Goal: Task Accomplishment & Management: Manage account settings

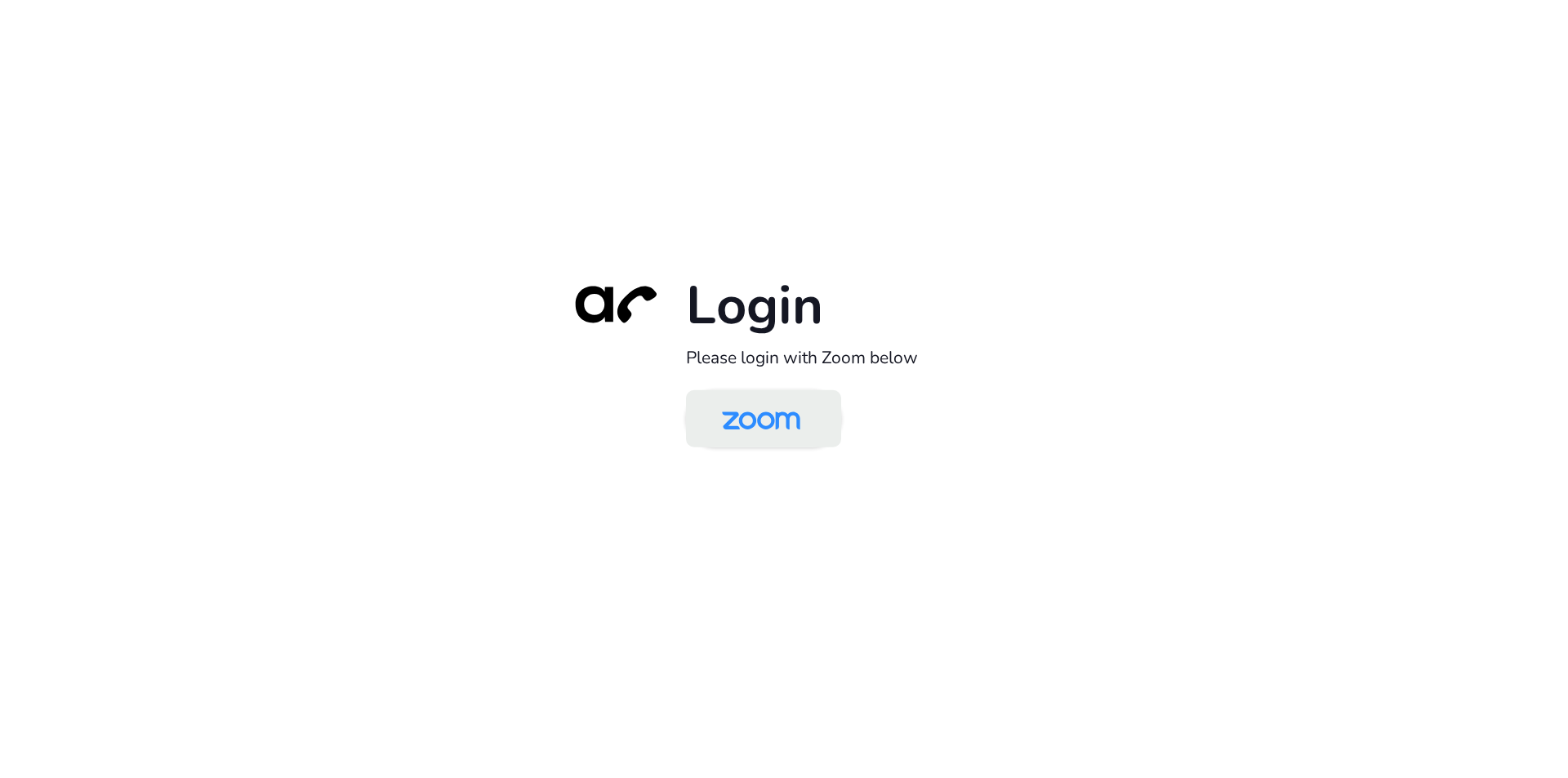
click at [769, 439] on img at bounding box center [761, 420] width 113 height 53
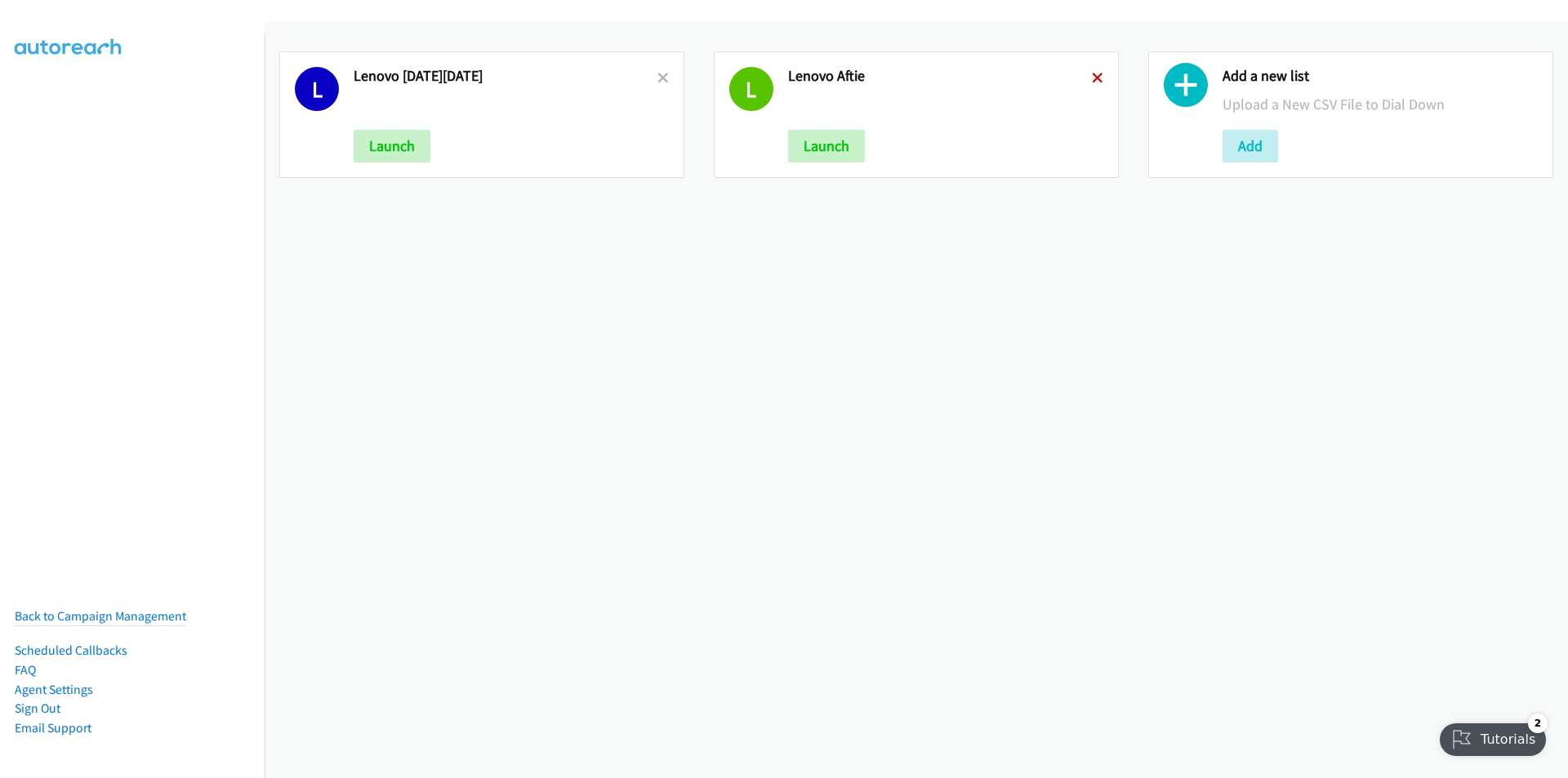
click at [1092, 75] on icon at bounding box center [1097, 80] width 12 height 12
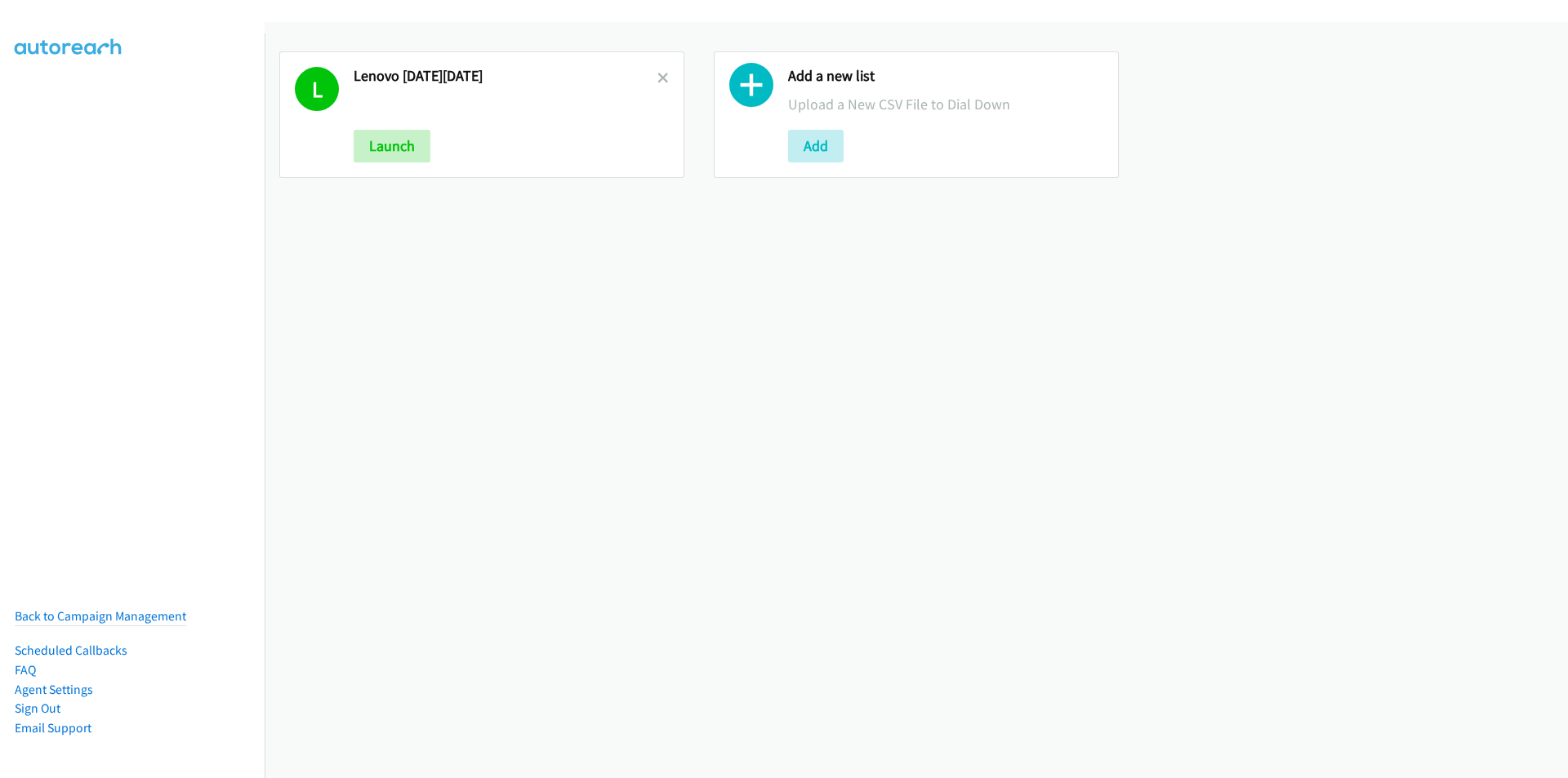
click at [664, 76] on icon at bounding box center [663, 80] width 12 height 12
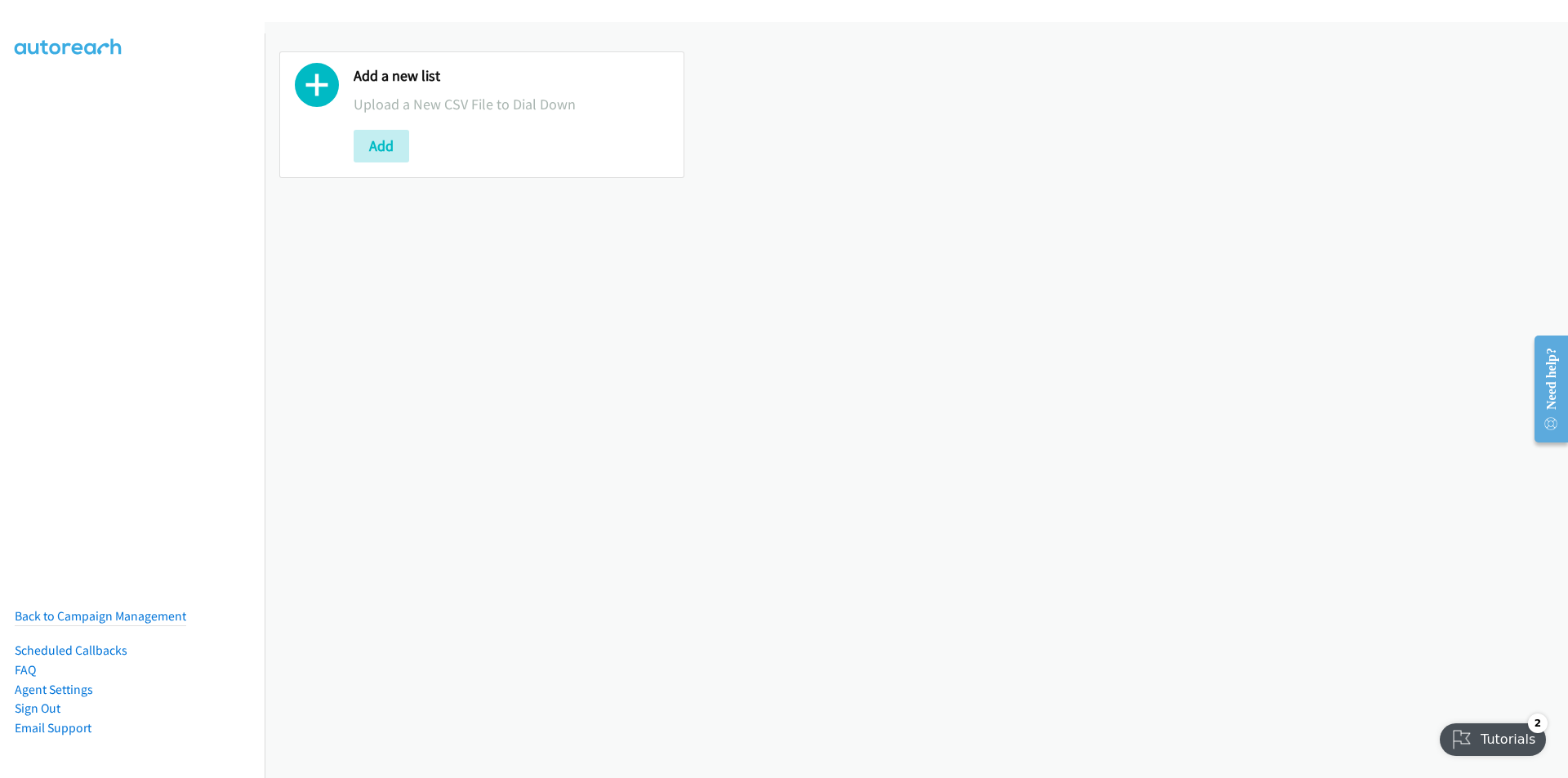
click at [1049, 480] on div "Add a new list Upload a New CSV File to Dial Down Add" at bounding box center [916, 400] width 1303 height 756
click at [384, 154] on button "Add" at bounding box center [380, 146] width 55 height 33
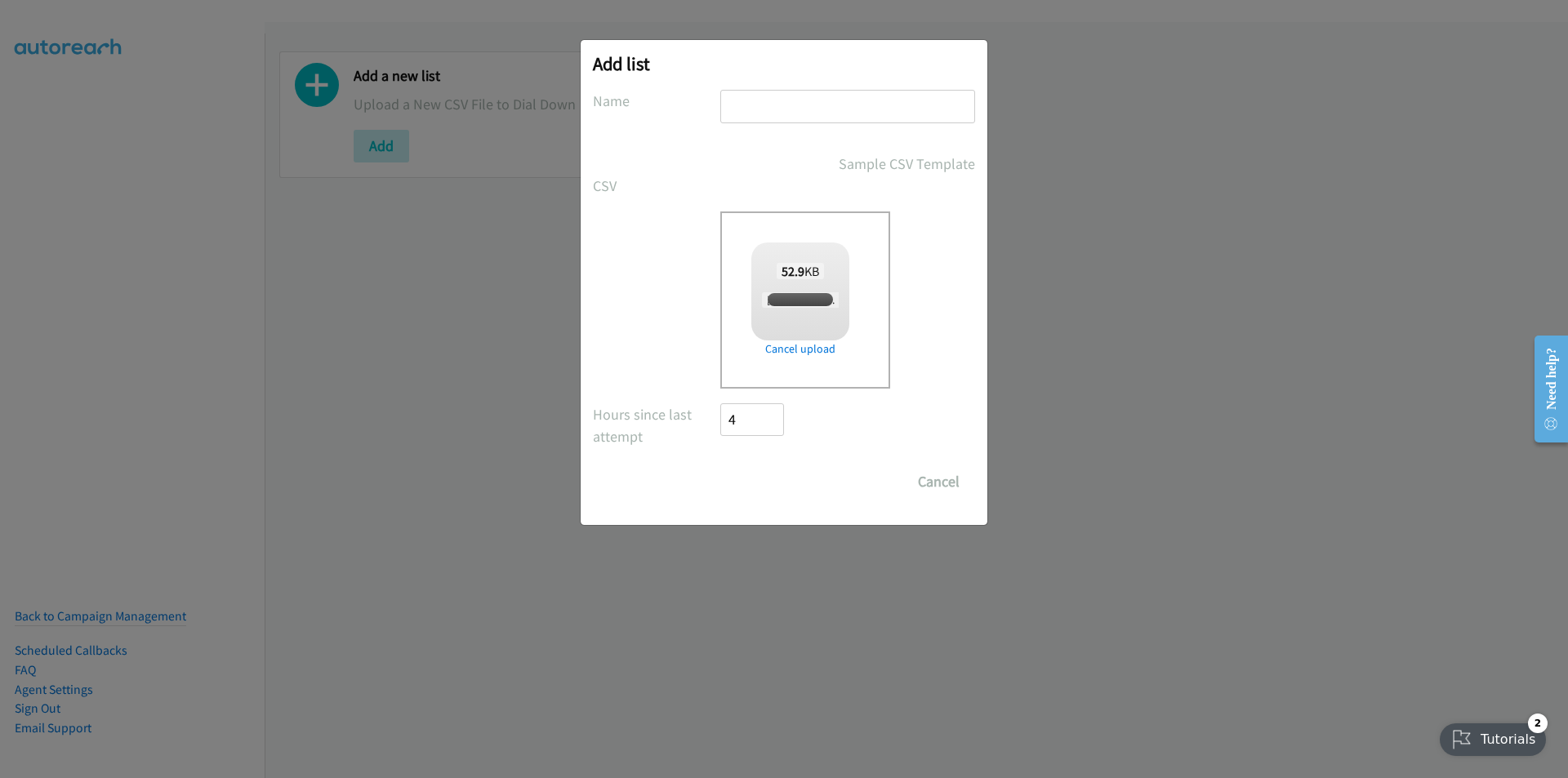
click at [813, 111] on input "text" at bounding box center [847, 107] width 255 height 33
checkbox input "true"
type input "Lenovo - MY"
click at [754, 485] on input "Save List" at bounding box center [763, 482] width 85 height 33
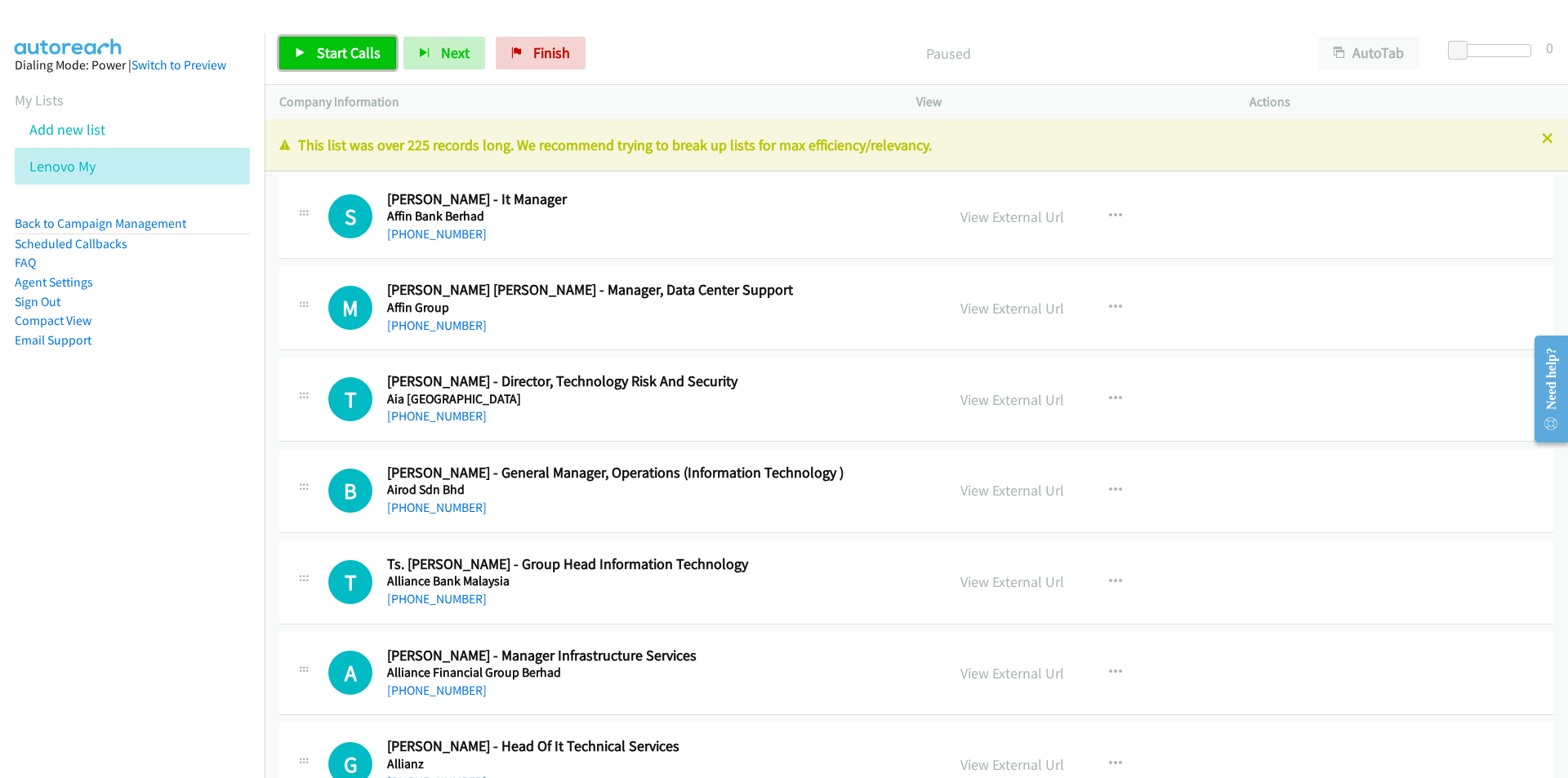
click at [326, 56] on span "Start Calls" at bounding box center [348, 52] width 64 height 18
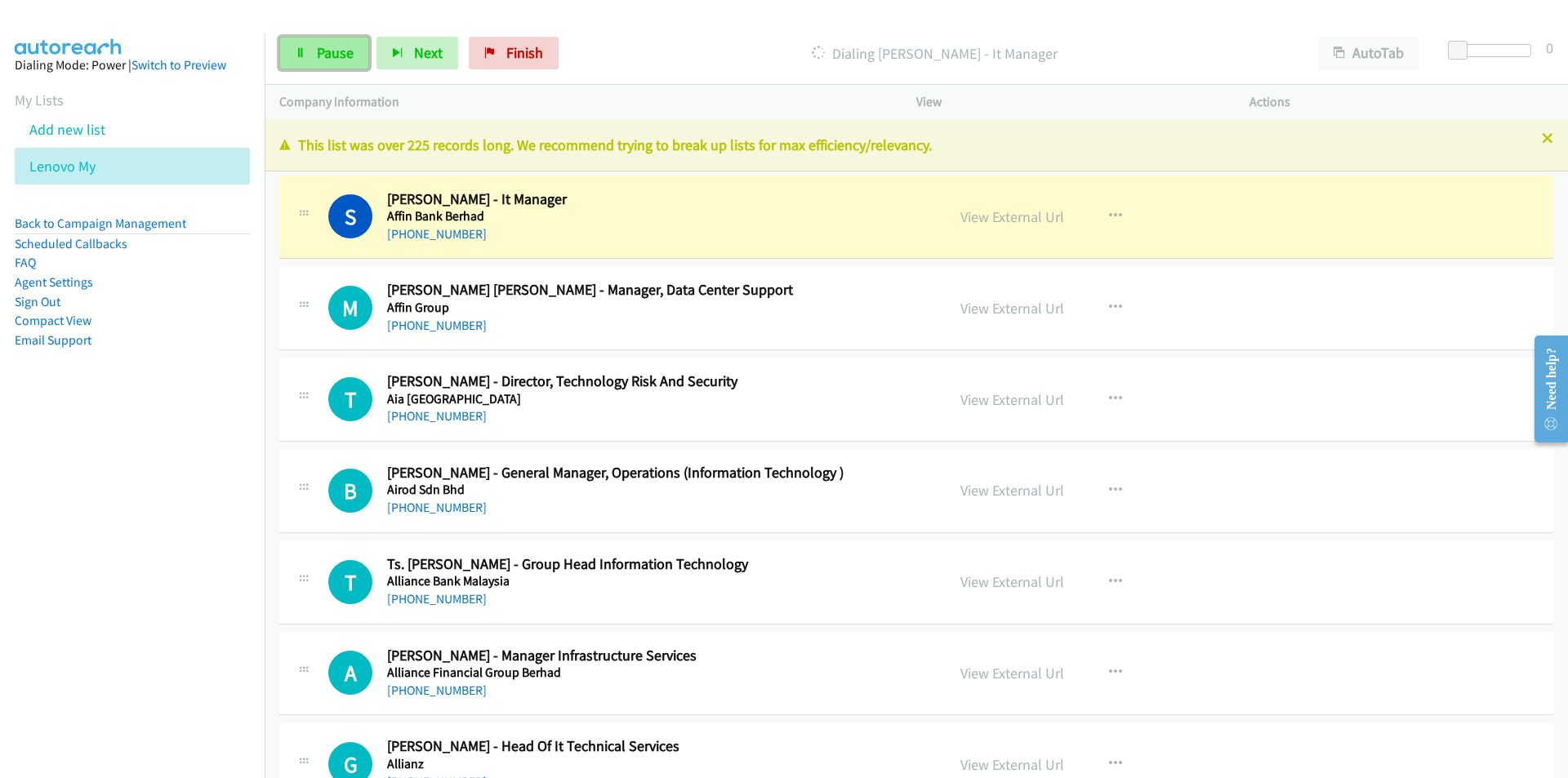
click at [316, 45] on span "Pause" at bounding box center [335, 52] width 37 height 18
click at [316, 47] on span "Start Calls" at bounding box center [348, 52] width 64 height 18
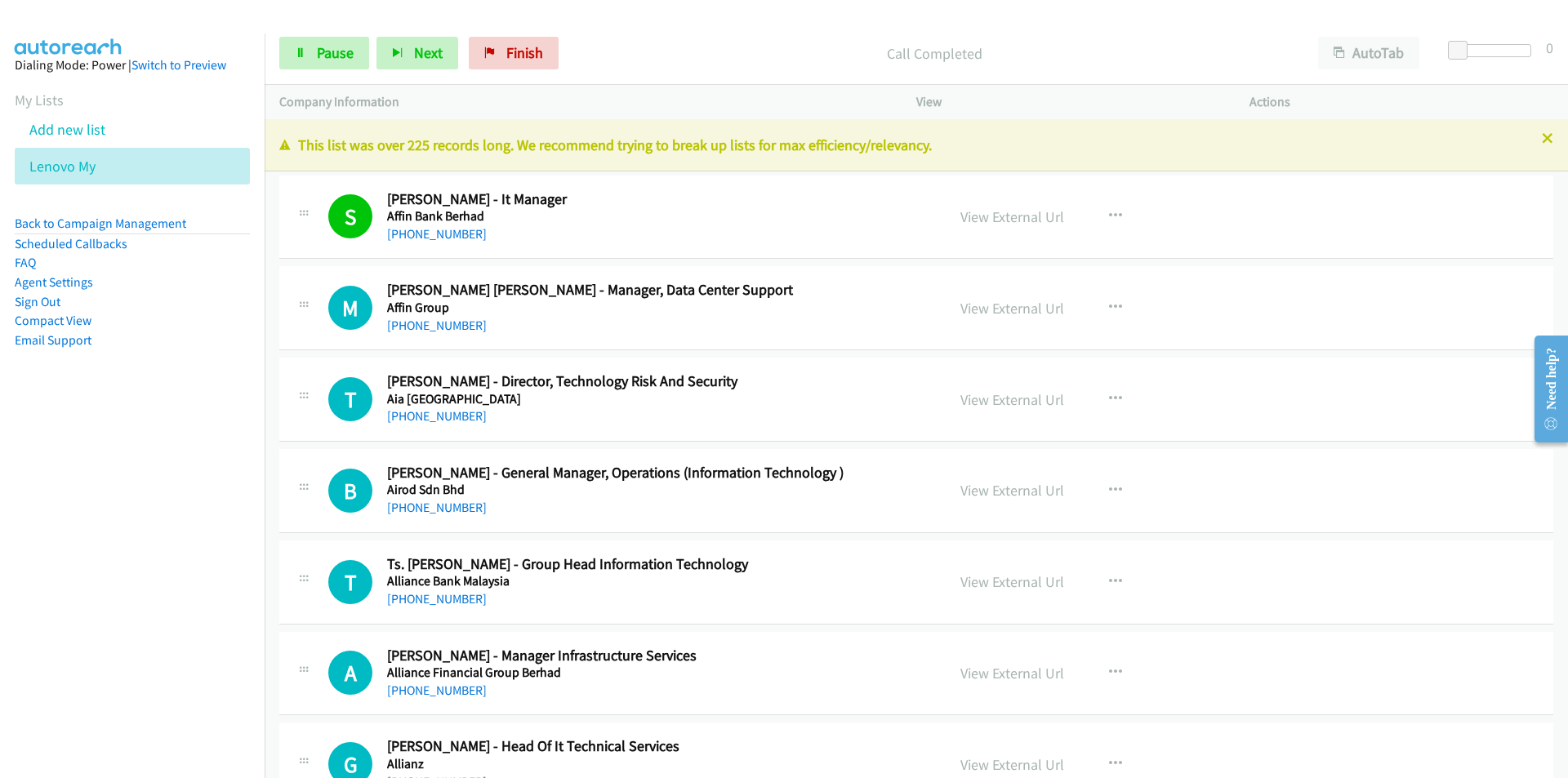
click at [124, 567] on nav "Dialing Mode: Power | Switch to Preview My Lists Add new list Lenovo My Back to…" at bounding box center [132, 422] width 265 height 778
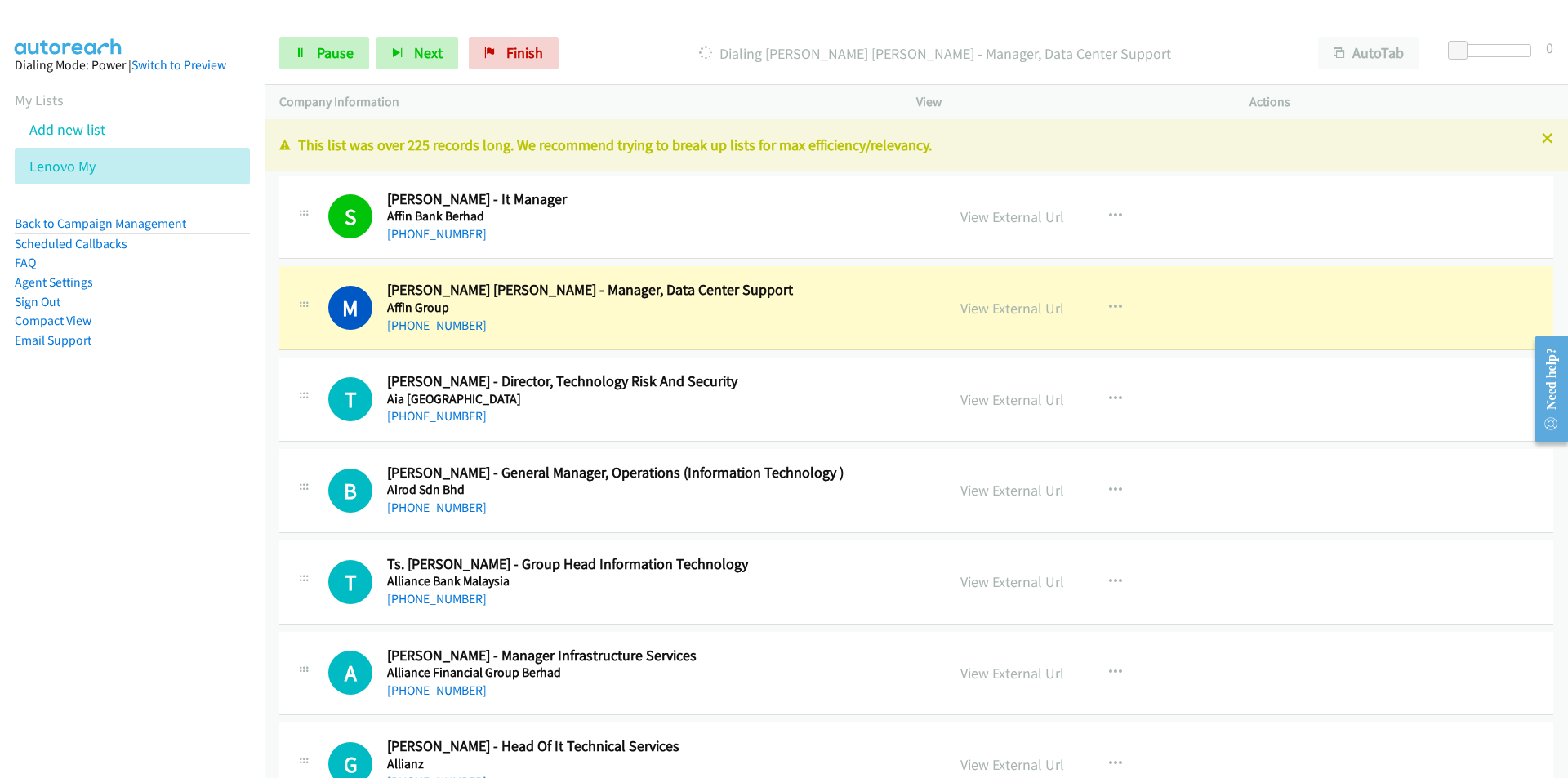
click at [33, 592] on nav "Dialing Mode: Power | Switch to Preview My Lists Add new list Lenovo My Back to…" at bounding box center [132, 422] width 265 height 778
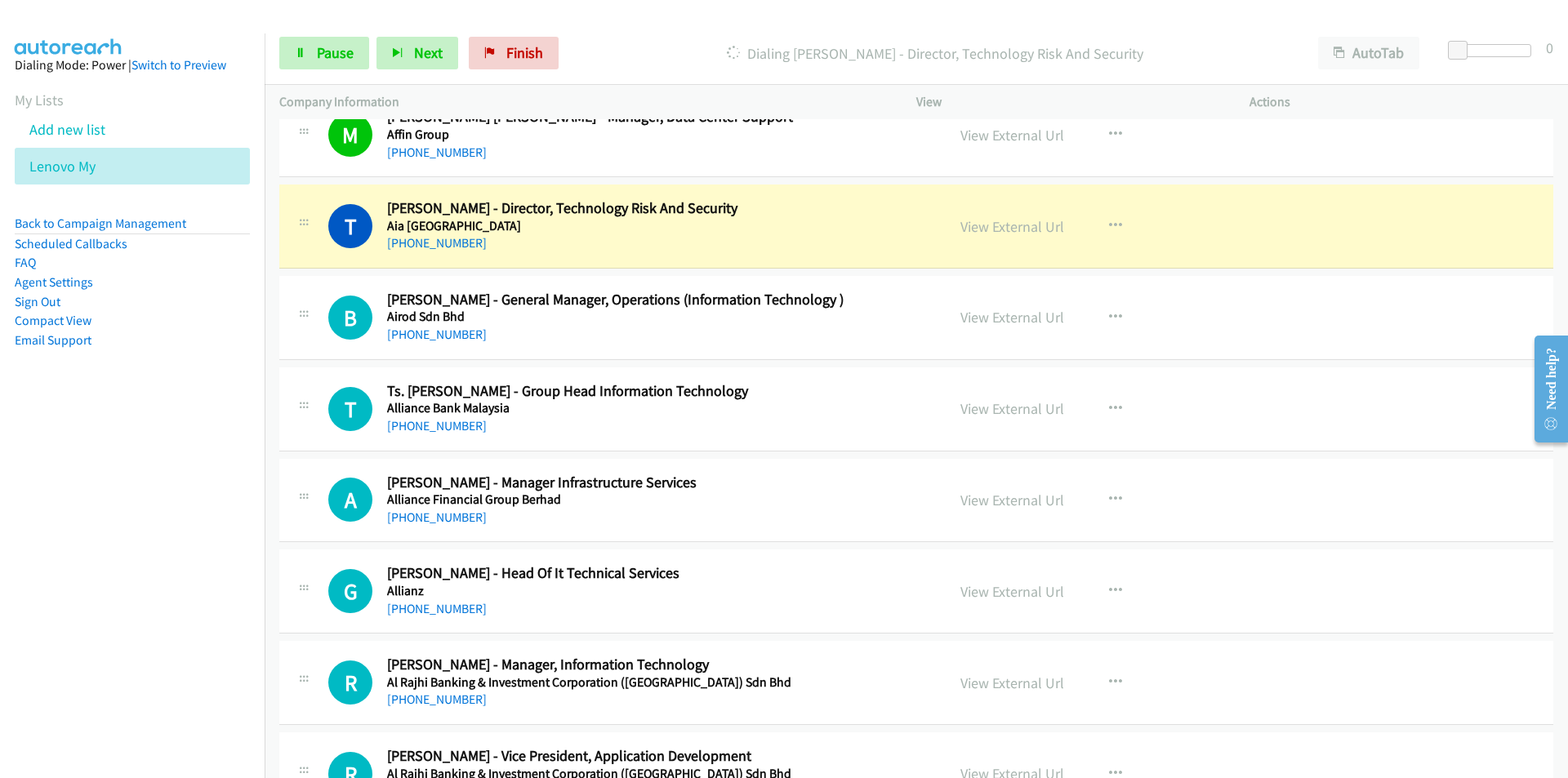
scroll to position [244, 0]
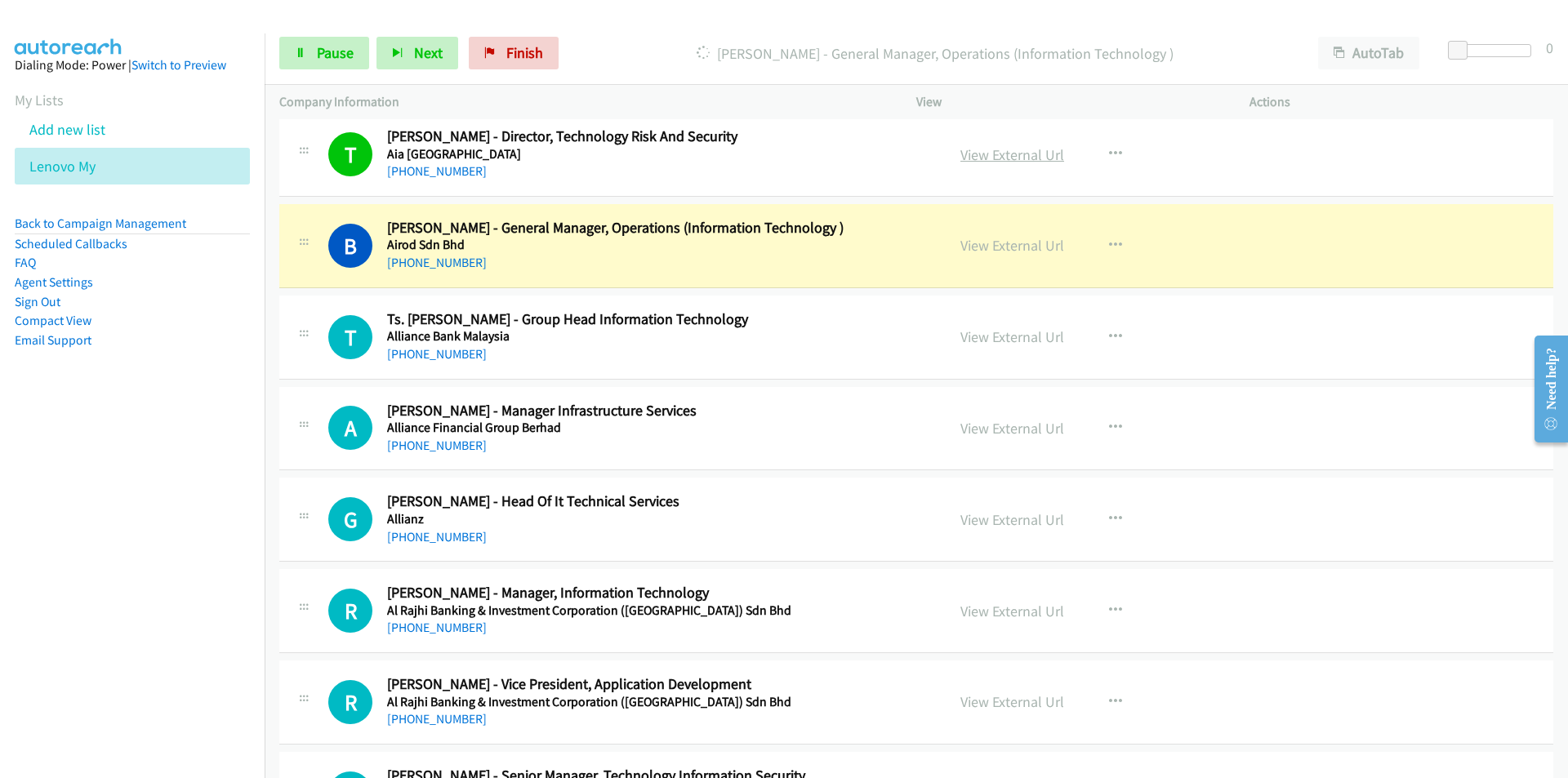
click at [996, 151] on link "View External Url" at bounding box center [1012, 154] width 104 height 18
click at [318, 56] on span "Pause" at bounding box center [335, 52] width 37 height 18
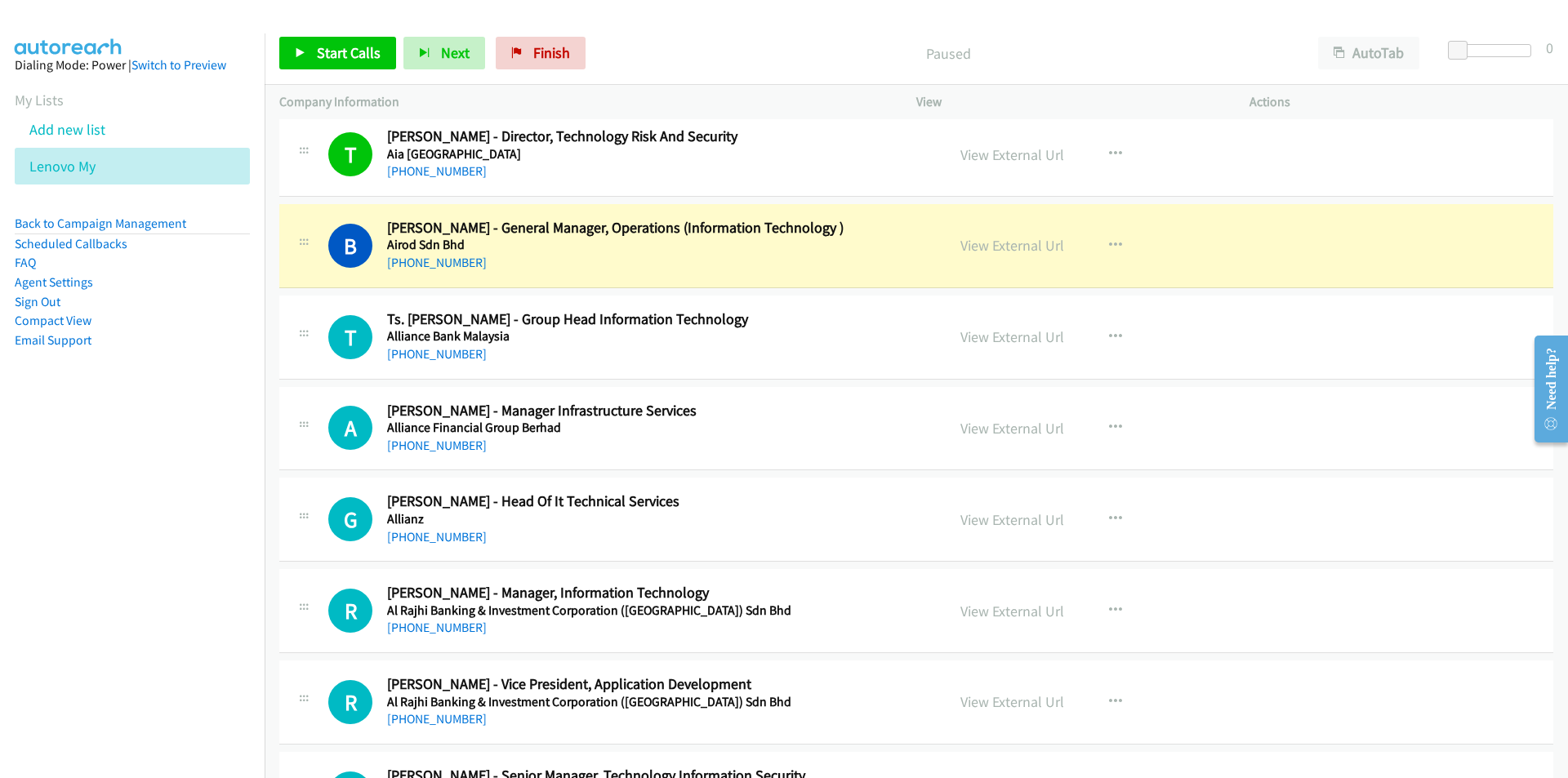
drag, startPoint x: 156, startPoint y: 604, endPoint x: 291, endPoint y: 590, distance: 135.7
click at [156, 604] on nav "Dialing Mode: Power | Switch to Preview My Lists Add new list Lenovo My Back to…" at bounding box center [132, 422] width 265 height 778
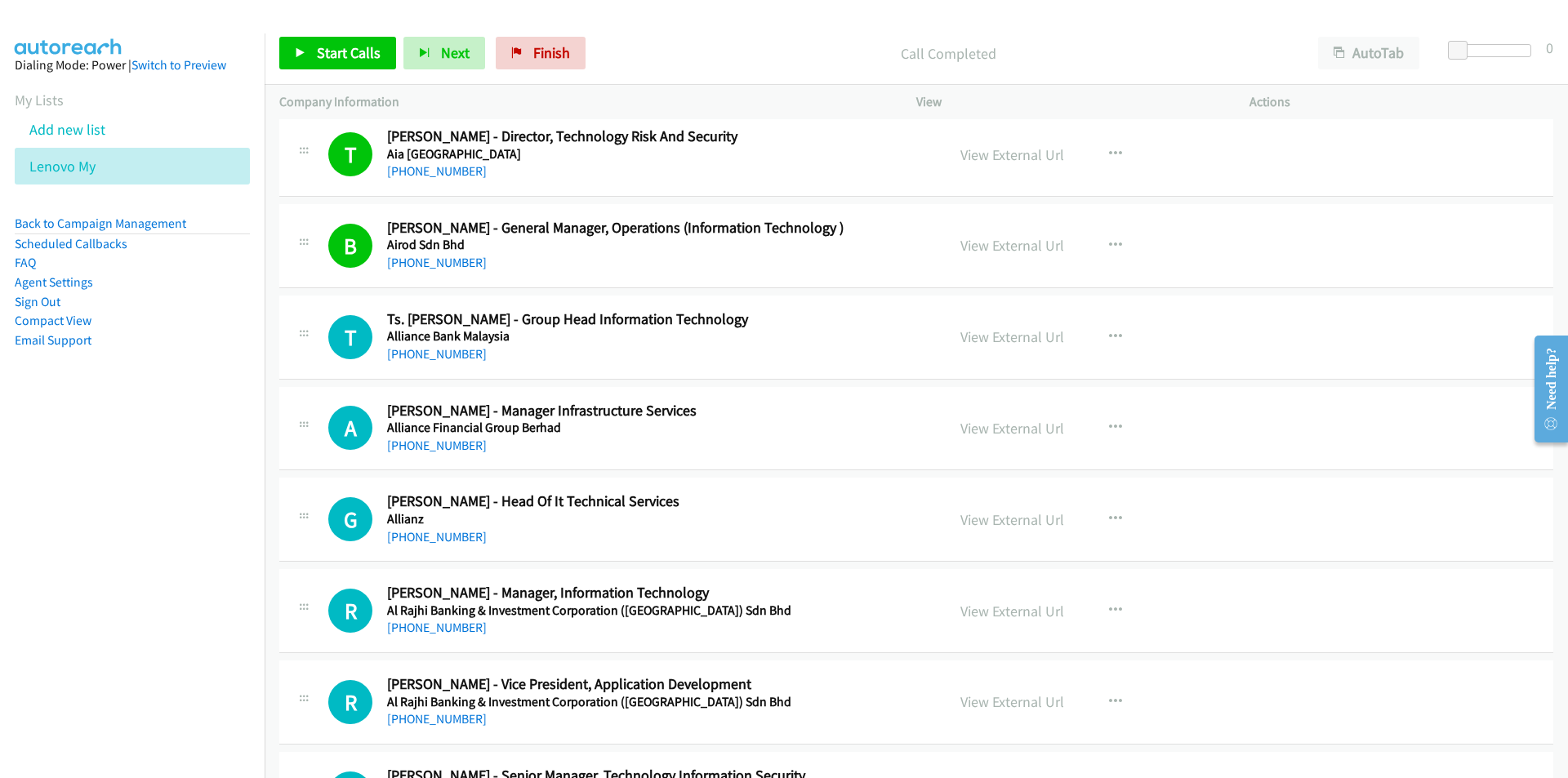
click at [152, 593] on nav "Dialing Mode: Power | Switch to Preview My Lists Add new list Lenovo My Back to…" at bounding box center [132, 422] width 265 height 778
click at [318, 63] on link "Start Calls" at bounding box center [338, 53] width 116 height 33
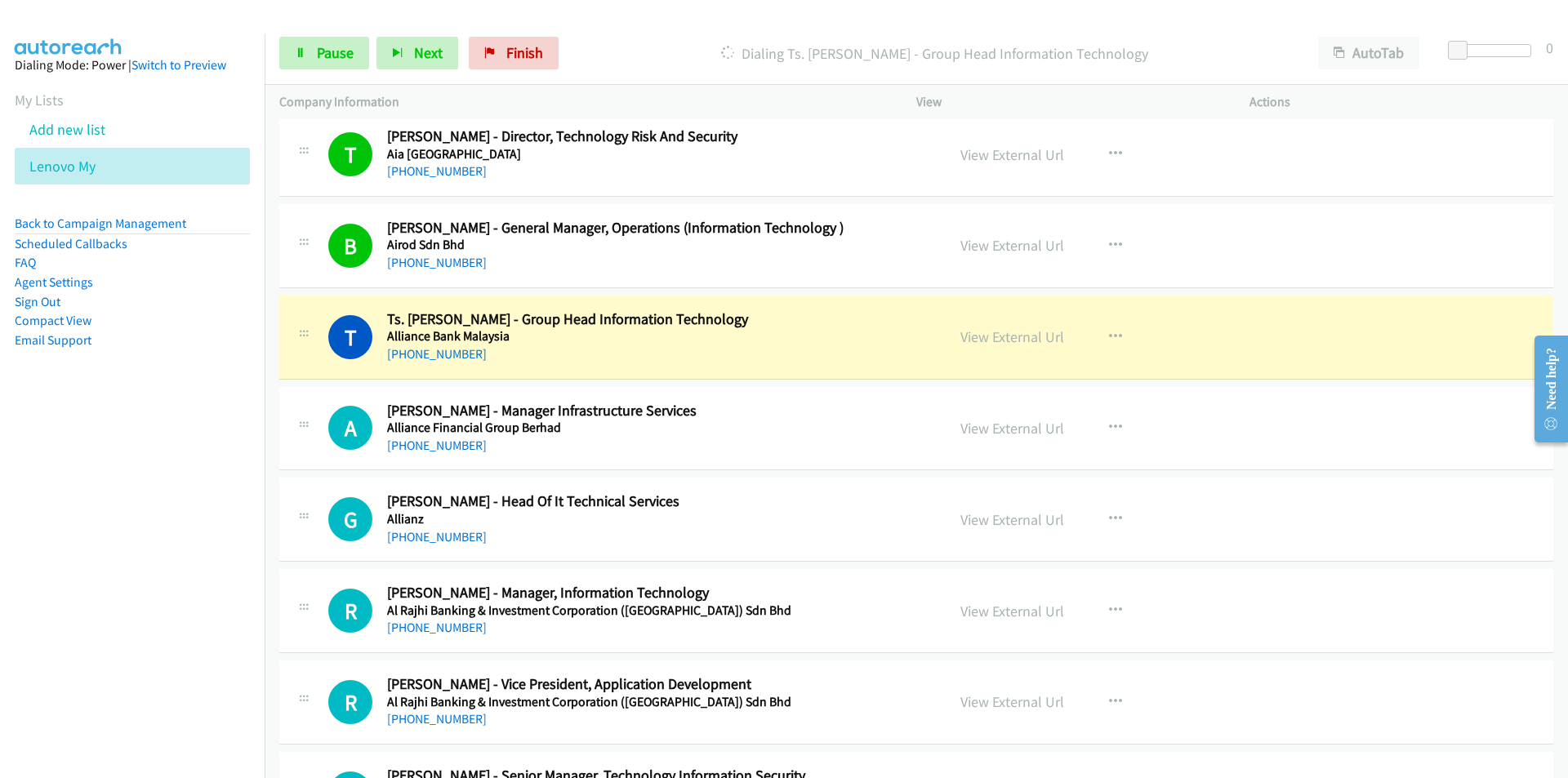
click at [151, 519] on nav "Dialing Mode: Power | Switch to Preview My Lists Add new list Lenovo My Back to…" at bounding box center [132, 422] width 265 height 778
click at [249, 551] on nav "Dialing Mode: Power | Switch to Preview My Lists Add new list Lenovo My Back to…" at bounding box center [132, 422] width 265 height 778
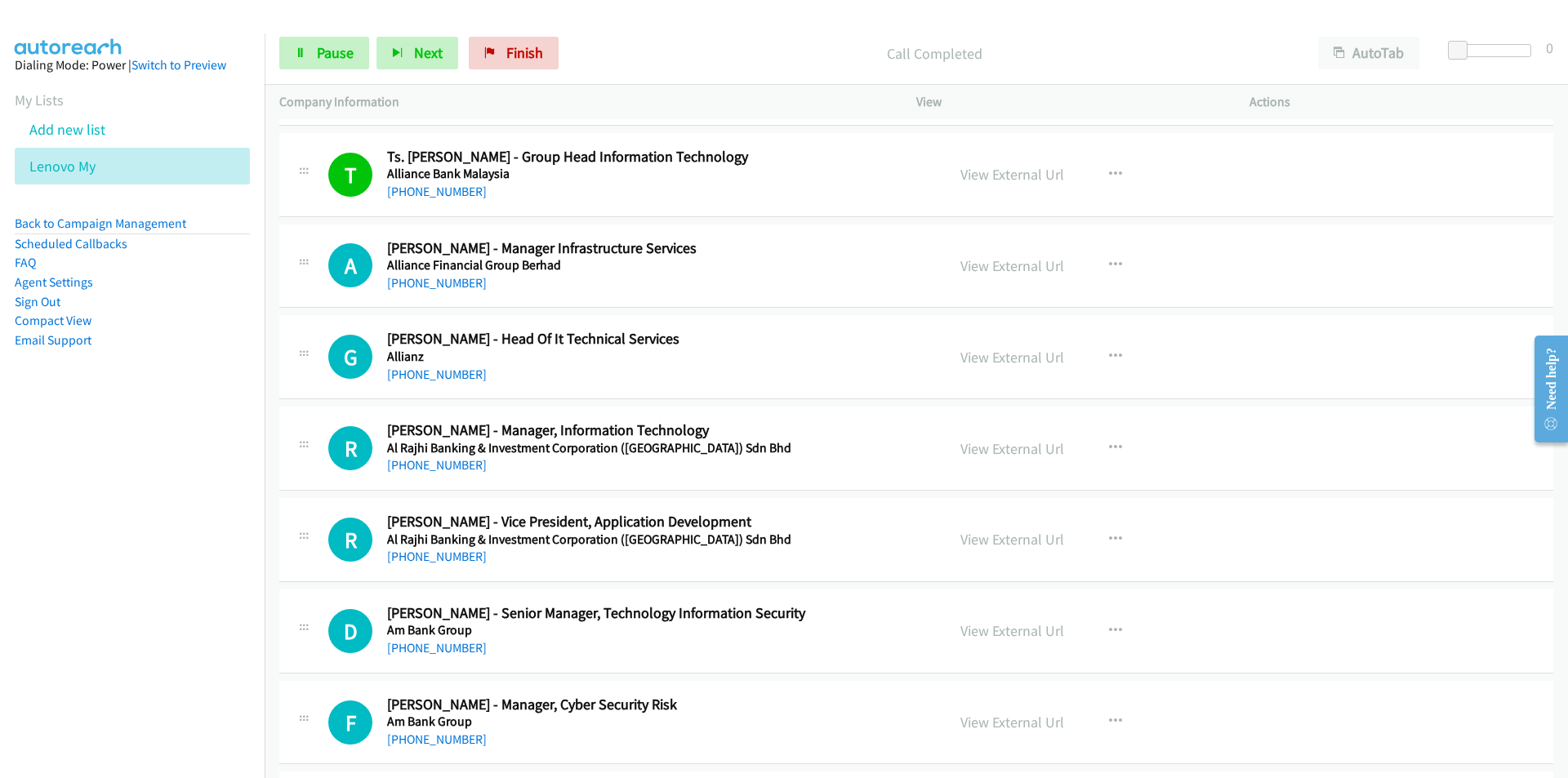
scroll to position [490, 0]
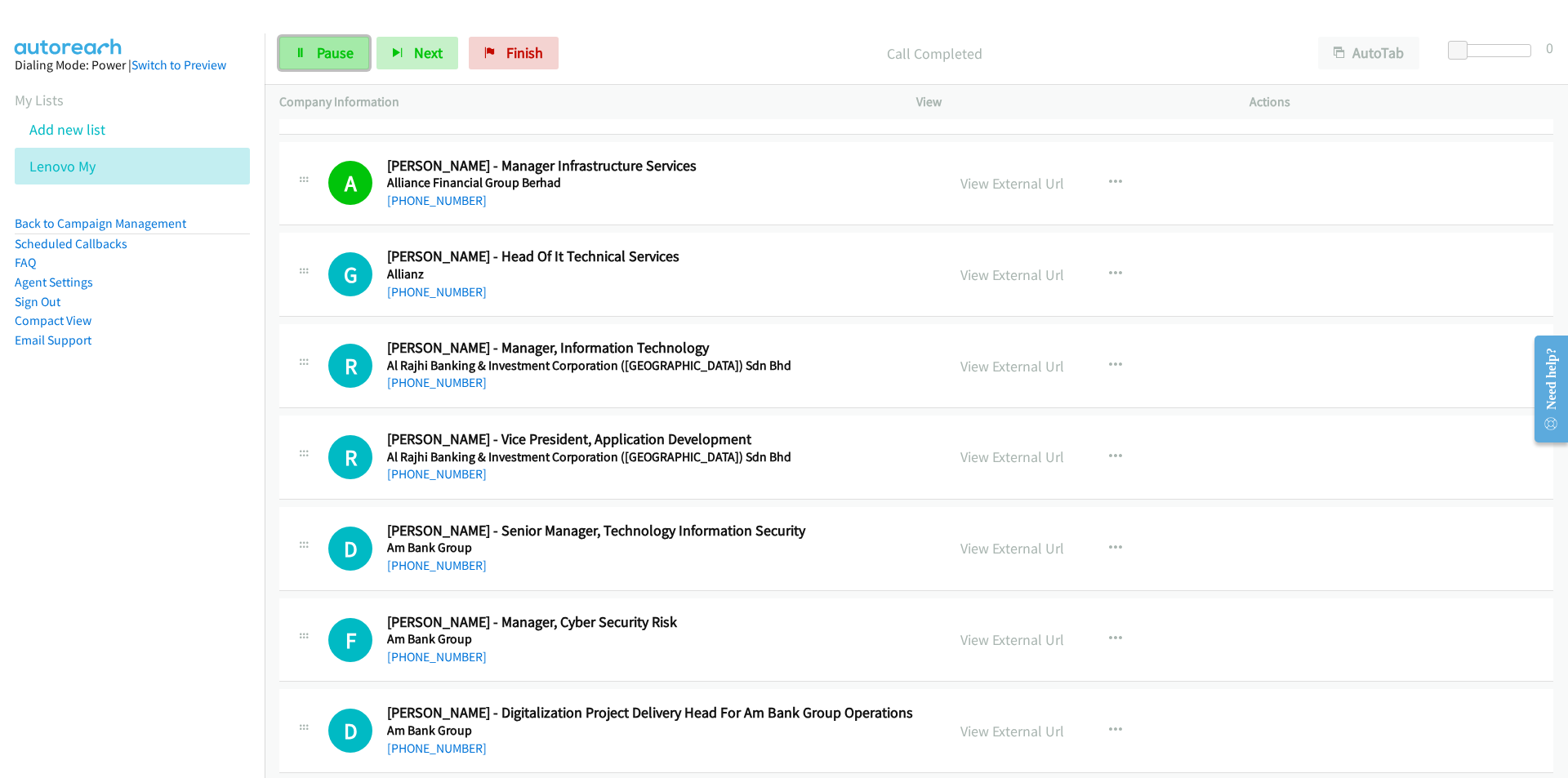
click at [307, 54] on link "Pause" at bounding box center [324, 53] width 90 height 33
click at [996, 367] on link "View External Url" at bounding box center [1012, 366] width 104 height 18
click at [979, 277] on link "View External Url" at bounding box center [1012, 274] width 104 height 18
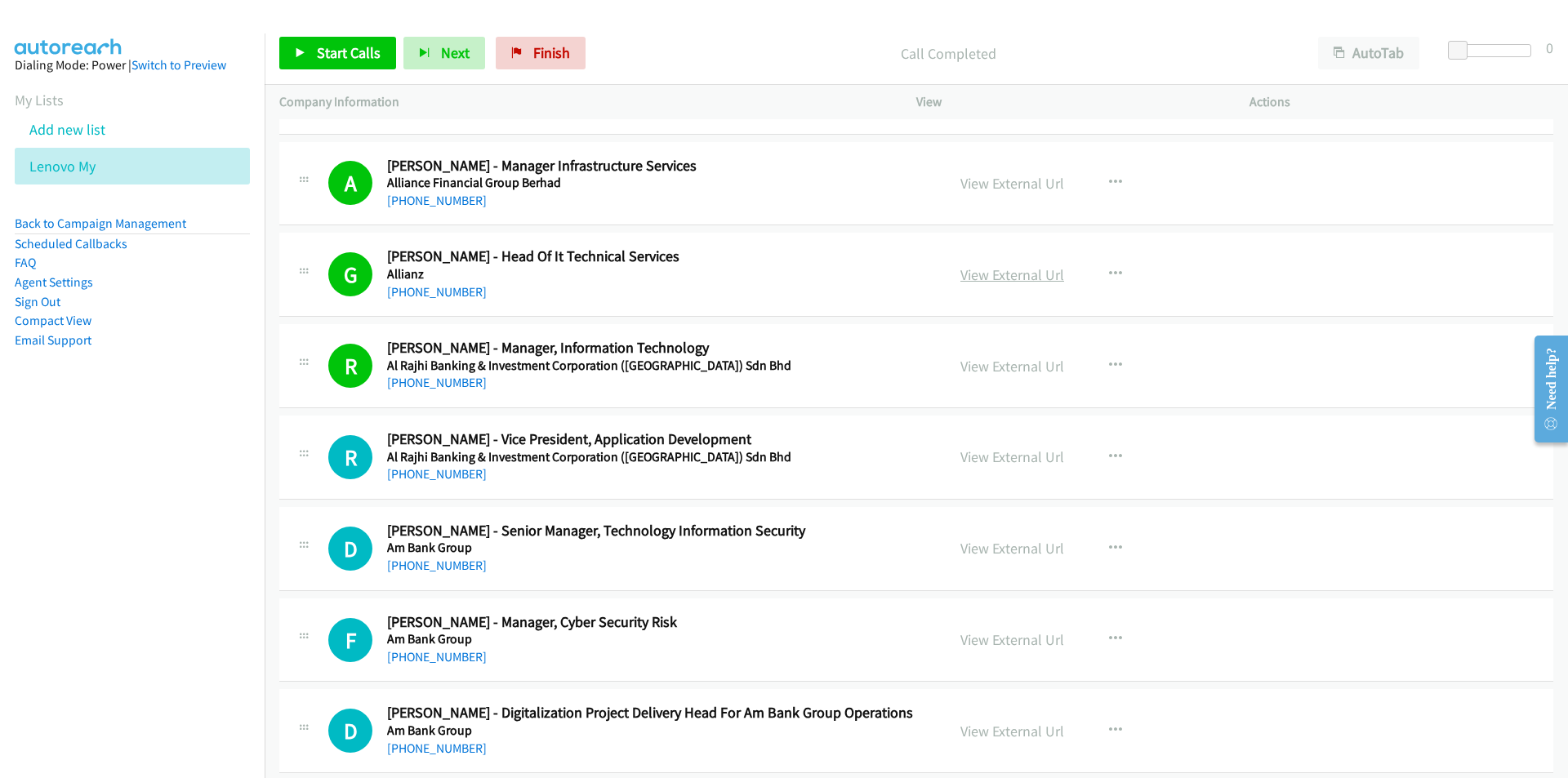
click at [965, 271] on link "View External Url" at bounding box center [1012, 274] width 104 height 18
drag, startPoint x: 244, startPoint y: 581, endPoint x: 276, endPoint y: 575, distance: 32.6
click at [244, 581] on nav "Dialing Mode: Power | Switch to Preview My Lists Add new list Lenovo My Back to…" at bounding box center [132, 422] width 265 height 778
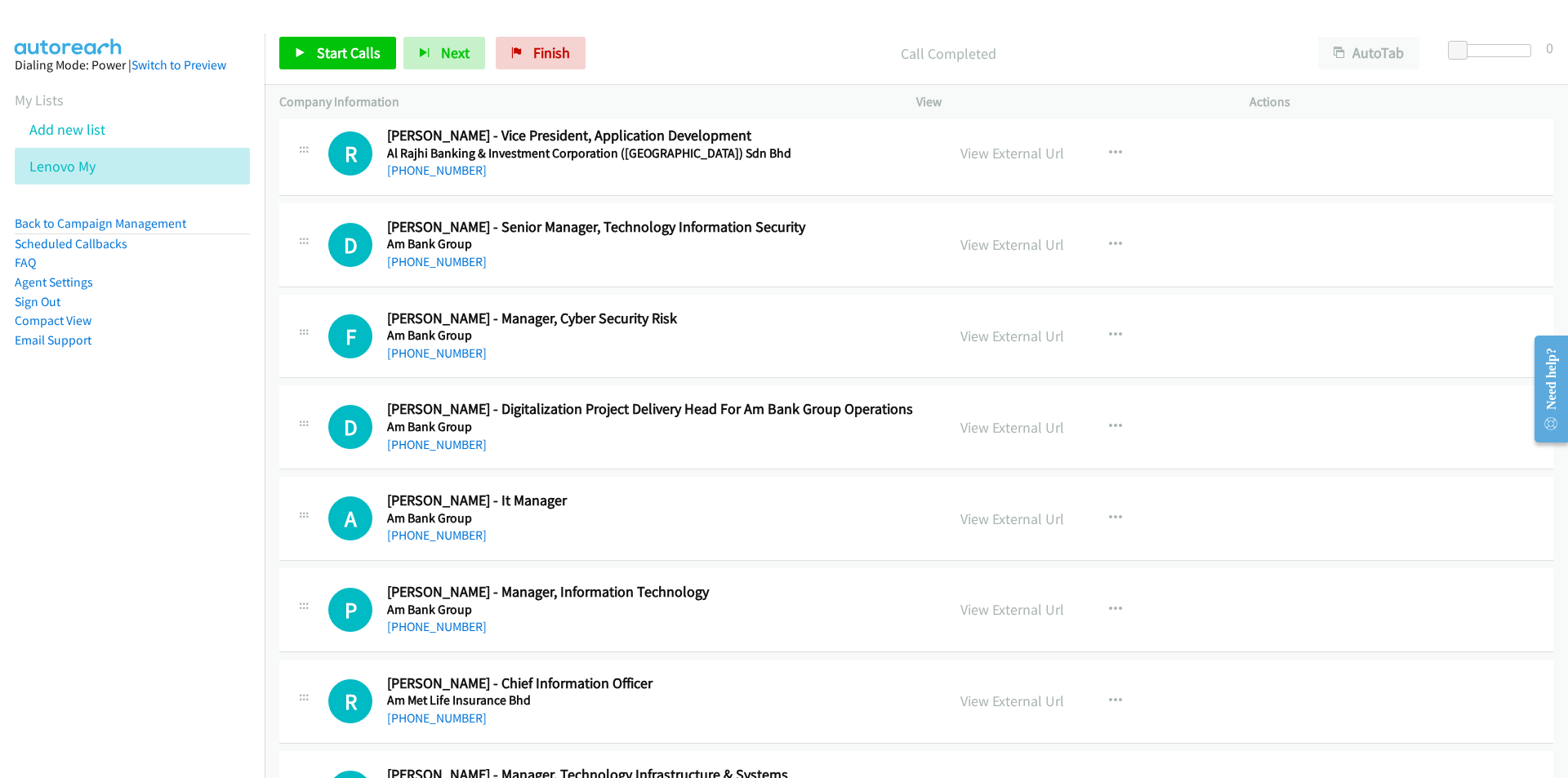
scroll to position [816, 0]
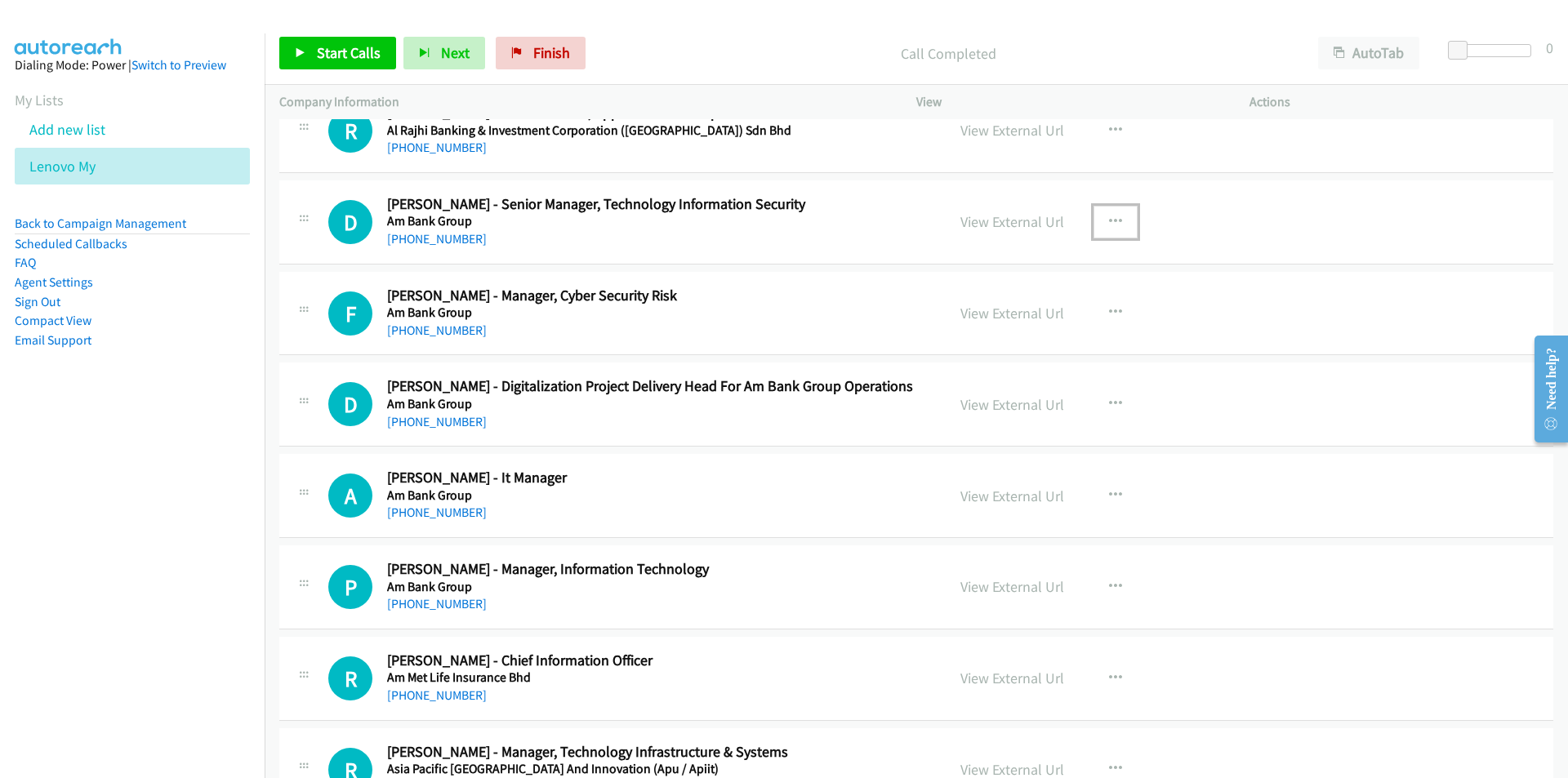
click at [1110, 219] on icon "button" at bounding box center [1115, 221] width 13 height 13
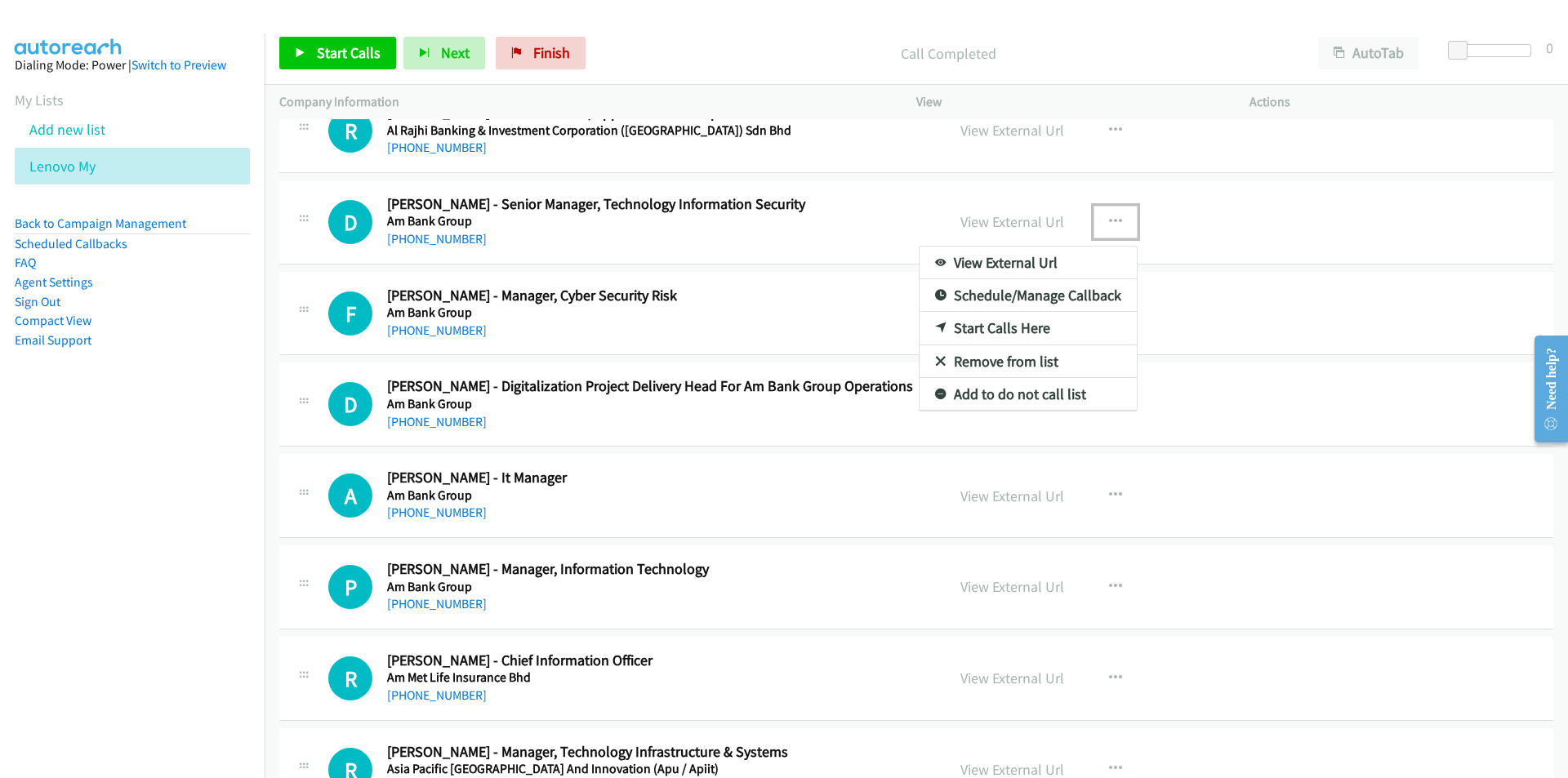
click at [1022, 330] on link "Start Calls Here" at bounding box center [1028, 328] width 217 height 33
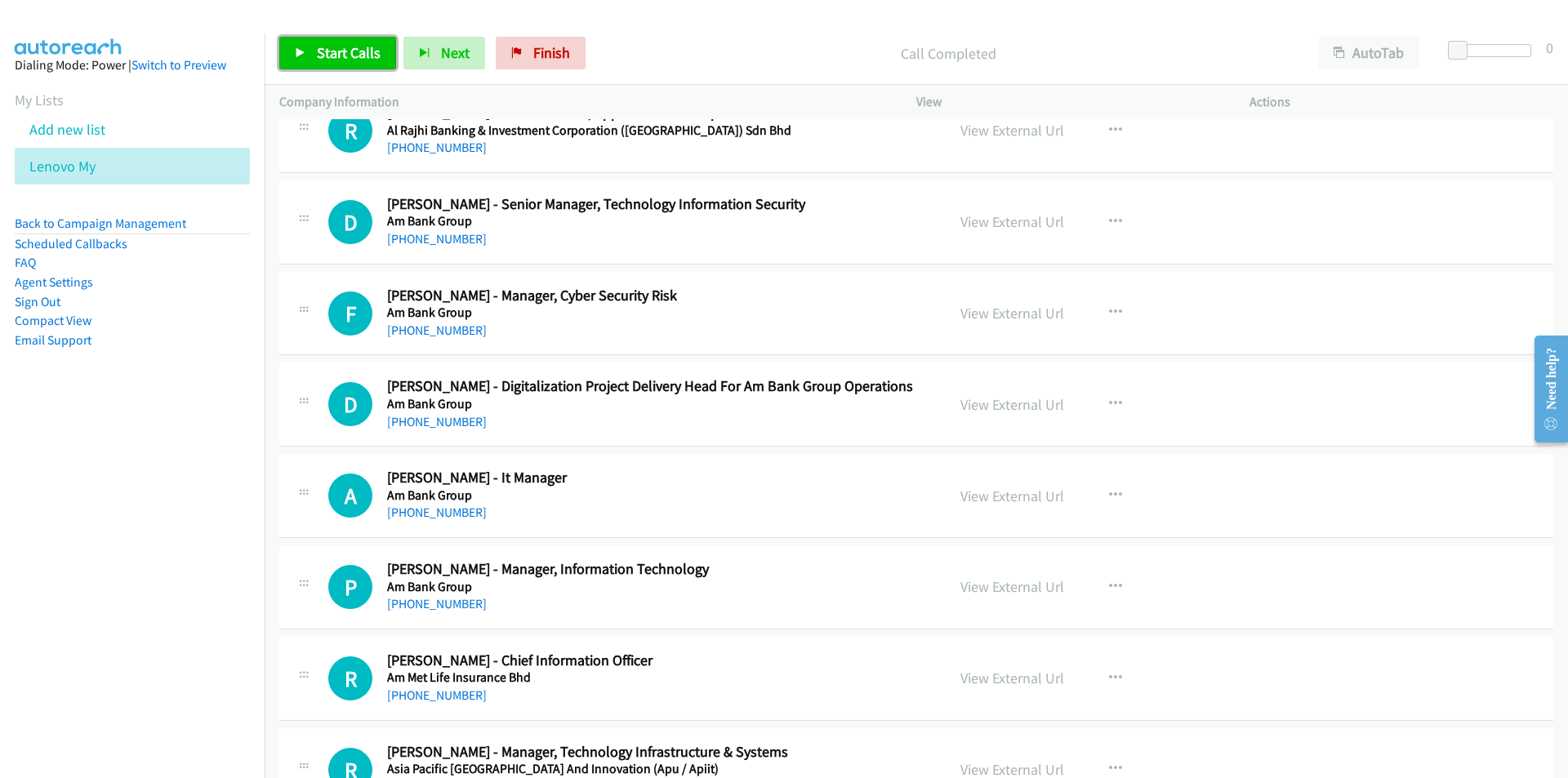
click at [344, 54] on span "Start Calls" at bounding box center [348, 52] width 64 height 18
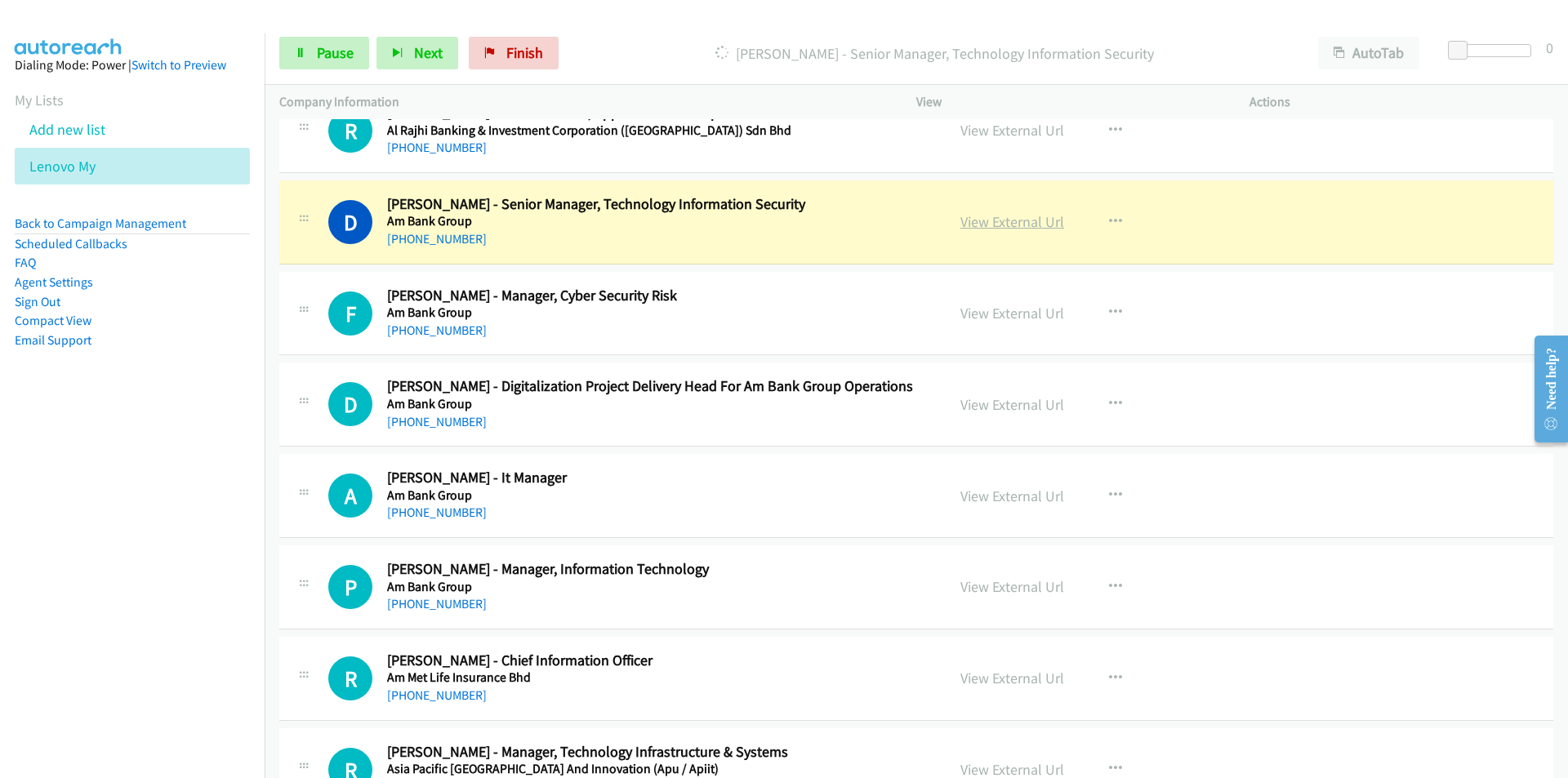
click at [1002, 224] on link "View External Url" at bounding box center [1012, 221] width 104 height 18
click at [115, 567] on nav "Dialing Mode: Power | Switch to Preview My Lists Add new list Lenovo My Back to…" at bounding box center [132, 422] width 265 height 778
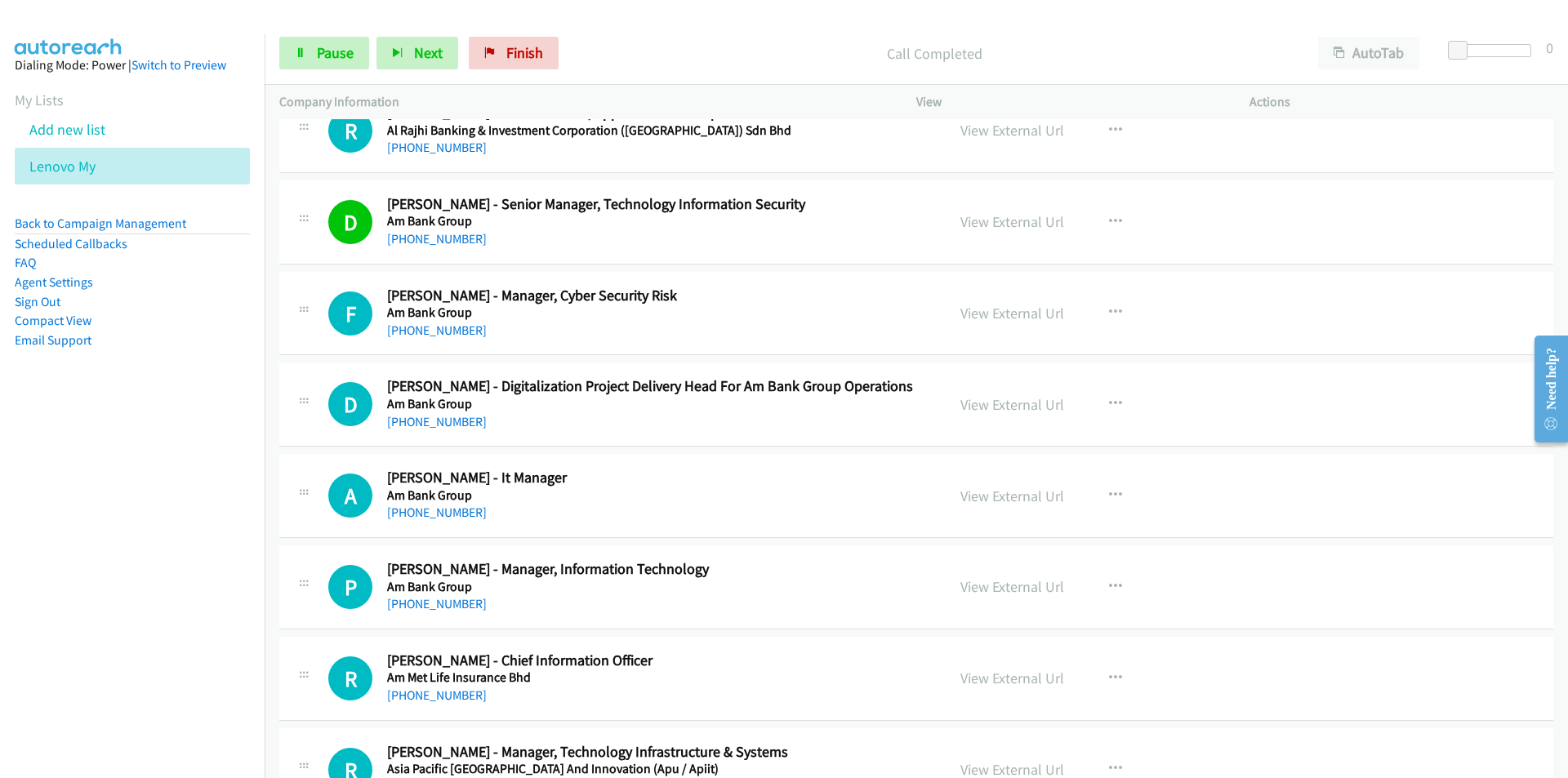
click at [211, 541] on nav "Dialing Mode: Power | Switch to Preview My Lists Add new list Lenovo My Back to…" at bounding box center [132, 422] width 265 height 778
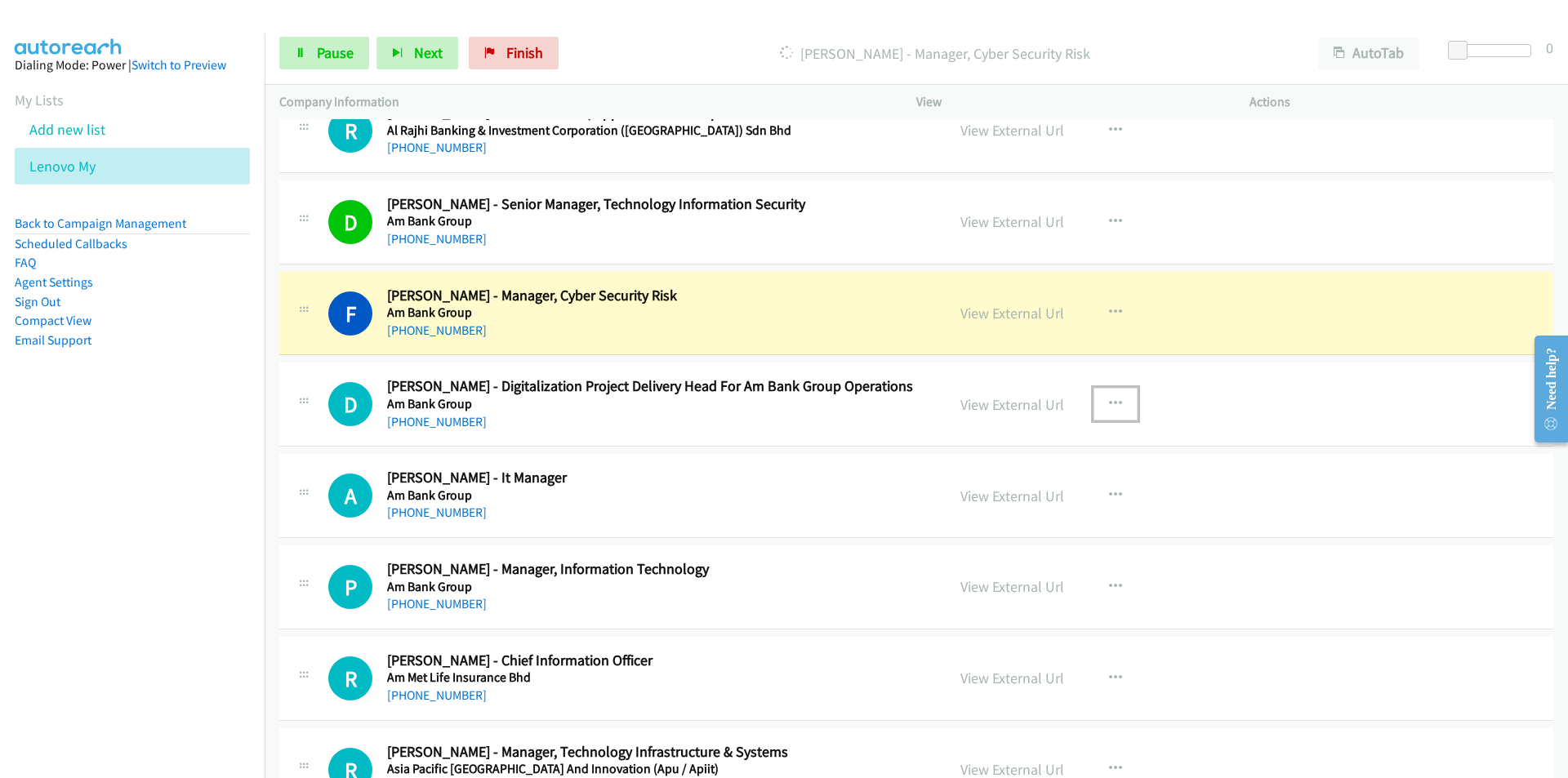
click at [1109, 401] on icon "button" at bounding box center [1115, 404] width 13 height 13
click at [1004, 545] on link "Remove from list" at bounding box center [1028, 544] width 217 height 33
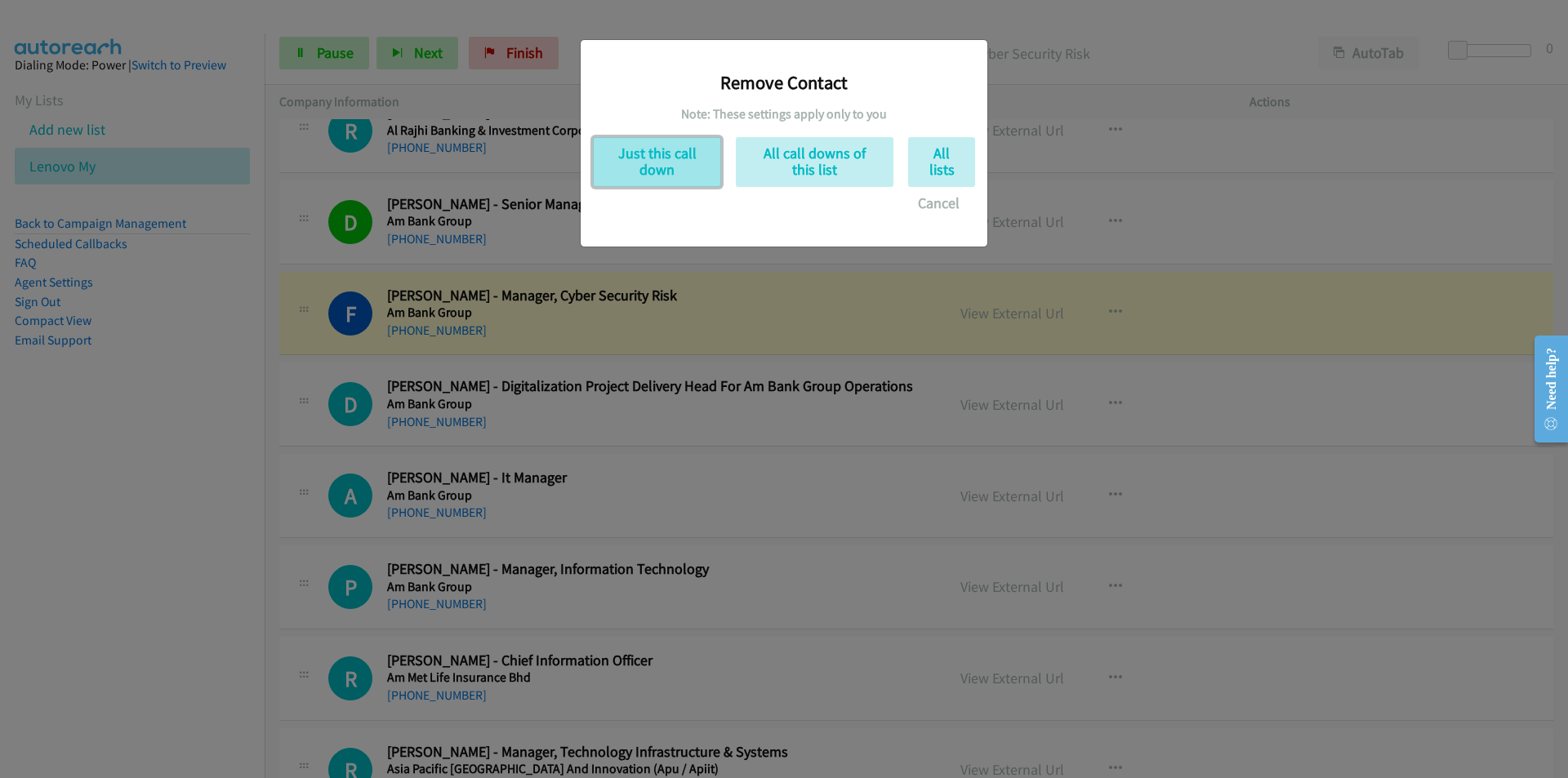
click at [654, 157] on button "Just this call down" at bounding box center [657, 161] width 128 height 49
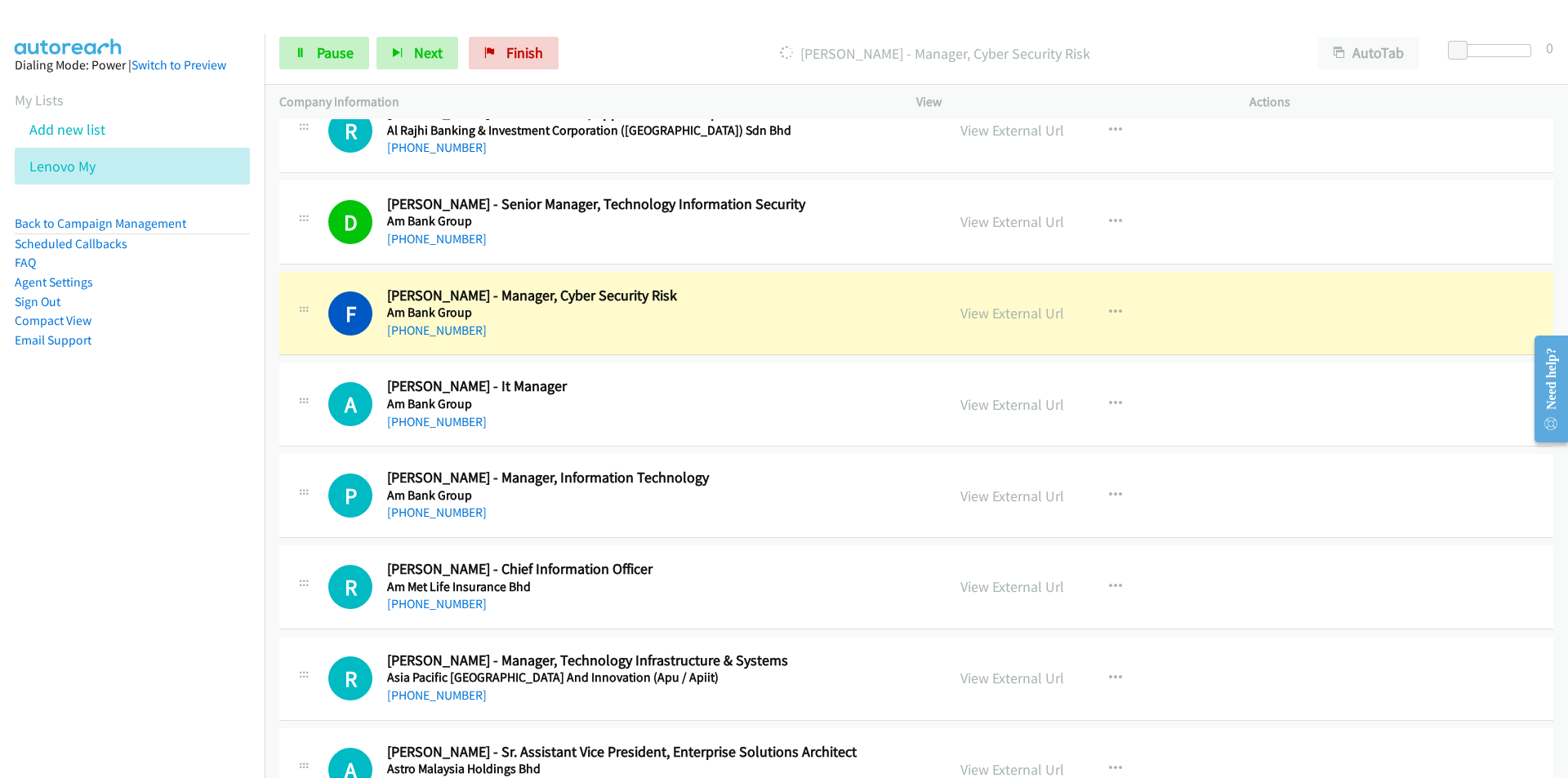
click at [180, 492] on nav "Dialing Mode: Power | Switch to Preview My Lists Add new list Lenovo My Back to…" at bounding box center [132, 422] width 265 height 778
click at [142, 582] on nav "Dialing Mode: Power | Switch to Preview My Lists Add new list Lenovo My Back to…" at bounding box center [132, 422] width 265 height 778
click at [178, 592] on nav "Dialing Mode: Power | Switch to Preview My Lists Add new list Lenovo My Back to…" at bounding box center [132, 422] width 265 height 778
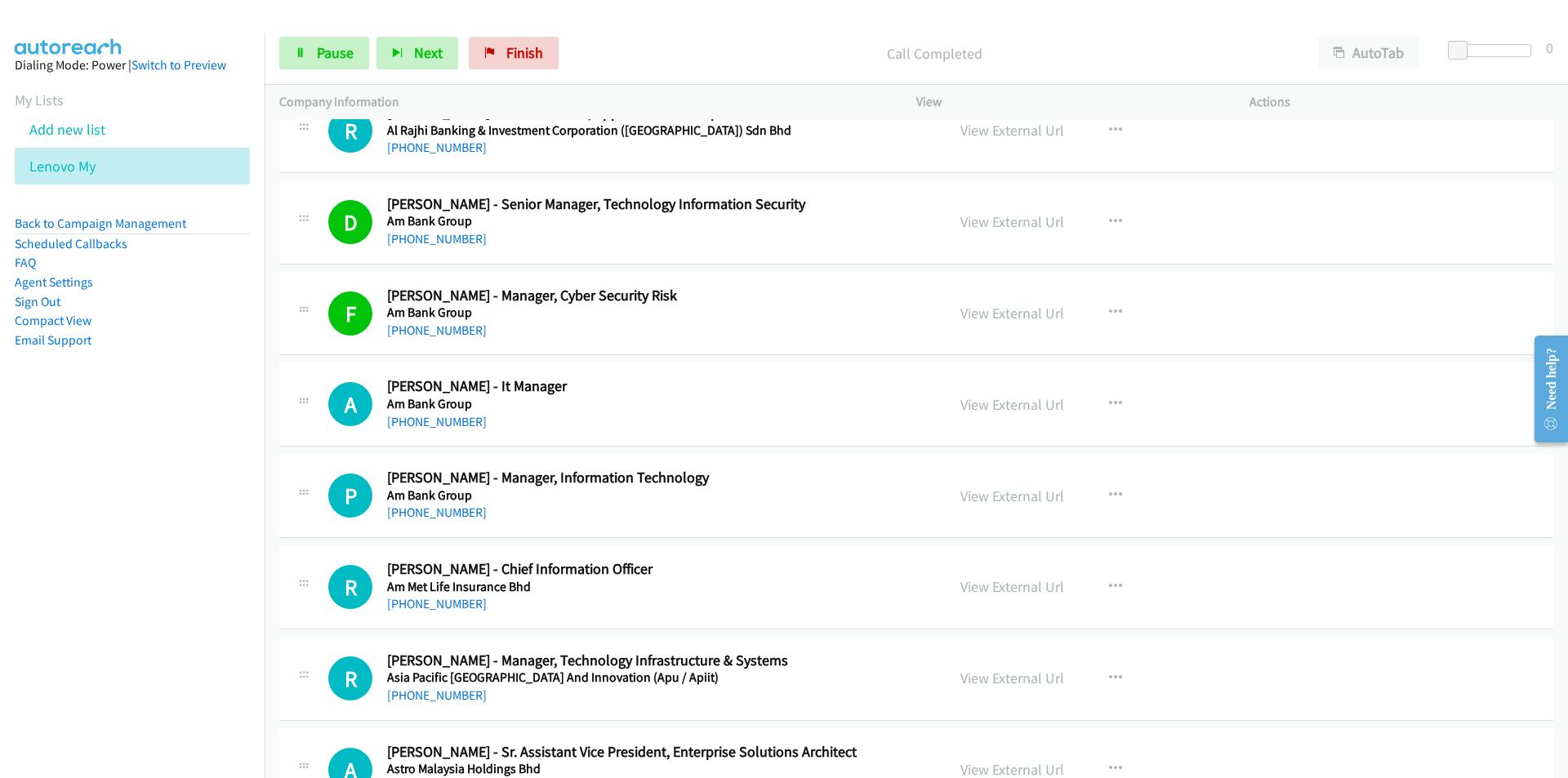
click at [213, 603] on nav "Dialing Mode: Power | Switch to Preview My Lists Add new list Lenovo My Back to…" at bounding box center [132, 422] width 265 height 778
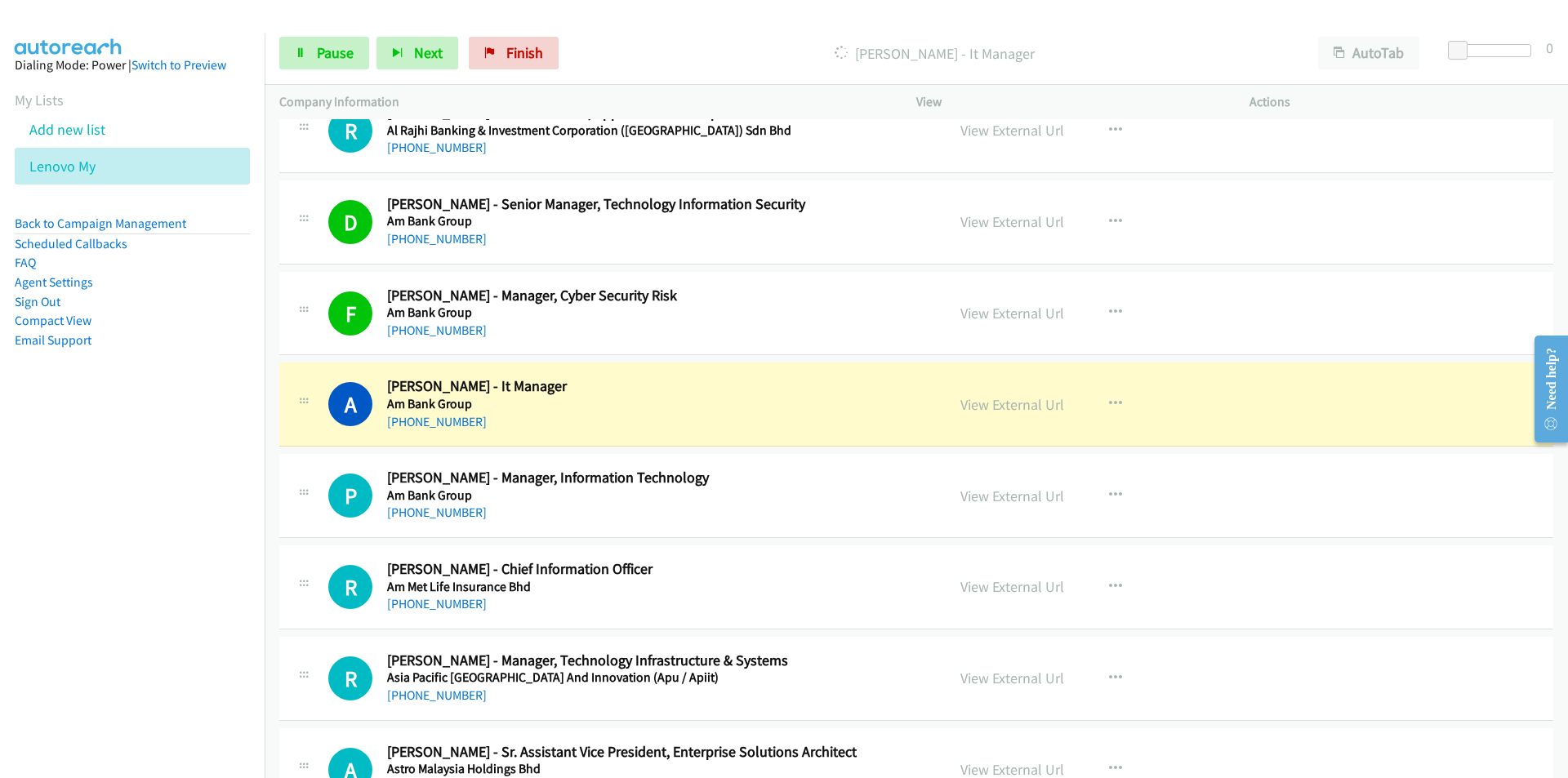
click at [159, 581] on nav "Dialing Mode: Power | Switch to Preview My Lists Add new list Lenovo My Back to…" at bounding box center [132, 422] width 265 height 778
click at [176, 578] on nav "Dialing Mode: Power | Switch to Preview My Lists Add new list Lenovo My Back to…" at bounding box center [132, 422] width 265 height 778
click at [1037, 396] on link "View External Url" at bounding box center [1012, 404] width 104 height 18
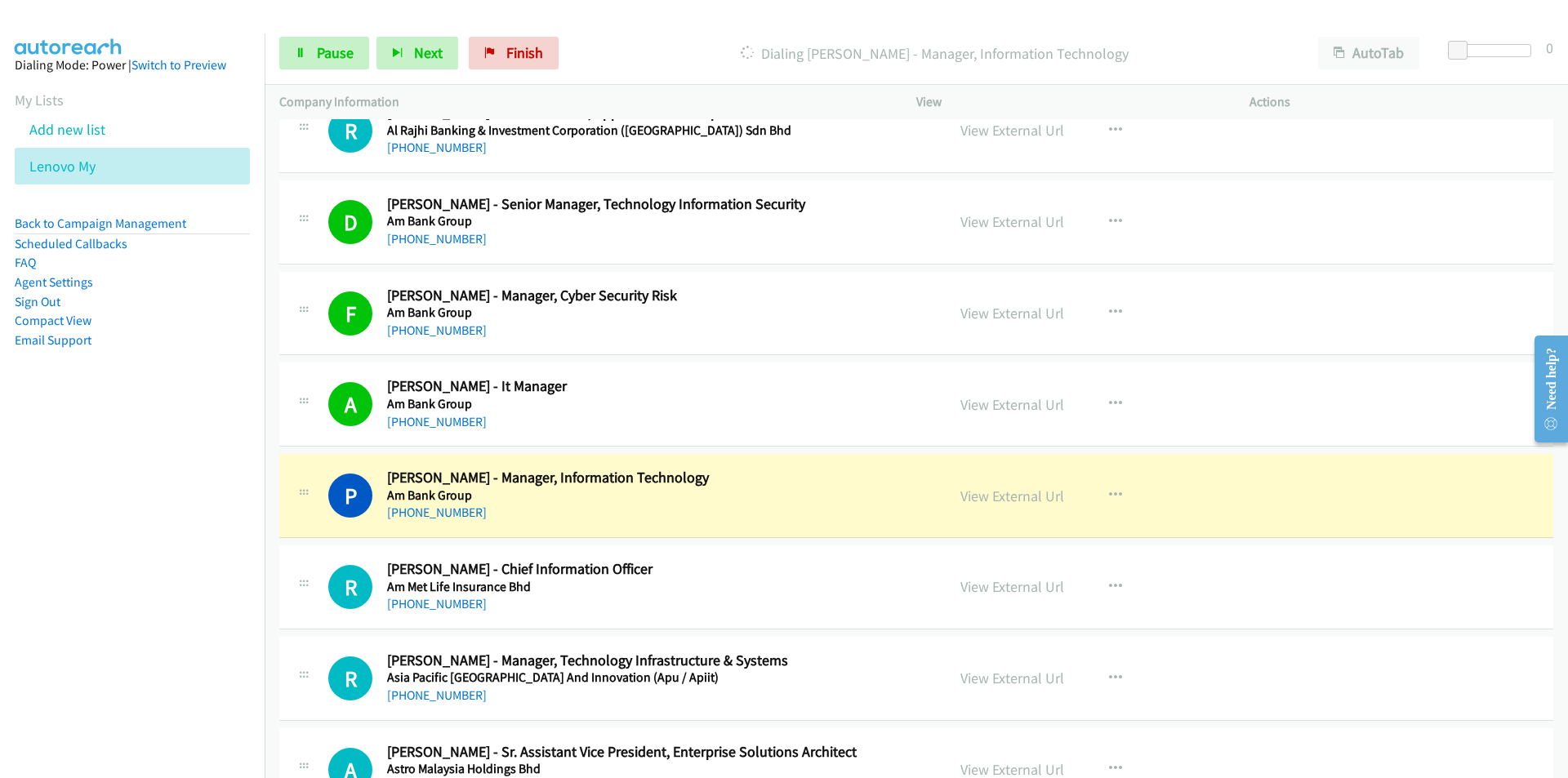
click at [196, 598] on nav "Dialing Mode: Power | Switch to Preview My Lists Add new list Lenovo My Back to…" at bounding box center [132, 422] width 265 height 778
click at [1026, 497] on link "View External Url" at bounding box center [1012, 495] width 104 height 18
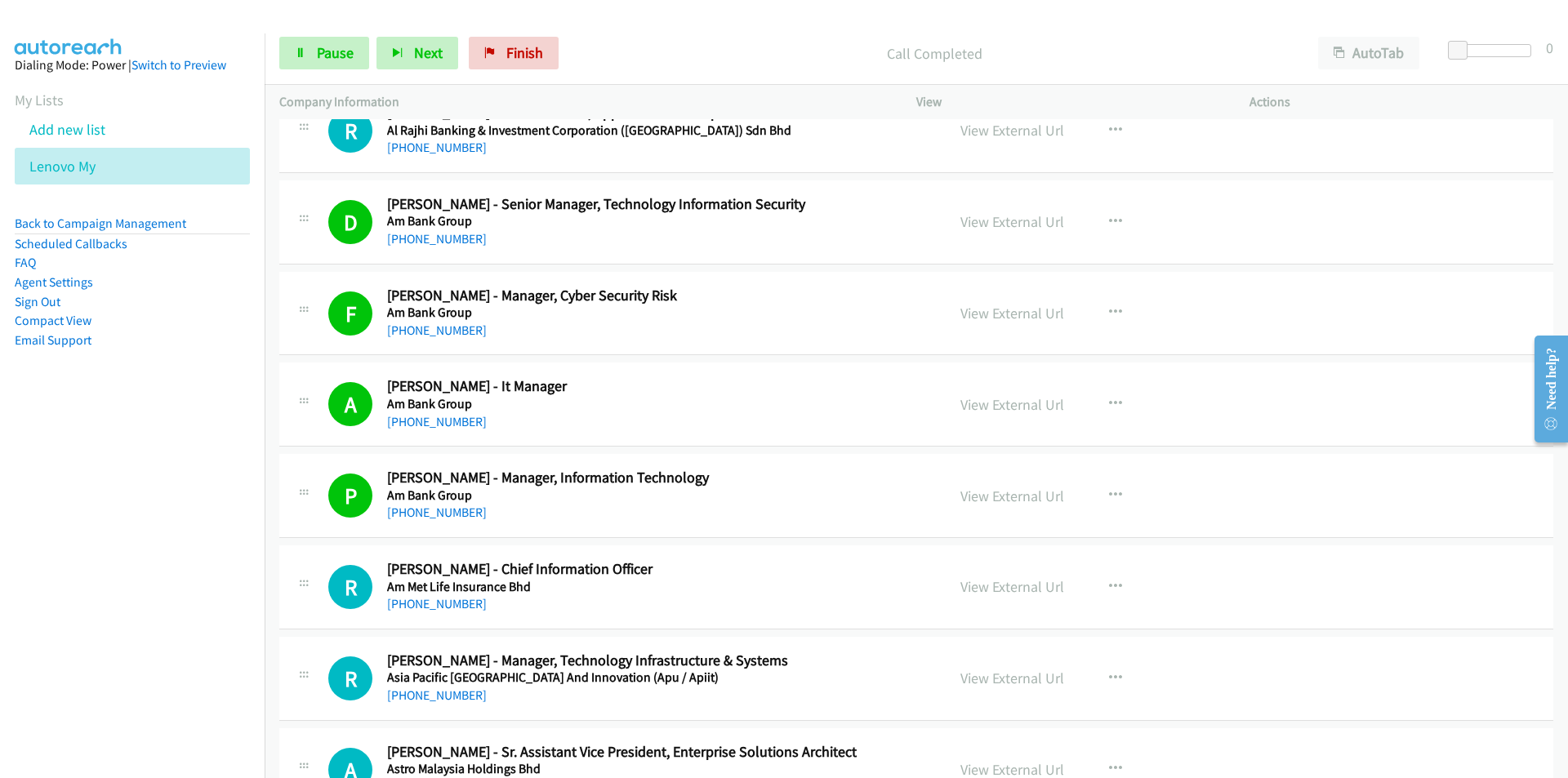
click at [201, 621] on nav "Dialing Mode: Power | Switch to Preview My Lists Add new list Lenovo My Back to…" at bounding box center [132, 422] width 265 height 778
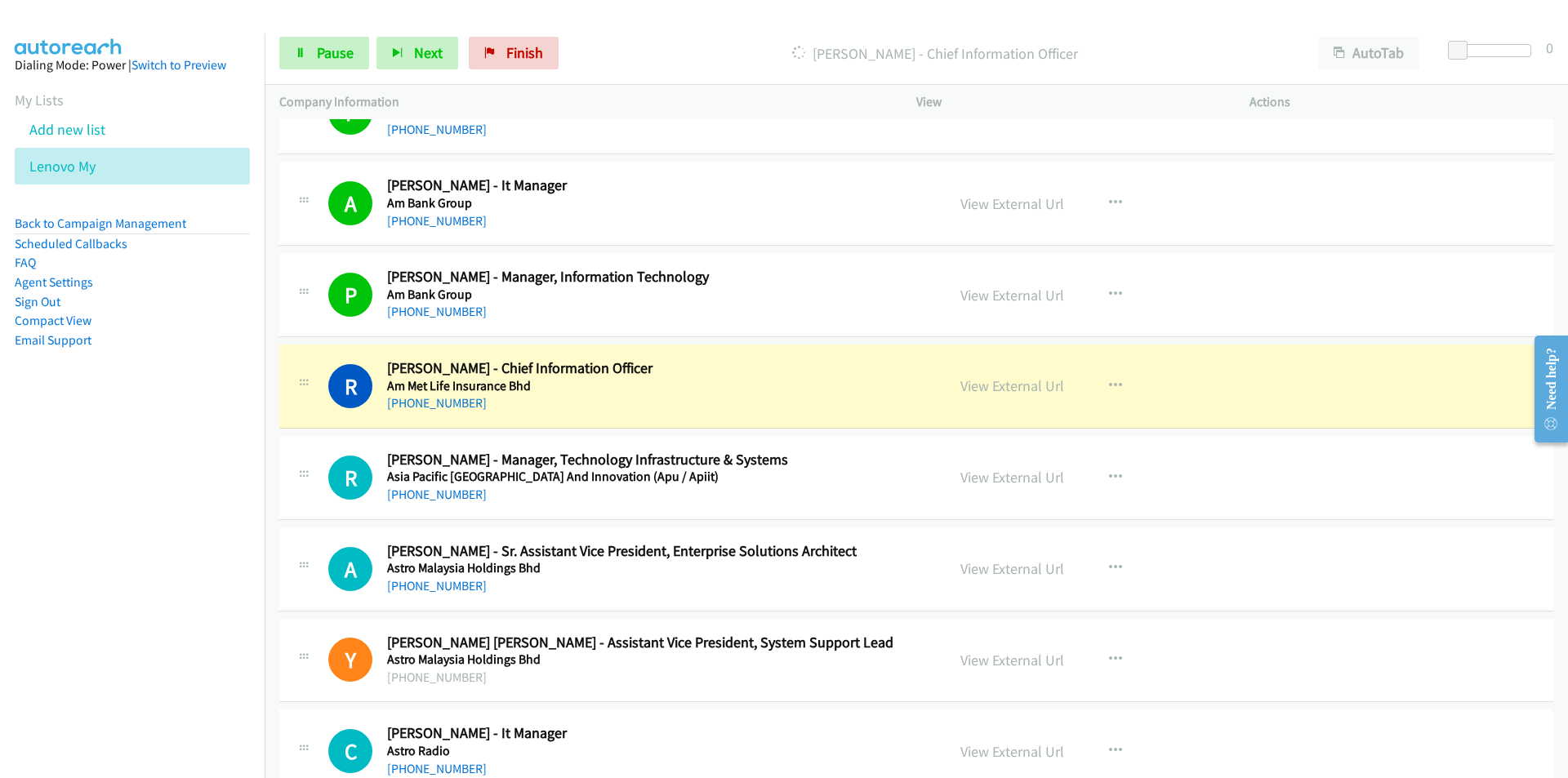
scroll to position [1224, 0]
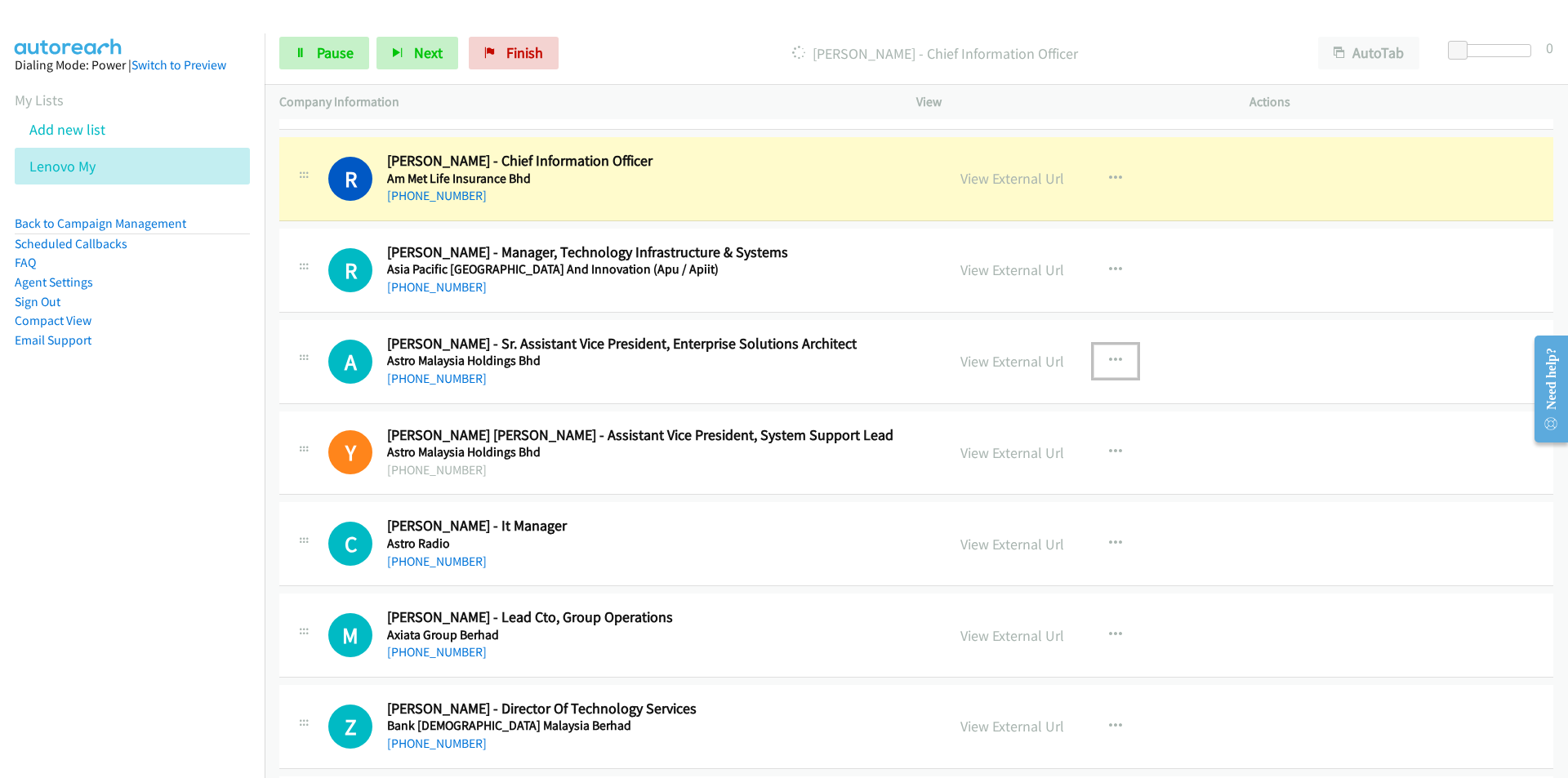
click at [1110, 356] on icon "button" at bounding box center [1115, 360] width 13 height 13
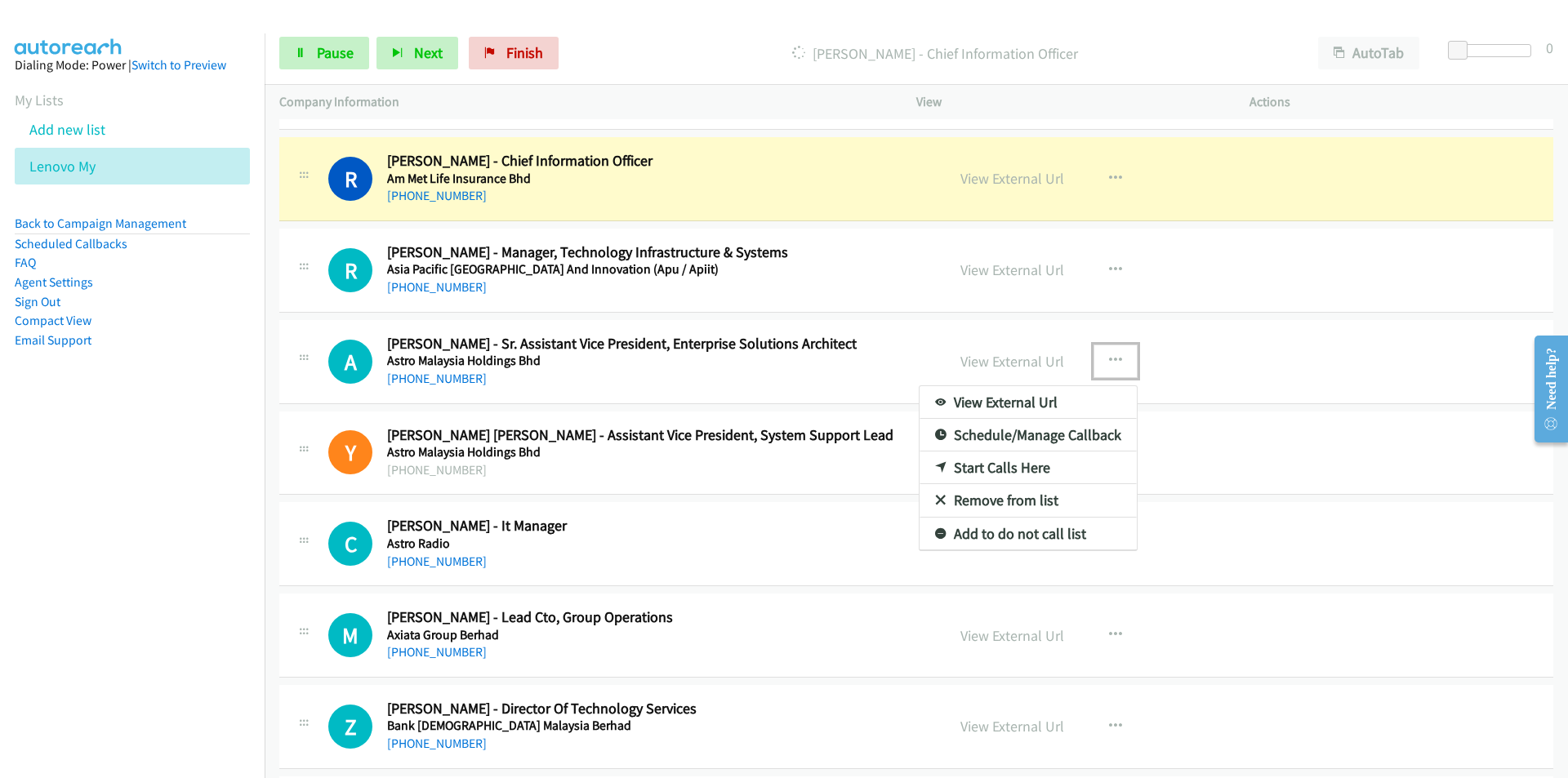
click at [1019, 503] on link "Remove from list" at bounding box center [1028, 501] width 217 height 33
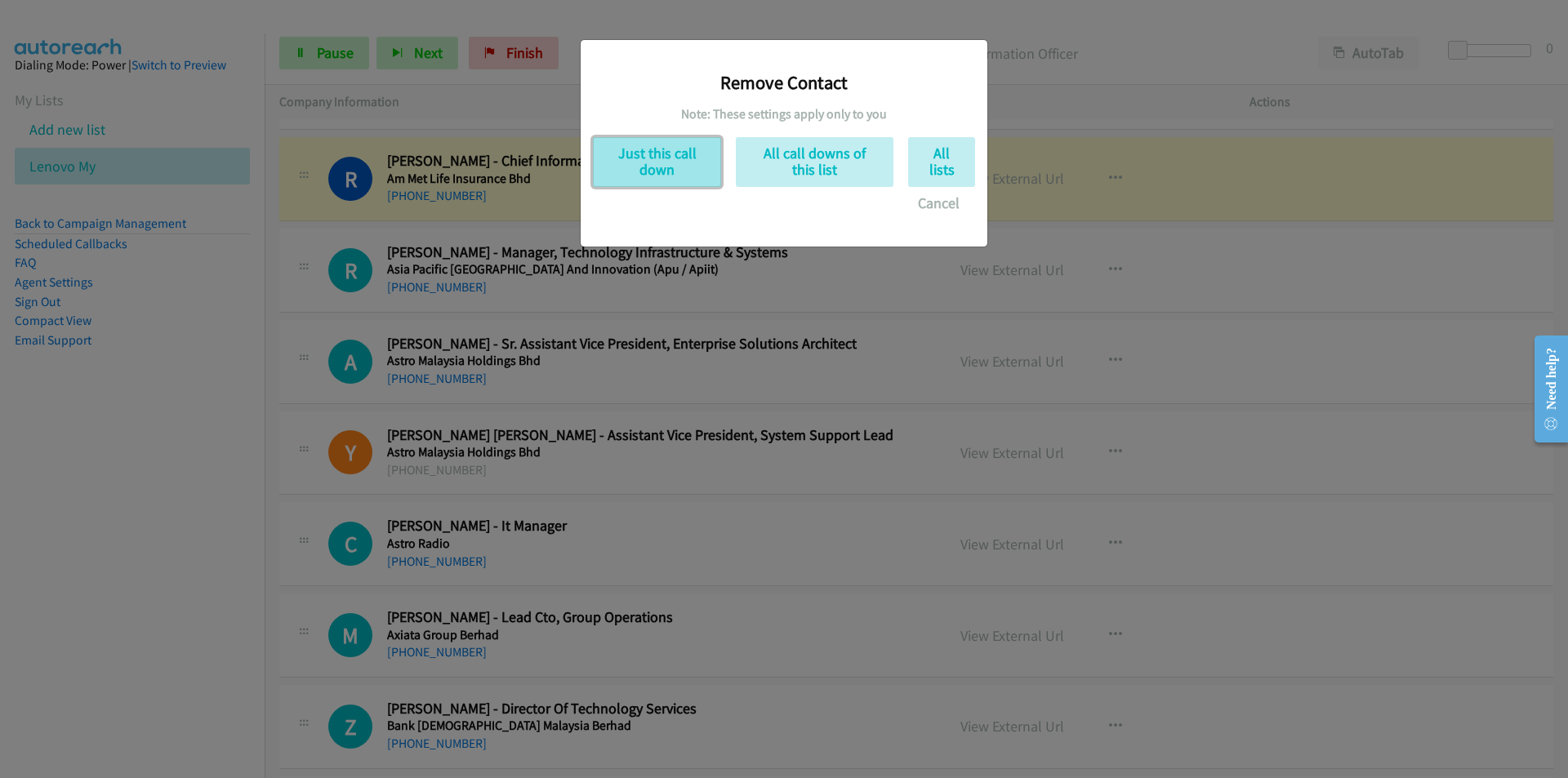
click at [655, 162] on button "Just this call down" at bounding box center [657, 161] width 128 height 49
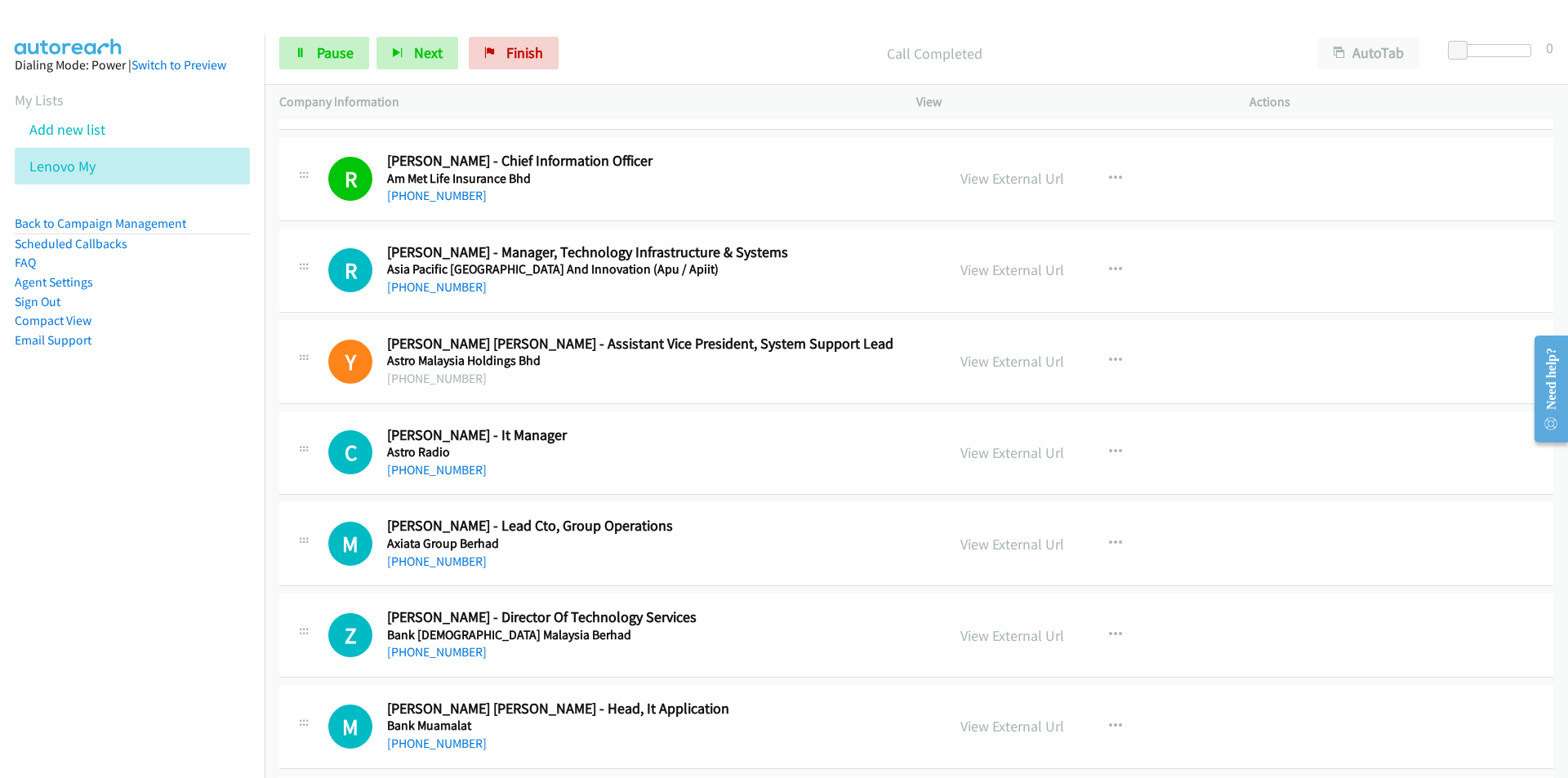
drag, startPoint x: 170, startPoint y: 580, endPoint x: 180, endPoint y: 574, distance: 11.7
click at [170, 580] on nav "Dialing Mode: Power | Switch to Preview My Lists Add new list Lenovo My Back to…" at bounding box center [132, 422] width 265 height 778
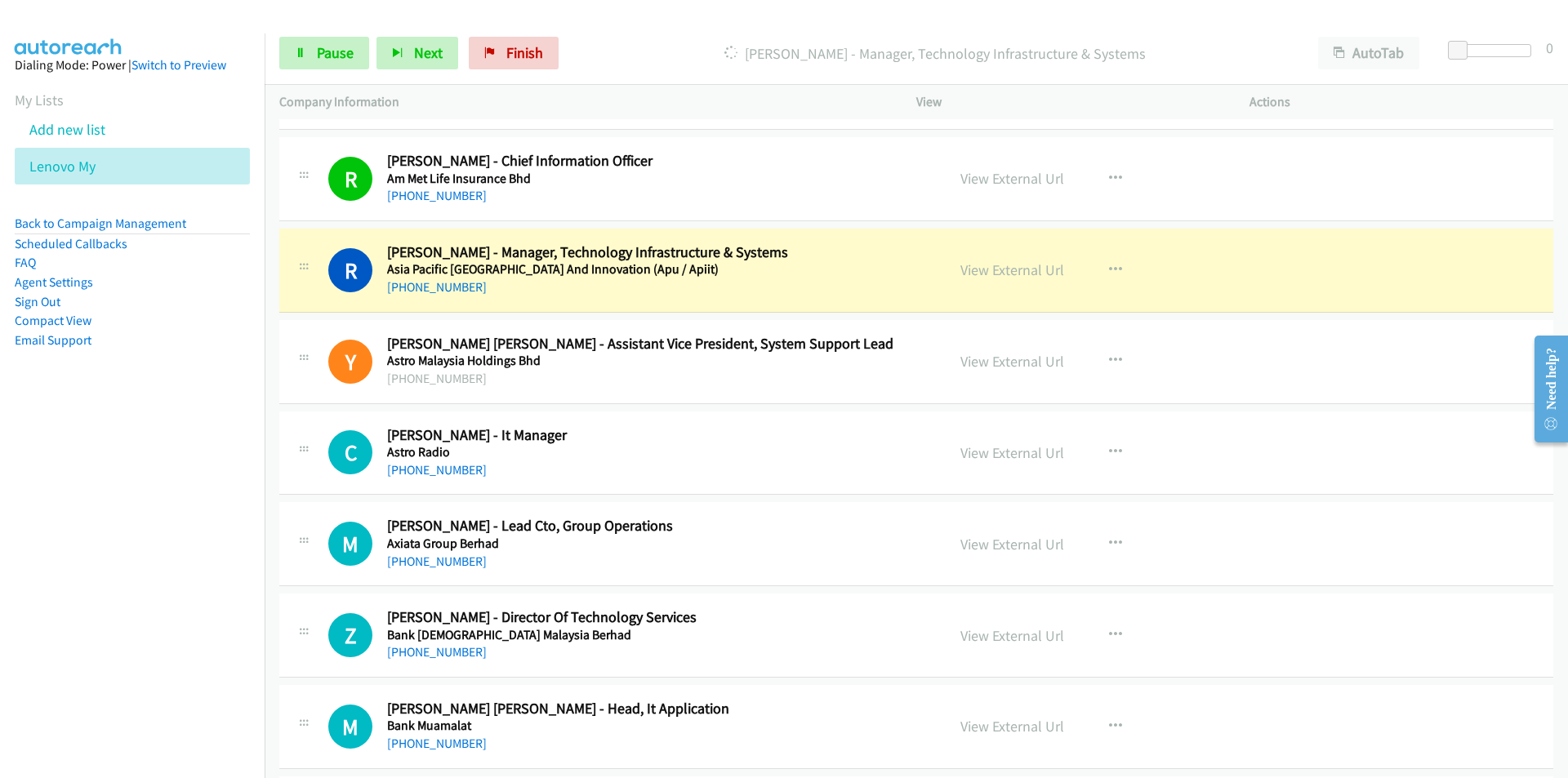
click at [167, 568] on nav "Dialing Mode: Power | Switch to Preview My Lists Add new list Lenovo My Back to…" at bounding box center [132, 422] width 265 height 778
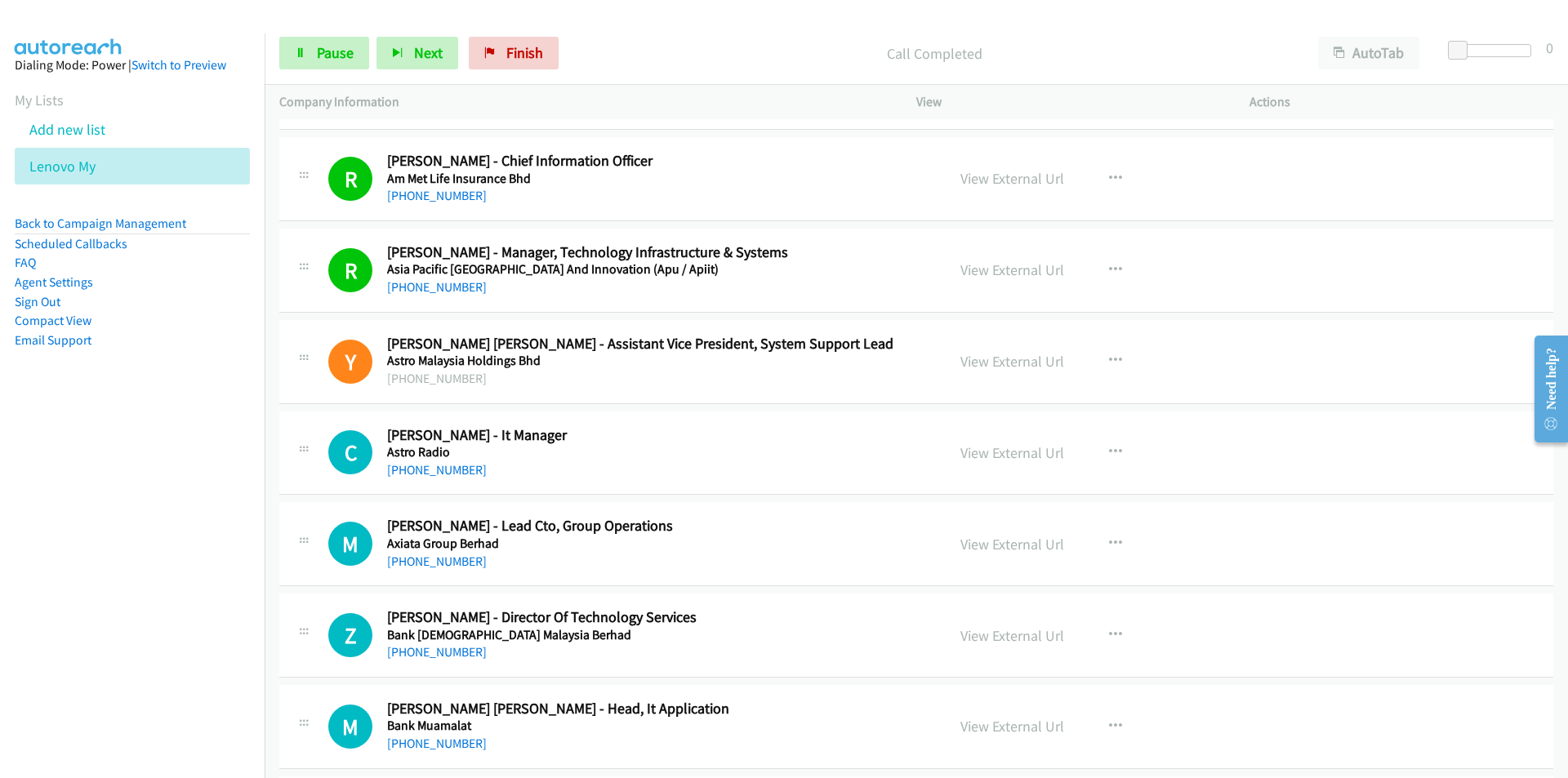
click at [185, 538] on nav "Dialing Mode: Power | Switch to Preview My Lists Add new list Lenovo My Back to…" at bounding box center [132, 422] width 265 height 778
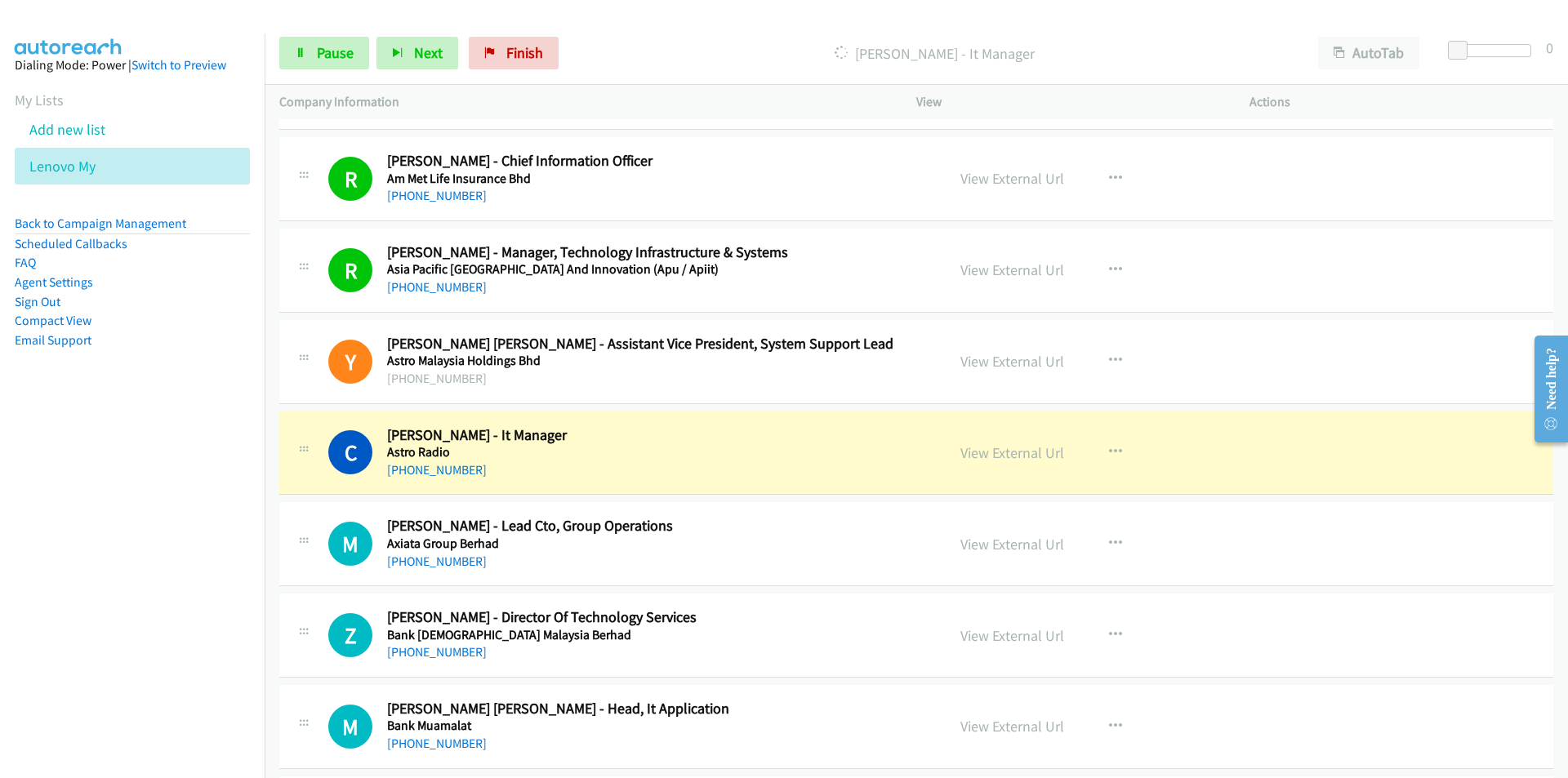
click at [179, 594] on nav "Dialing Mode: Power | Switch to Preview My Lists Add new list Lenovo My Back to…" at bounding box center [132, 422] width 265 height 778
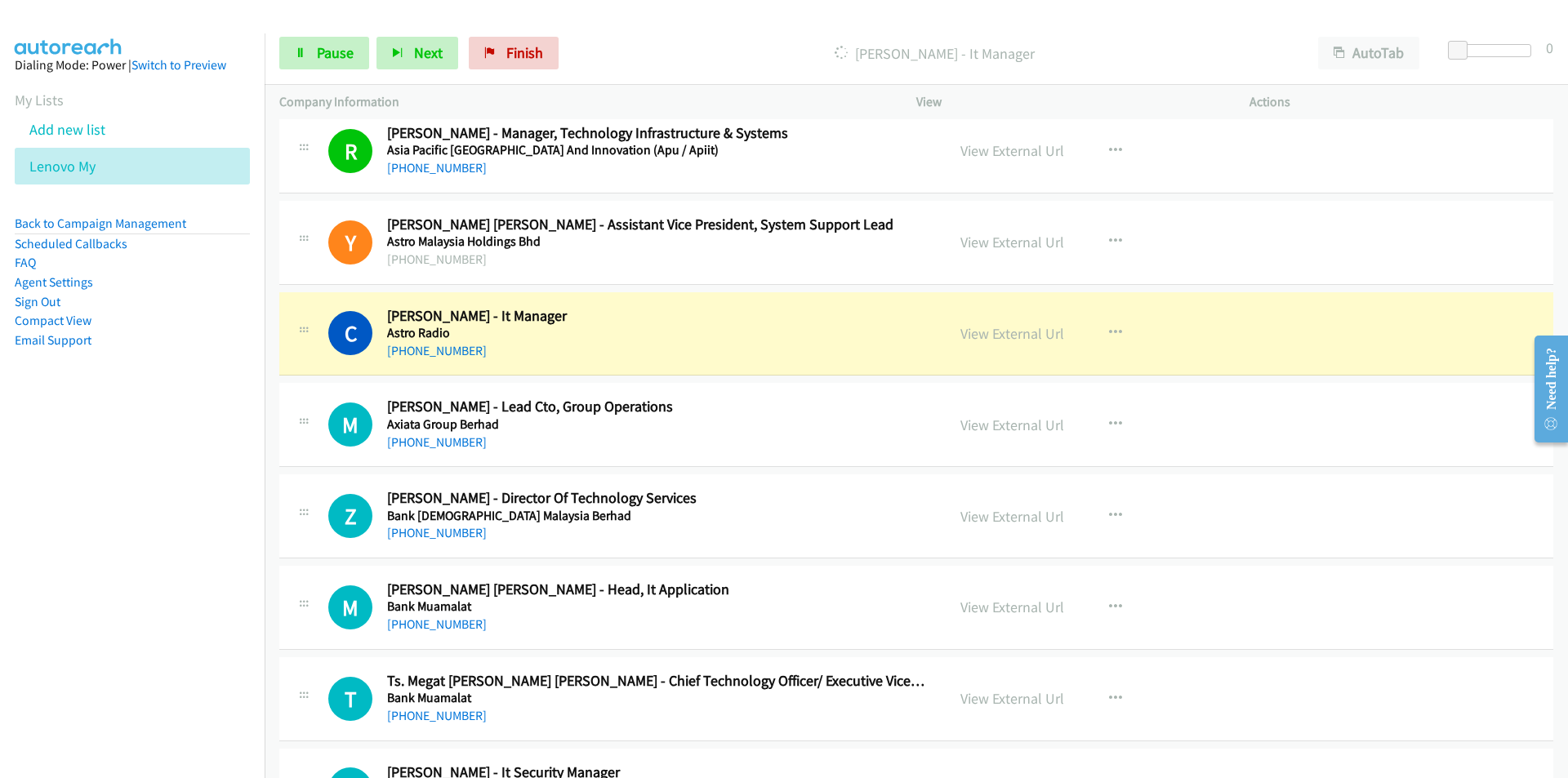
scroll to position [1470, 0]
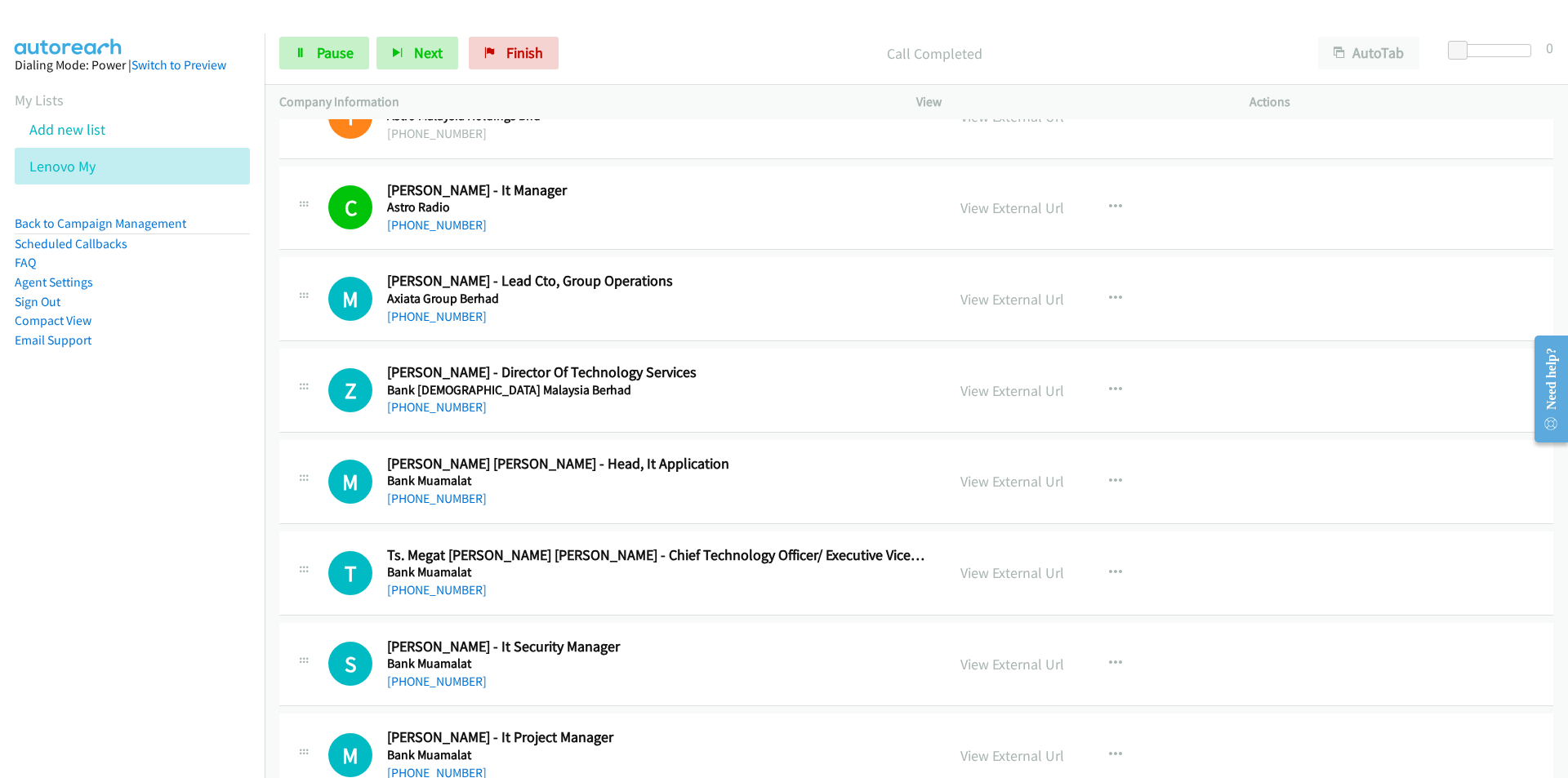
click at [171, 502] on nav "Dialing Mode: Power | Switch to Preview My Lists Add new list Lenovo My Back to…" at bounding box center [132, 422] width 265 height 778
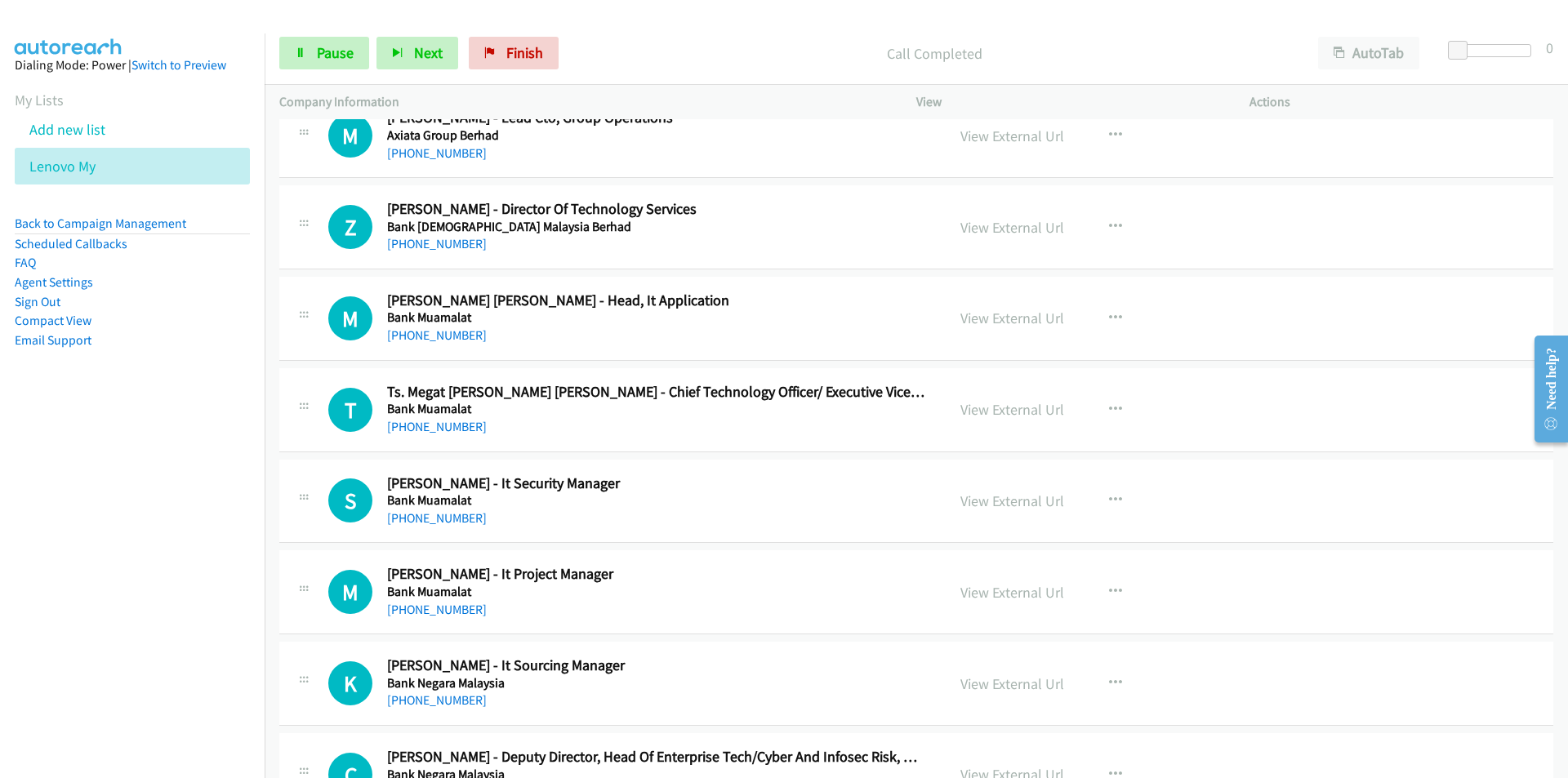
scroll to position [1551, 0]
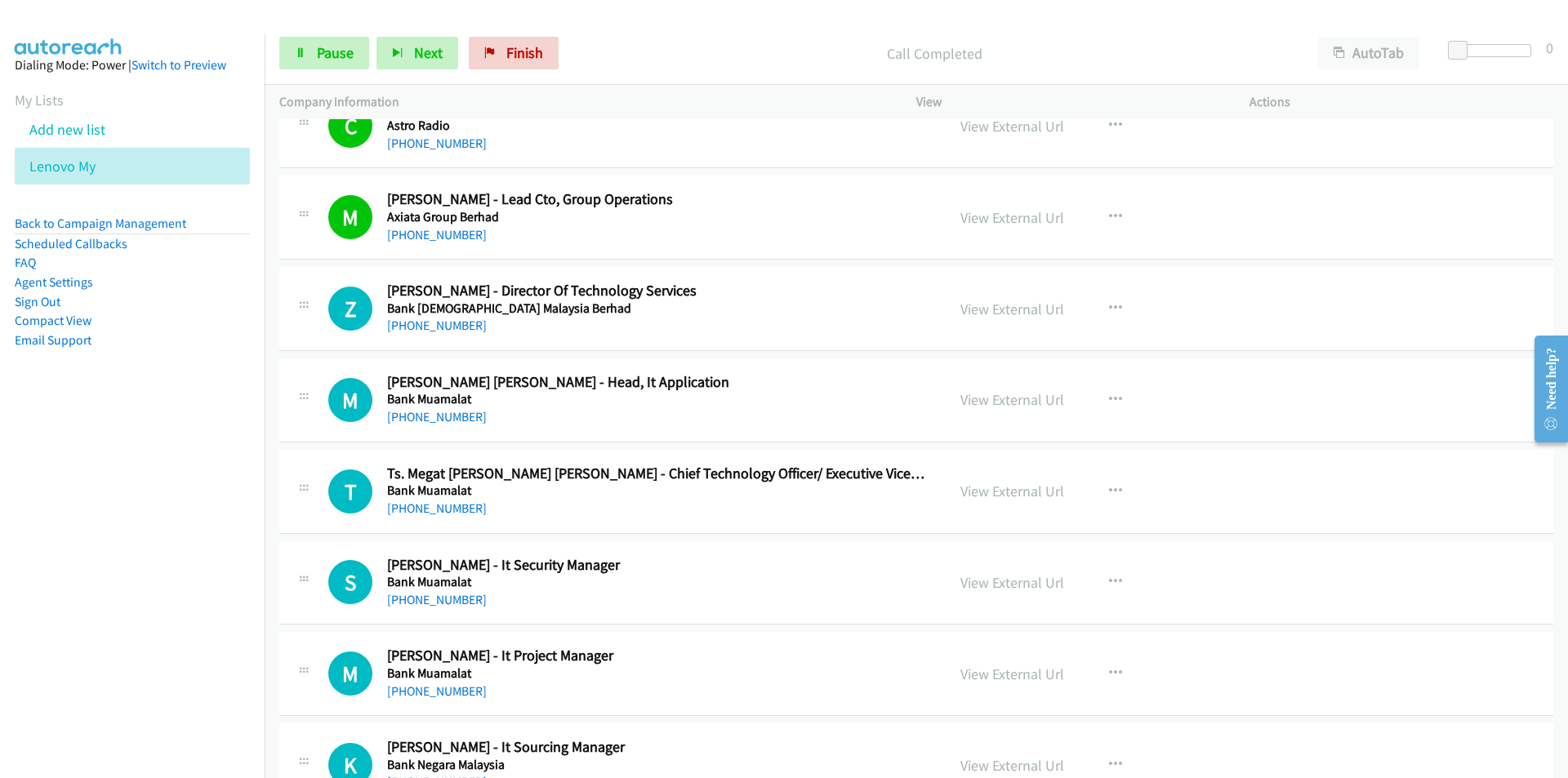
click at [196, 553] on nav "Dialing Mode: Power | Switch to Preview My Lists Add new list Lenovo My Back to…" at bounding box center [132, 422] width 265 height 778
click at [1021, 307] on link "View External Url" at bounding box center [1012, 308] width 104 height 18
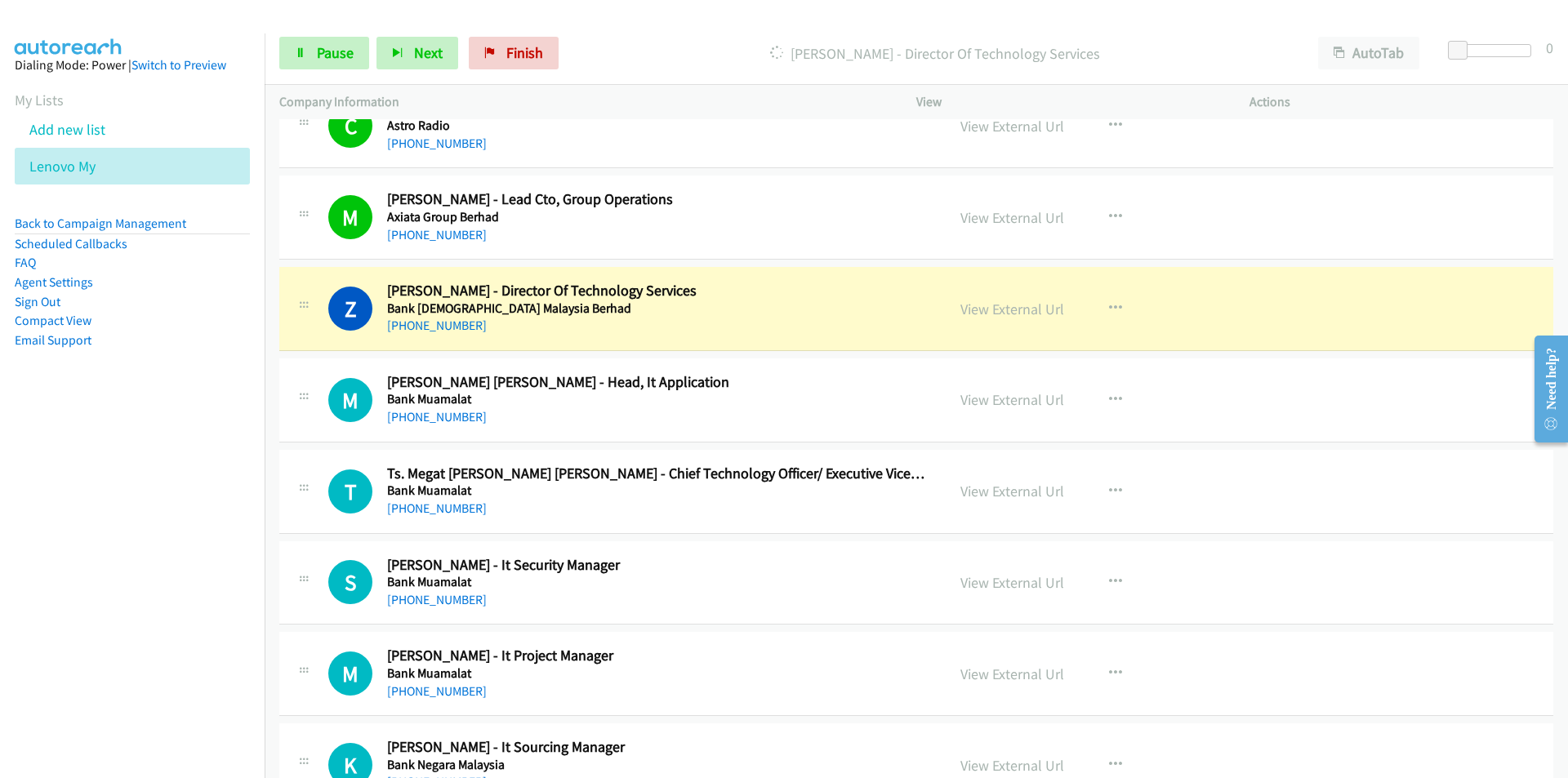
click at [147, 578] on nav "Dialing Mode: Power | Switch to Preview My Lists Add new list Lenovo My Back to…" at bounding box center [132, 422] width 265 height 778
click at [143, 563] on nav "Dialing Mode: Power | Switch to Preview My Lists Add new list Lenovo My Back to…" at bounding box center [132, 422] width 265 height 778
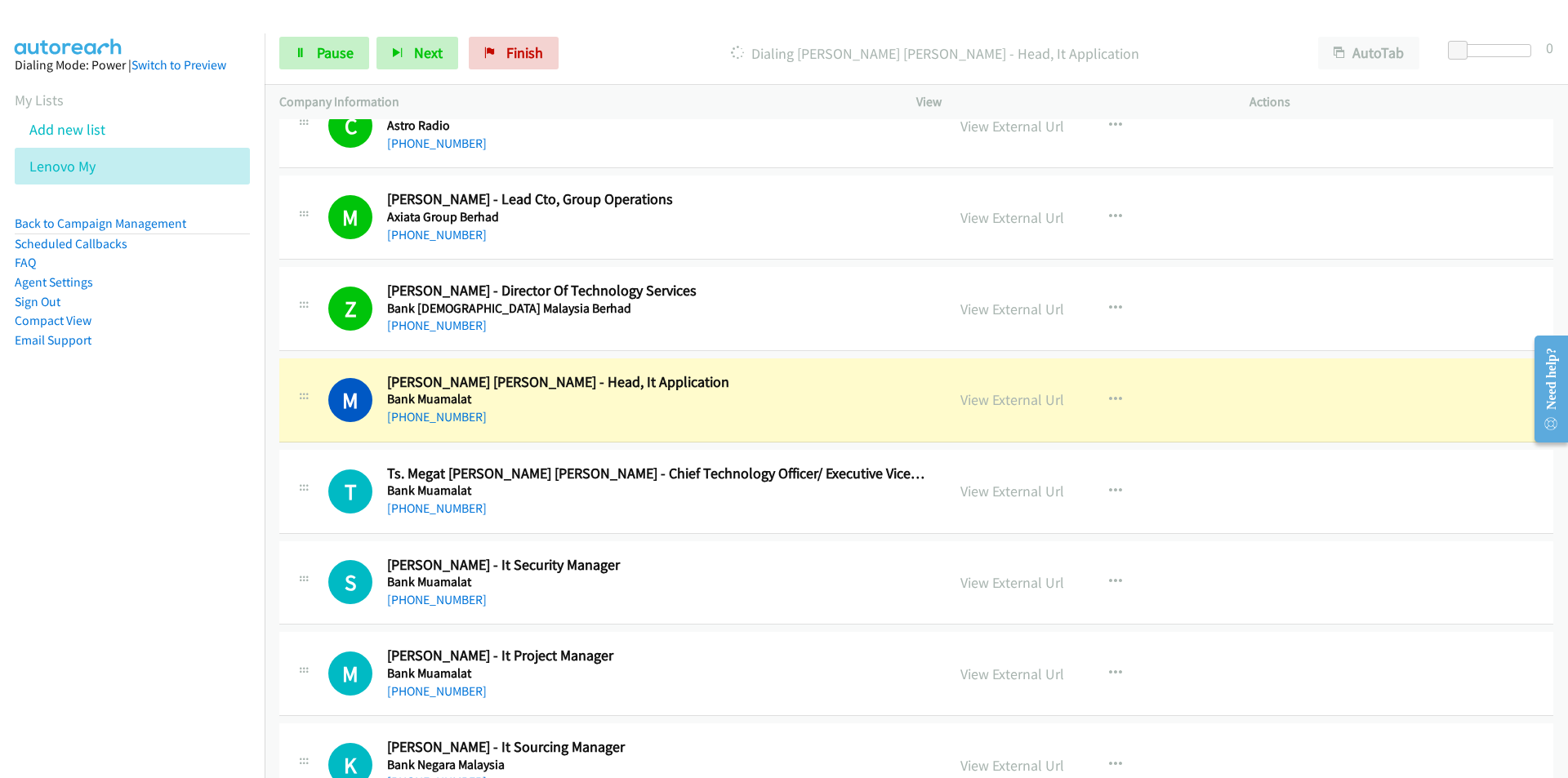
click at [222, 576] on nav "Dialing Mode: Power | Switch to Preview My Lists Add new list Lenovo My Back to…" at bounding box center [132, 422] width 265 height 778
click at [1009, 396] on link "View External Url" at bounding box center [1012, 399] width 104 height 18
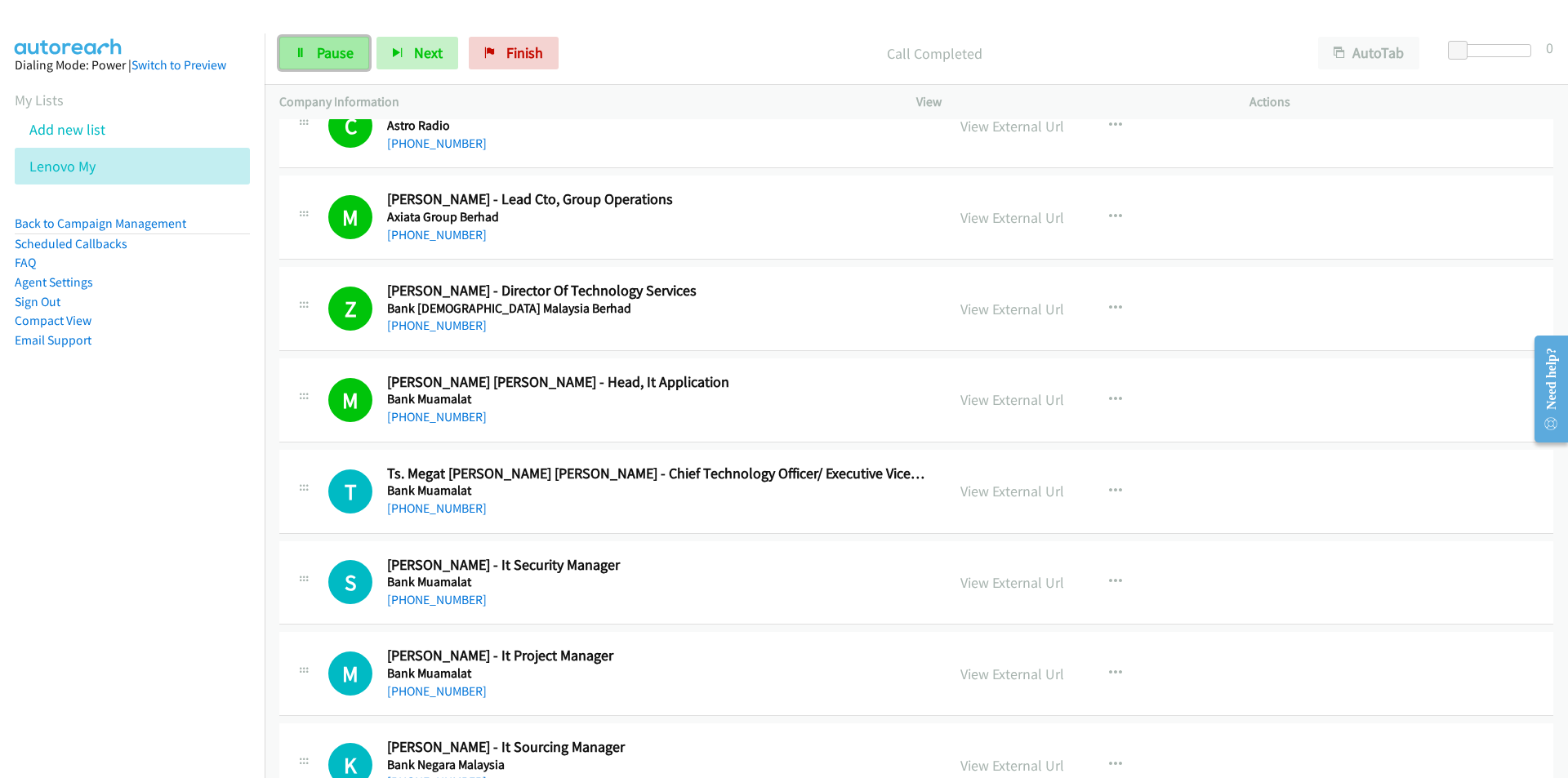
click at [333, 53] on span "Pause" at bounding box center [335, 52] width 37 height 18
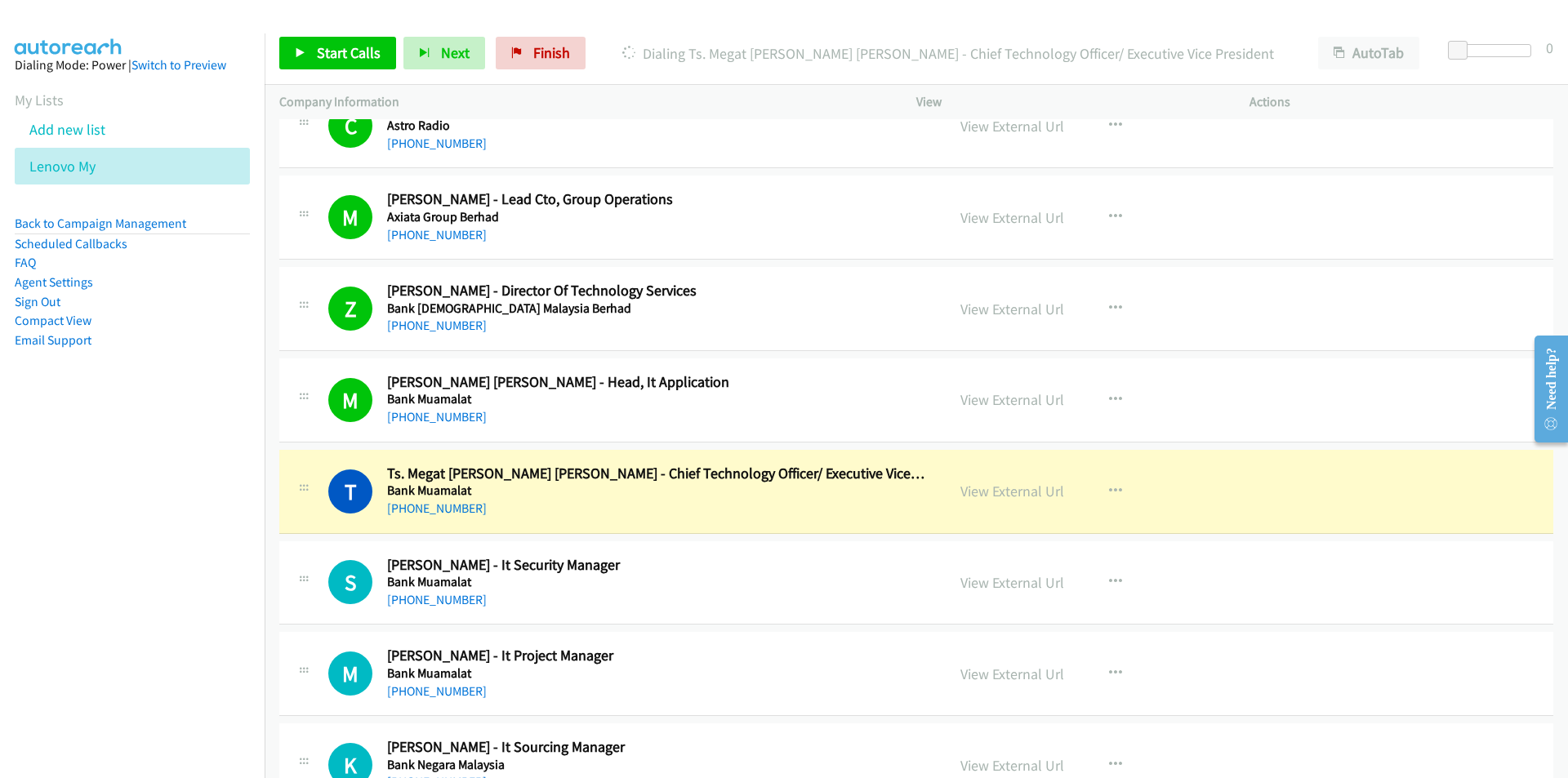
click at [139, 625] on nav "Dialing Mode: Power | Switch to Preview My Lists Add new list Lenovo My Back to…" at bounding box center [132, 422] width 265 height 778
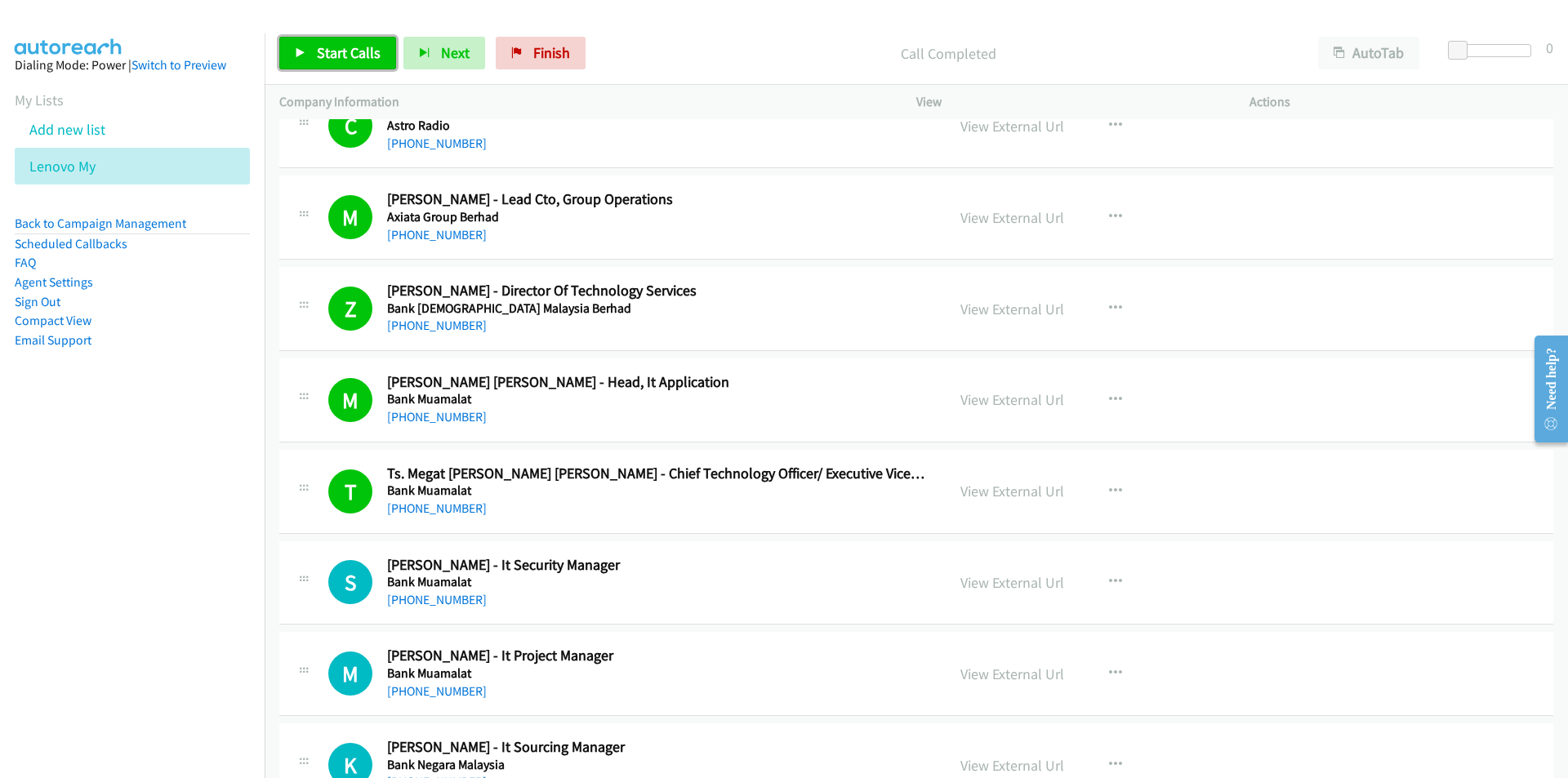
click at [328, 57] on span "Start Calls" at bounding box center [348, 52] width 64 height 18
click at [142, 574] on nav "Dialing Mode: Power | Switch to Preview My Lists Add new list Lenovo My Back to…" at bounding box center [132, 422] width 265 height 778
click at [161, 659] on nav "Dialing Mode: Power | Switch to Preview My Lists Add new list Lenovo My Back to…" at bounding box center [132, 422] width 265 height 778
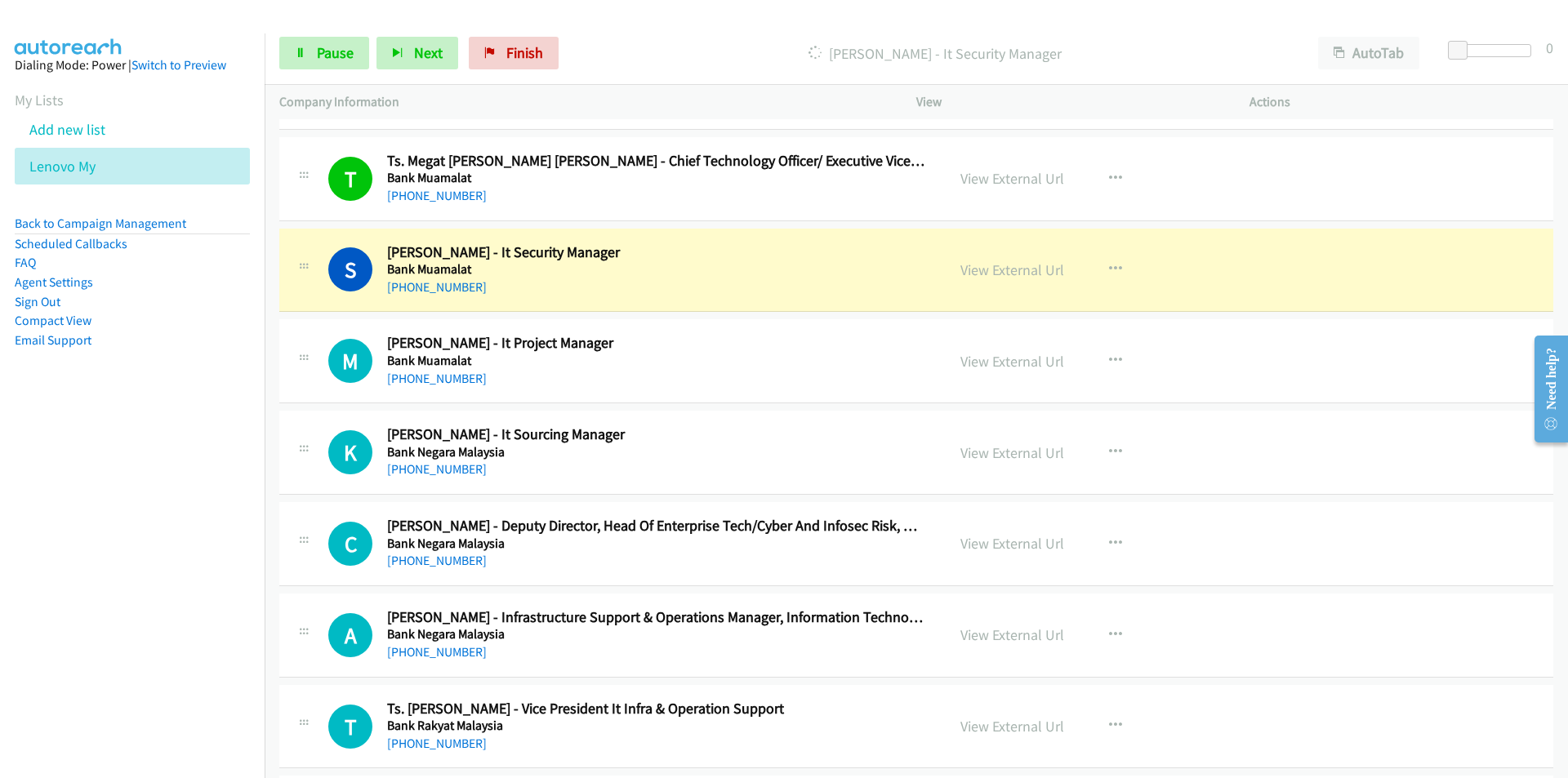
scroll to position [1877, 0]
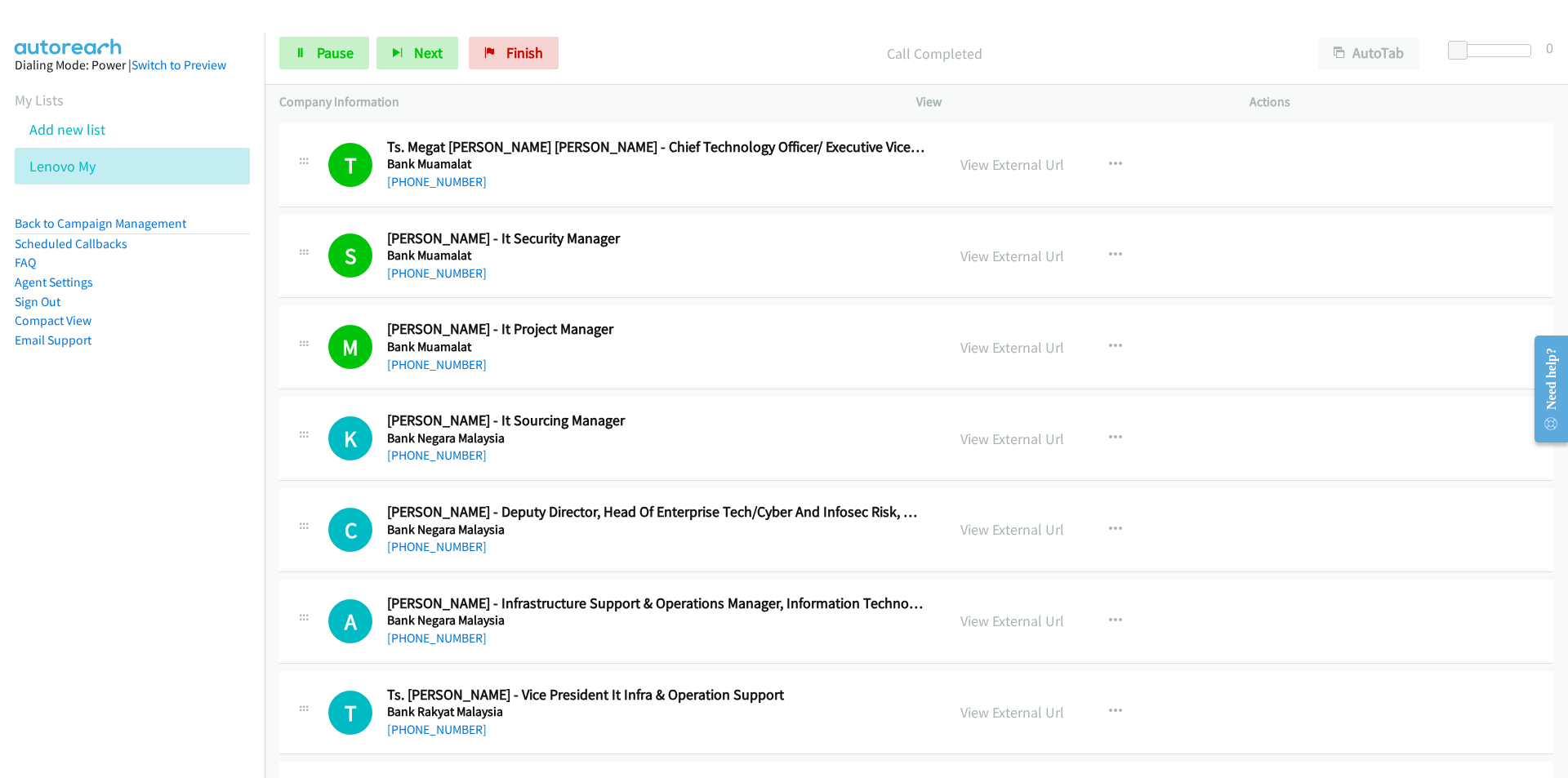
click at [120, 584] on nav "Dialing Mode: Power | Switch to Preview My Lists Add new list Lenovo My Back to…" at bounding box center [132, 422] width 265 height 778
click at [994, 438] on link "View External Url" at bounding box center [1012, 438] width 104 height 18
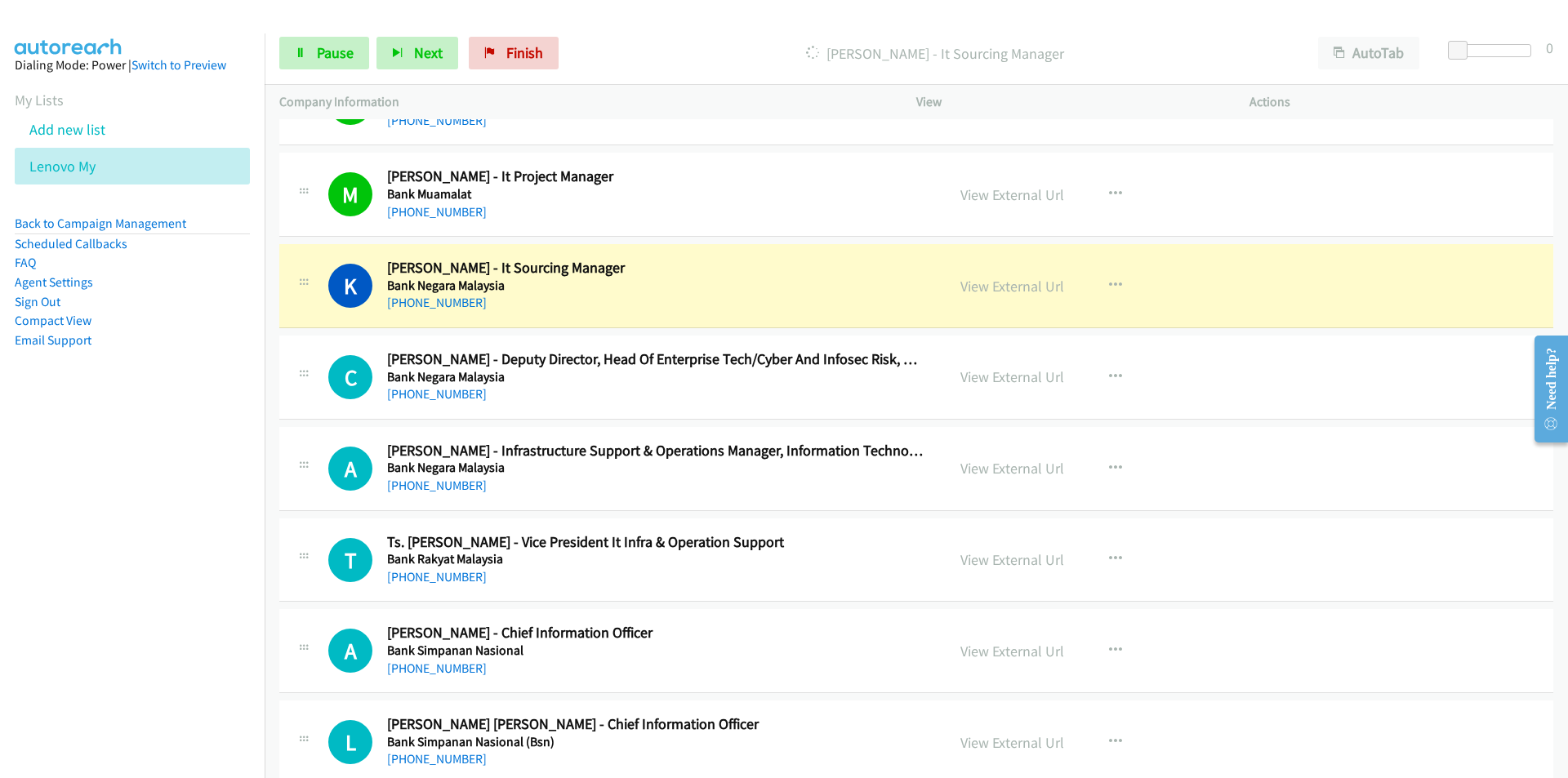
scroll to position [2041, 0]
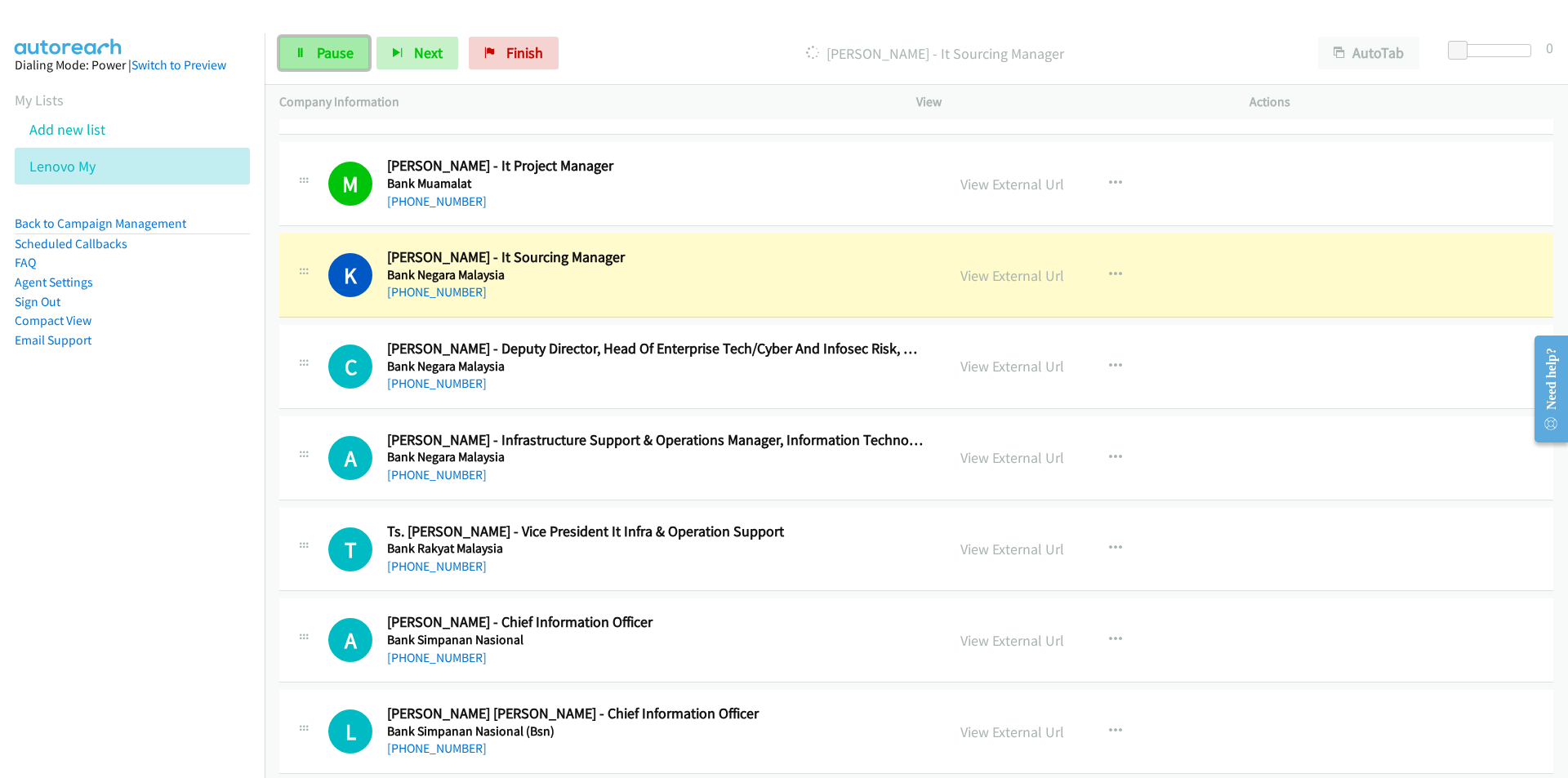
click at [337, 51] on span "Pause" at bounding box center [335, 52] width 37 height 18
click at [169, 632] on nav "Dialing Mode: Power | Switch to Preview My Lists Add new list Lenovo My Back to…" at bounding box center [132, 422] width 265 height 778
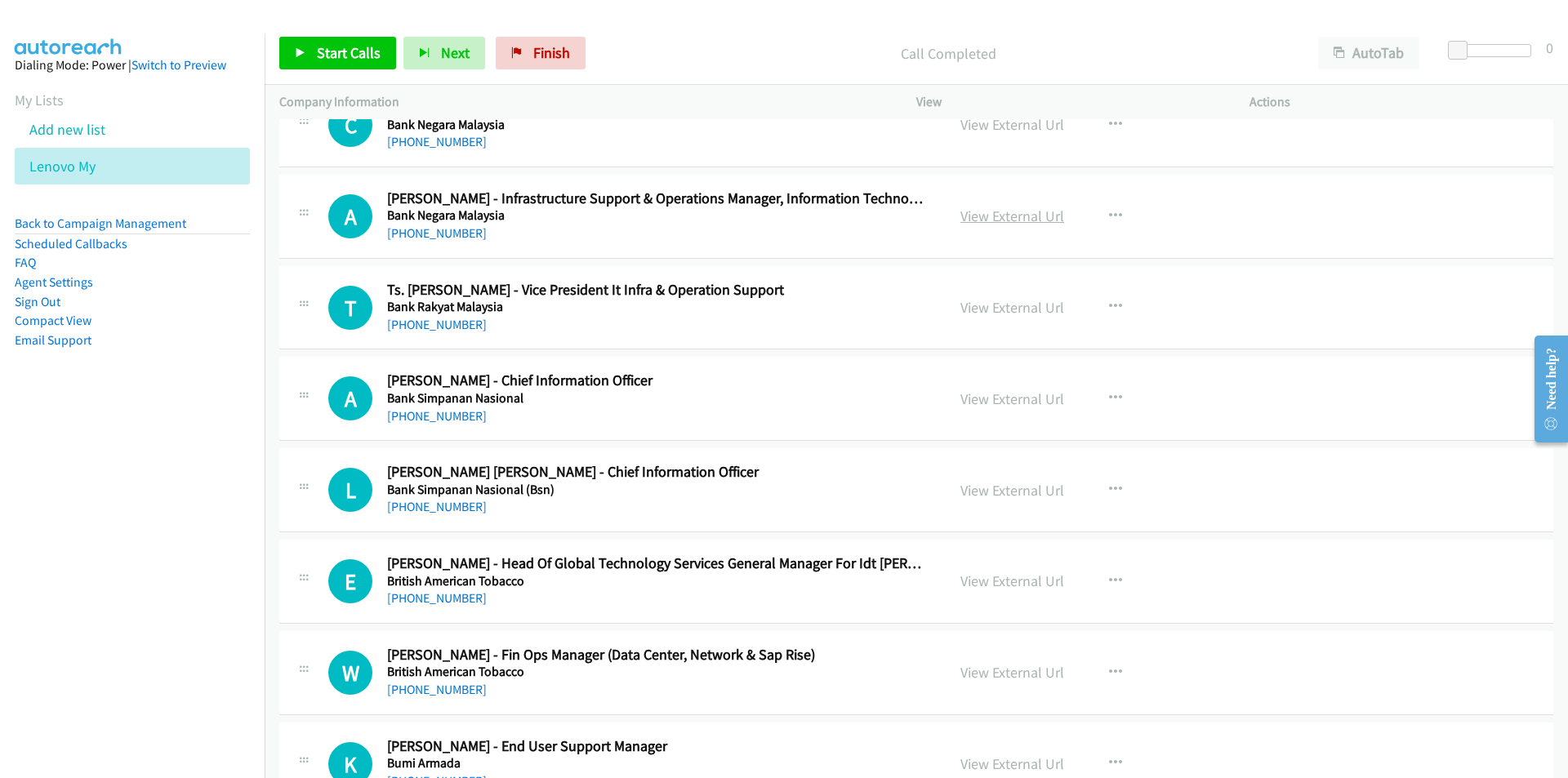
scroll to position [2285, 0]
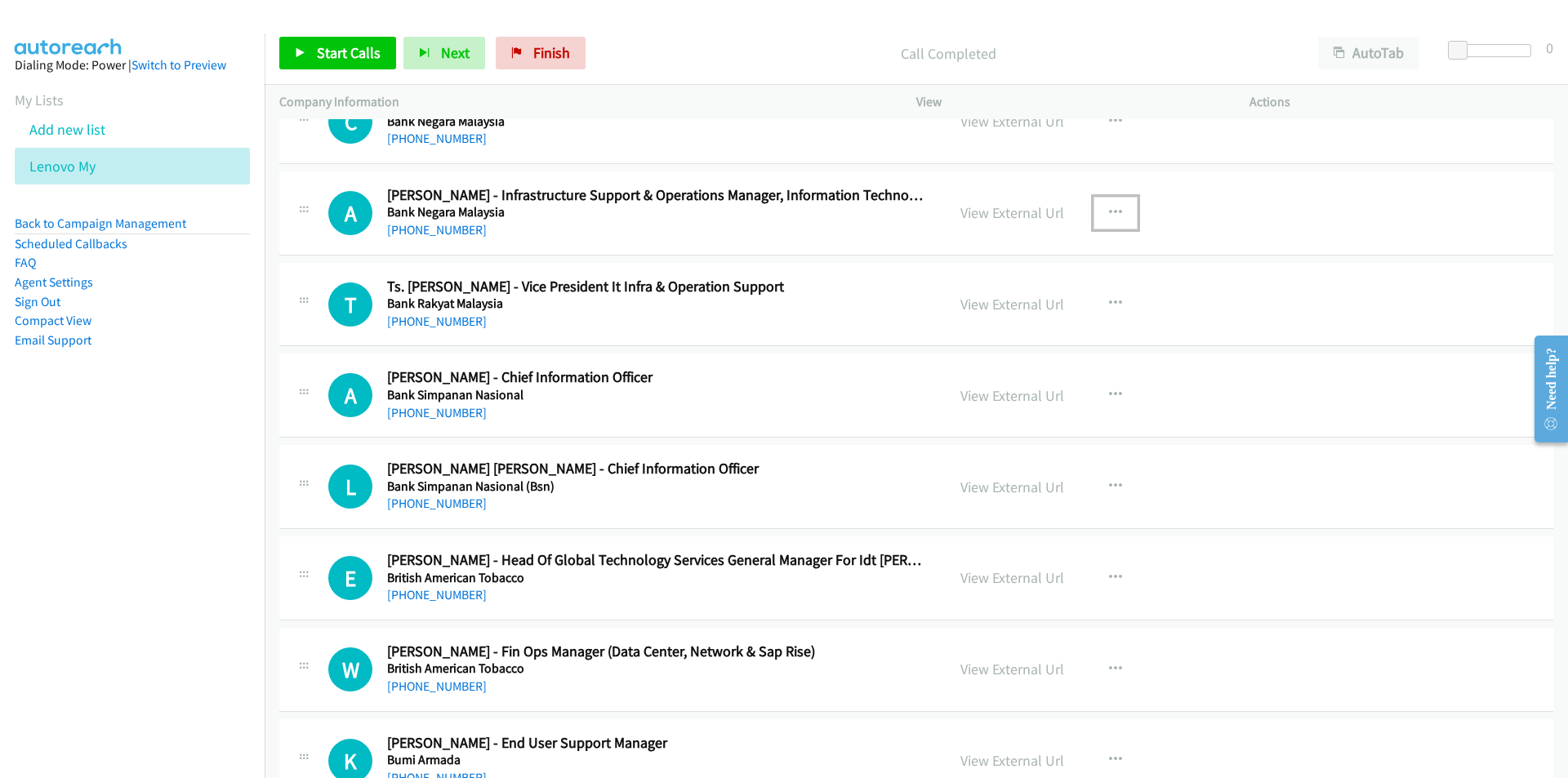
click at [1109, 209] on icon "button" at bounding box center [1115, 212] width 13 height 13
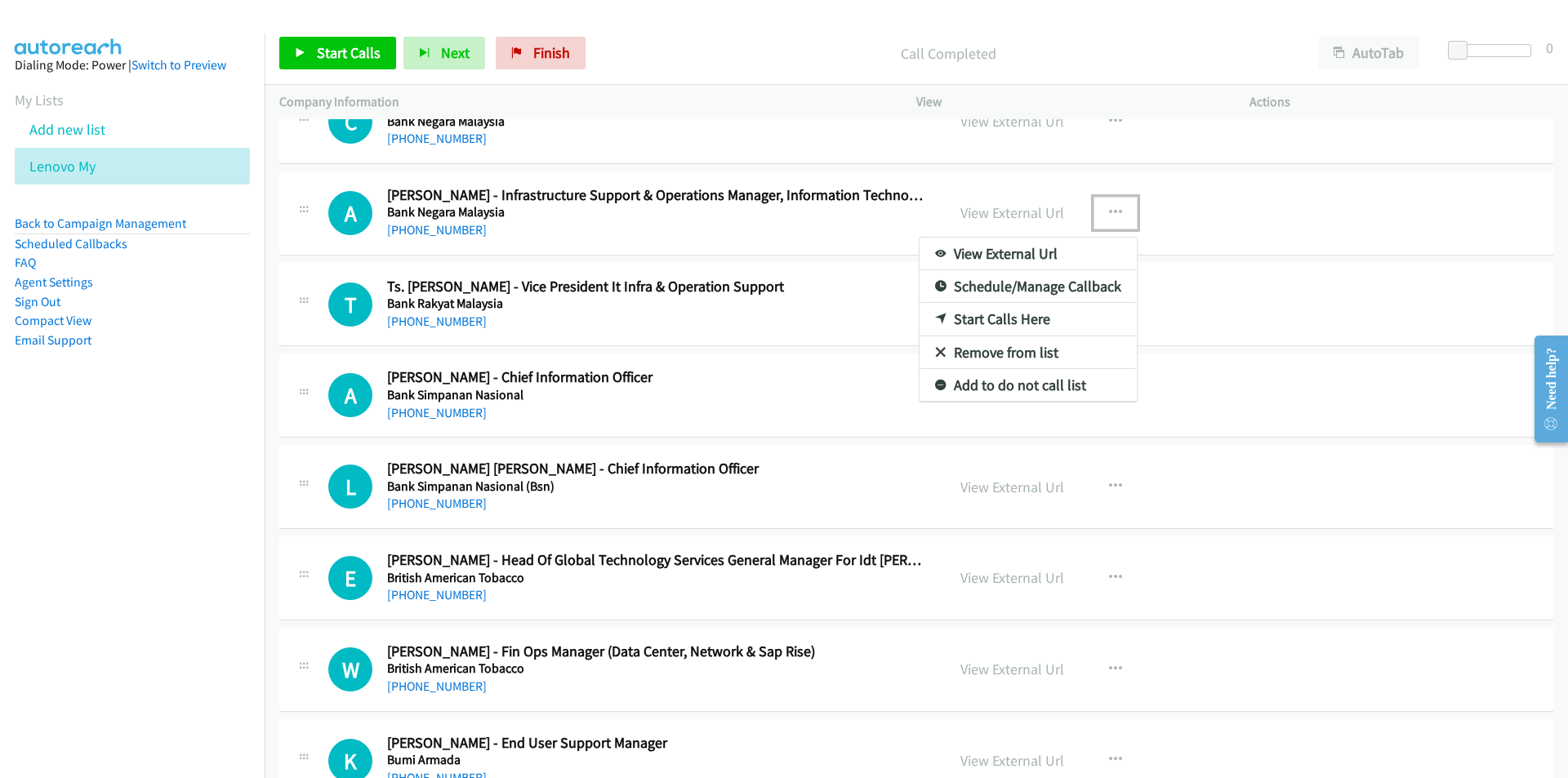
click at [1011, 319] on link "Start Calls Here" at bounding box center [1028, 319] width 217 height 33
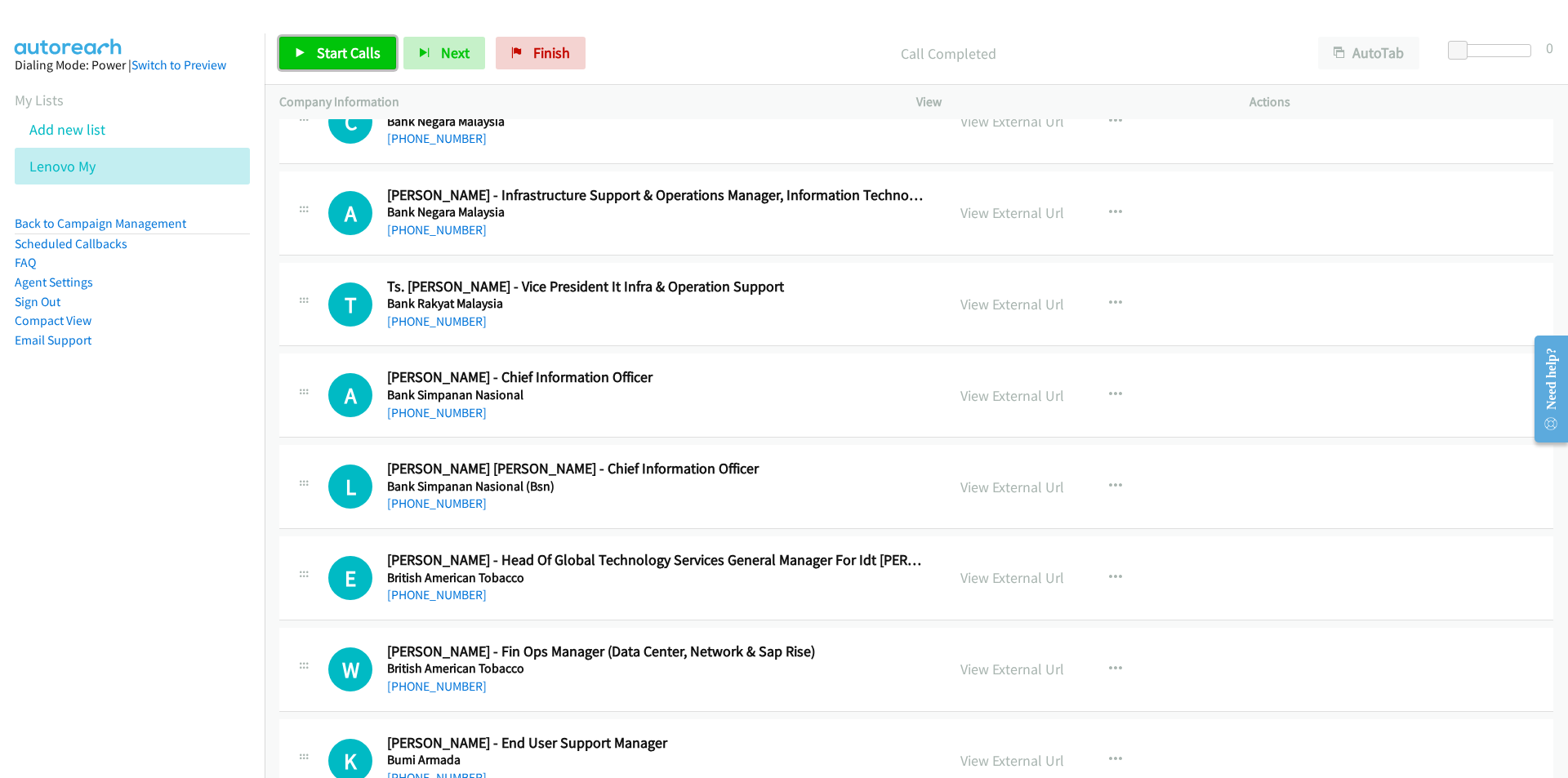
click at [326, 49] on span "Start Calls" at bounding box center [348, 52] width 64 height 18
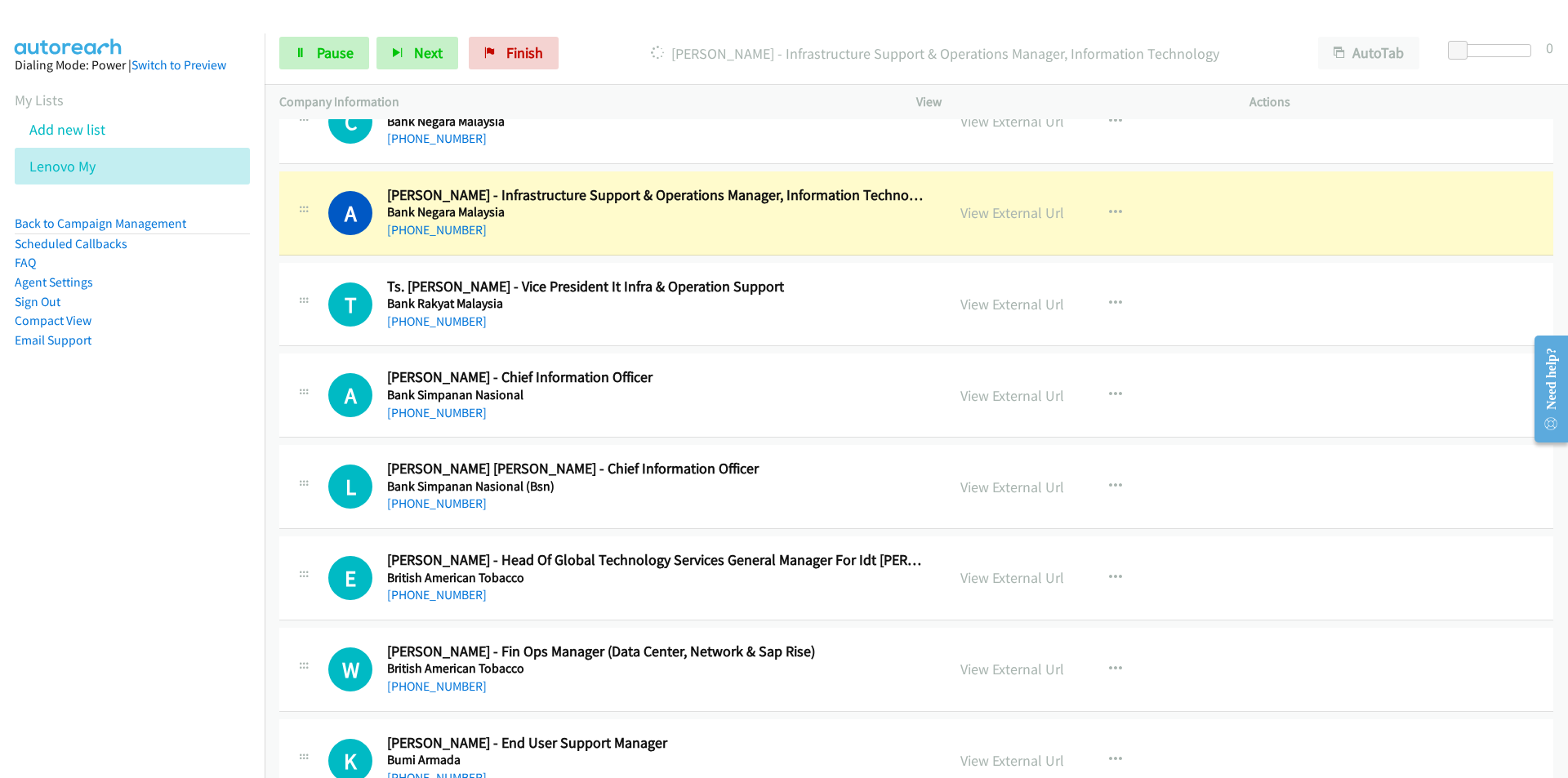
click at [118, 586] on nav "Dialing Mode: Power | Switch to Preview My Lists Add new list Lenovo My Back to…" at bounding box center [132, 422] width 265 height 778
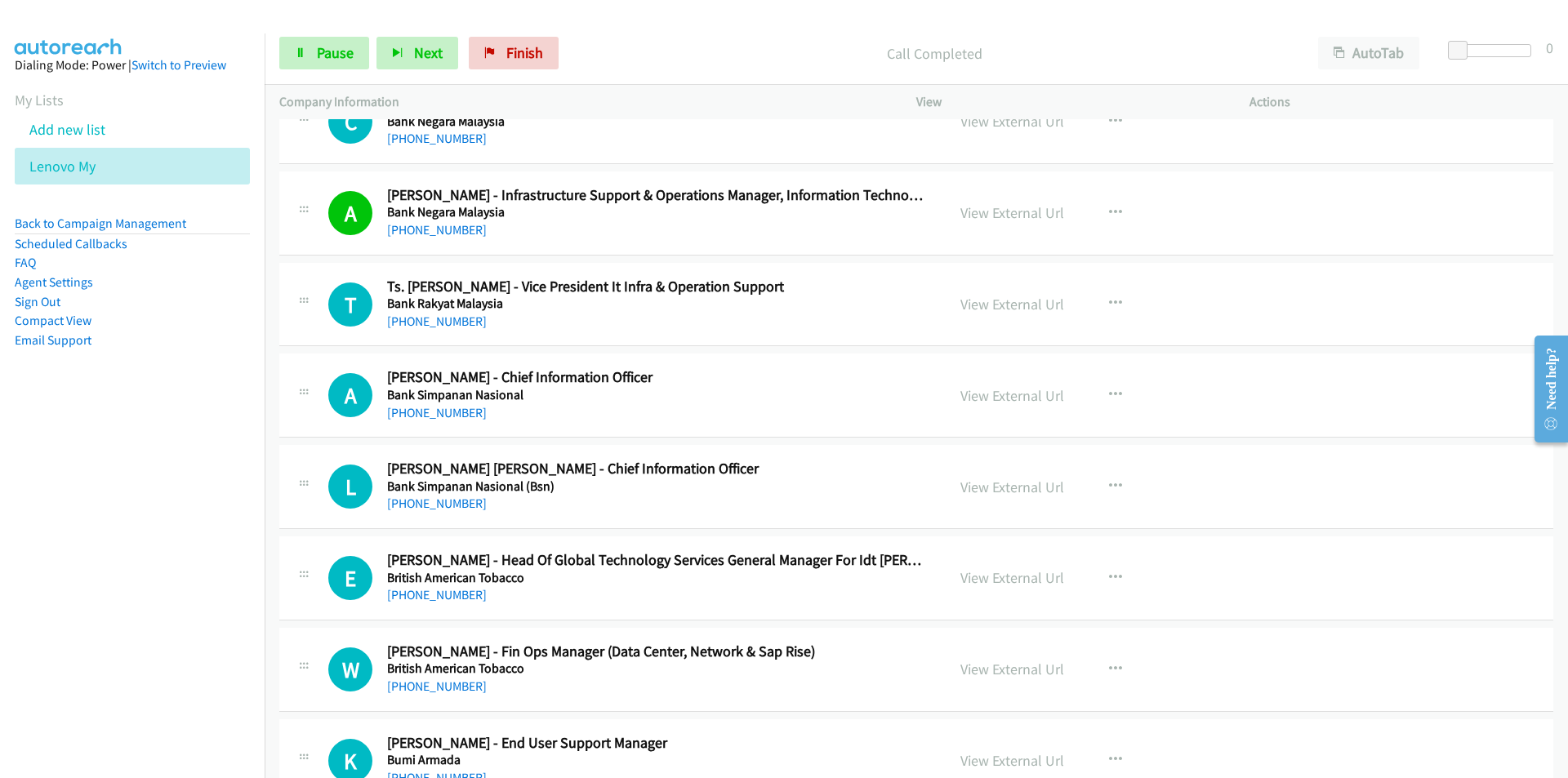
drag, startPoint x: 174, startPoint y: 548, endPoint x: 262, endPoint y: 489, distance: 105.9
click at [174, 548] on nav "Dialing Mode: Power | Switch to Preview My Lists Add new list Lenovo My Back to…" at bounding box center [132, 422] width 265 height 778
click at [1022, 212] on link "View External Url" at bounding box center [1012, 212] width 104 height 18
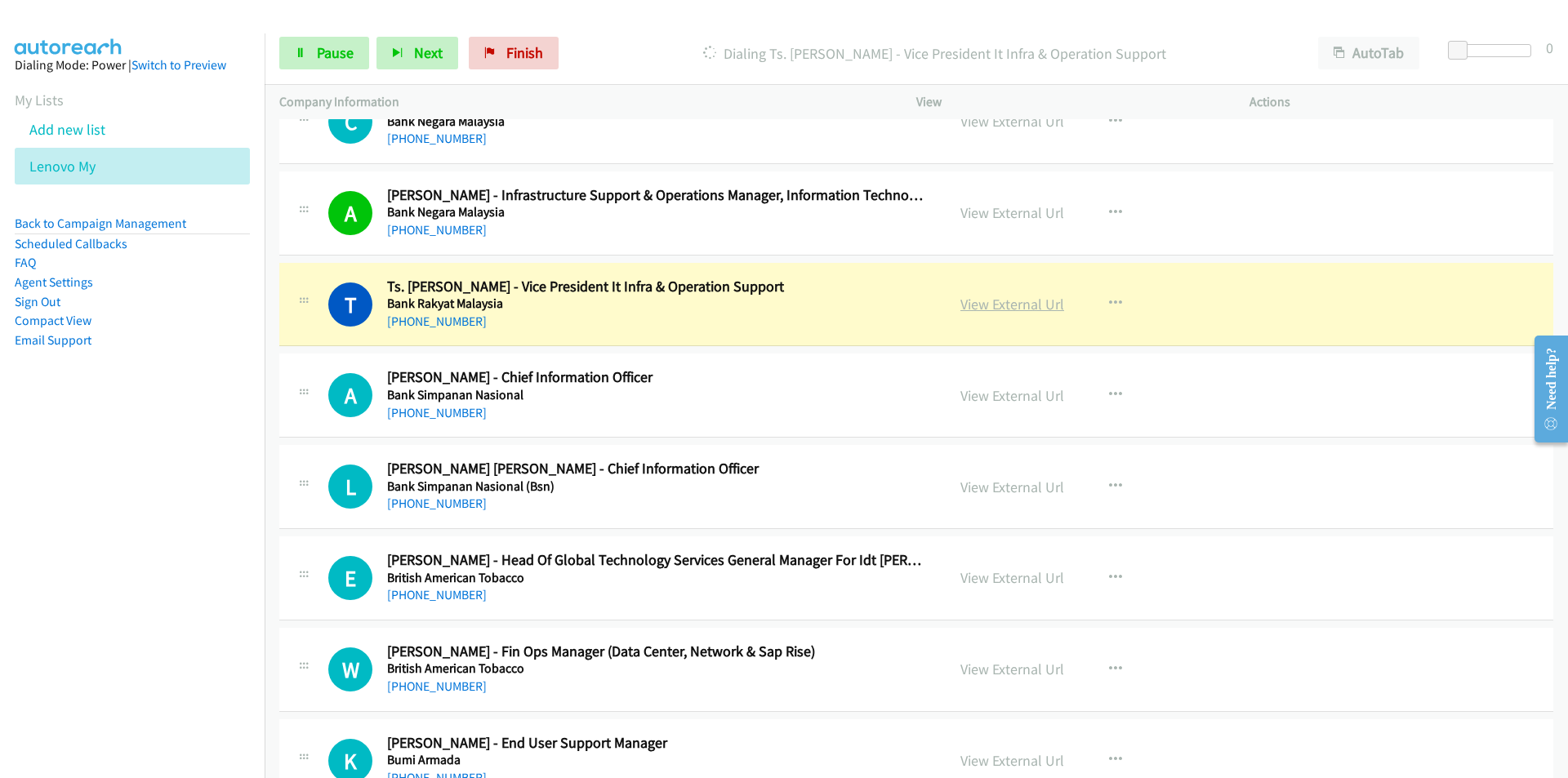
click at [1001, 307] on link "View External Url" at bounding box center [1012, 304] width 104 height 18
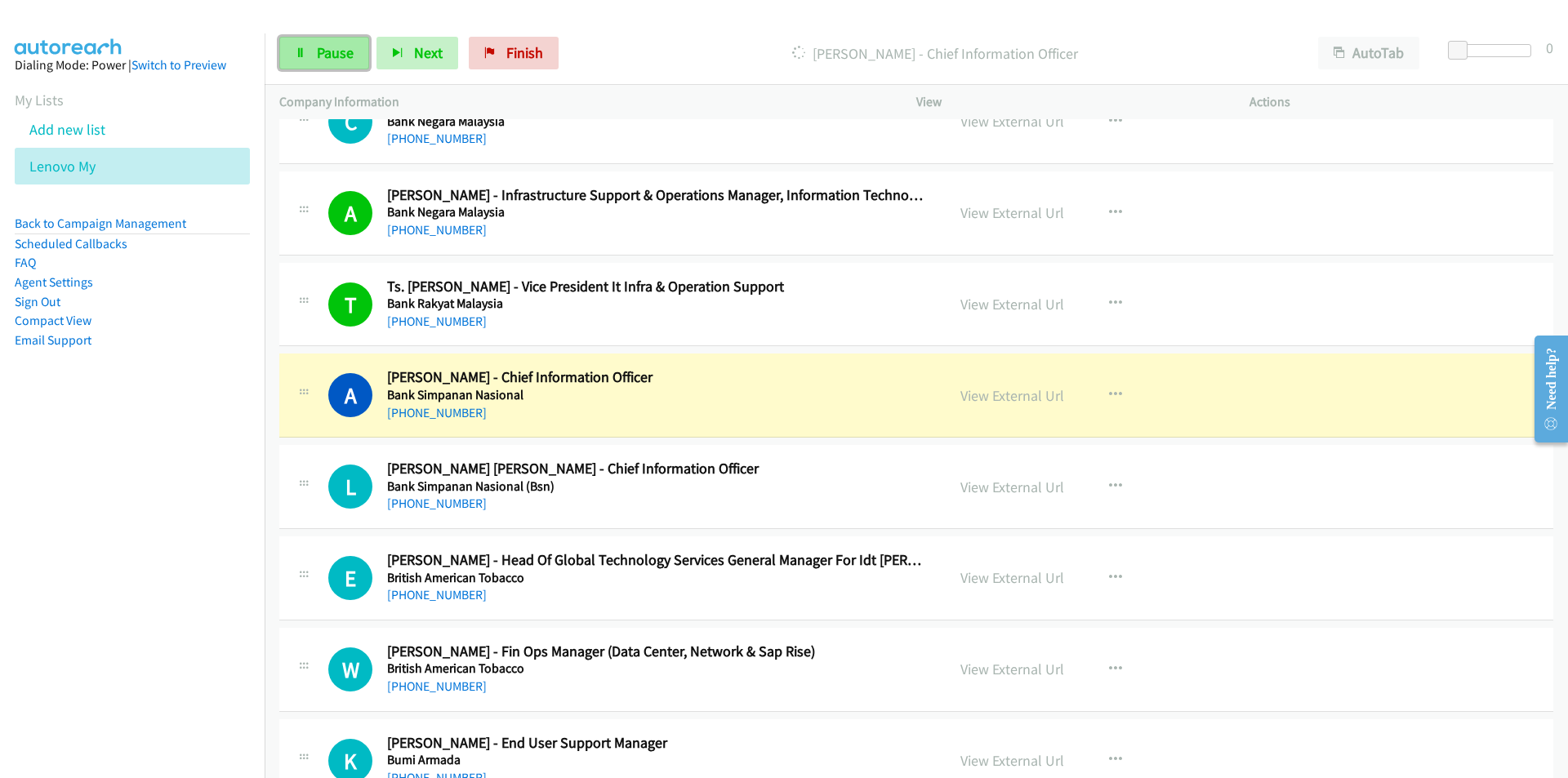
click at [322, 54] on span "Pause" at bounding box center [335, 52] width 37 height 18
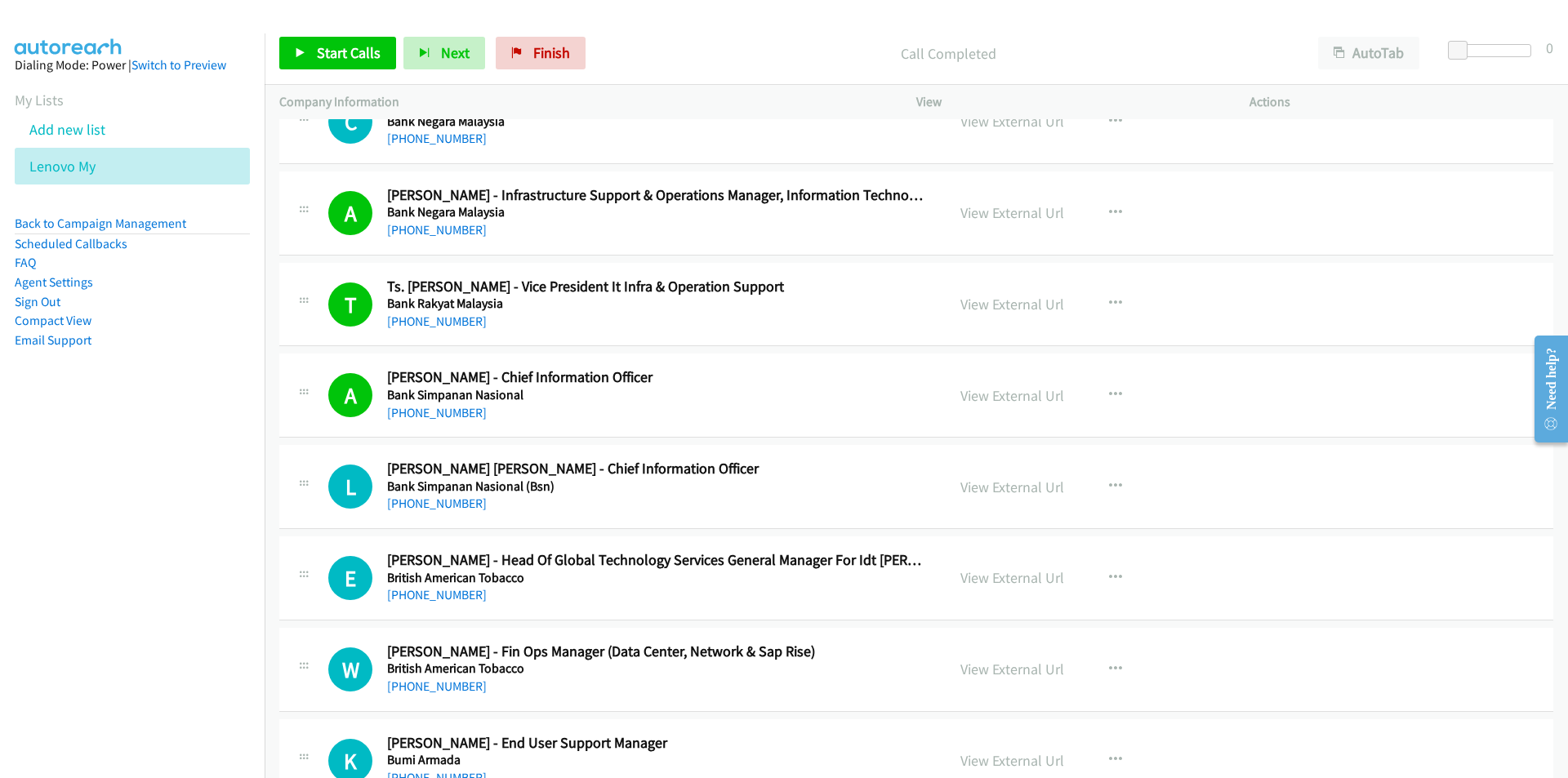
drag, startPoint x: 102, startPoint y: 567, endPoint x: 166, endPoint y: 450, distance: 133.4
click at [102, 567] on nav "Dialing Mode: Power | Switch to Preview My Lists Add new list Lenovo My Back to…" at bounding box center [132, 422] width 265 height 778
click at [340, 49] on span "Start Calls" at bounding box center [348, 52] width 64 height 18
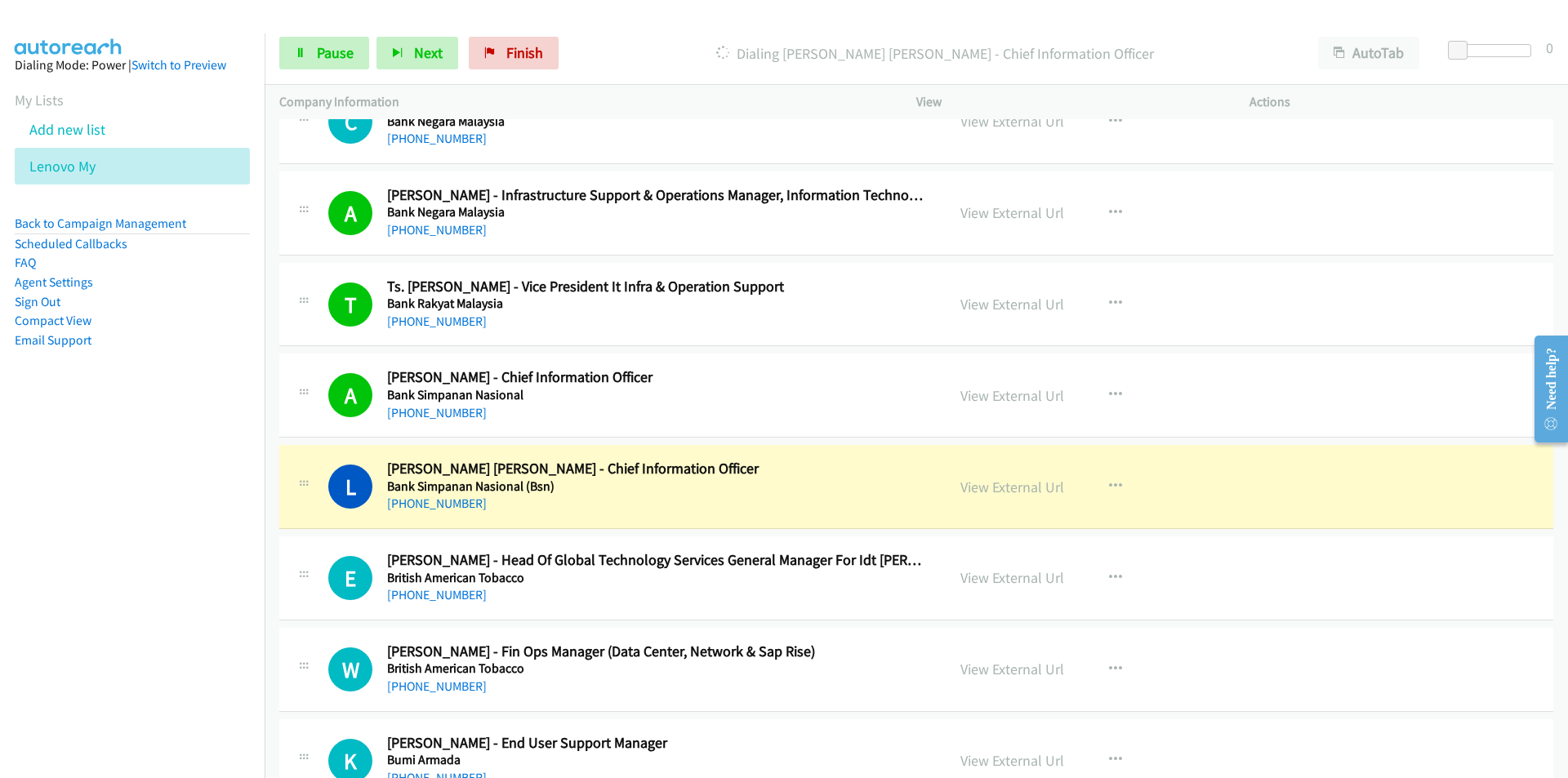
click at [144, 531] on nav "Dialing Mode: Power | Switch to Preview My Lists Add new list Lenovo My Back to…" at bounding box center [132, 422] width 265 height 778
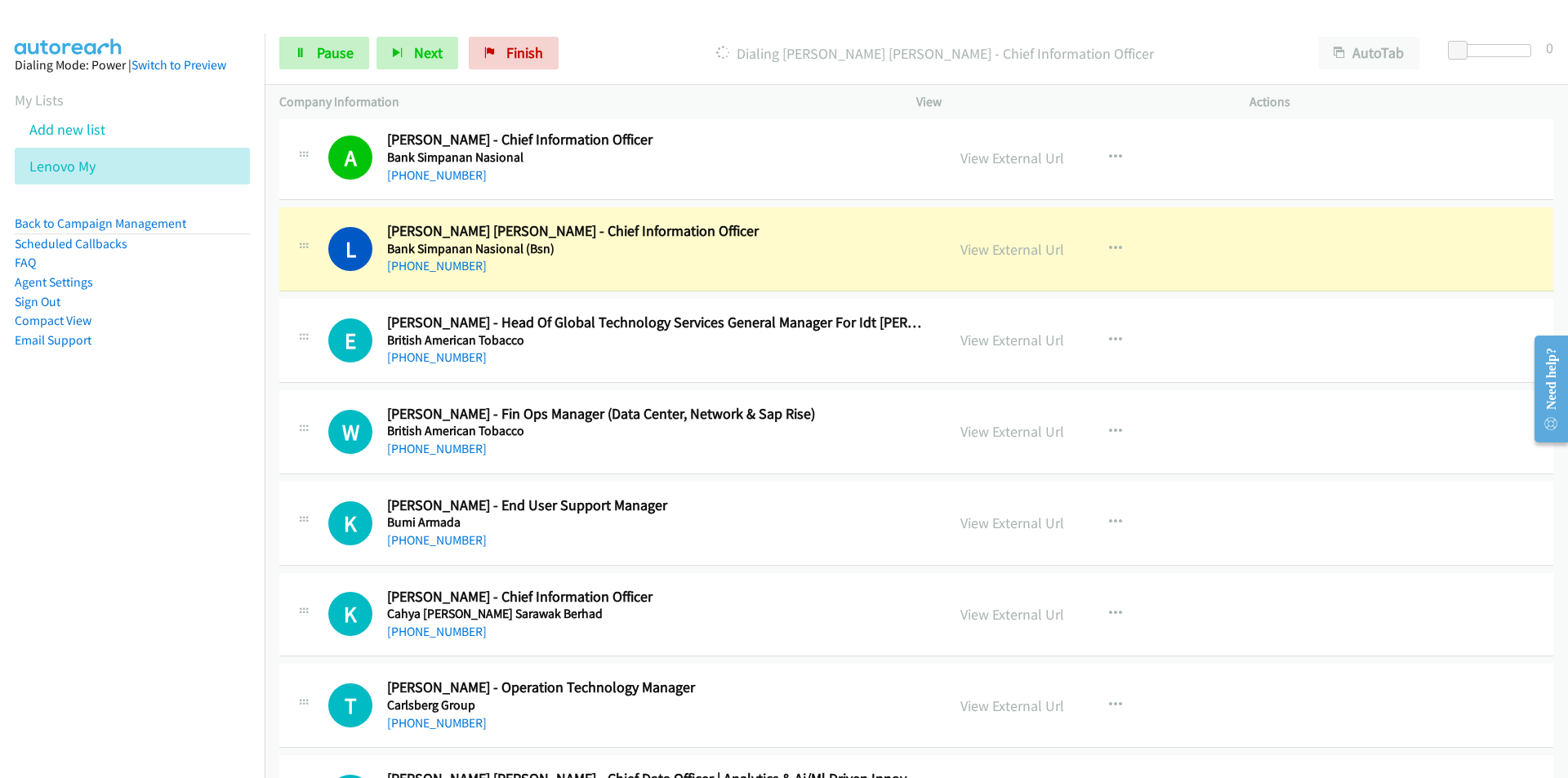
scroll to position [2530, 0]
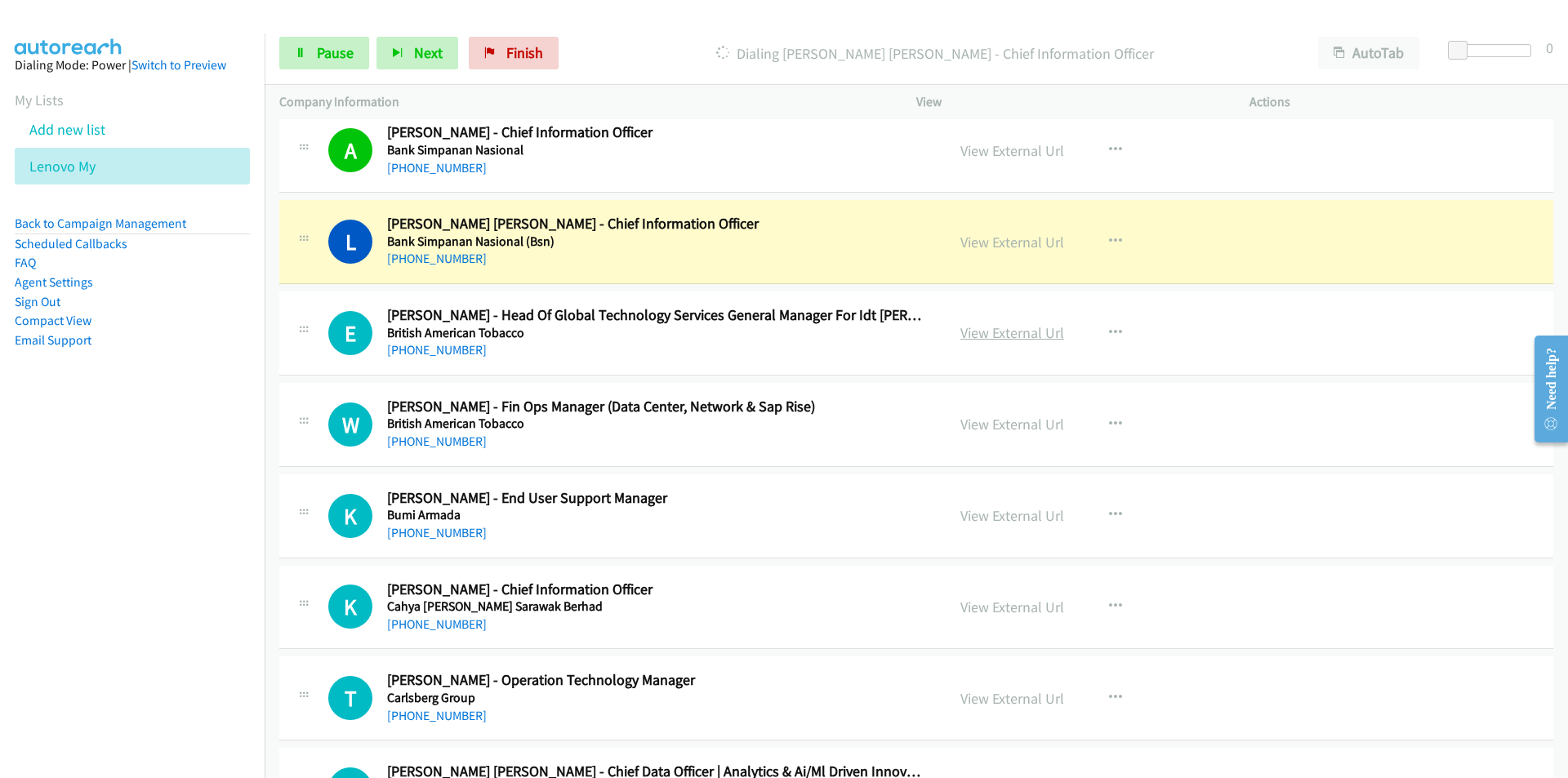
click at [1016, 331] on link "View External Url" at bounding box center [1012, 332] width 104 height 18
click at [1110, 328] on icon "button" at bounding box center [1115, 333] width 13 height 13
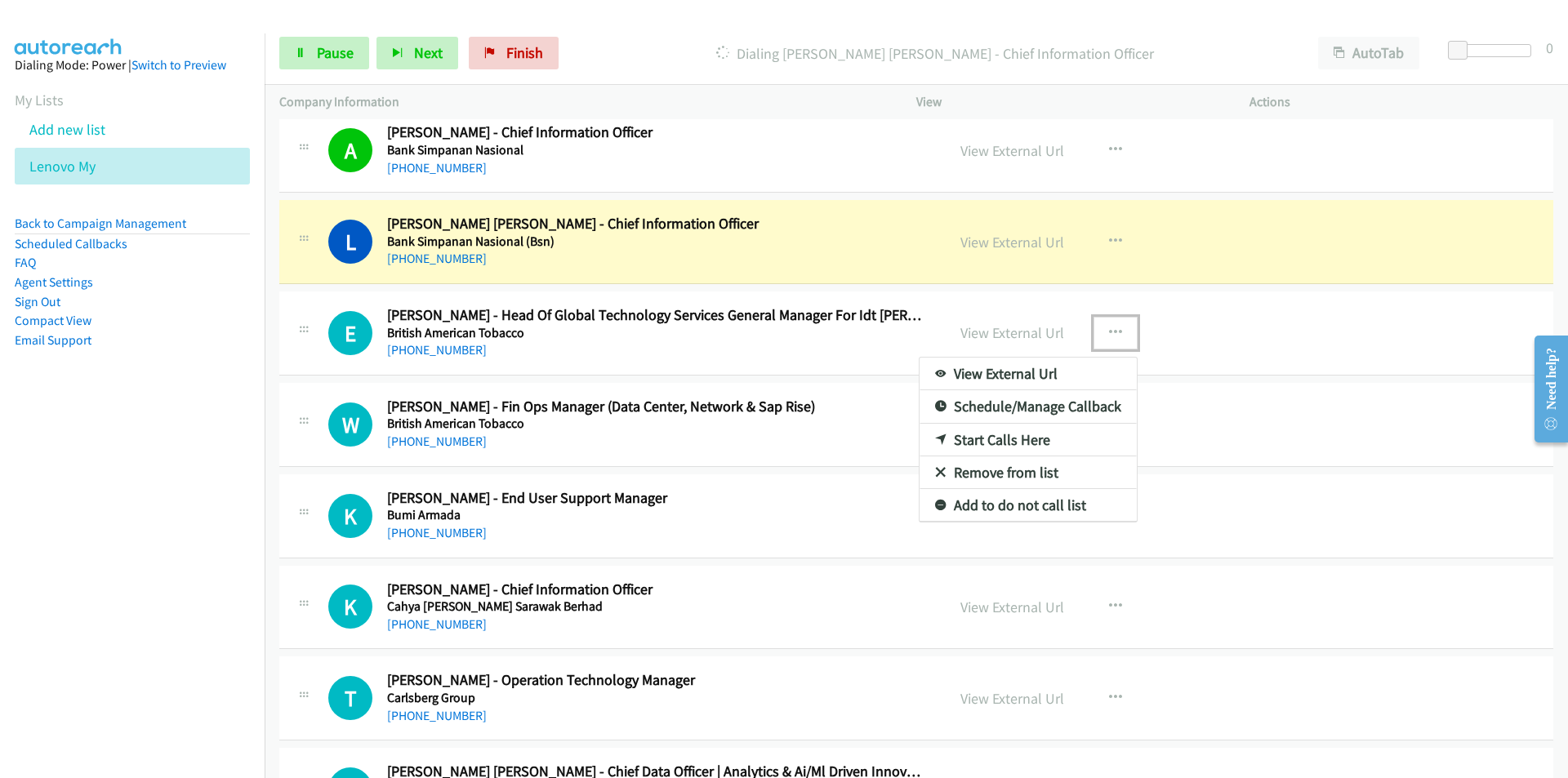
click at [985, 468] on link "Remove from list" at bounding box center [1028, 472] width 217 height 33
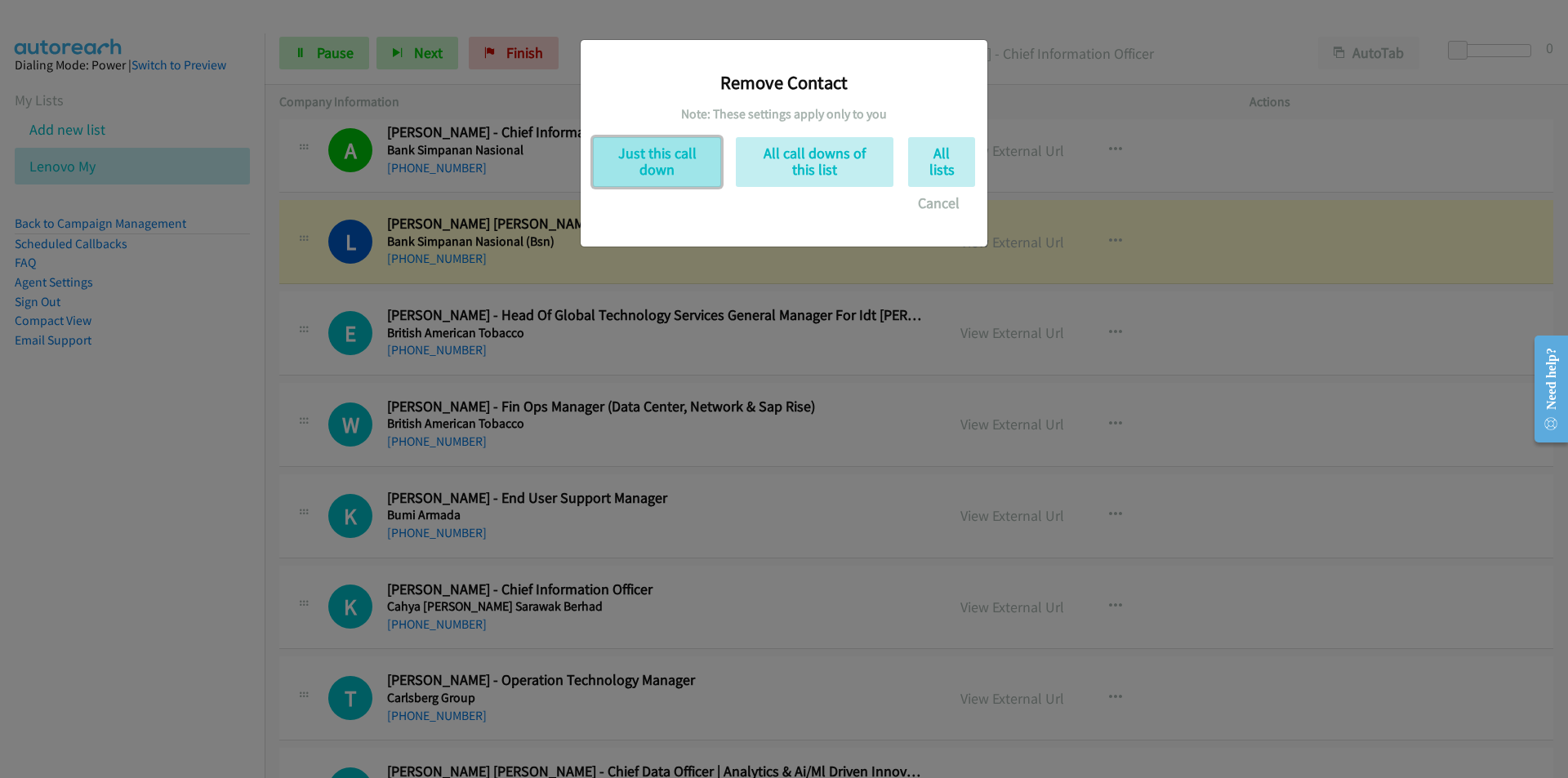
click at [639, 155] on button "Just this call down" at bounding box center [657, 161] width 128 height 49
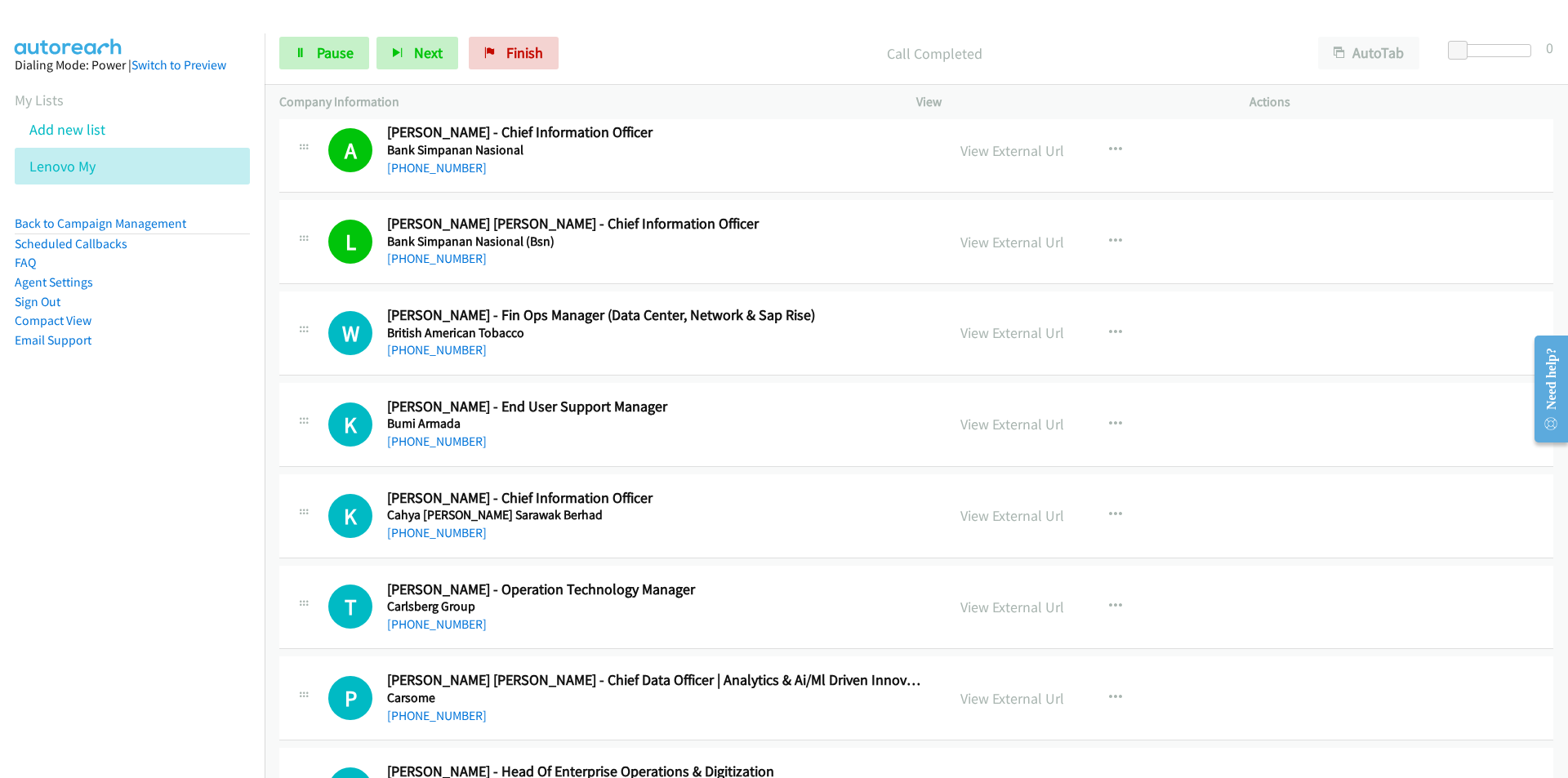
click at [246, 539] on nav "Dialing Mode: Power | Switch to Preview My Lists Add new list Lenovo My Back to…" at bounding box center [132, 422] width 265 height 778
click at [189, 555] on nav "Dialing Mode: Power | Switch to Preview My Lists Add new list Lenovo My Back to…" at bounding box center [132, 422] width 265 height 778
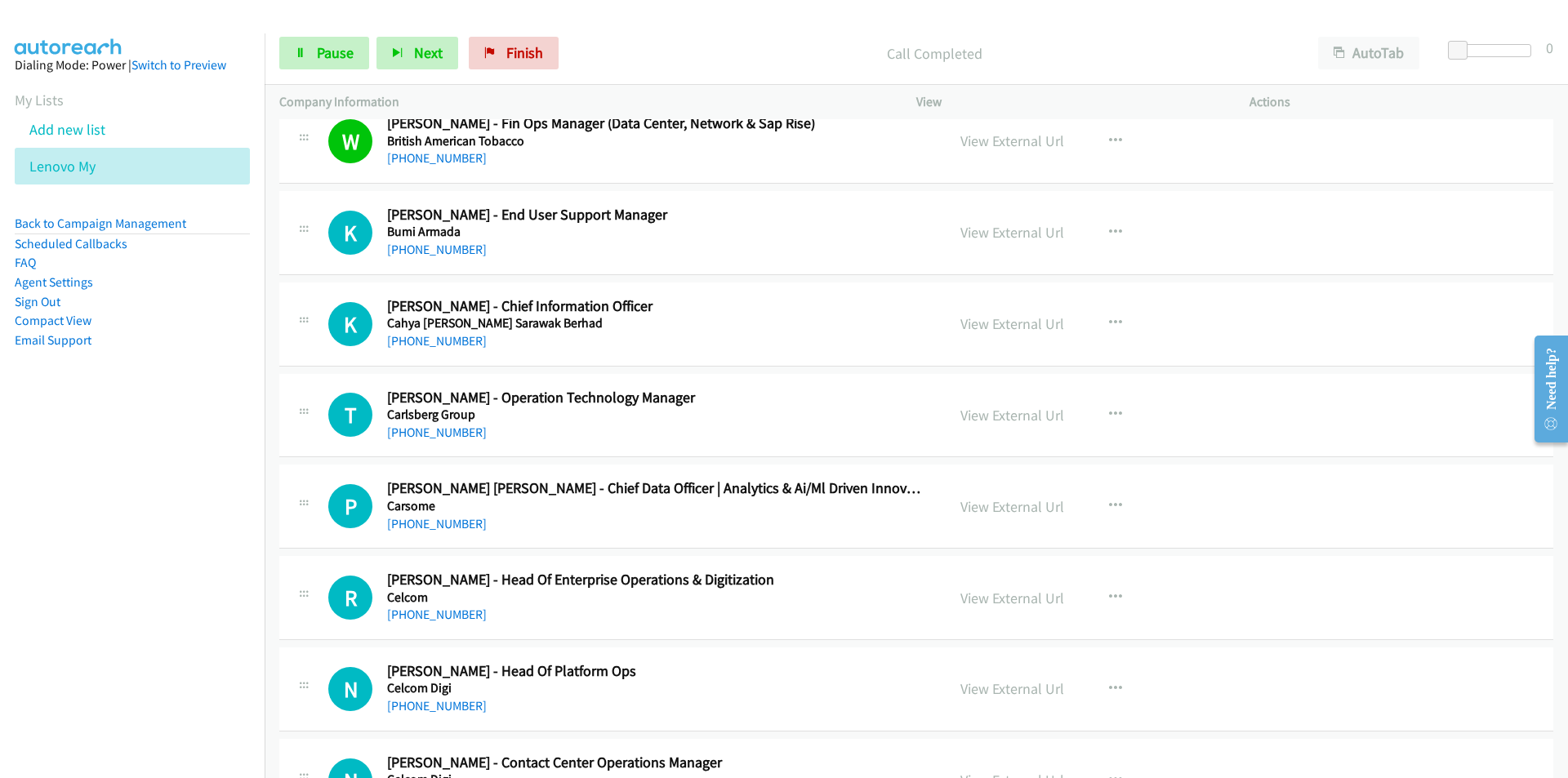
scroll to position [2775, 0]
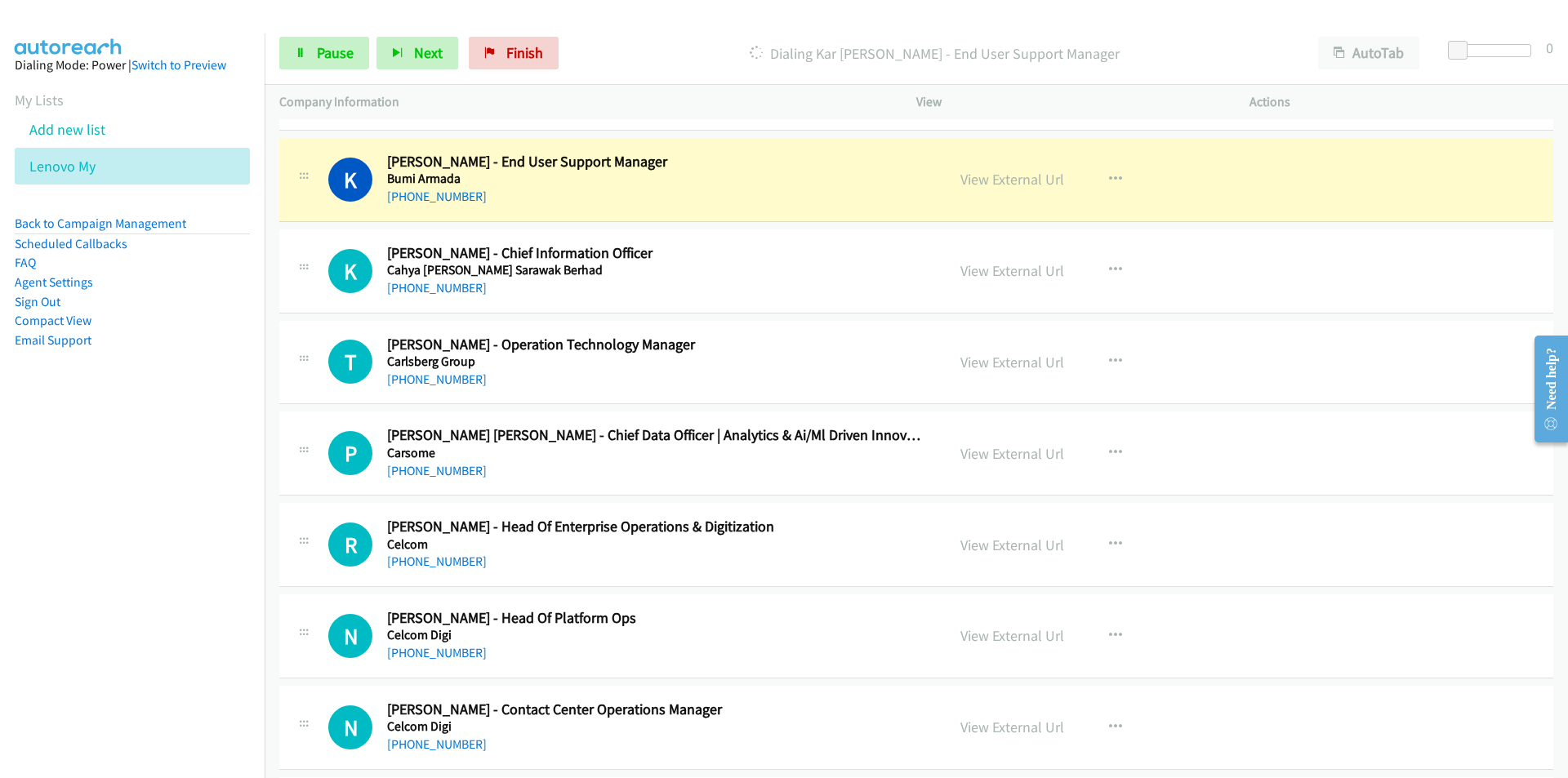
click at [211, 504] on nav "Dialing Mode: Power | Switch to Preview My Lists Add new list Lenovo My Back to…" at bounding box center [132, 422] width 265 height 778
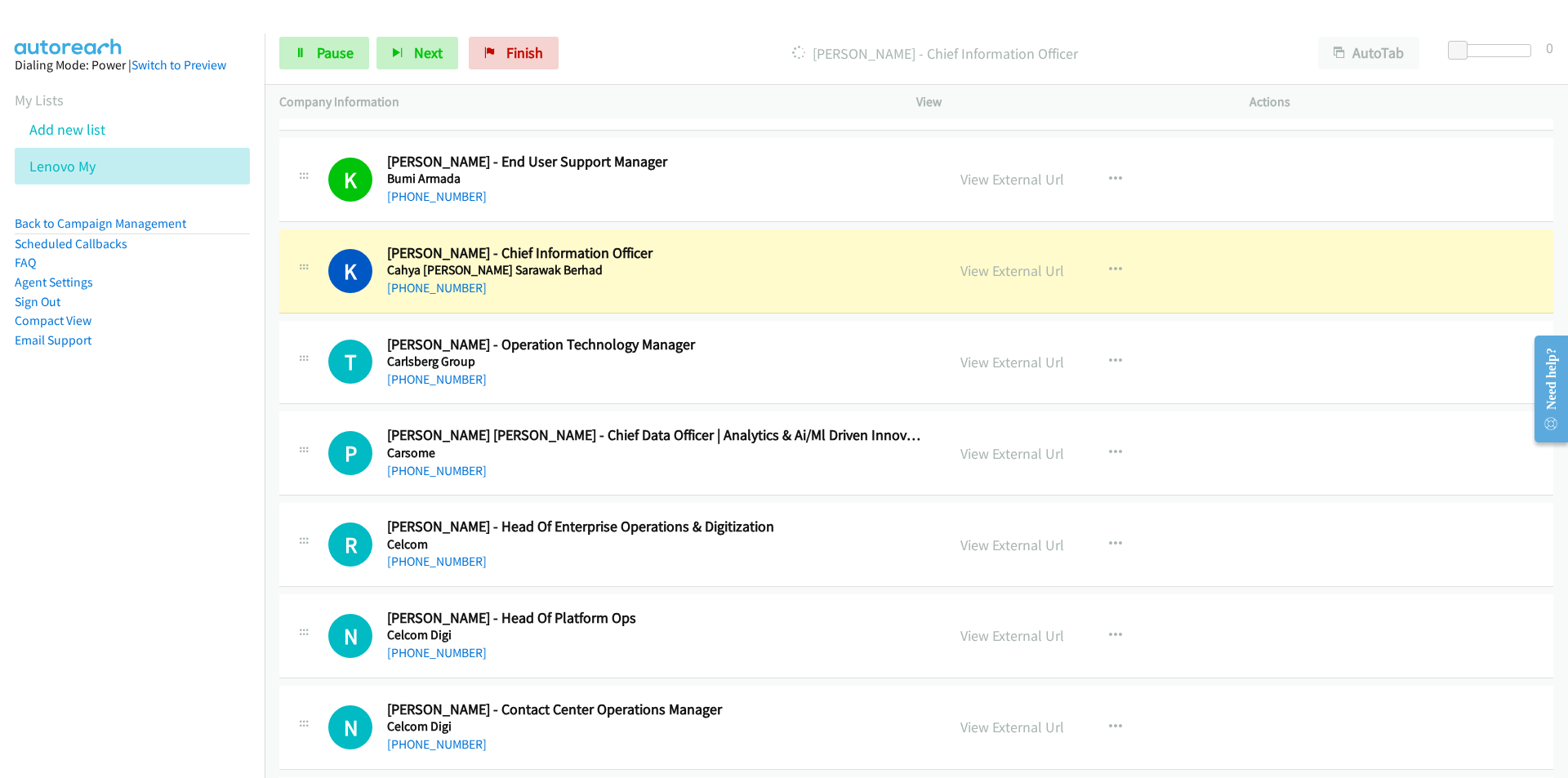
click at [177, 467] on nav "Dialing Mode: Power | Switch to Preview My Lists Add new list Lenovo My Back to…" at bounding box center [132, 422] width 265 height 778
click at [997, 175] on link "View External Url" at bounding box center [1012, 178] width 104 height 18
click at [314, 43] on link "Pause" at bounding box center [324, 53] width 90 height 33
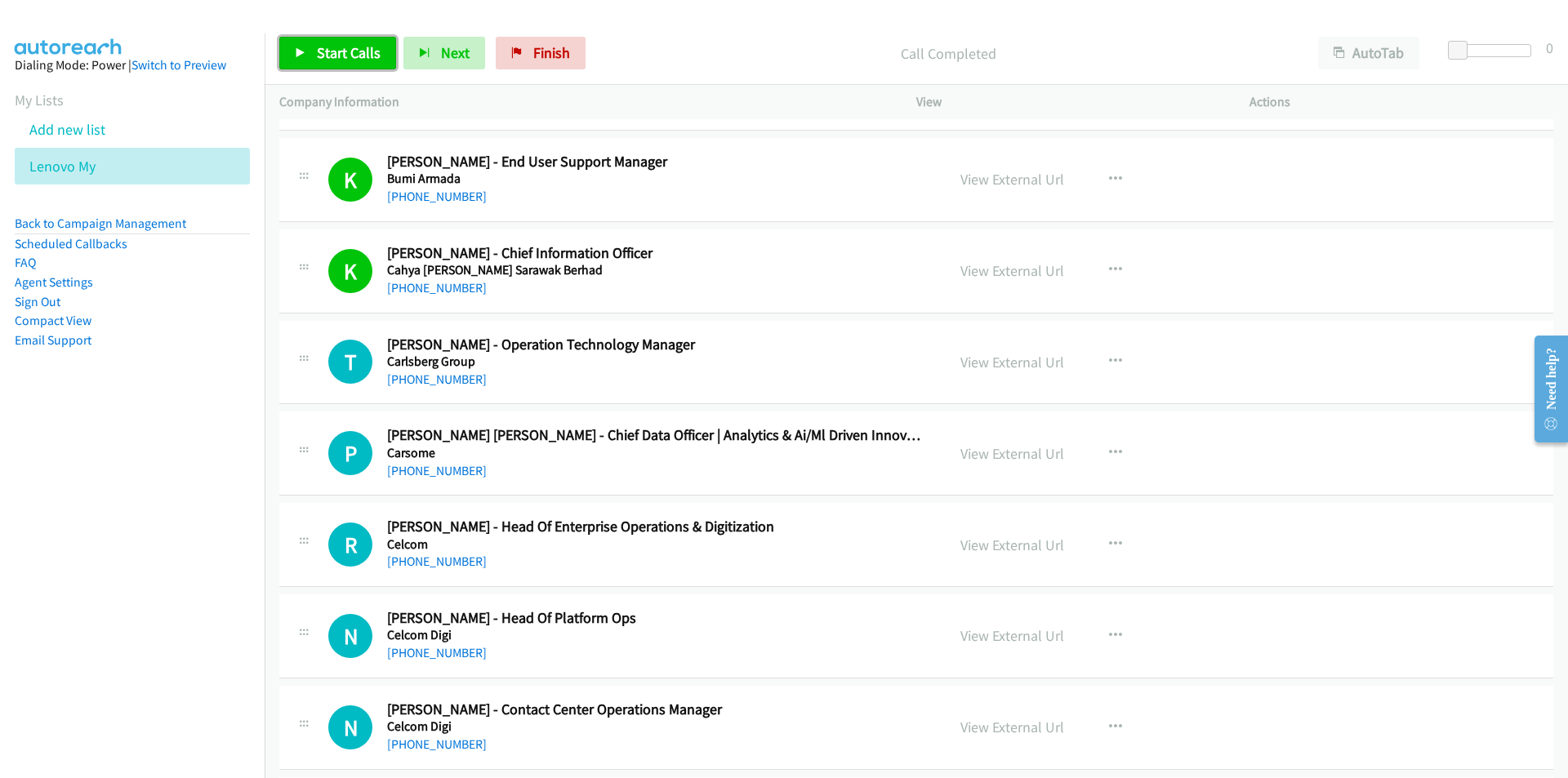
click at [354, 52] on span "Start Calls" at bounding box center [348, 52] width 64 height 18
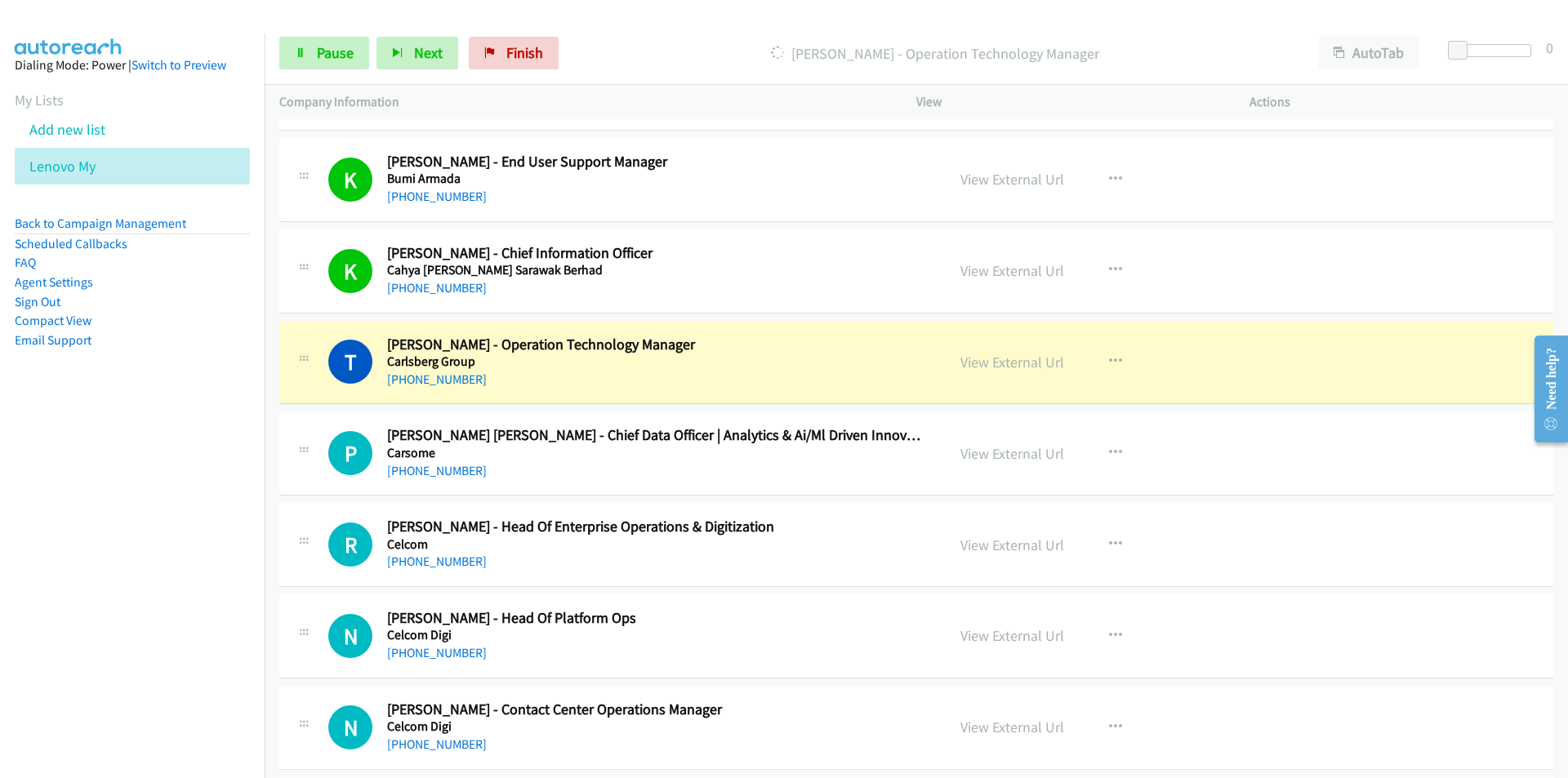
click at [172, 549] on nav "Dialing Mode: Power | Switch to Preview My Lists Add new list Lenovo My Back to…" at bounding box center [132, 422] width 265 height 778
click at [335, 62] on link "Pause" at bounding box center [324, 53] width 90 height 33
drag, startPoint x: 61, startPoint y: 607, endPoint x: 106, endPoint y: 604, distance: 45.1
click at [61, 607] on nav "Dialing Mode: Power | Switch to Preview My Lists Add new list Lenovo My Back to…" at bounding box center [132, 422] width 265 height 778
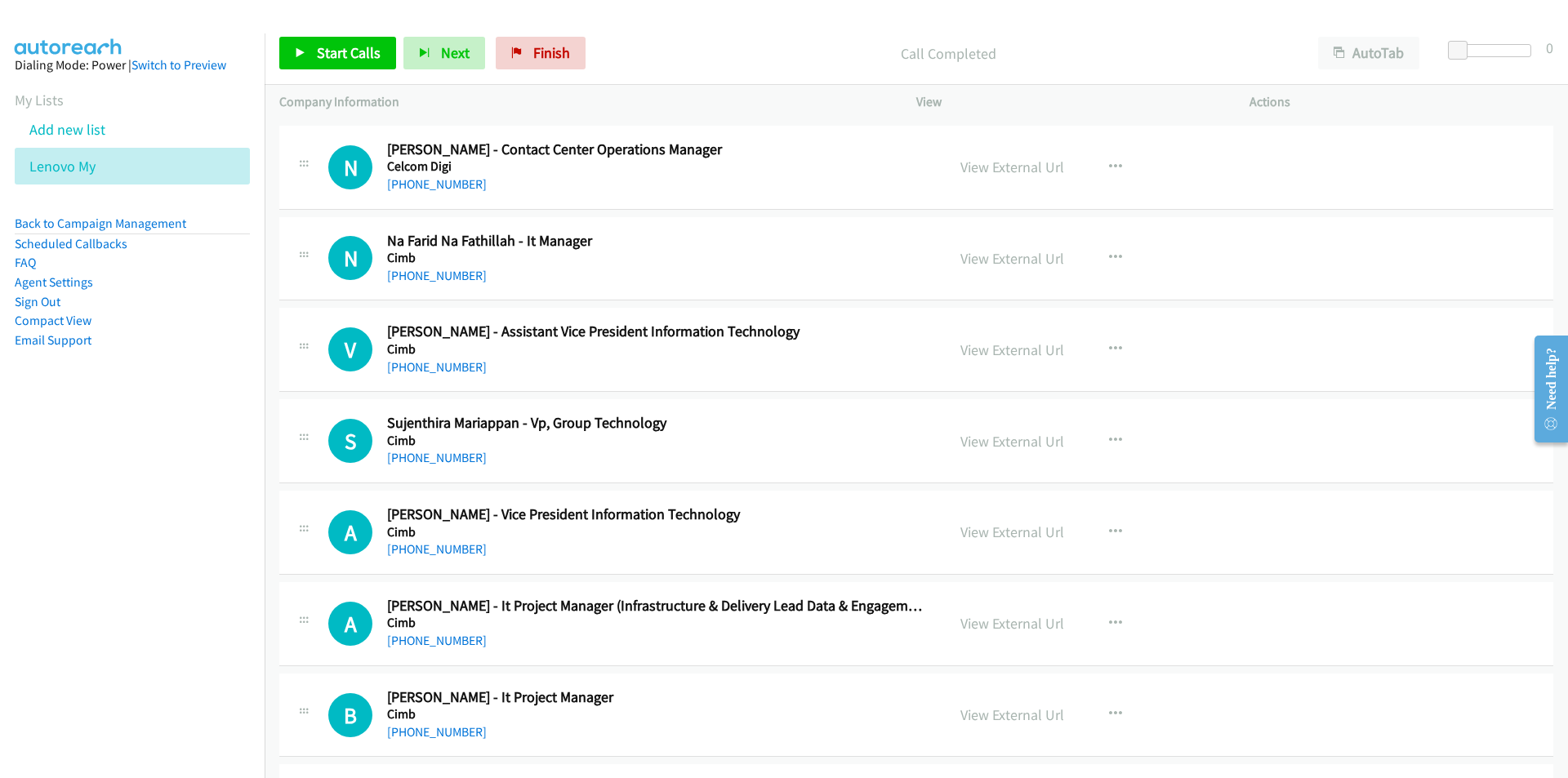
scroll to position [3347, 0]
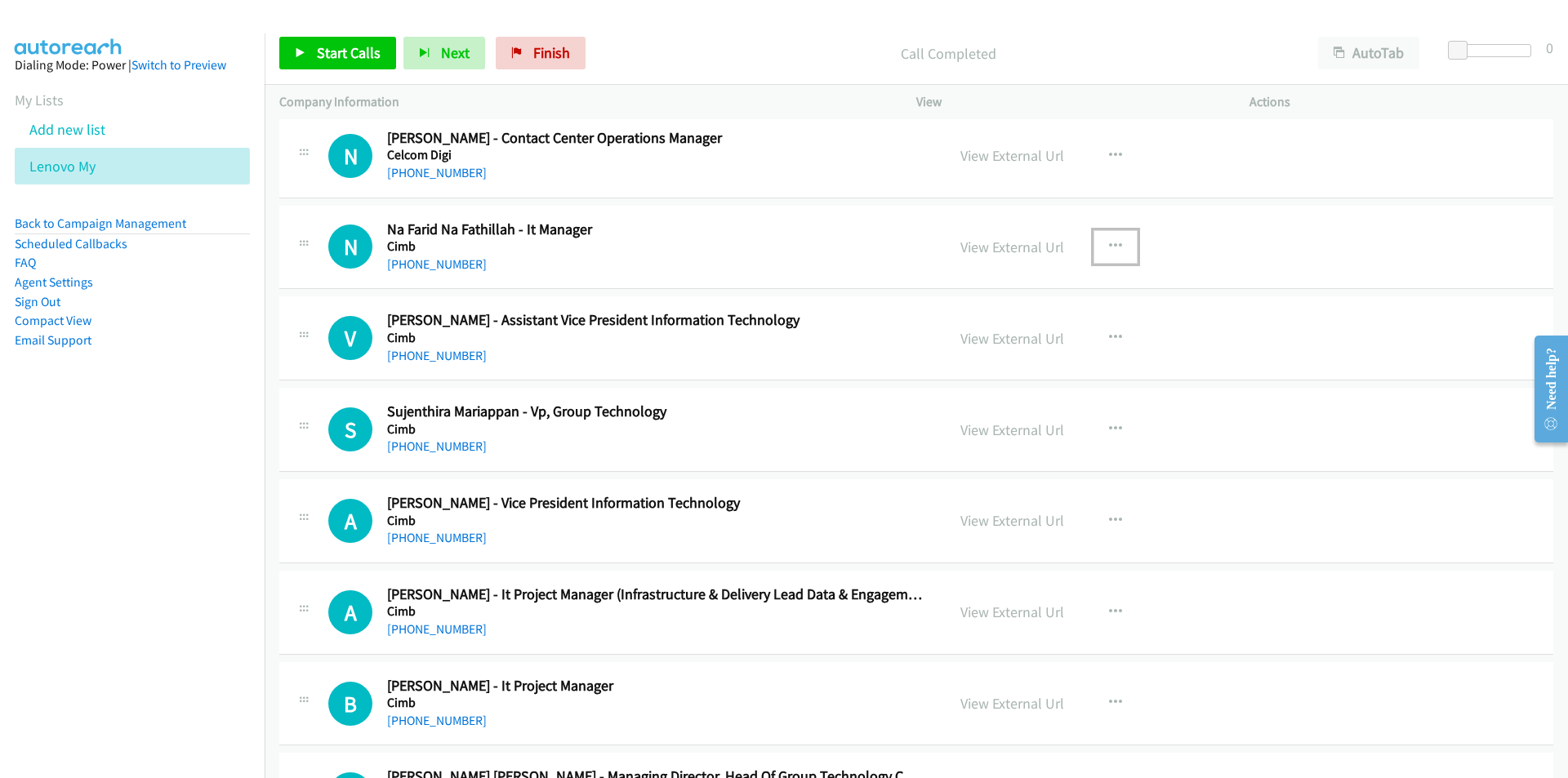
click at [1118, 238] on button "button" at bounding box center [1115, 246] width 44 height 33
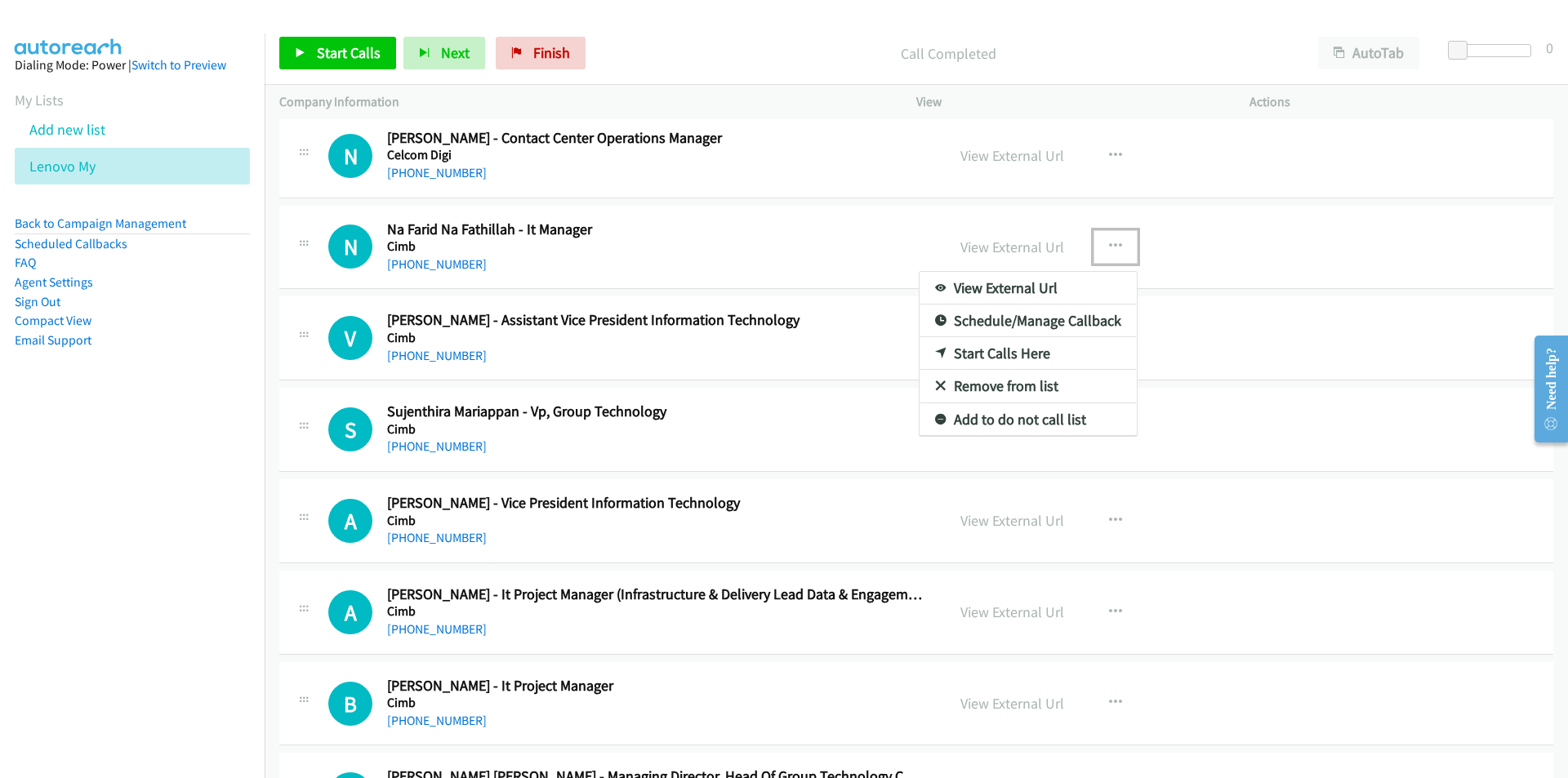
click at [996, 356] on link "Start Calls Here" at bounding box center [1028, 354] width 217 height 33
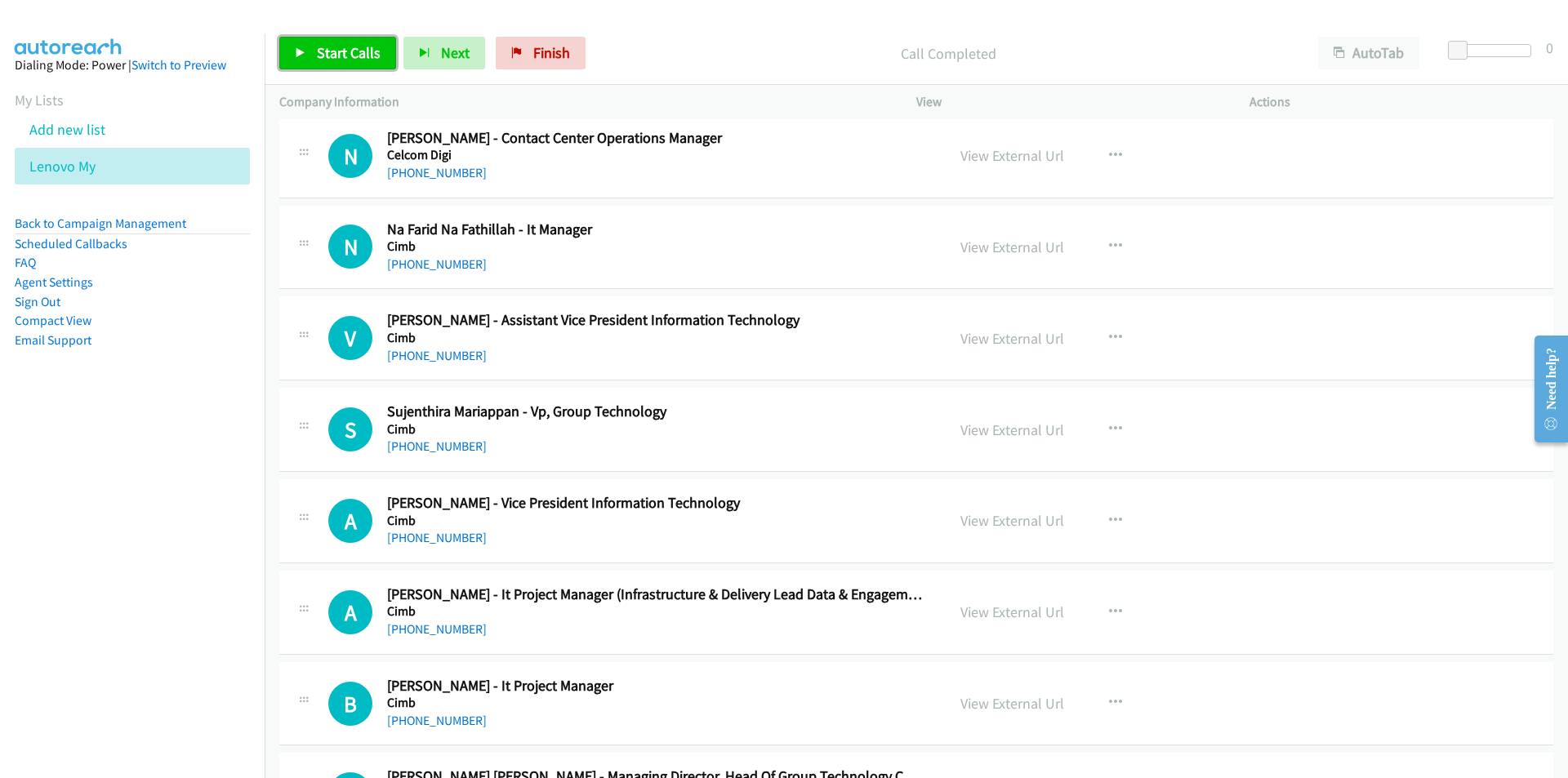
click at [338, 48] on span "Start Calls" at bounding box center [348, 52] width 64 height 18
click at [148, 535] on nav "Dialing Mode: Power | Switch to Preview My Lists Add new list Lenovo My Back to…" at bounding box center [132, 422] width 265 height 778
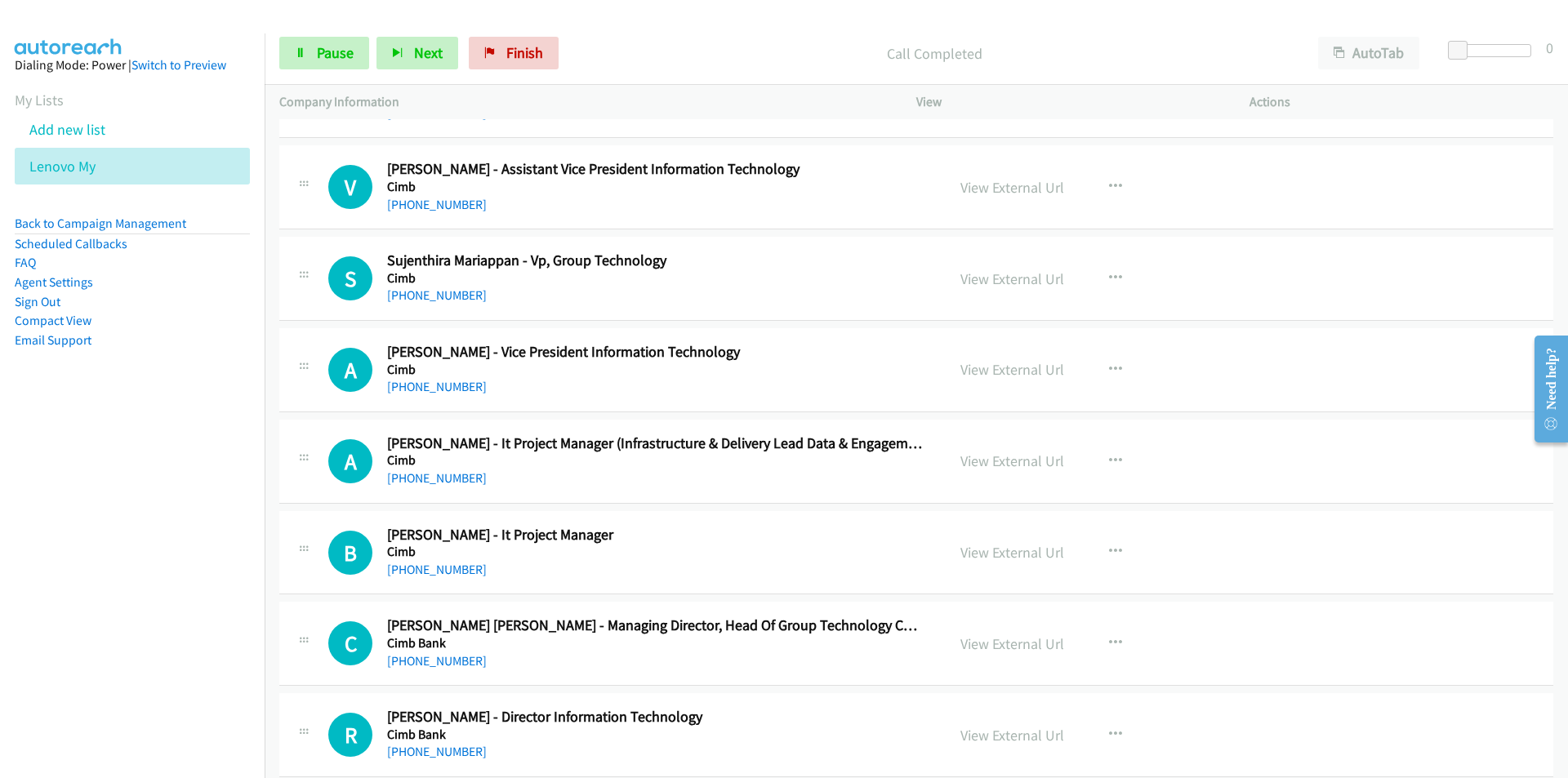
scroll to position [3510, 0]
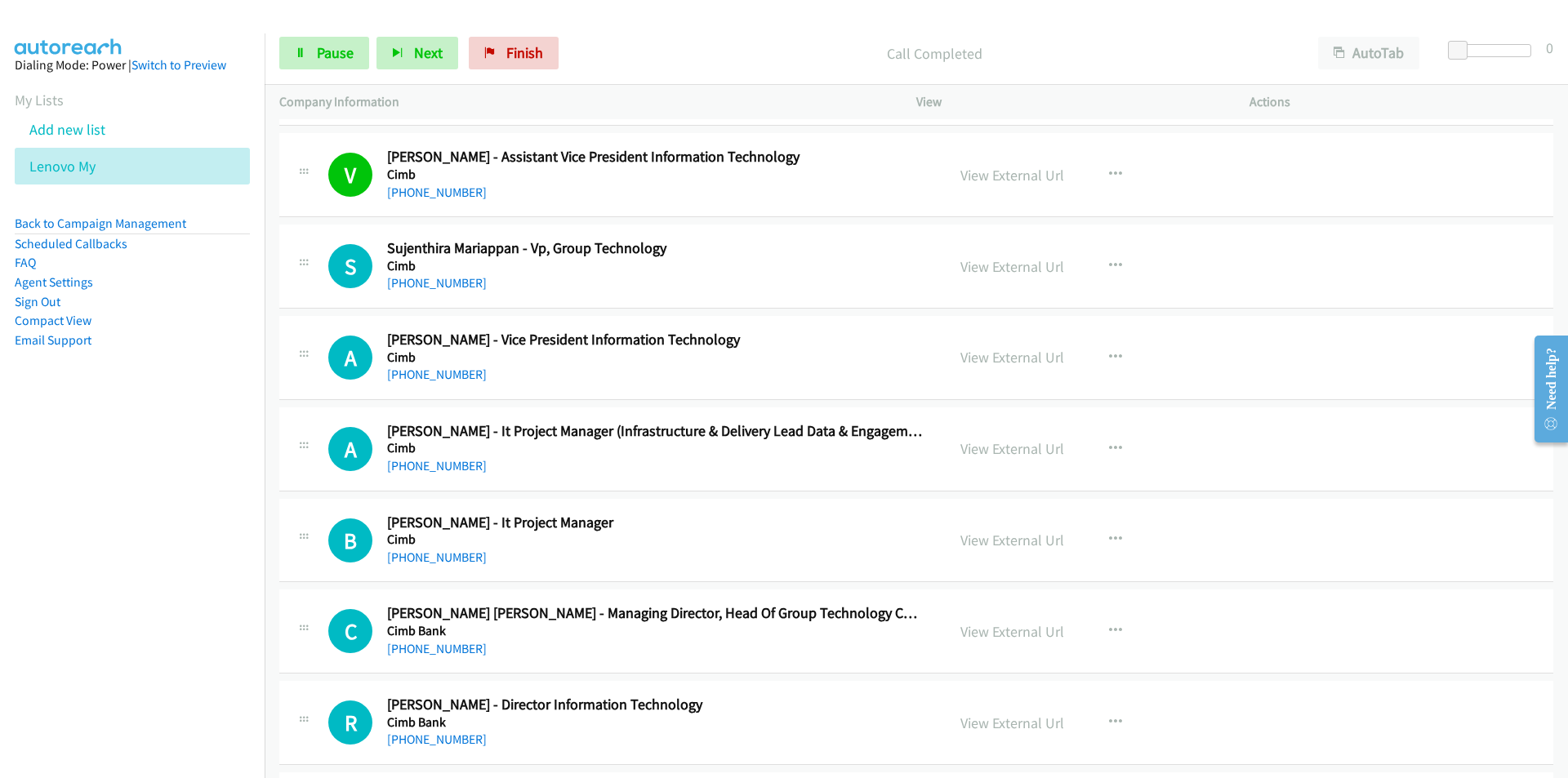
click at [248, 476] on nav "Dialing Mode: Power | Switch to Preview My Lists Add new list Lenovo My Back to…" at bounding box center [132, 422] width 265 height 778
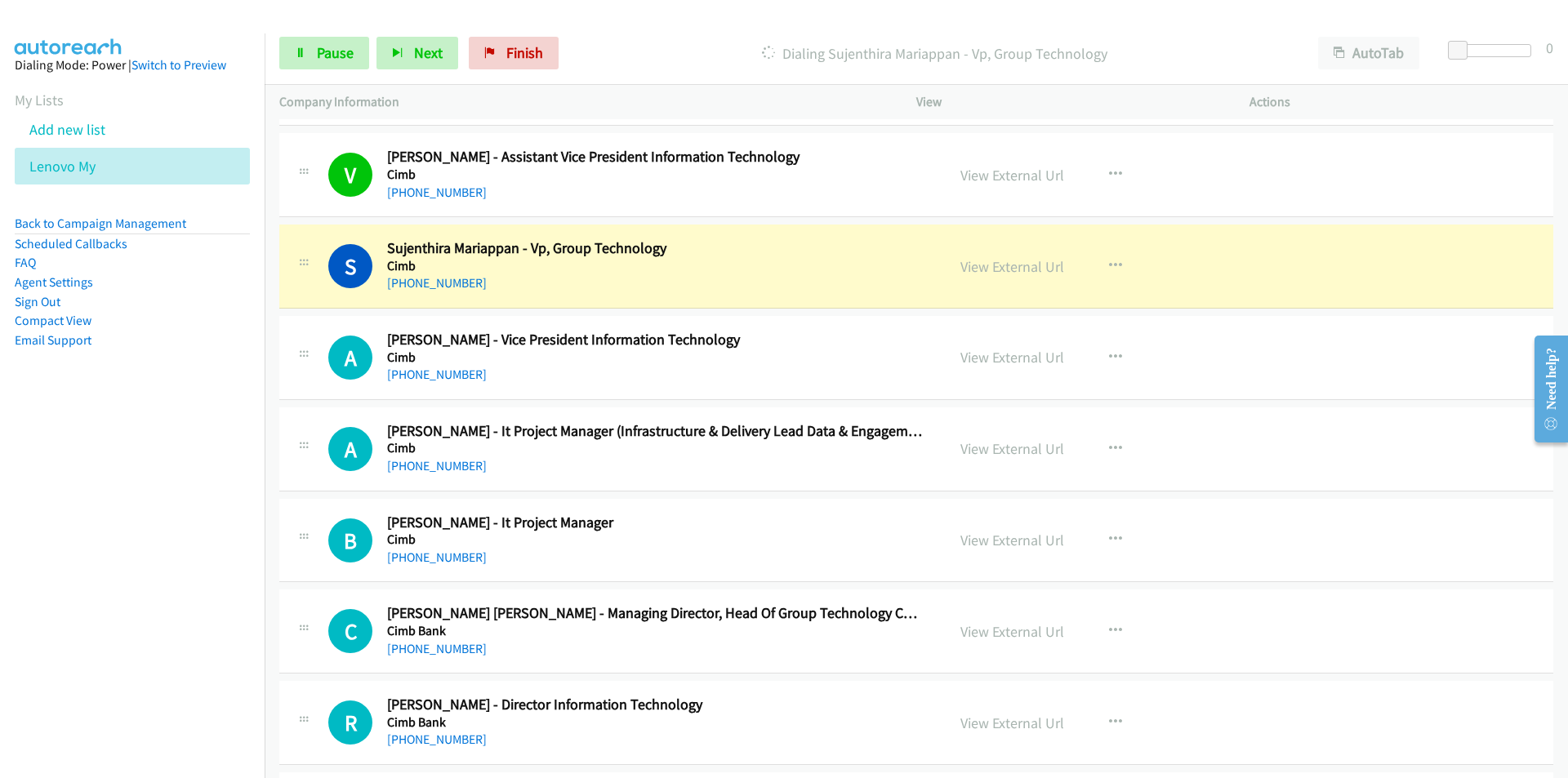
click at [144, 536] on nav "Dialing Mode: Power | Switch to Preview My Lists Add new list Lenovo My Back to…" at bounding box center [132, 422] width 265 height 778
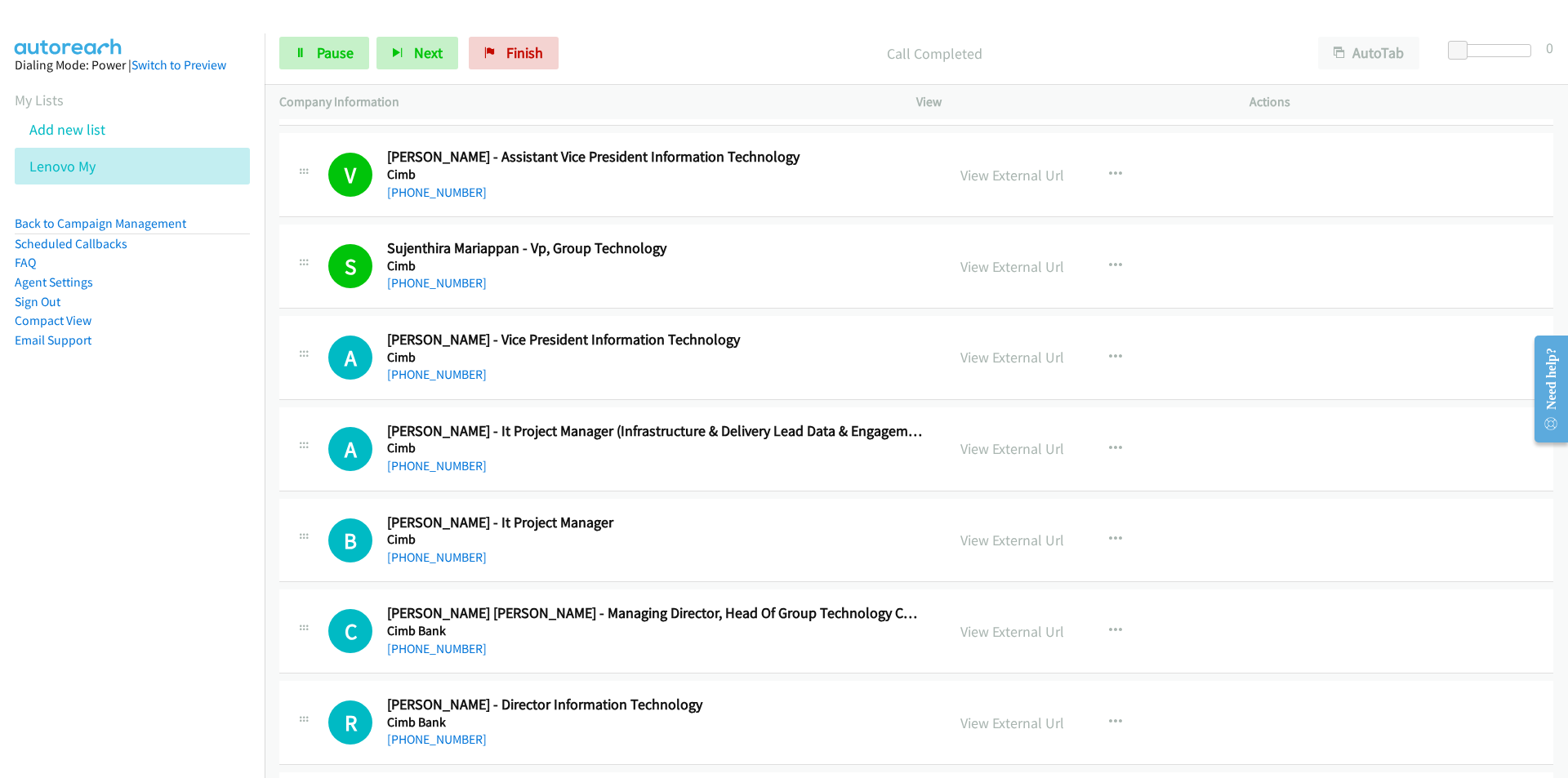
click at [118, 600] on nav "Dialing Mode: Power | Switch to Preview My Lists Add new list Lenovo My Back to…" at bounding box center [132, 422] width 265 height 778
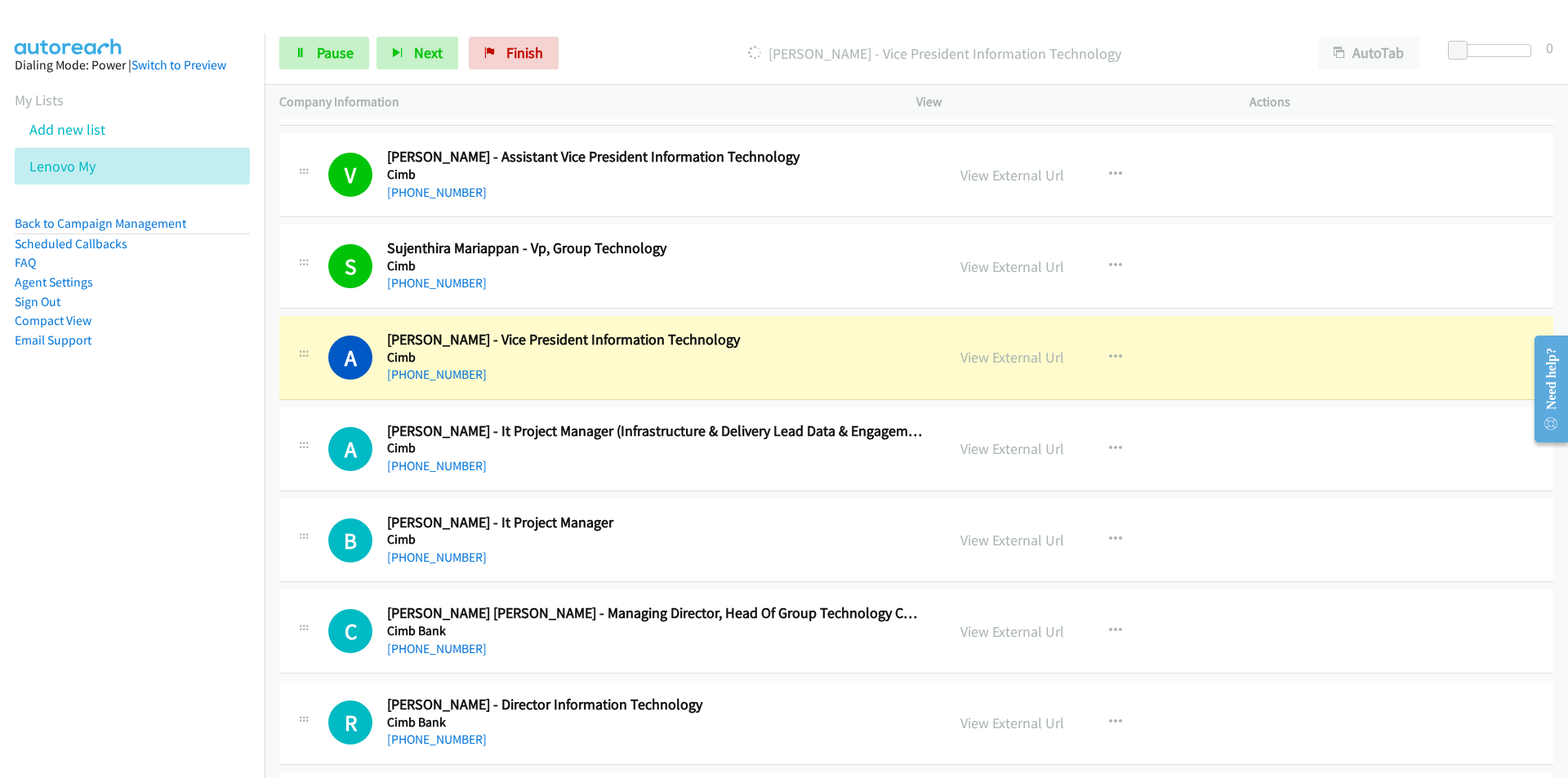
click at [204, 542] on nav "Dialing Mode: Power | Switch to Preview My Lists Add new list Lenovo My Back to…" at bounding box center [132, 422] width 265 height 778
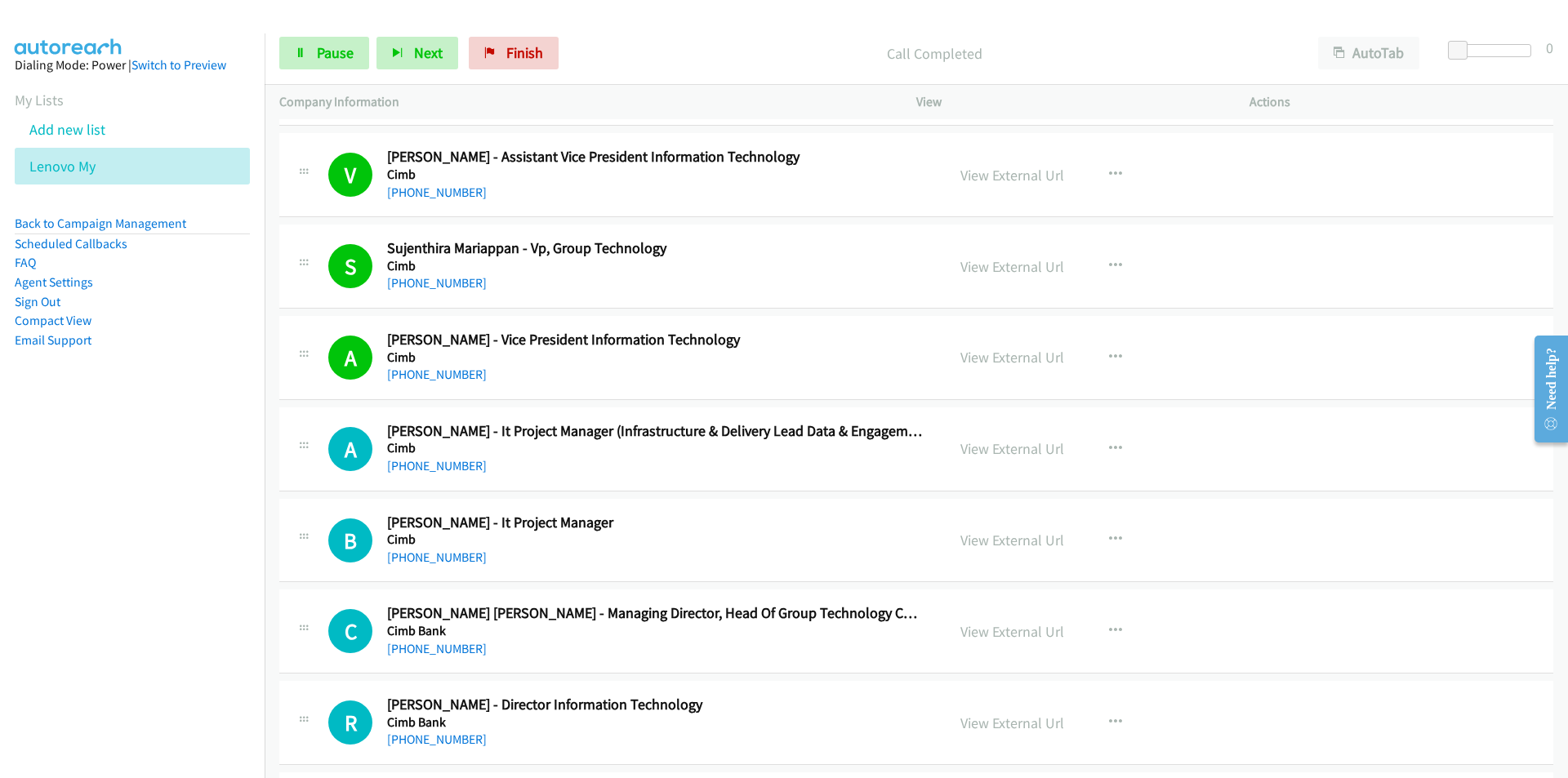
click at [219, 542] on nav "Dialing Mode: Power | Switch to Preview My Lists Add new list Lenovo My Back to…" at bounding box center [132, 422] width 265 height 778
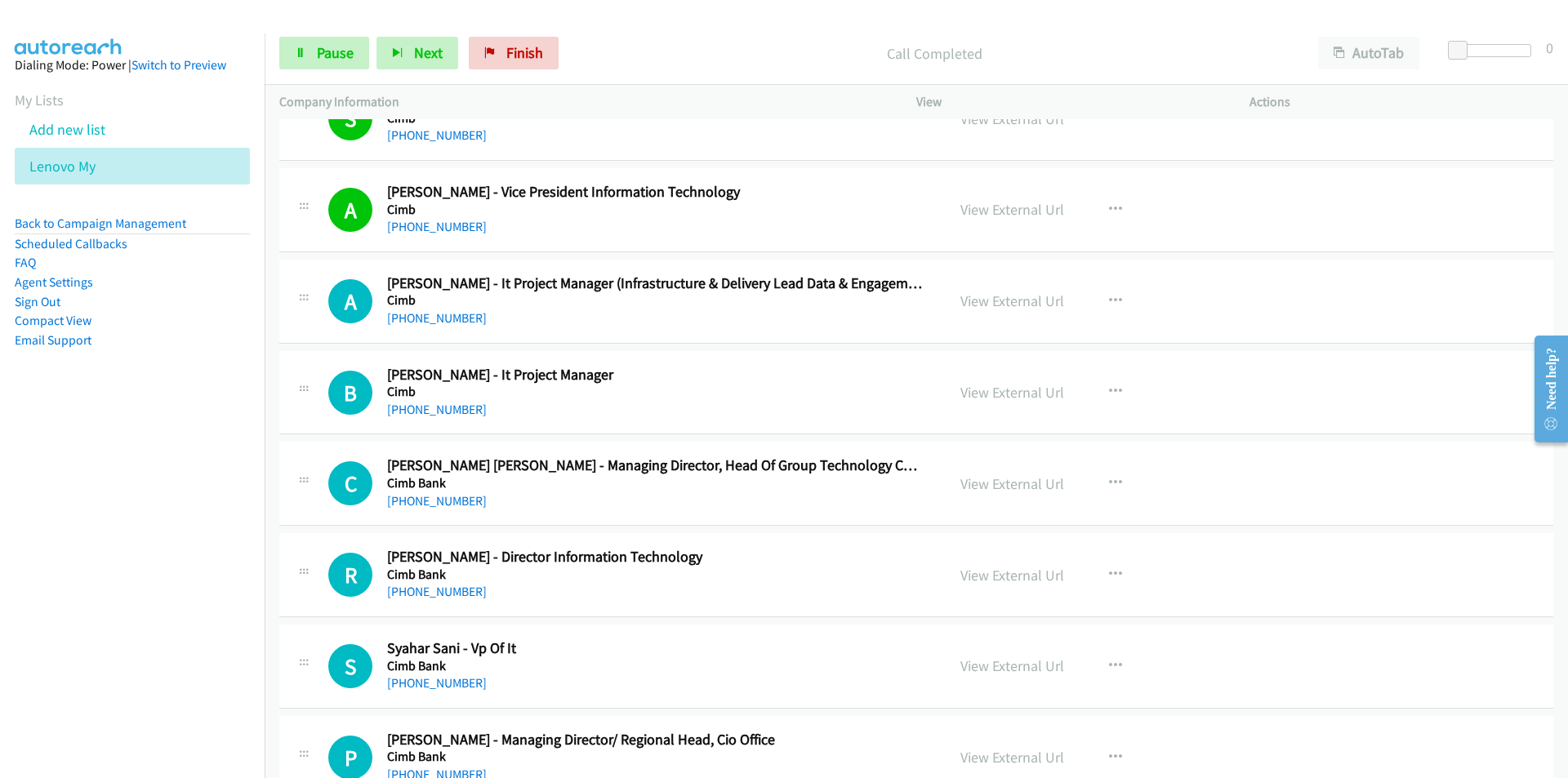
scroll to position [3673, 0]
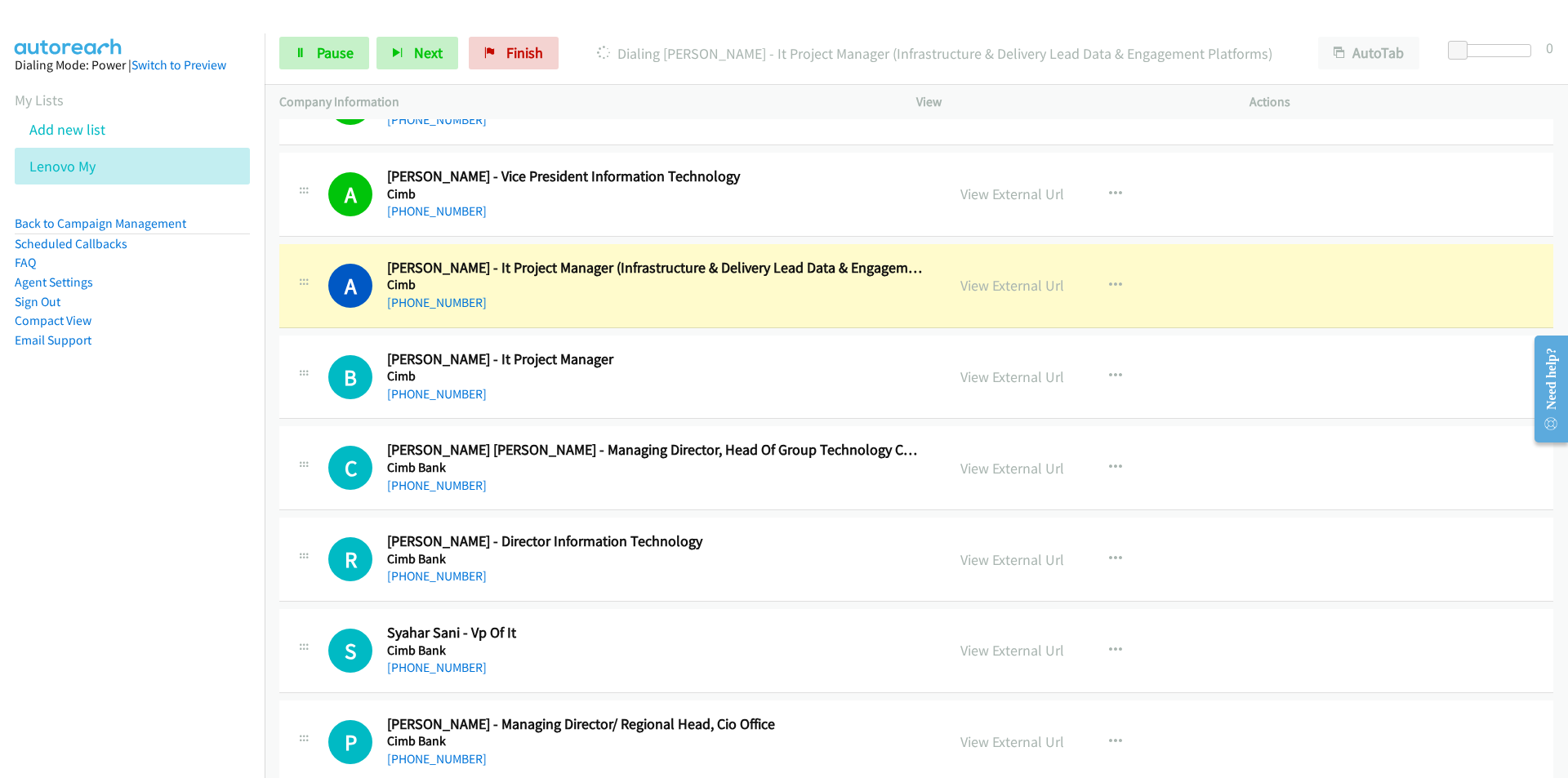
click at [189, 605] on nav "Dialing Mode: Power | Switch to Preview My Lists Add new list Lenovo My Back to…" at bounding box center [132, 422] width 265 height 778
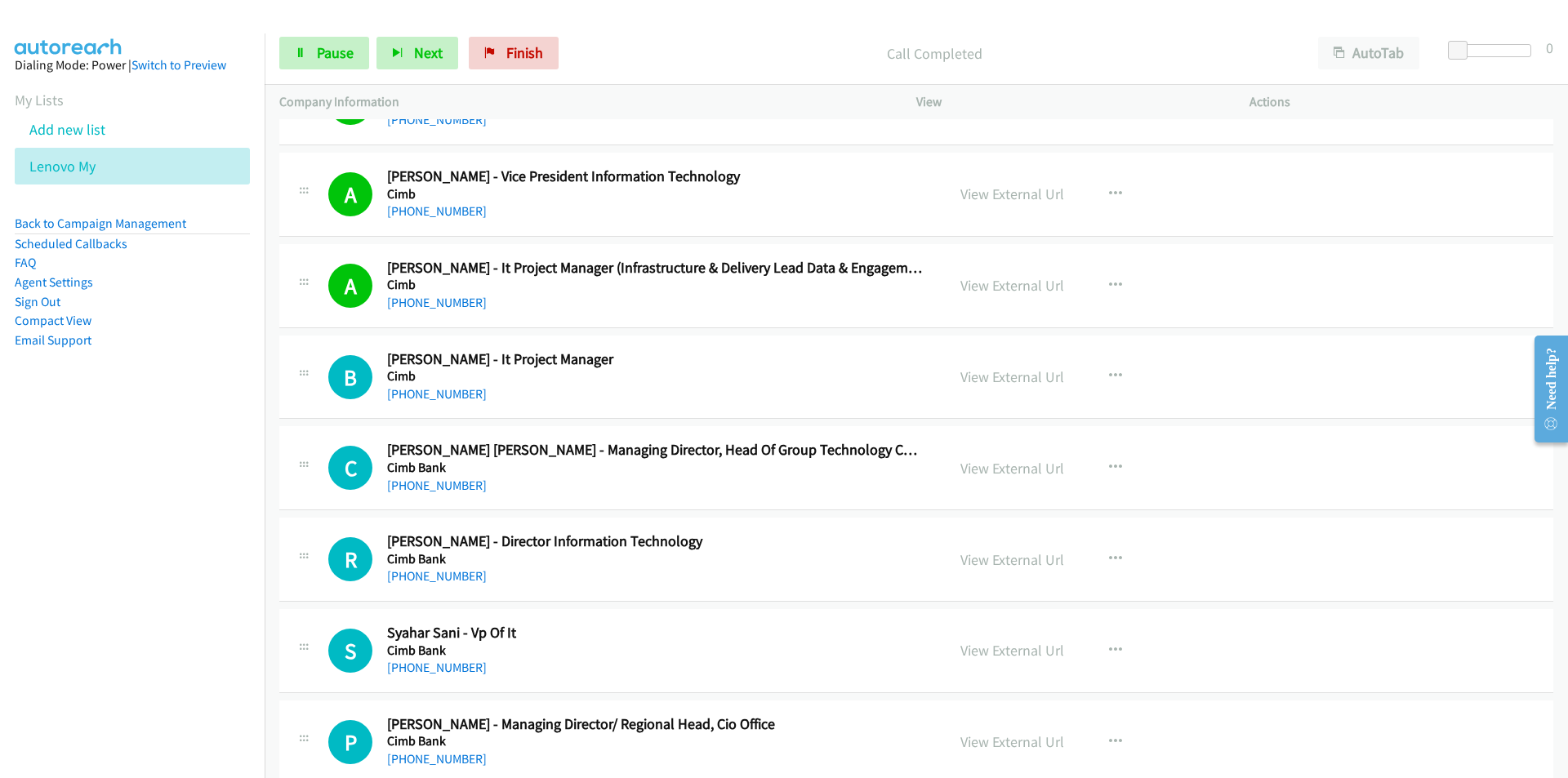
click at [234, 526] on nav "Dialing Mode: Power | Switch to Preview My Lists Add new list Lenovo My Back to…" at bounding box center [132, 422] width 265 height 778
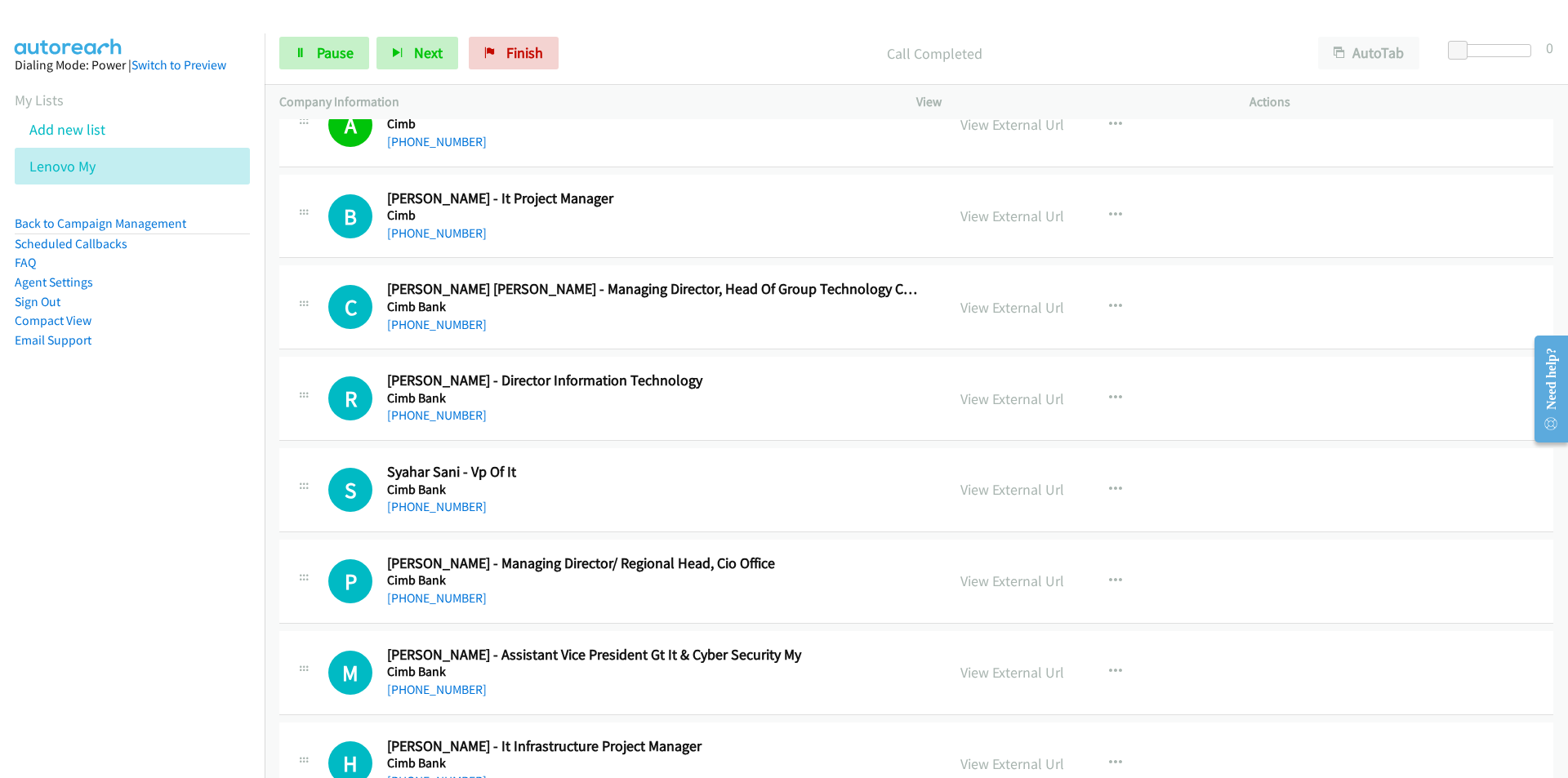
scroll to position [3837, 0]
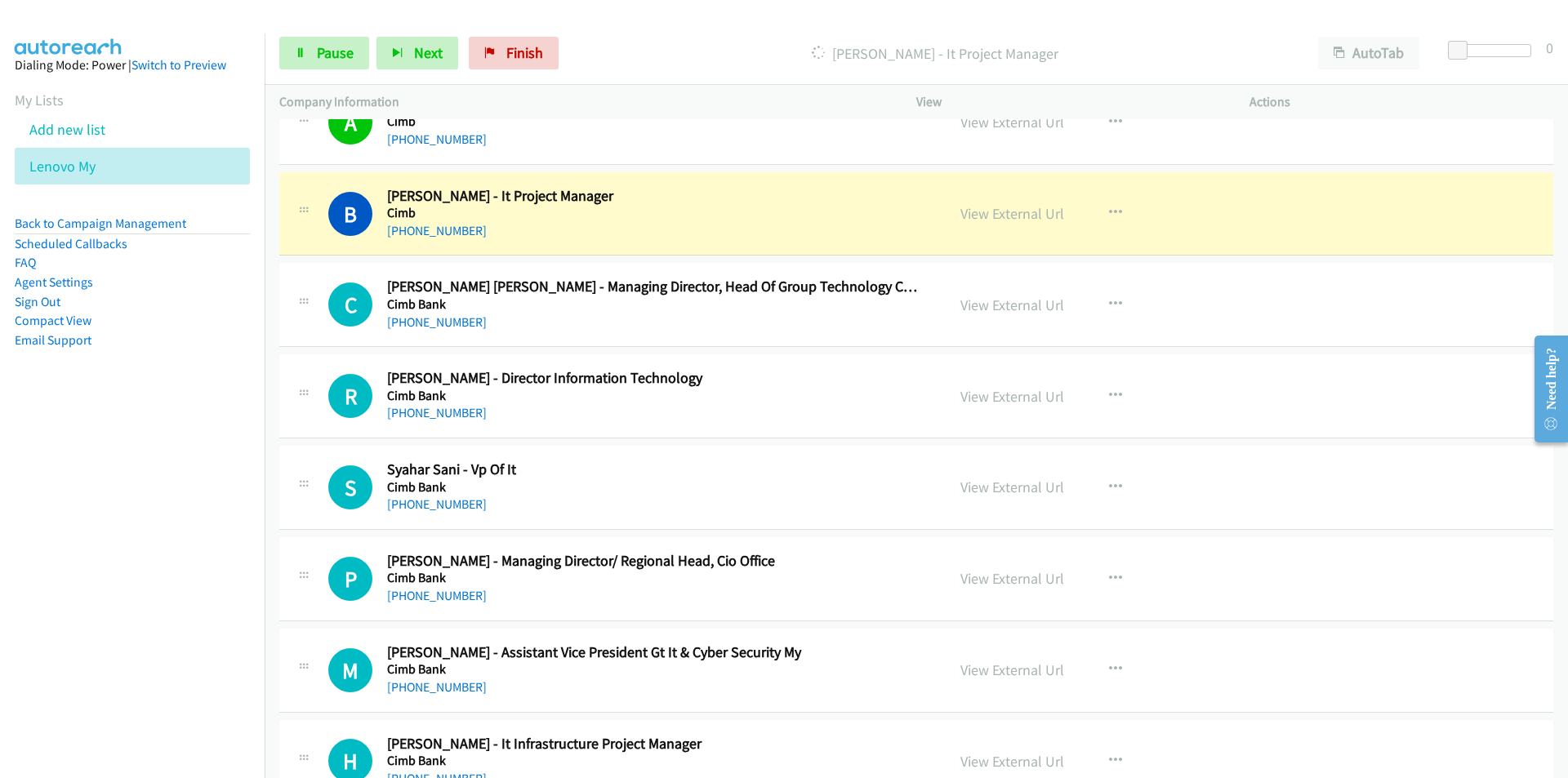
click at [213, 535] on nav "Dialing Mode: Power | Switch to Preview My Lists Add new list Lenovo My Back to…" at bounding box center [132, 422] width 265 height 778
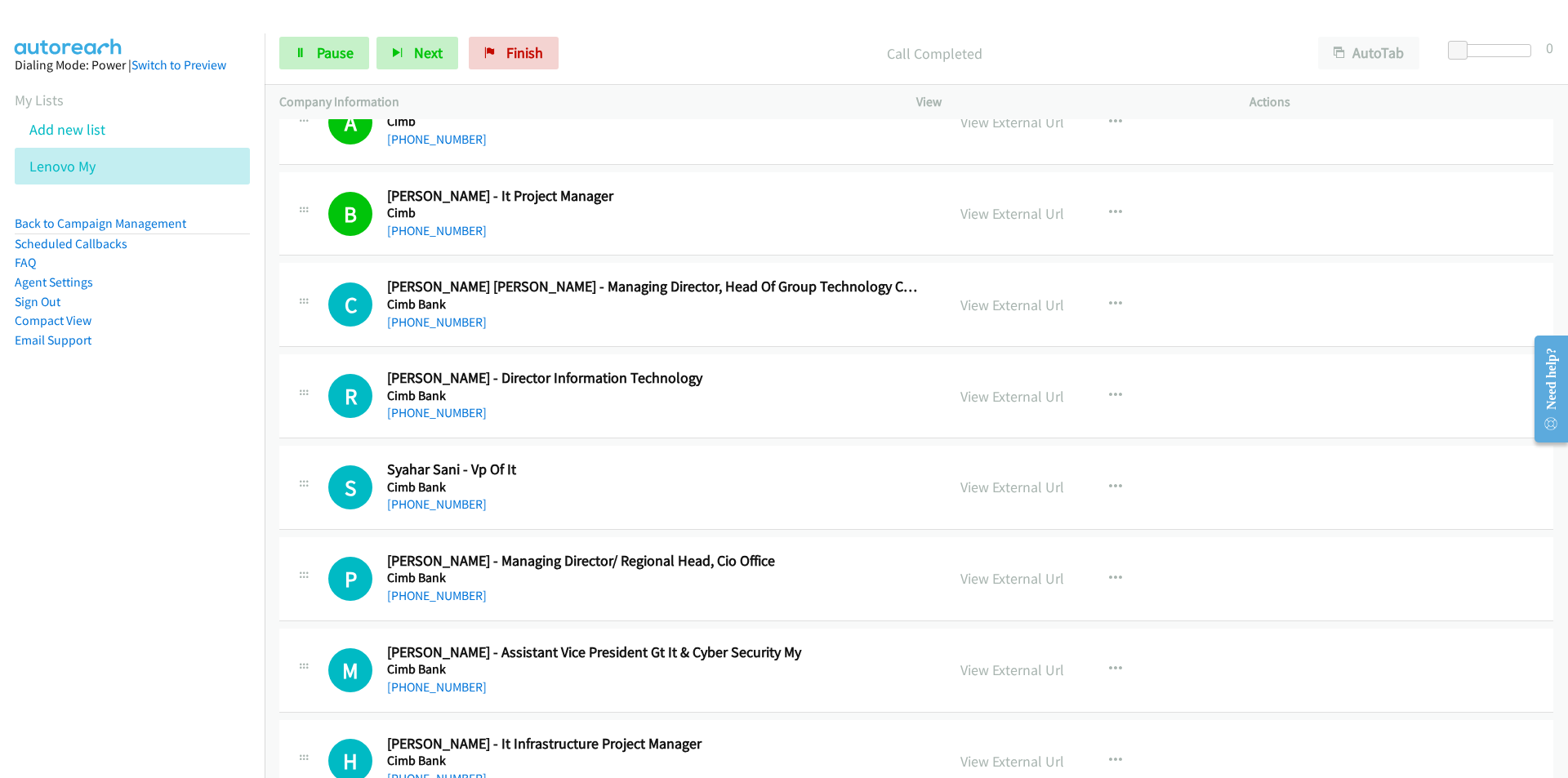
click at [210, 521] on nav "Dialing Mode: Power | Switch to Preview My Lists Add new list Lenovo My Back to…" at bounding box center [132, 422] width 265 height 778
drag, startPoint x: 215, startPoint y: 540, endPoint x: 450, endPoint y: 529, distance: 235.3
click at [215, 540] on nav "Dialing Mode: Power | Switch to Preview My Lists Add new list Lenovo My Back to…" at bounding box center [132, 422] width 265 height 778
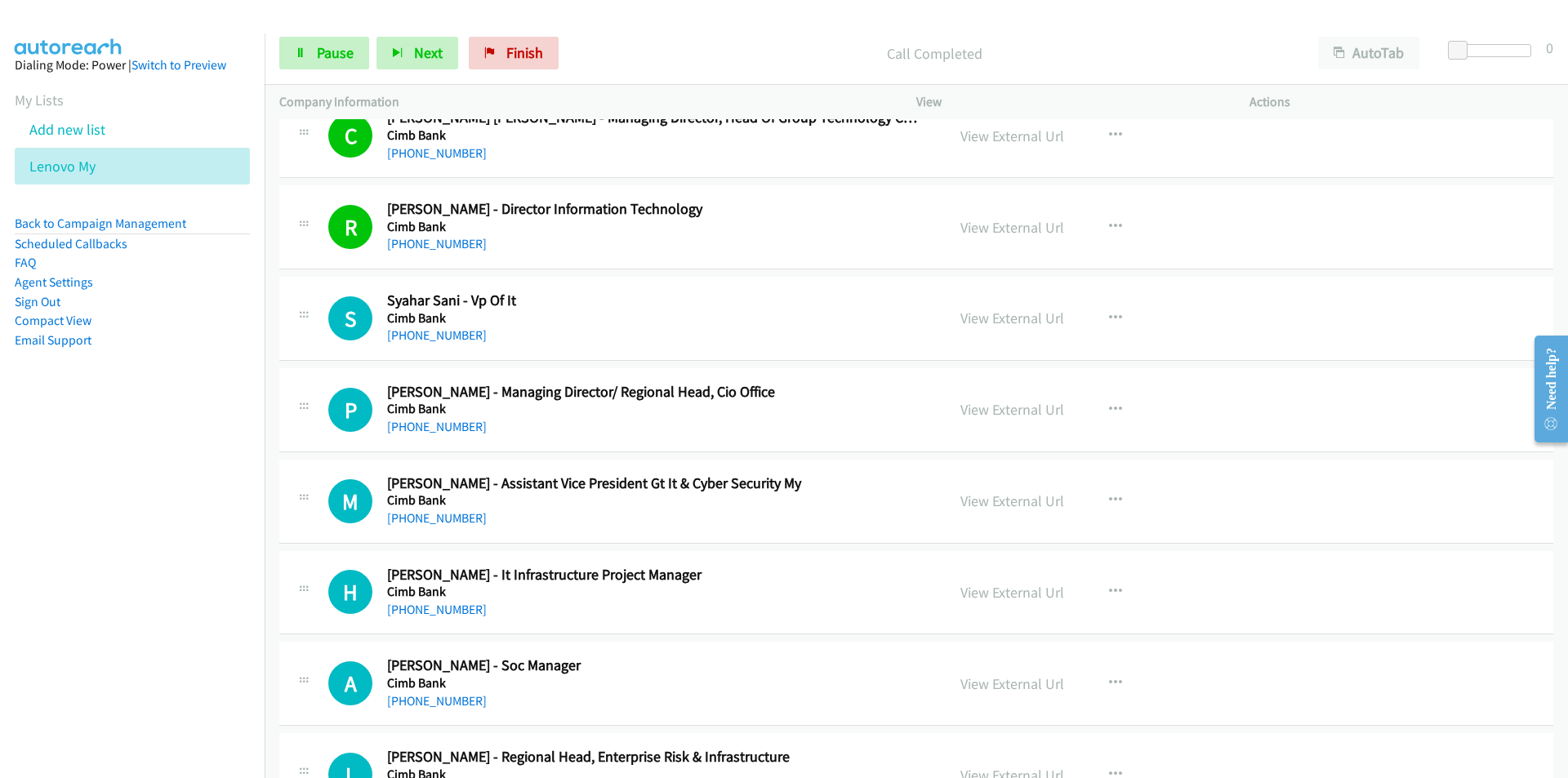
scroll to position [4081, 0]
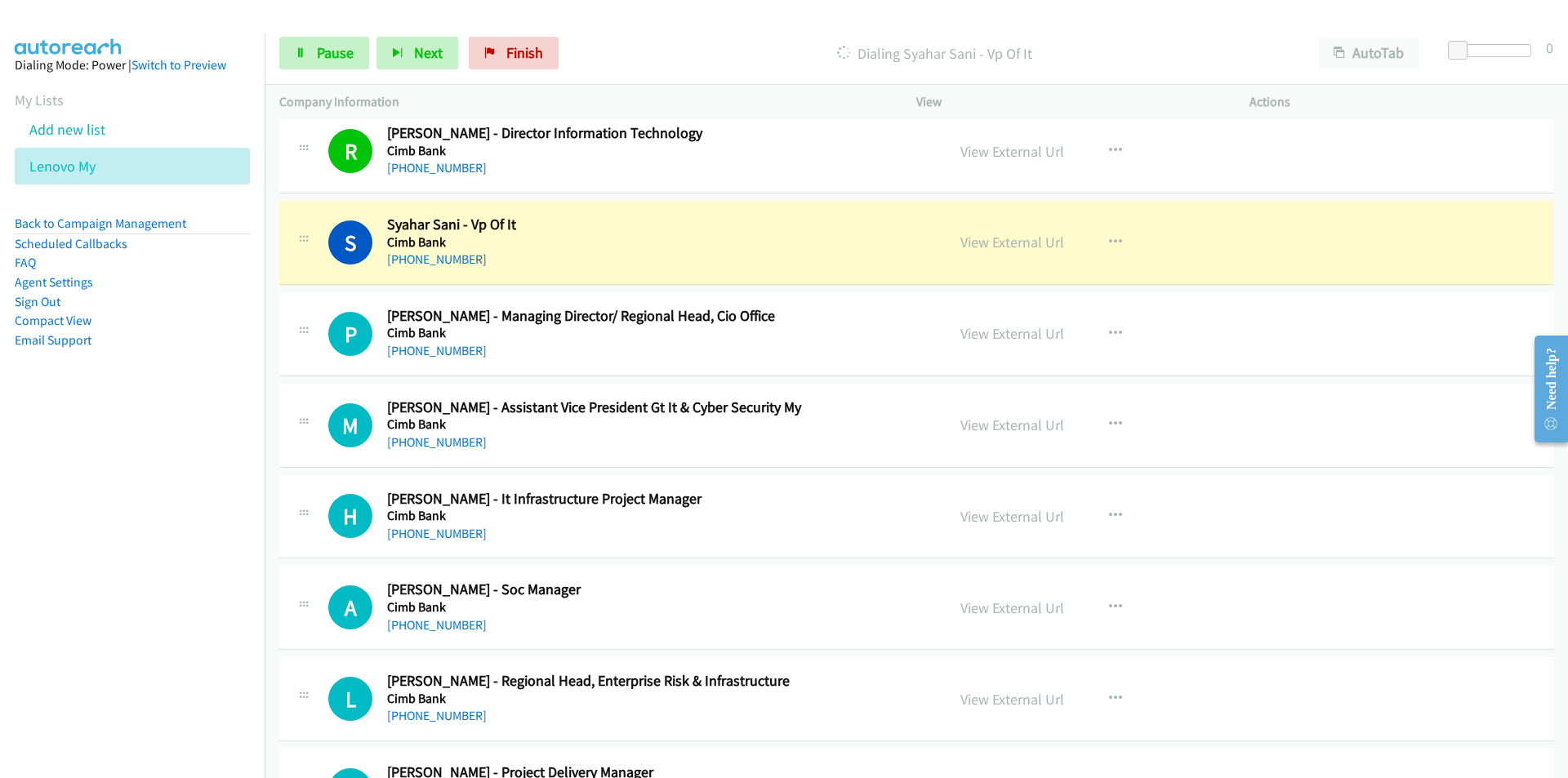
click at [150, 545] on nav "Dialing Mode: Power | Switch to Preview My Lists Add new list Lenovo My Back to…" at bounding box center [132, 422] width 265 height 778
click at [179, 548] on nav "Dialing Mode: Power | Switch to Preview My Lists Add new list Lenovo My Back to…" at bounding box center [132, 422] width 265 height 778
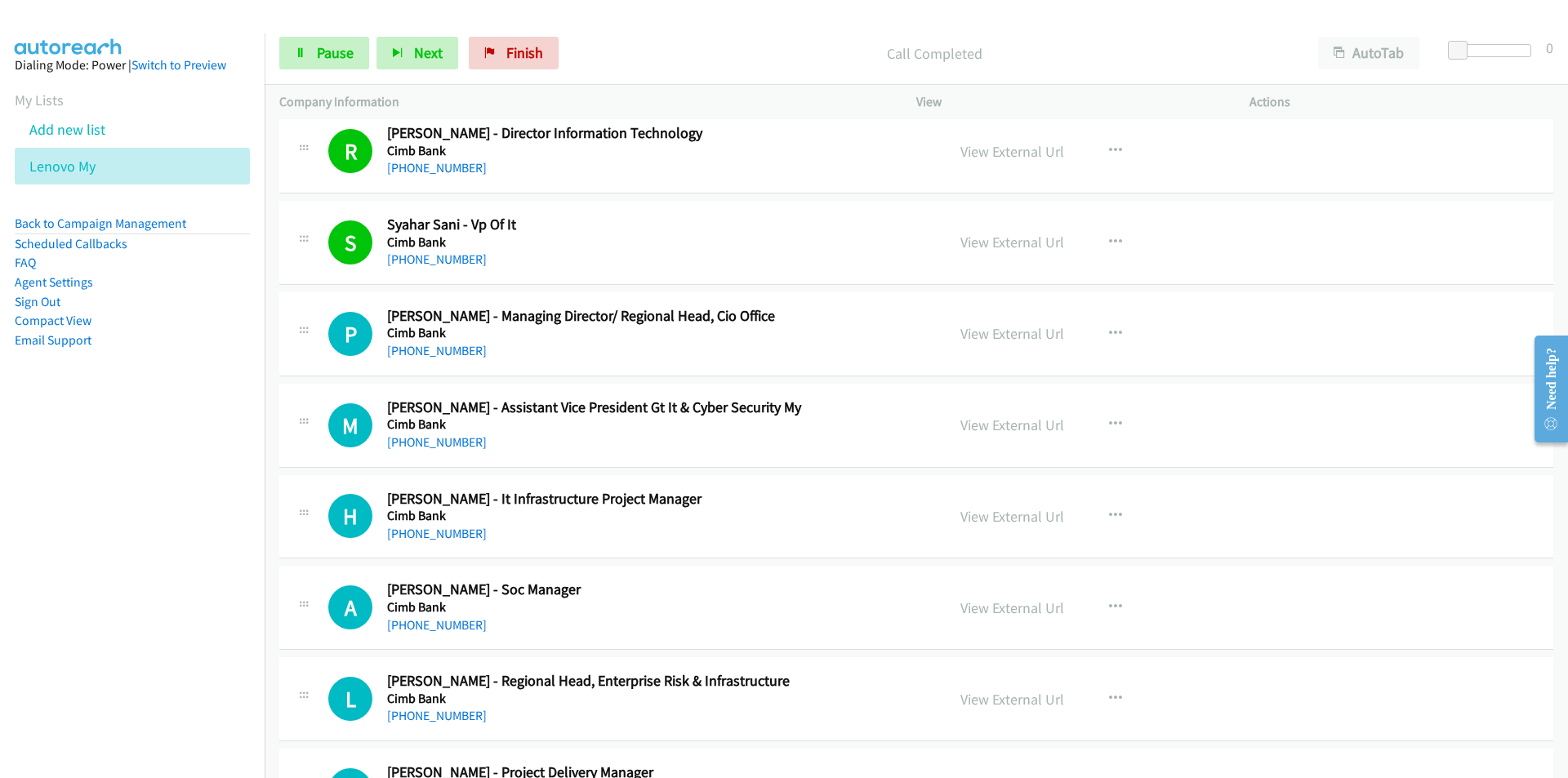
drag, startPoint x: 210, startPoint y: 536, endPoint x: 230, endPoint y: 531, distance: 20.6
click at [210, 536] on nav "Dialing Mode: Power | Switch to Preview My Lists Add new list Lenovo My Back to…" at bounding box center [132, 422] width 265 height 778
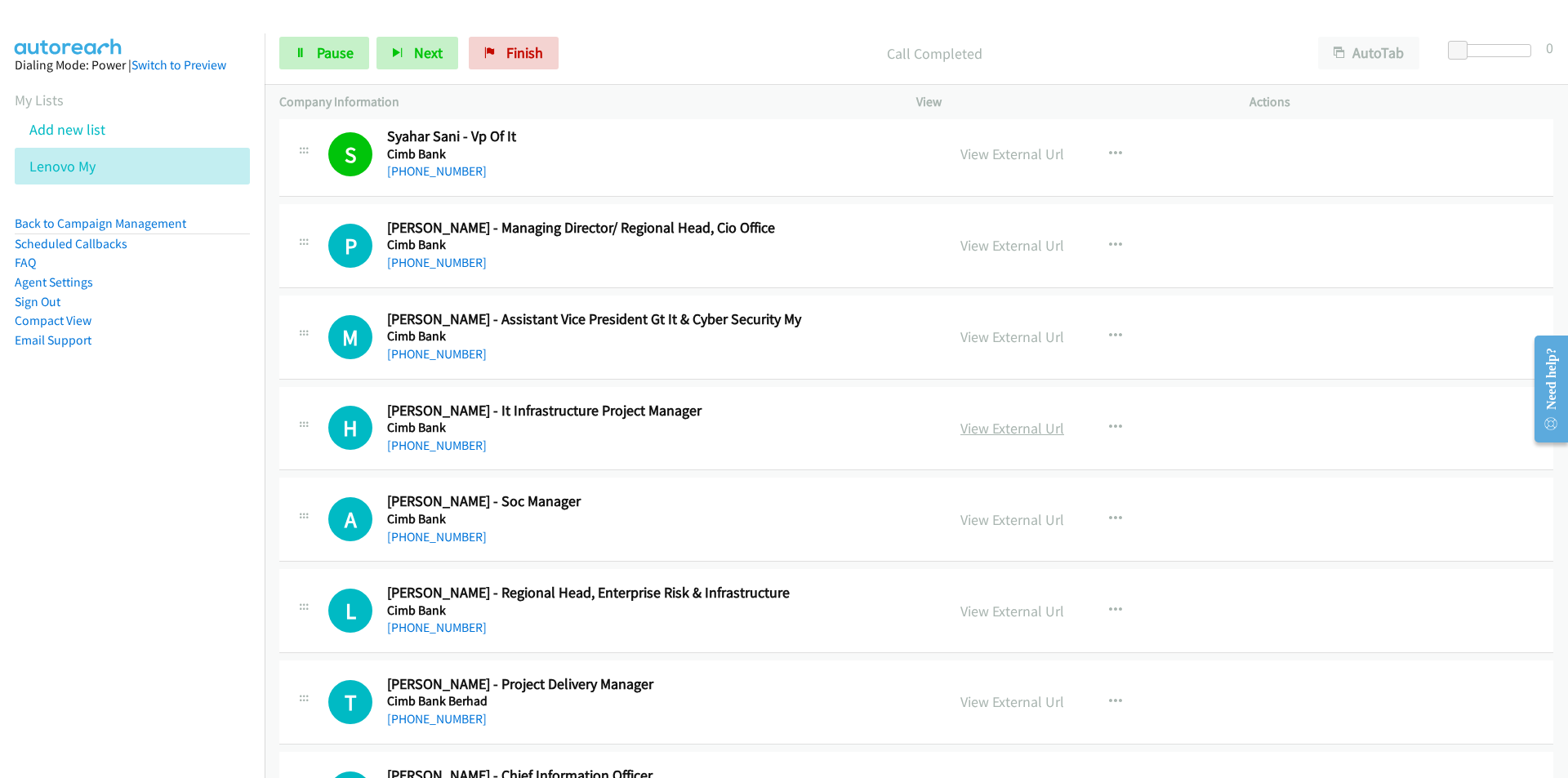
scroll to position [4244, 0]
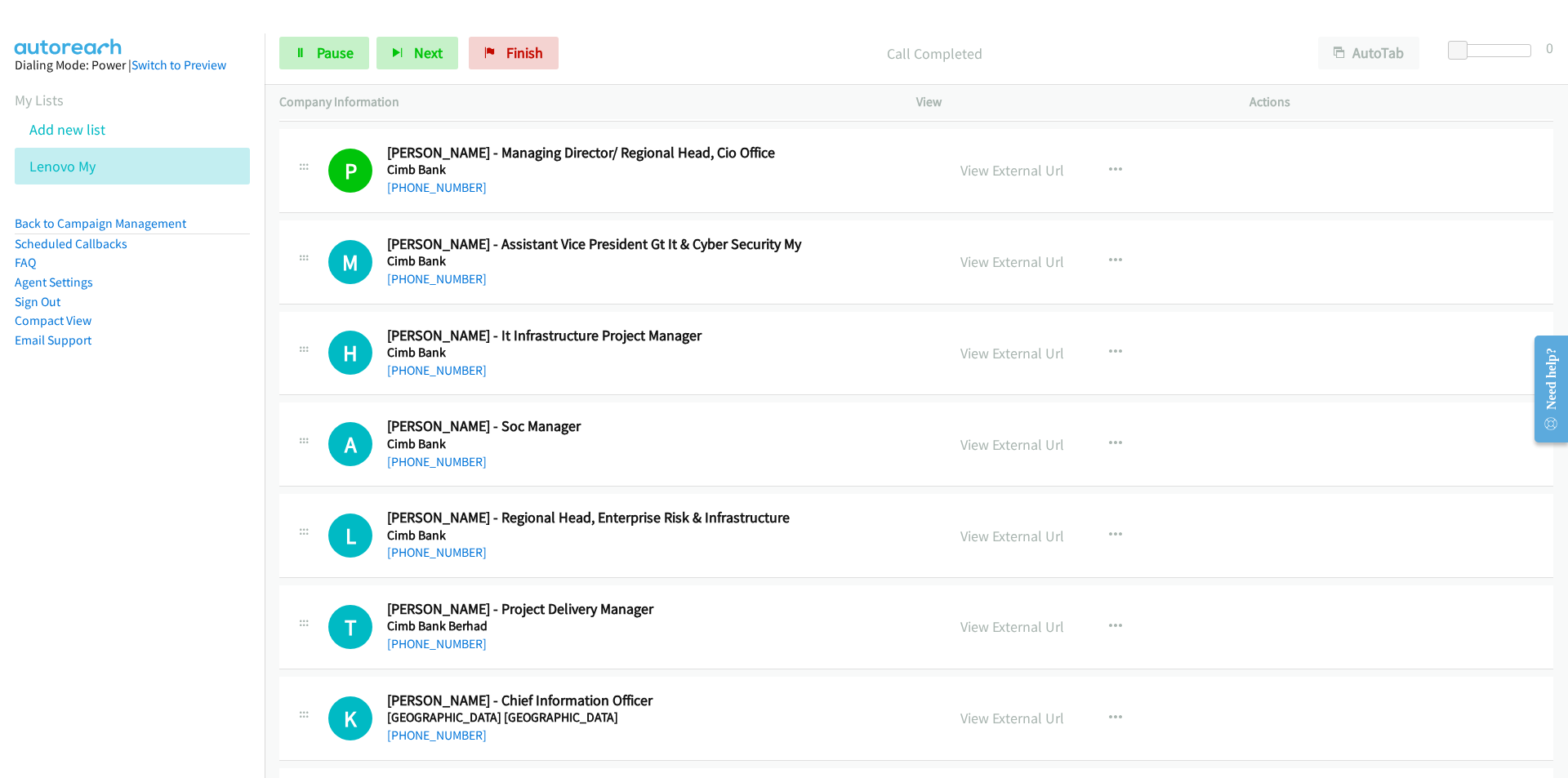
click at [80, 579] on nav "Dialing Mode: Power | Switch to Preview My Lists Add new list Lenovo My Back to…" at bounding box center [132, 422] width 265 height 778
click at [981, 265] on link "View External Url" at bounding box center [1012, 261] width 104 height 18
click at [327, 61] on span "Pause" at bounding box center [335, 52] width 37 height 18
click at [343, 53] on span "Start Calls" at bounding box center [348, 52] width 64 height 18
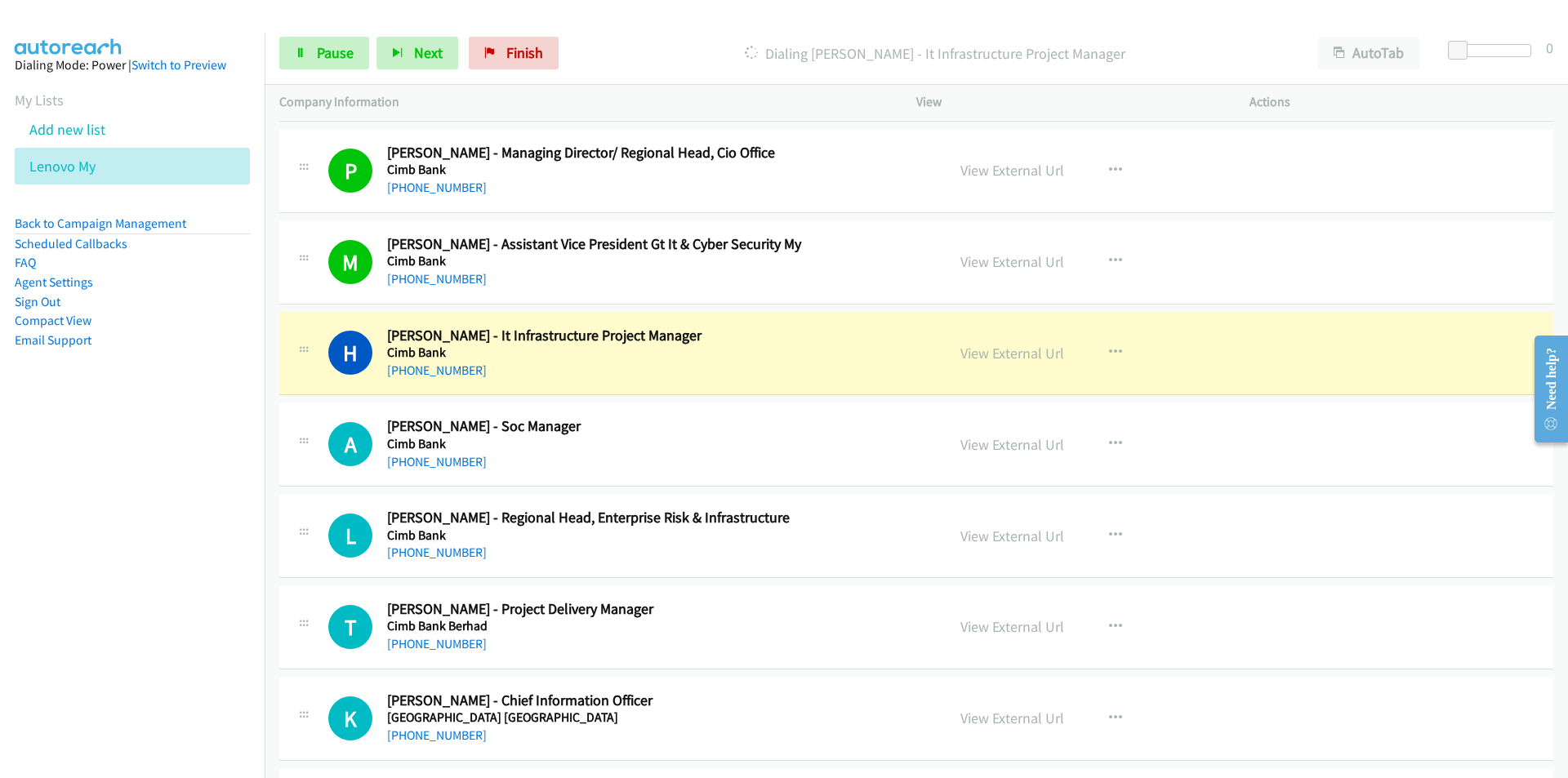
click at [194, 562] on nav "Dialing Mode: Power | Switch to Preview My Lists Add new list Lenovo My Back to…" at bounding box center [132, 422] width 265 height 778
click at [1109, 444] on icon "button" at bounding box center [1115, 443] width 13 height 13
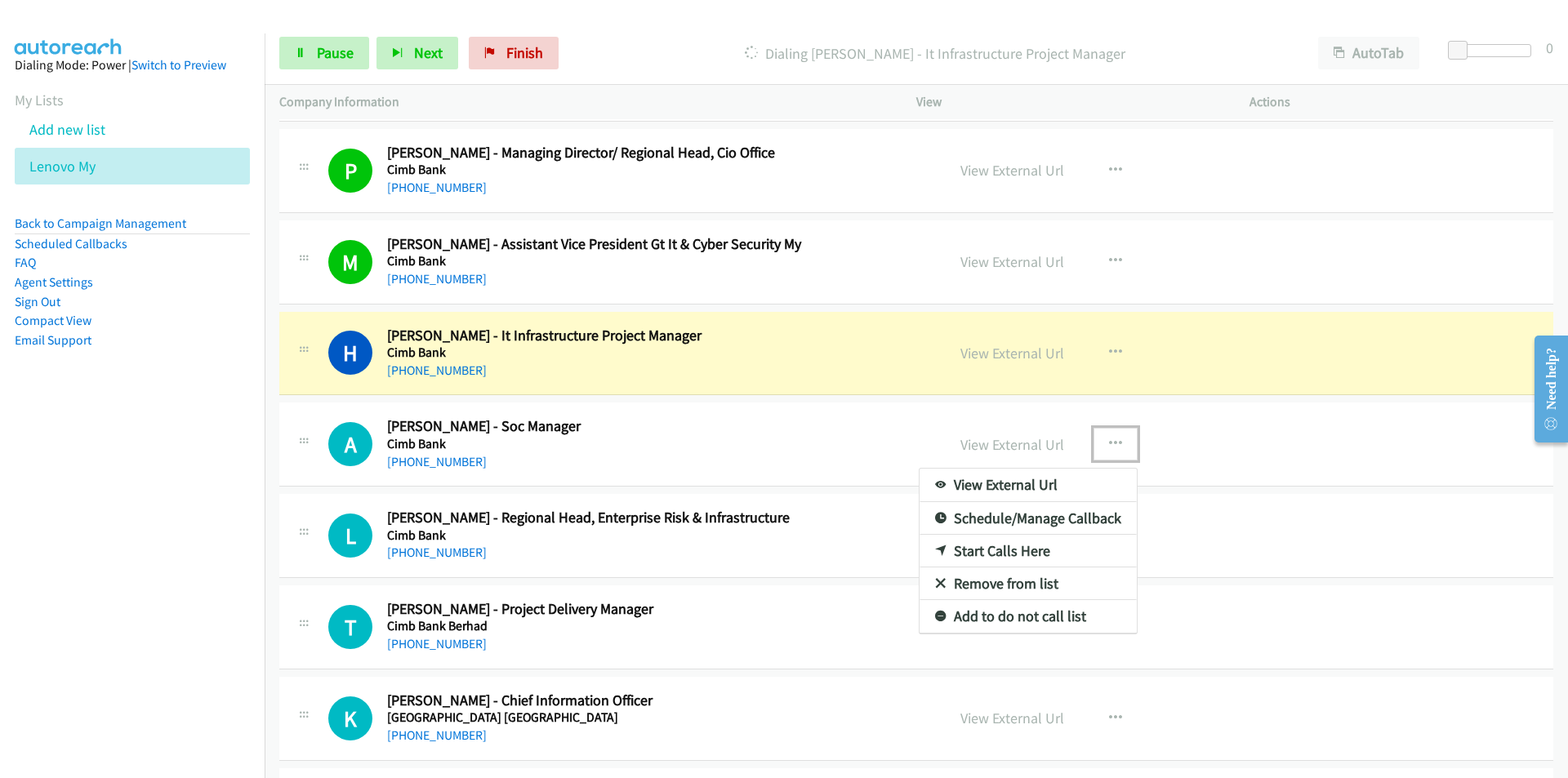
click at [989, 577] on link "Remove from list" at bounding box center [1028, 584] width 217 height 33
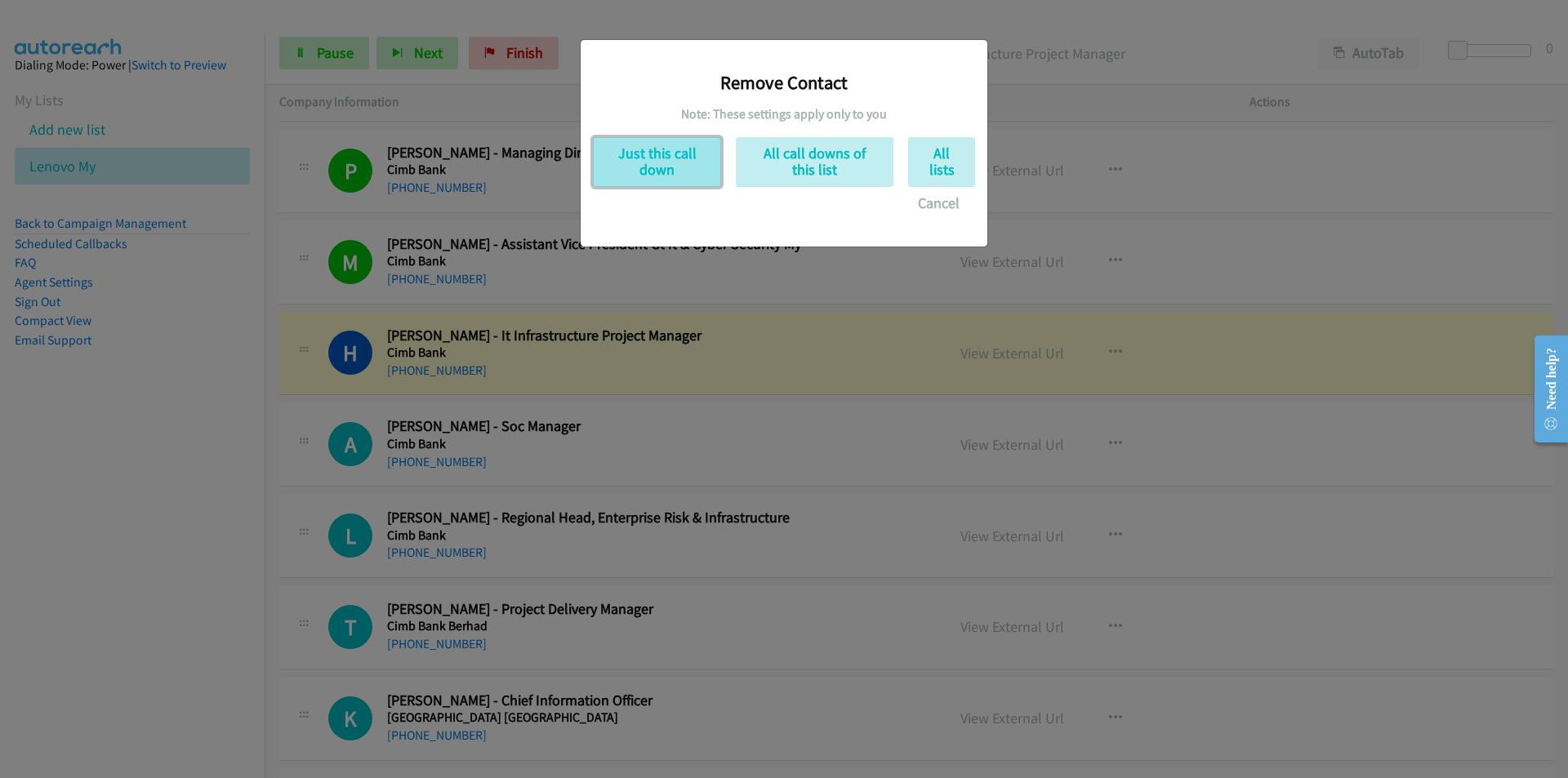
click at [671, 161] on button "Just this call down" at bounding box center [657, 161] width 128 height 49
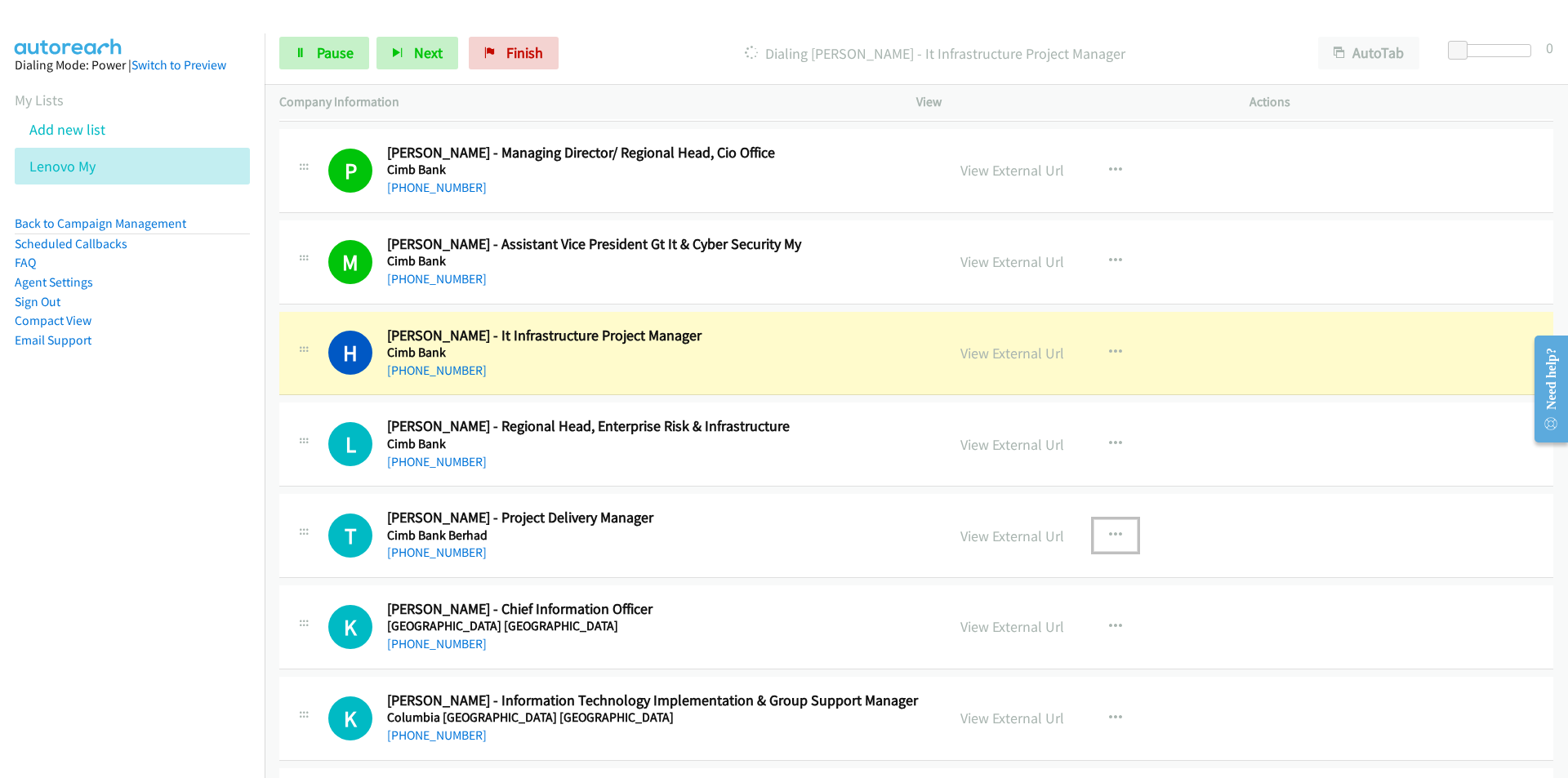
click at [1115, 535] on icon "button" at bounding box center [1115, 535] width 13 height 13
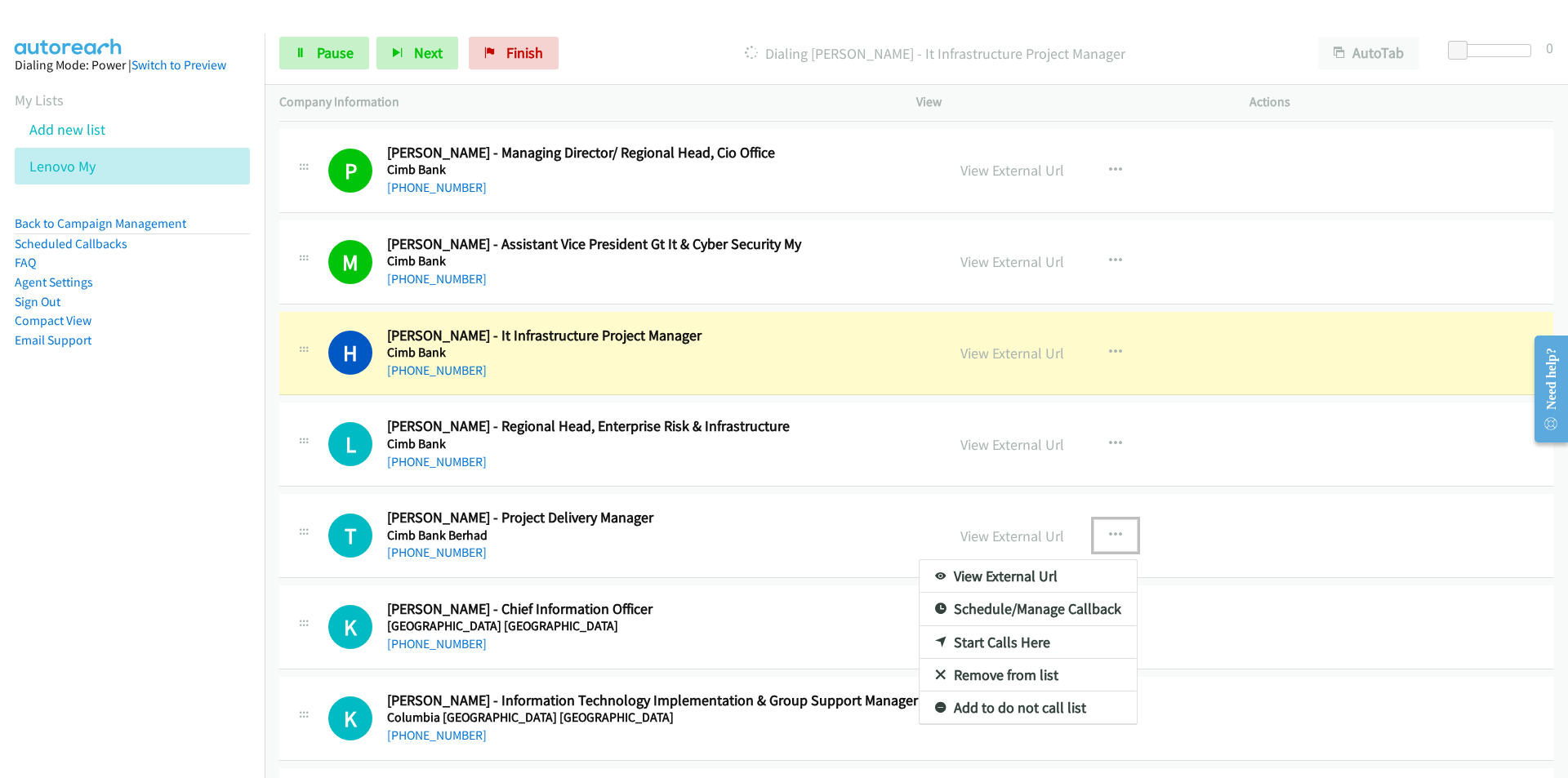
click at [1115, 535] on div at bounding box center [784, 389] width 1568 height 778
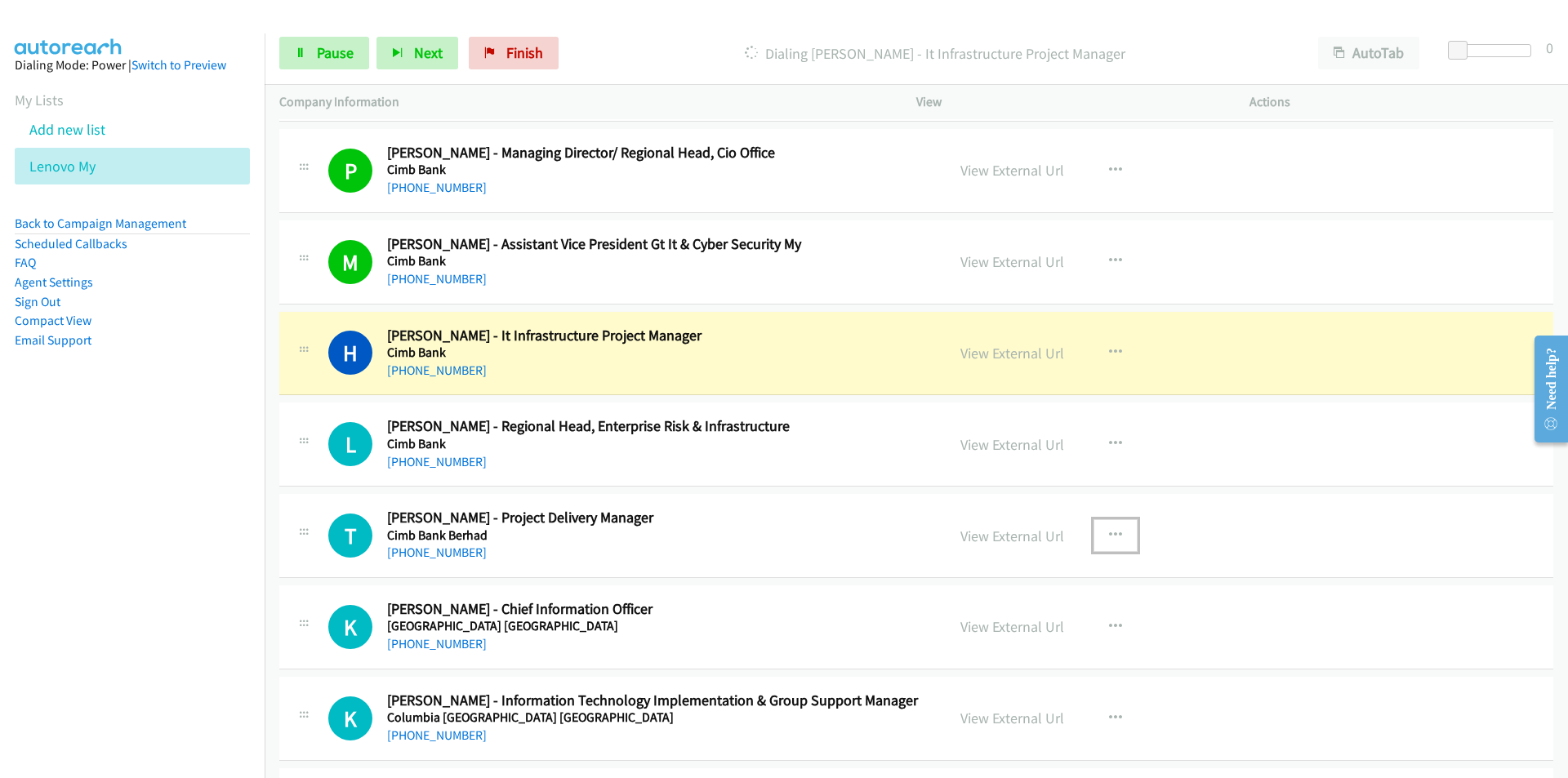
click at [1113, 537] on icon "button" at bounding box center [1115, 535] width 13 height 13
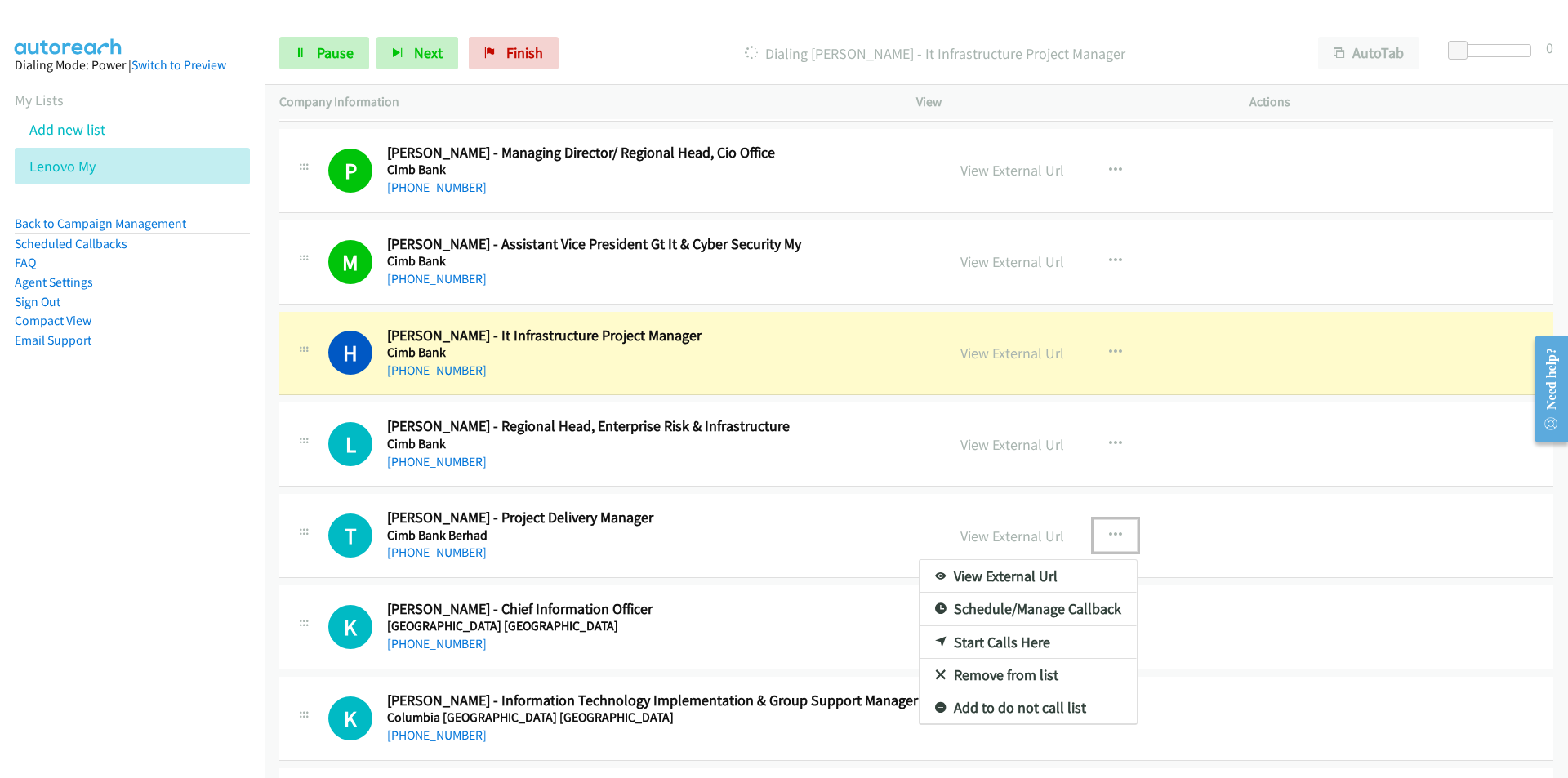
click at [1012, 677] on link "Remove from list" at bounding box center [1028, 675] width 217 height 33
click at [1012, 677] on div "K Callback Scheduled [PERSON_NAME] - Information Technology Implementation & Gr…" at bounding box center [916, 719] width 1274 height 84
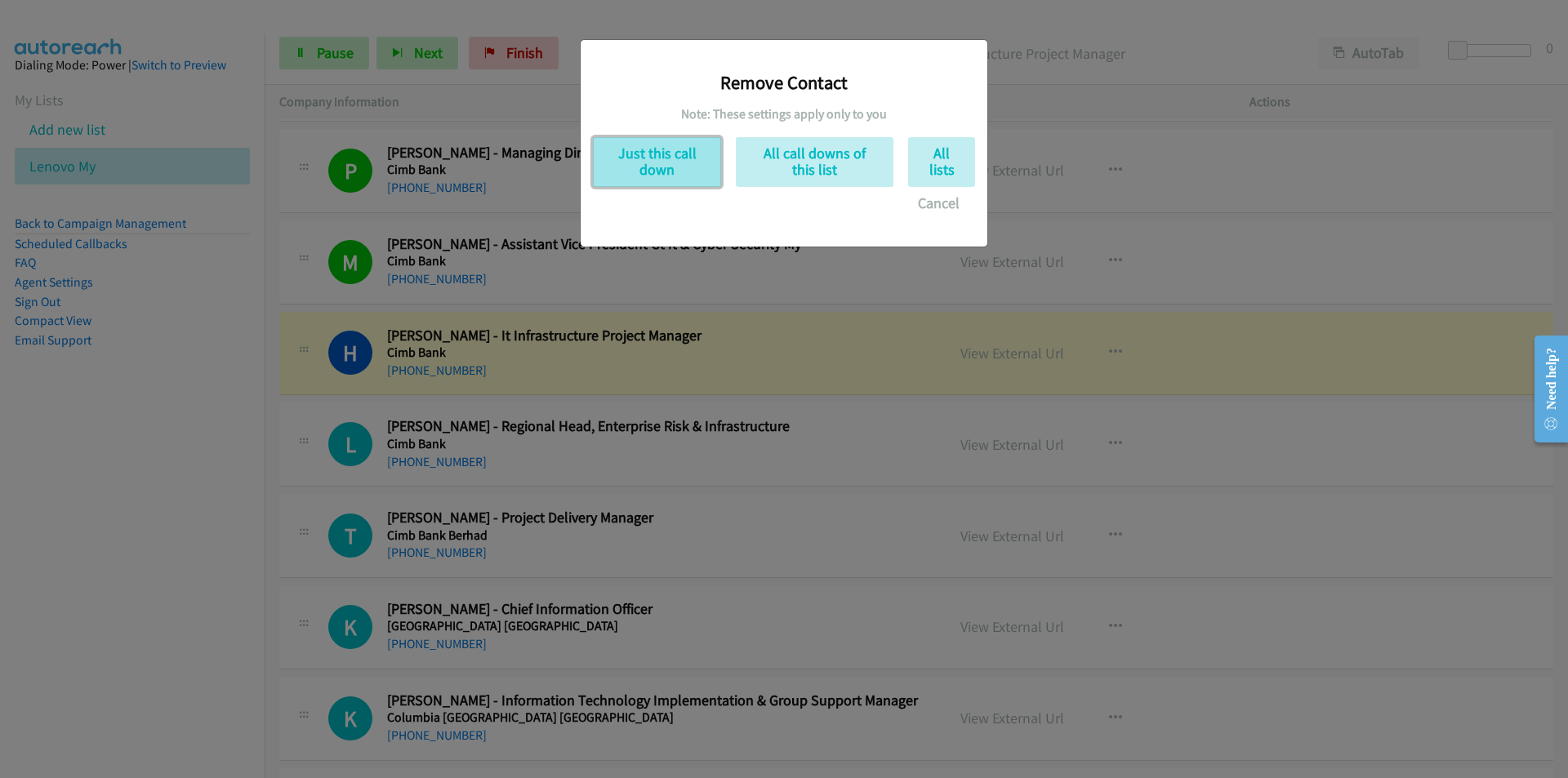
click at [644, 167] on button "Just this call down" at bounding box center [657, 161] width 128 height 49
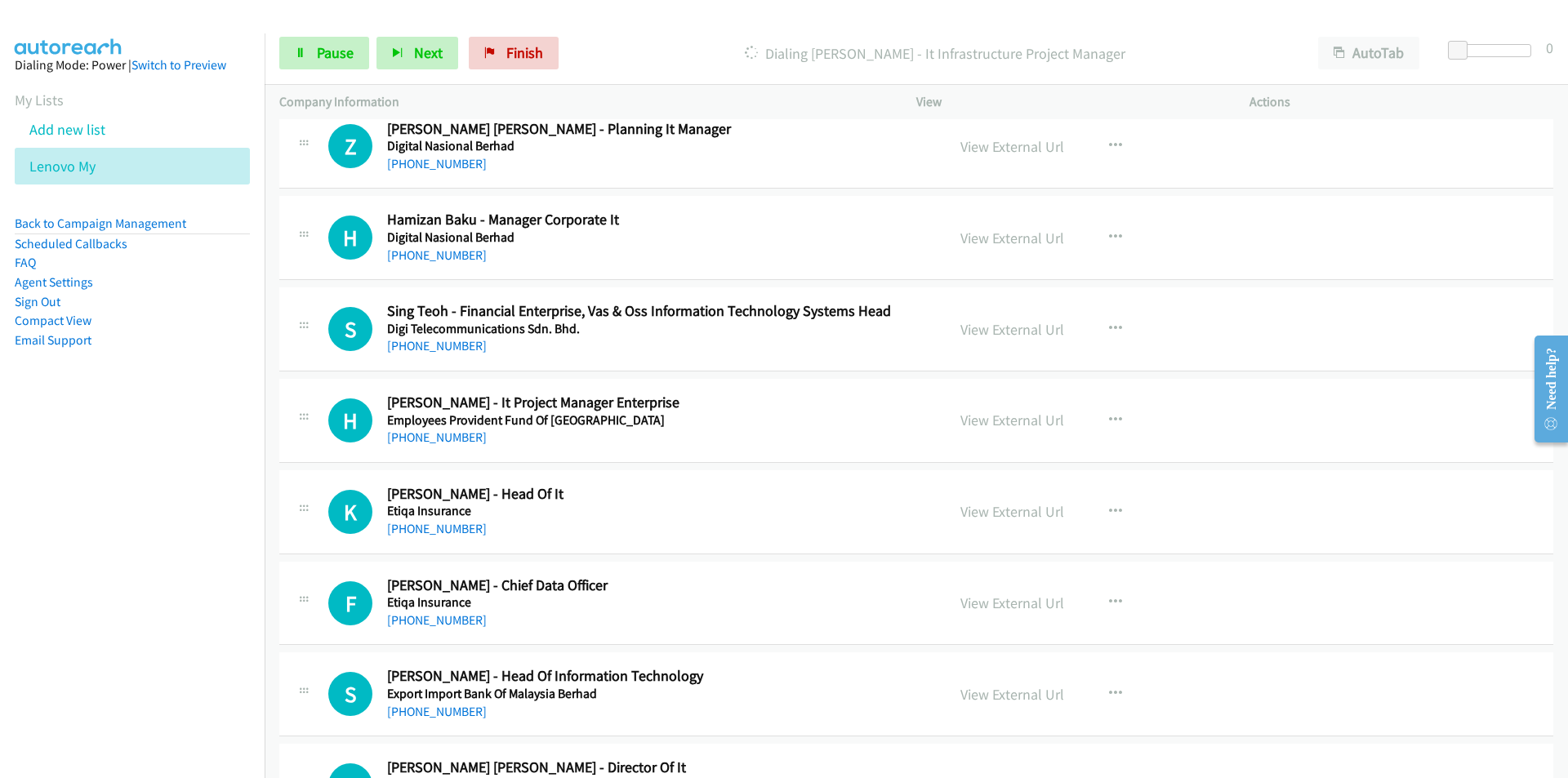
scroll to position [4979, 0]
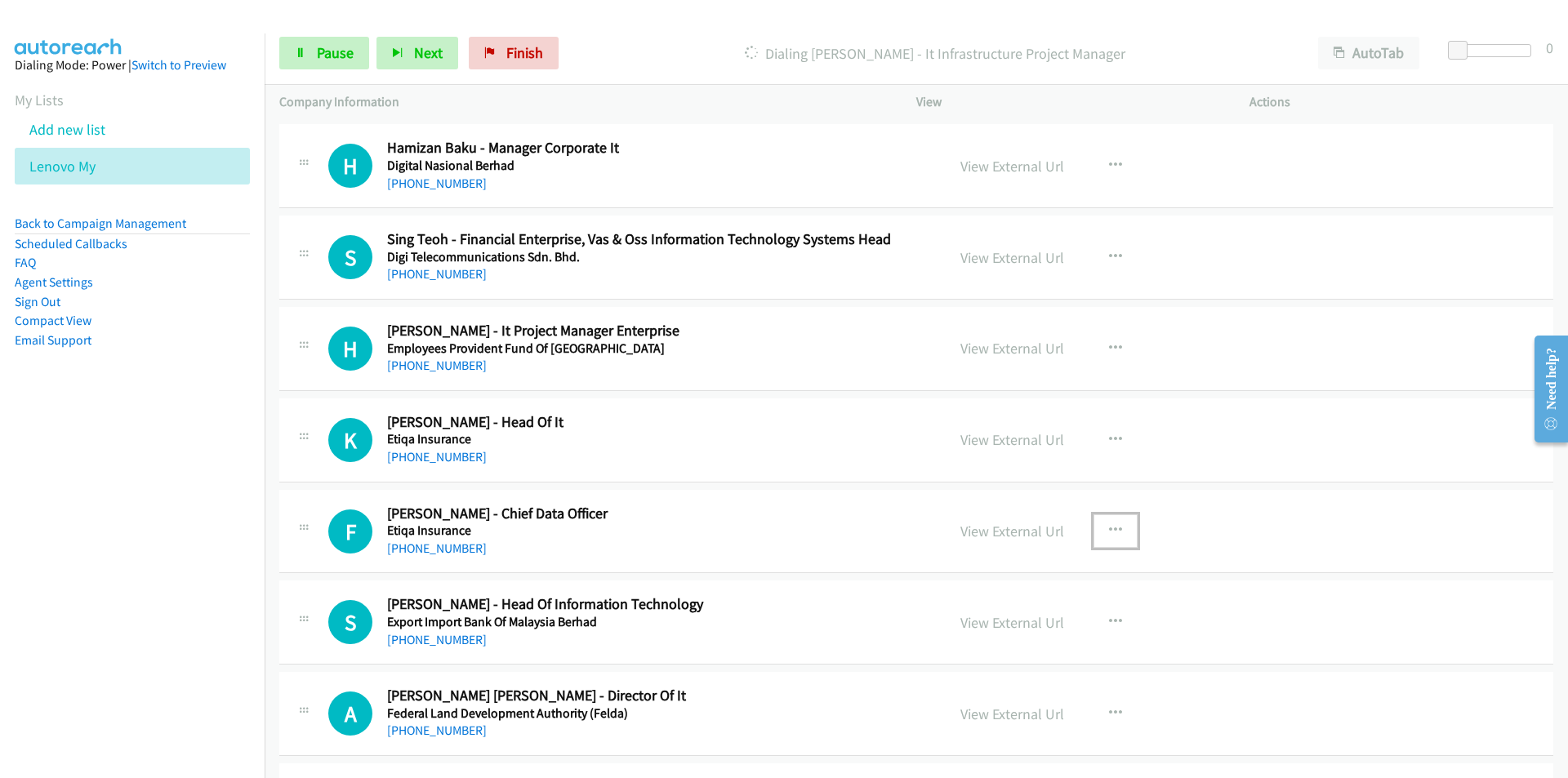
click at [1109, 531] on icon "button" at bounding box center [1115, 530] width 13 height 13
click at [987, 670] on link "Remove from list" at bounding box center [1028, 670] width 217 height 33
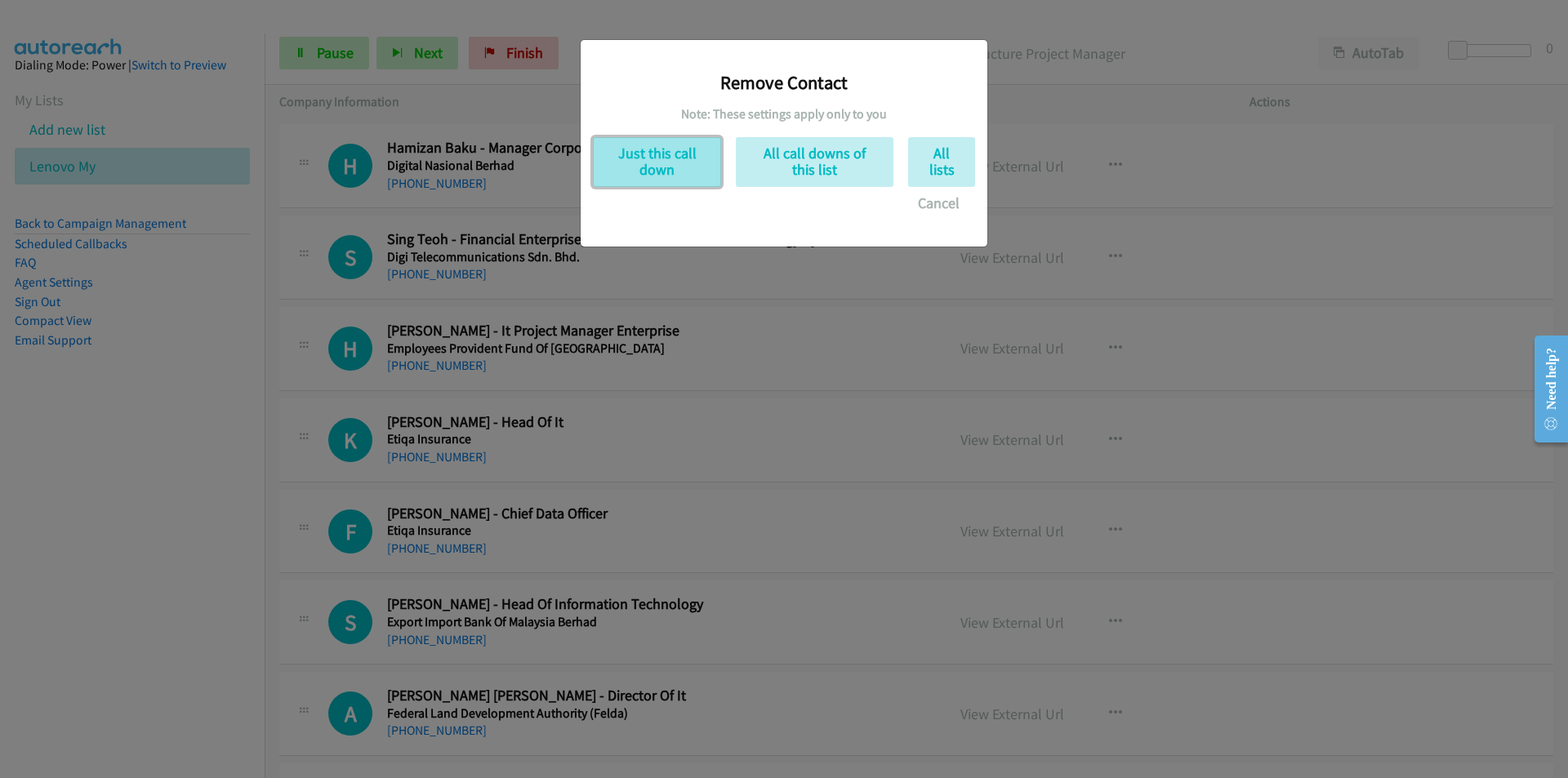
click at [665, 157] on button "Just this call down" at bounding box center [657, 161] width 128 height 49
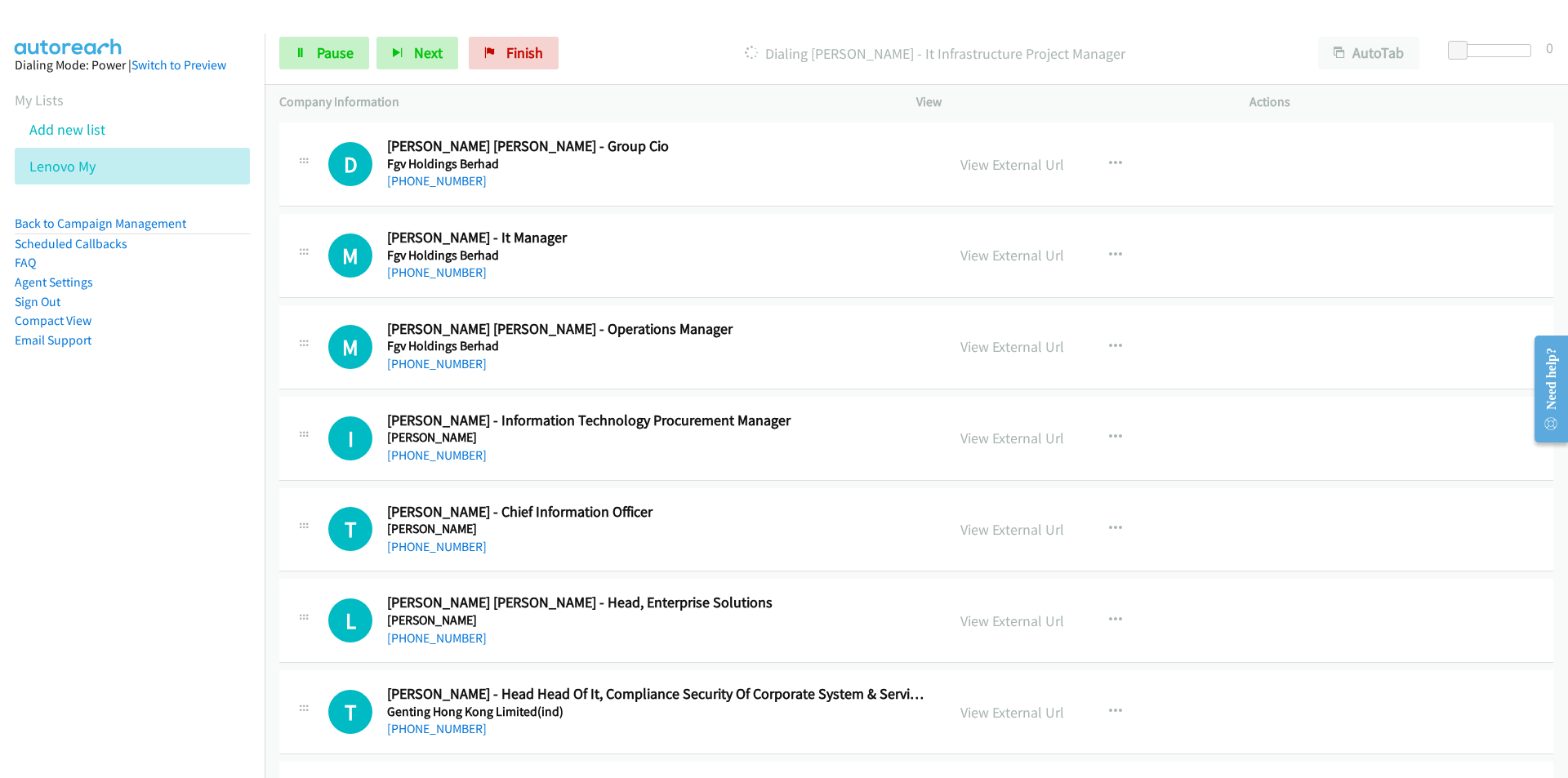
scroll to position [5551, 0]
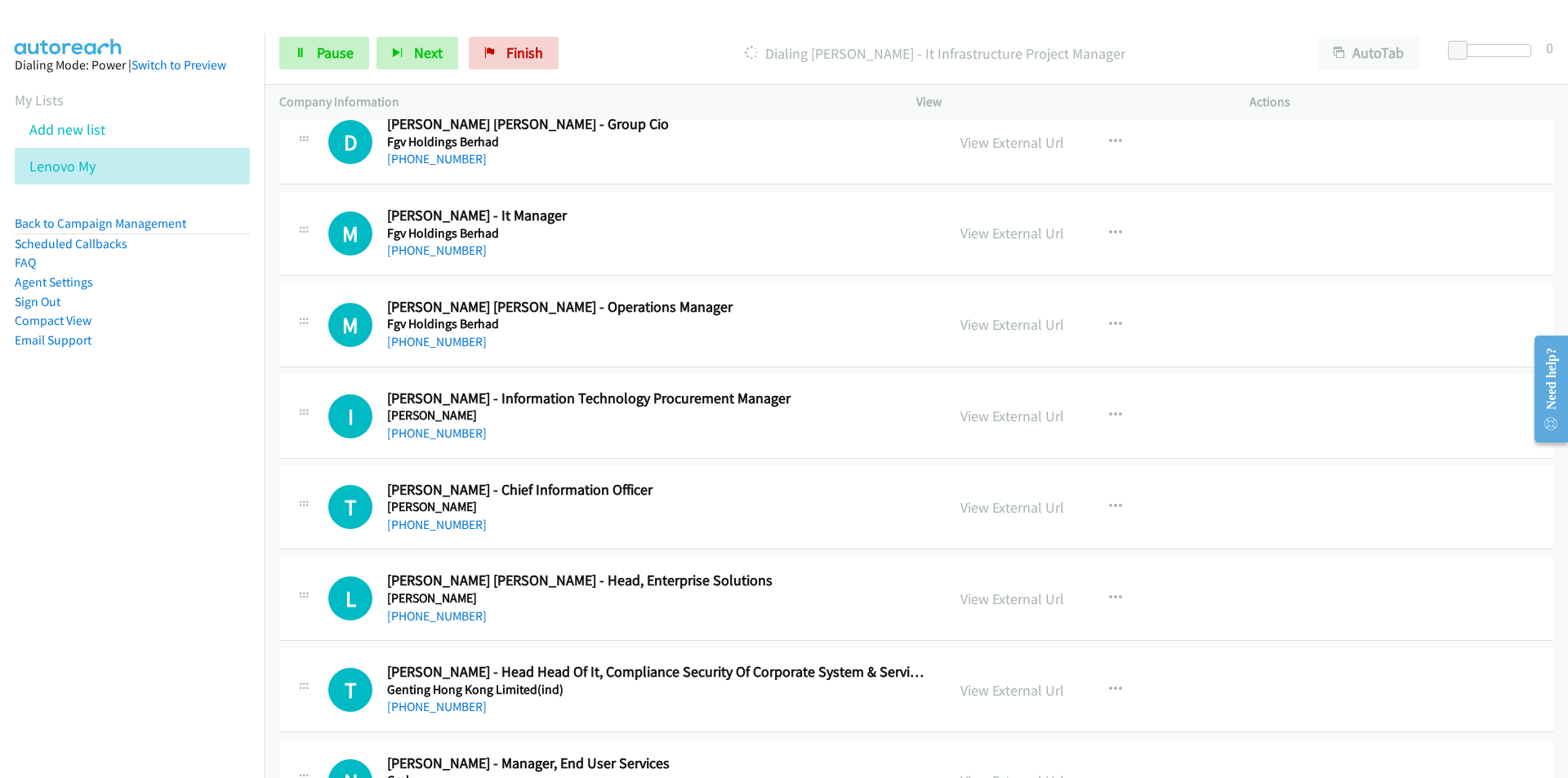
click at [157, 533] on nav "Dialing Mode: Power | Switch to Preview My Lists Add new list Lenovo My Back to…" at bounding box center [132, 422] width 265 height 778
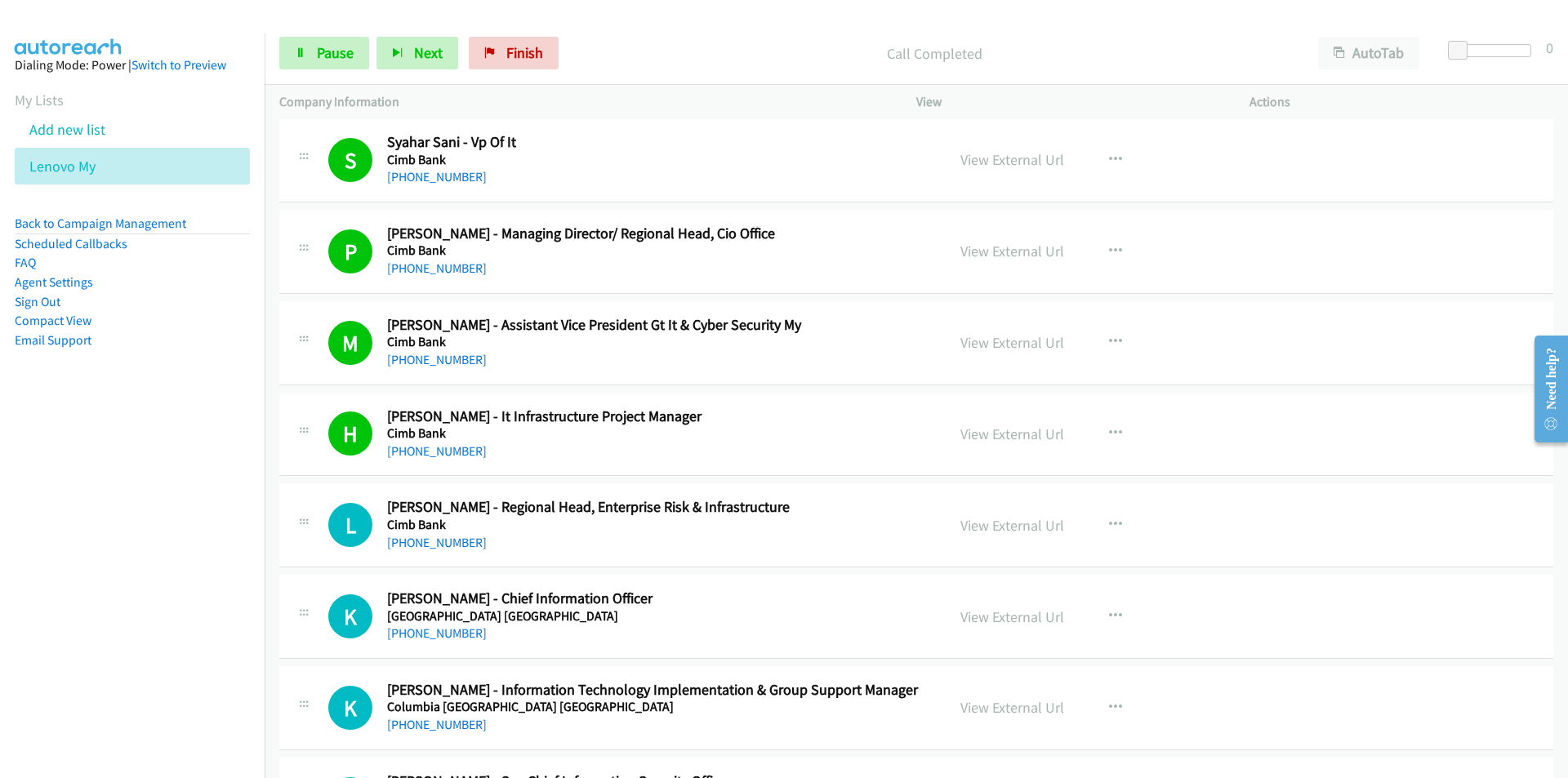
scroll to position [4163, 0]
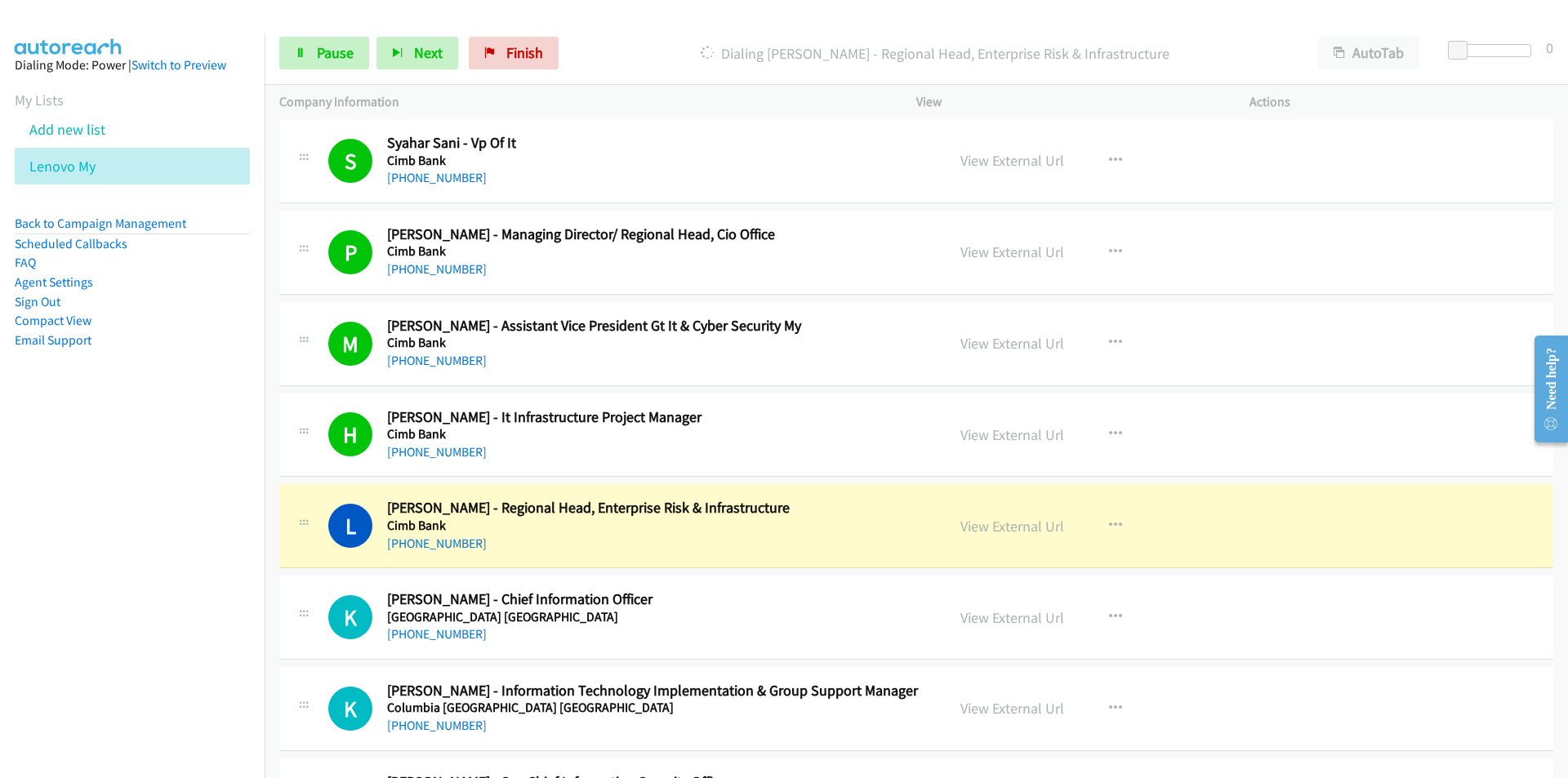
click at [191, 661] on nav "Dialing Mode: Power | Switch to Preview My Lists Add new list Lenovo My Back to…" at bounding box center [132, 422] width 265 height 778
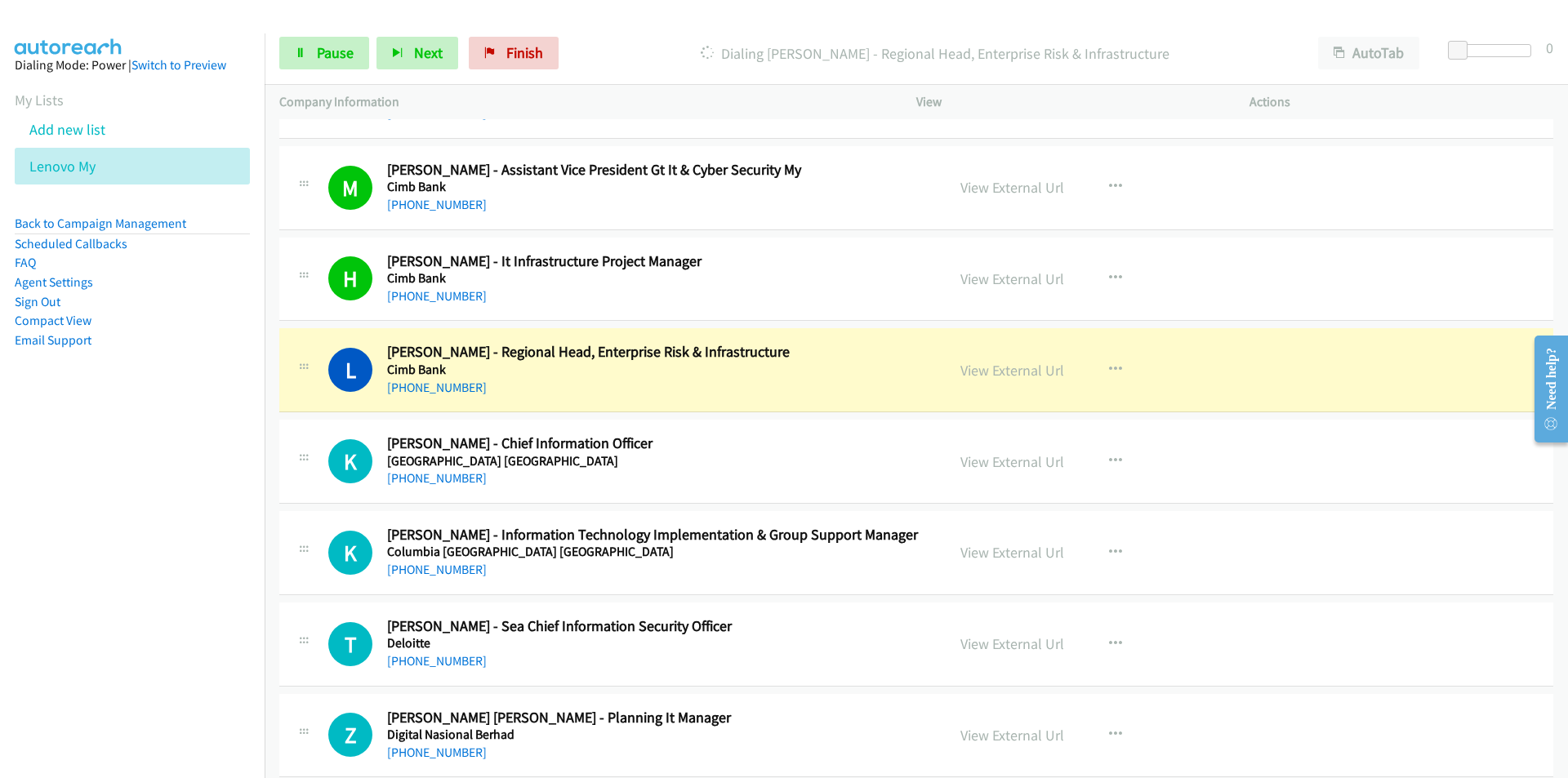
scroll to position [4327, 0]
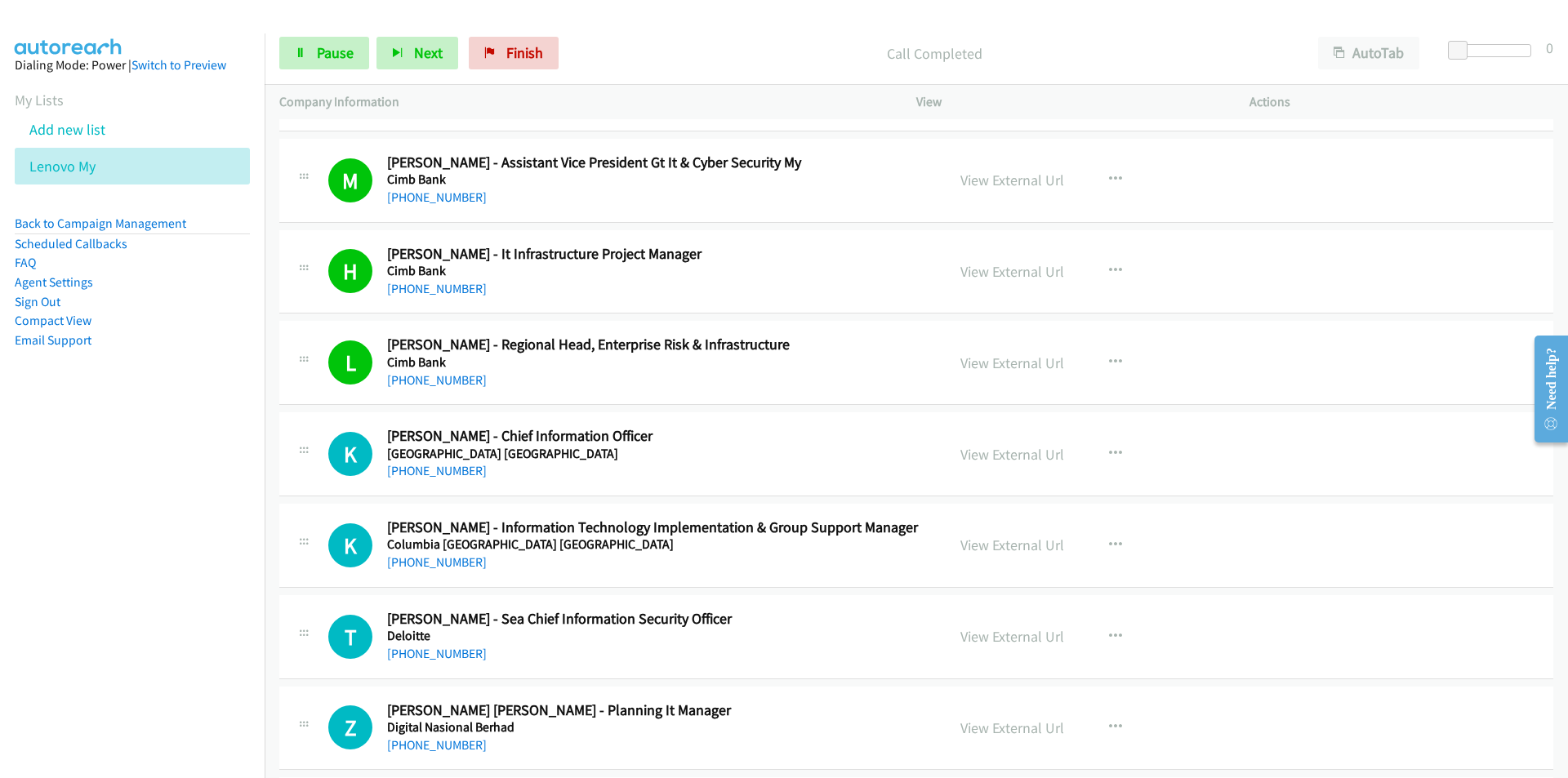
click at [167, 599] on nav "Dialing Mode: Power | Switch to Preview My Lists Add new list Lenovo My Back to…" at bounding box center [132, 422] width 265 height 778
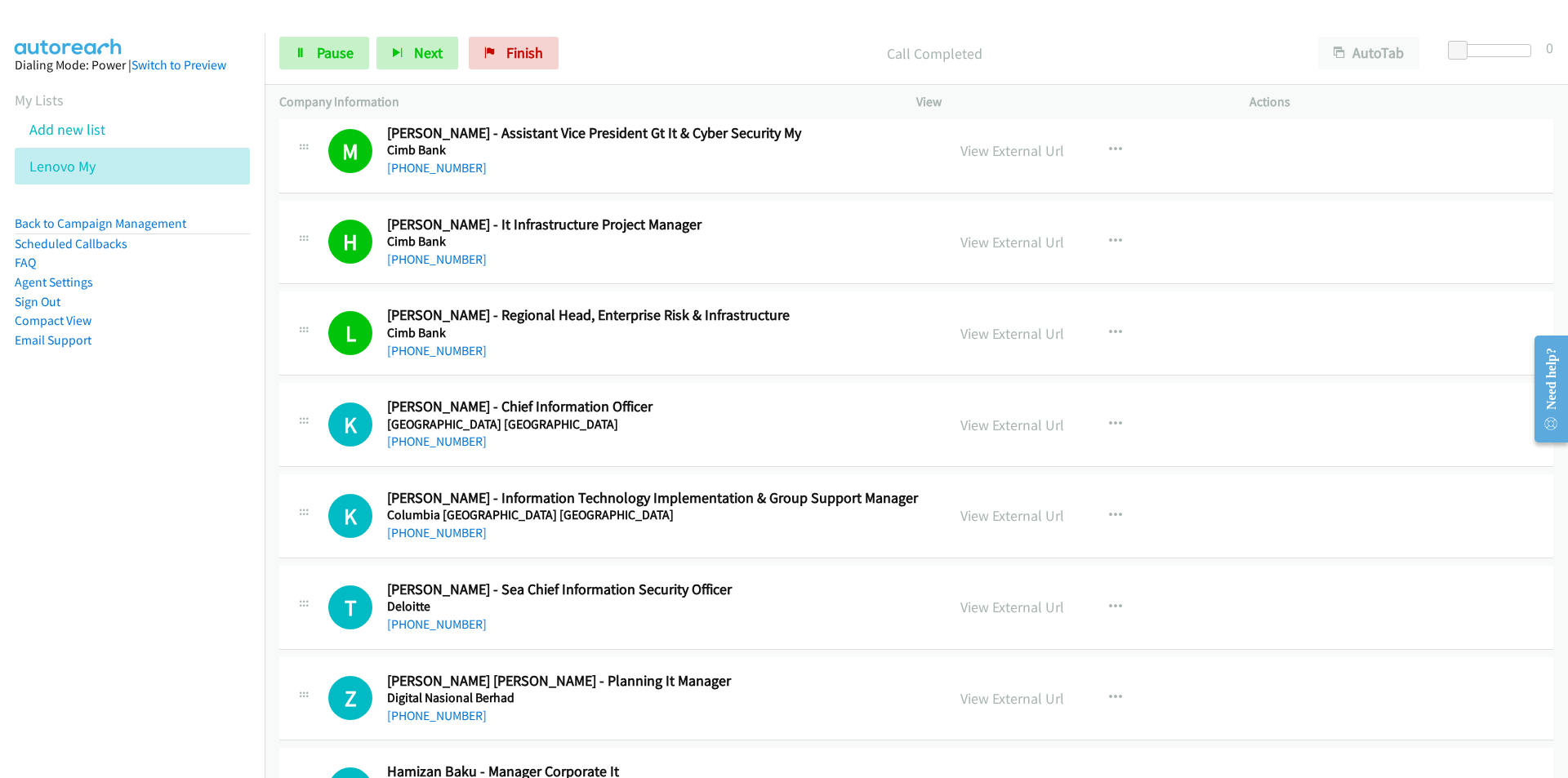
scroll to position [4408, 0]
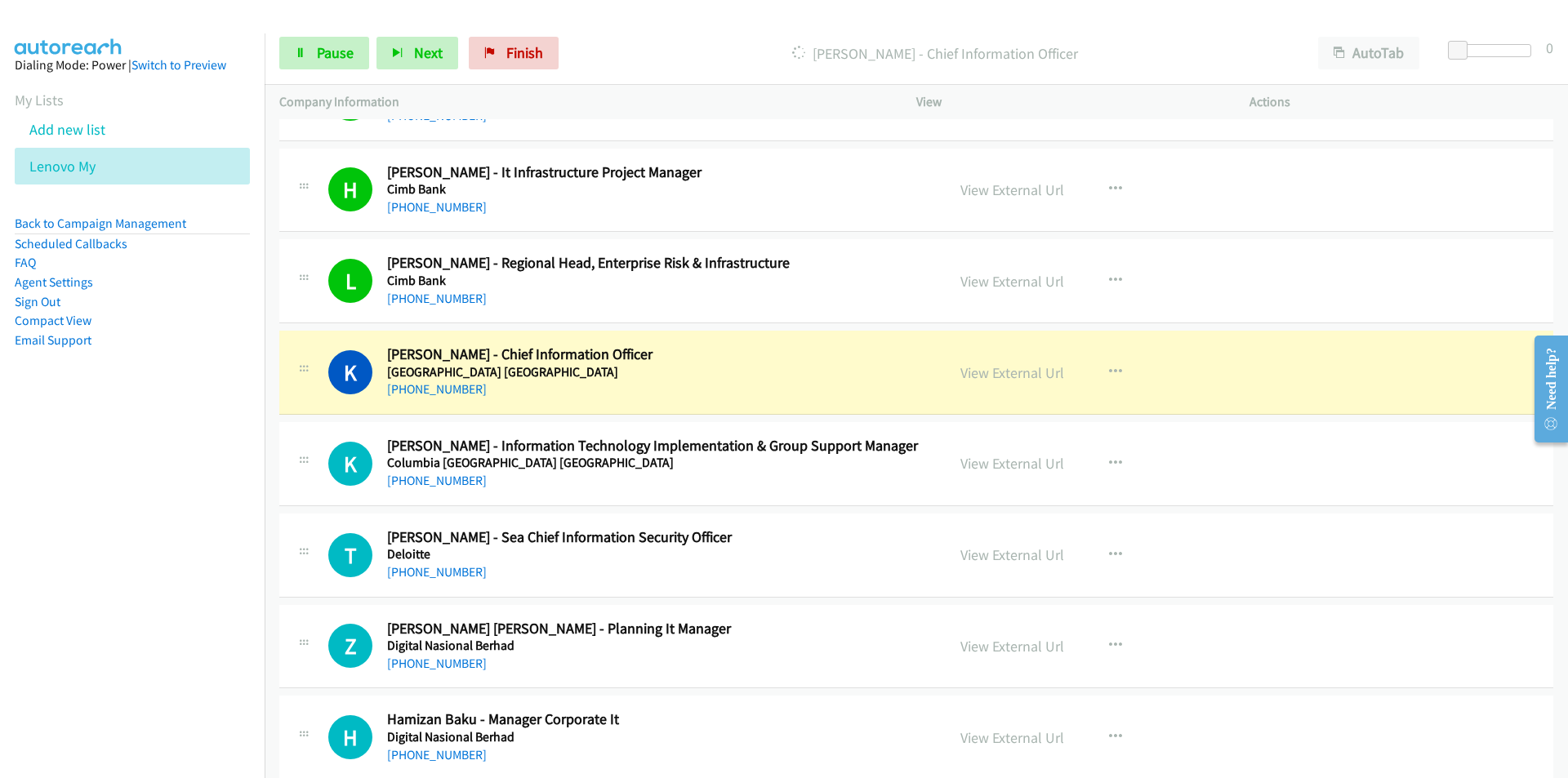
click at [269, 504] on td "K Callback Scheduled [PERSON_NAME] - Information Technology Implementation & Gr…" at bounding box center [916, 464] width 1303 height 91
click at [142, 582] on nav "Dialing Mode: Power | Switch to Preview My Lists Add new list Lenovo My Back to…" at bounding box center [132, 422] width 265 height 778
click at [178, 545] on nav "Dialing Mode: Power | Switch to Preview My Lists Add new list Lenovo My Back to…" at bounding box center [132, 422] width 265 height 778
click at [148, 553] on nav "Dialing Mode: Power | Switch to Preview My Lists Add new list Lenovo My Back to…" at bounding box center [132, 422] width 265 height 778
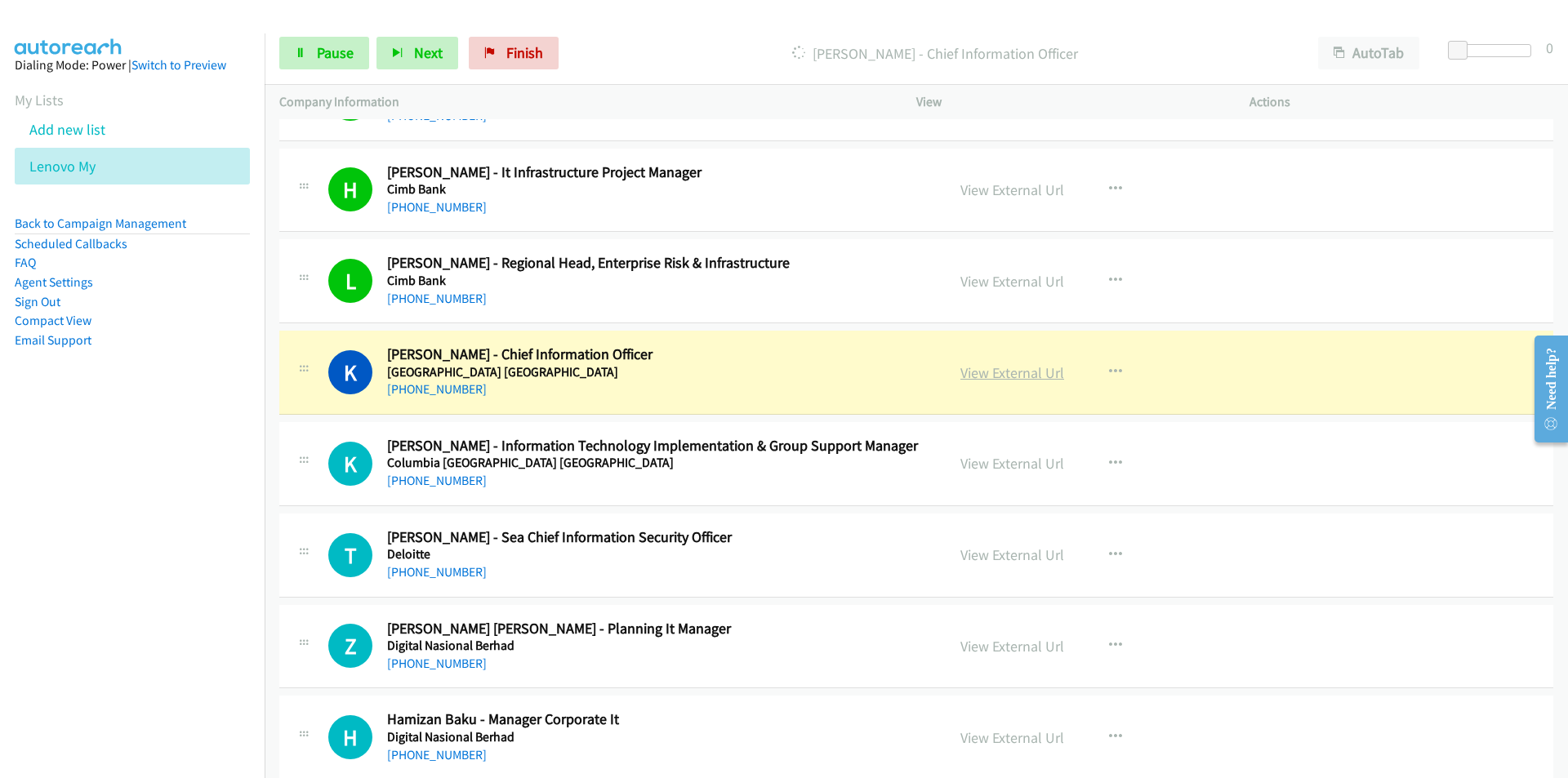
click at [991, 375] on link "View External Url" at bounding box center [1012, 372] width 104 height 18
click at [90, 560] on nav "Dialing Mode: Power | Switch to Preview My Lists Add new list Lenovo My Back to…" at bounding box center [132, 422] width 265 height 778
click at [149, 518] on nav "Dialing Mode: Power | Switch to Preview My Lists Add new list Lenovo My Back to…" at bounding box center [132, 422] width 265 height 778
click at [329, 59] on span "Pause" at bounding box center [335, 52] width 37 height 18
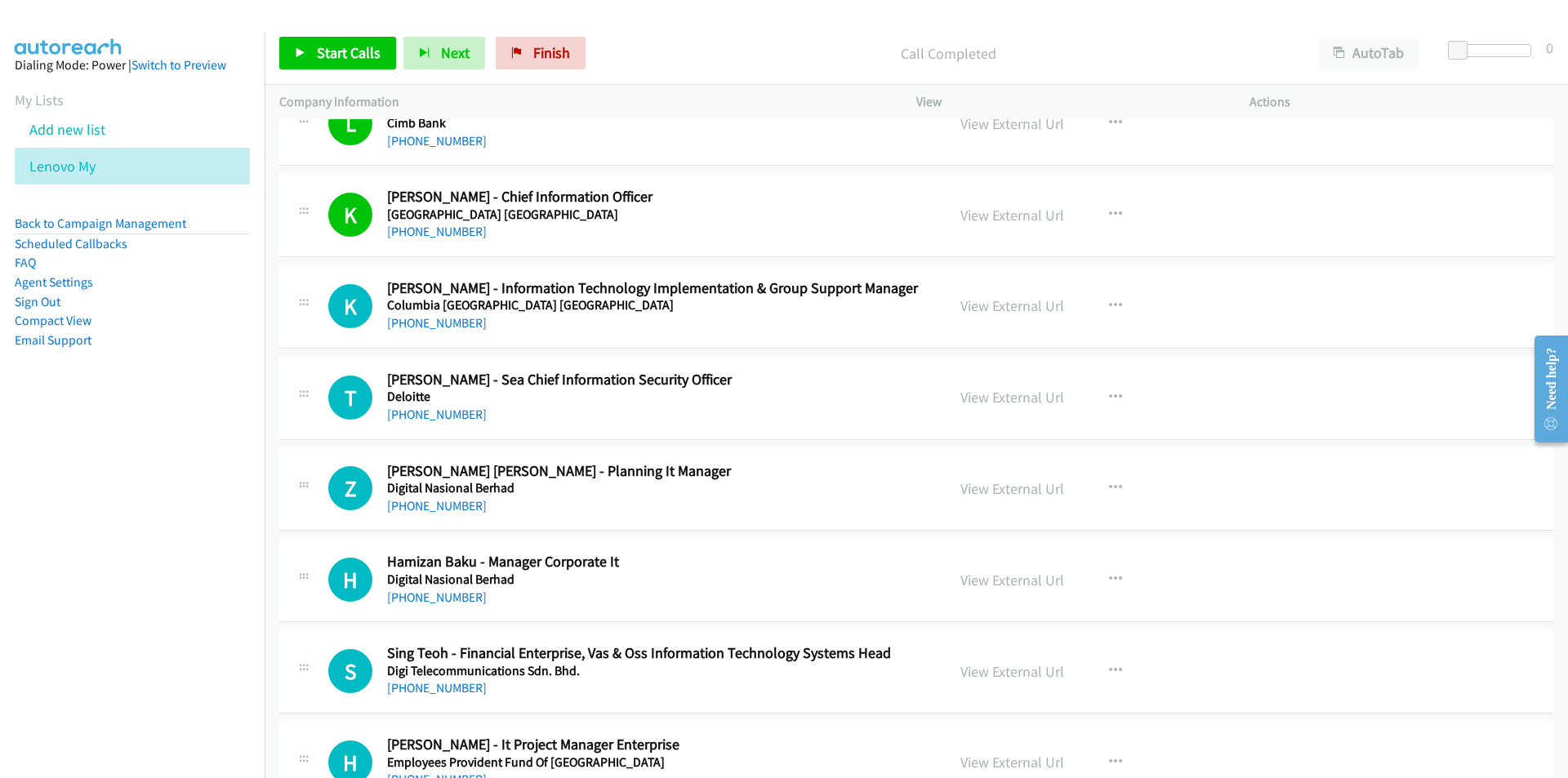
scroll to position [4571, 0]
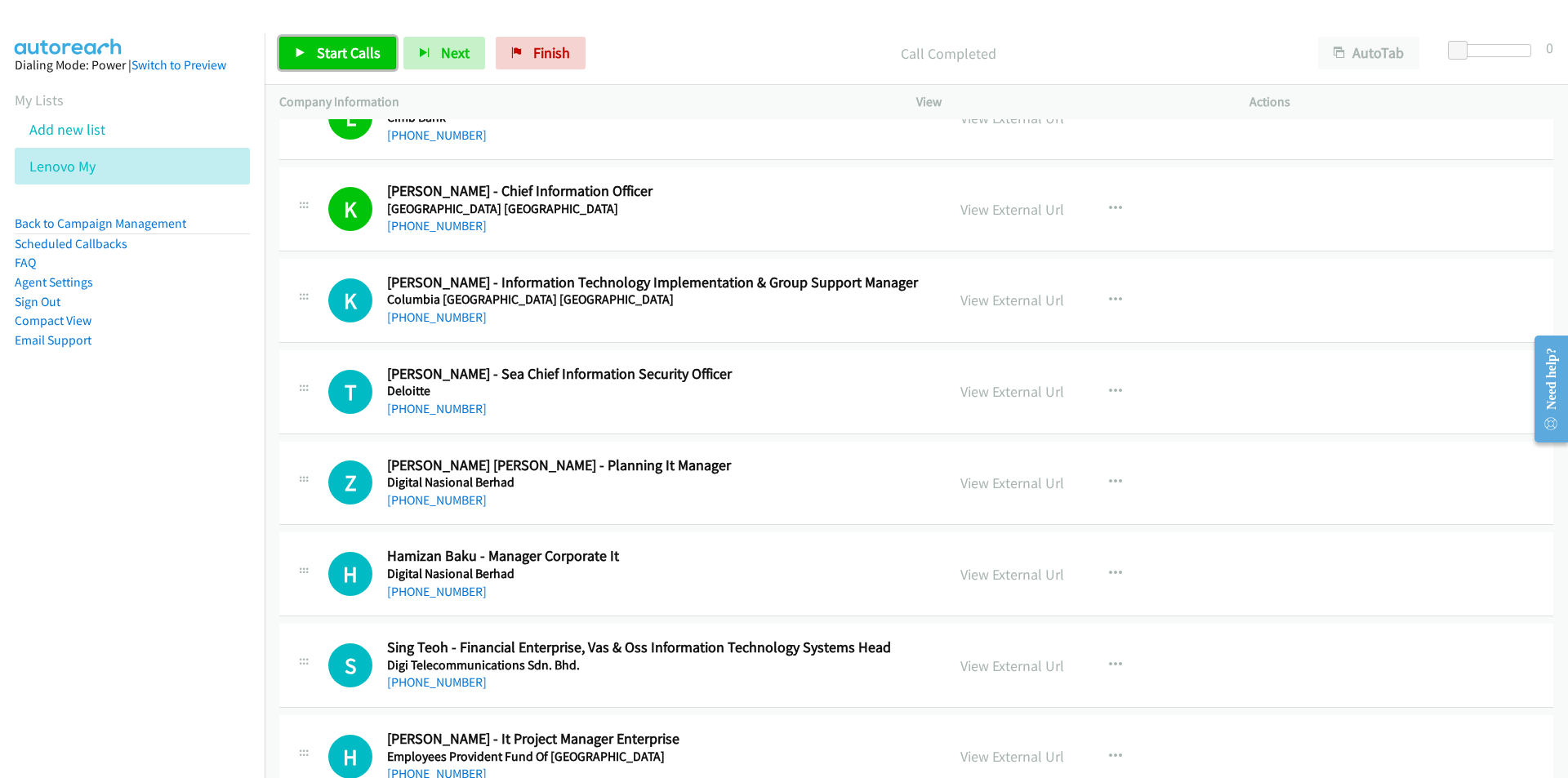
click at [360, 54] on span "Start Calls" at bounding box center [348, 52] width 64 height 18
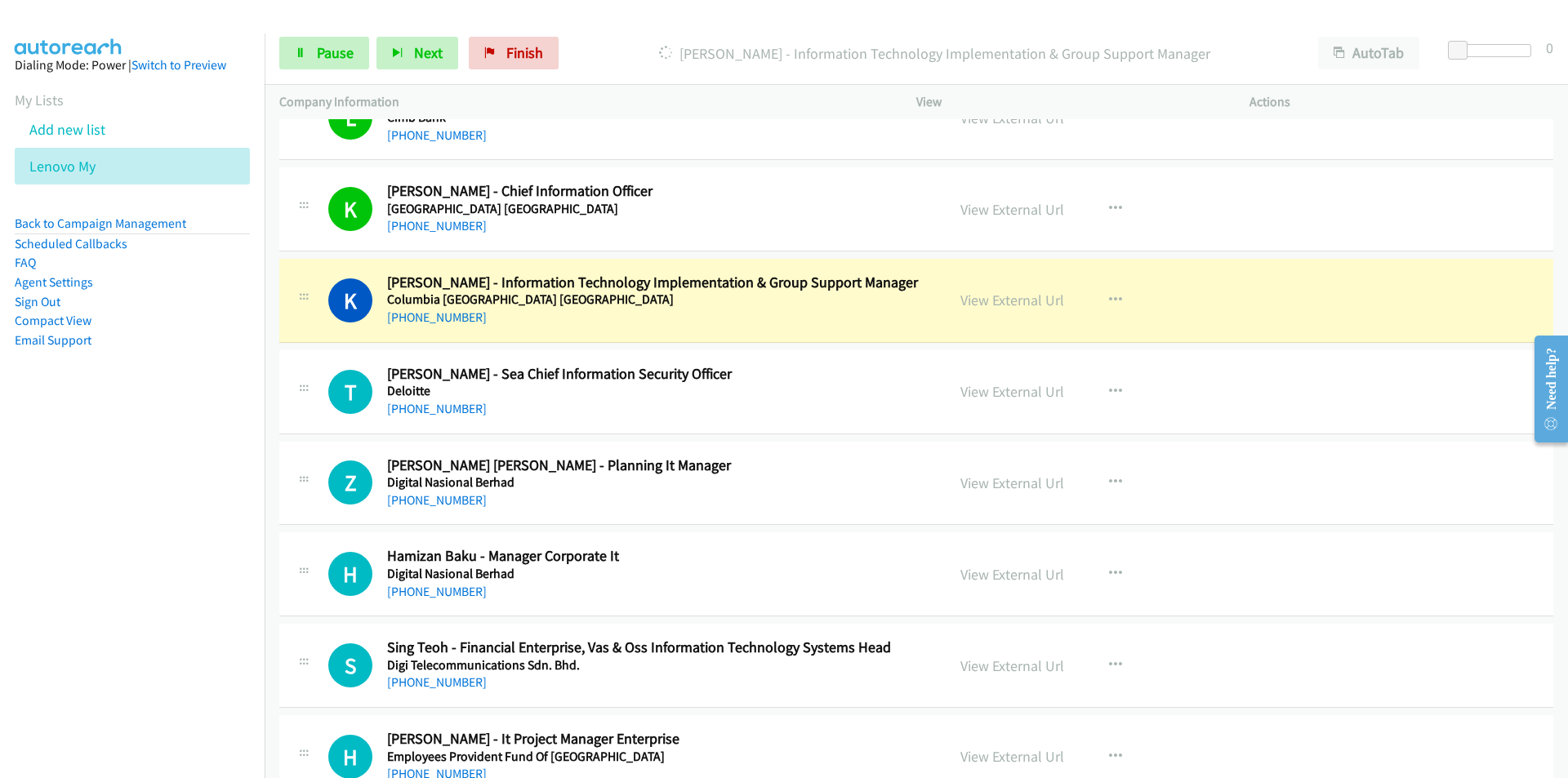
click at [111, 533] on nav "Dialing Mode: Power | Switch to Preview My Lists Add new list Lenovo My Back to…" at bounding box center [132, 422] width 265 height 778
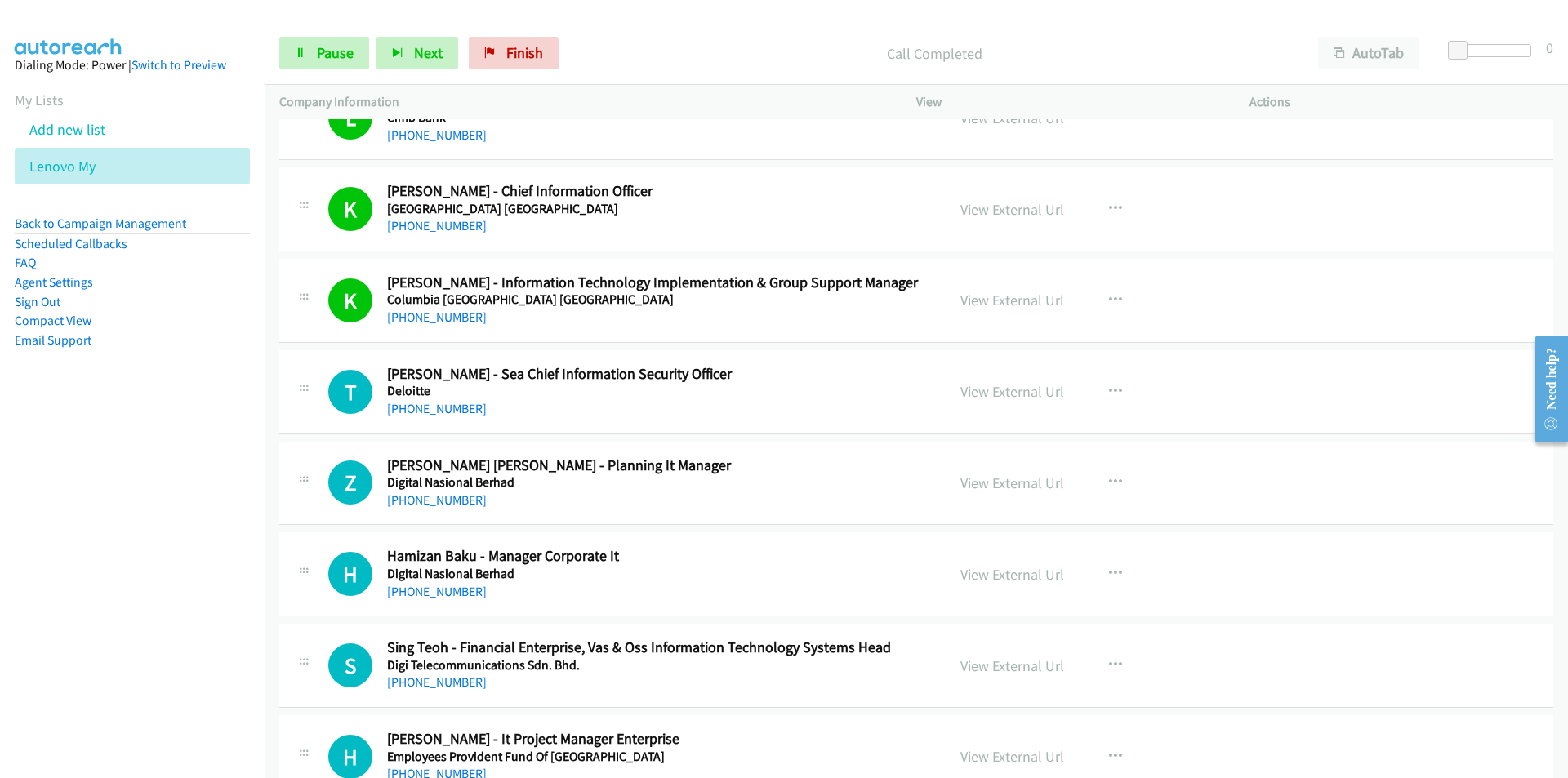
click at [219, 561] on nav "Dialing Mode: Power | Switch to Preview My Lists Add new list Lenovo My Back to…" at bounding box center [132, 422] width 265 height 778
drag, startPoint x: 204, startPoint y: 590, endPoint x: 213, endPoint y: 589, distance: 9.1
click at [204, 590] on nav "Dialing Mode: Power | Switch to Preview My Lists Add new list Lenovo My Back to…" at bounding box center [132, 422] width 265 height 778
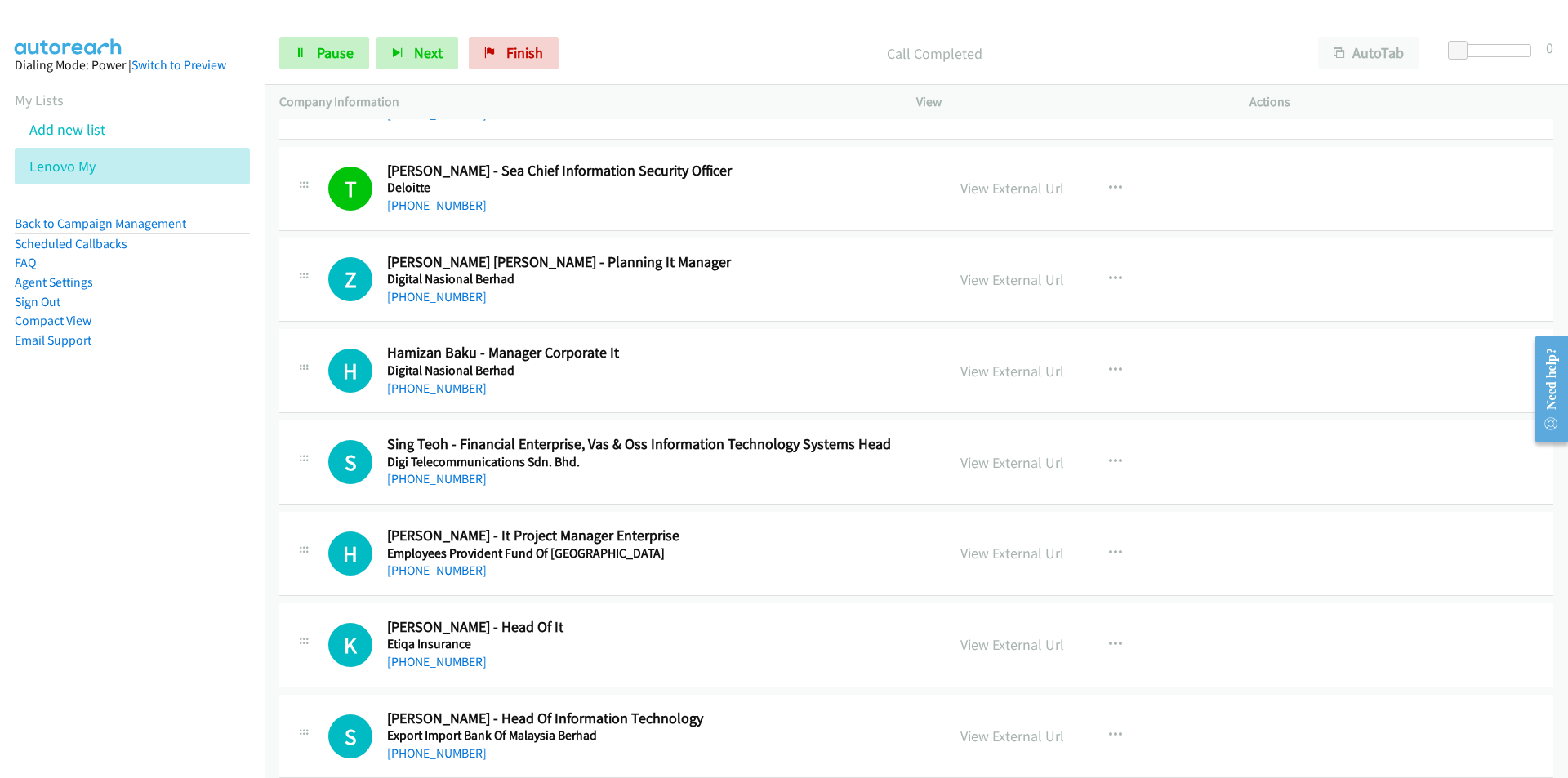
scroll to position [4815, 0]
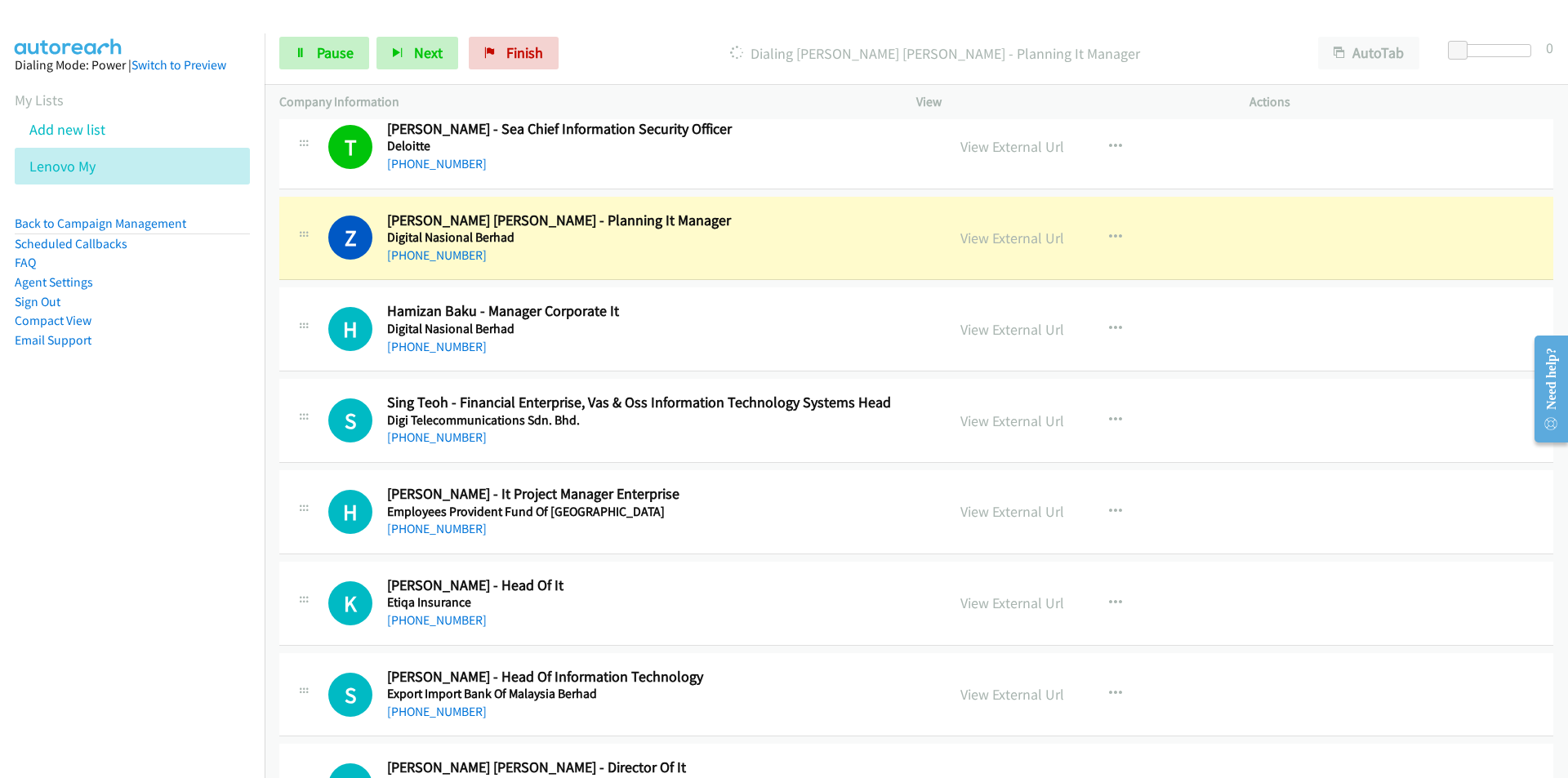
click at [188, 509] on nav "Dialing Mode: Power | Switch to Preview My Lists Add new list Lenovo My Back to…" at bounding box center [132, 422] width 265 height 778
click at [116, 512] on nav "Dialing Mode: Power | Switch to Preview My Lists Add new list Lenovo My Back to…" at bounding box center [132, 422] width 265 height 778
click at [984, 230] on link "View External Url" at bounding box center [1012, 238] width 104 height 18
click at [310, 59] on link "Pause" at bounding box center [324, 53] width 90 height 33
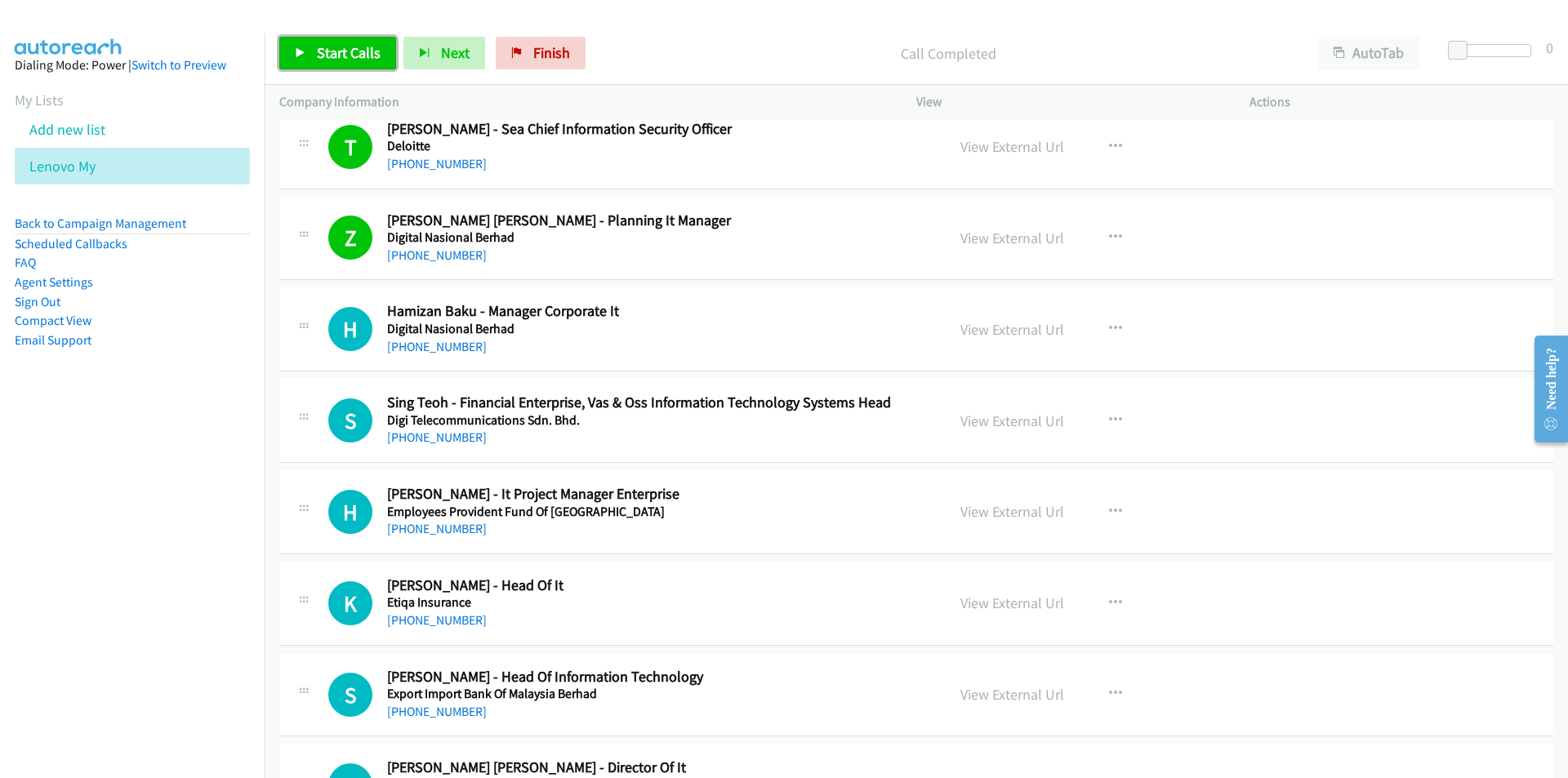
click at [310, 50] on link "Start Calls" at bounding box center [338, 53] width 116 height 33
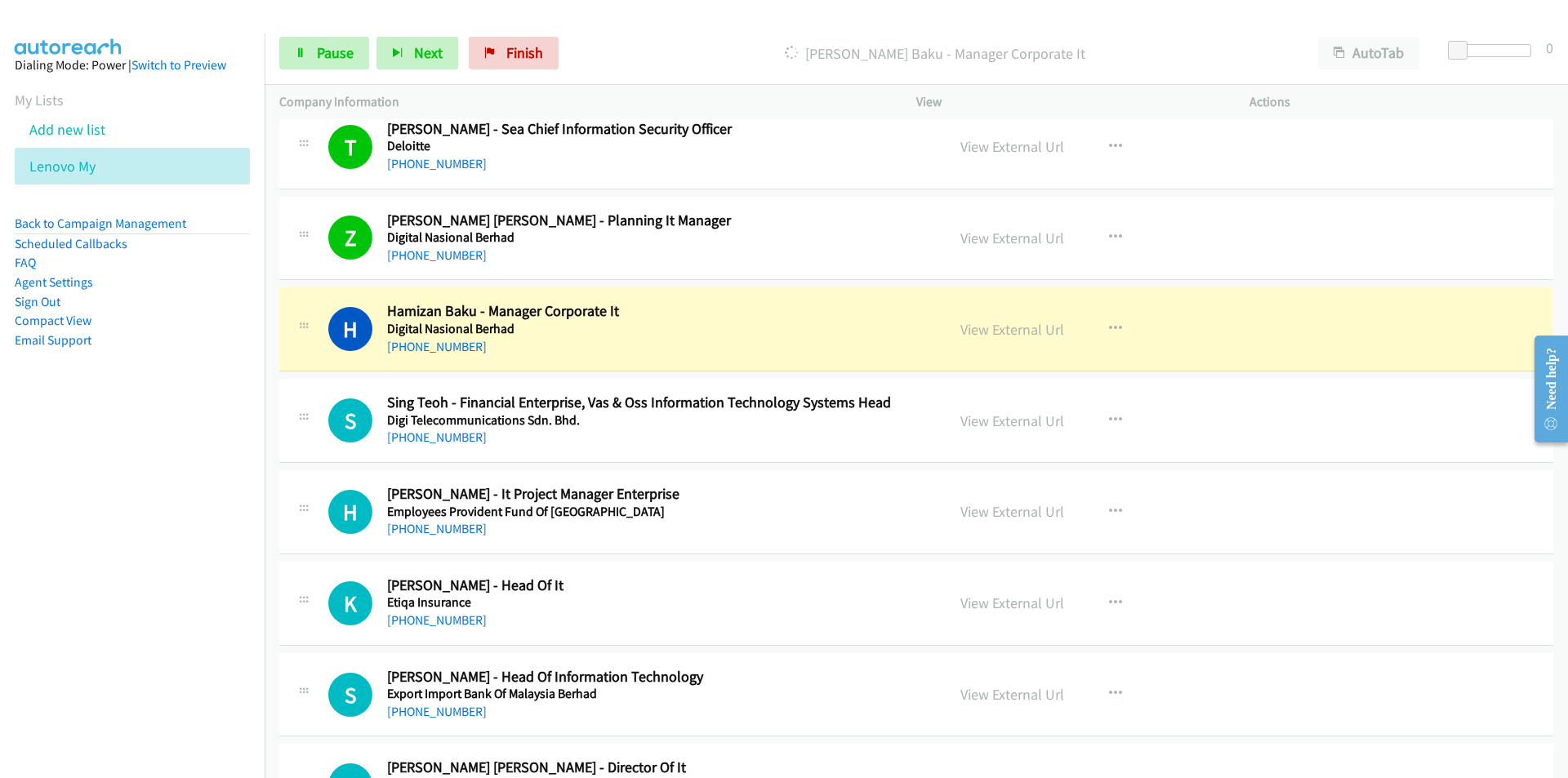
click at [156, 502] on nav "Dialing Mode: Power | Switch to Preview My Lists Add new list Lenovo My Back to…" at bounding box center [132, 422] width 265 height 778
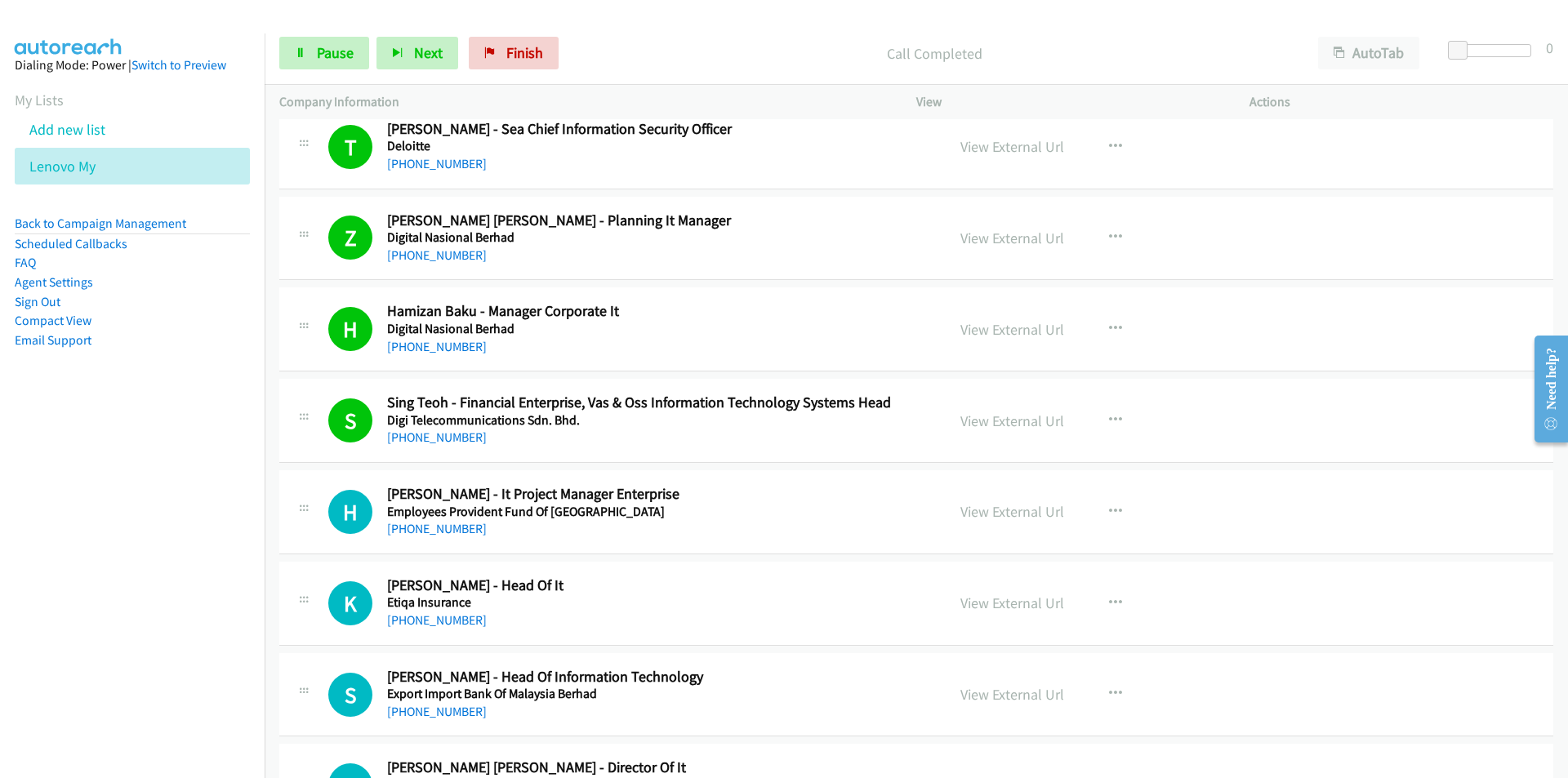
click at [280, 553] on div "H Callback Scheduled [PERSON_NAME] - It Project Manager Enterprise Employees Pr…" at bounding box center [916, 512] width 1274 height 84
click at [310, 50] on link "Pause" at bounding box center [324, 53] width 90 height 33
click at [1004, 511] on link "View External Url" at bounding box center [1012, 510] width 104 height 18
click at [327, 45] on span "Start Calls" at bounding box center [348, 52] width 64 height 18
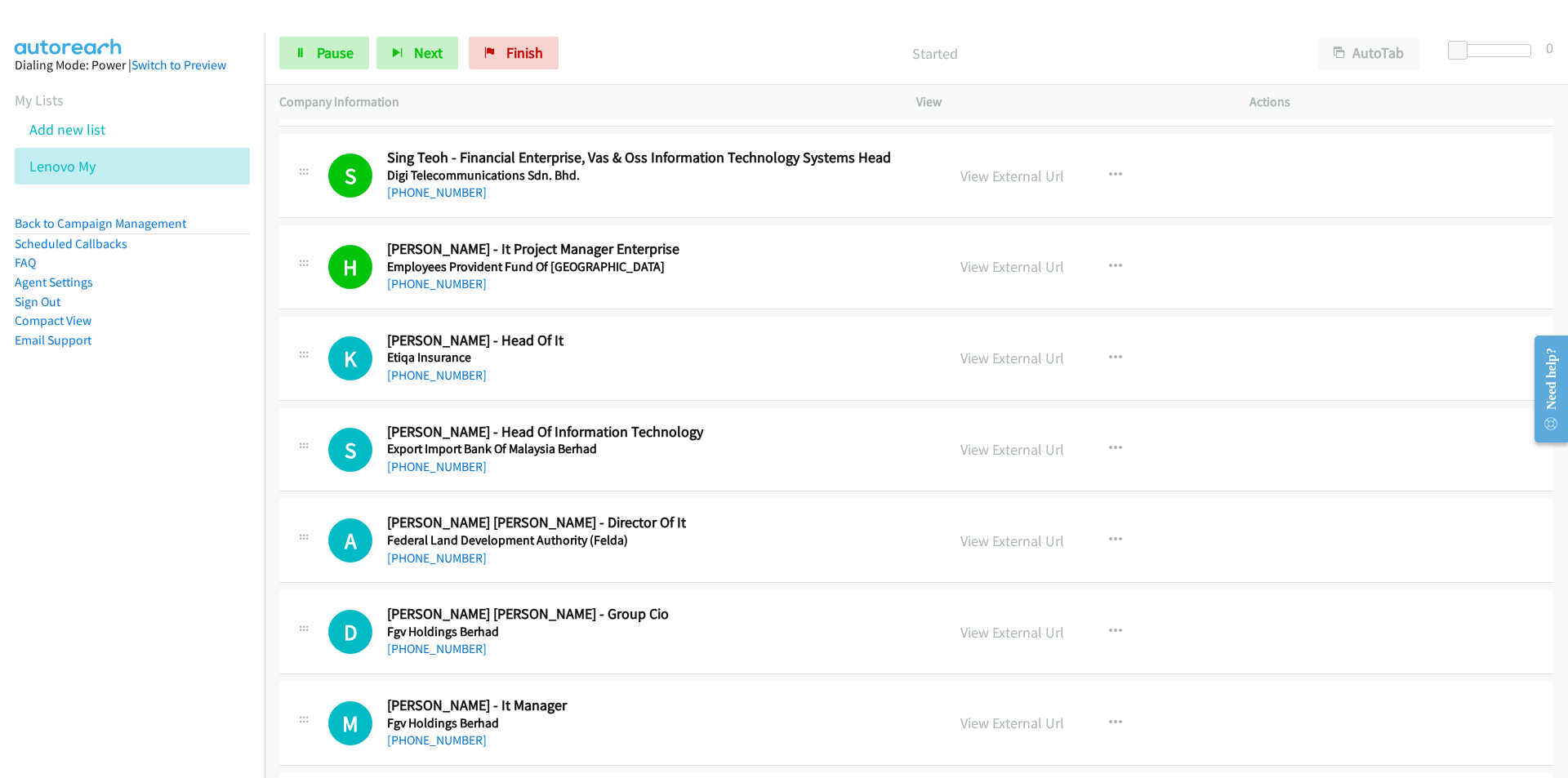
click at [199, 493] on nav "Dialing Mode: Power | Switch to Preview My Lists Add new list Lenovo My Back to…" at bounding box center [132, 422] width 265 height 778
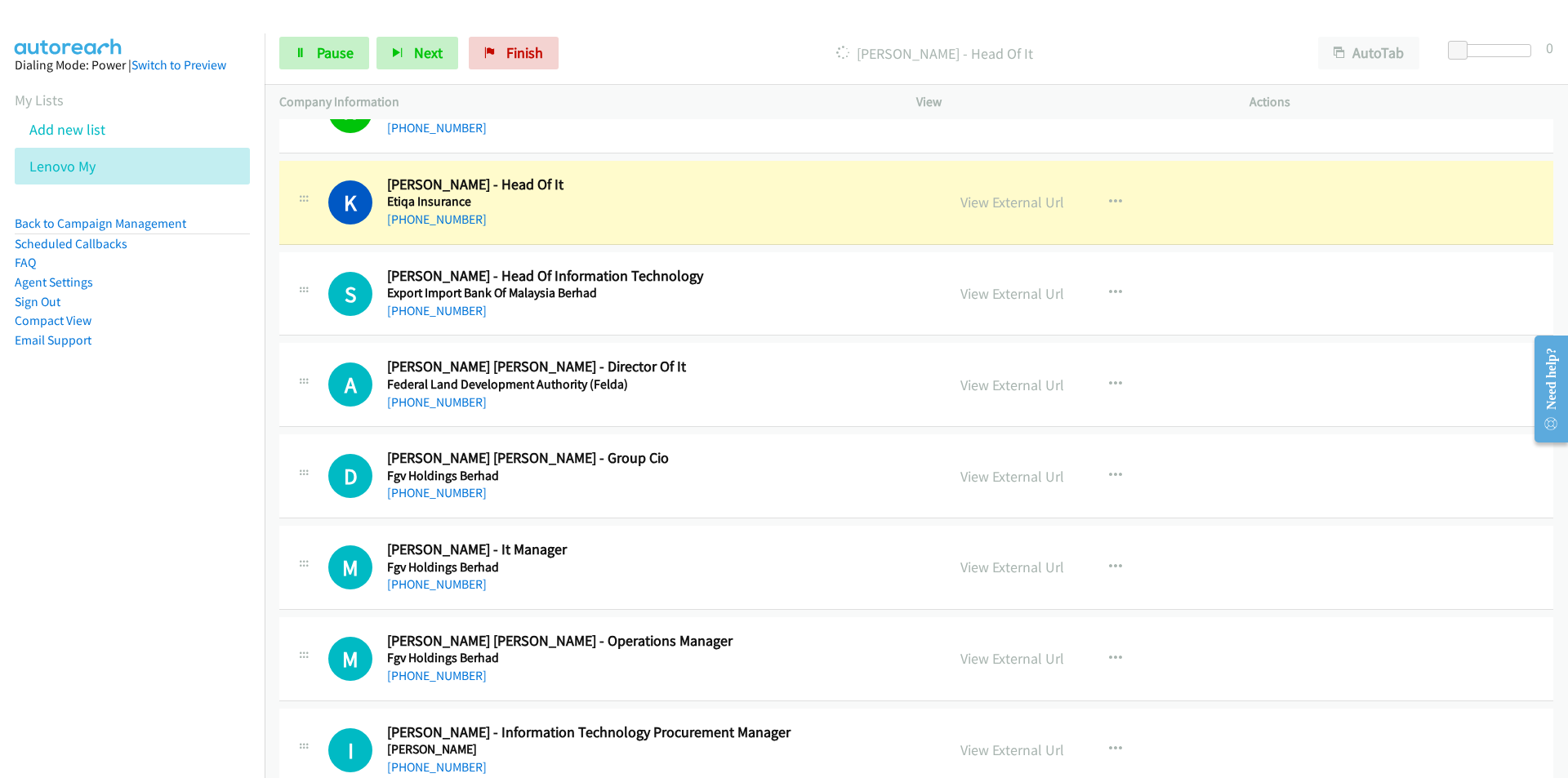
scroll to position [5224, 0]
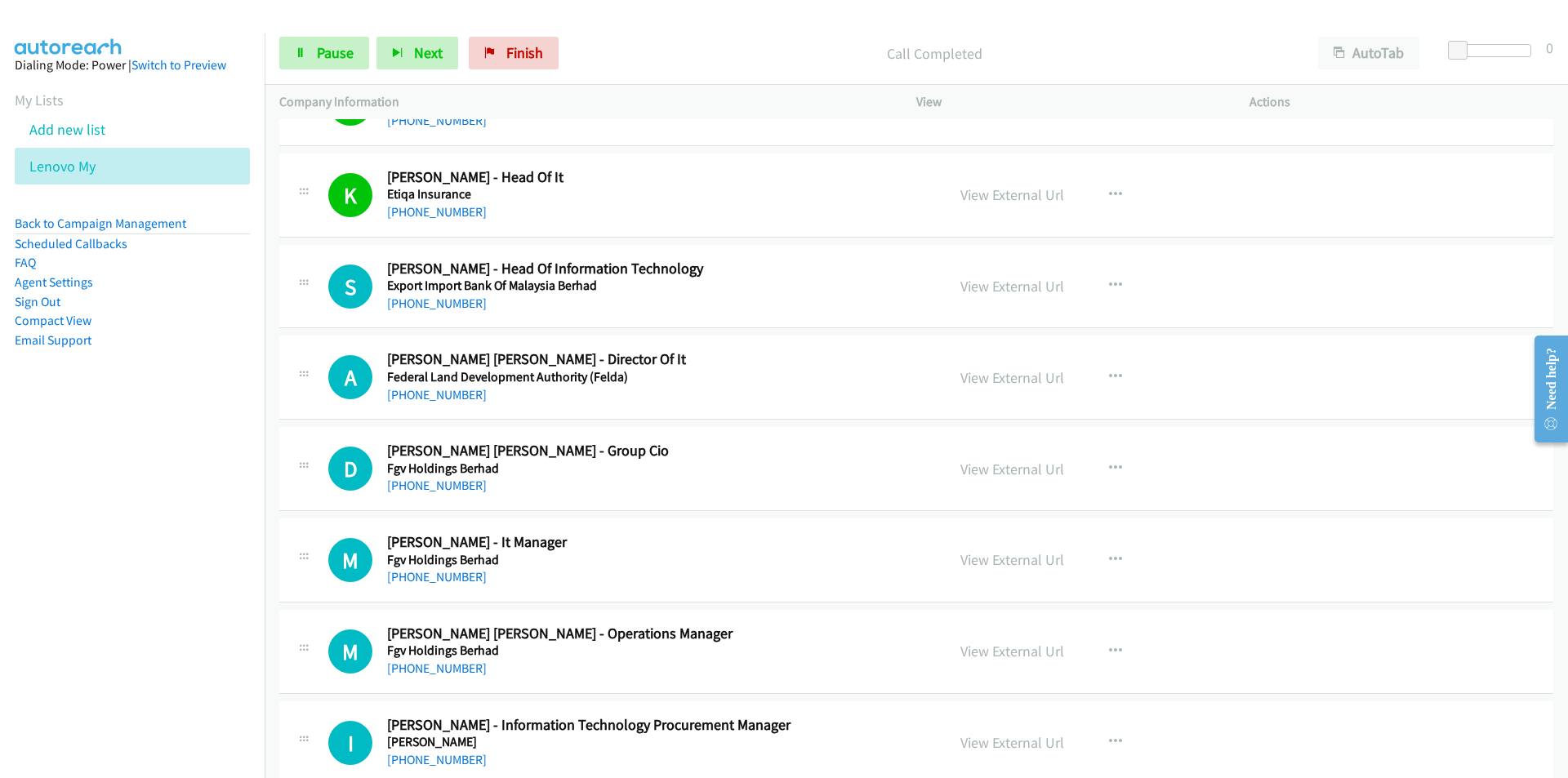
drag, startPoint x: 174, startPoint y: 600, endPoint x: 227, endPoint y: 584, distance: 55.4
click at [174, 600] on nav "Dialing Mode: Power | Switch to Preview My Lists Add new list Lenovo My Back to…" at bounding box center [132, 422] width 265 height 778
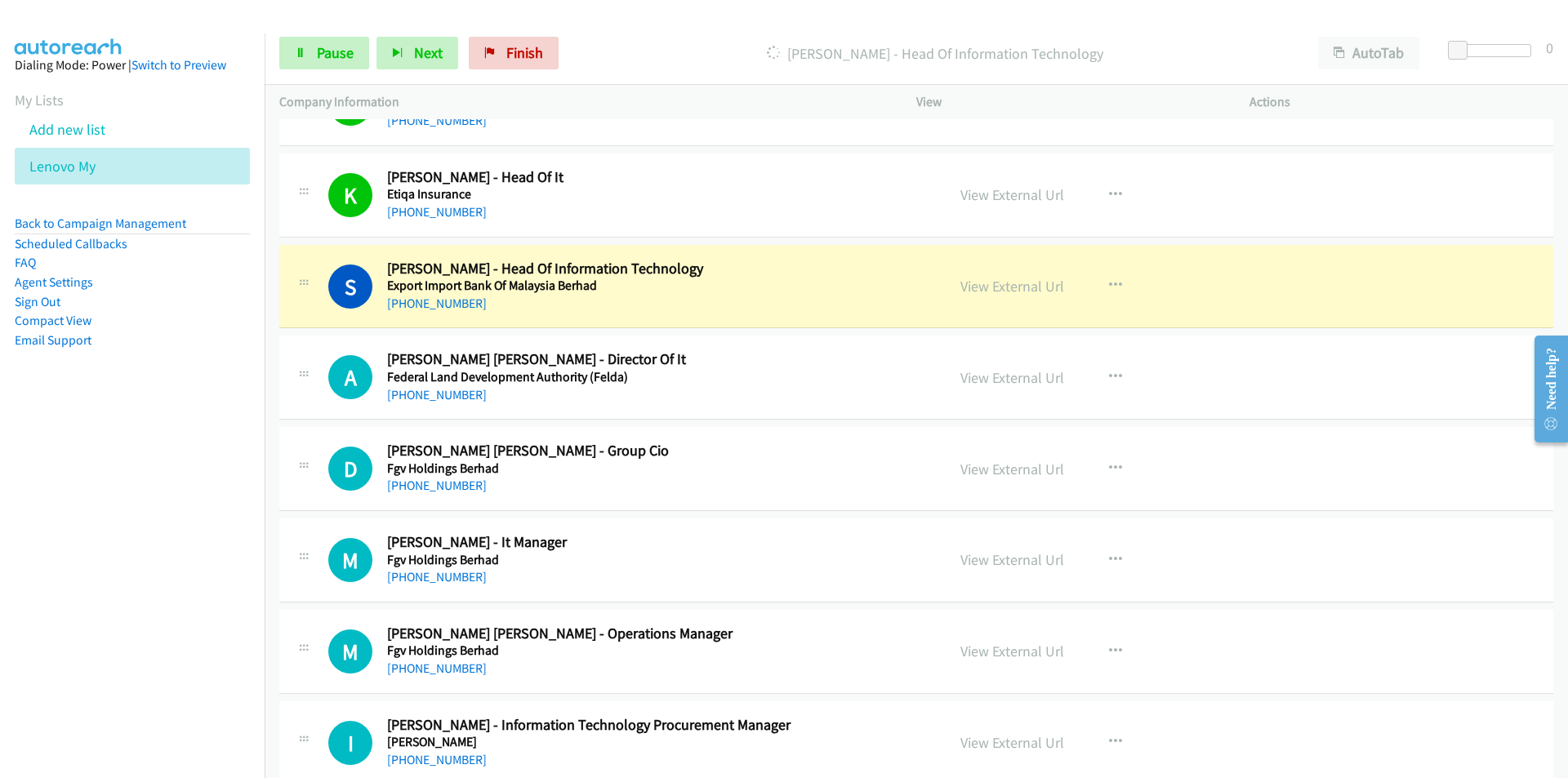
click at [147, 551] on nav "Dialing Mode: Power | Switch to Preview My Lists Add new list Lenovo My Back to…" at bounding box center [132, 422] width 265 height 778
click at [180, 541] on nav "Dialing Mode: Power | Switch to Preview My Lists Add new list Lenovo My Back to…" at bounding box center [132, 422] width 265 height 778
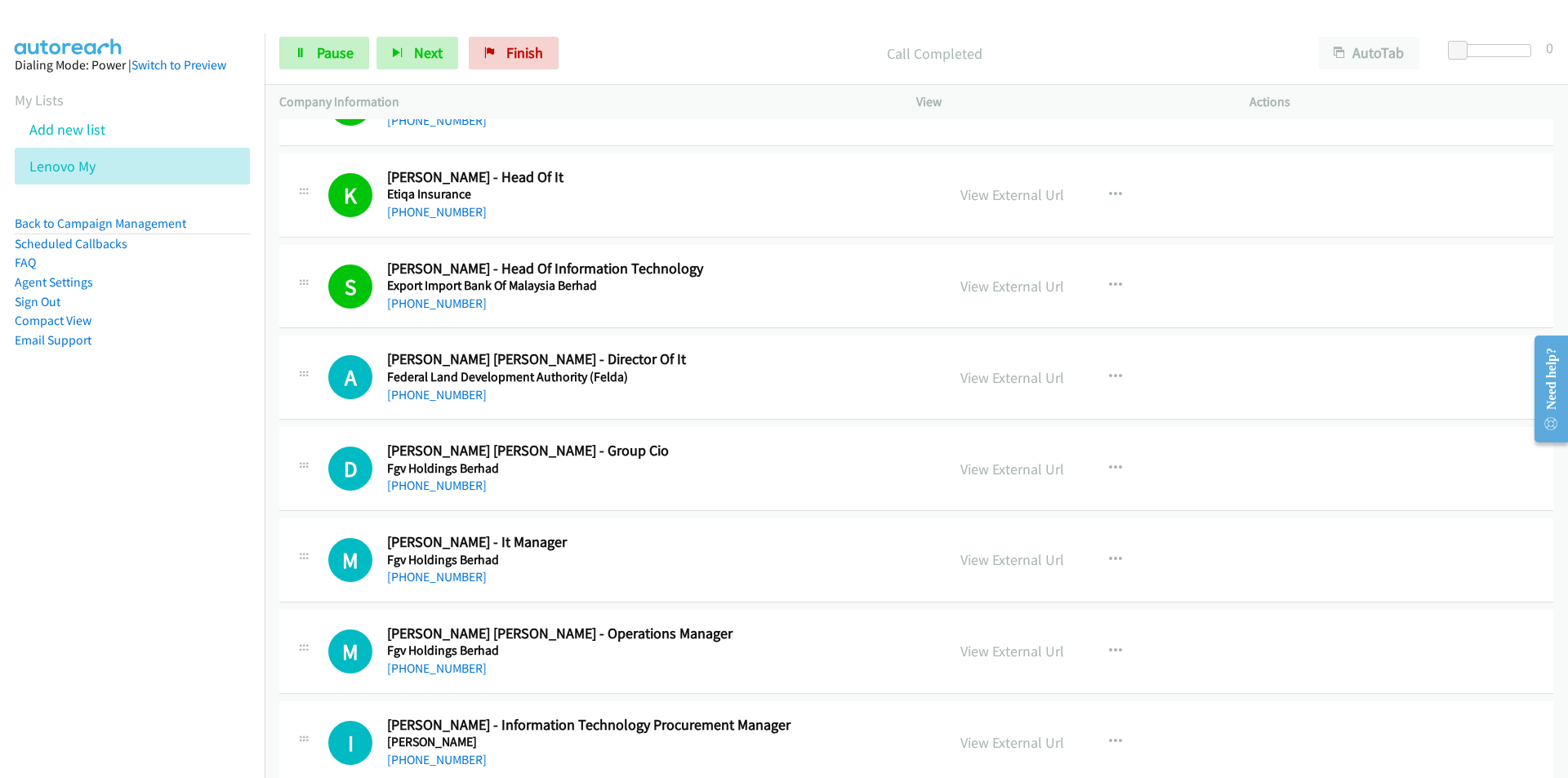
click at [173, 553] on nav "Dialing Mode: Power | Switch to Preview My Lists Add new list Lenovo My Back to…" at bounding box center [132, 422] width 265 height 778
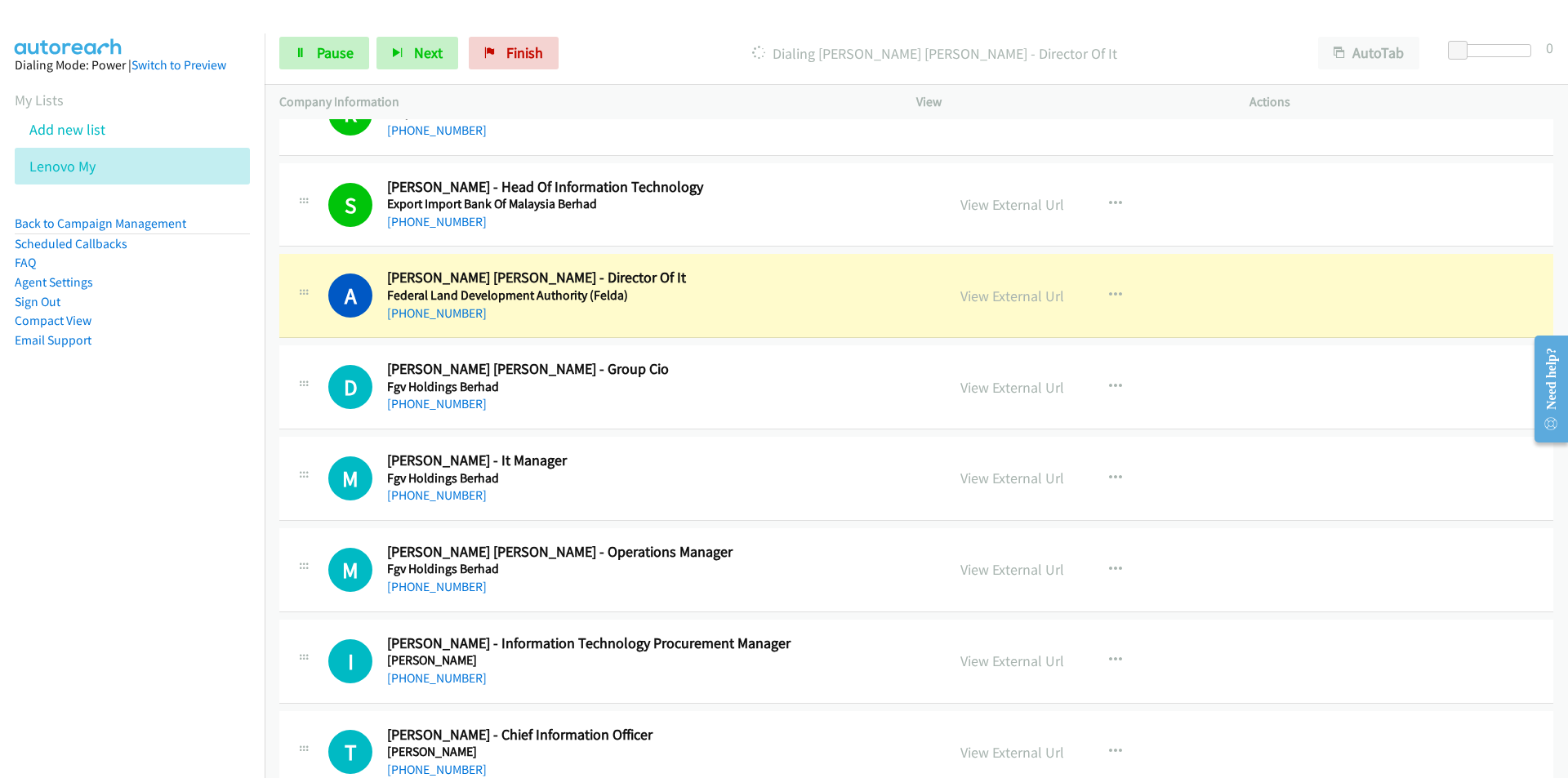
scroll to position [5387, 0]
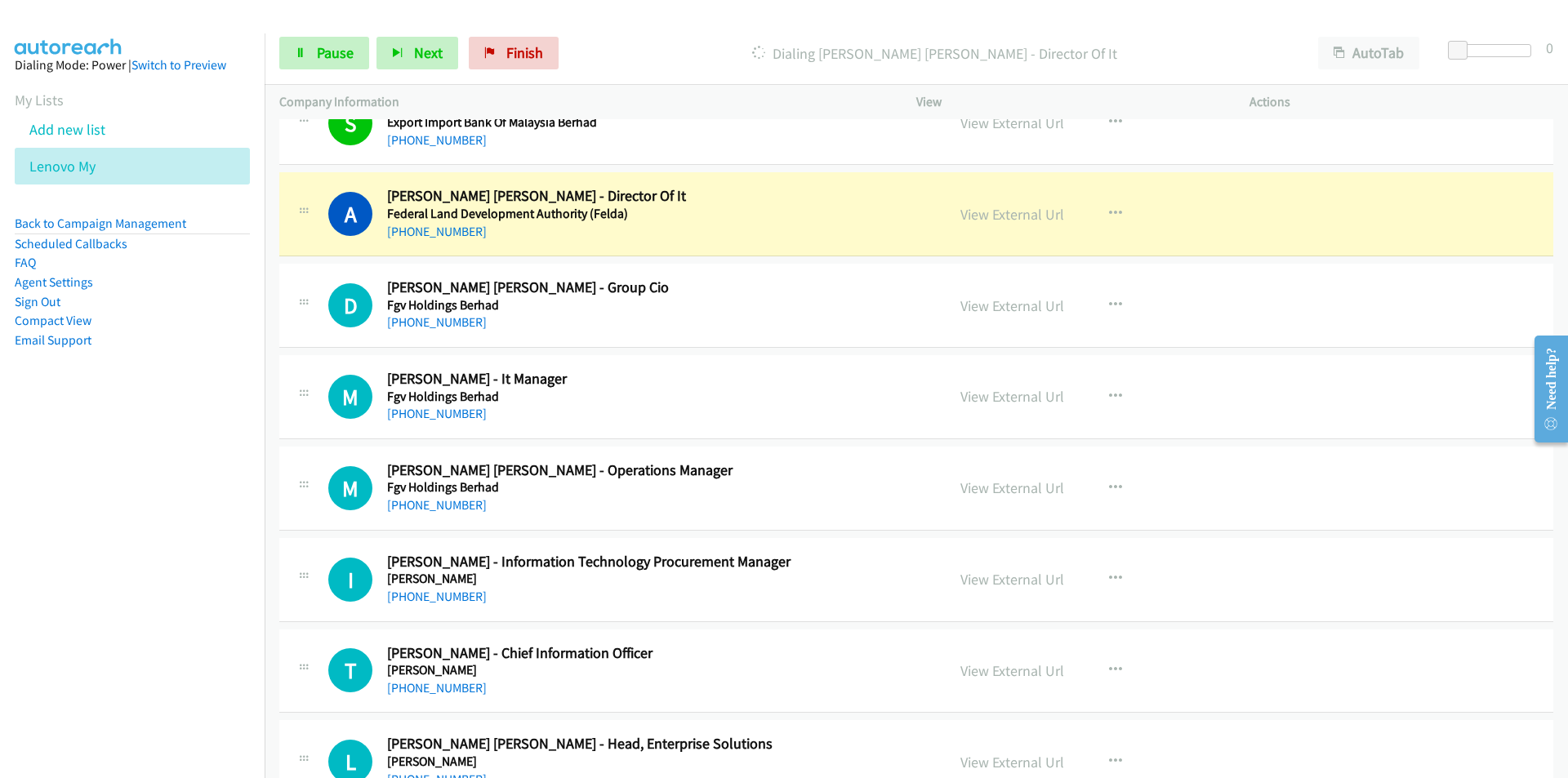
click at [229, 473] on nav "Dialing Mode: Power | Switch to Preview My Lists Add new list Lenovo My Back to…" at bounding box center [132, 422] width 265 height 778
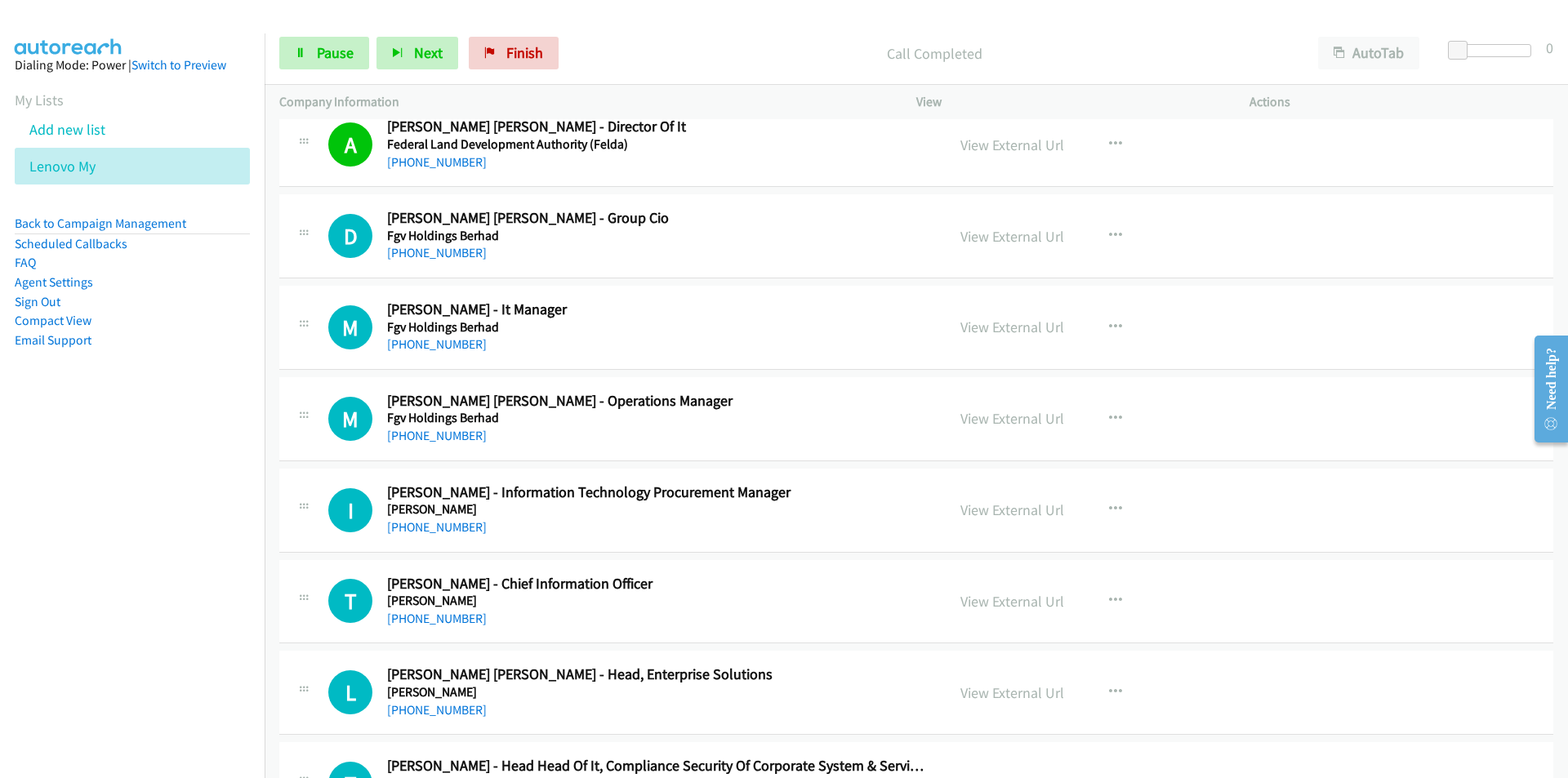
scroll to position [5469, 0]
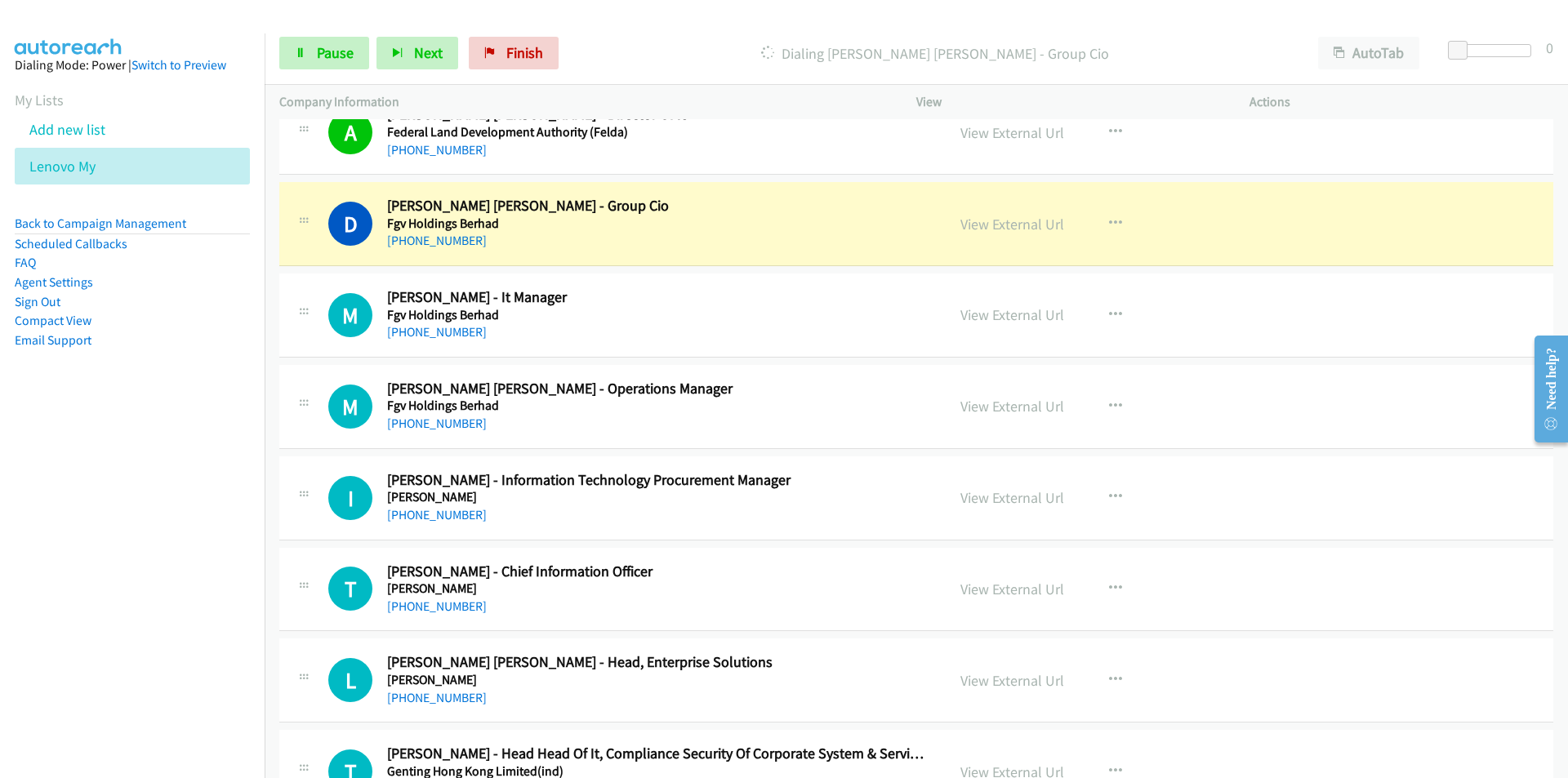
click at [178, 576] on nav "Dialing Mode: Power | Switch to Preview My Lists Add new list Lenovo My Back to…" at bounding box center [132, 422] width 265 height 778
click at [1109, 402] on icon "button" at bounding box center [1115, 405] width 13 height 13
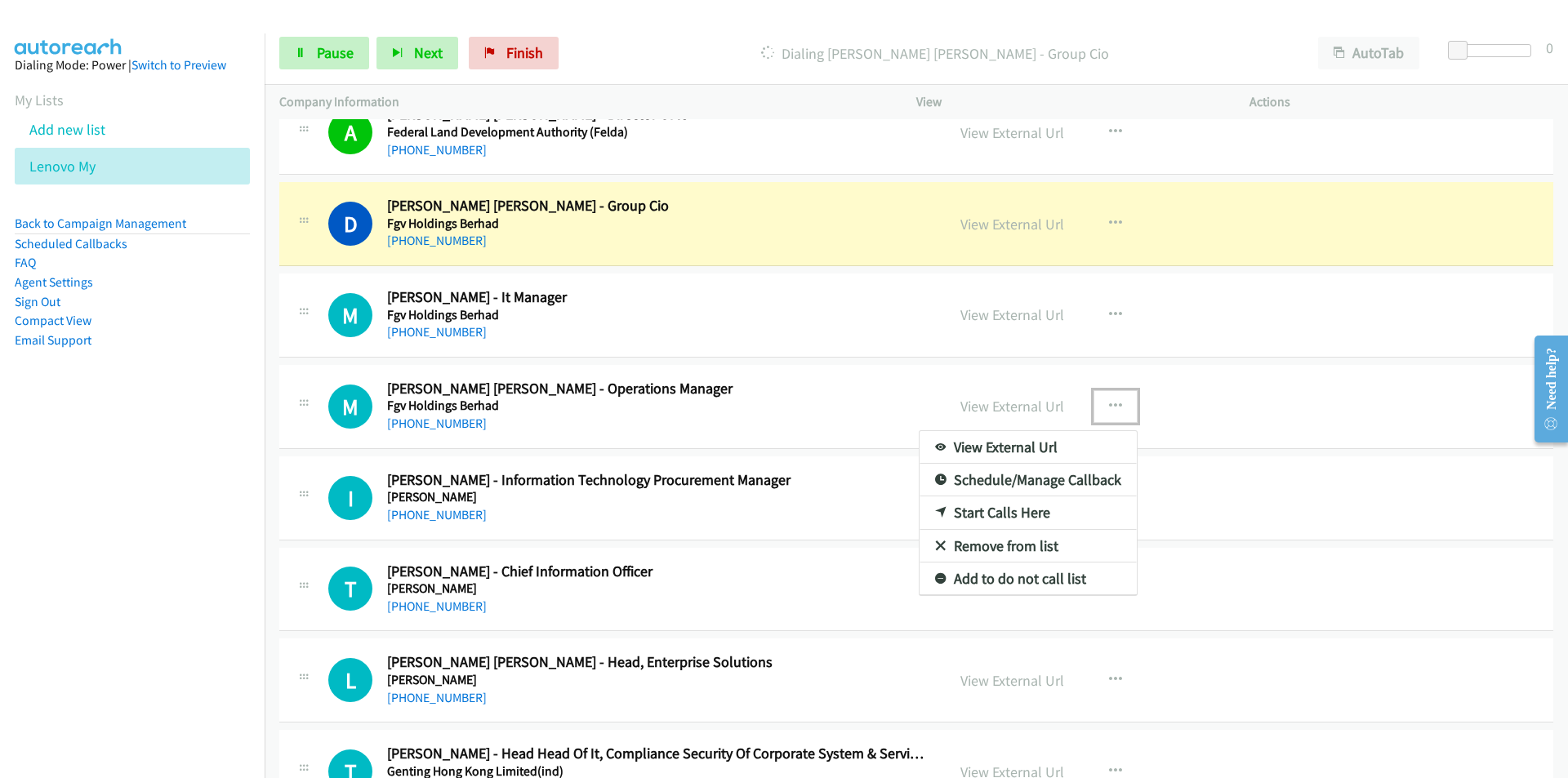
click at [1008, 545] on link "Remove from list" at bounding box center [1028, 546] width 217 height 33
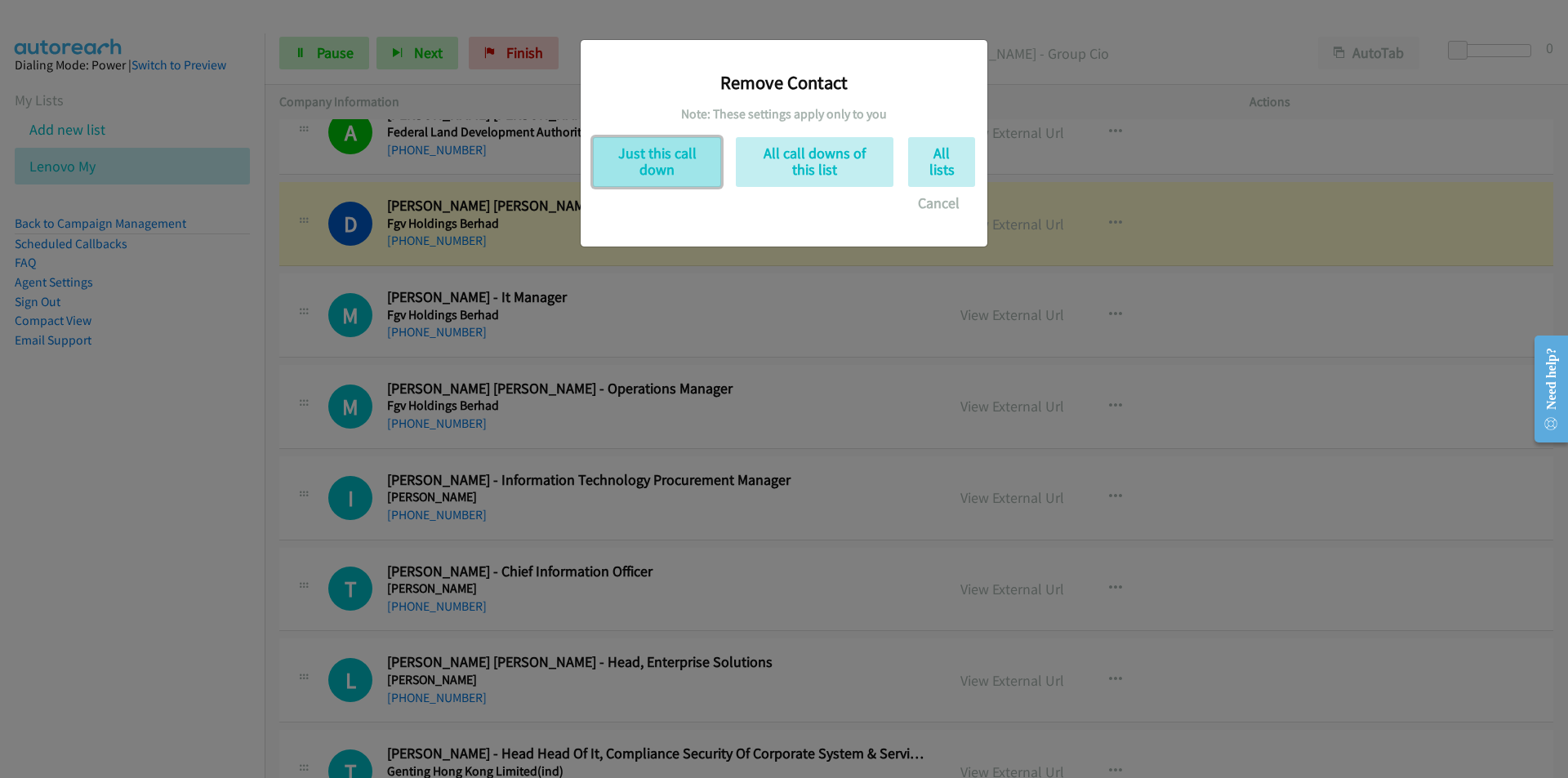
click at [669, 157] on button "Just this call down" at bounding box center [657, 161] width 128 height 49
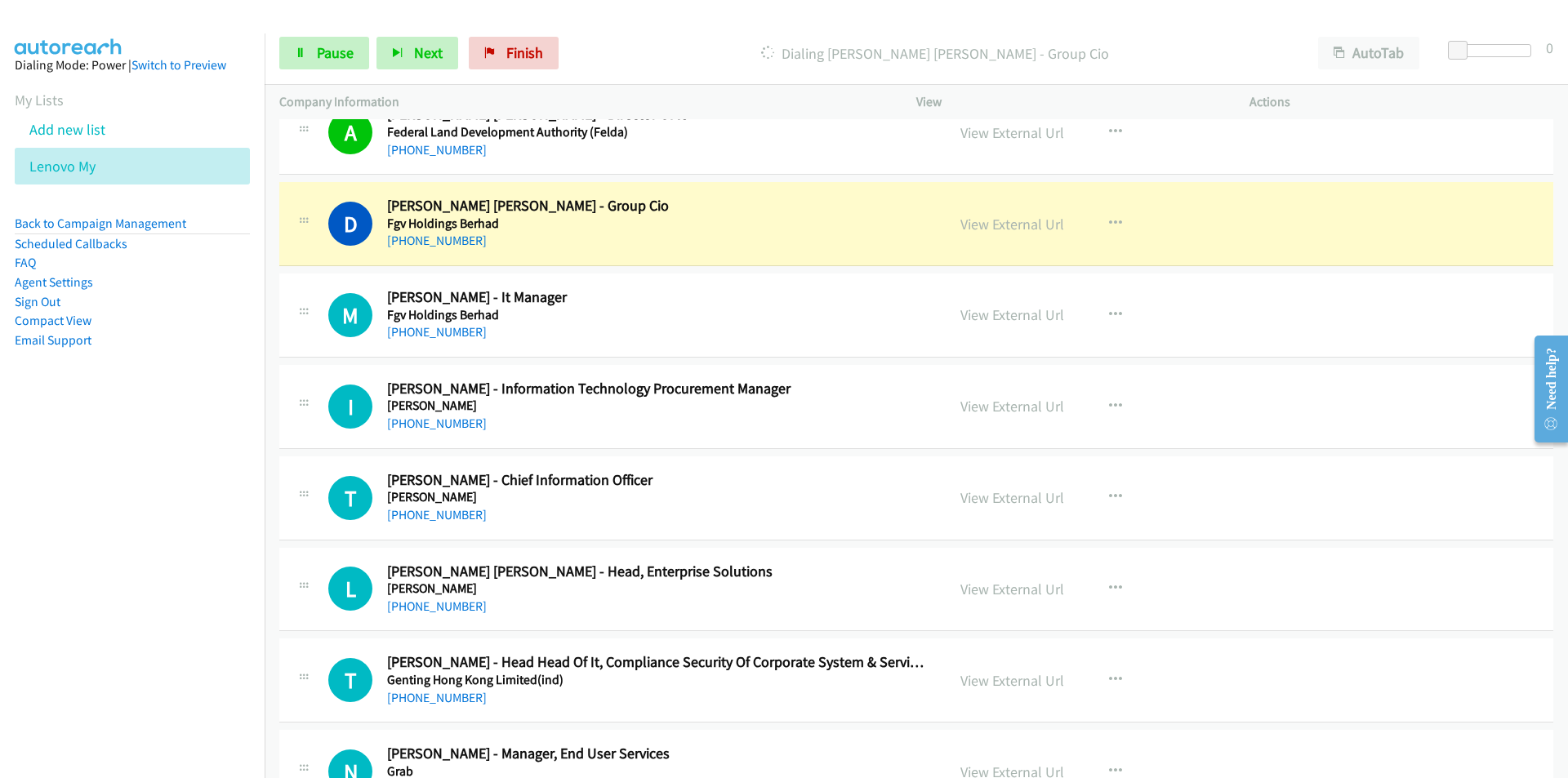
click at [187, 495] on nav "Dialing Mode: Power | Switch to Preview My Lists Add new list Lenovo My Back to…" at bounding box center [132, 422] width 265 height 778
click at [1012, 228] on link "View External Url" at bounding box center [1012, 223] width 104 height 18
click at [343, 56] on span "Pause" at bounding box center [335, 52] width 37 height 18
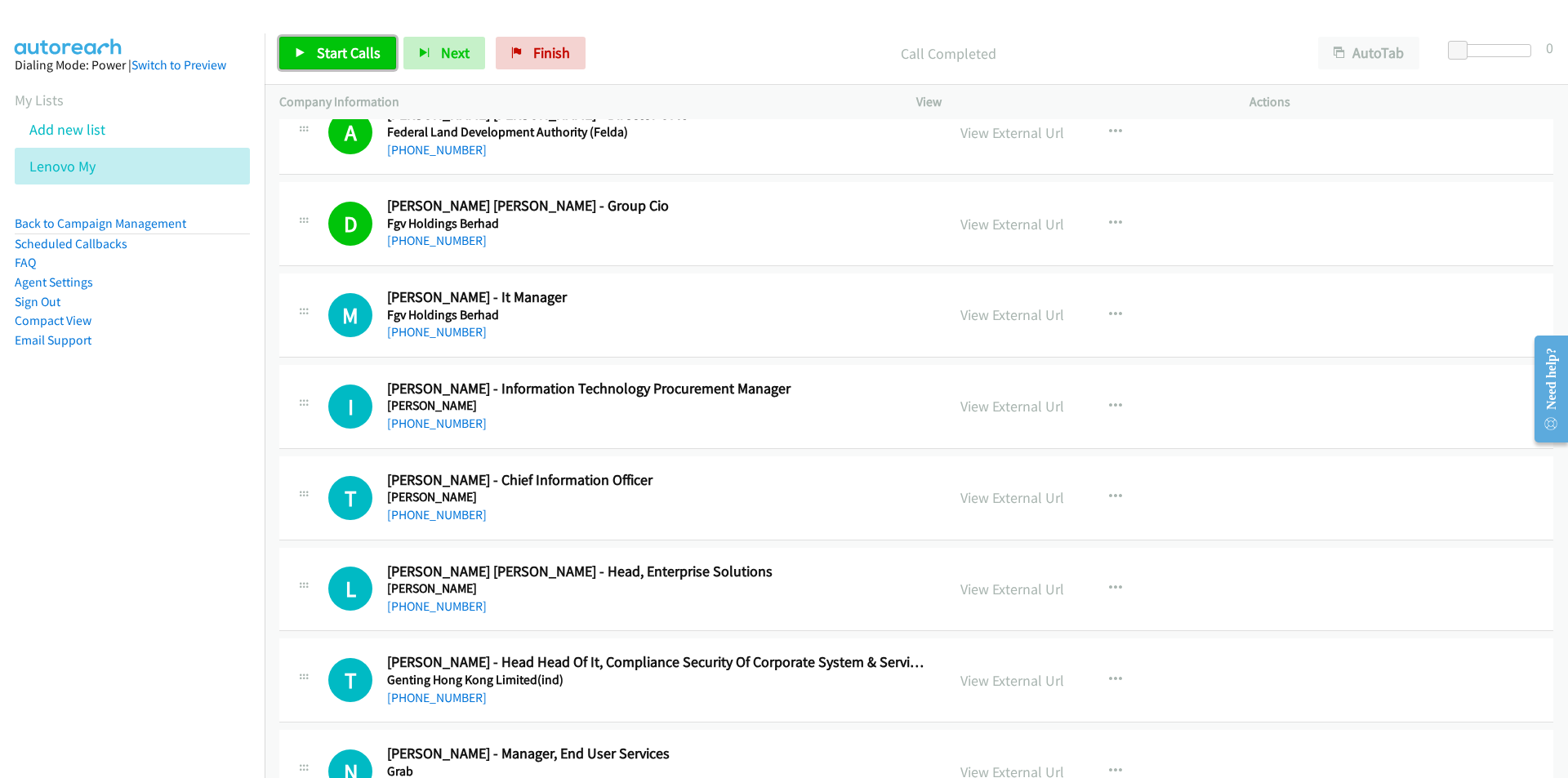
click at [312, 46] on link "Start Calls" at bounding box center [338, 53] width 116 height 33
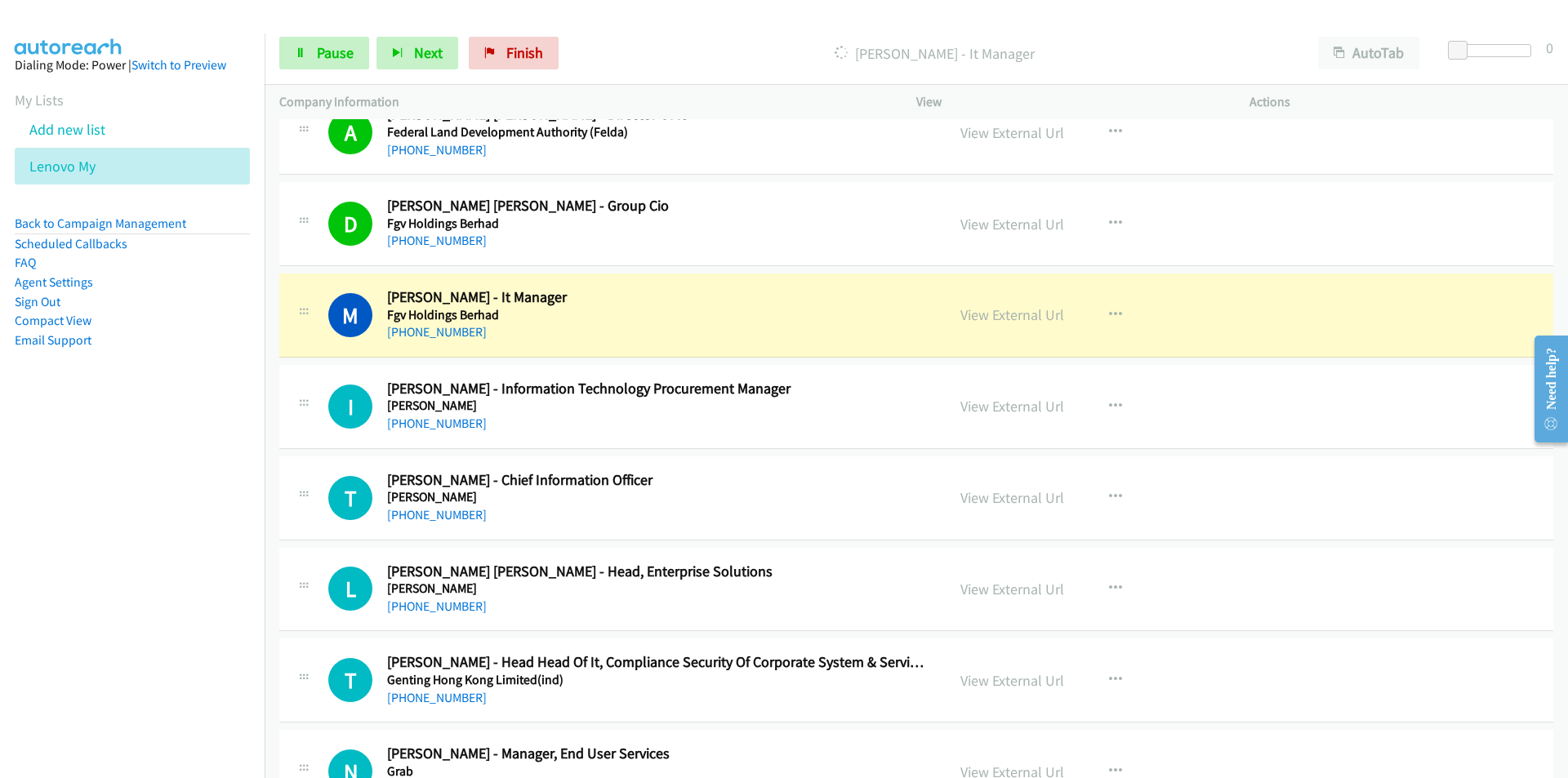
click at [138, 626] on nav "Dialing Mode: Power | Switch to Preview My Lists Add new list Lenovo My Back to…" at bounding box center [132, 422] width 265 height 778
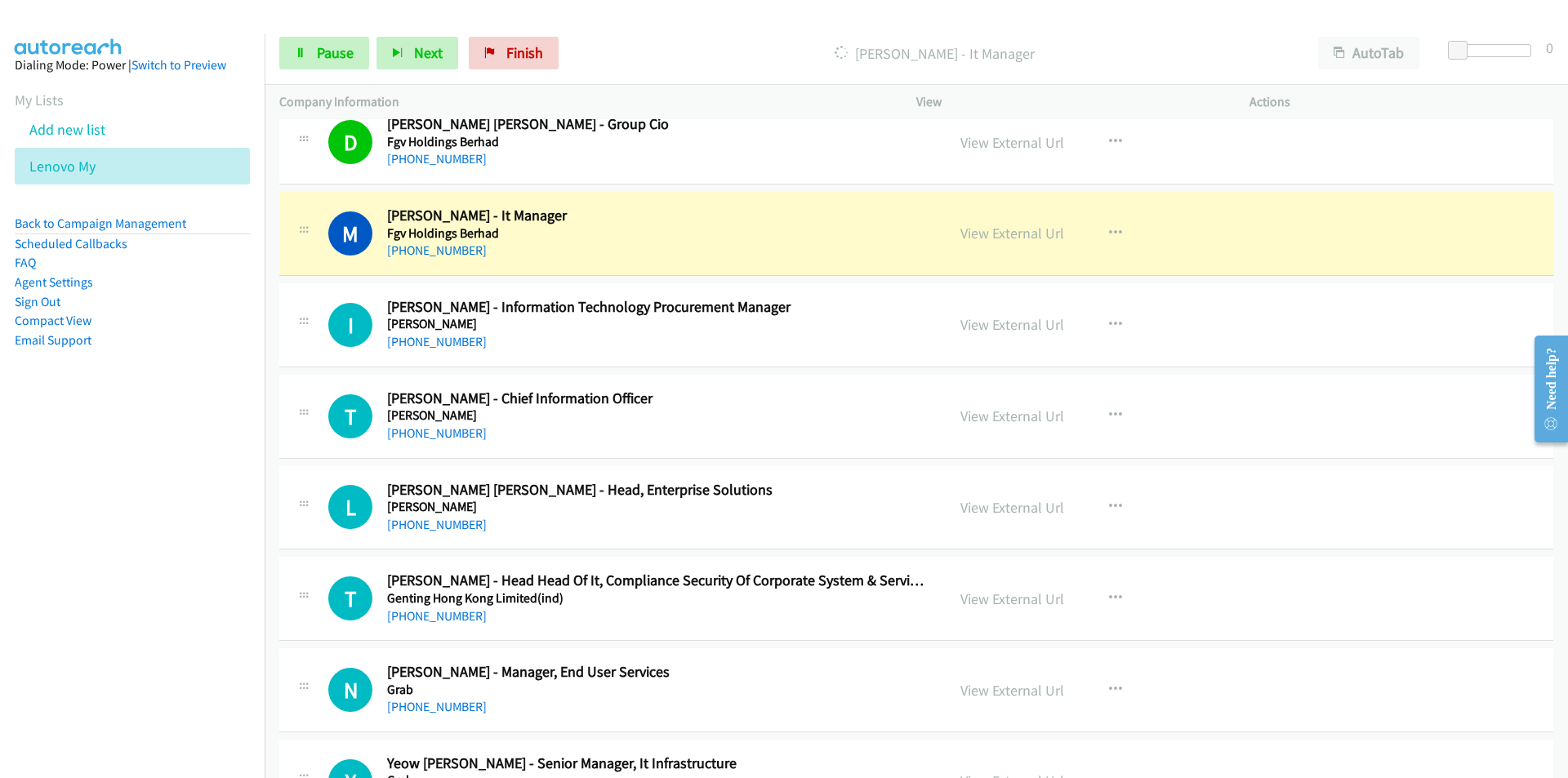
drag, startPoint x: 209, startPoint y: 535, endPoint x: 253, endPoint y: 535, distance: 44.0
click at [209, 535] on nav "Dialing Mode: Power | Switch to Preview My Lists Add new list Lenovo My Back to…" at bounding box center [132, 422] width 265 height 778
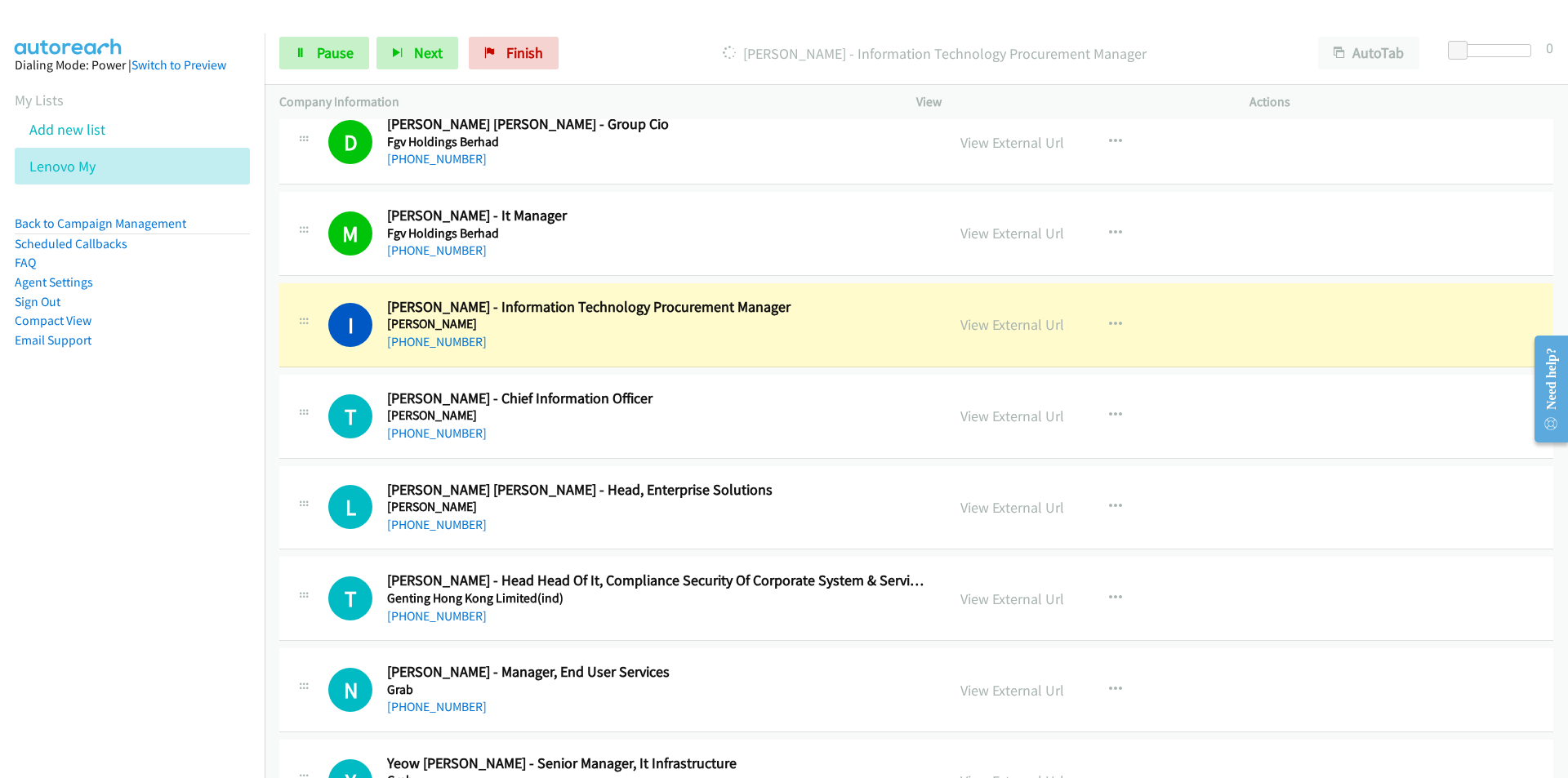
drag, startPoint x: 123, startPoint y: 492, endPoint x: 204, endPoint y: 457, distance: 88.2
click at [123, 492] on nav "Dialing Mode: Power | Switch to Preview My Lists Add new list Lenovo My Back to…" at bounding box center [132, 422] width 265 height 778
click at [1016, 324] on link "View External Url" at bounding box center [1012, 324] width 104 height 18
click at [323, 47] on span "Pause" at bounding box center [335, 52] width 37 height 18
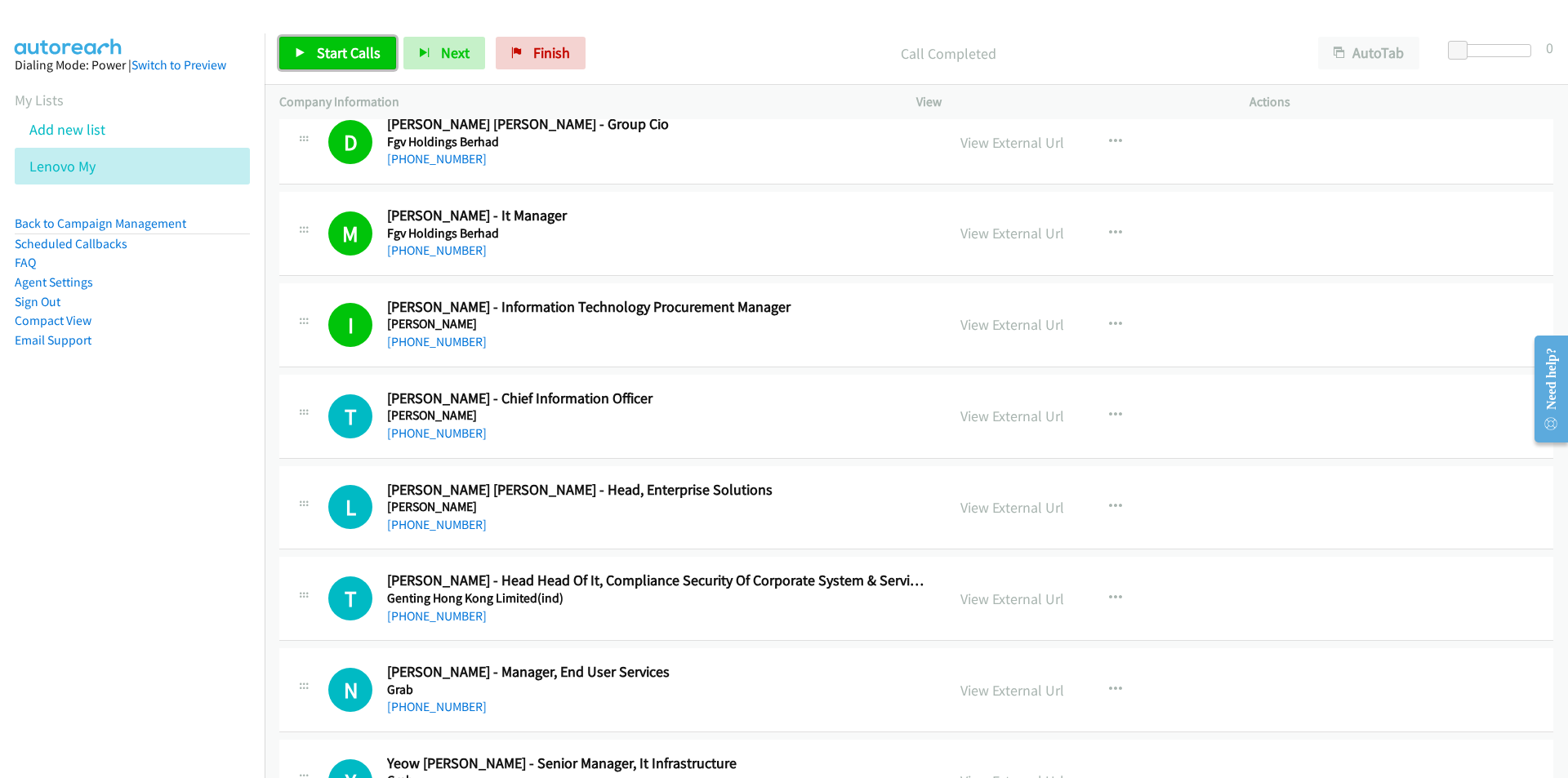
click at [324, 52] on span "Start Calls" at bounding box center [348, 52] width 64 height 18
click at [160, 522] on nav "Dialing Mode: Power | Switch to Preview My Lists Add new list Lenovo My Back to…" at bounding box center [132, 422] width 265 height 778
click at [182, 574] on nav "Dialing Mode: Power | Switch to Preview My Lists Add new list Lenovo My Back to…" at bounding box center [132, 422] width 265 height 778
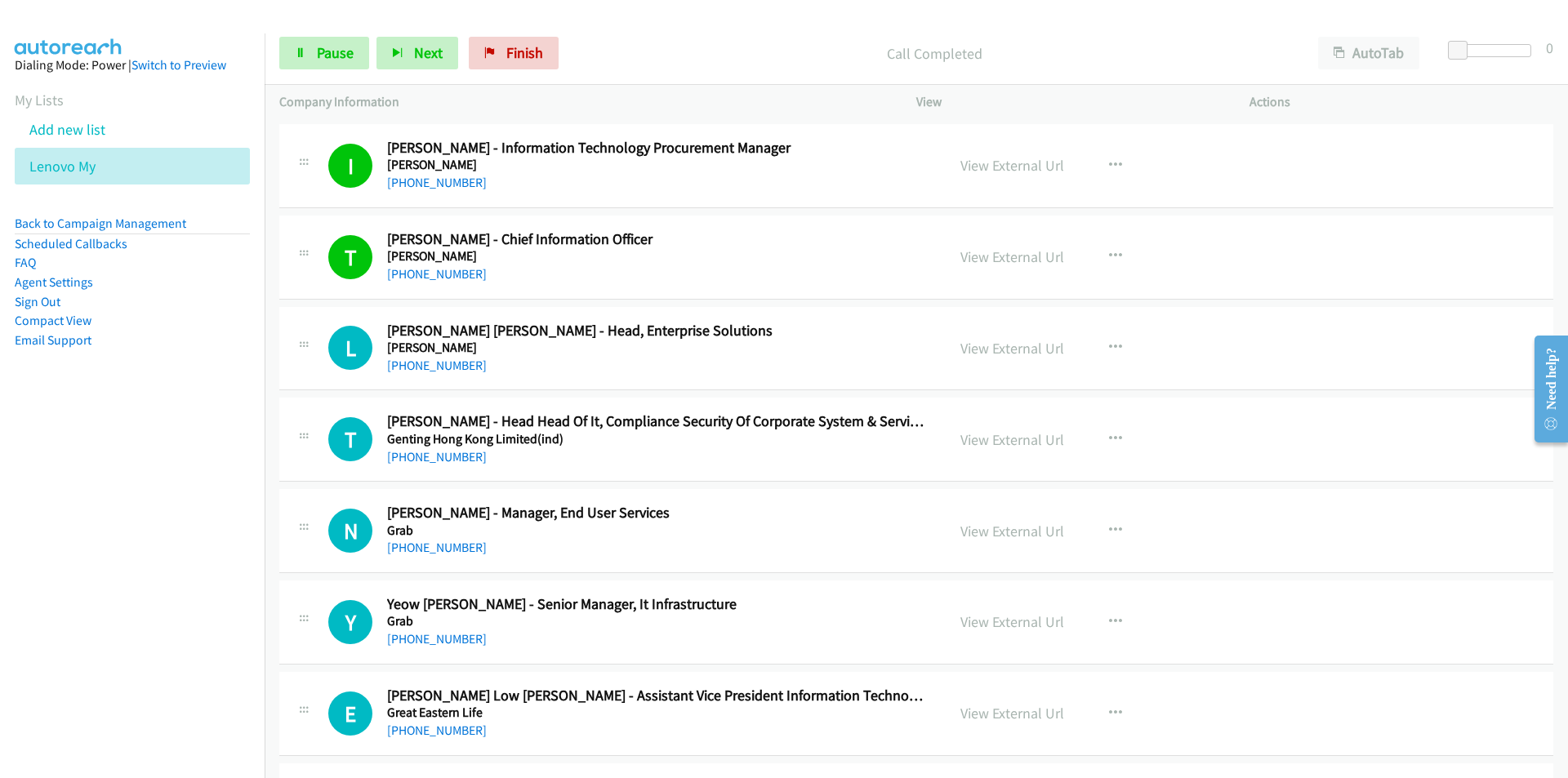
scroll to position [5714, 0]
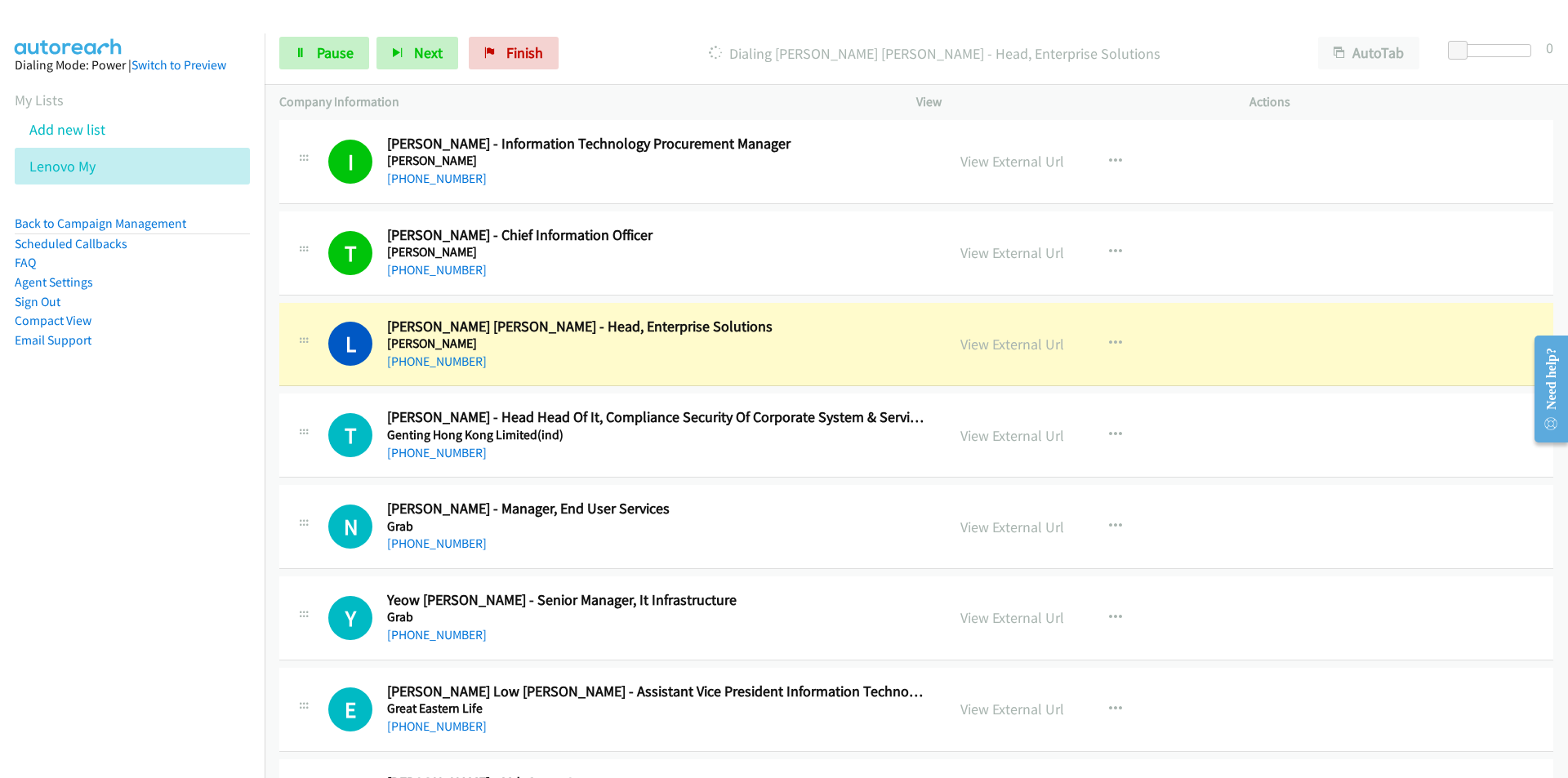
click at [141, 558] on nav "Dialing Mode: Power | Switch to Preview My Lists Add new list Lenovo My Back to…" at bounding box center [132, 422] width 265 height 778
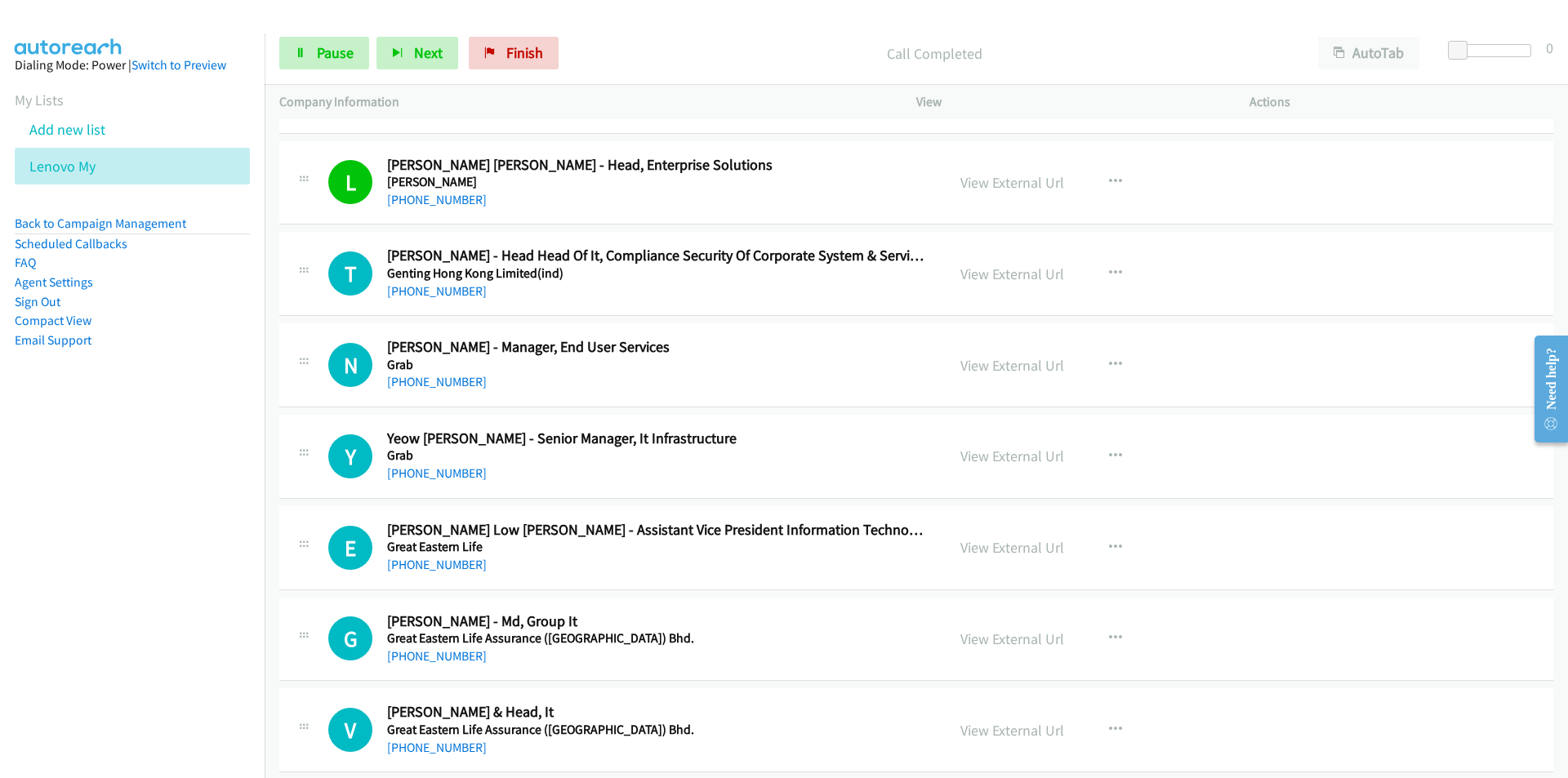
scroll to position [5877, 0]
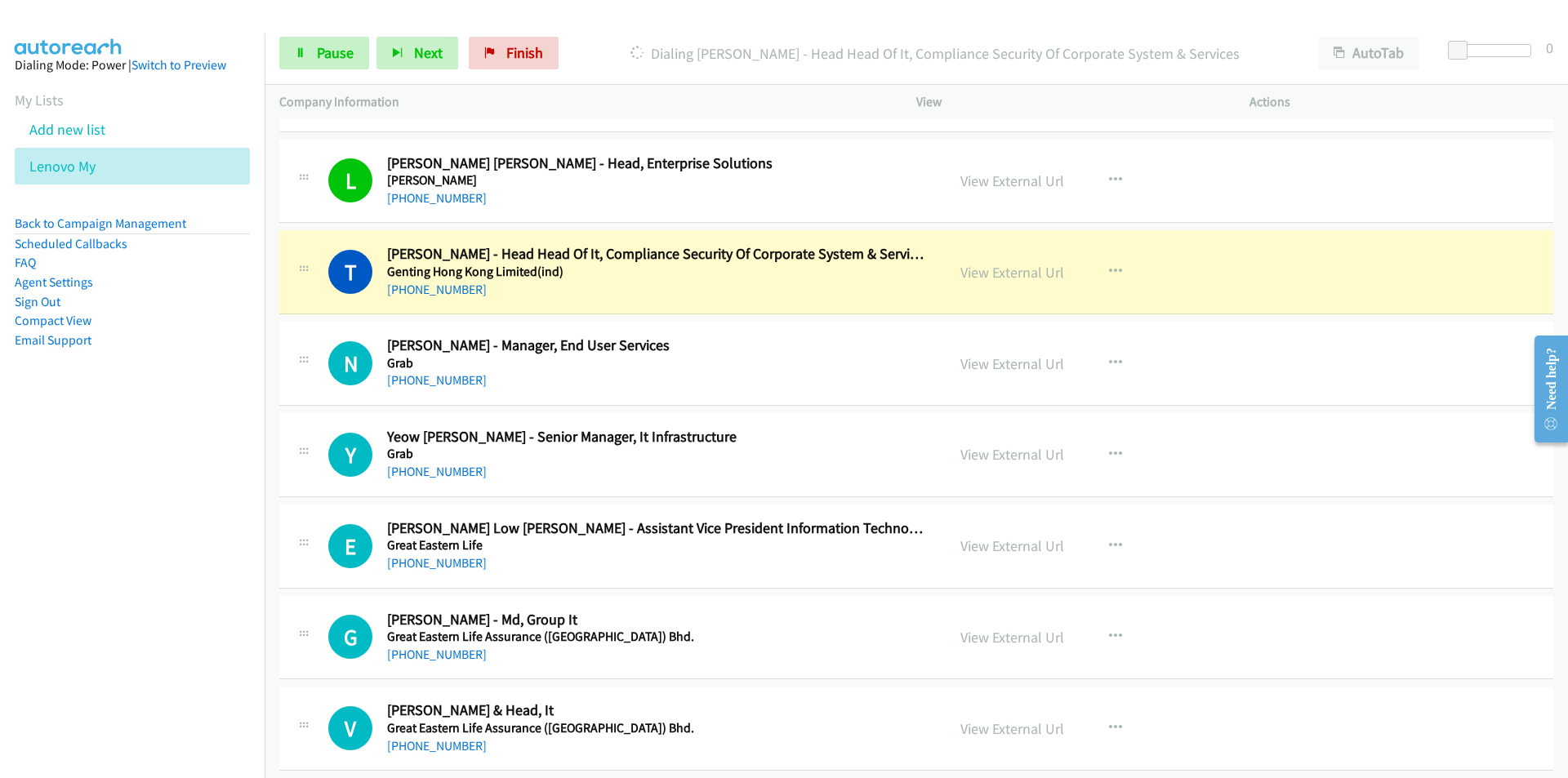
drag, startPoint x: 144, startPoint y: 529, endPoint x: 167, endPoint y: 525, distance: 23.3
click at [144, 529] on nav "Dialing Mode: Power | Switch to Preview My Lists Add new list Lenovo My Back to…" at bounding box center [132, 422] width 265 height 778
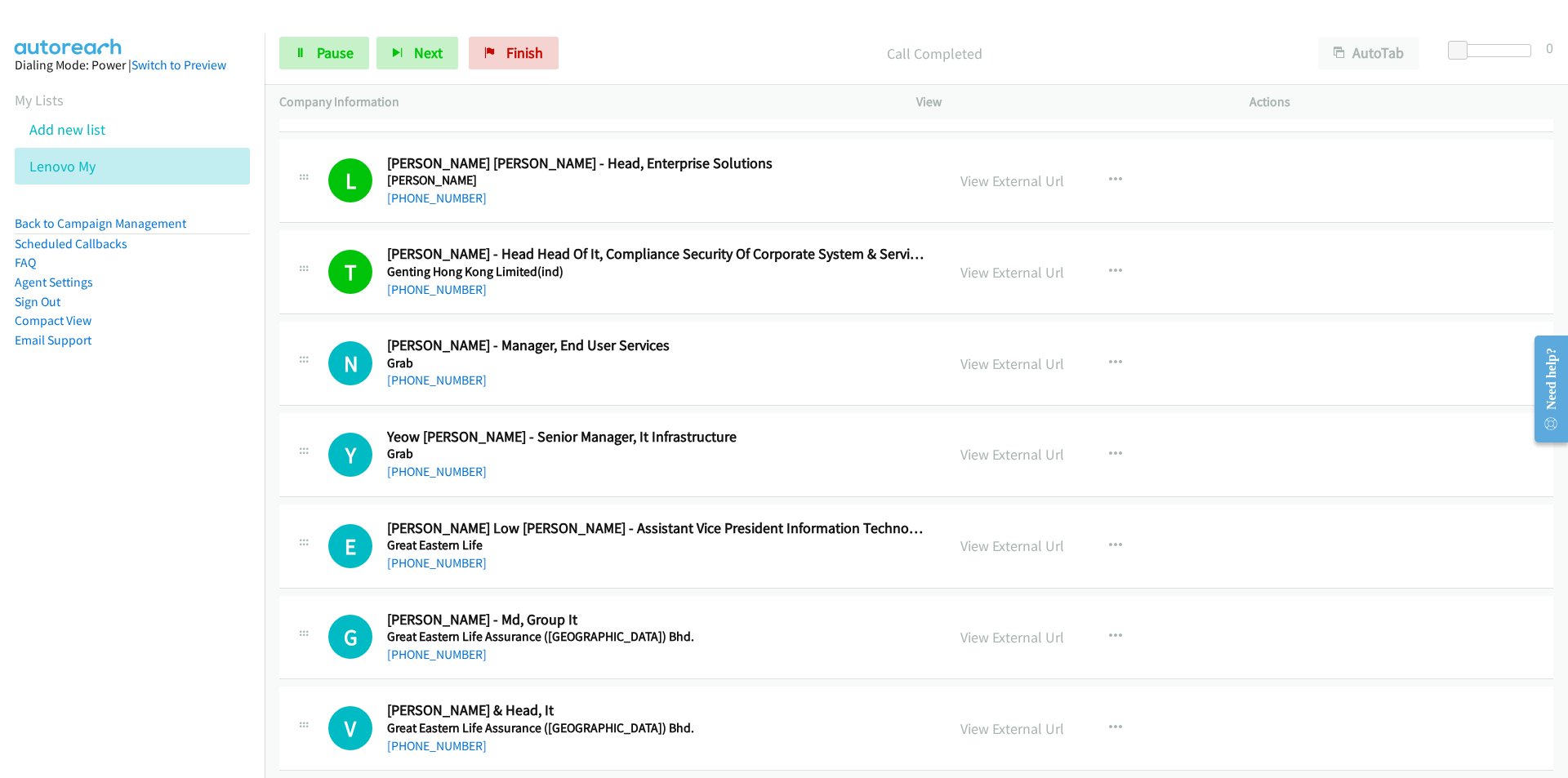
click at [208, 513] on nav "Dialing Mode: Power | Switch to Preview My Lists Add new list Lenovo My Back to…" at bounding box center [132, 422] width 265 height 778
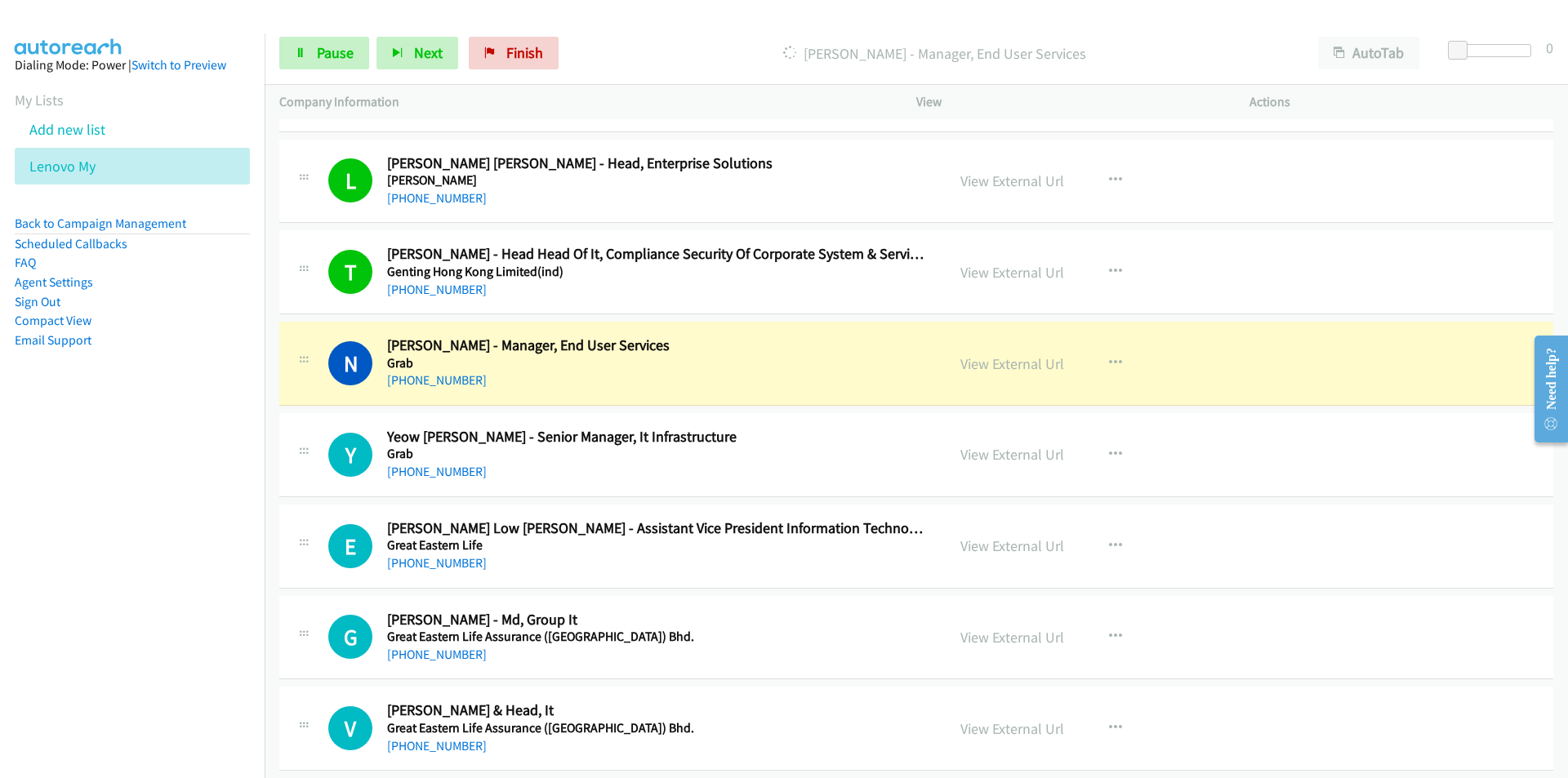
click at [152, 555] on nav "Dialing Mode: Power | Switch to Preview My Lists Add new list Lenovo My Back to…" at bounding box center [132, 422] width 265 height 778
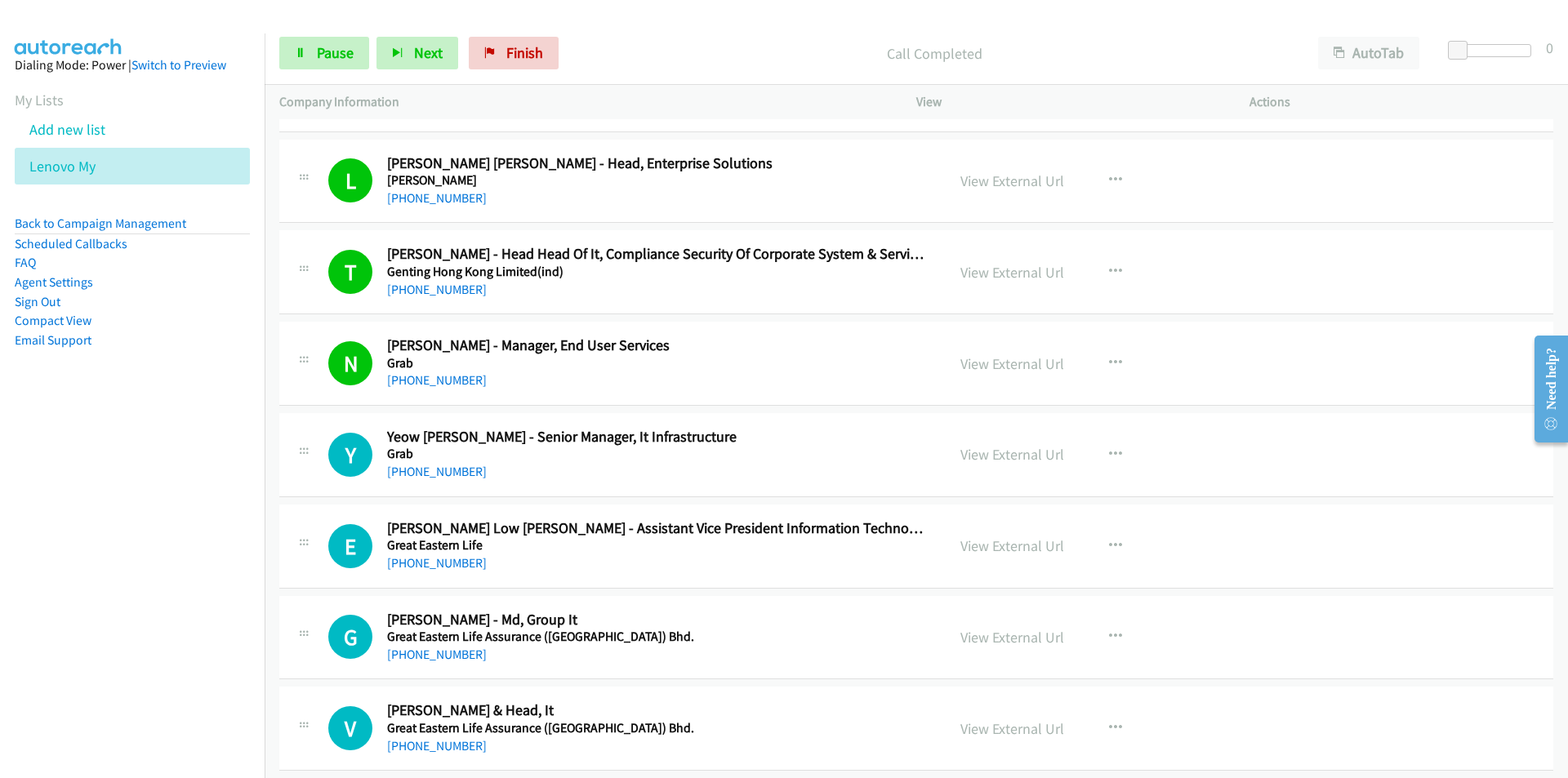
drag, startPoint x: 197, startPoint y: 601, endPoint x: 245, endPoint y: 584, distance: 50.9
click at [197, 601] on nav "Dialing Mode: Power | Switch to Preview My Lists Add new list Lenovo My Back to…" at bounding box center [132, 422] width 265 height 778
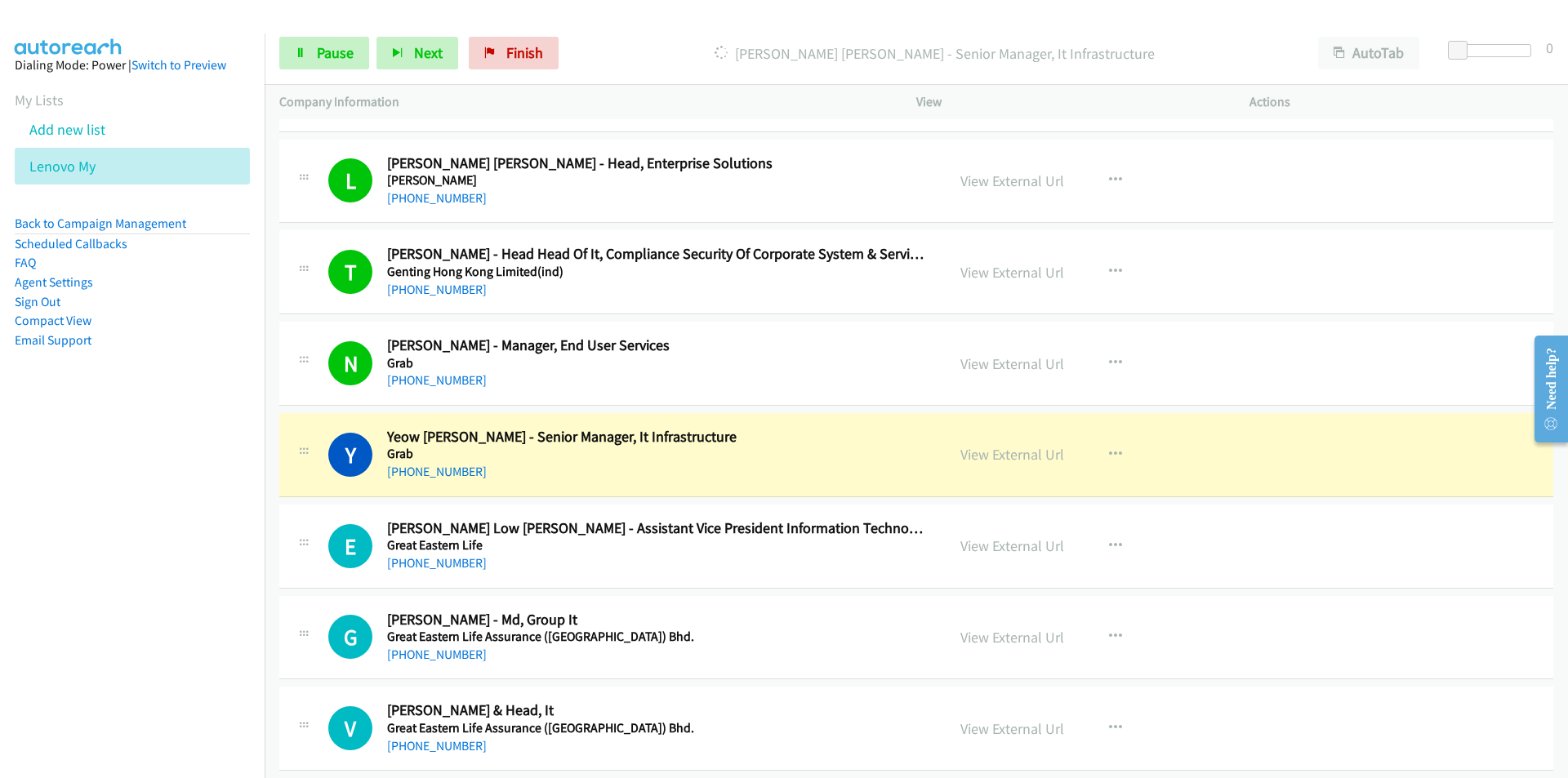
click at [193, 580] on nav "Dialing Mode: Power | Switch to Preview My Lists Add new list Lenovo My Back to…" at bounding box center [132, 422] width 265 height 778
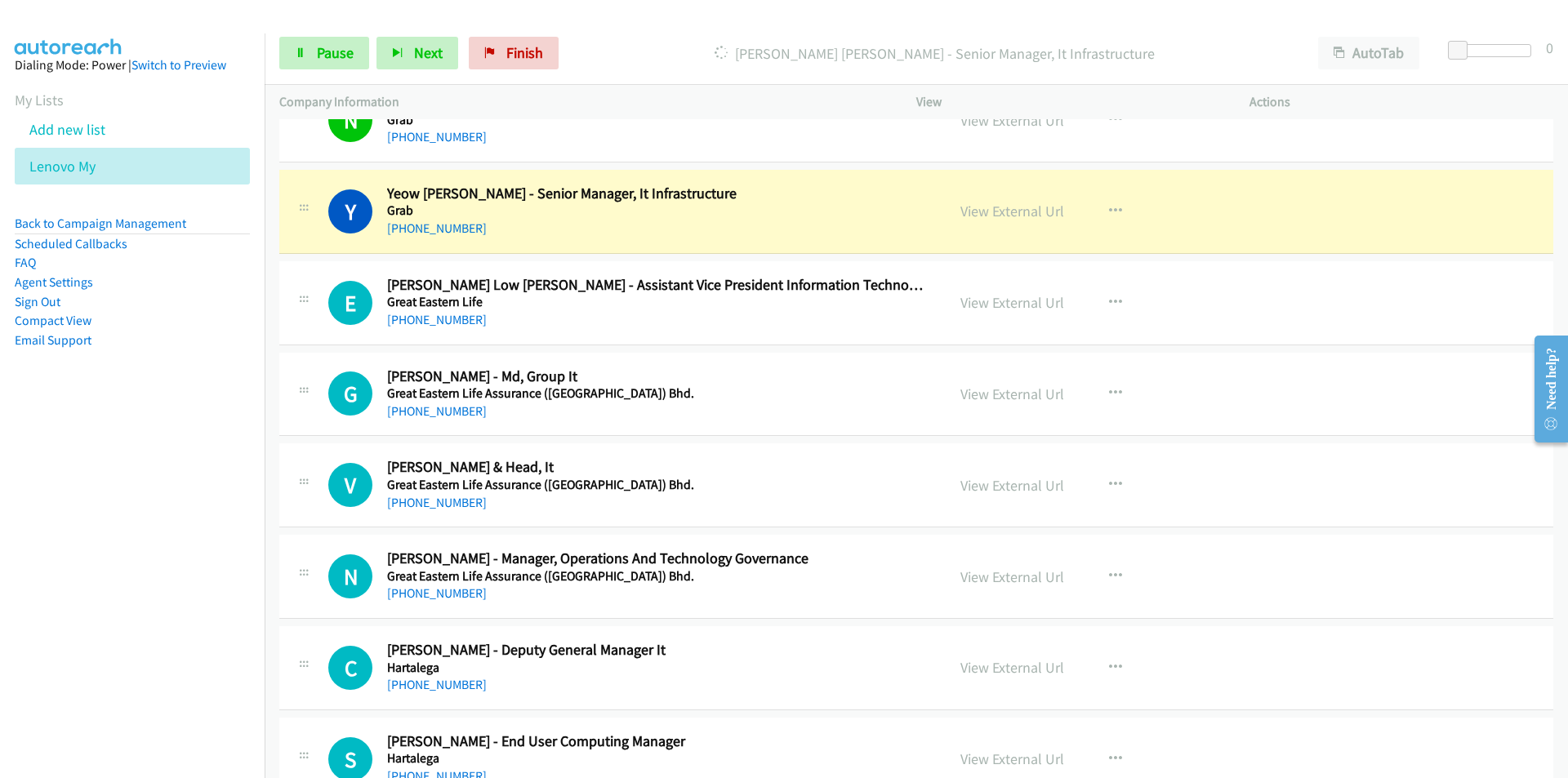
scroll to position [6122, 0]
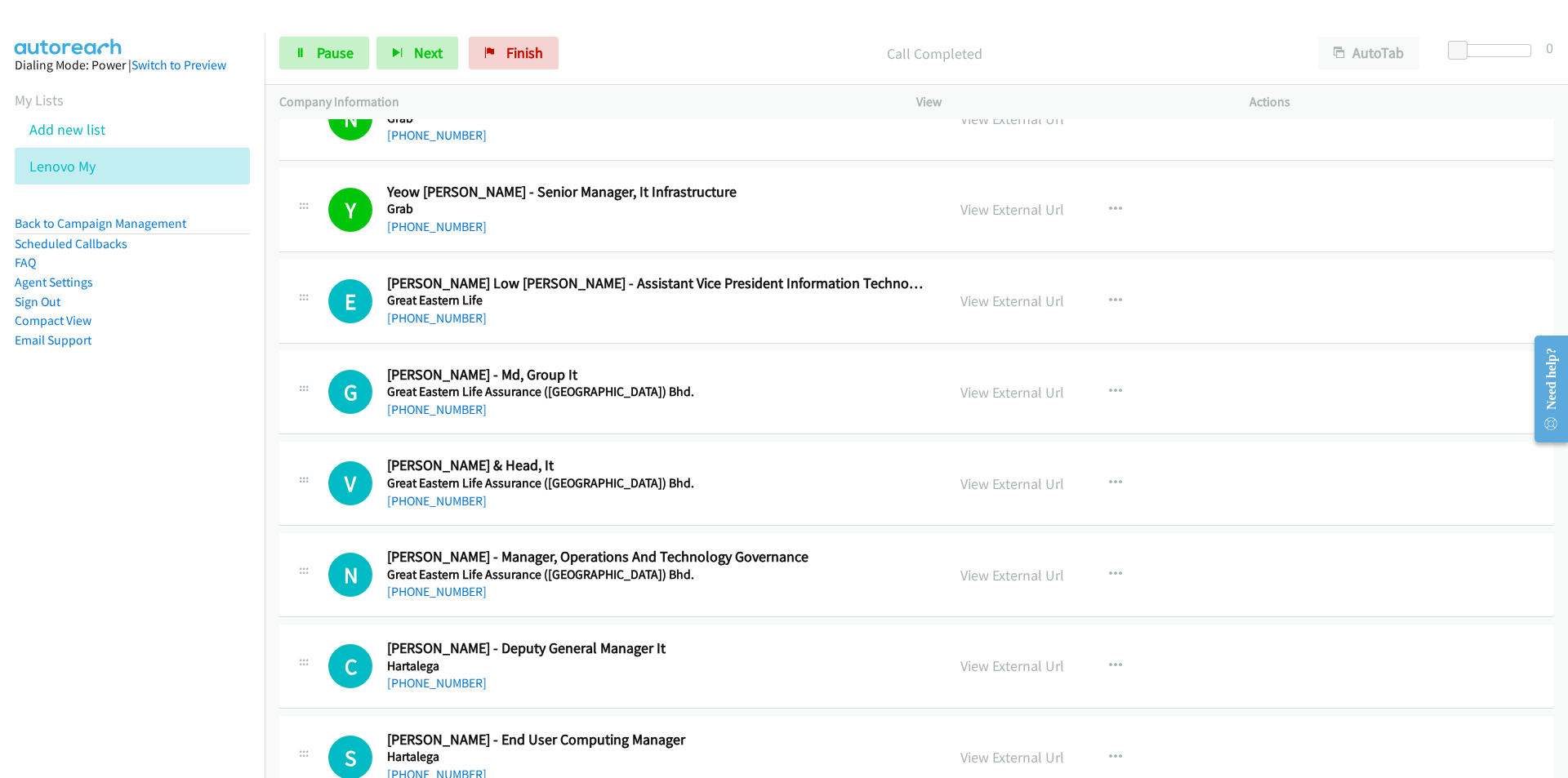
click at [76, 511] on nav "Dialing Mode: Power | Switch to Preview My Lists Add new list Lenovo My Back to…" at bounding box center [132, 422] width 265 height 778
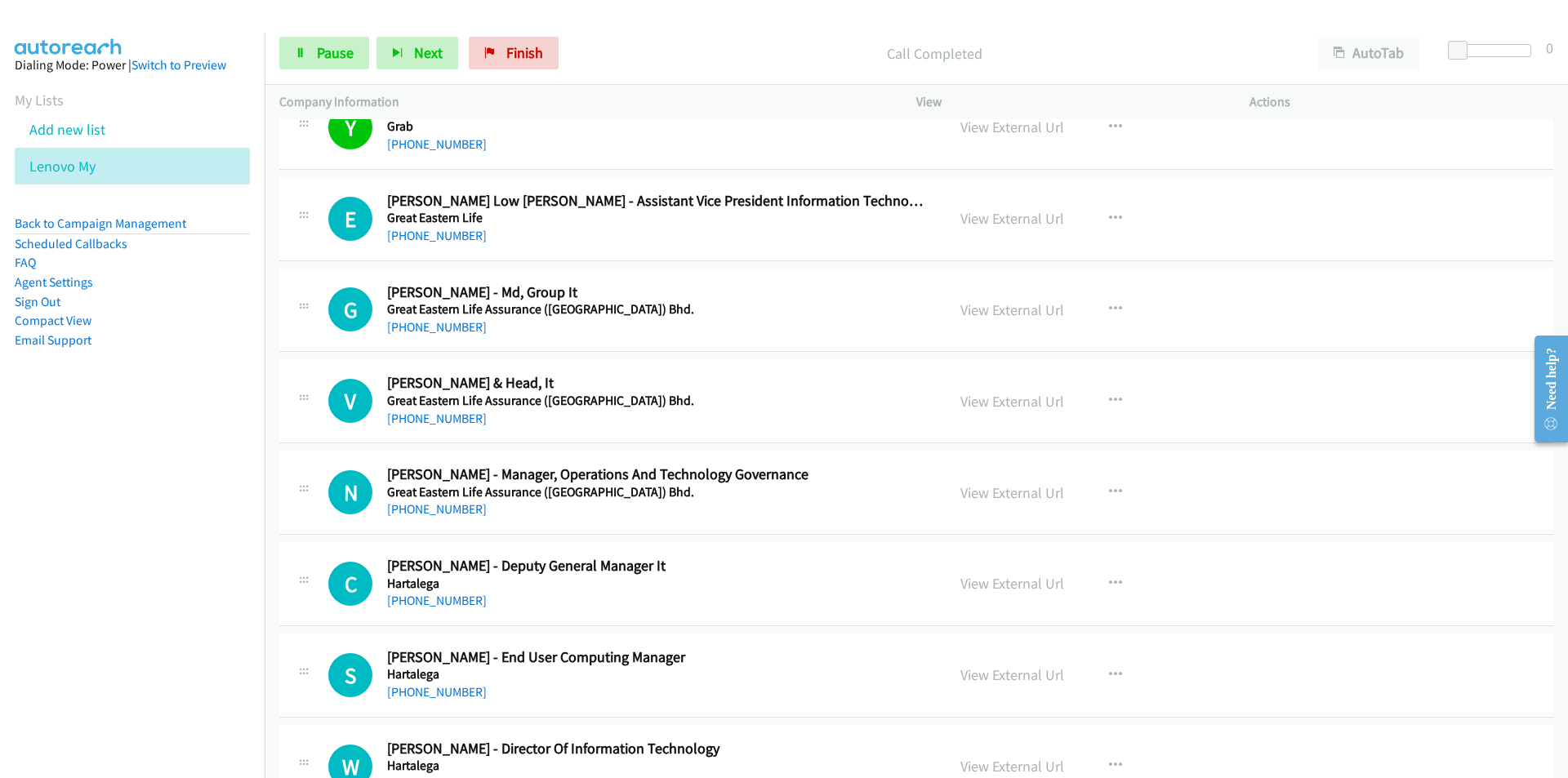
scroll to position [6204, 0]
click at [117, 476] on nav "Dialing Mode: Power | Switch to Preview My Lists Add new list Lenovo My Back to…" at bounding box center [132, 422] width 265 height 778
click at [241, 507] on nav "Dialing Mode: Power | Switch to Preview My Lists Add new list Lenovo My Back to…" at bounding box center [132, 422] width 265 height 778
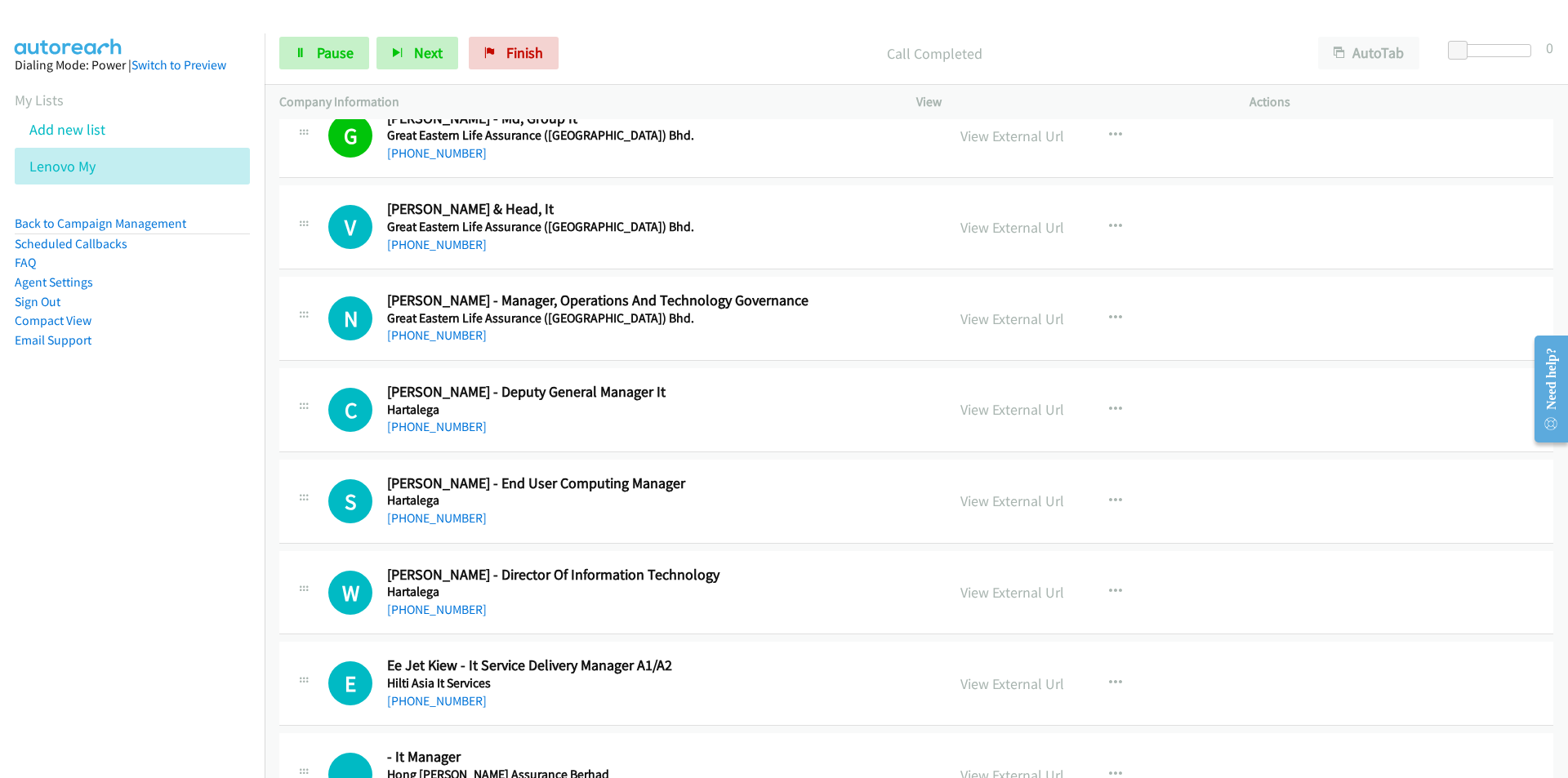
scroll to position [6448, 0]
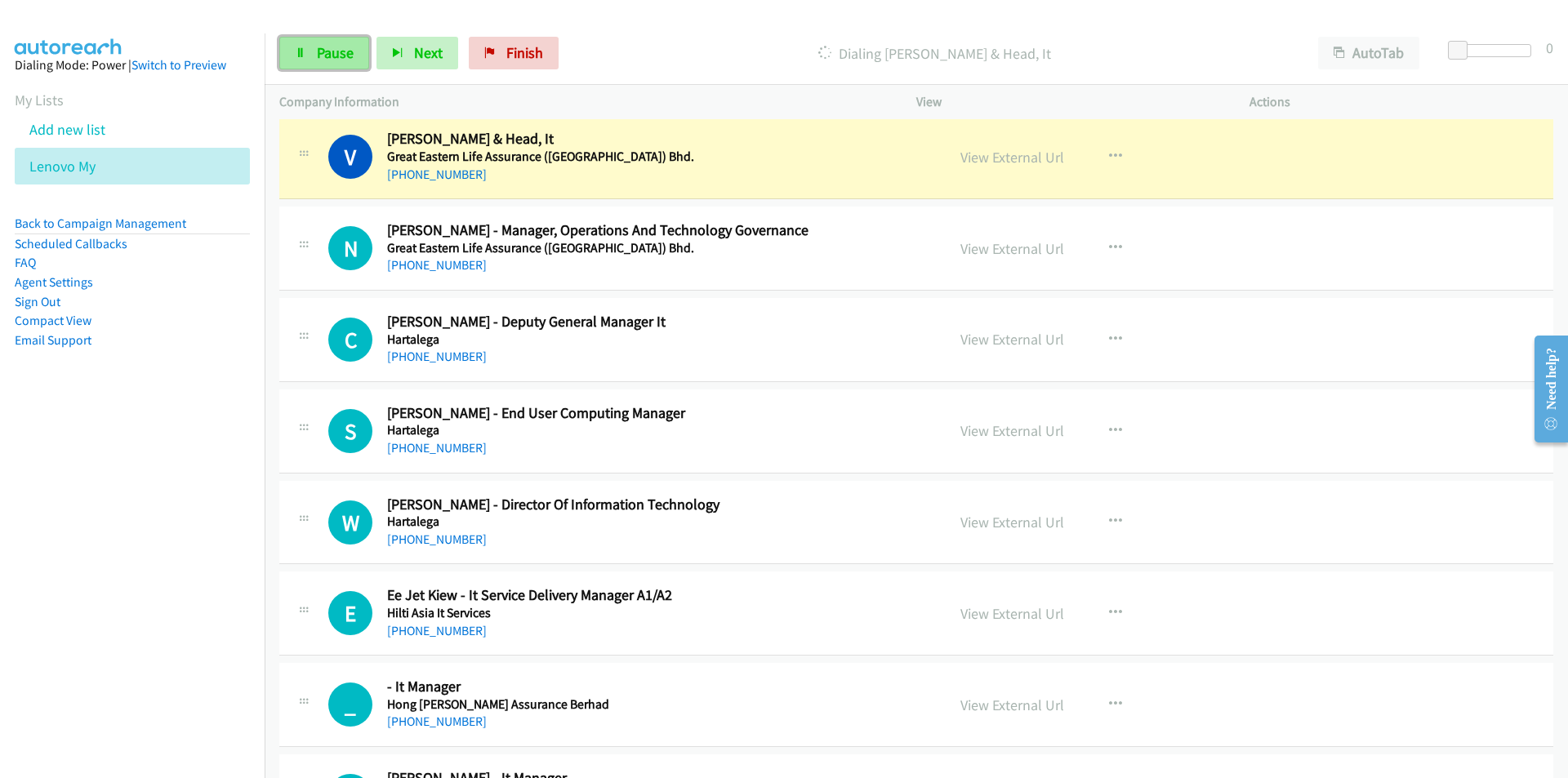
click at [300, 64] on link "Pause" at bounding box center [324, 53] width 90 height 33
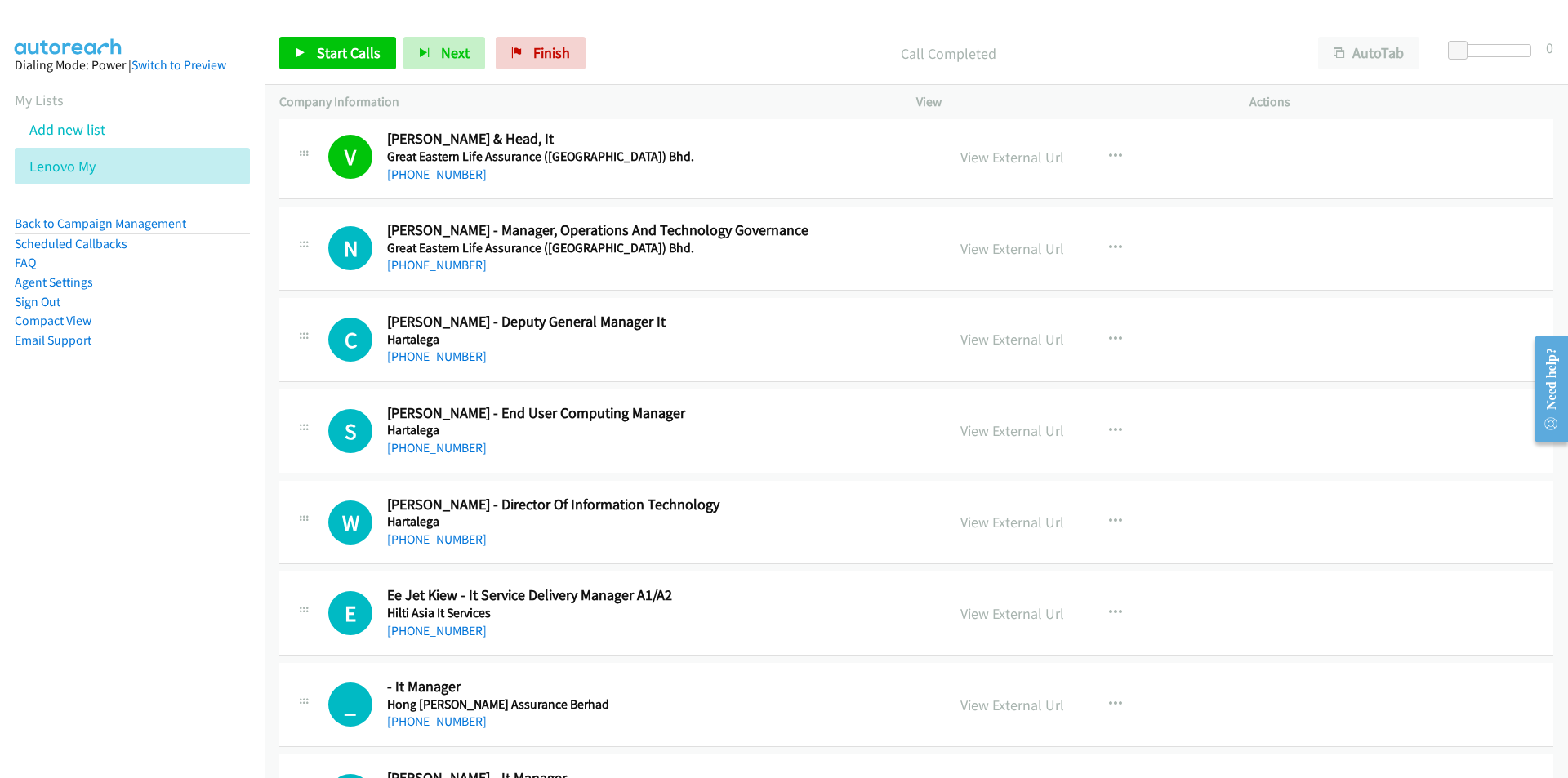
click at [113, 557] on nav "Dialing Mode: Power | Switch to Preview My Lists Add new list Lenovo My Back to…" at bounding box center [132, 422] width 265 height 778
click at [1120, 339] on button "button" at bounding box center [1115, 340] width 44 height 33
click at [1016, 447] on link "Start Calls Here" at bounding box center [1028, 446] width 217 height 33
click at [346, 52] on span "Start Calls" at bounding box center [348, 52] width 64 height 18
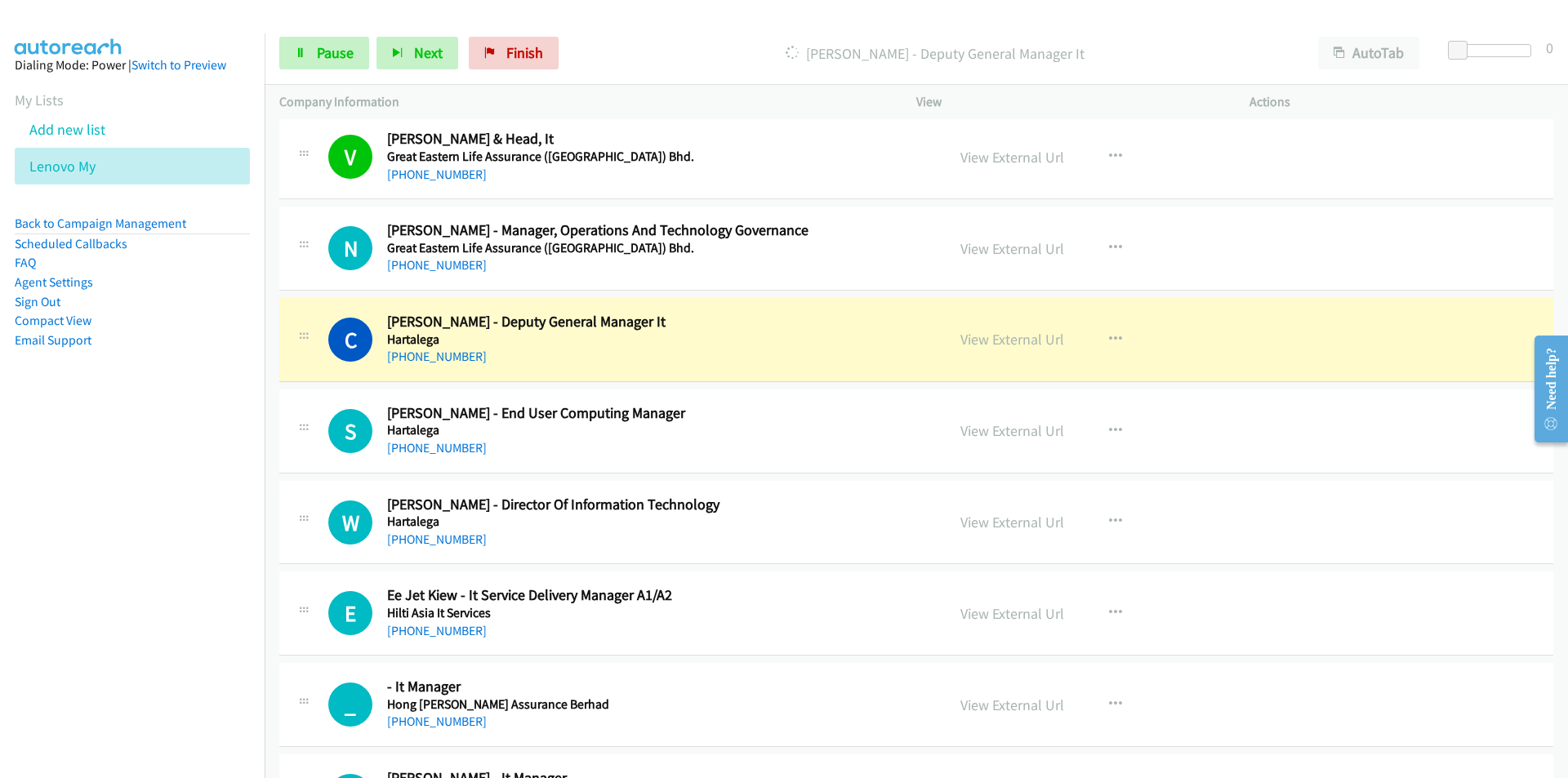
click at [124, 632] on nav "Dialing Mode: Power | Switch to Preview My Lists Add new list Lenovo My Back to…" at bounding box center [132, 422] width 265 height 778
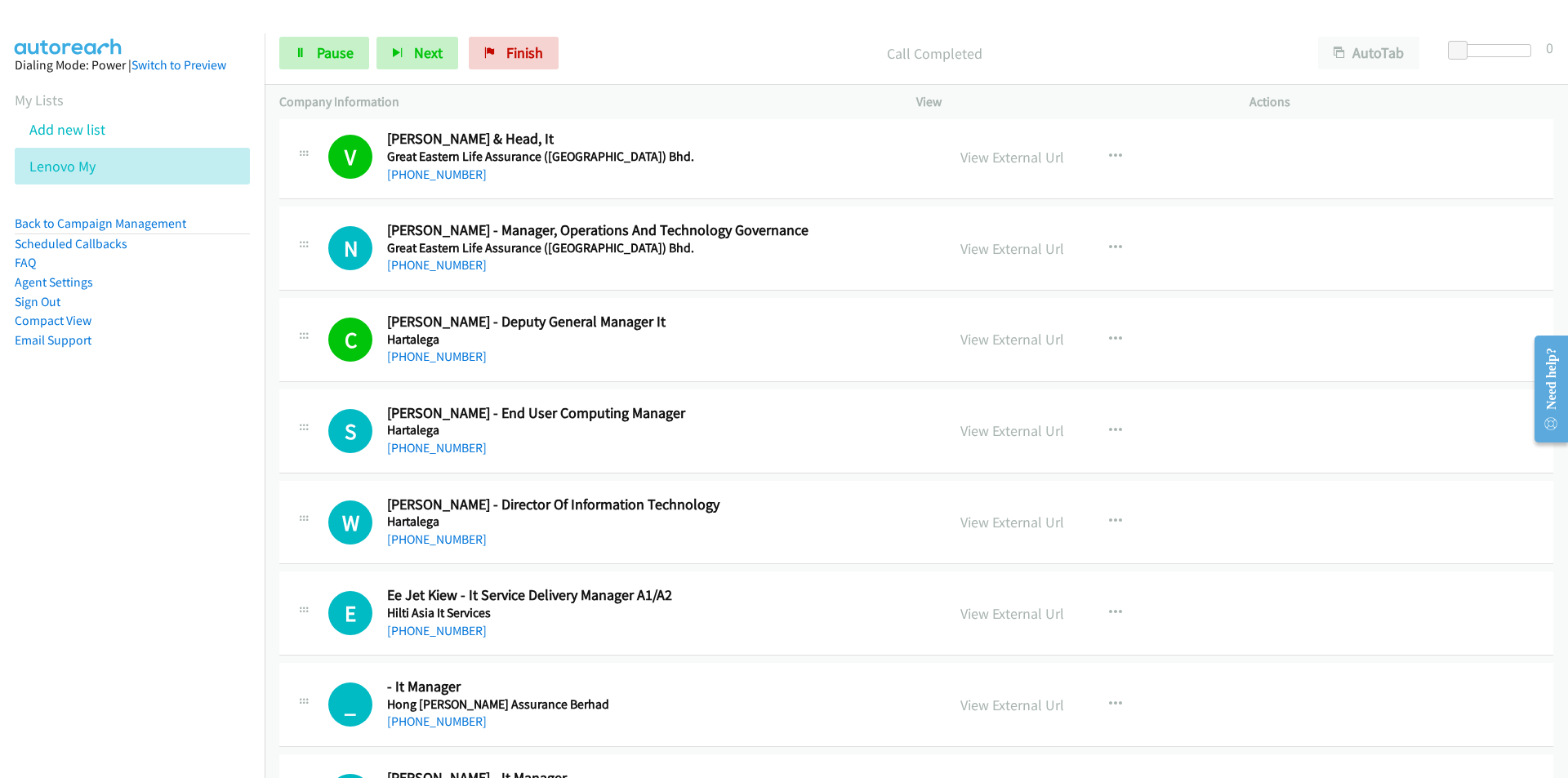
click at [173, 535] on nav "Dialing Mode: Power | Switch to Preview My Lists Add new list Lenovo My Back to…" at bounding box center [132, 422] width 265 height 778
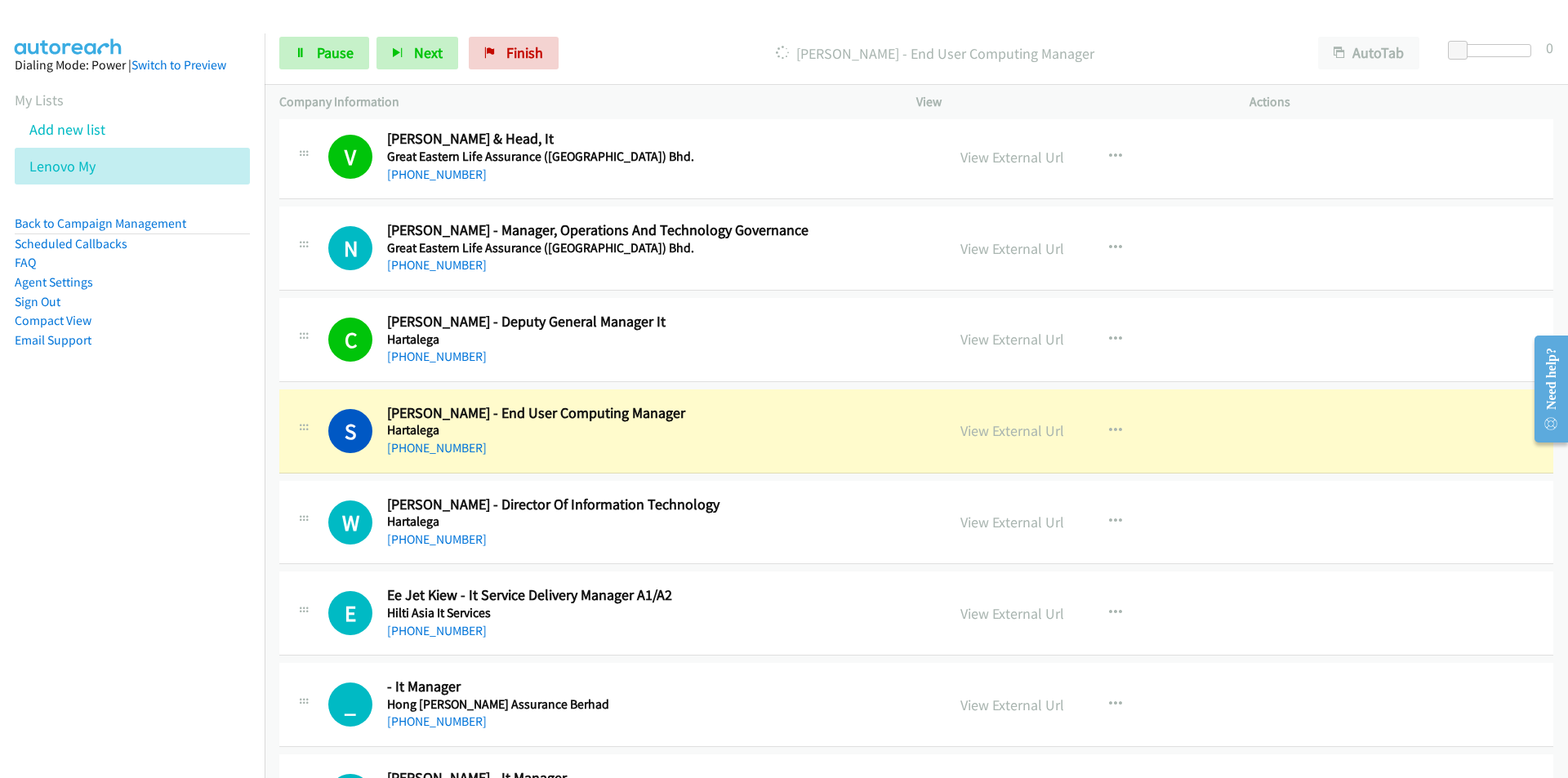
drag, startPoint x: 182, startPoint y: 561, endPoint x: 192, endPoint y: 558, distance: 10.4
click at [182, 561] on nav "Dialing Mode: Power | Switch to Preview My Lists Add new list Lenovo My Back to…" at bounding box center [132, 422] width 265 height 778
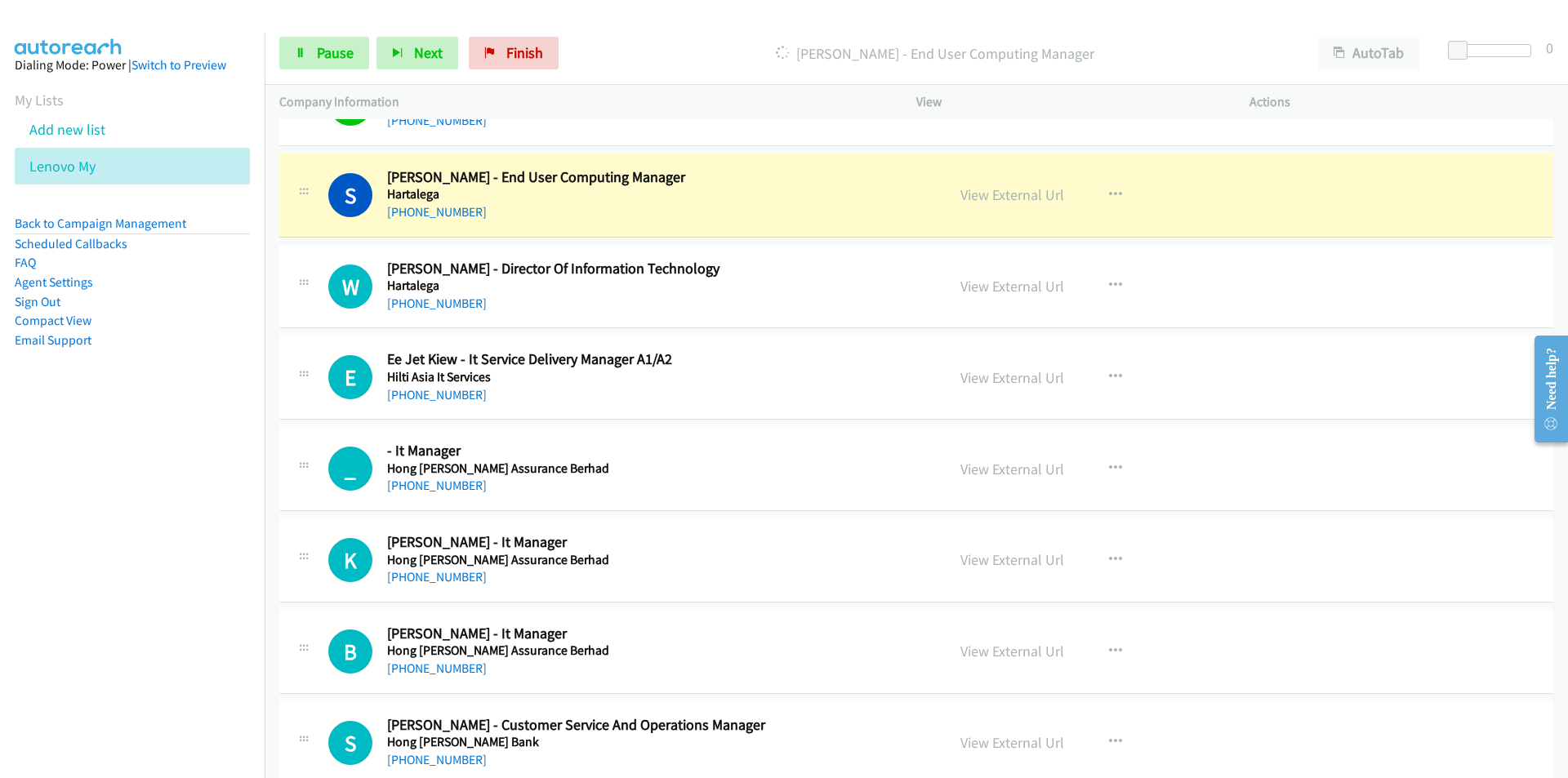
scroll to position [6694, 0]
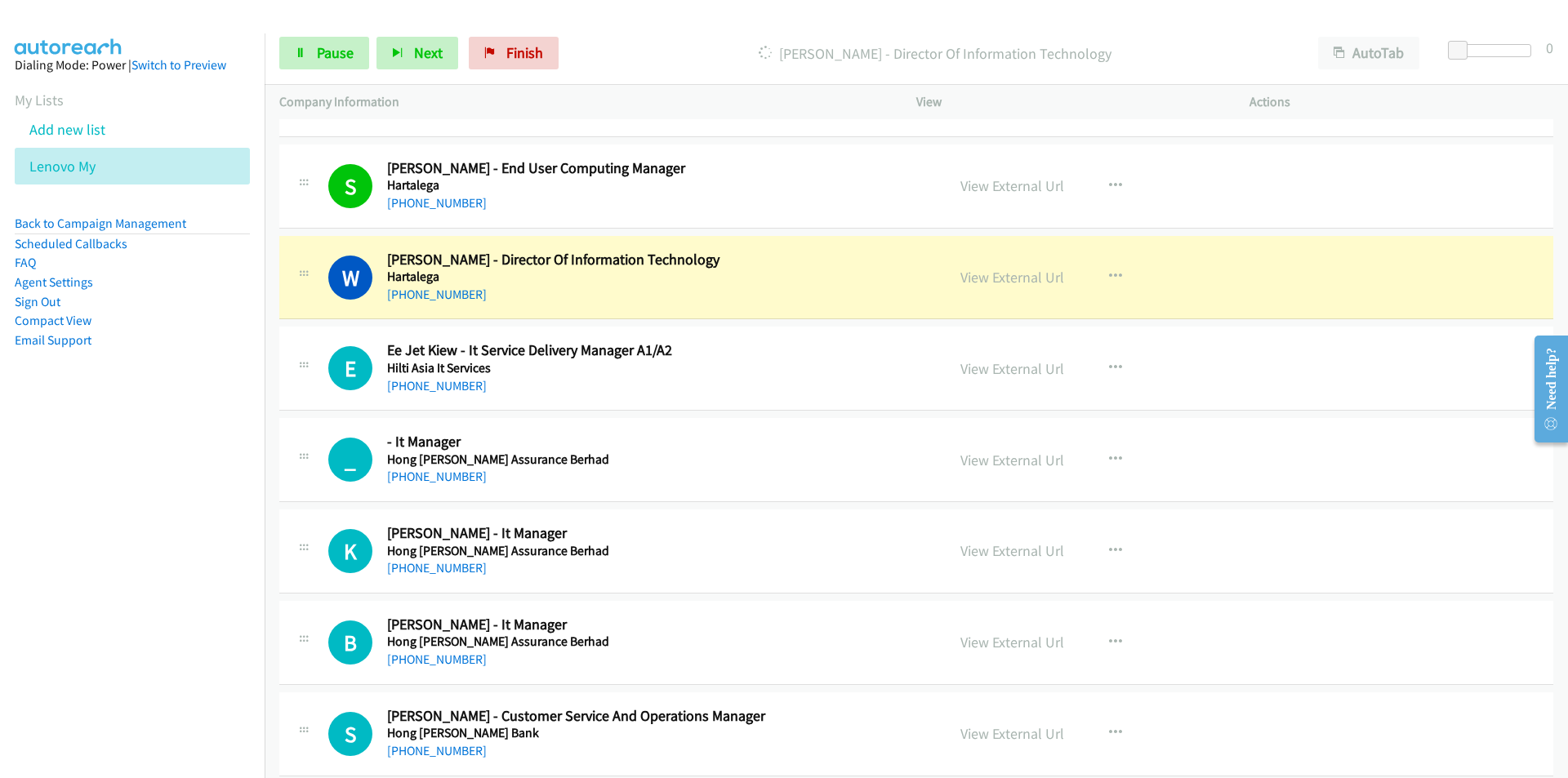
click at [218, 564] on nav "Dialing Mode: Power | Switch to Preview My Lists Add new list Lenovo My Back to…" at bounding box center [132, 422] width 265 height 778
click at [1025, 466] on link "View External Url" at bounding box center [1012, 459] width 104 height 18
click at [1109, 458] on icon "button" at bounding box center [1115, 459] width 13 height 13
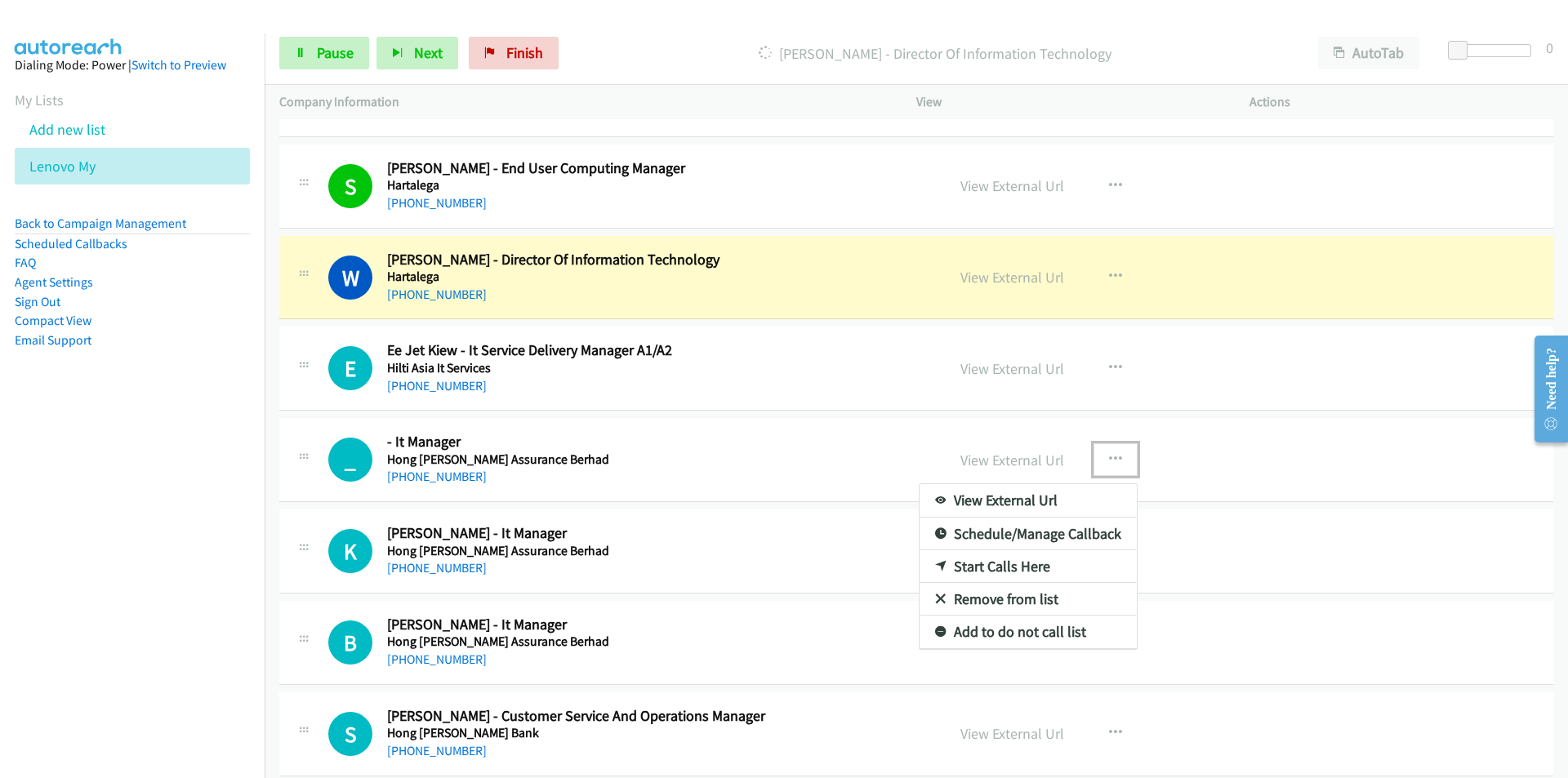
click at [1005, 601] on link "Remove from list" at bounding box center [1028, 600] width 217 height 33
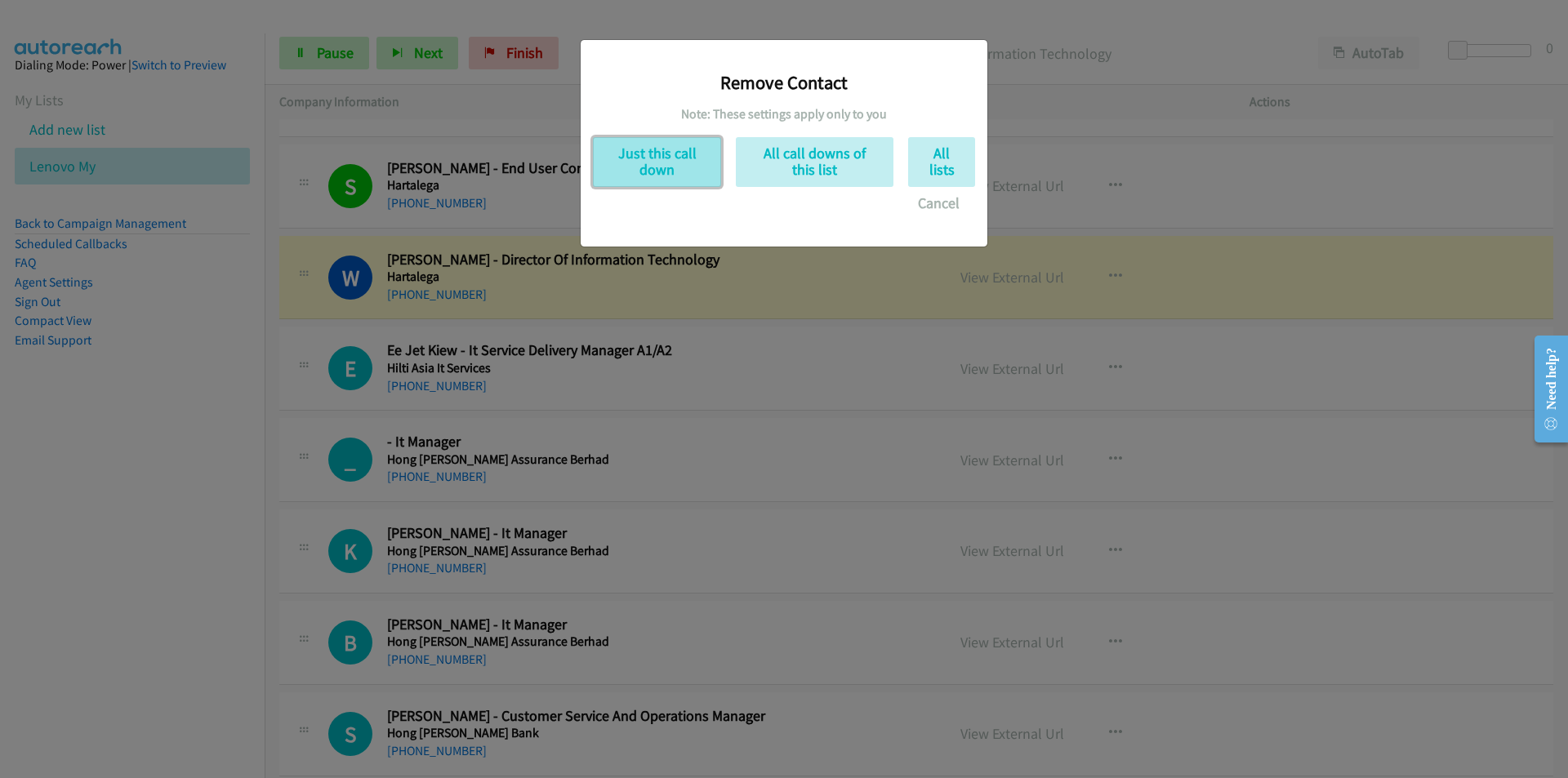
click at [653, 151] on button "Just this call down" at bounding box center [657, 161] width 128 height 49
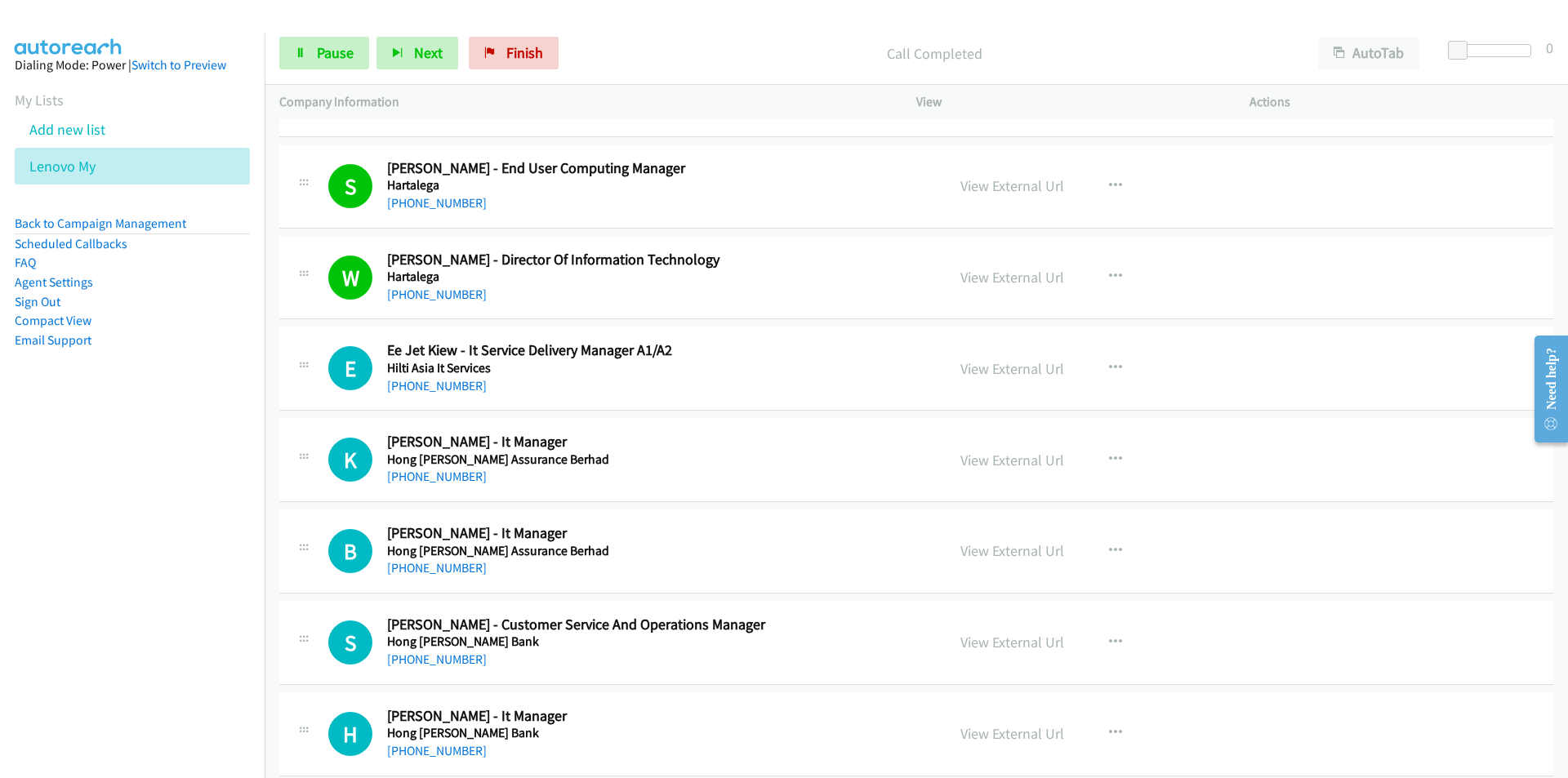
click at [173, 553] on nav "Dialing Mode: Power | Switch to Preview My Lists Add new list Lenovo My Back to…" at bounding box center [132, 422] width 265 height 778
click at [109, 523] on nav "Dialing Mode: Power | Switch to Preview My Lists Add new list Lenovo My Back to…" at bounding box center [132, 422] width 265 height 778
click at [1031, 462] on link "View External Url" at bounding box center [1012, 459] width 104 height 18
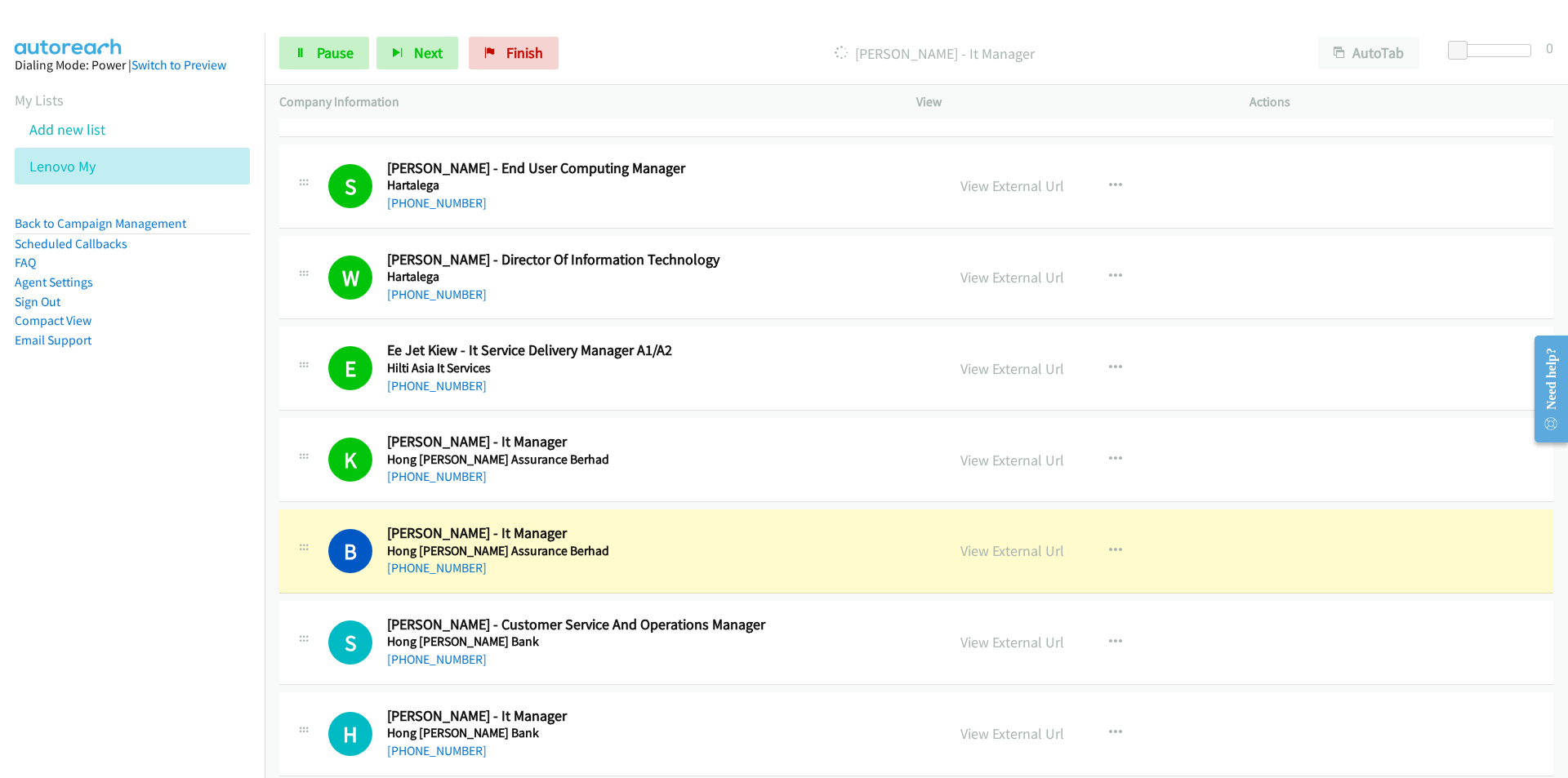
click at [221, 612] on nav "Dialing Mode: Power | Switch to Preview My Lists Add new list Lenovo My Back to…" at bounding box center [132, 422] width 265 height 778
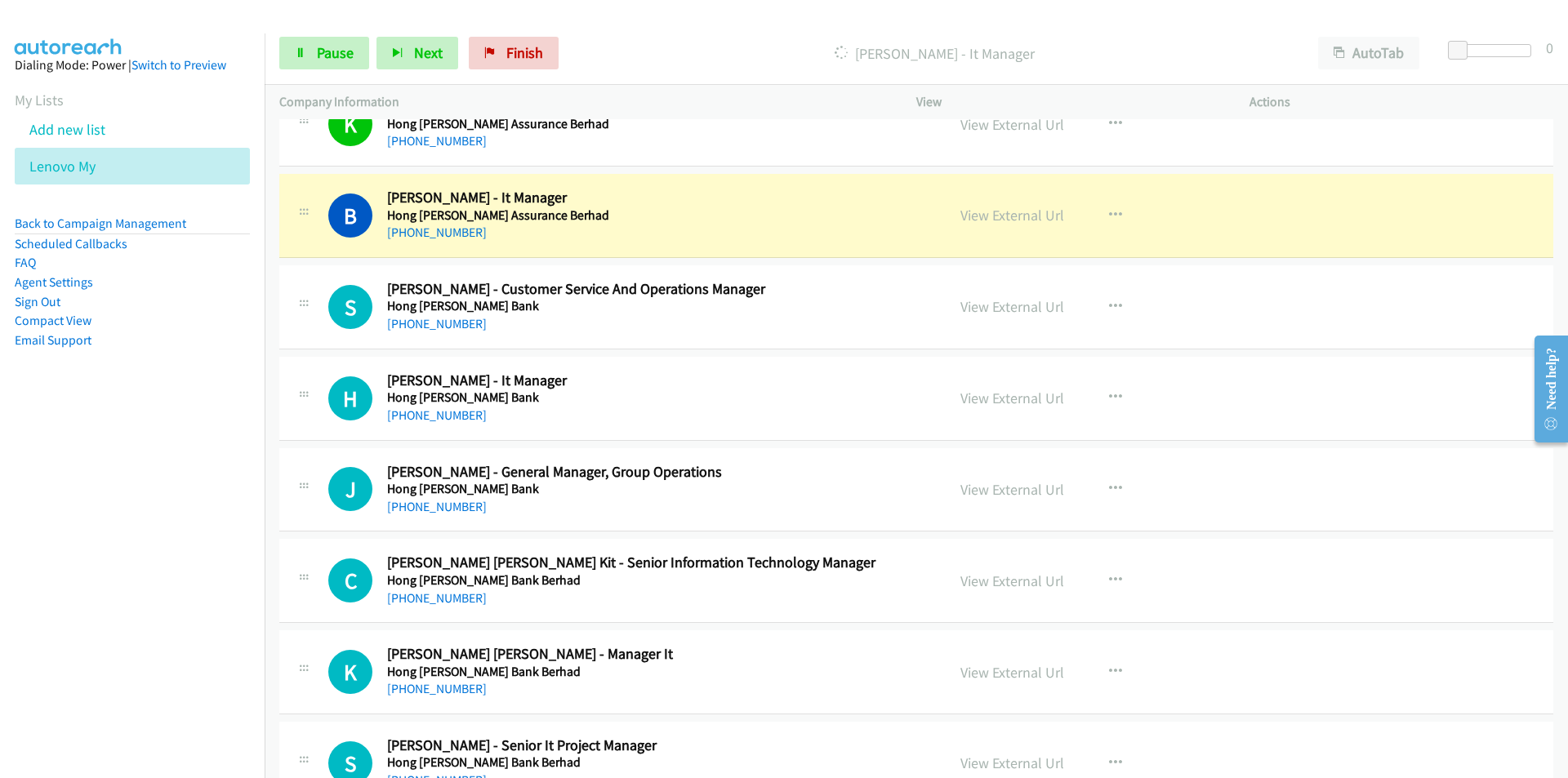
scroll to position [7019, 0]
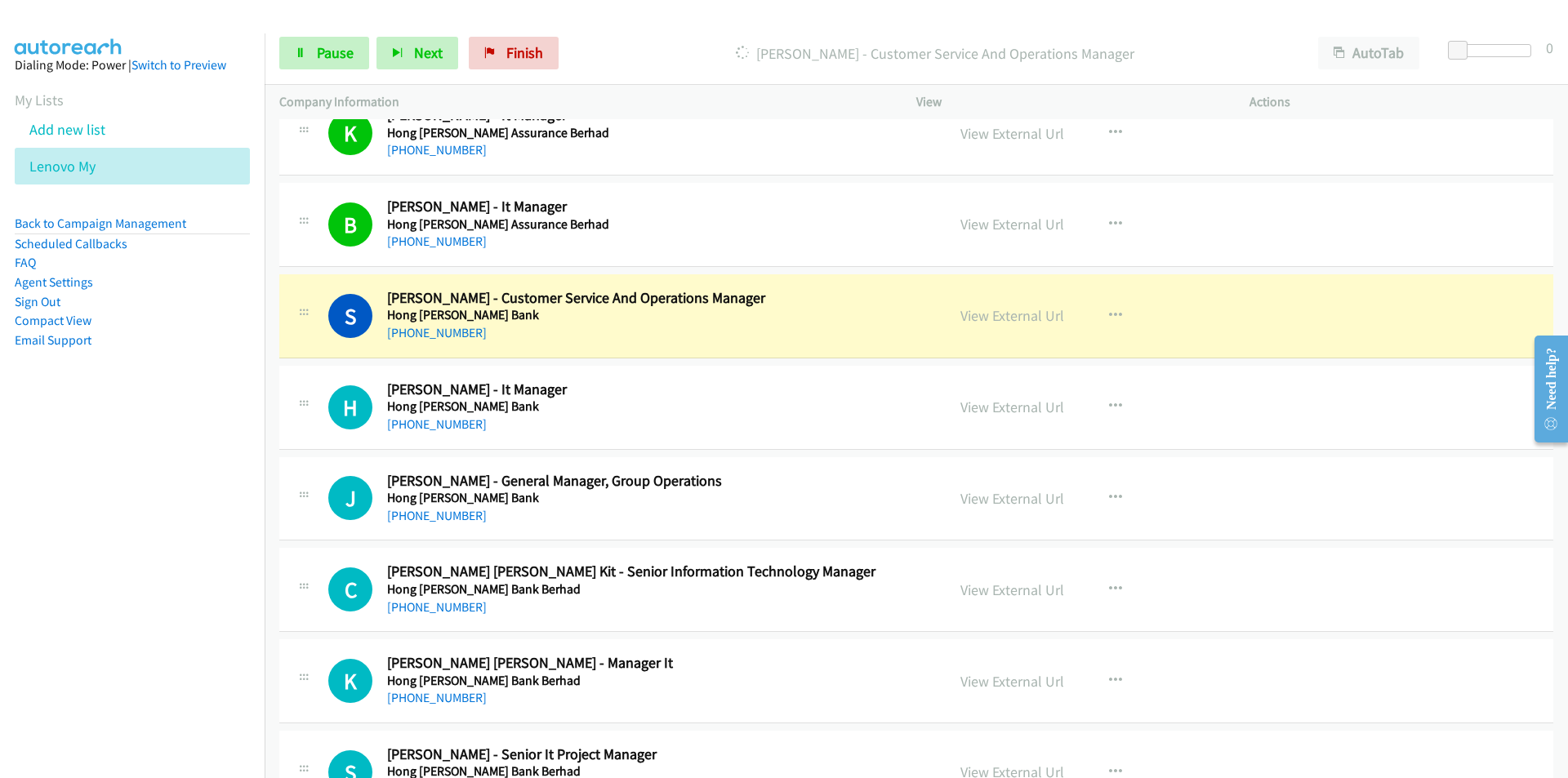
click at [200, 501] on nav "Dialing Mode: Power | Switch to Preview My Lists Add new list Lenovo My Back to…" at bounding box center [132, 422] width 265 height 778
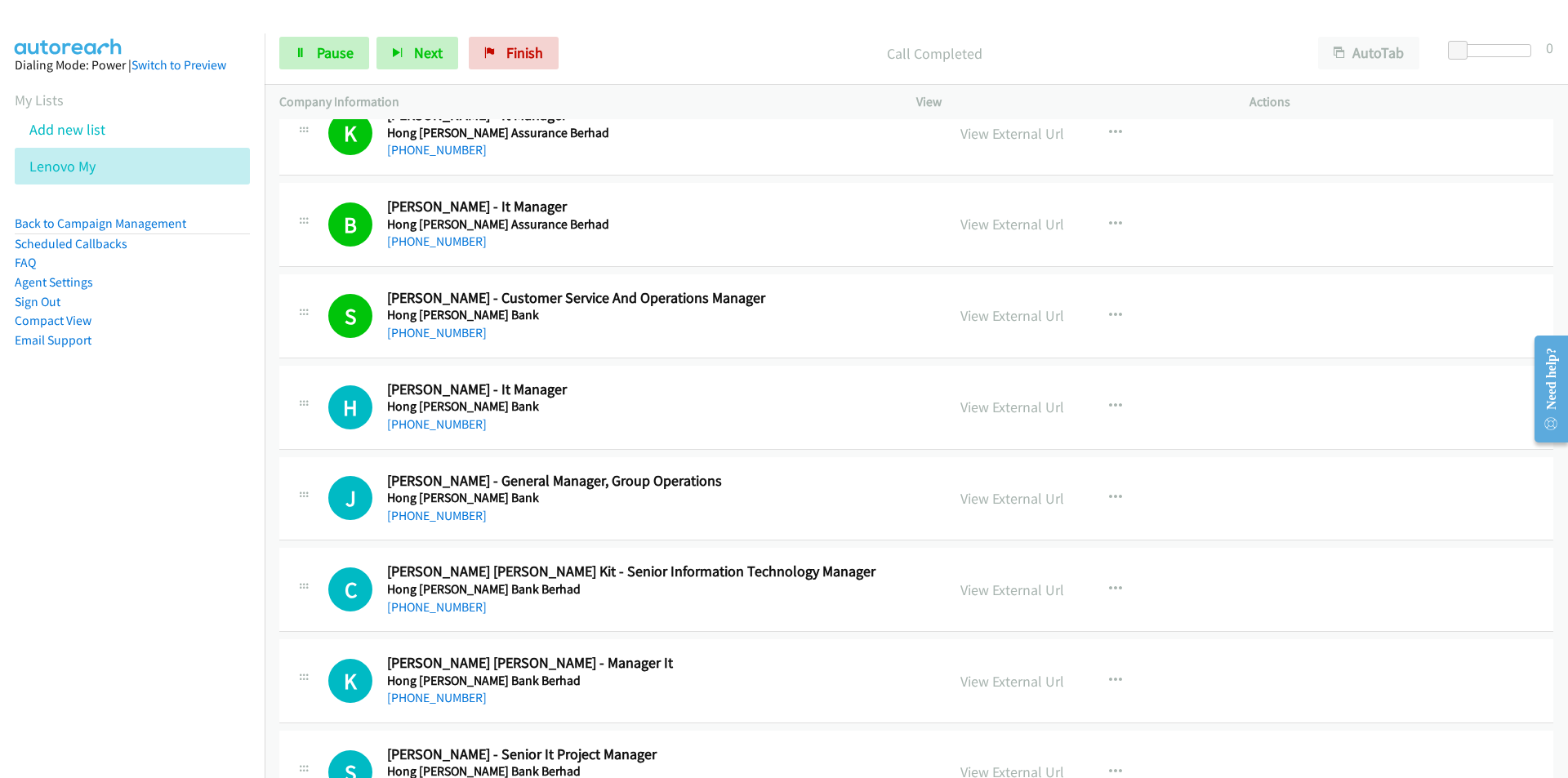
click at [198, 557] on nav "Dialing Mode: Power | Switch to Preview My Lists Add new list Lenovo My Back to…" at bounding box center [132, 422] width 265 height 778
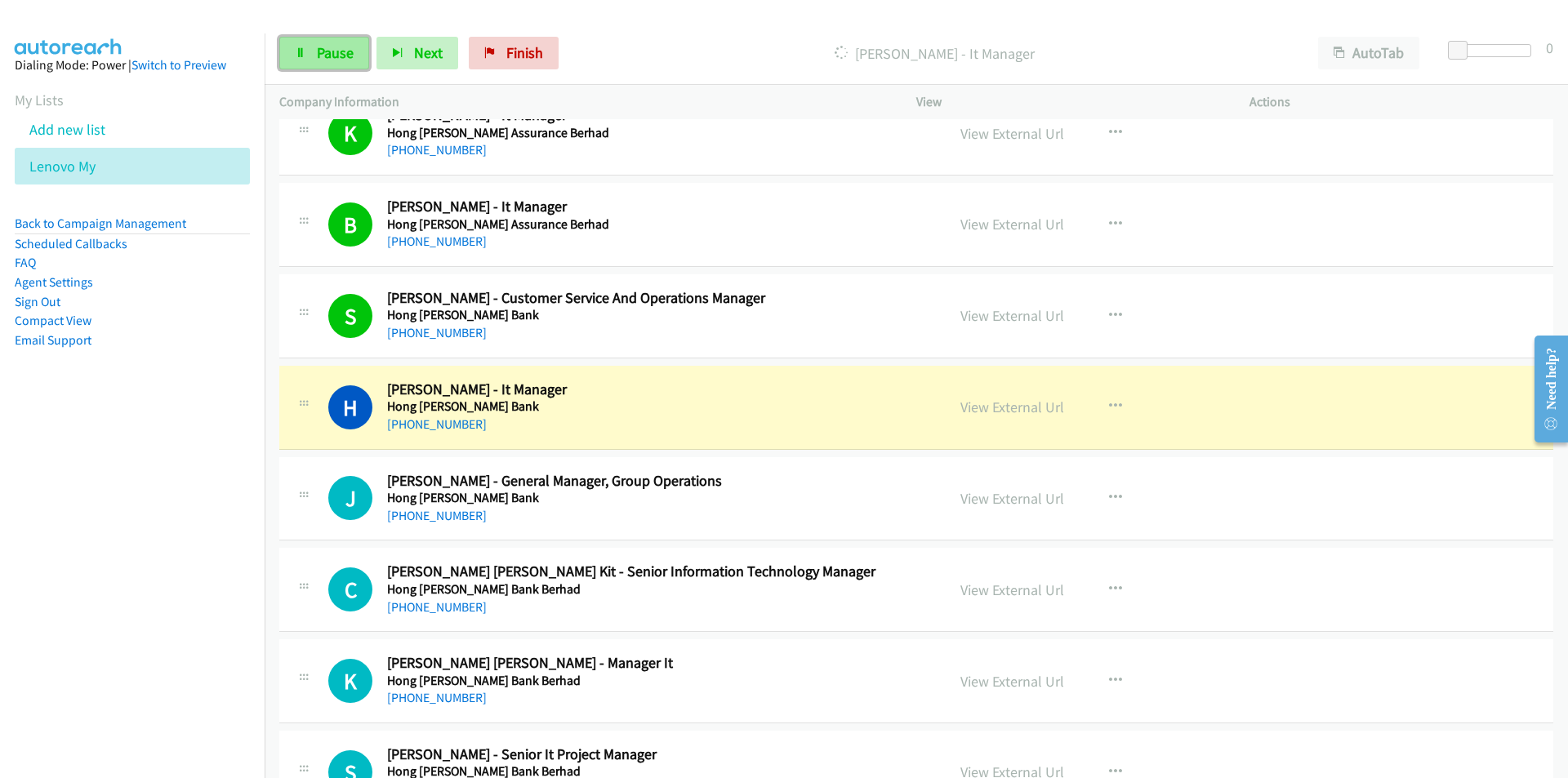
click at [318, 41] on link "Pause" at bounding box center [324, 53] width 90 height 33
click at [114, 622] on nav "Dialing Mode: Power | Switch to Preview My Lists Add new list Lenovo My Back to…" at bounding box center [132, 422] width 265 height 778
click at [991, 410] on link "View External Url" at bounding box center [1012, 406] width 104 height 18
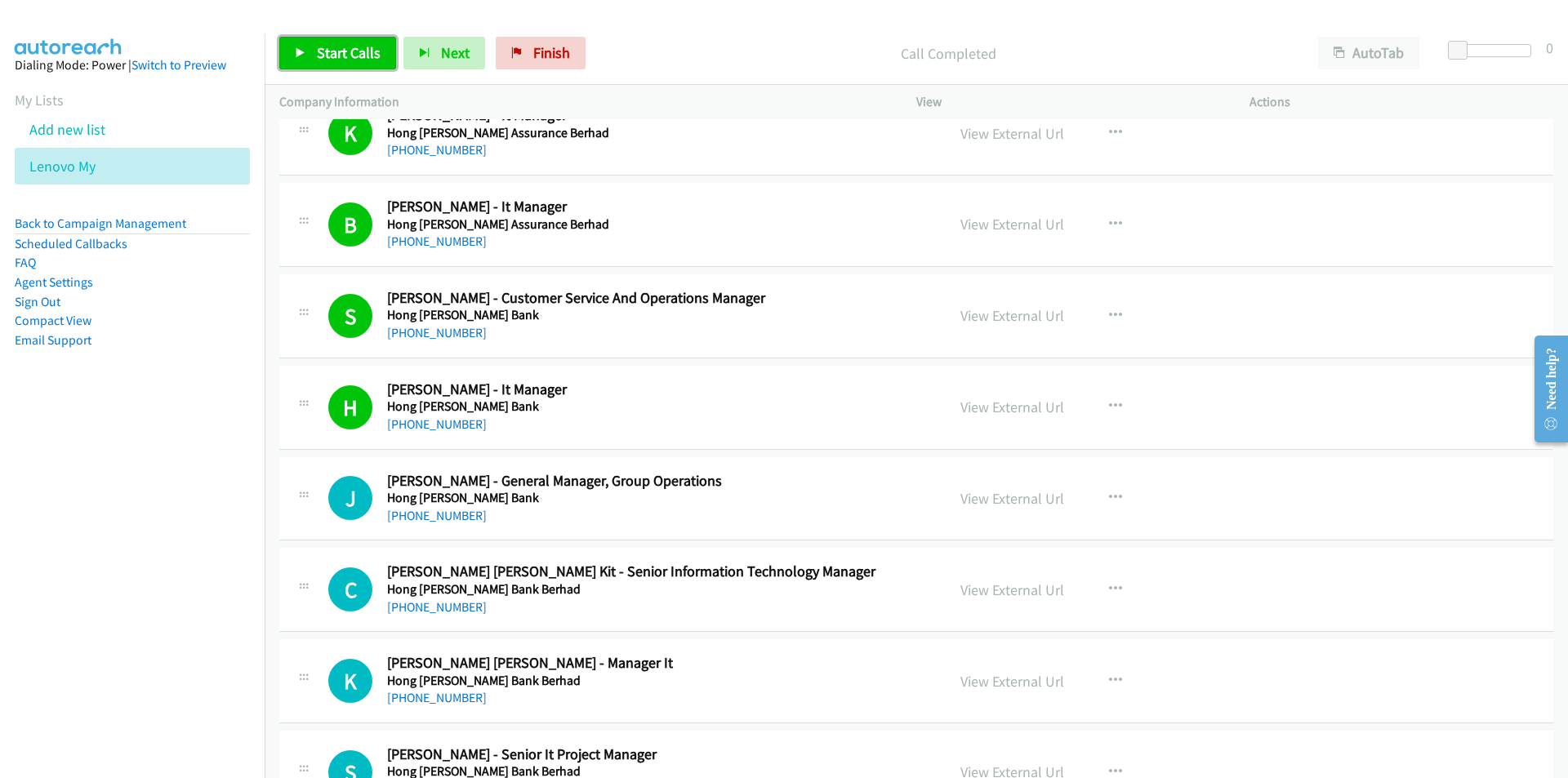
click at [322, 55] on span "Start Calls" at bounding box center [348, 52] width 64 height 18
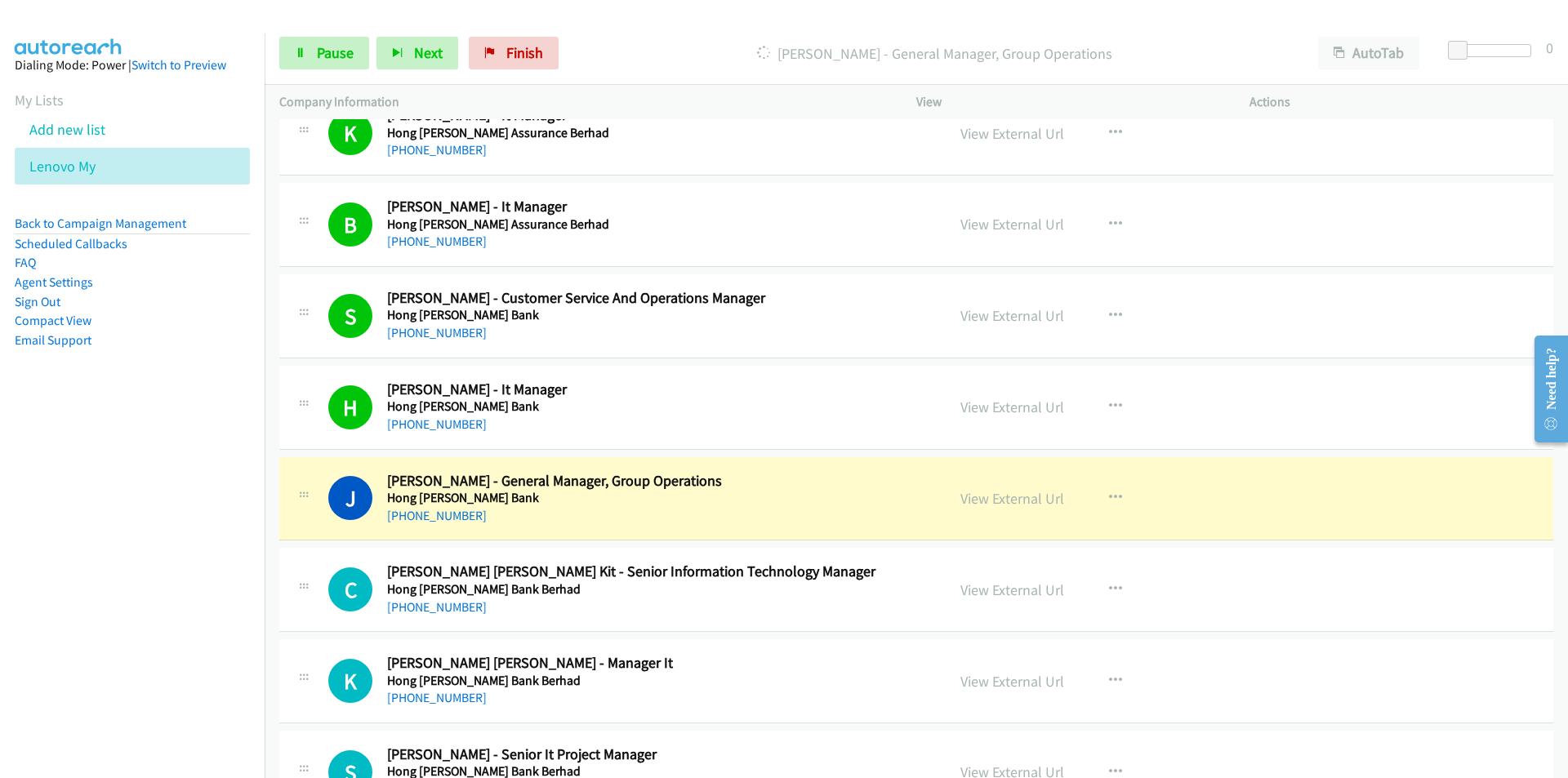
click at [167, 623] on nav "Dialing Mode: Power | Switch to Preview My Lists Add new list Lenovo My Back to…" at bounding box center [132, 422] width 265 height 778
click at [995, 502] on link "View External Url" at bounding box center [1012, 498] width 104 height 18
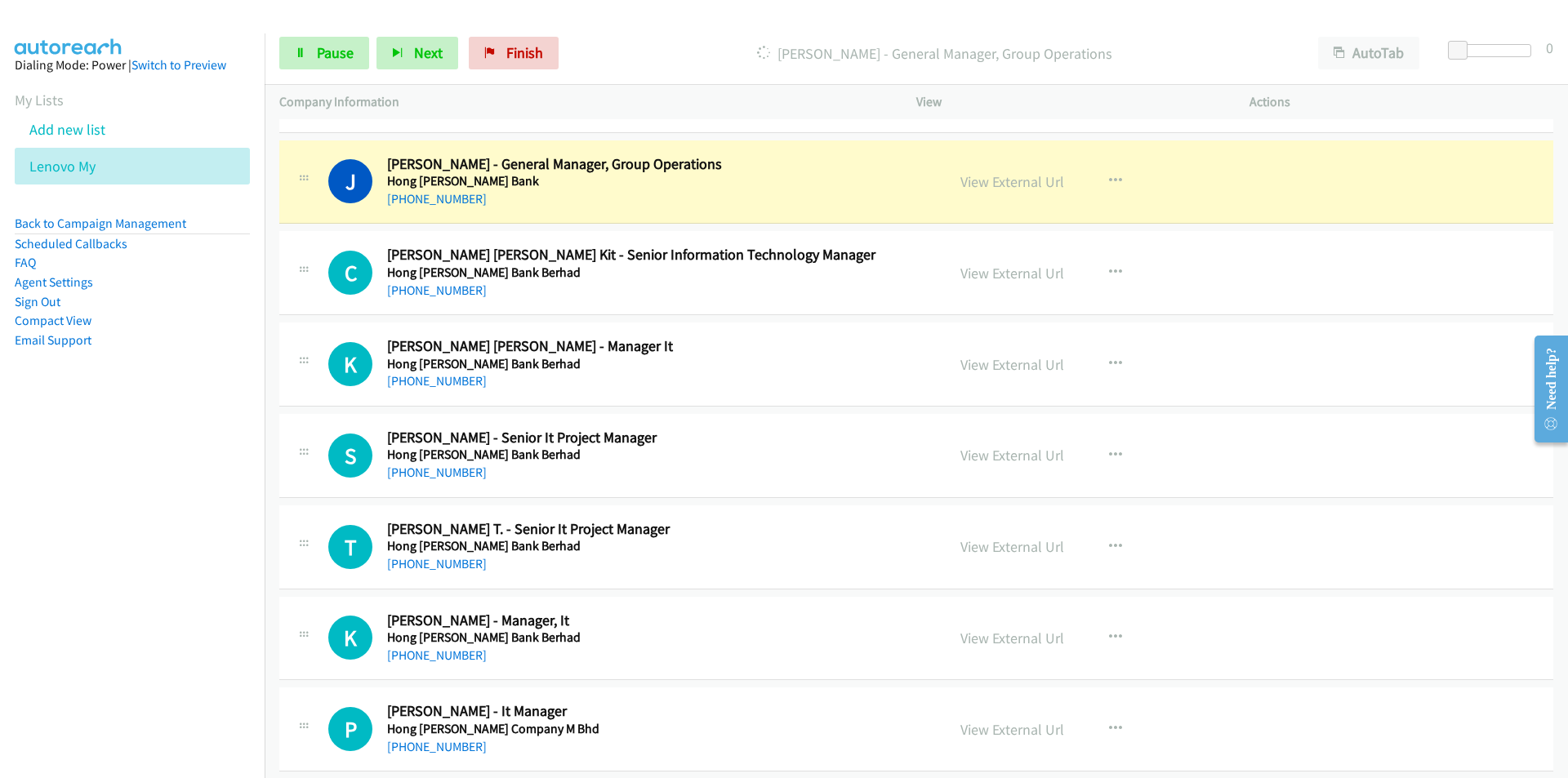
scroll to position [7346, 0]
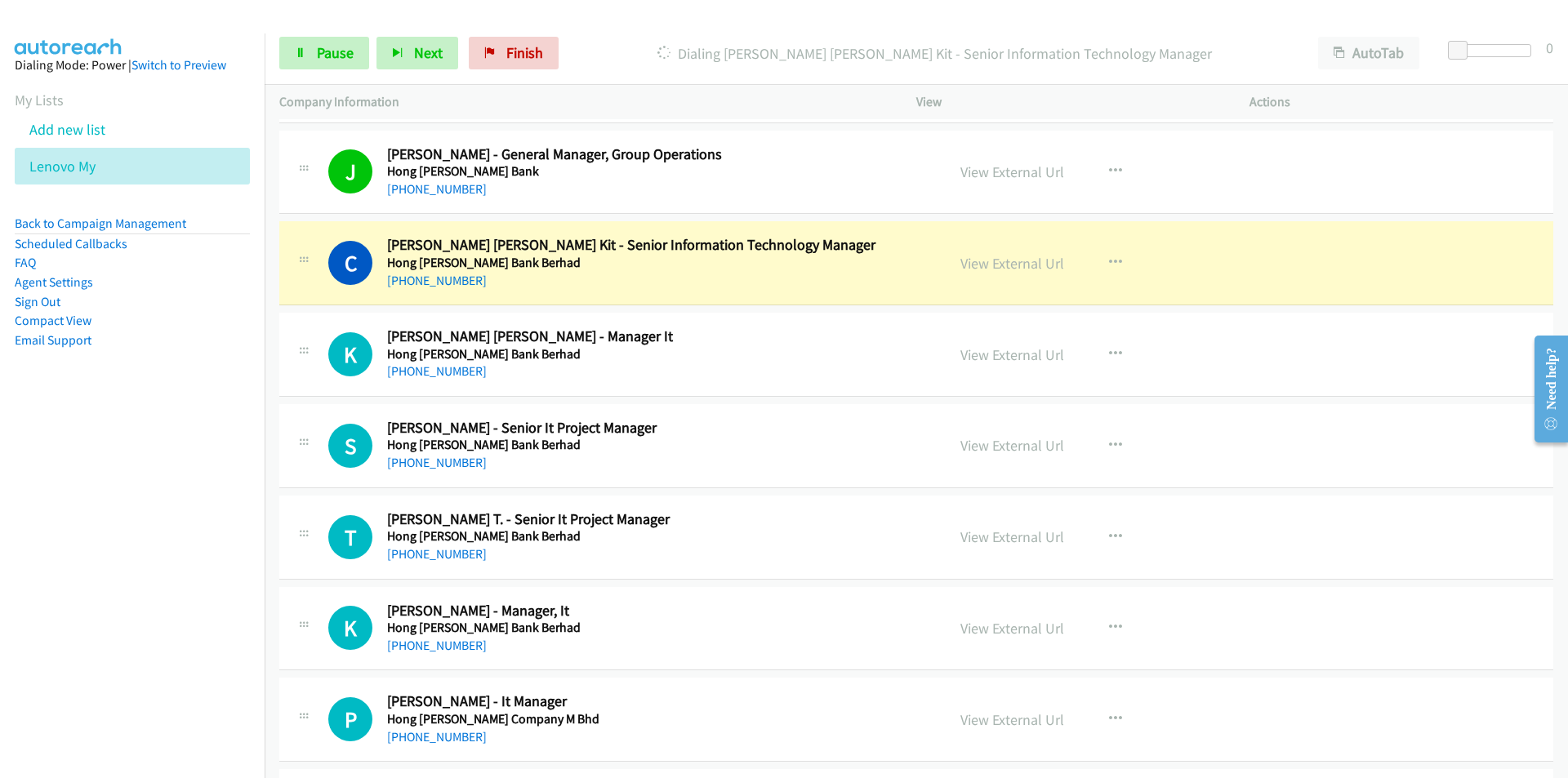
drag, startPoint x: 185, startPoint y: 536, endPoint x: 543, endPoint y: 559, distance: 358.7
click at [185, 537] on nav "Dialing Mode: Power | Switch to Preview My Lists Add new list Lenovo My Back to…" at bounding box center [132, 422] width 265 height 778
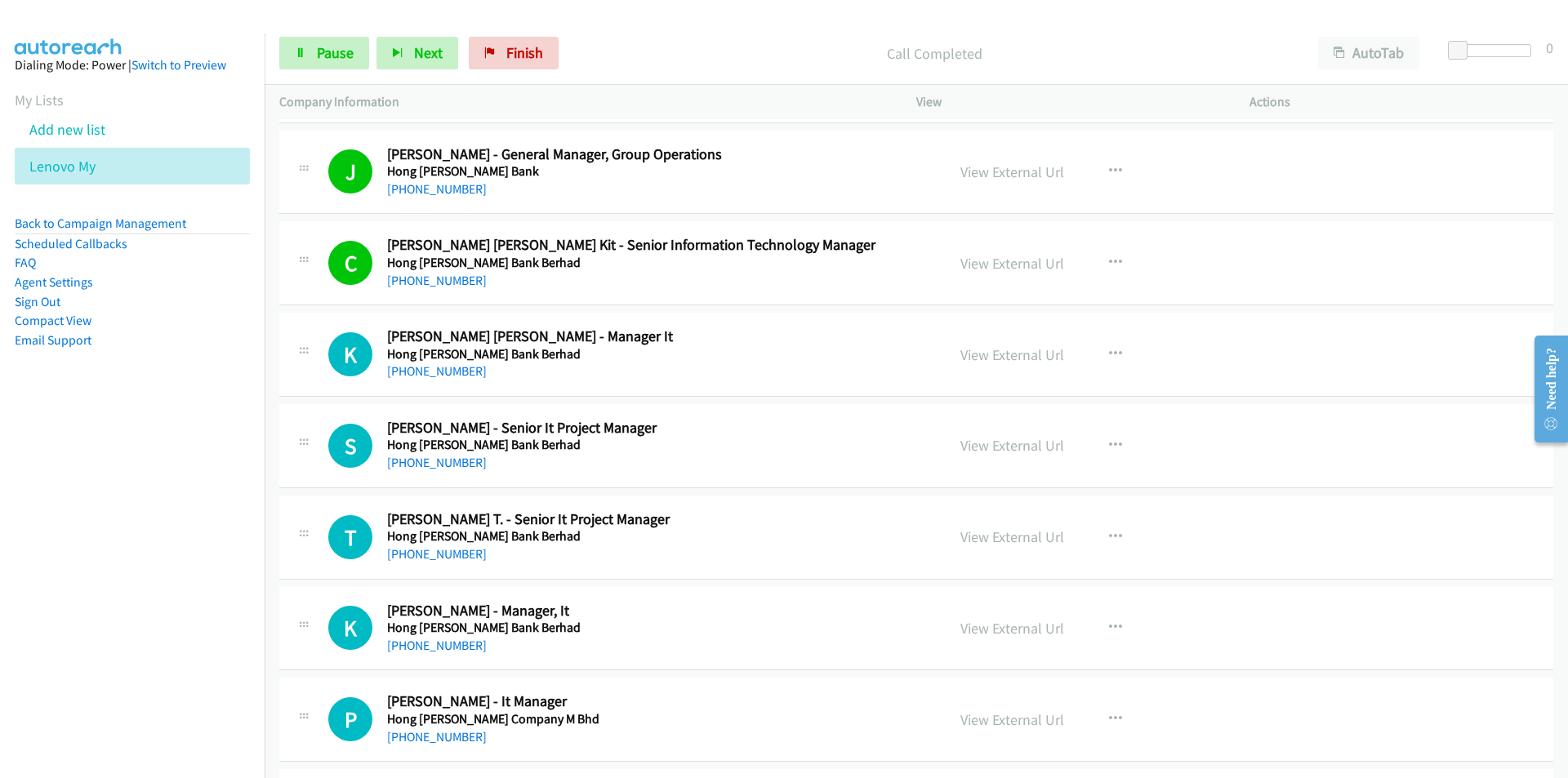
drag, startPoint x: 95, startPoint y: 589, endPoint x: 144, endPoint y: 579, distance: 50.0
click at [96, 589] on nav "Dialing Mode: Power | Switch to Preview My Lists Add new list Lenovo My Back to…" at bounding box center [132, 422] width 265 height 778
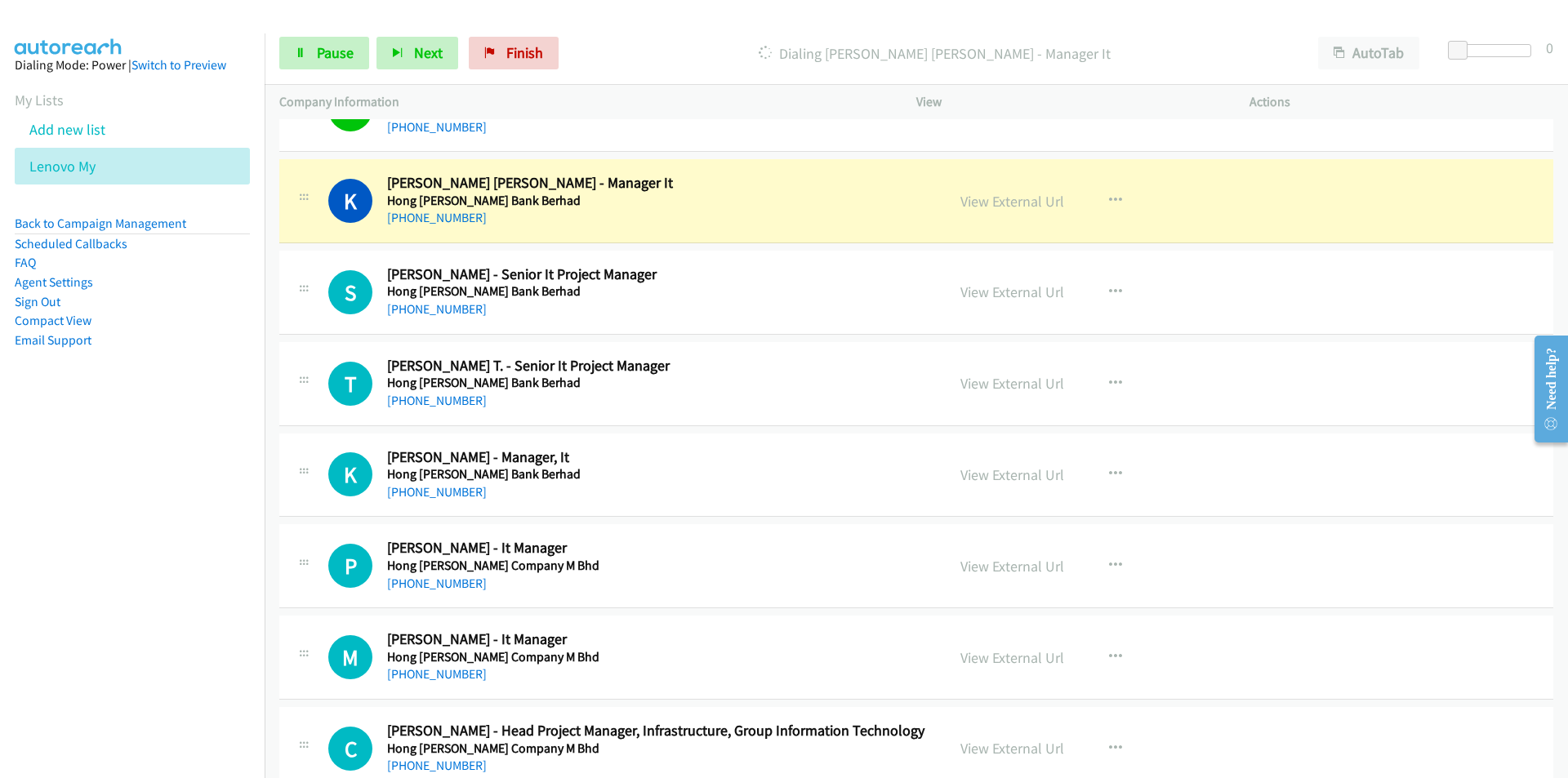
scroll to position [7509, 0]
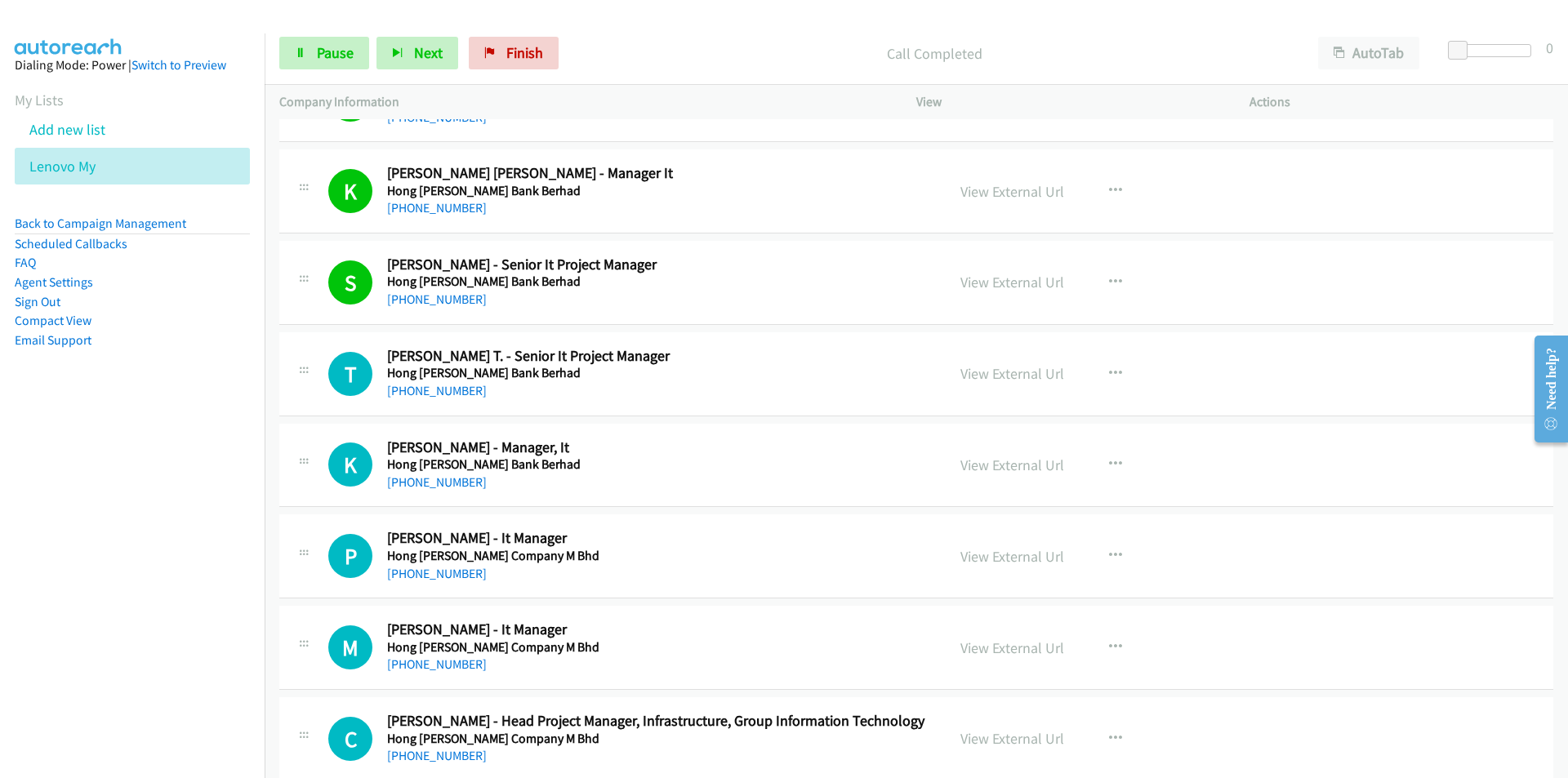
click at [222, 564] on nav "Dialing Mode: Power | Switch to Preview My Lists Add new list Lenovo My Back to…" at bounding box center [132, 422] width 265 height 778
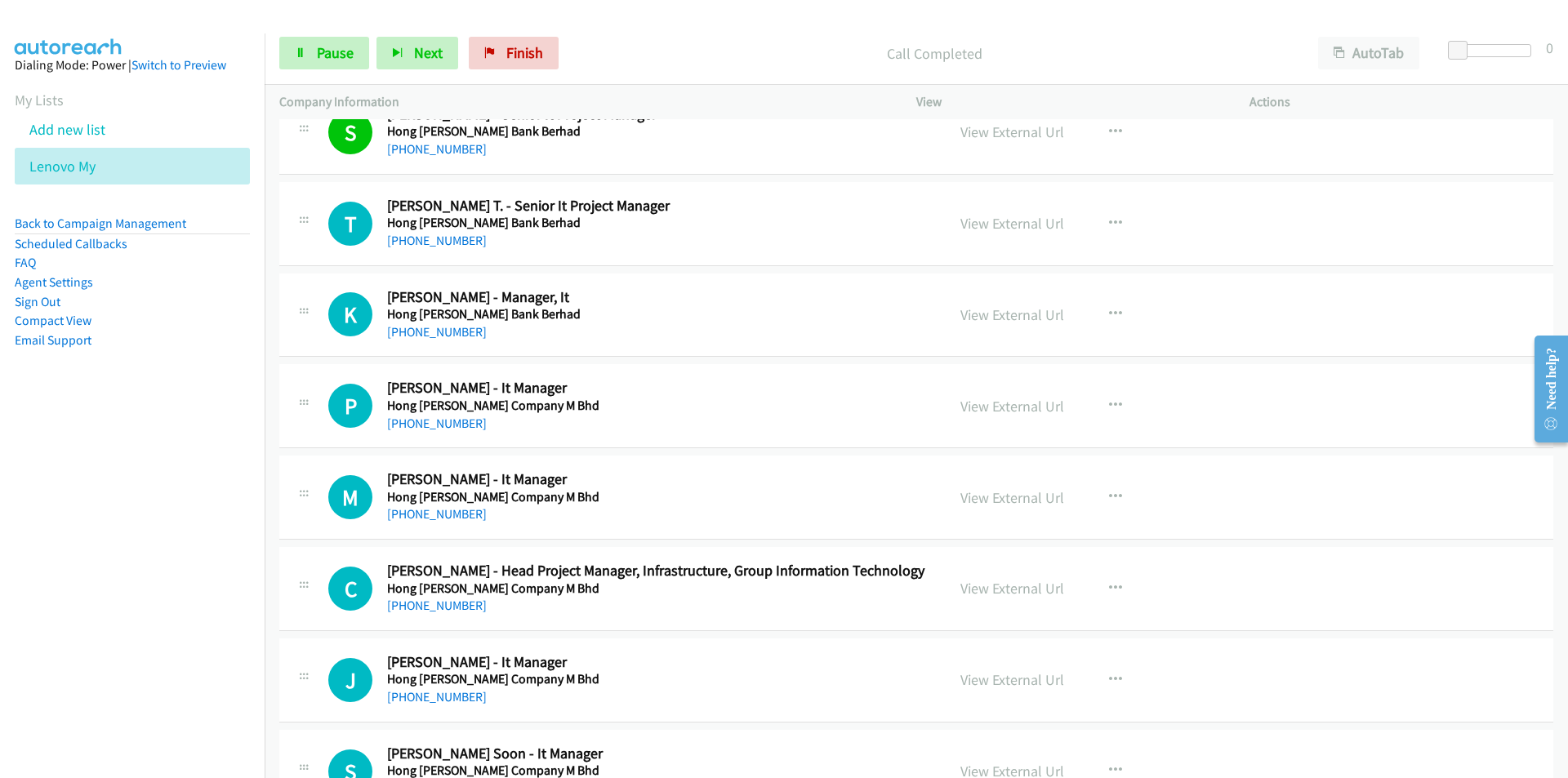
scroll to position [7672, 0]
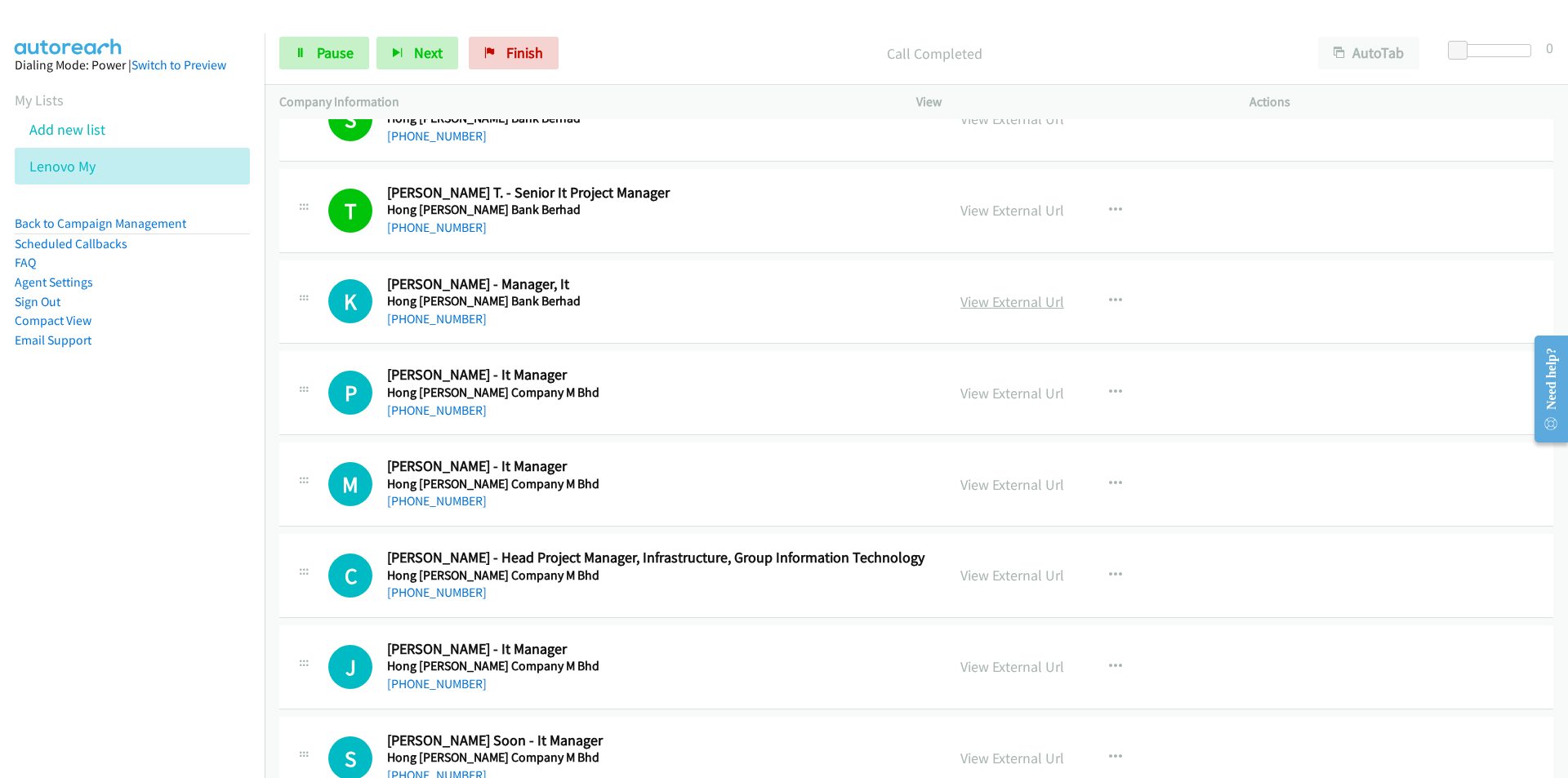
click at [1017, 297] on link "View External Url" at bounding box center [1012, 301] width 104 height 18
click at [170, 589] on nav "Dialing Mode: Power | Switch to Preview My Lists Add new list Lenovo My Back to…" at bounding box center [132, 422] width 265 height 778
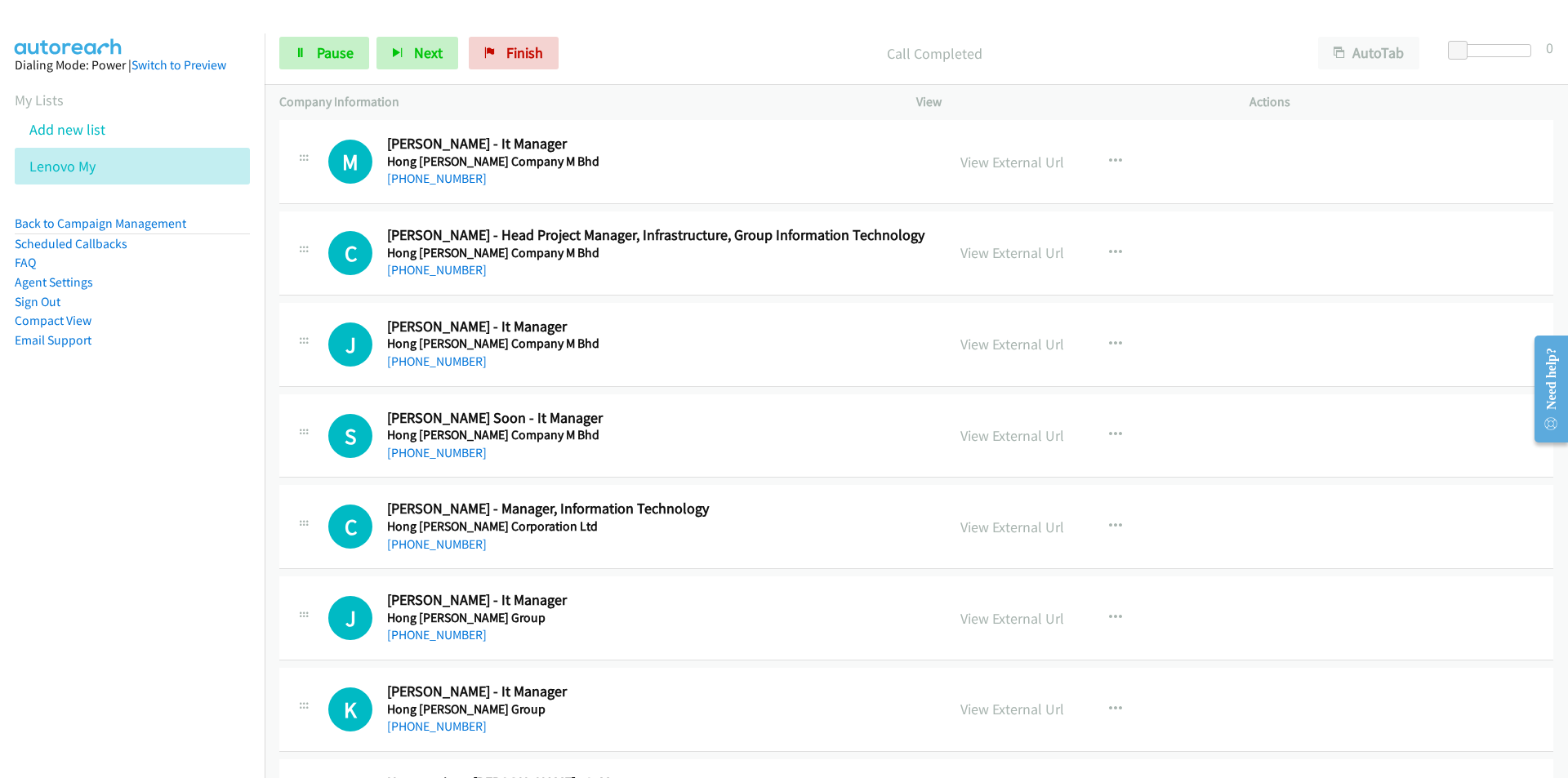
scroll to position [7999, 0]
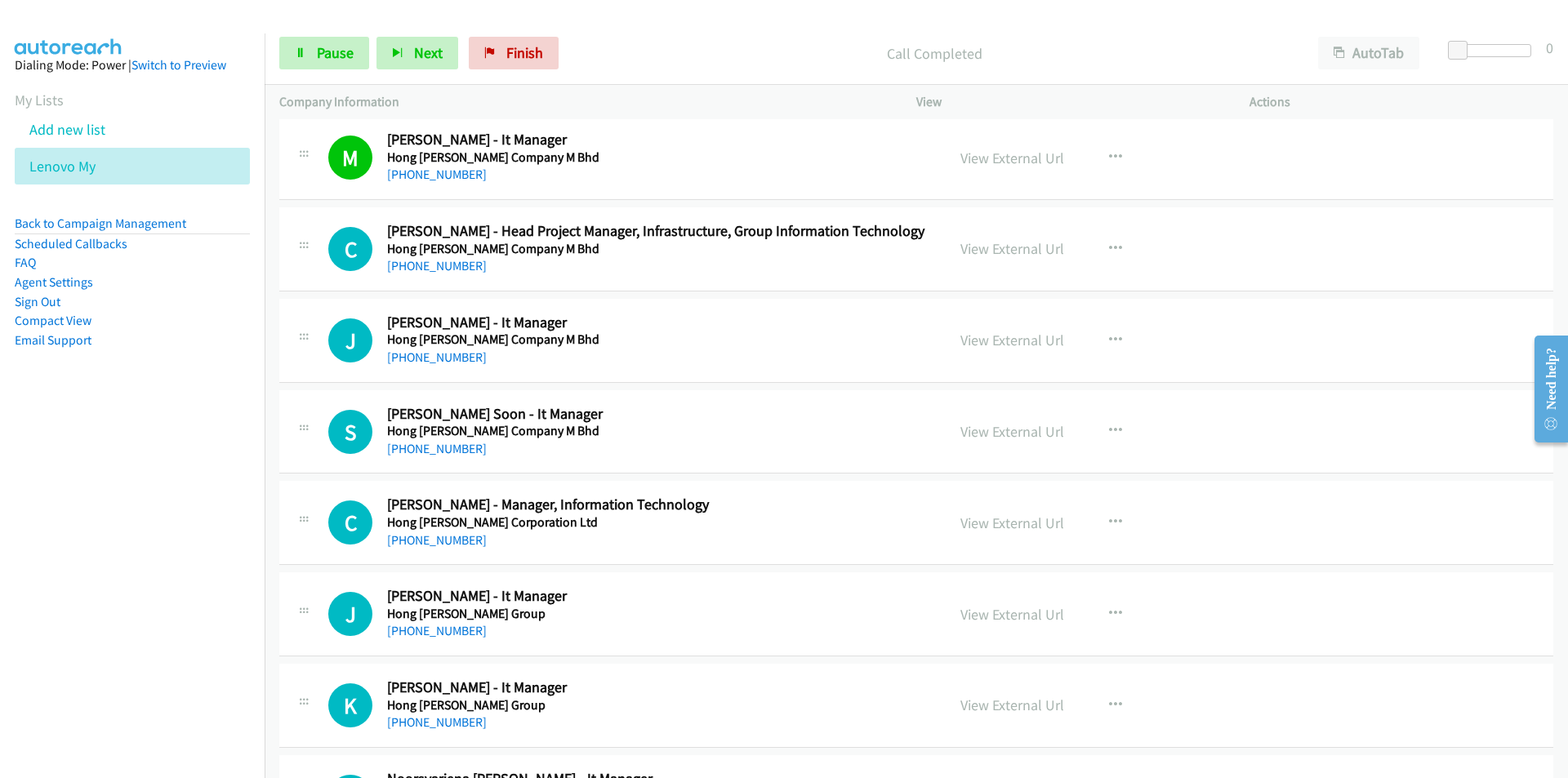
click at [211, 534] on nav "Dialing Mode: Power | Switch to Preview My Lists Add new list Lenovo My Back to…" at bounding box center [132, 422] width 265 height 778
click at [1012, 244] on link "View External Url" at bounding box center [1012, 248] width 104 height 18
click at [219, 475] on nav "Dialing Mode: Power | Switch to Preview My Lists Add new list Lenovo My Back to…" at bounding box center [132, 422] width 265 height 778
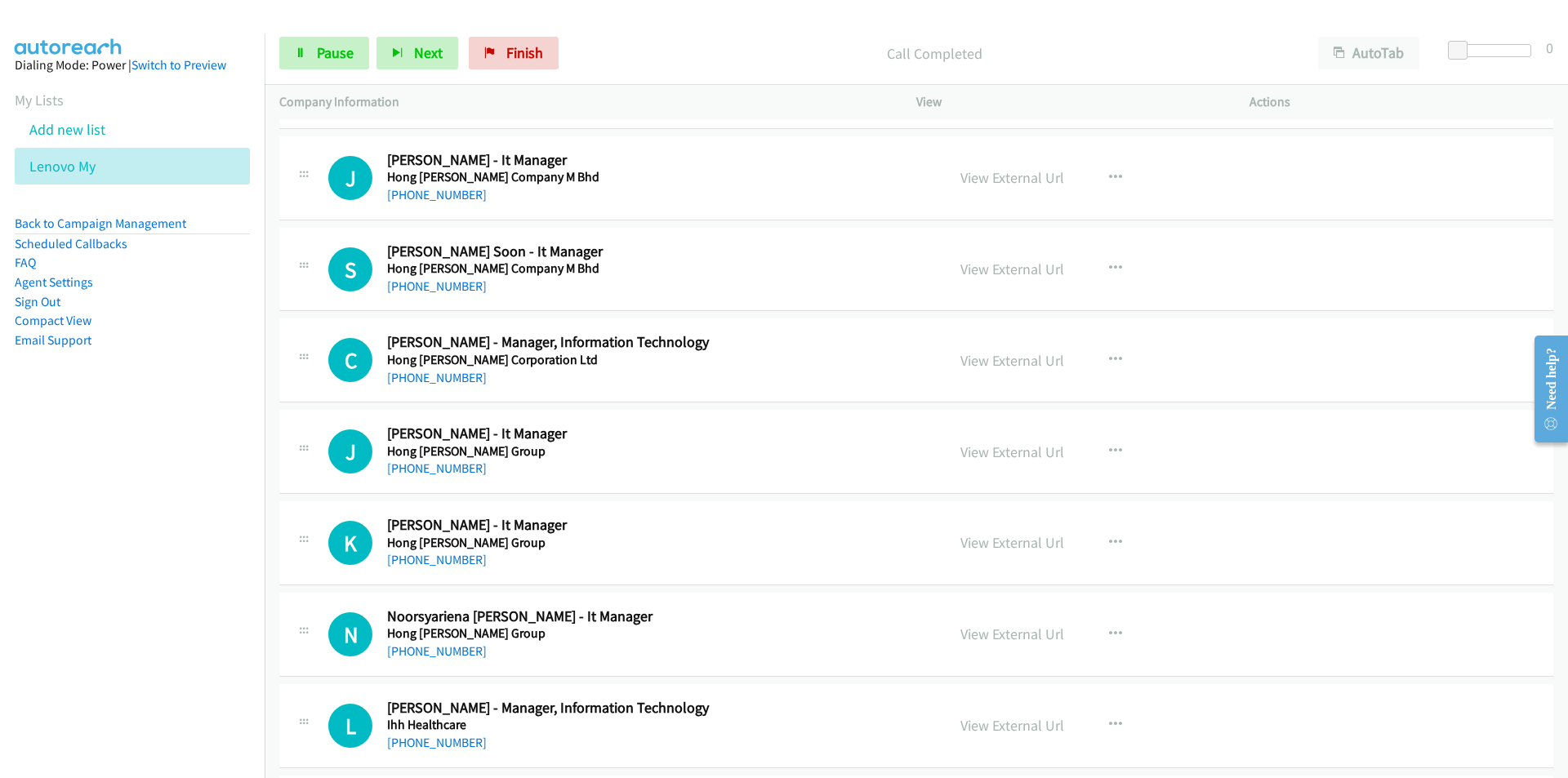
scroll to position [8162, 0]
click at [118, 518] on nav "Dialing Mode: Power | Switch to Preview My Lists Add new list Lenovo My Back to…" at bounding box center [132, 422] width 265 height 778
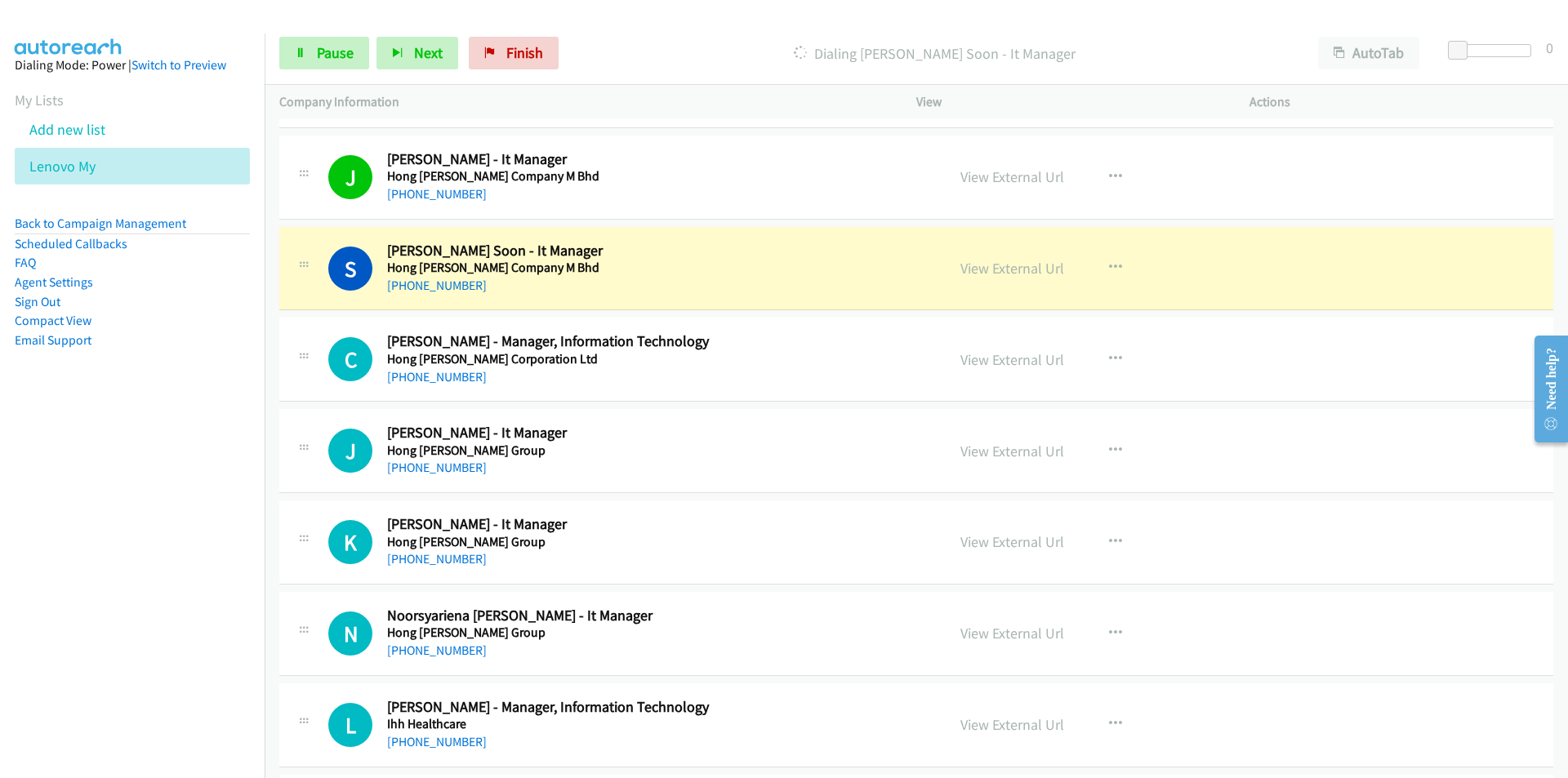
click at [196, 580] on nav "Dialing Mode: Power | Switch to Preview My Lists Add new list Lenovo My Back to…" at bounding box center [132, 422] width 265 height 778
click at [996, 265] on link "View External Url" at bounding box center [1012, 268] width 104 height 18
click at [314, 53] on link "Pause" at bounding box center [324, 53] width 90 height 33
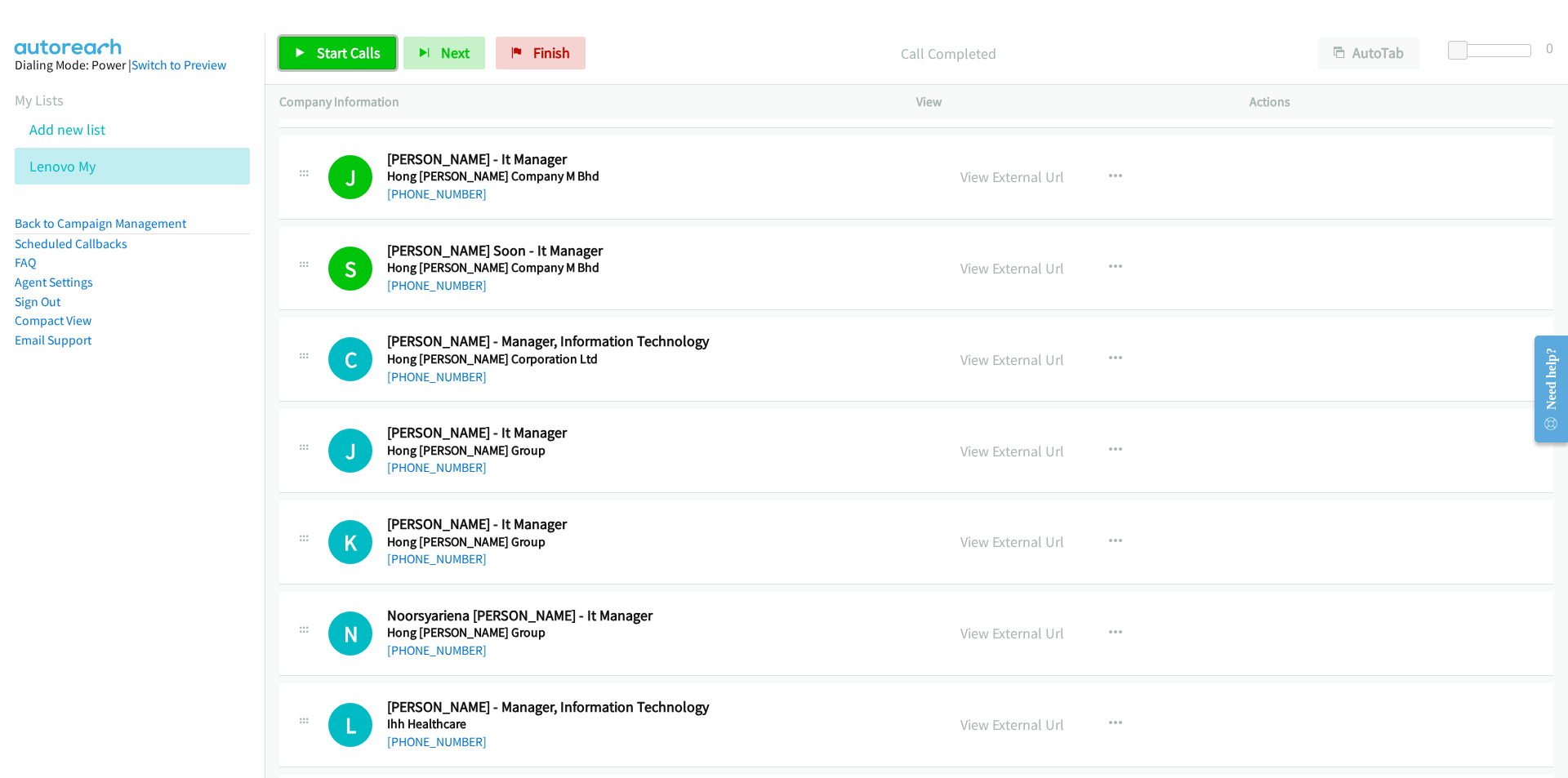
click at [339, 54] on span "Start Calls" at bounding box center [348, 52] width 64 height 18
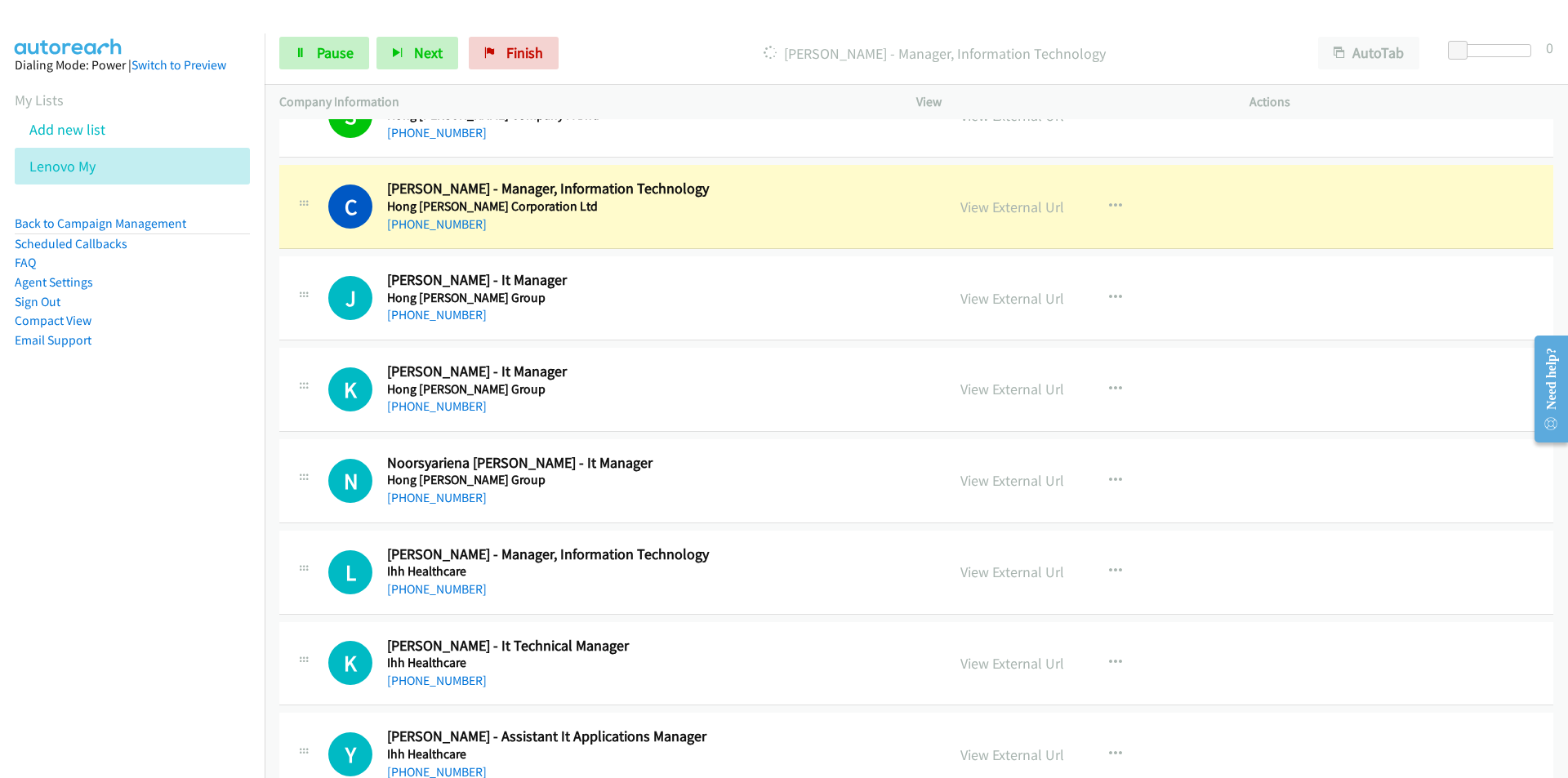
scroll to position [8326, 0]
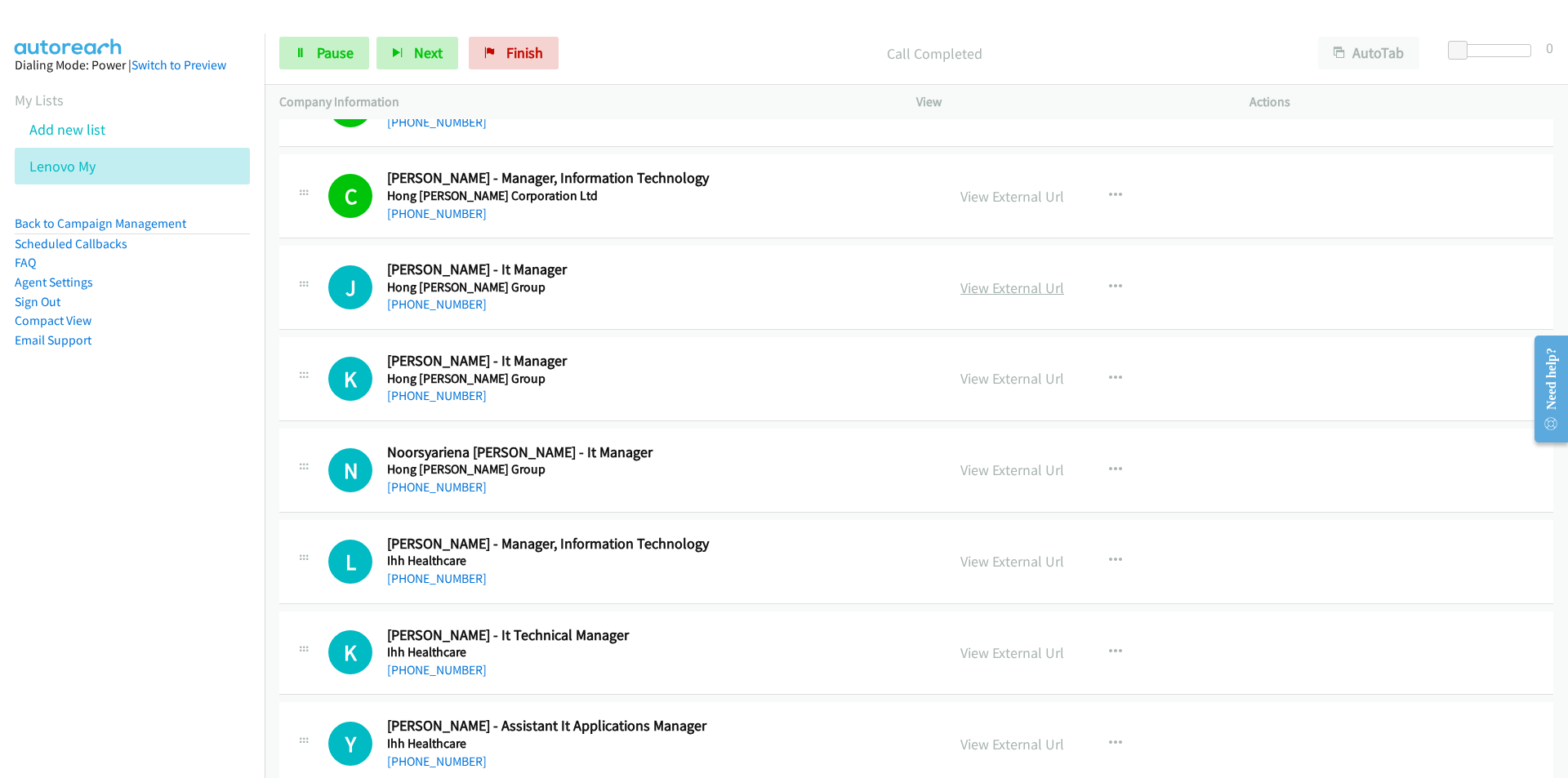
click at [1001, 288] on link "View External Url" at bounding box center [1012, 287] width 104 height 18
click at [166, 512] on nav "Dialing Mode: Power | Switch to Preview My Lists Add new list Lenovo My Back to…" at bounding box center [132, 422] width 265 height 778
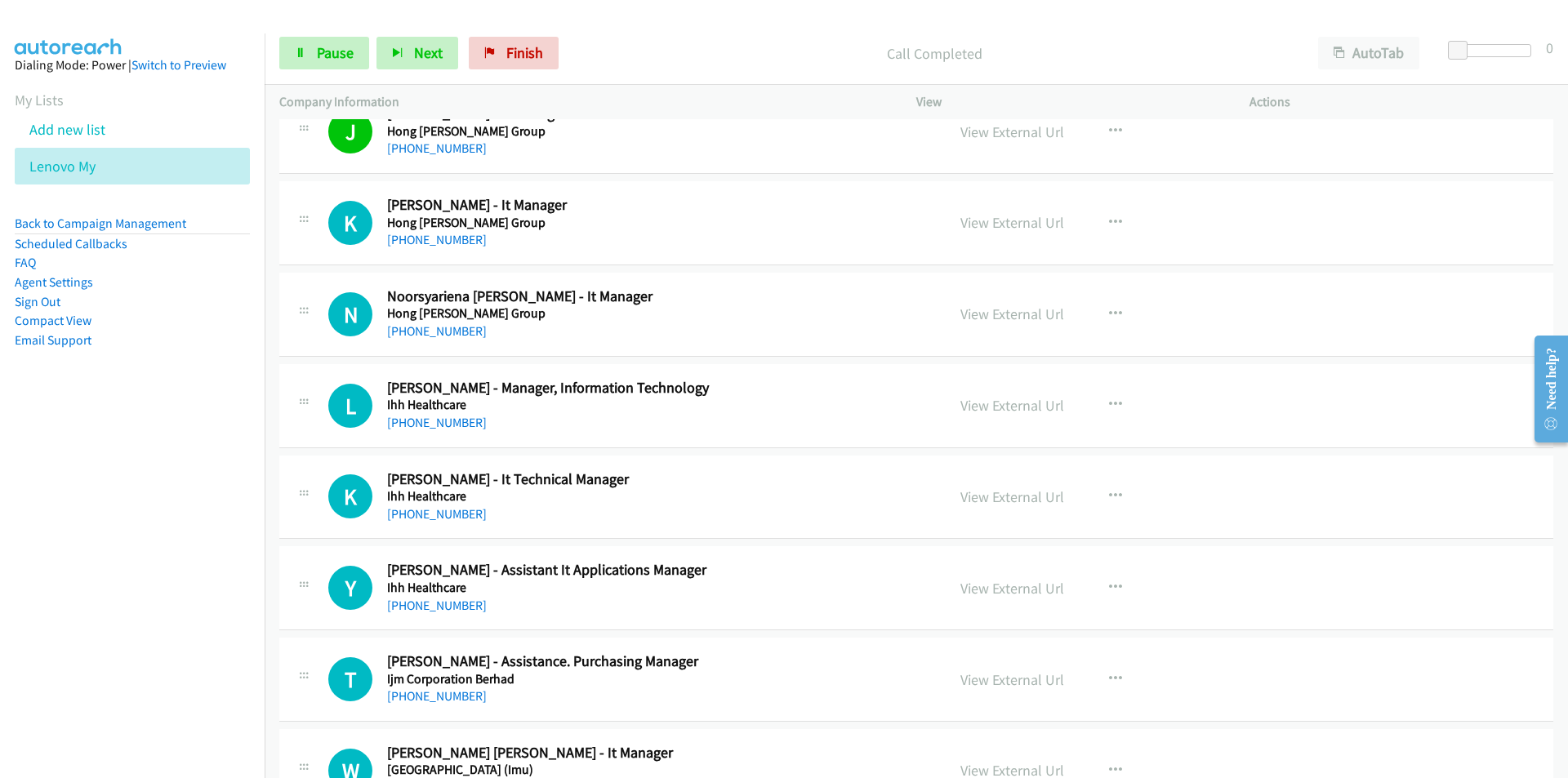
scroll to position [8489, 0]
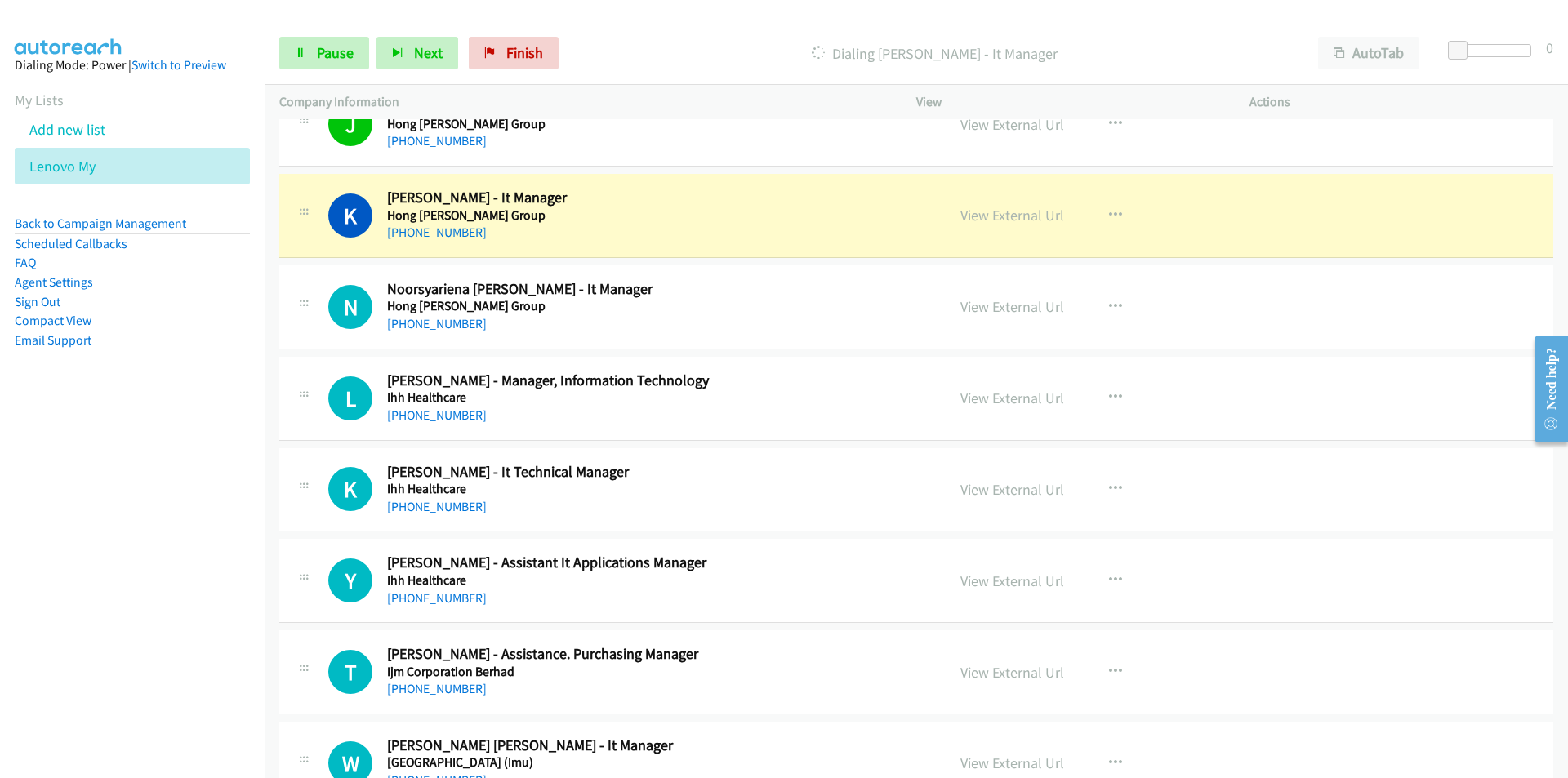
click at [167, 564] on nav "Dialing Mode: Power | Switch to Preview My Lists Add new list Lenovo My Back to…" at bounding box center [132, 422] width 265 height 778
drag, startPoint x: 157, startPoint y: 538, endPoint x: 216, endPoint y: 538, distance: 59.0
click at [158, 538] on nav "Dialing Mode: Power | Switch to Preview My Lists Add new list Lenovo My Back to…" at bounding box center [132, 422] width 265 height 778
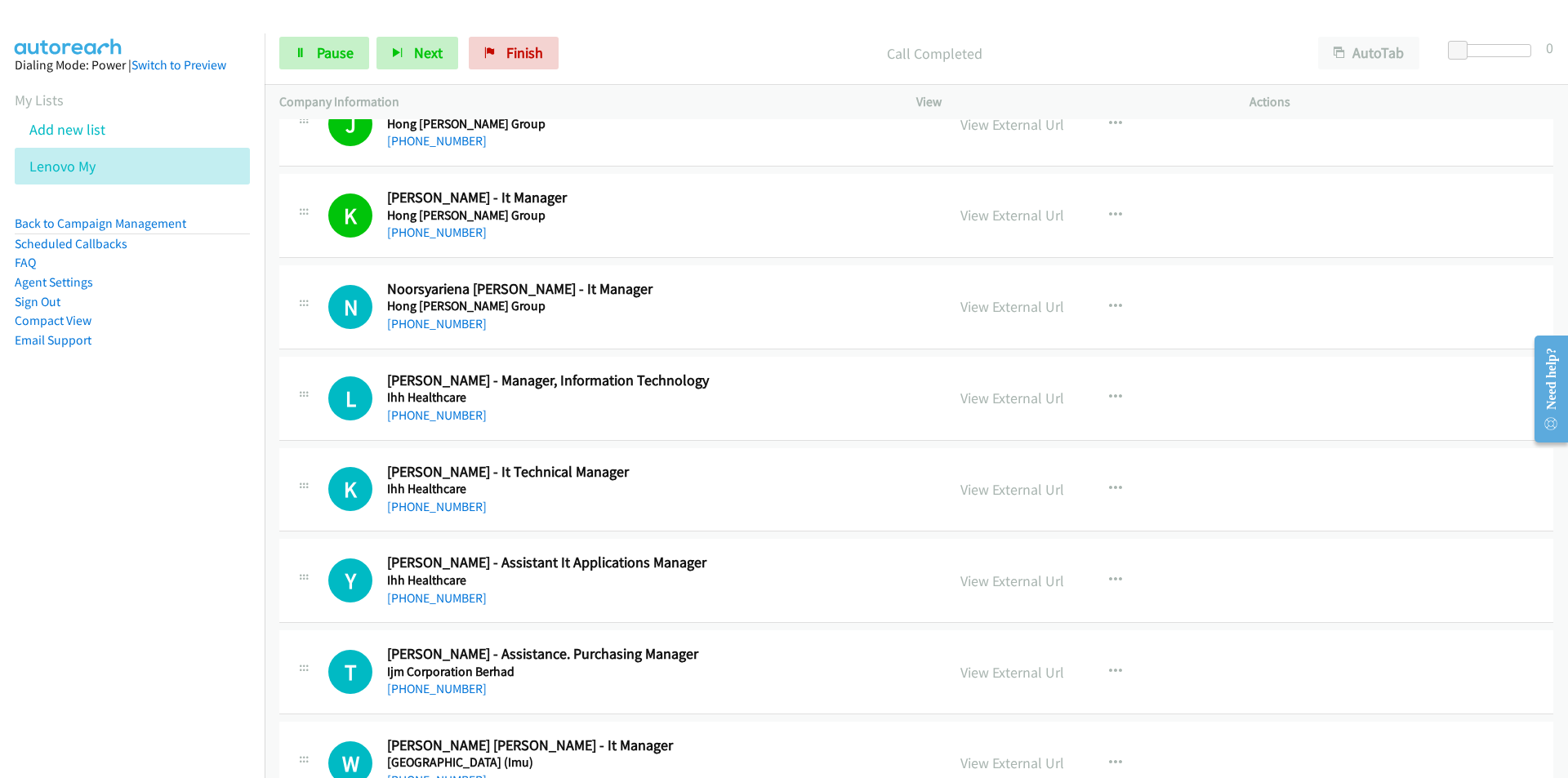
drag, startPoint x: 111, startPoint y: 559, endPoint x: 122, endPoint y: 551, distance: 13.6
click at [111, 559] on nav "Dialing Mode: Power | Switch to Preview My Lists Add new list Lenovo My Back to…" at bounding box center [132, 422] width 265 height 778
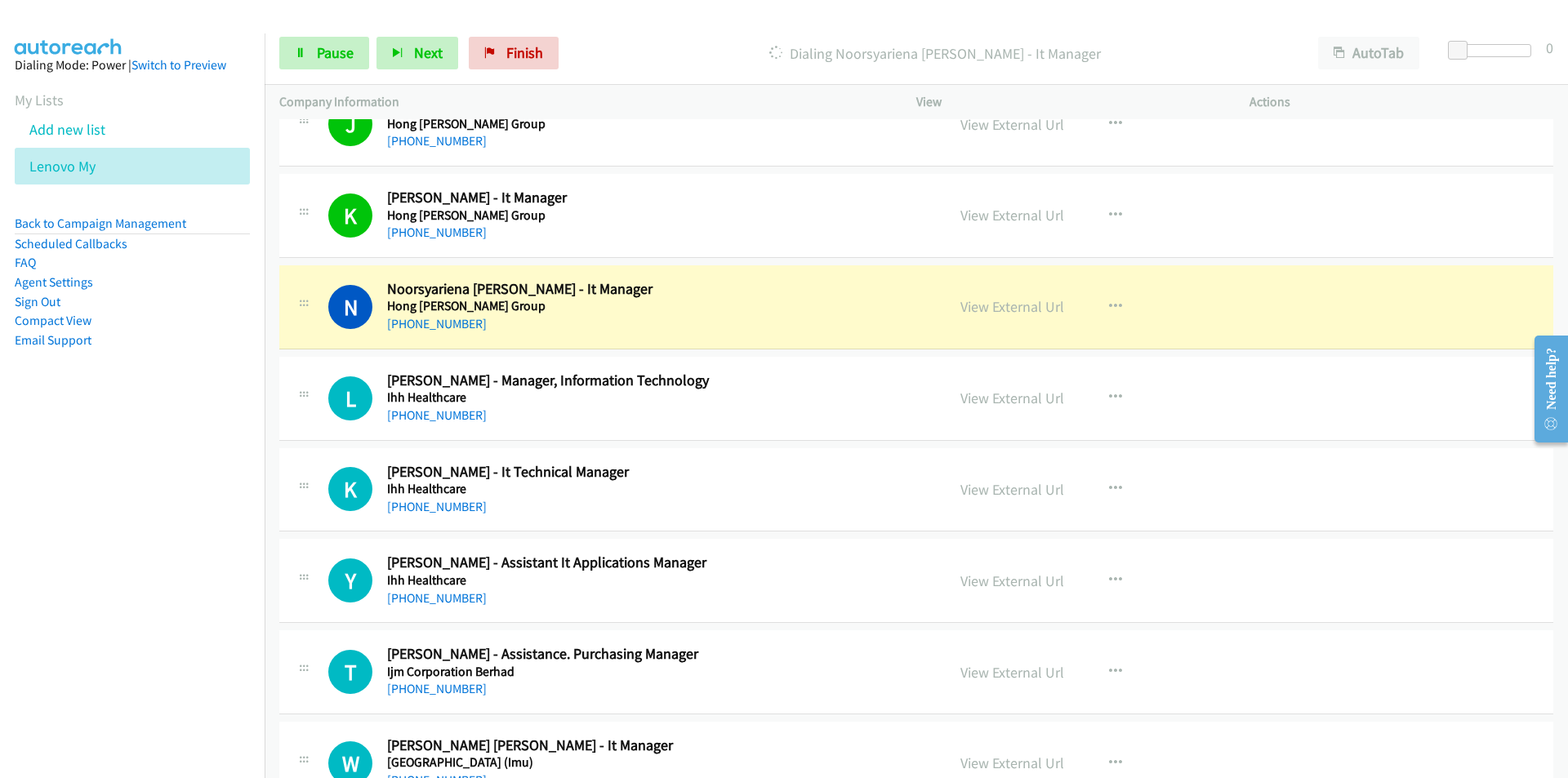
click at [82, 600] on nav "Dialing Mode: Power | Switch to Preview My Lists Add new list Lenovo My Back to…" at bounding box center [132, 422] width 265 height 778
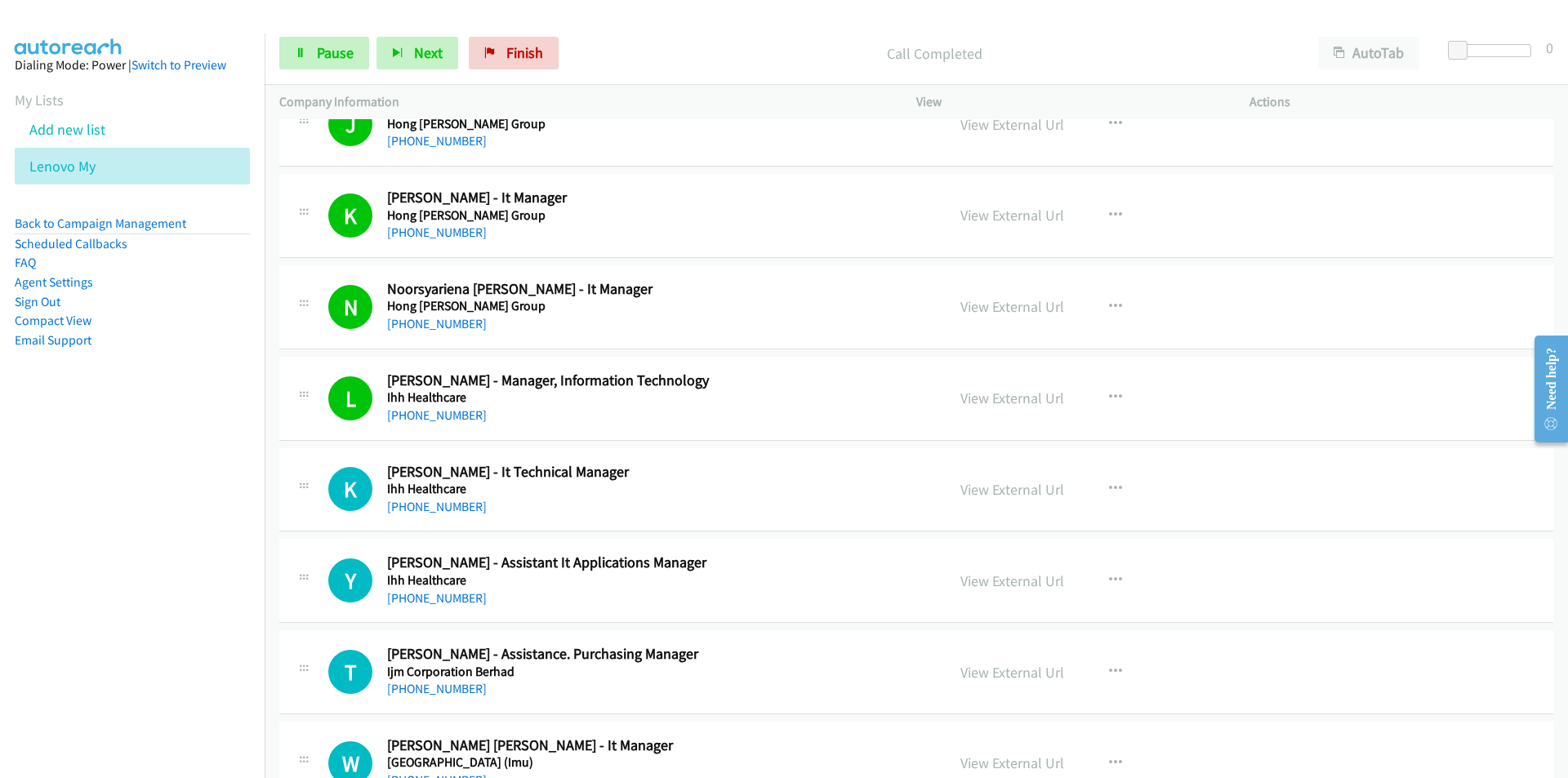
drag, startPoint x: 123, startPoint y: 559, endPoint x: 136, endPoint y: 553, distance: 14.3
click at [123, 559] on nav "Dialing Mode: Power | Switch to Preview My Lists Add new list Lenovo My Back to…" at bounding box center [132, 422] width 265 height 778
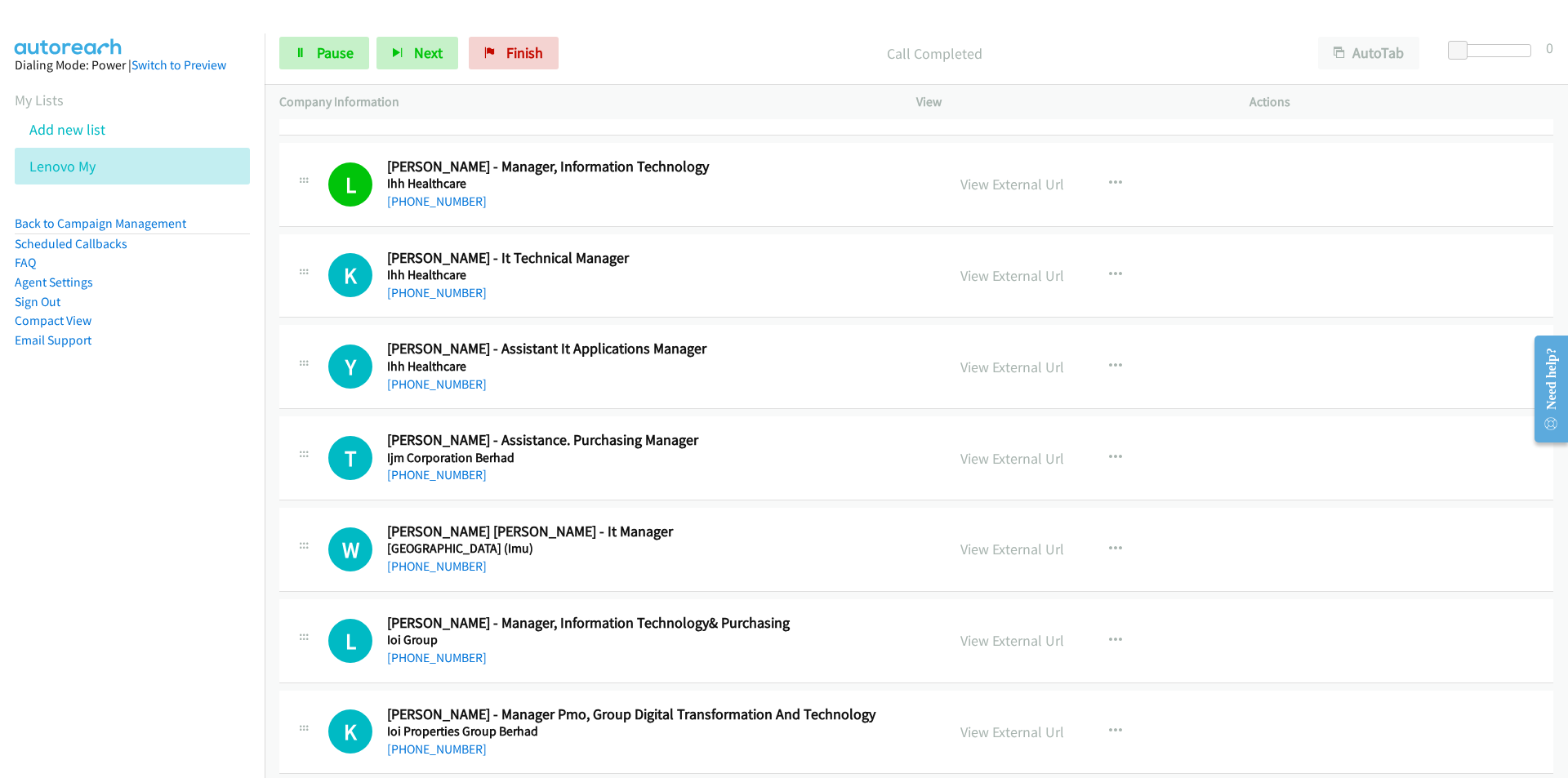
scroll to position [8734, 0]
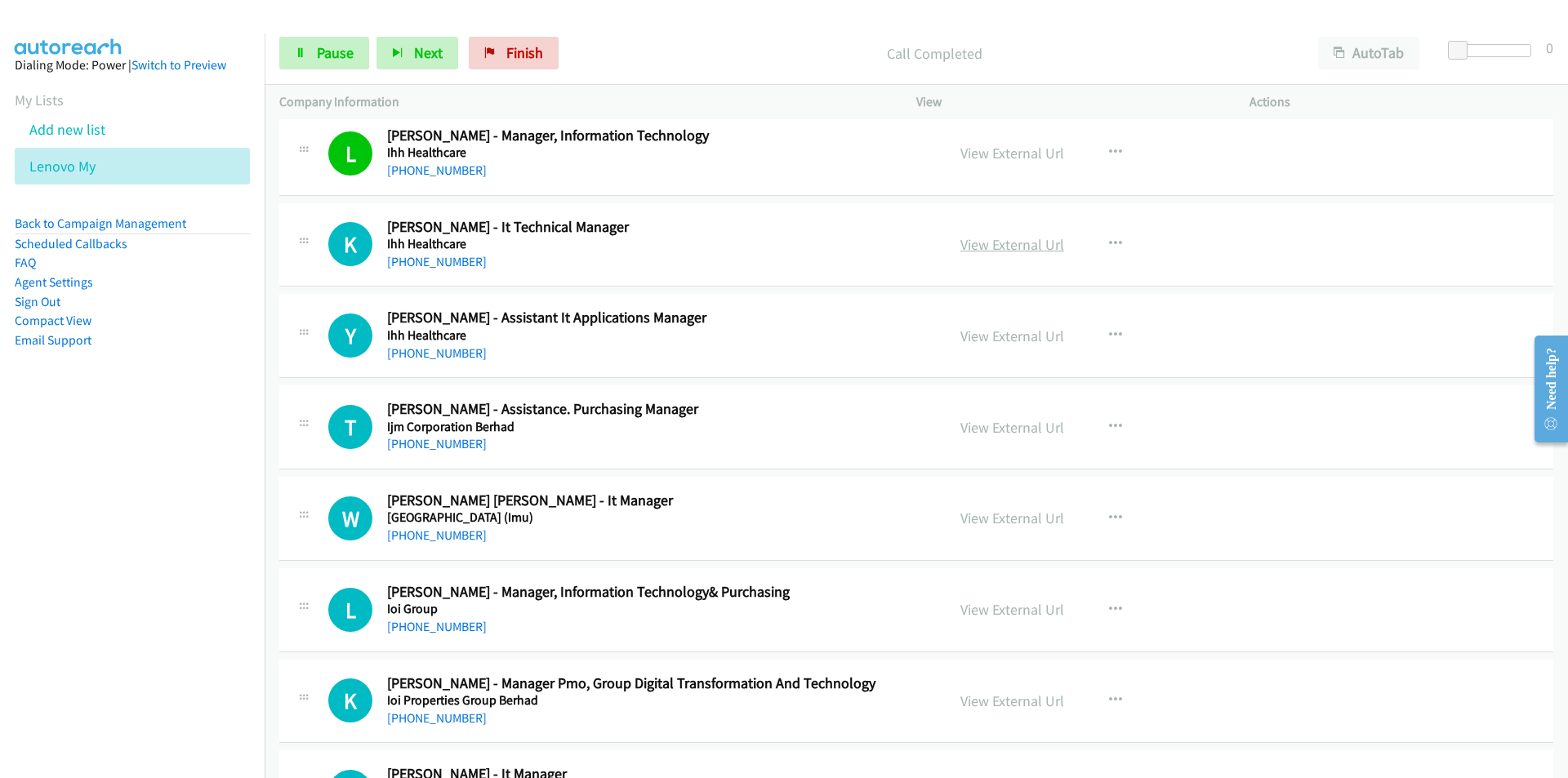
click at [1012, 241] on link "View External Url" at bounding box center [1012, 243] width 104 height 18
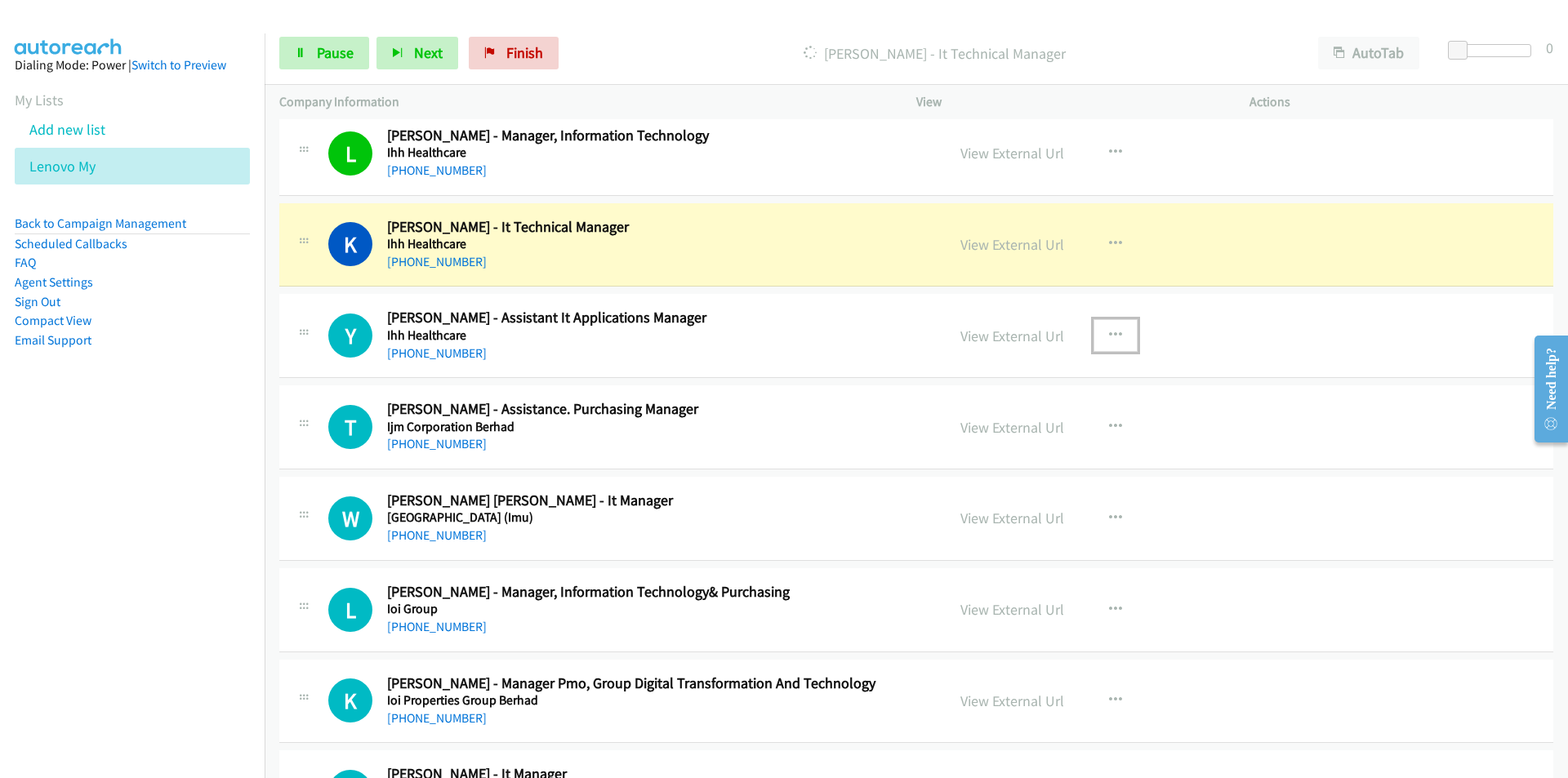
click at [1109, 329] on icon "button" at bounding box center [1115, 335] width 13 height 13
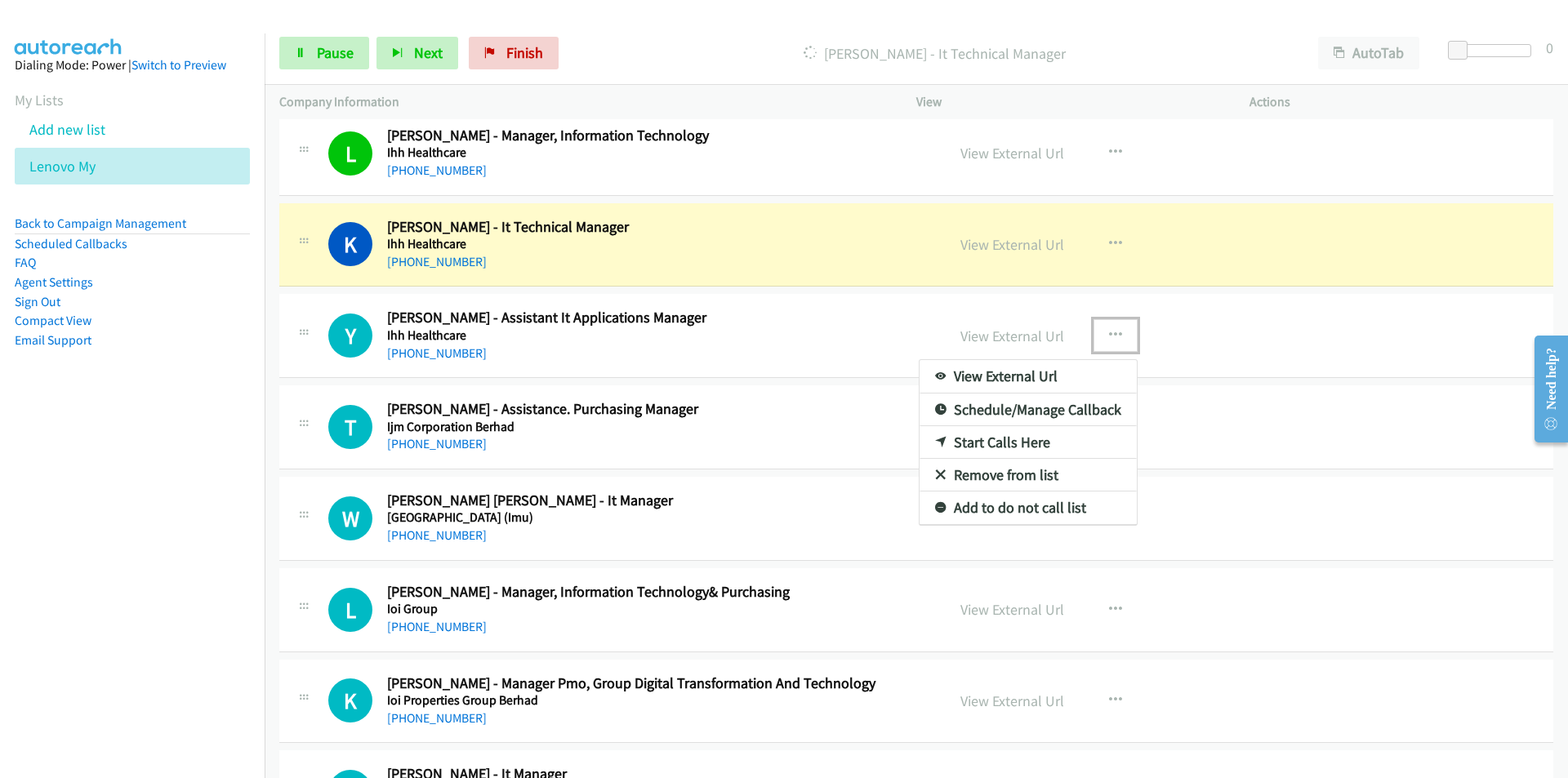
click at [1007, 474] on link "Remove from list" at bounding box center [1028, 475] width 217 height 33
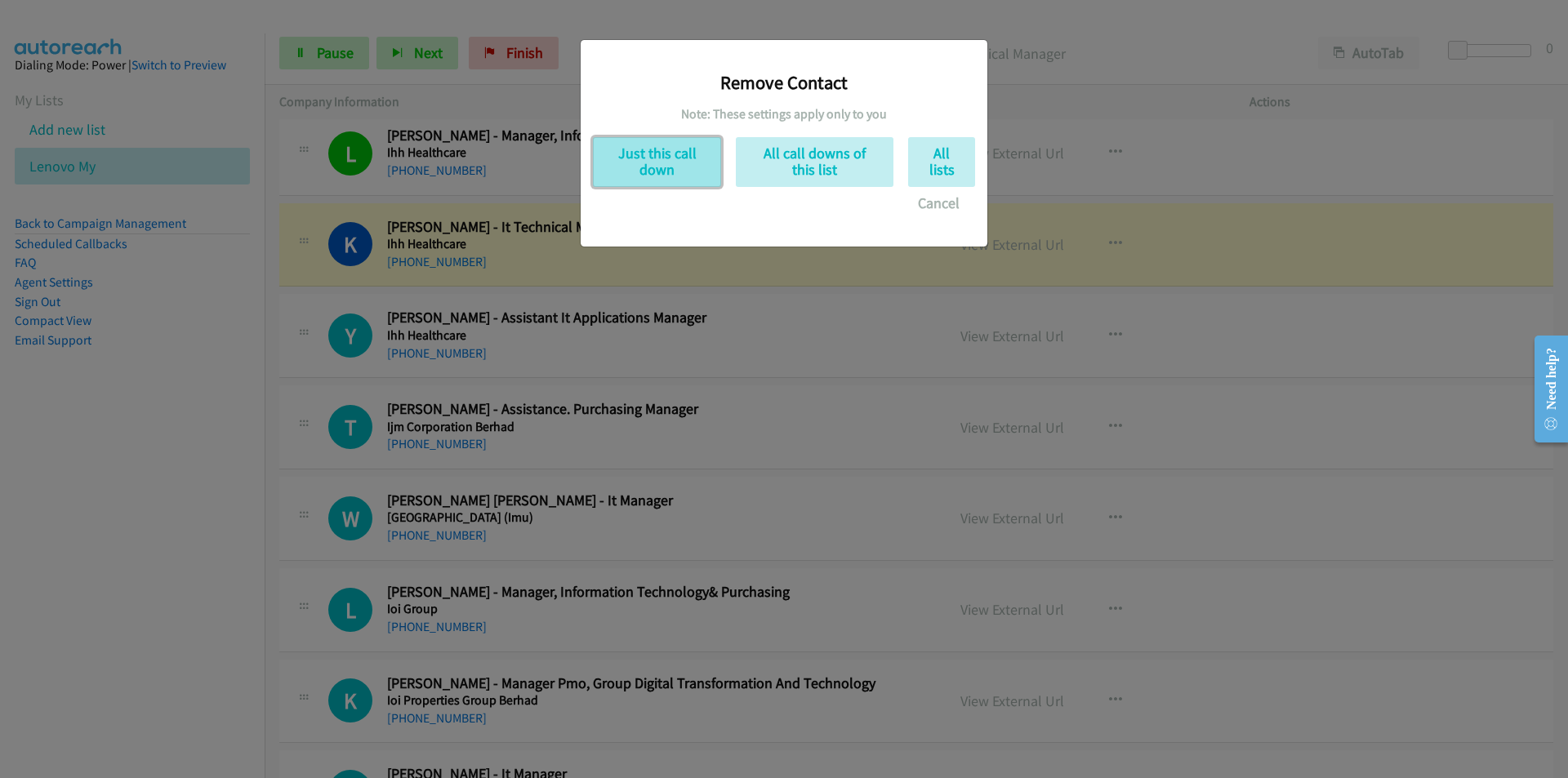
click at [645, 168] on button "Just this call down" at bounding box center [657, 161] width 128 height 49
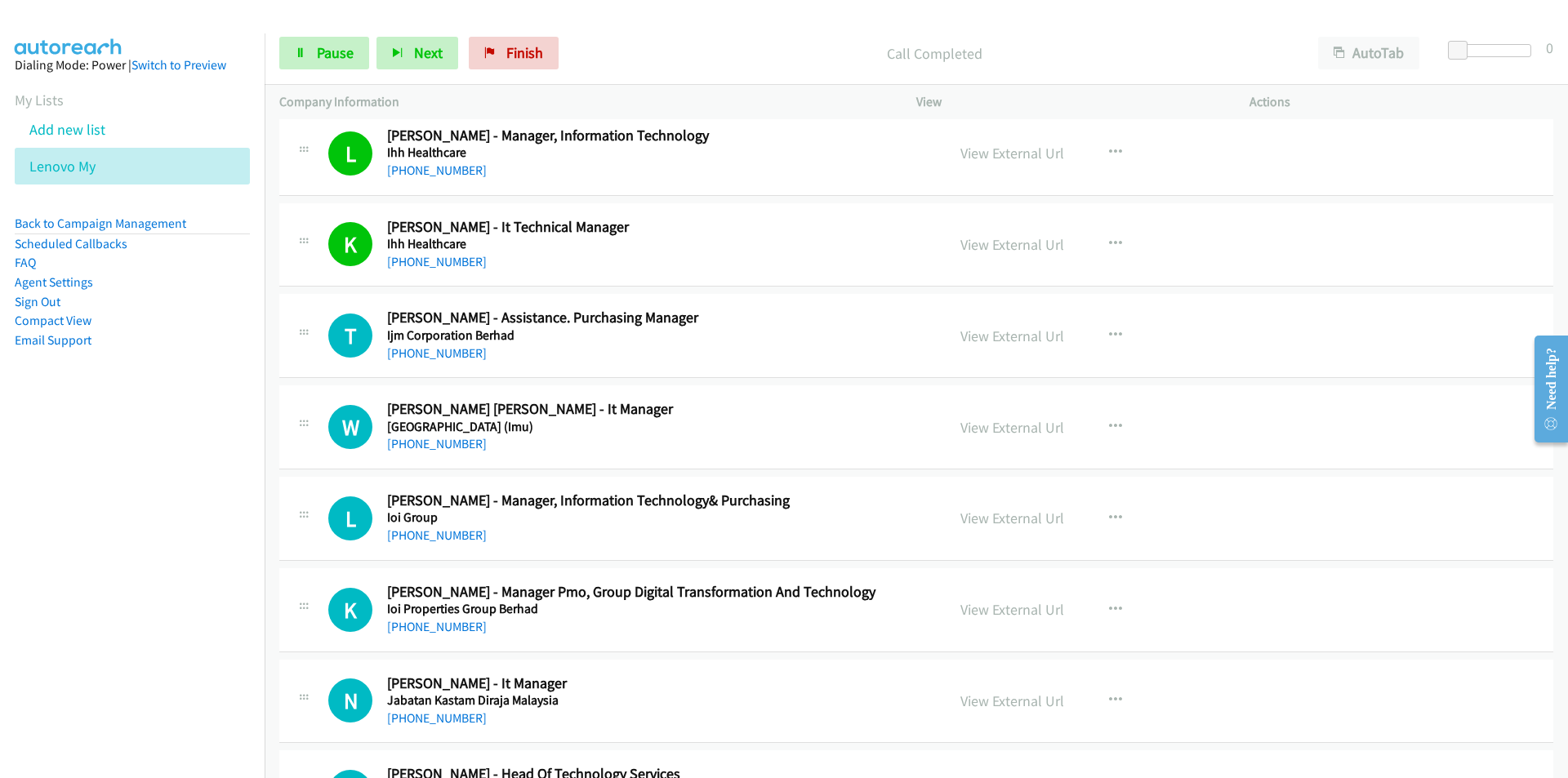
click at [216, 506] on nav "Dialing Mode: Power | Switch to Preview My Lists Add new list Lenovo My Back to…" at bounding box center [132, 422] width 265 height 778
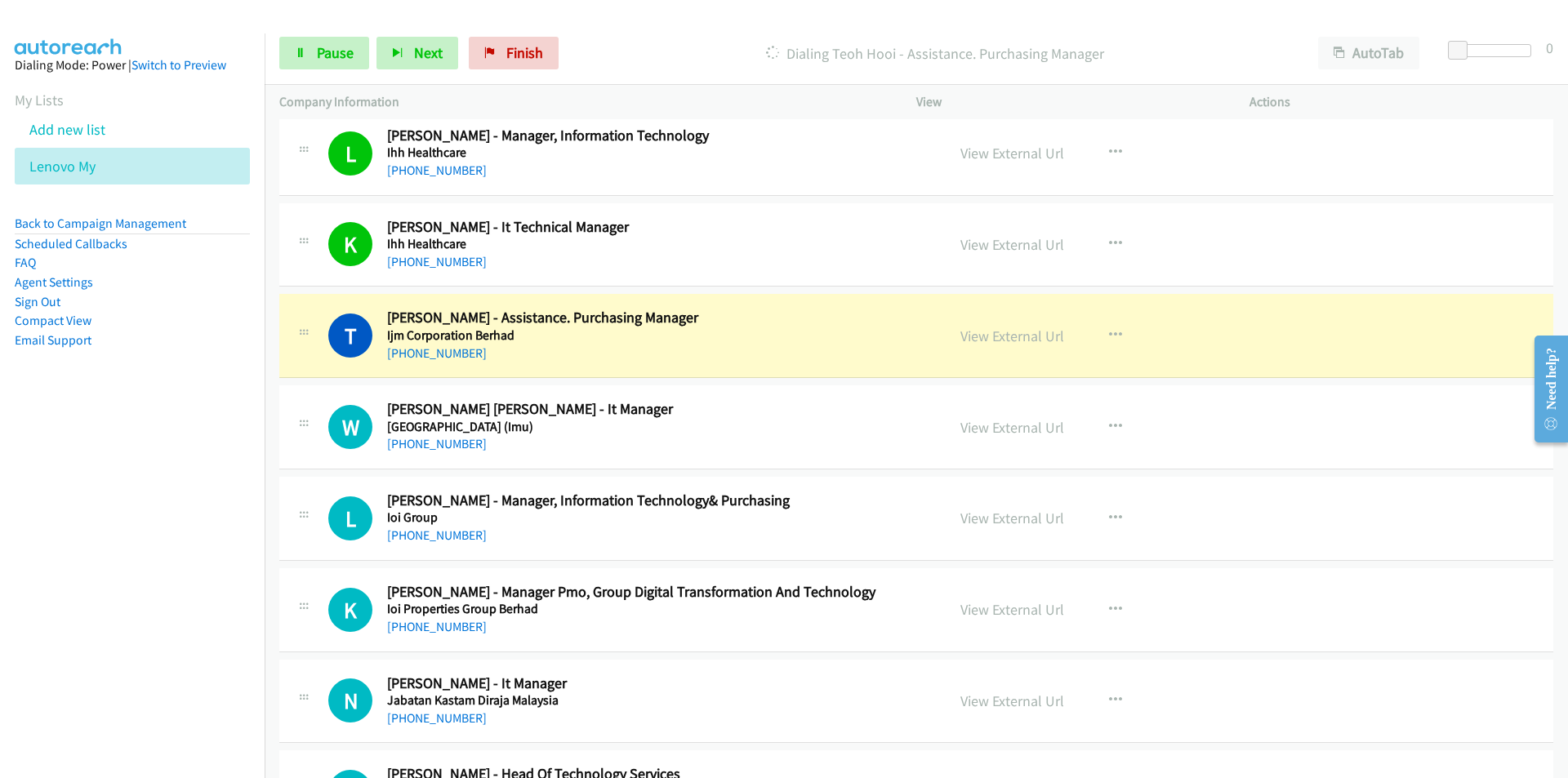
click at [135, 522] on nav "Dialing Mode: Power | Switch to Preview My Lists Add new list Lenovo My Back to…" at bounding box center [132, 422] width 265 height 778
click at [131, 590] on nav "Dialing Mode: Power | Switch to Preview My Lists Add new list Lenovo My Back to…" at bounding box center [132, 422] width 265 height 778
click at [1001, 328] on link "View External Url" at bounding box center [1012, 336] width 104 height 18
click at [336, 51] on span "Pause" at bounding box center [335, 52] width 37 height 18
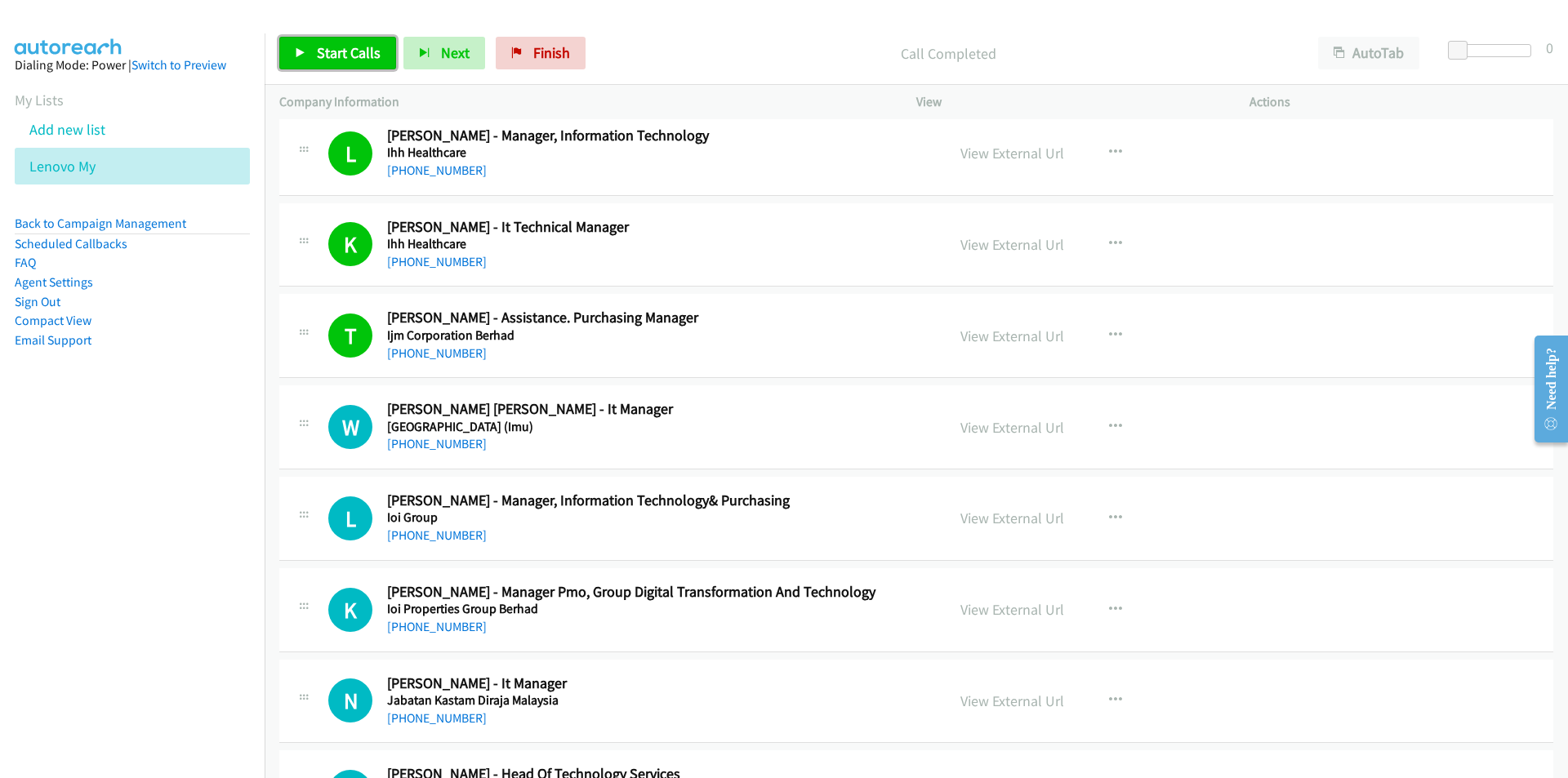
click at [316, 52] on span "Start Calls" at bounding box center [348, 52] width 64 height 18
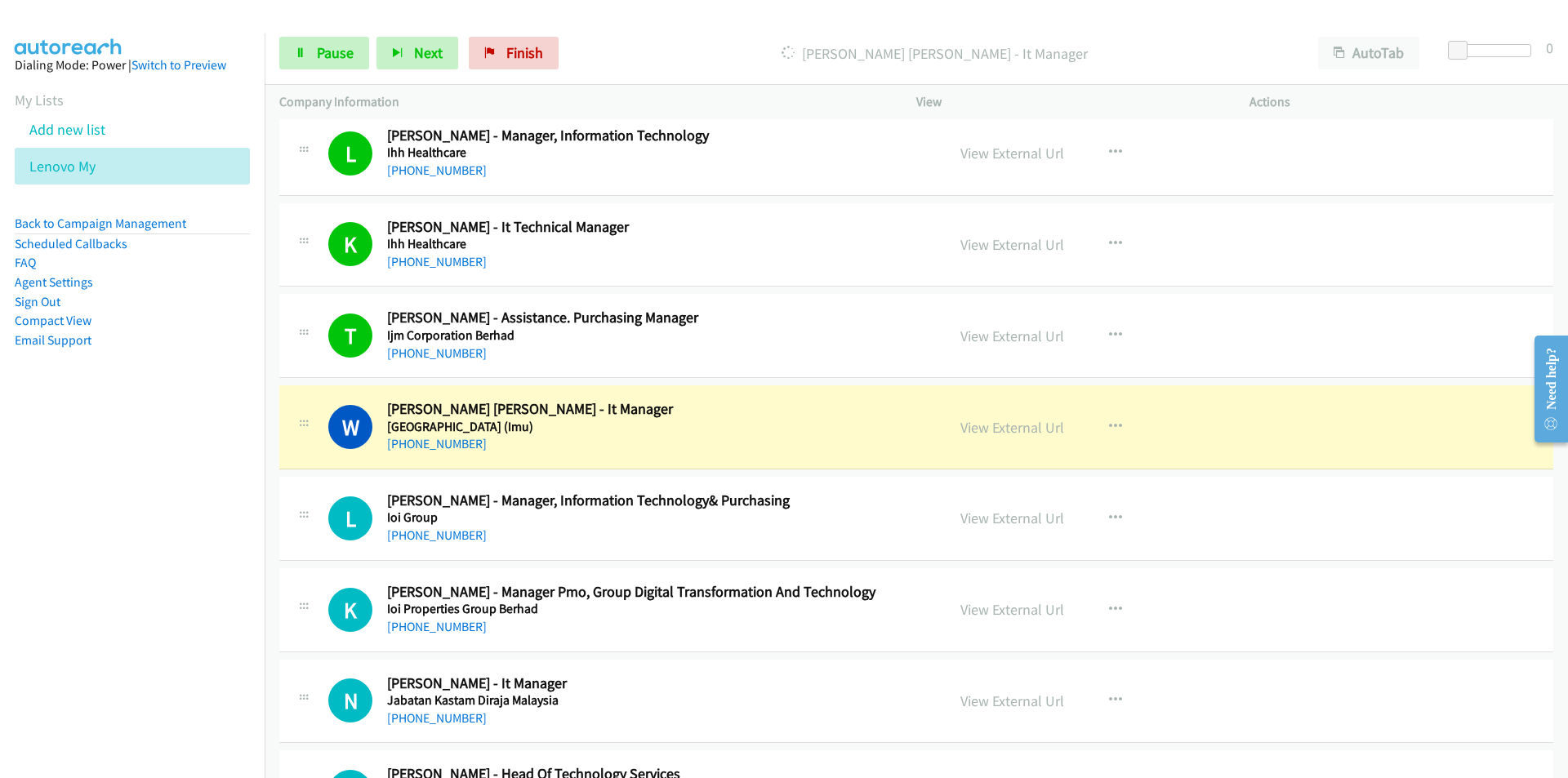
click at [90, 567] on nav "Dialing Mode: Power | Switch to Preview My Lists Add new list Lenovo My Back to…" at bounding box center [132, 422] width 265 height 778
click at [996, 431] on link "View External Url" at bounding box center [1012, 427] width 104 height 18
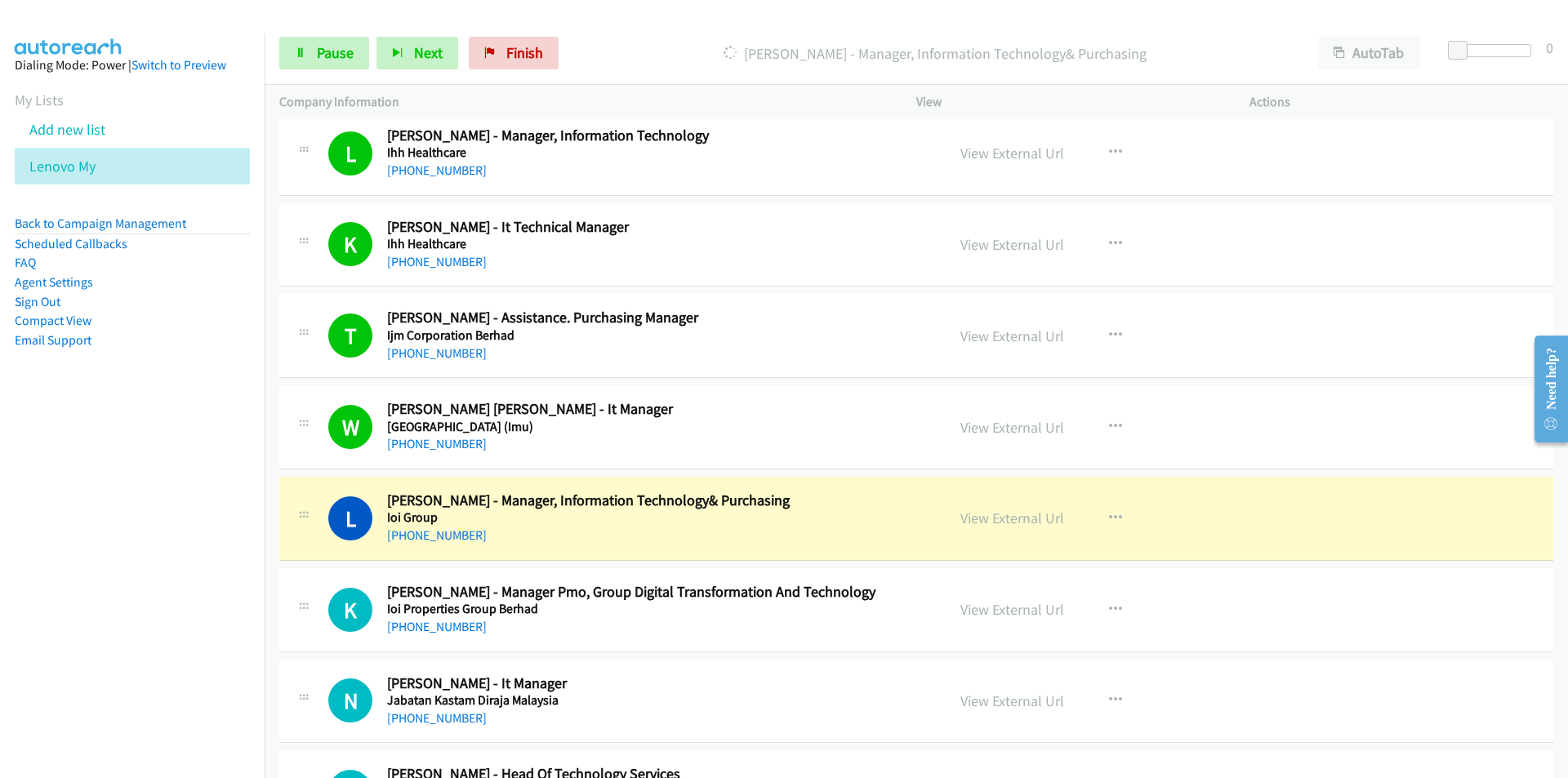
drag, startPoint x: 197, startPoint y: 609, endPoint x: 225, endPoint y: 600, distance: 29.4
click at [197, 609] on nav "Dialing Mode: Power | Switch to Preview My Lists Add new list Lenovo My Back to…" at bounding box center [132, 422] width 265 height 778
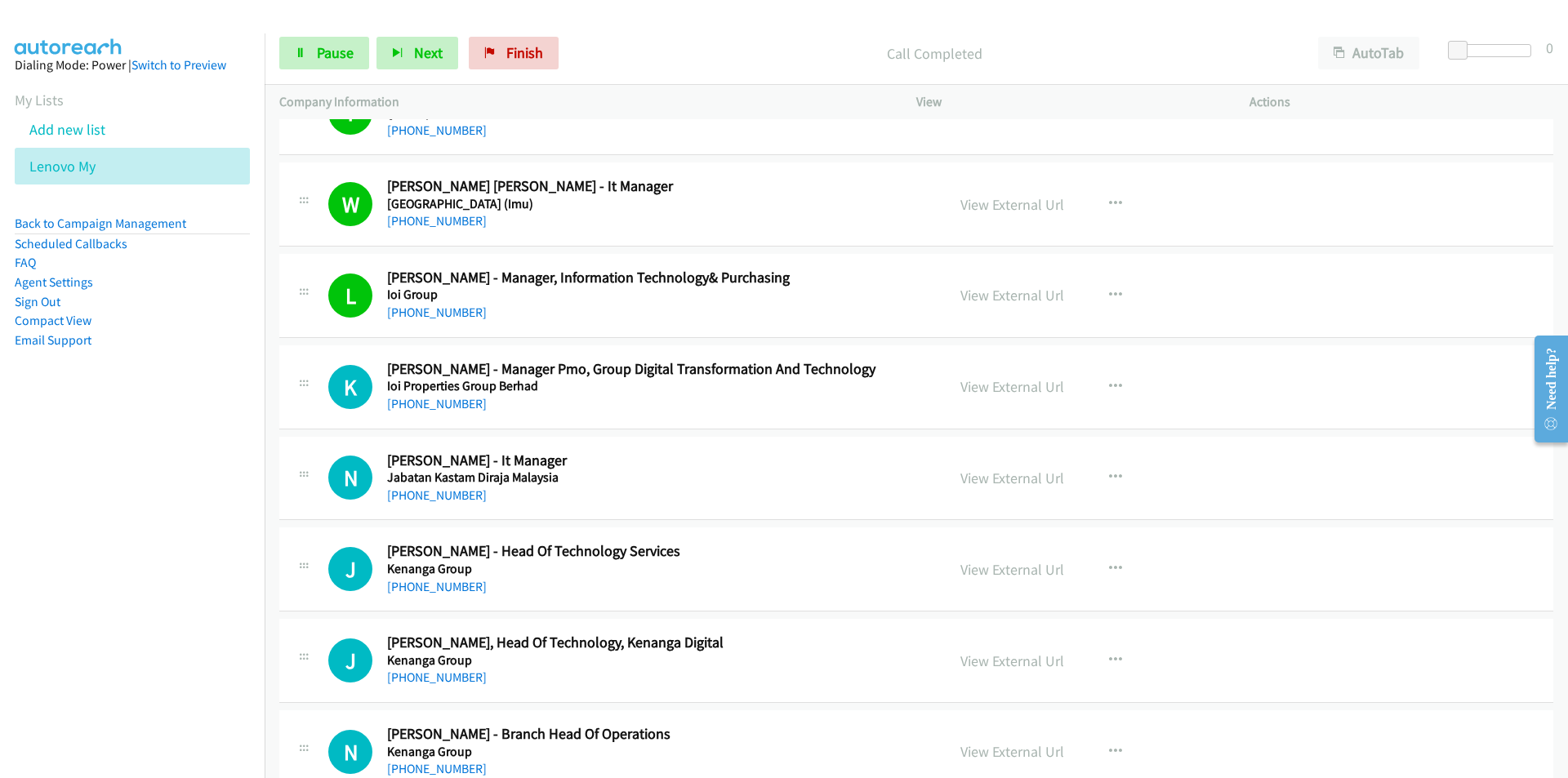
scroll to position [8979, 0]
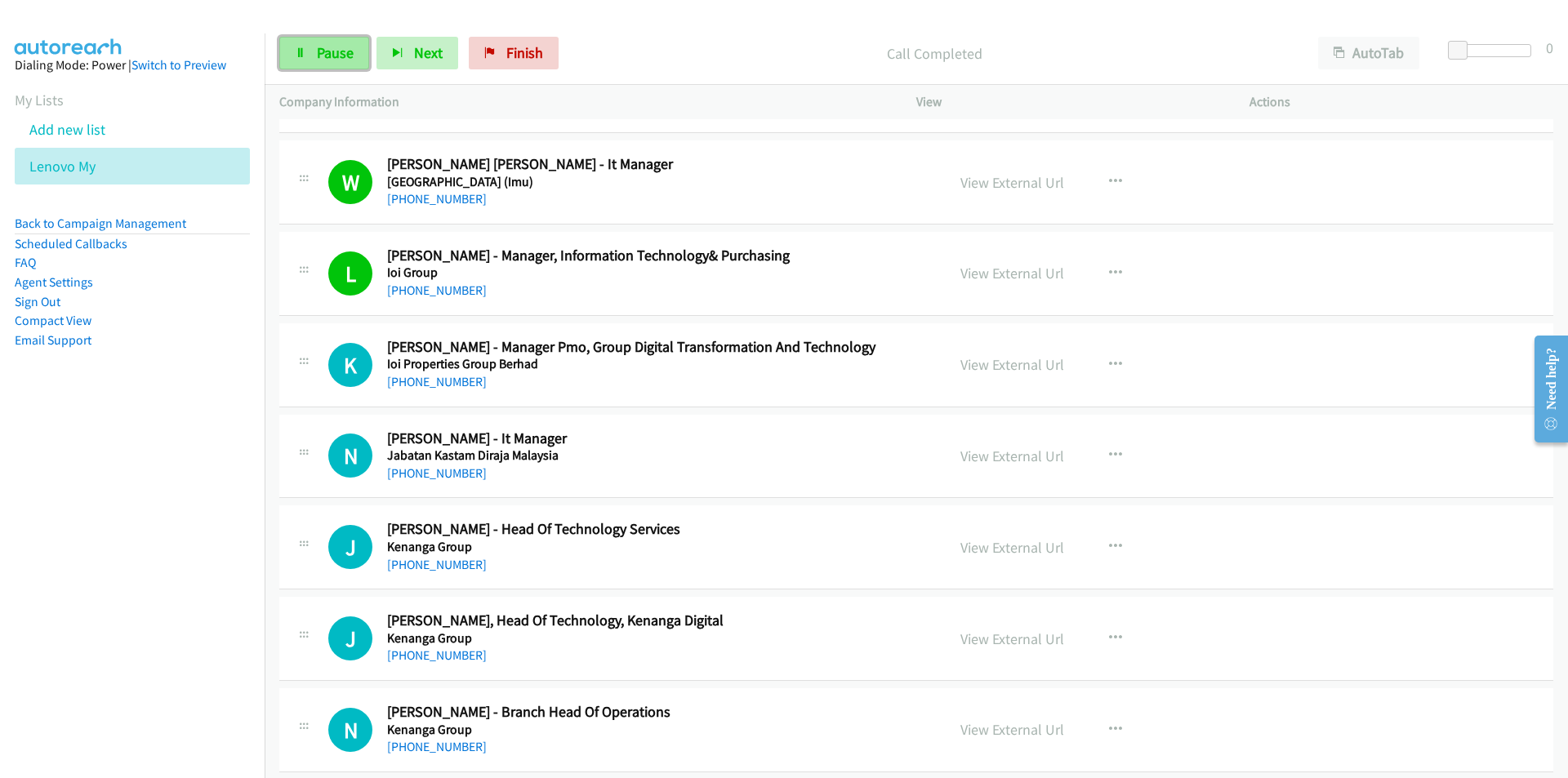
click at [314, 58] on link "Pause" at bounding box center [324, 53] width 90 height 33
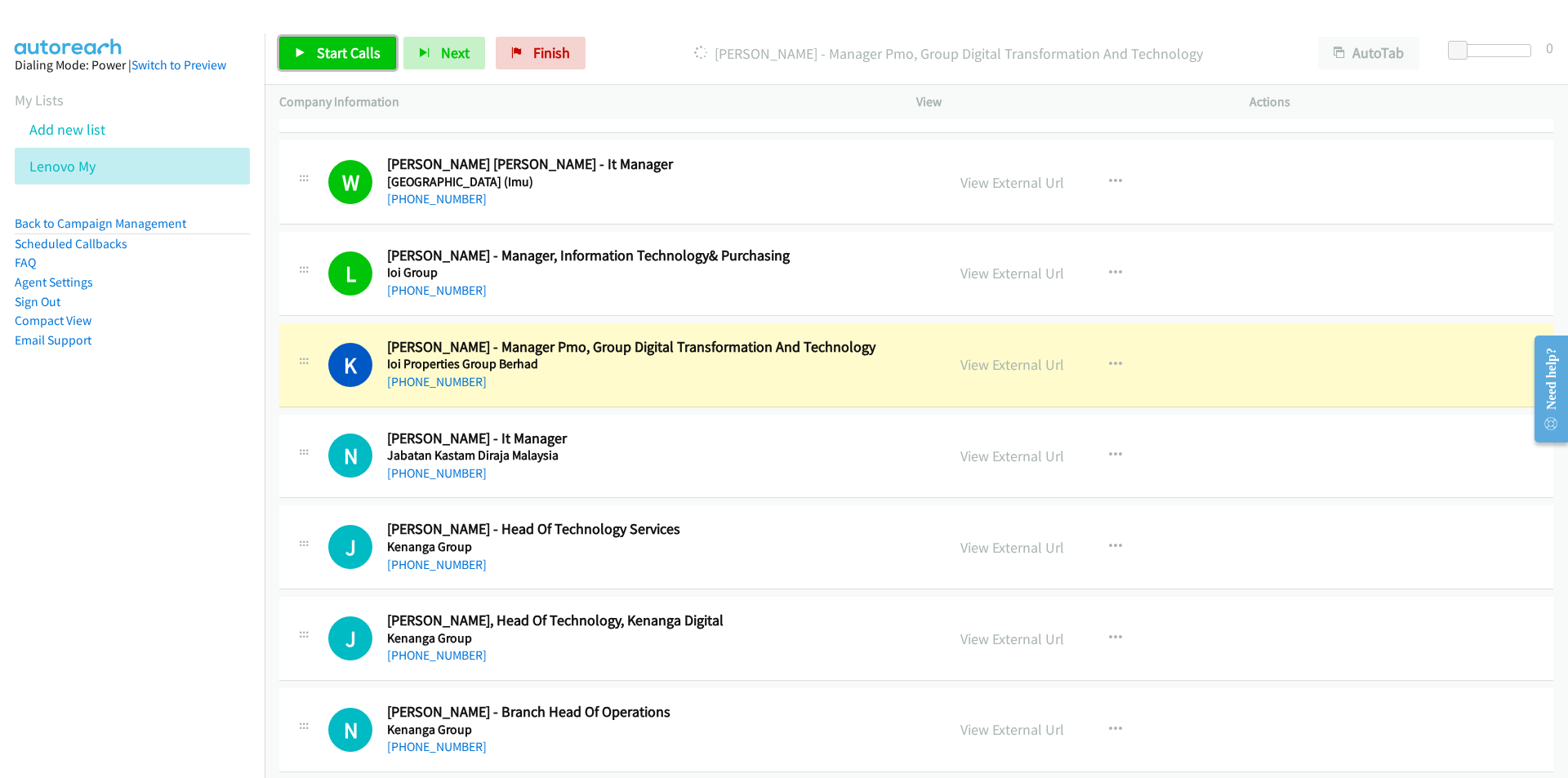
click at [344, 51] on span "Start Calls" at bounding box center [348, 52] width 64 height 18
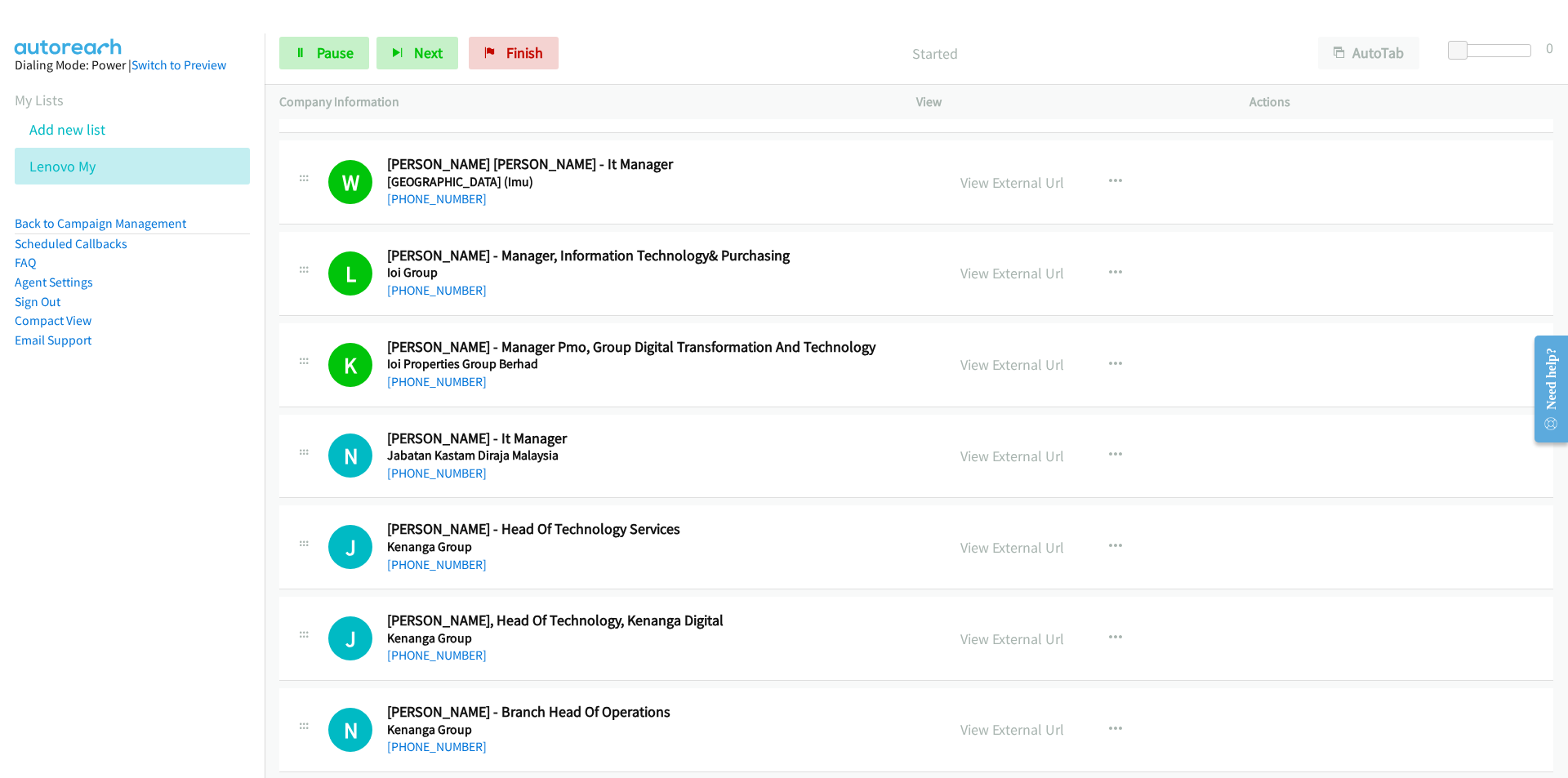
click at [170, 584] on nav "Dialing Mode: Power | Switch to Preview My Lists Add new list Lenovo My Back to…" at bounding box center [132, 422] width 265 height 778
click at [146, 625] on nav "Dialing Mode: Power | Switch to Preview My Lists Add new list Lenovo My Back to…" at bounding box center [132, 422] width 265 height 778
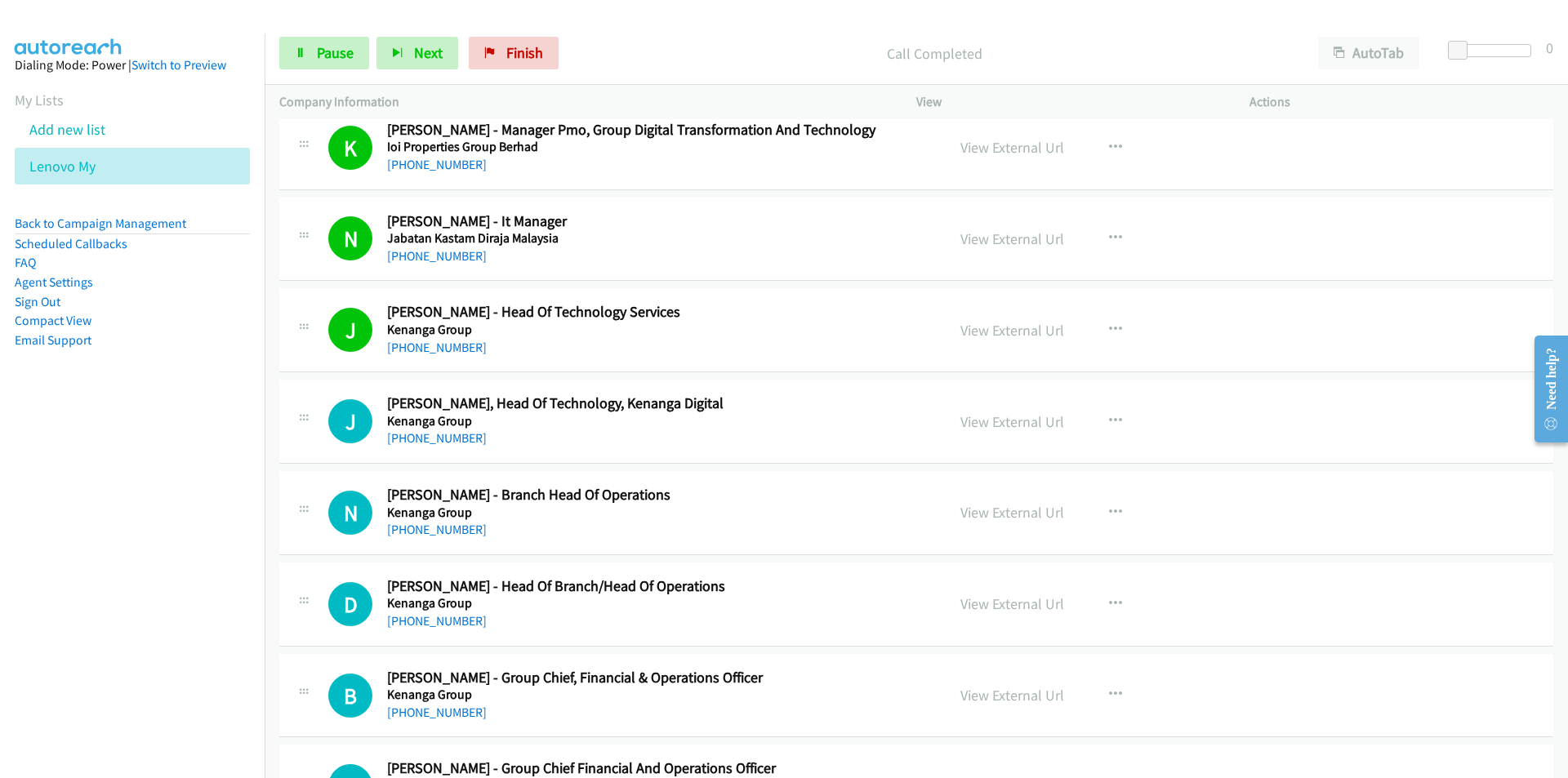
scroll to position [9305, 0]
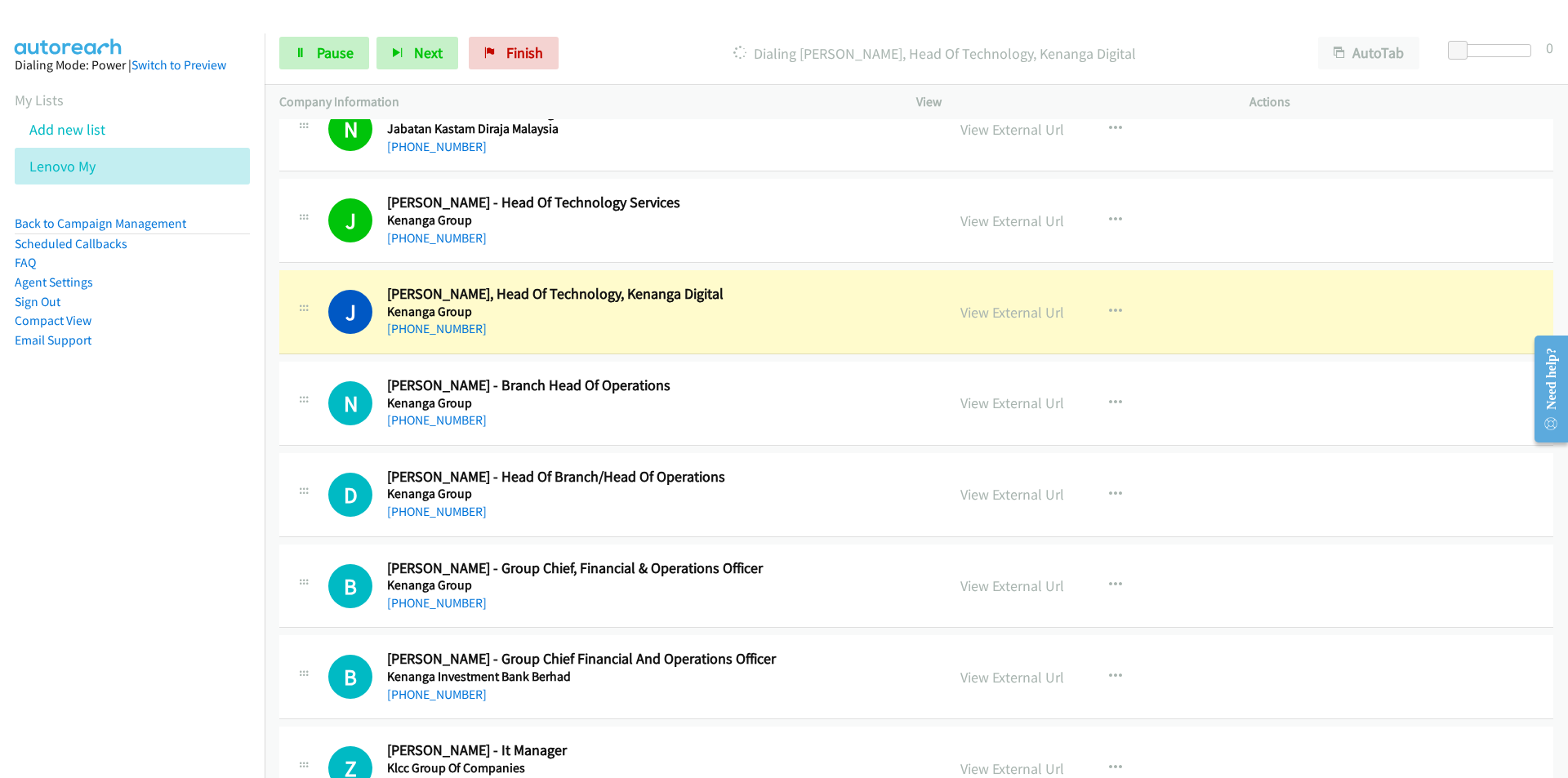
click at [193, 563] on nav "Dialing Mode: Power | Switch to Preview My Lists Add new list Lenovo My Back to…" at bounding box center [132, 422] width 265 height 778
click at [300, 53] on icon at bounding box center [301, 54] width 12 height 12
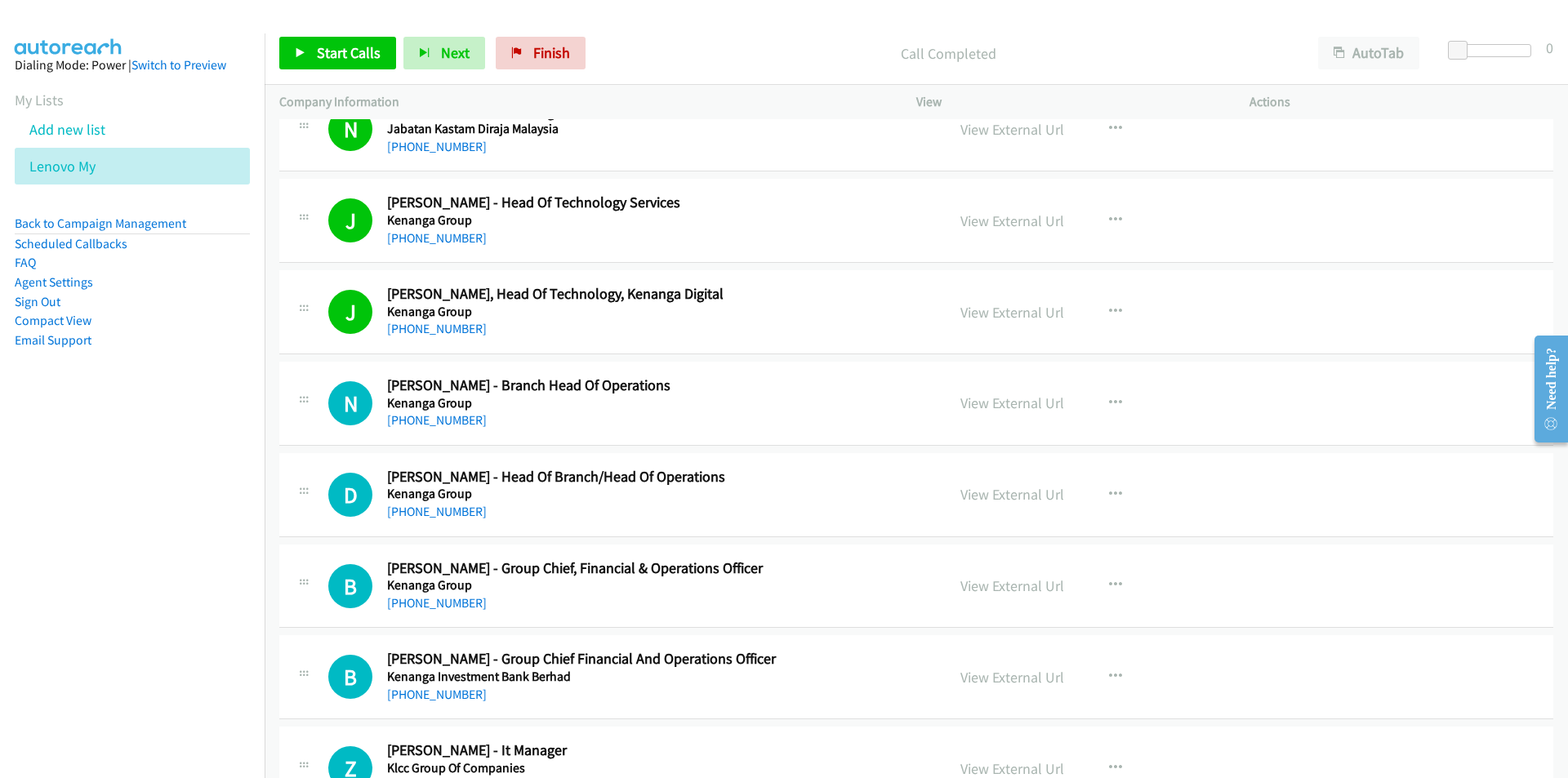
drag, startPoint x: 215, startPoint y: 547, endPoint x: 252, endPoint y: 548, distance: 37.0
click at [215, 547] on nav "Dialing Mode: Power | Switch to Preview My Lists Add new list Lenovo My Back to…" at bounding box center [132, 422] width 265 height 778
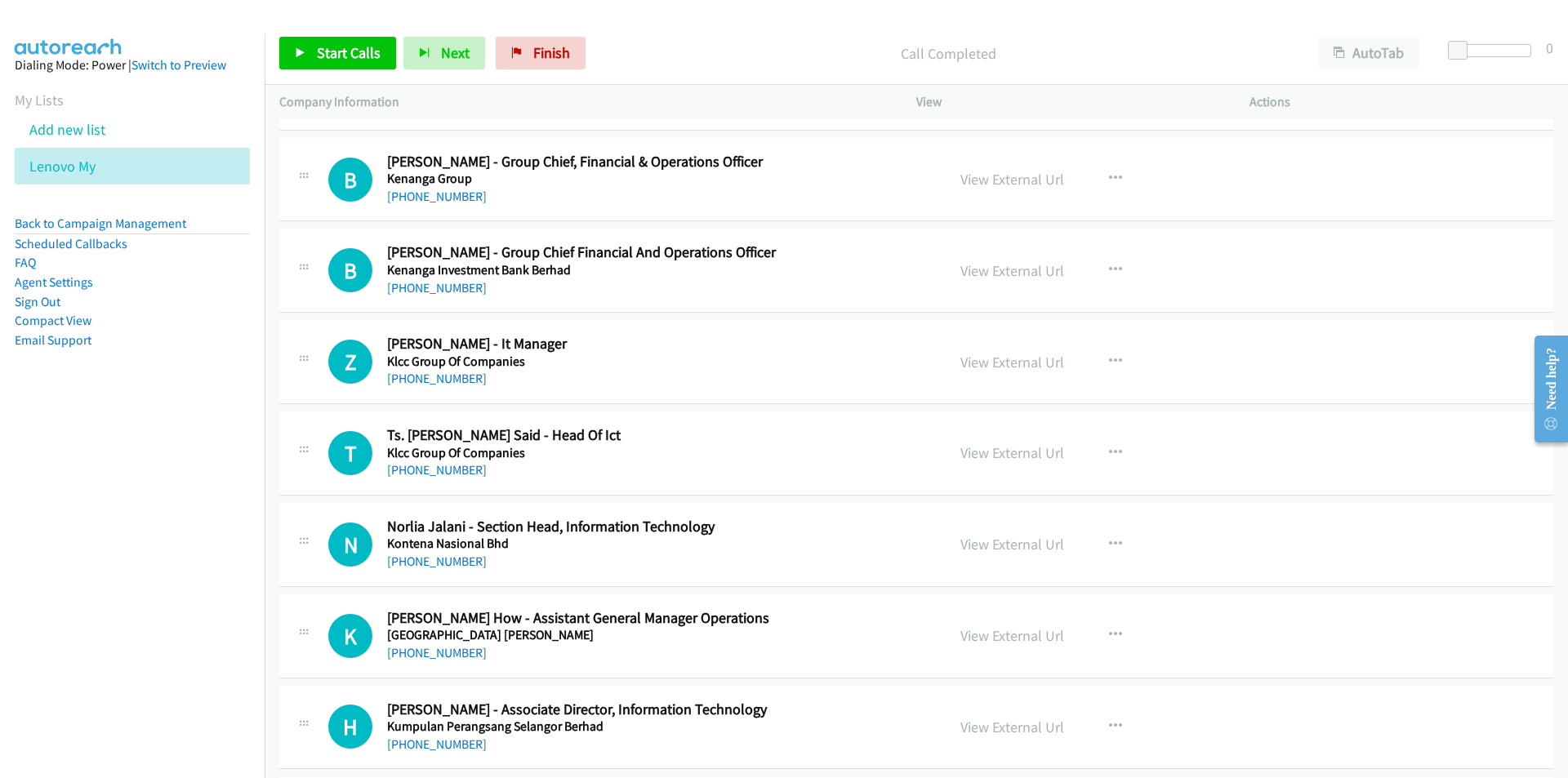
scroll to position [9713, 0]
click at [1115, 358] on button "button" at bounding box center [1115, 360] width 44 height 33
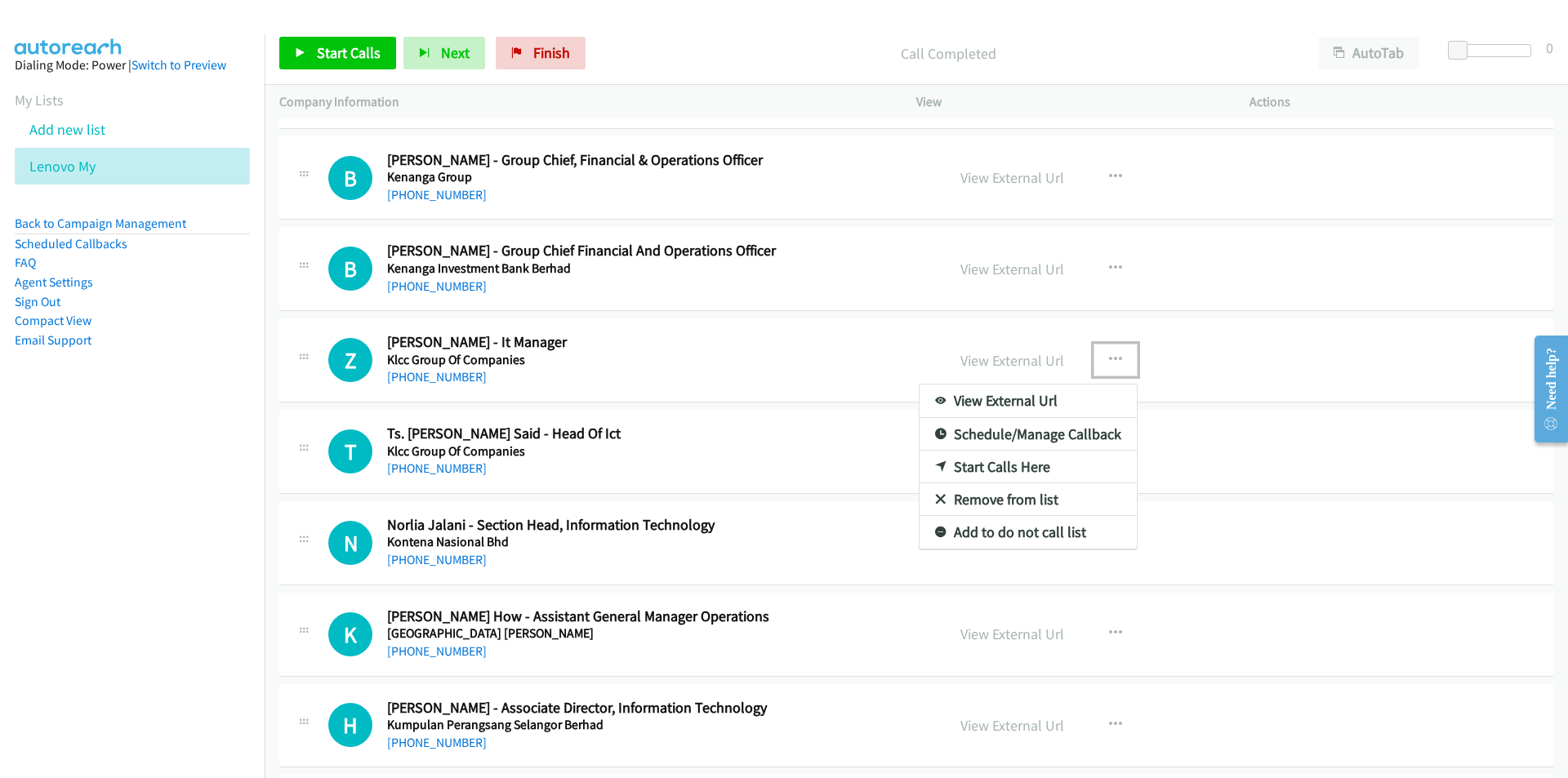
click at [1032, 466] on link "Start Calls Here" at bounding box center [1028, 467] width 217 height 33
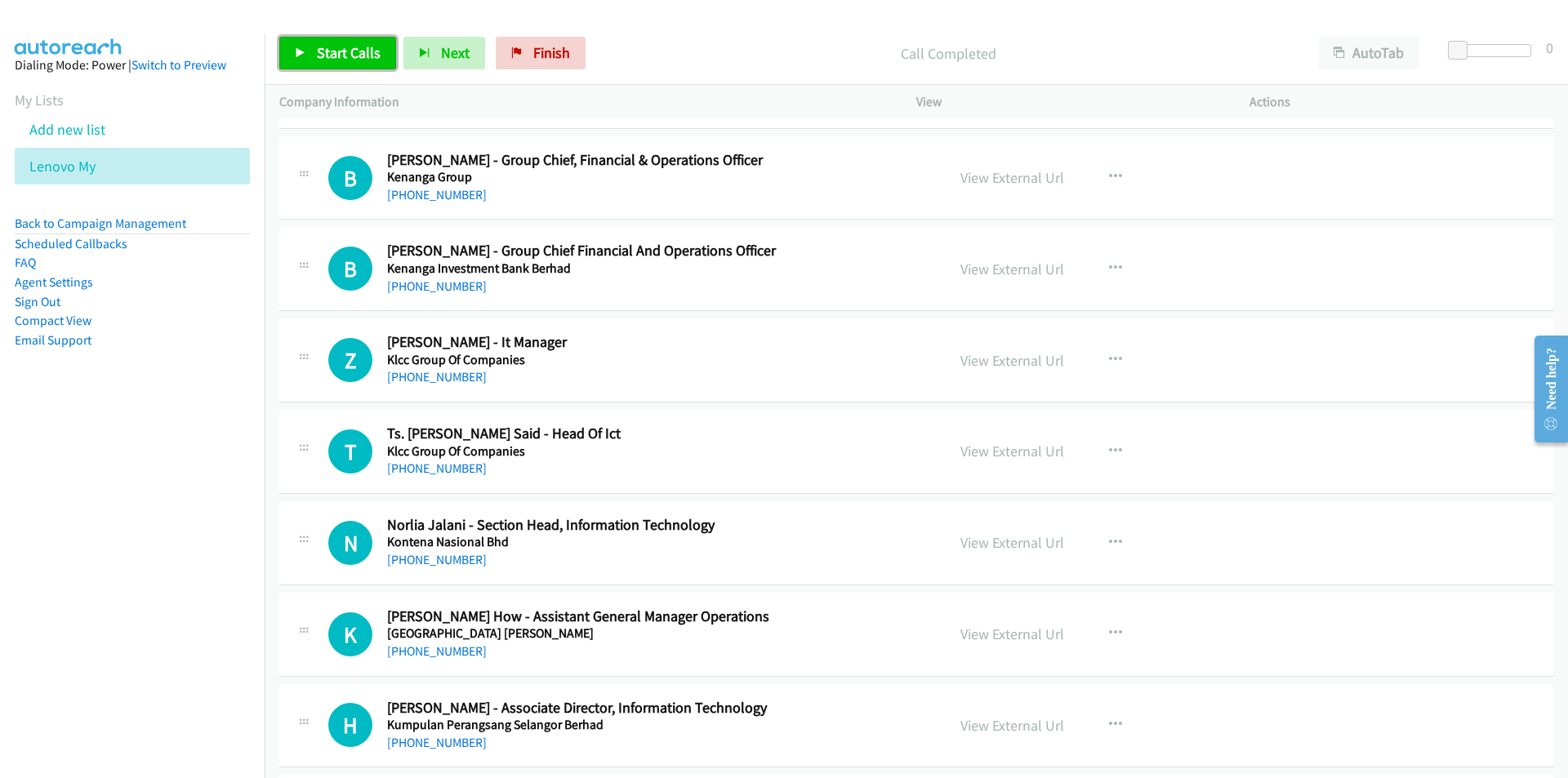
click at [320, 59] on span "Start Calls" at bounding box center [348, 52] width 64 height 18
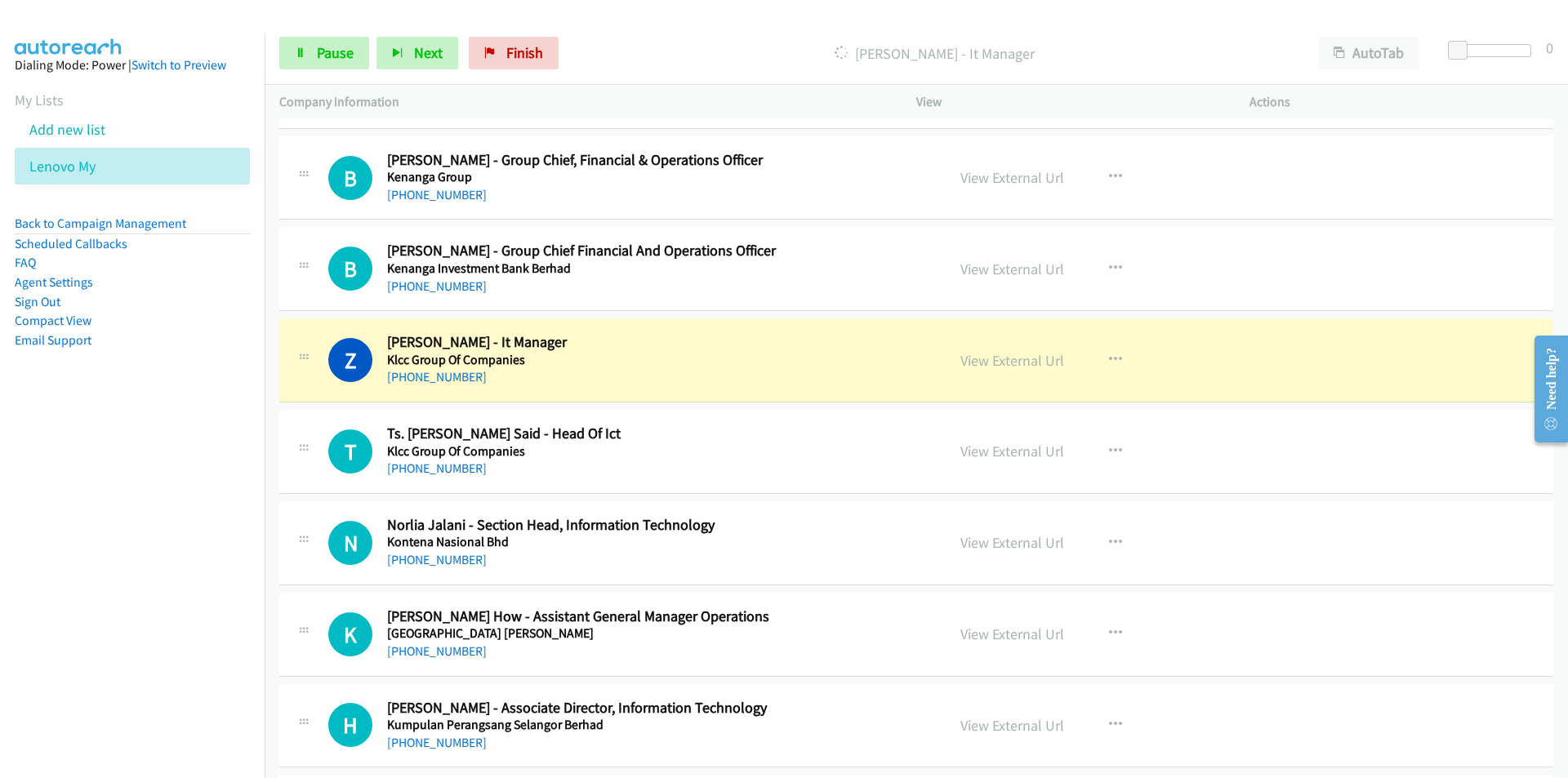
click at [104, 519] on nav "Dialing Mode: Power | Switch to Preview My Lists Add new list Lenovo My Back to…" at bounding box center [132, 422] width 265 height 778
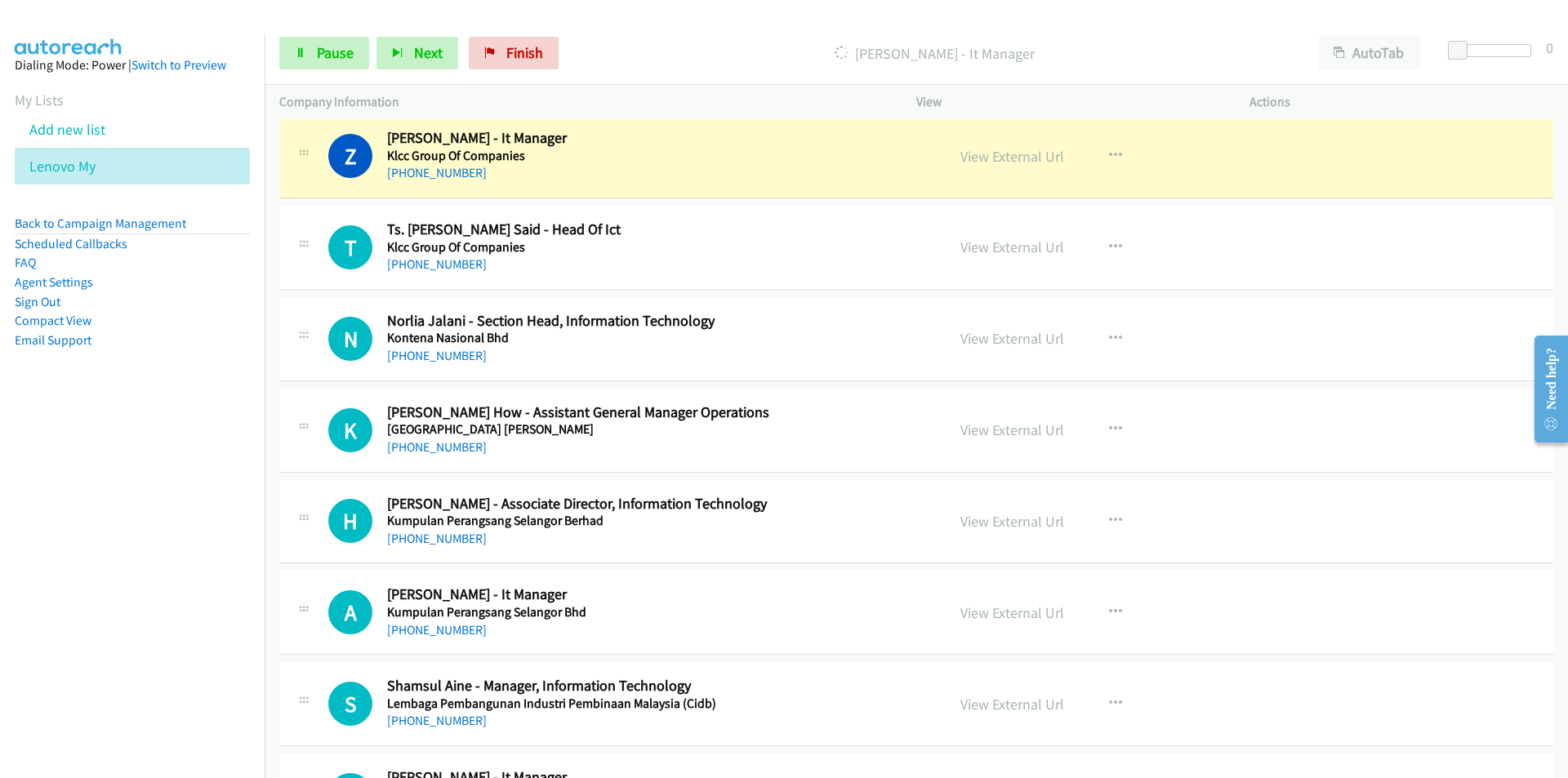
scroll to position [9958, 0]
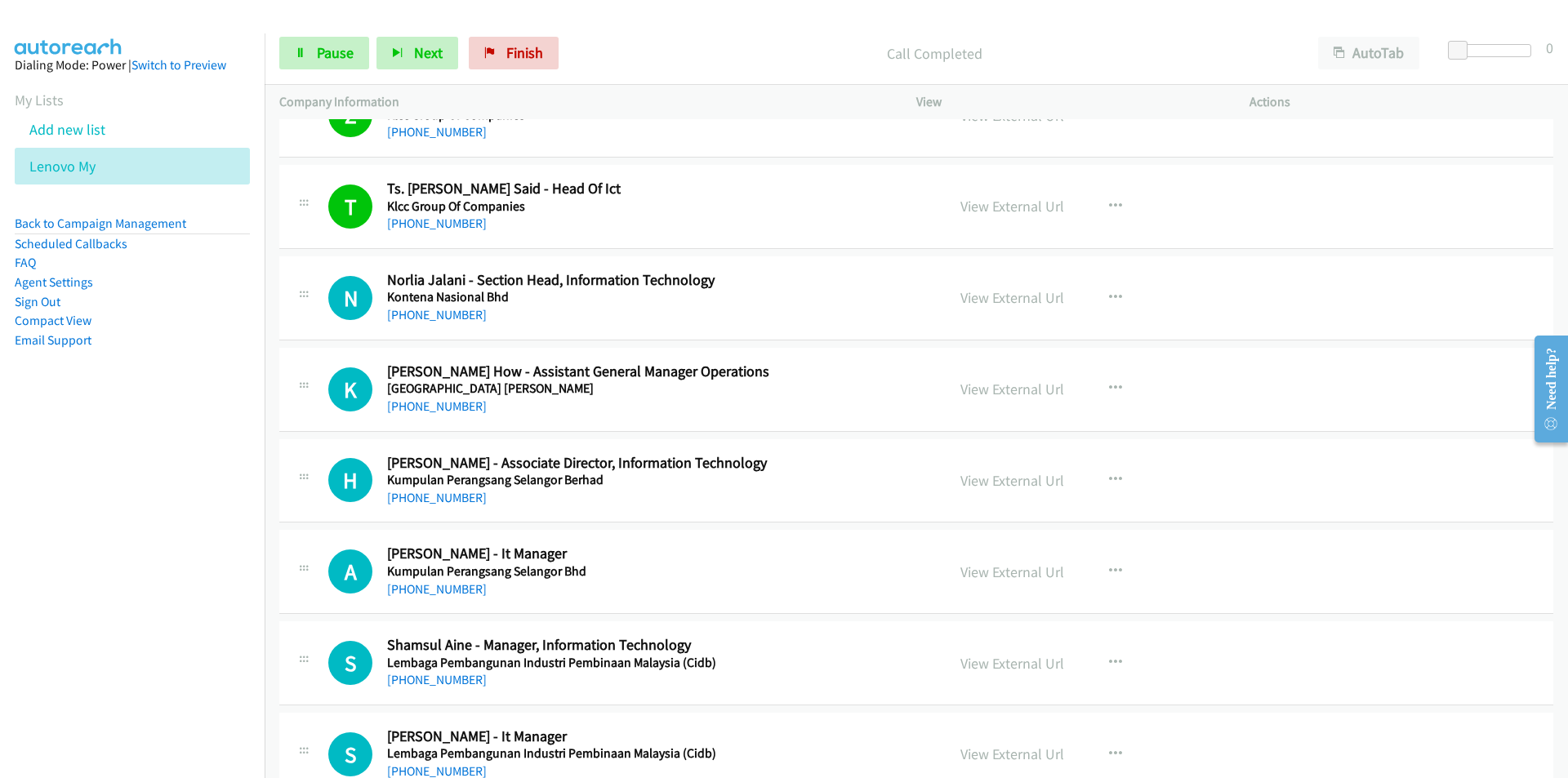
drag, startPoint x: 126, startPoint y: 485, endPoint x: 143, endPoint y: 476, distance: 19.2
click at [126, 485] on nav "Dialing Mode: Power | Switch to Preview My Lists Add new list Lenovo My Back to…" at bounding box center [132, 422] width 265 height 778
click at [990, 301] on link "View External Url" at bounding box center [1012, 297] width 104 height 18
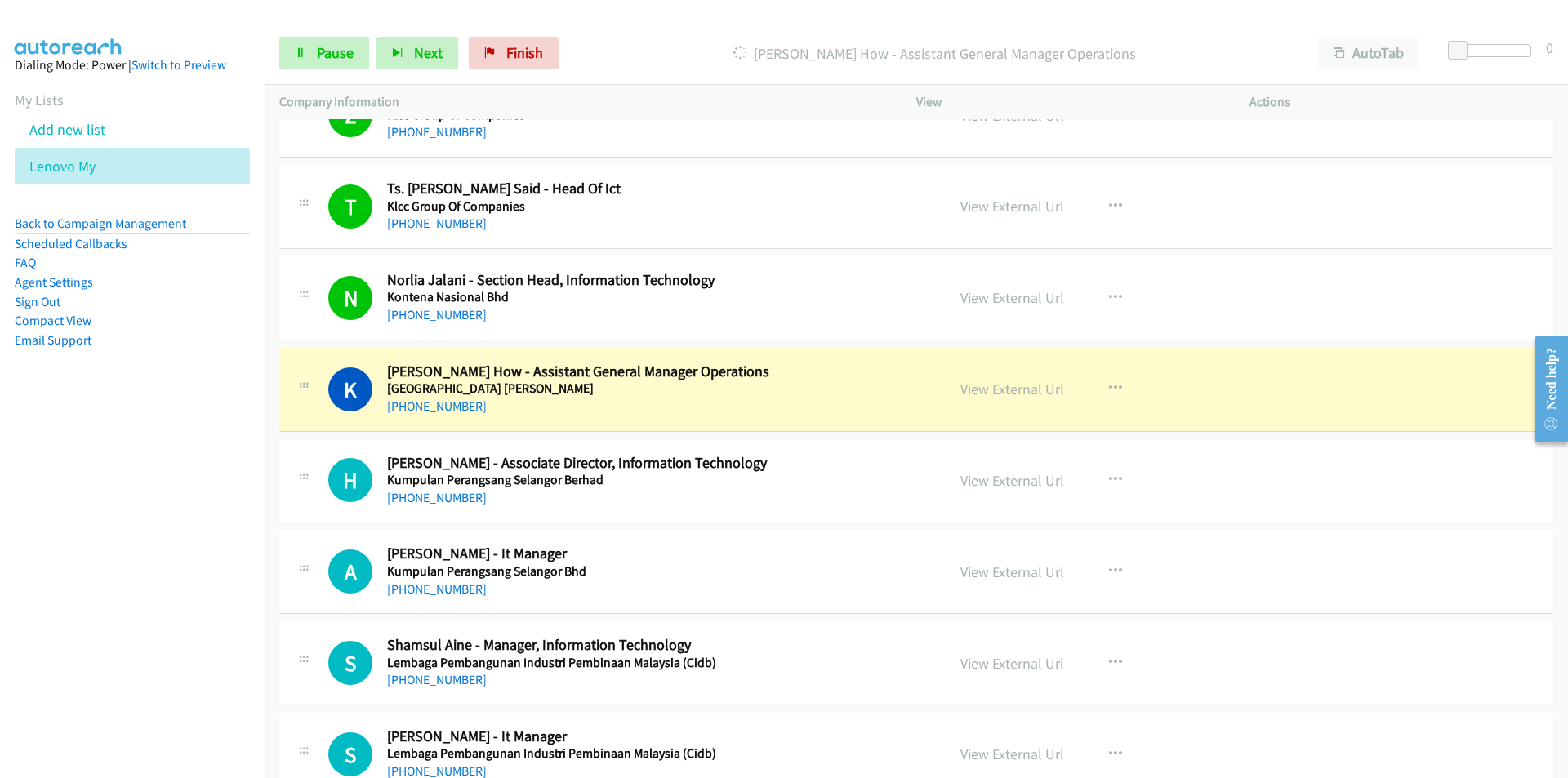
click at [234, 516] on nav "Dialing Mode: Power | Switch to Preview My Lists Add new list Lenovo My Back to…" at bounding box center [132, 422] width 265 height 778
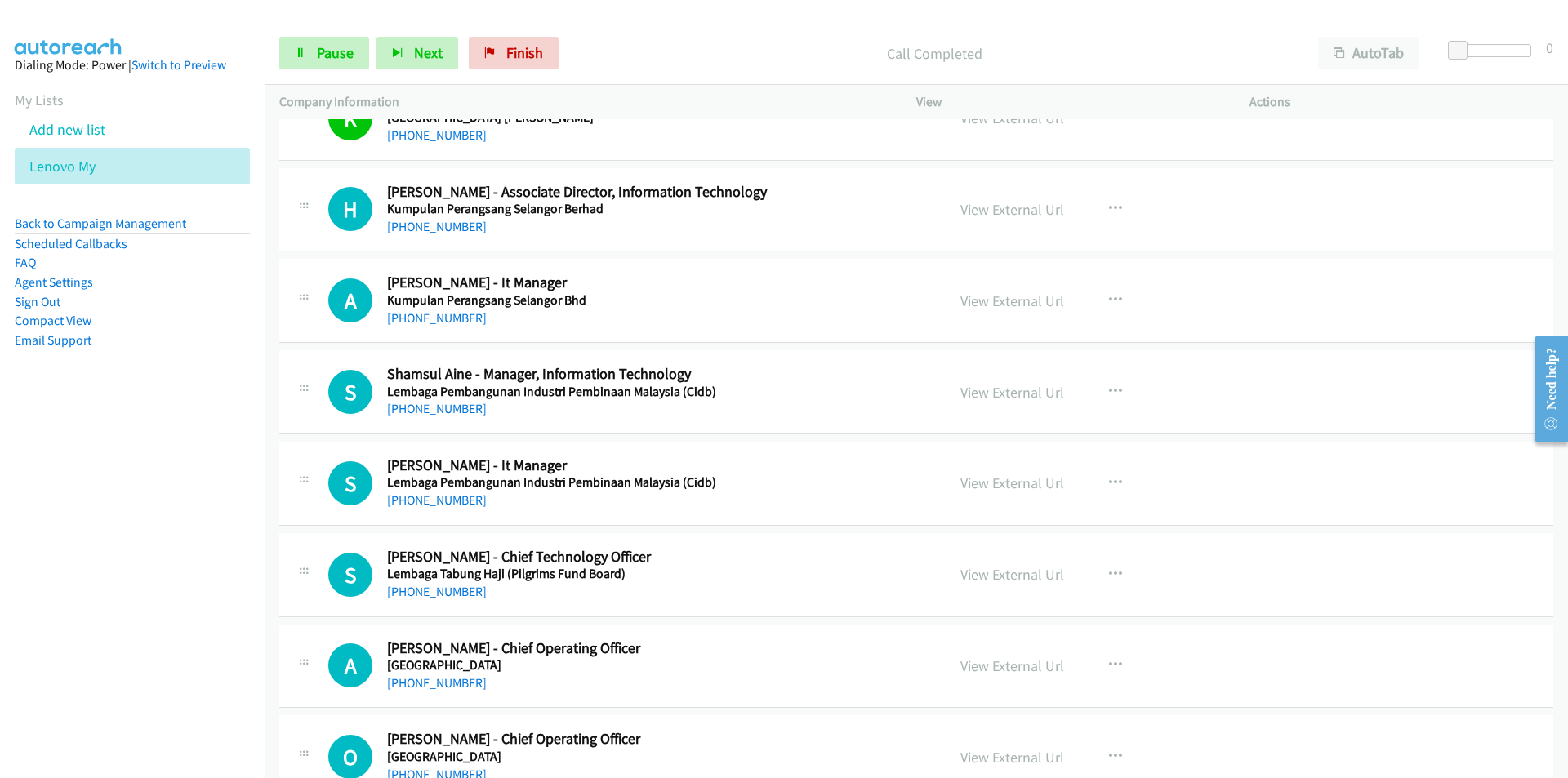
scroll to position [10285, 0]
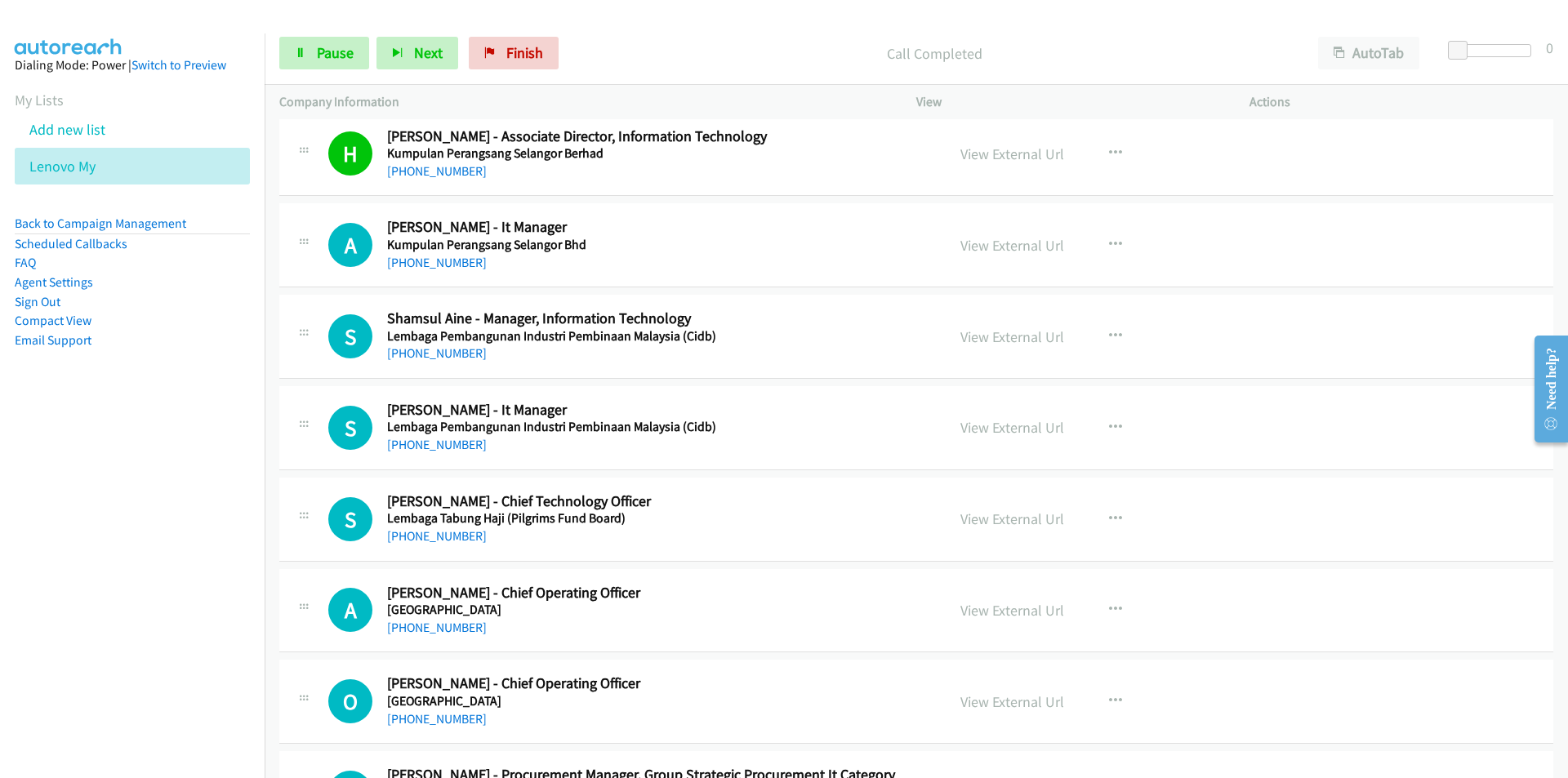
click at [117, 475] on nav "Dialing Mode: Power | Switch to Preview My Lists Add new list Lenovo My Back to…" at bounding box center [132, 422] width 265 height 778
click at [979, 243] on link "View External Url" at bounding box center [1012, 244] width 104 height 18
drag, startPoint x: 193, startPoint y: 592, endPoint x: 209, endPoint y: 587, distance: 16.8
click at [193, 592] on nav "Dialing Mode: Power | Switch to Preview My Lists Add new list Lenovo My Back to…" at bounding box center [132, 422] width 265 height 778
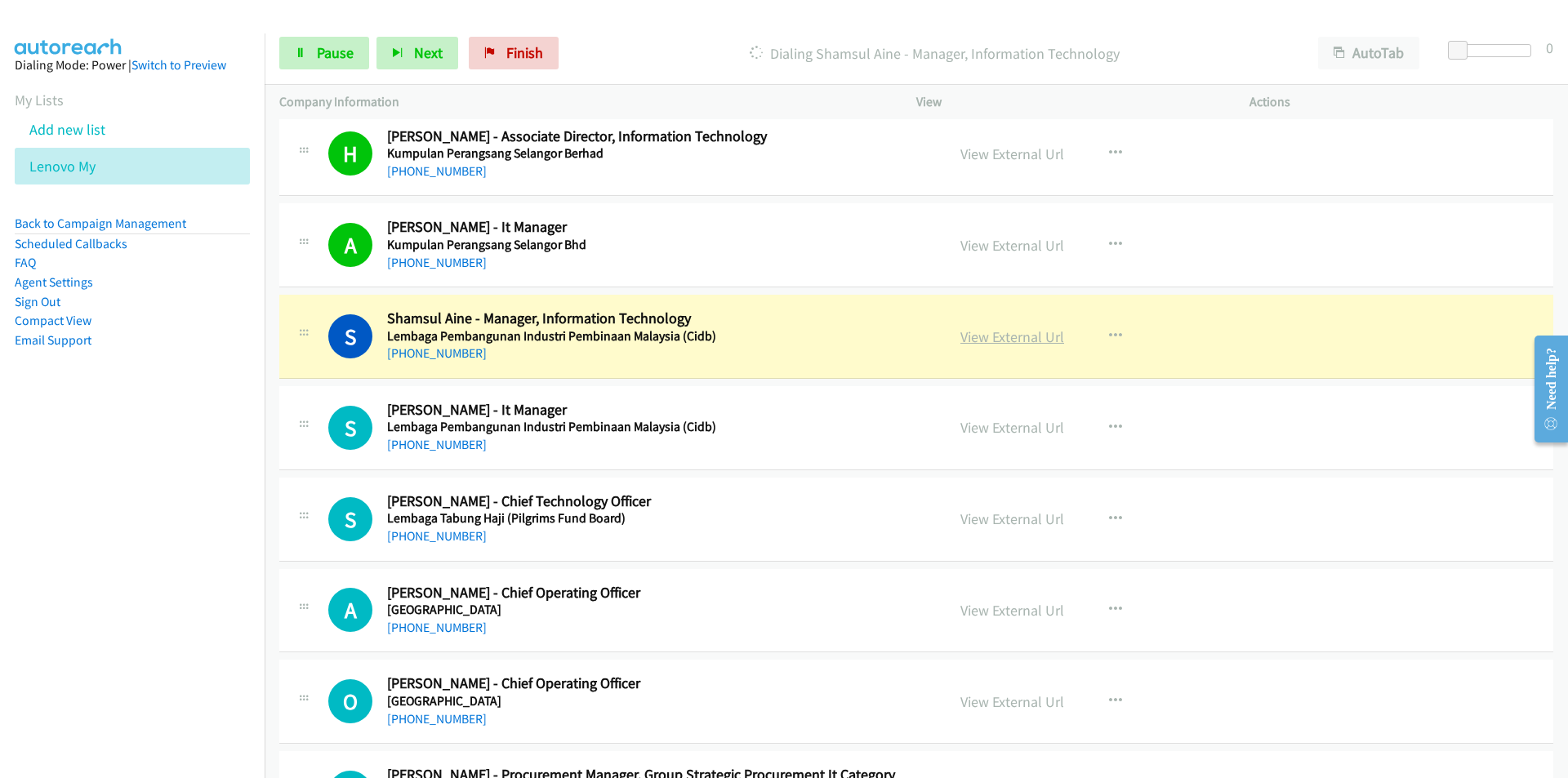
click at [1015, 331] on link "View External Url" at bounding box center [1012, 336] width 104 height 18
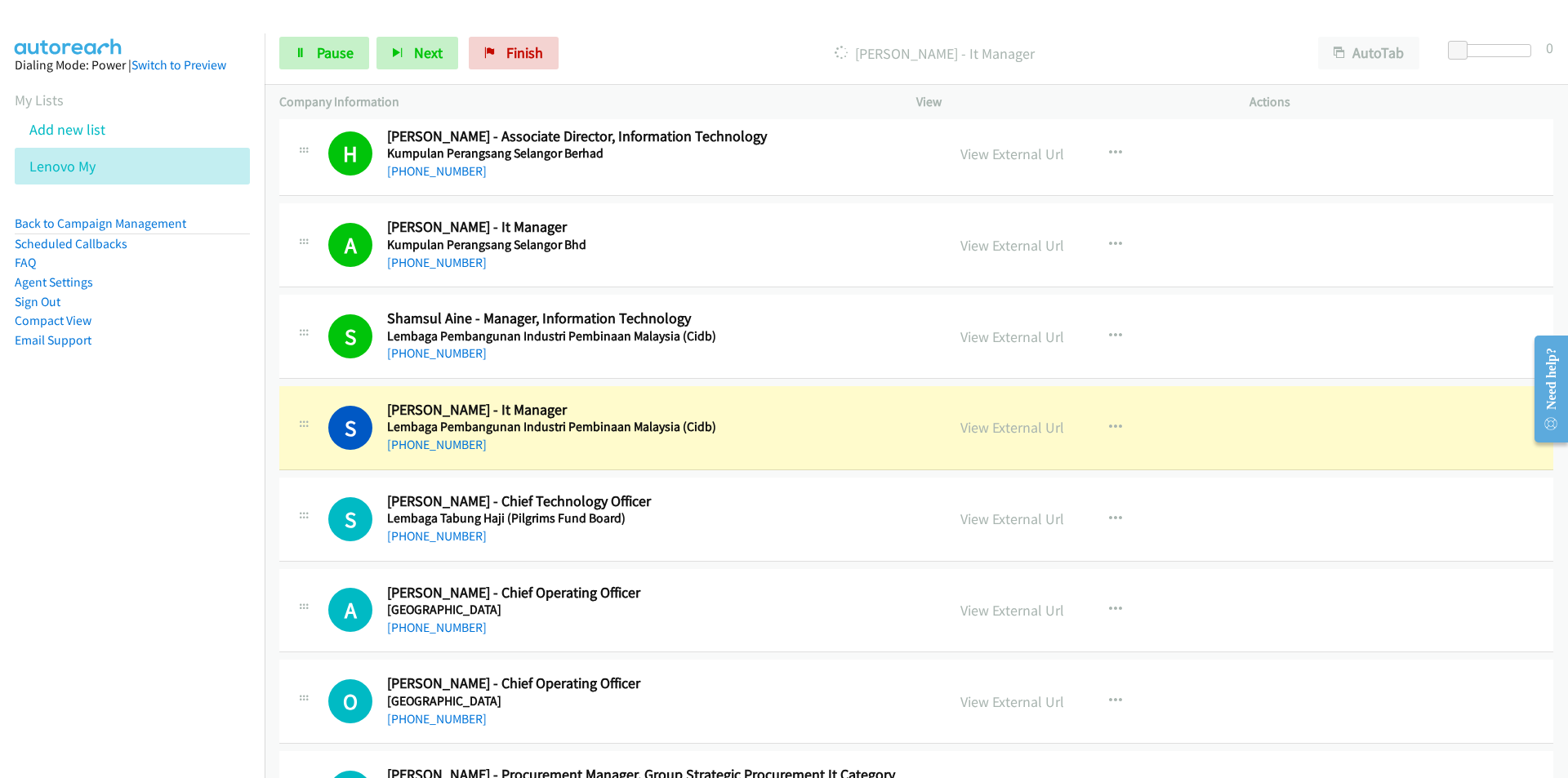
click at [136, 600] on nav "Dialing Mode: Power | Switch to Preview My Lists Add new list Lenovo My Back to…" at bounding box center [132, 422] width 265 height 778
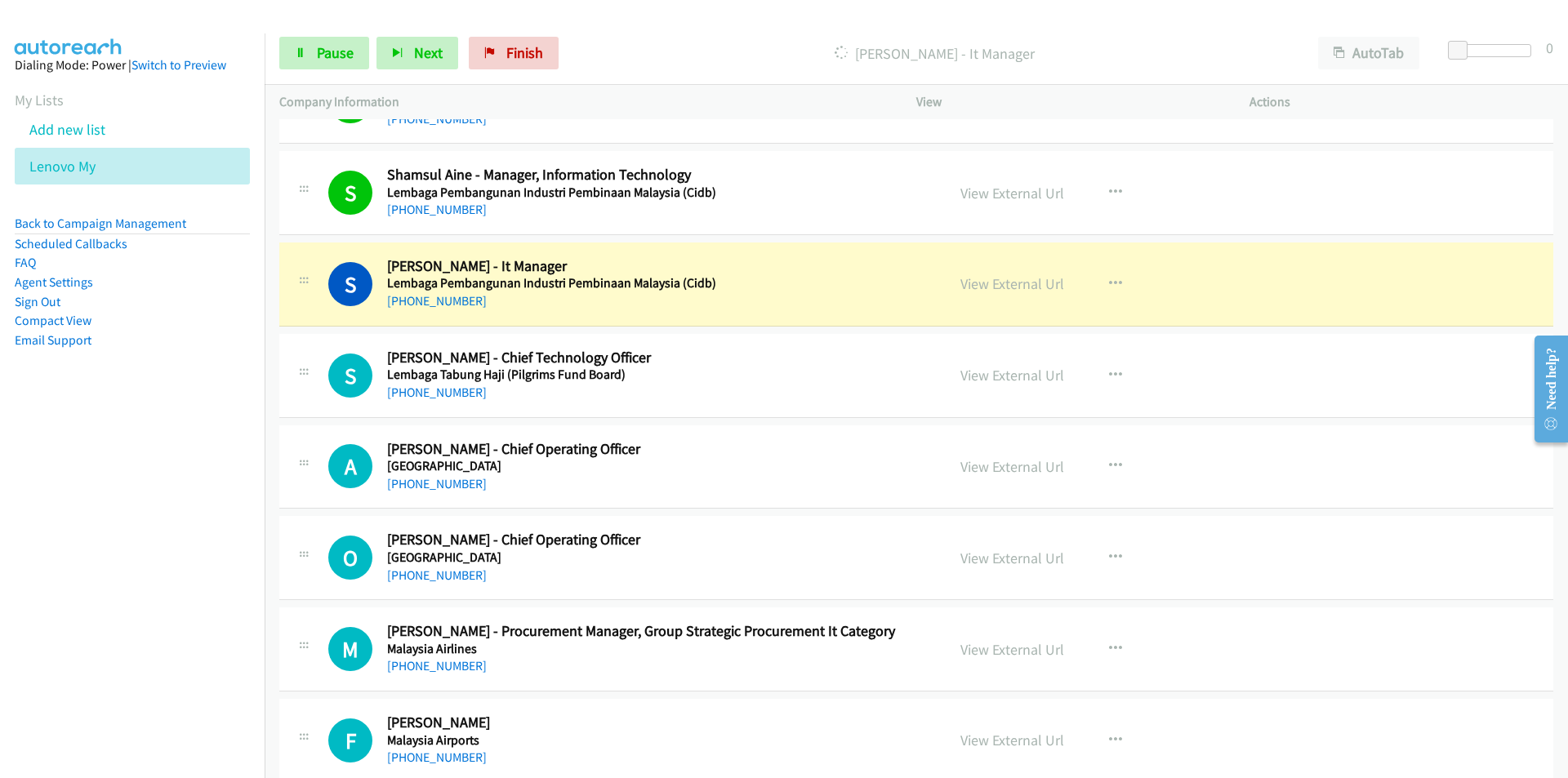
scroll to position [10448, 0]
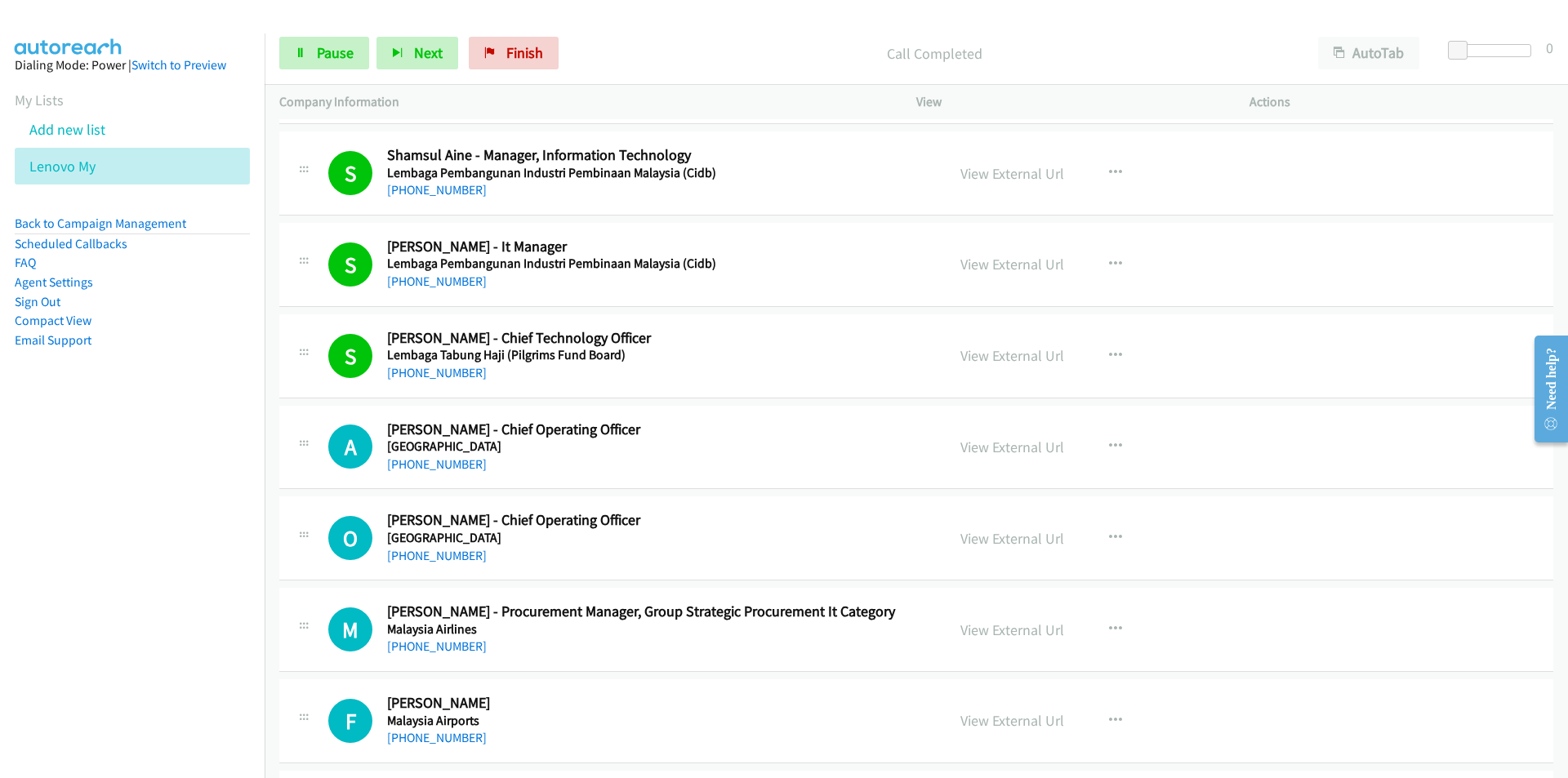
drag, startPoint x: 149, startPoint y: 486, endPoint x: 173, endPoint y: 480, distance: 24.7
click at [149, 486] on nav "Dialing Mode: Power | Switch to Preview My Lists Add new list Lenovo My Back to…" at bounding box center [132, 422] width 265 height 778
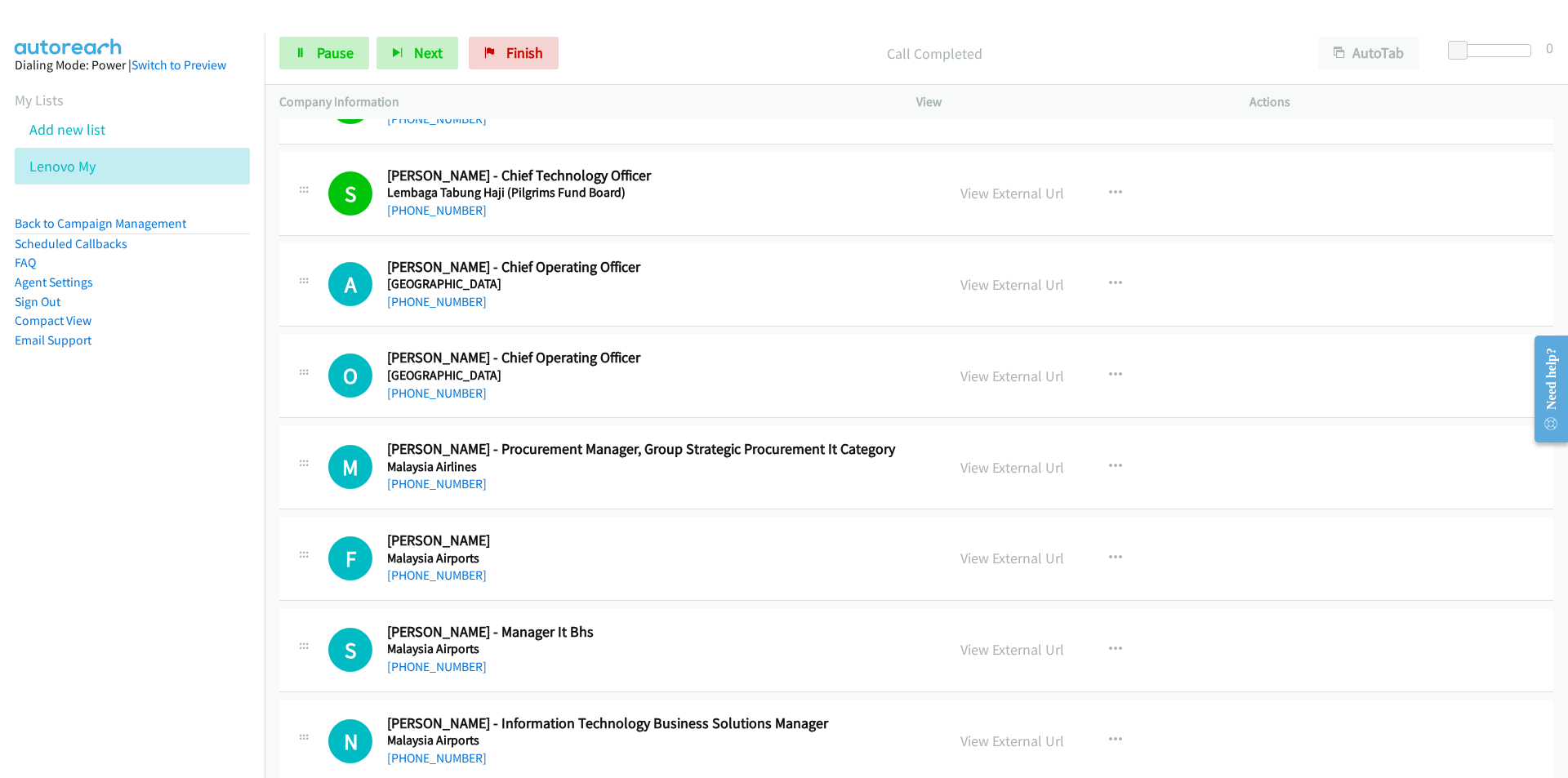
scroll to position [10612, 0]
click at [311, 40] on link "Pause" at bounding box center [324, 53] width 90 height 33
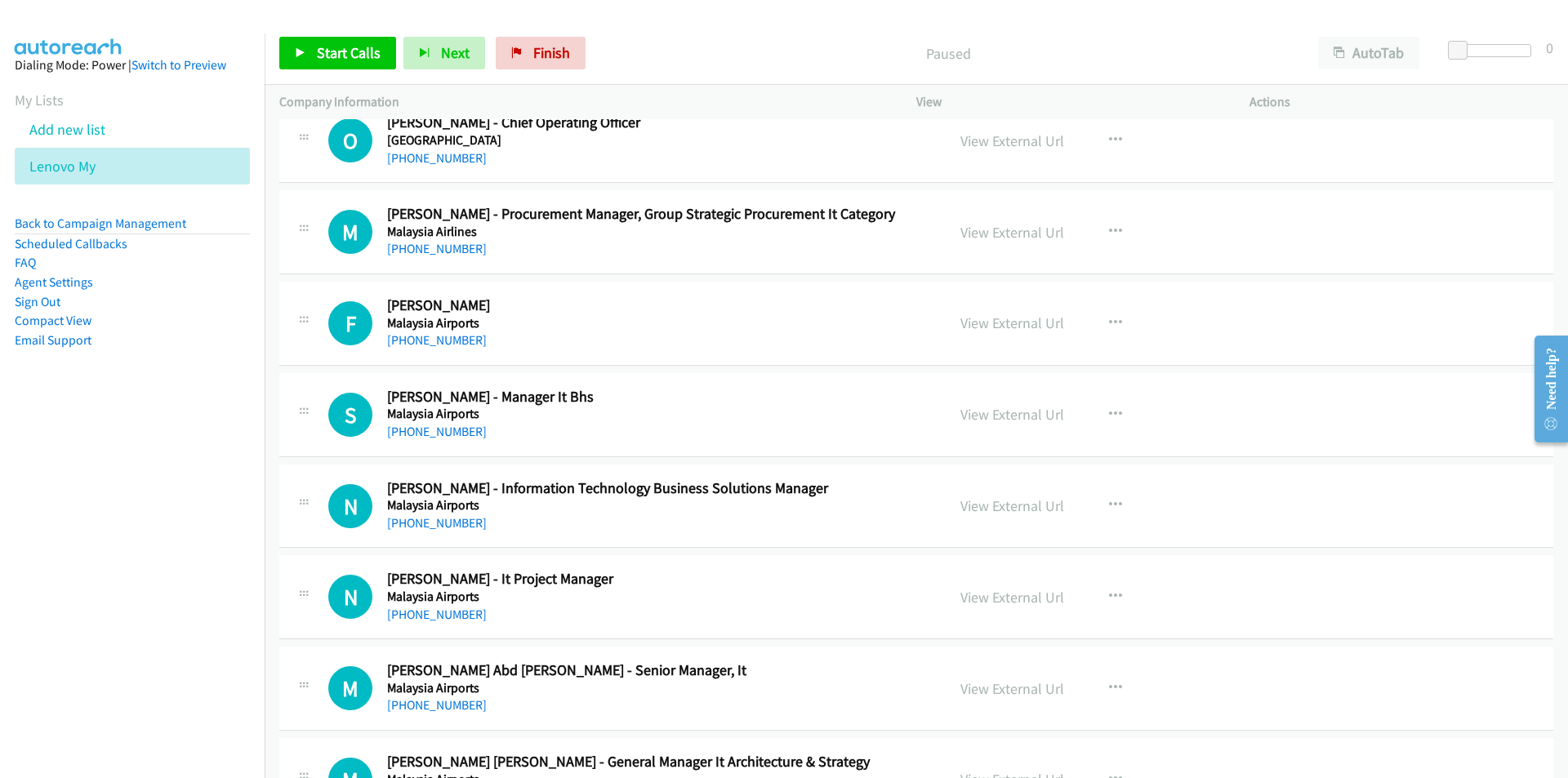
scroll to position [10856, 0]
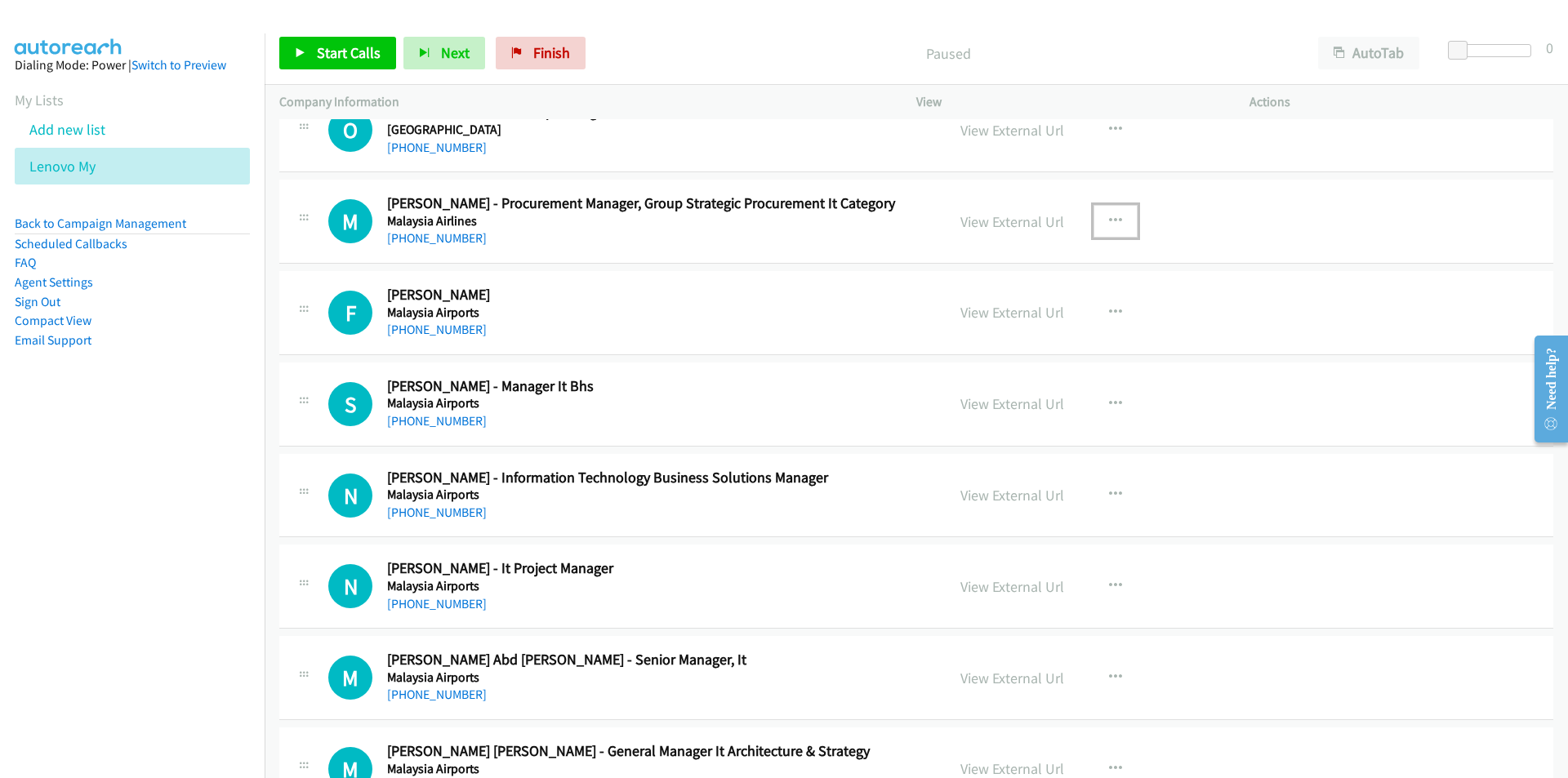
click at [1109, 214] on icon "button" at bounding box center [1115, 220] width 13 height 13
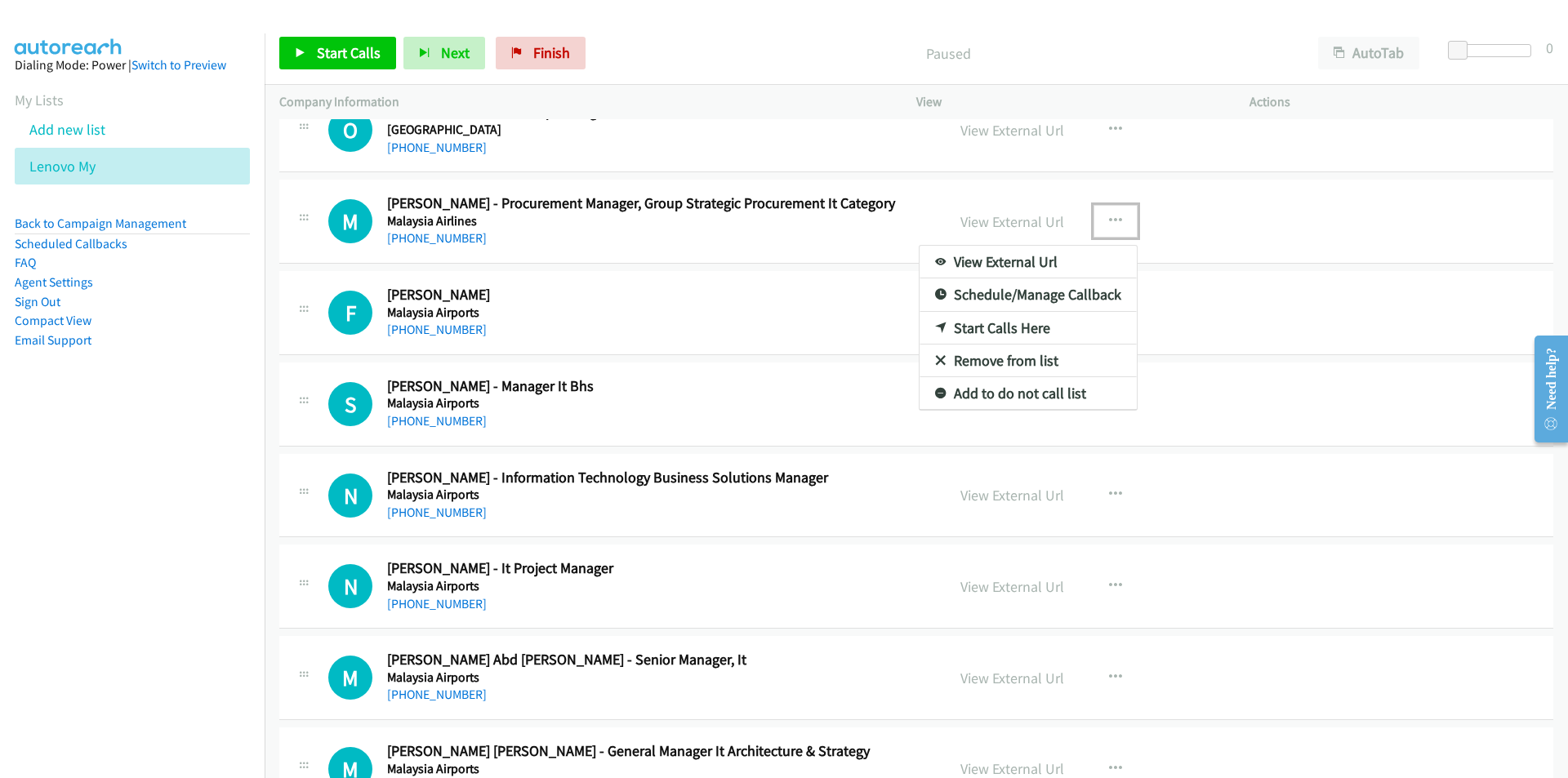
click at [986, 324] on link "Start Calls Here" at bounding box center [1028, 328] width 217 height 33
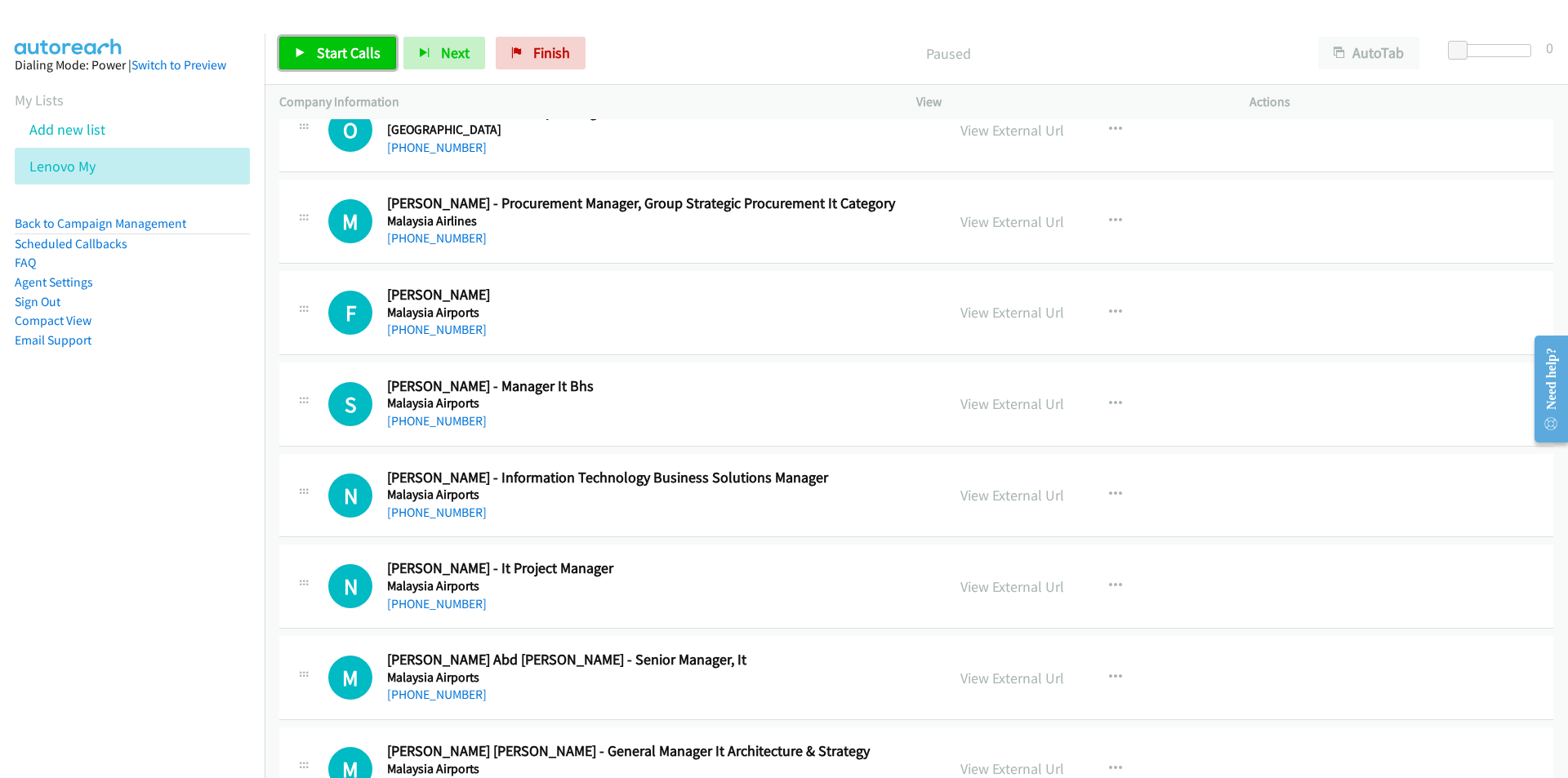
click at [301, 52] on icon at bounding box center [301, 54] width 12 height 12
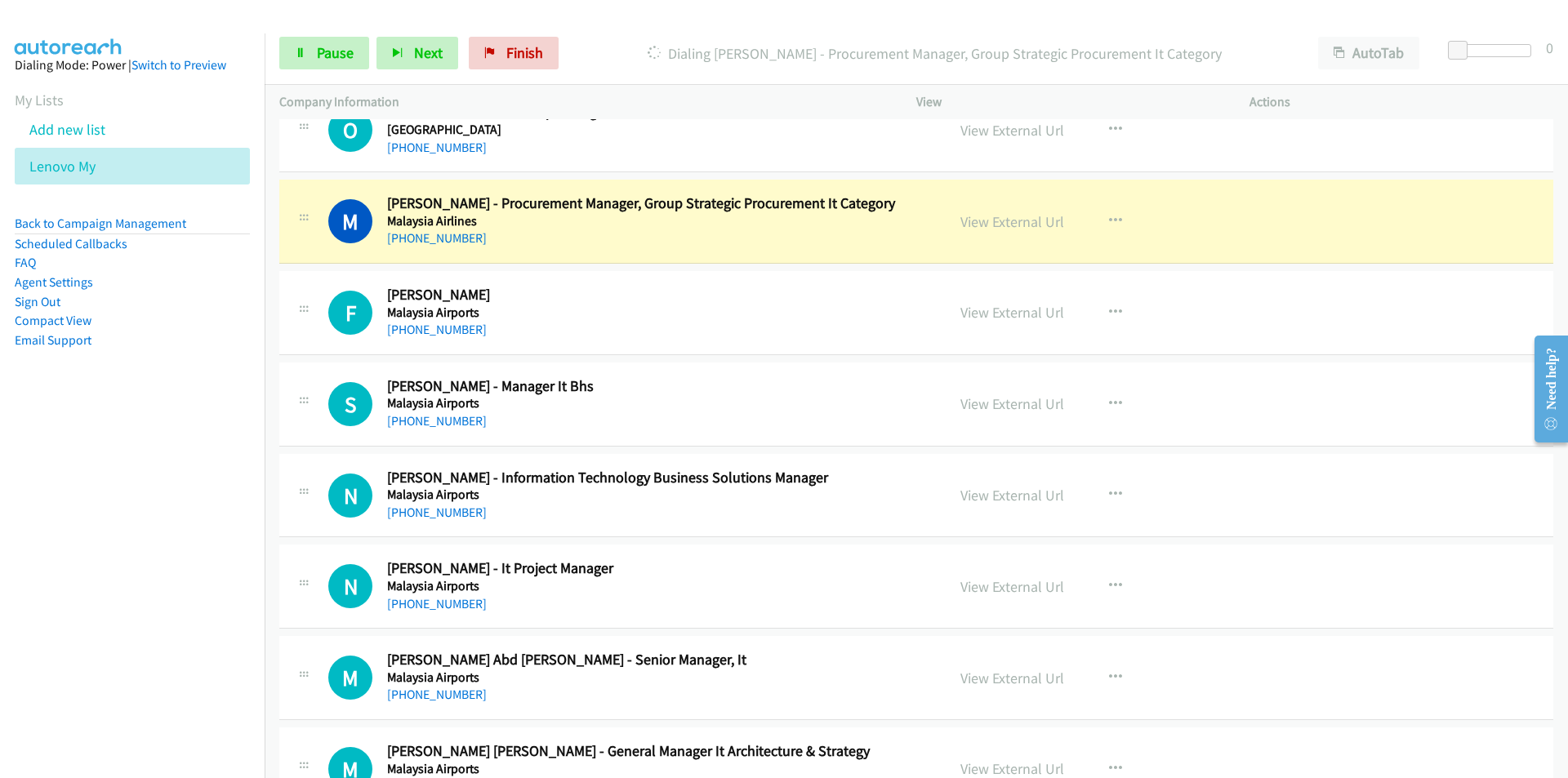
click at [245, 523] on nav "Dialing Mode: Power | Switch to Preview My Lists Add new list Lenovo My Back to…" at bounding box center [132, 422] width 265 height 778
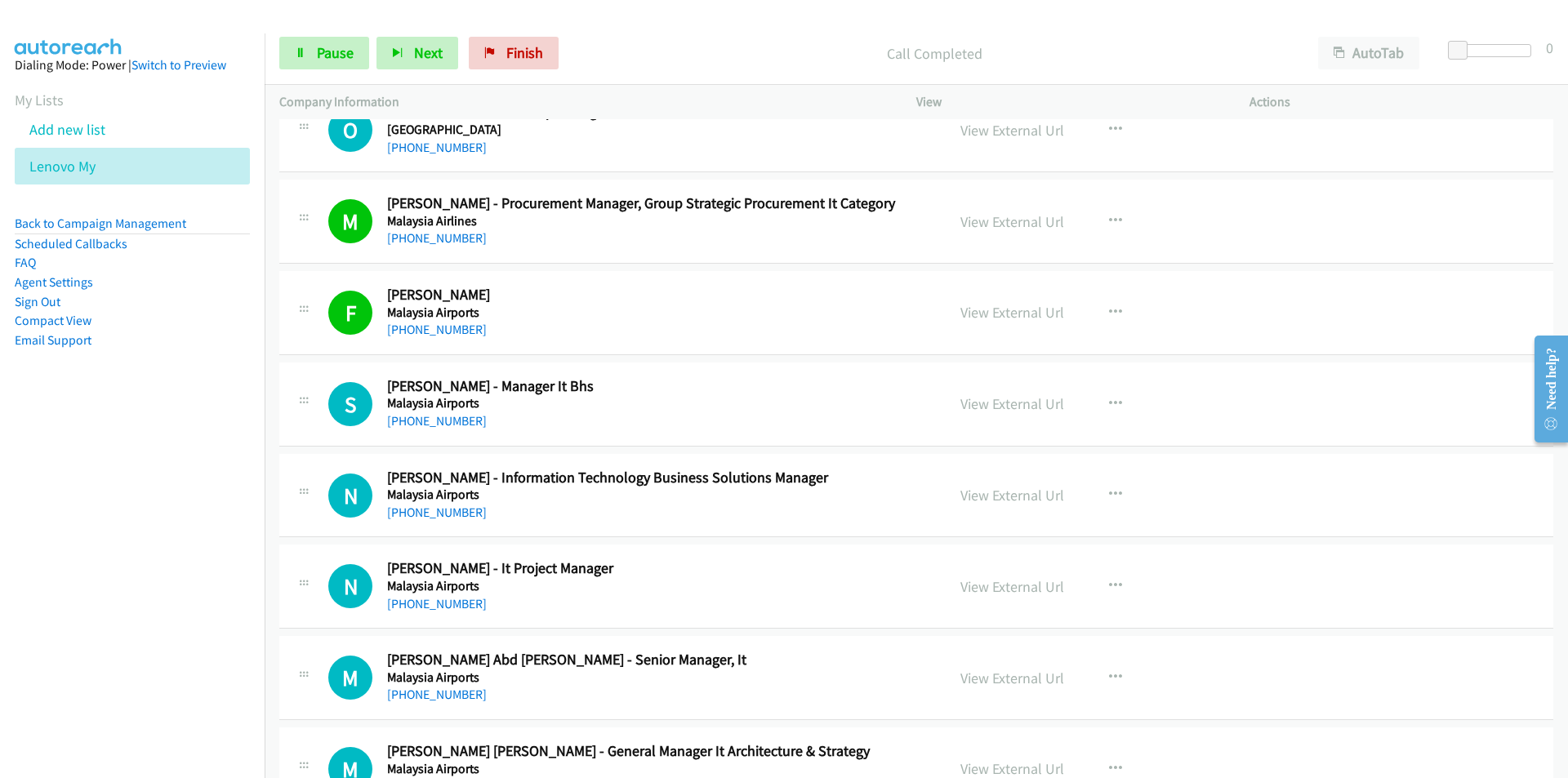
drag, startPoint x: 230, startPoint y: 528, endPoint x: 249, endPoint y: 524, distance: 19.4
click at [230, 528] on nav "Dialing Mode: Power | Switch to Preview My Lists Add new list Lenovo My Back to…" at bounding box center [132, 422] width 265 height 778
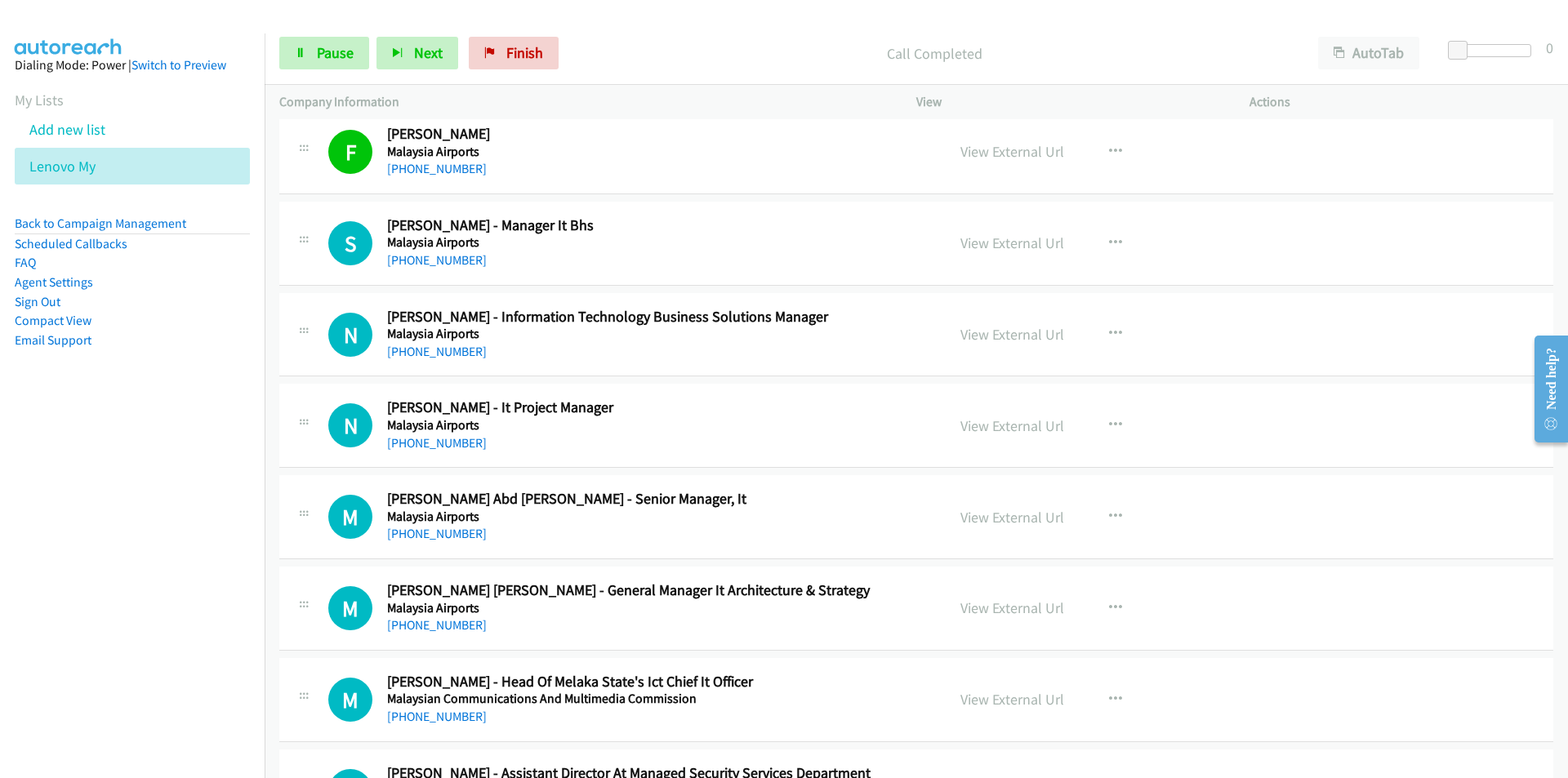
scroll to position [11019, 0]
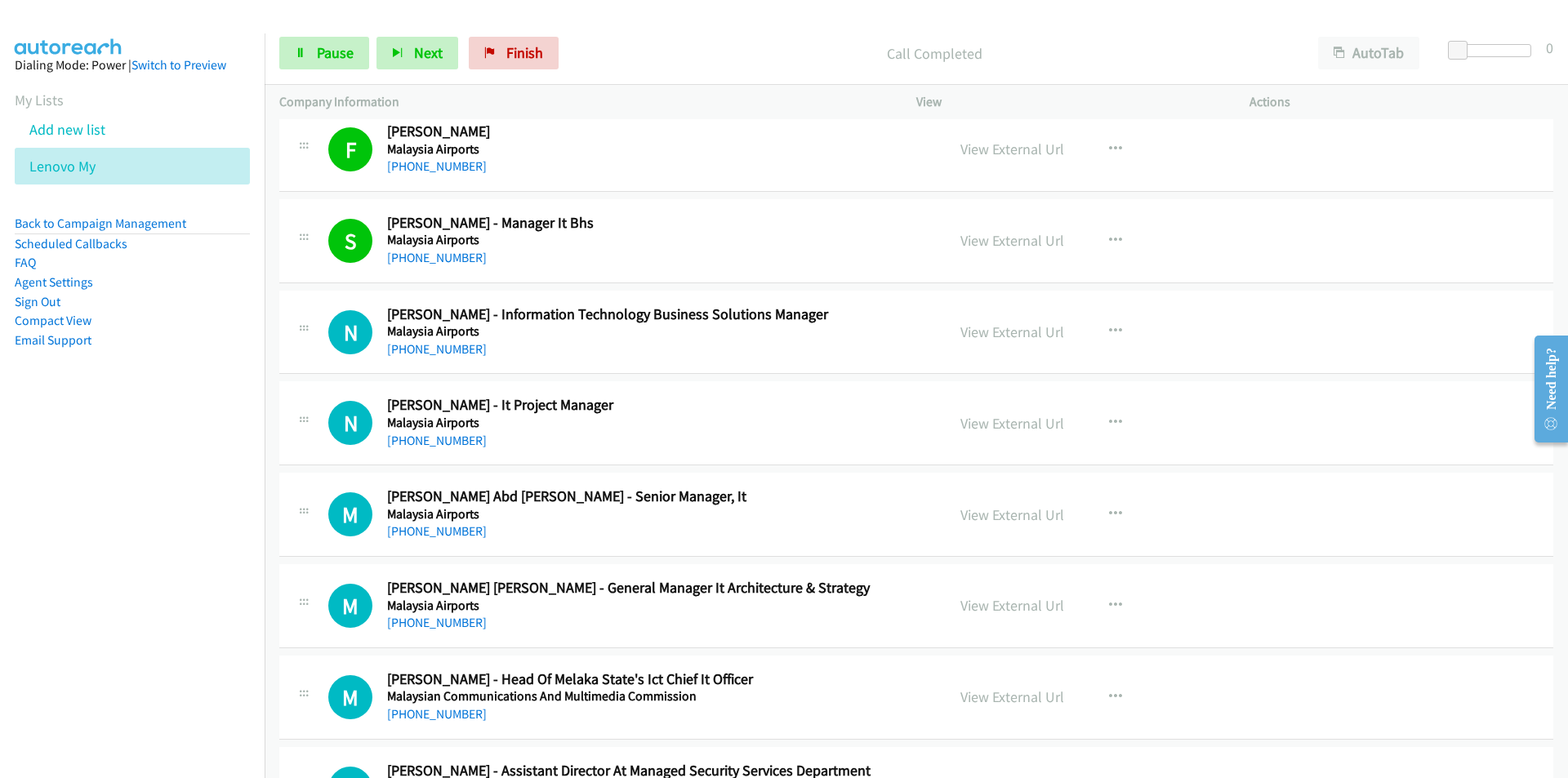
drag, startPoint x: 133, startPoint y: 541, endPoint x: 189, endPoint y: 534, distance: 56.4
click at [133, 541] on nav "Dialing Mode: Power | Switch to Preview My Lists Add new list Lenovo My Back to…" at bounding box center [132, 422] width 265 height 778
click at [1054, 336] on link "View External Url" at bounding box center [1012, 331] width 104 height 18
click at [184, 544] on nav "Dialing Mode: Power | Switch to Preview My Lists Add new list Lenovo My Back to…" at bounding box center [132, 422] width 265 height 778
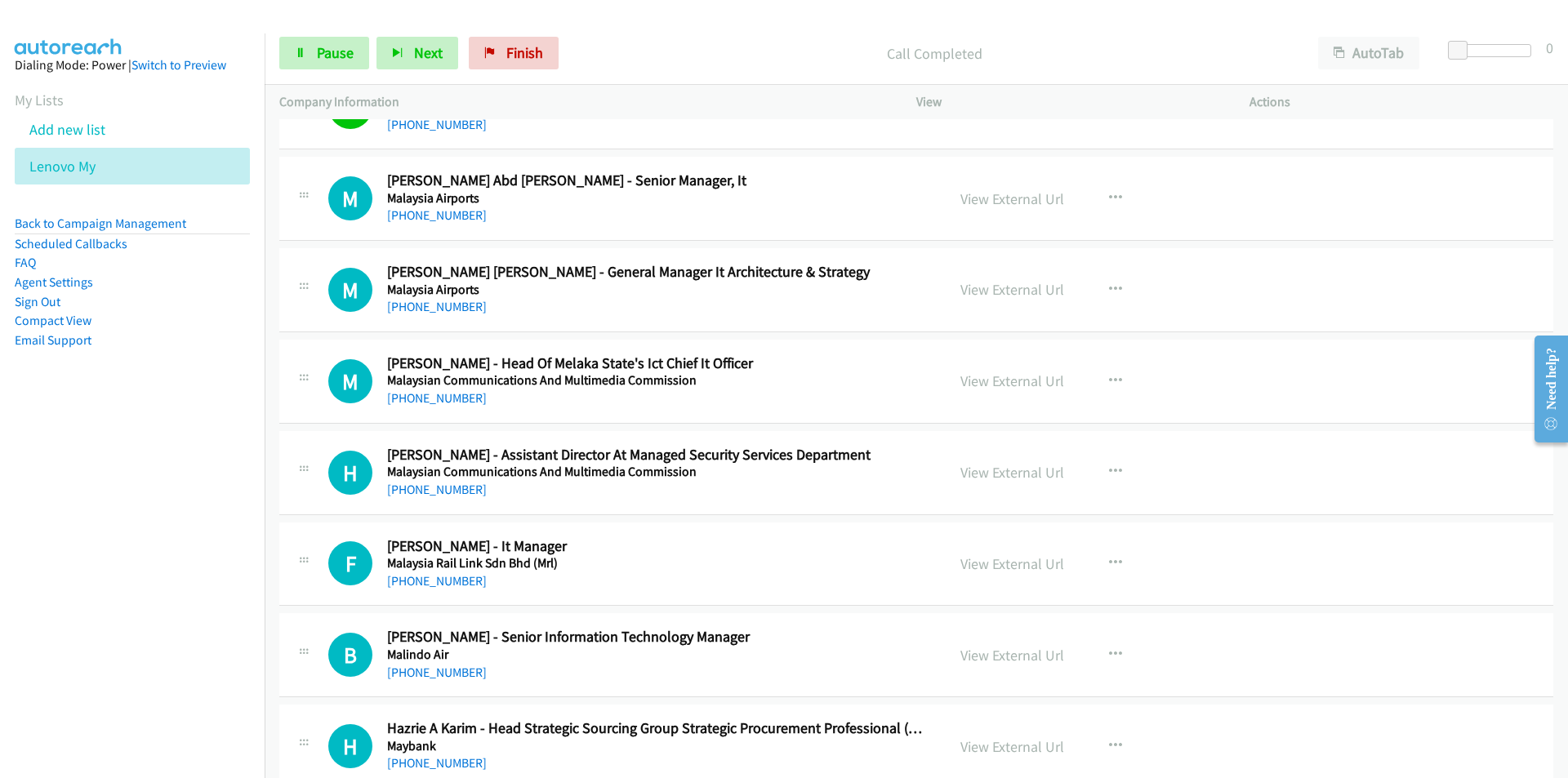
scroll to position [11346, 0]
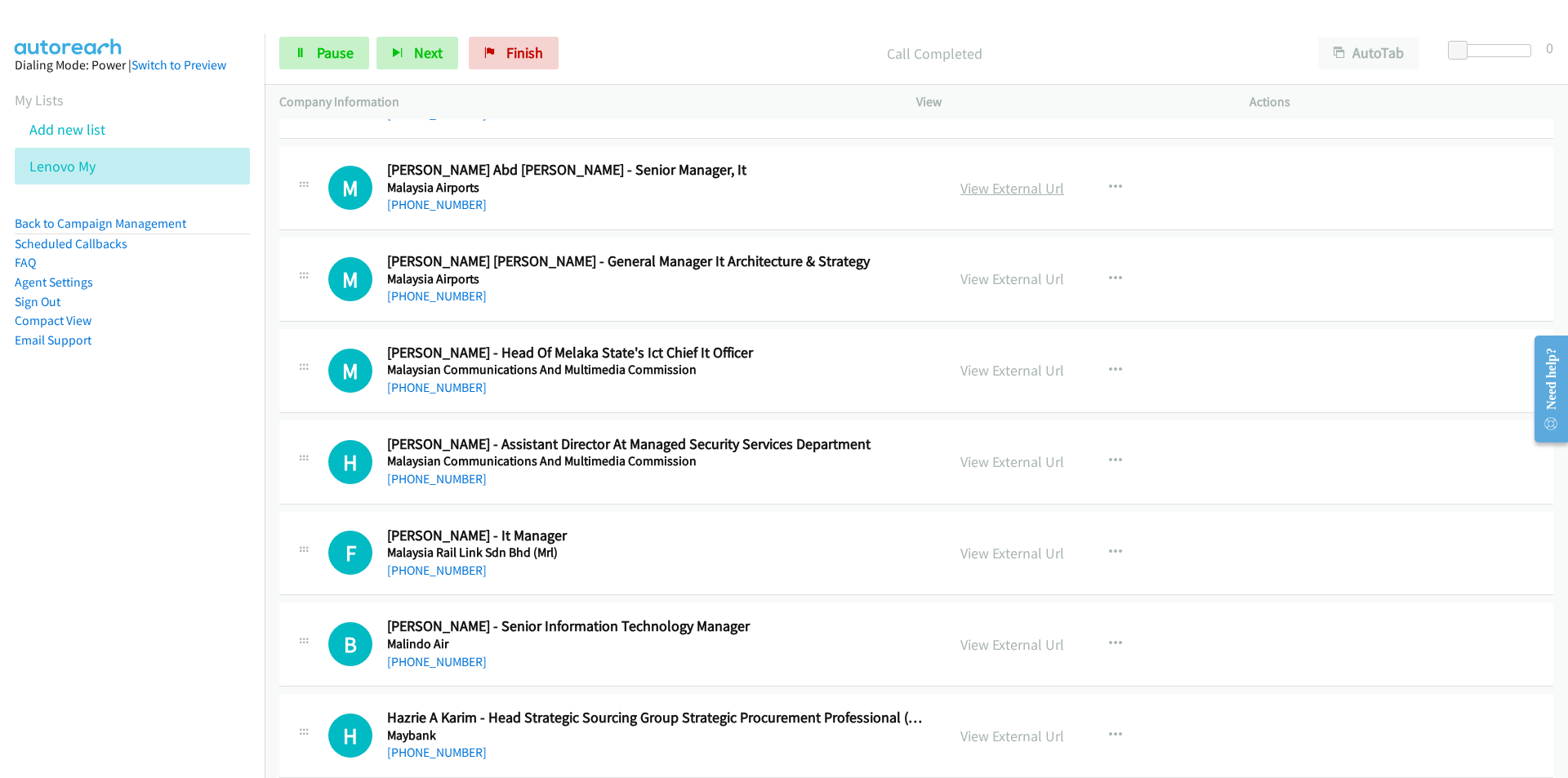
click at [996, 189] on link "View External Url" at bounding box center [1012, 187] width 104 height 18
click at [313, 58] on link "Pause" at bounding box center [324, 53] width 90 height 33
click at [1114, 366] on icon "button" at bounding box center [1115, 370] width 13 height 13
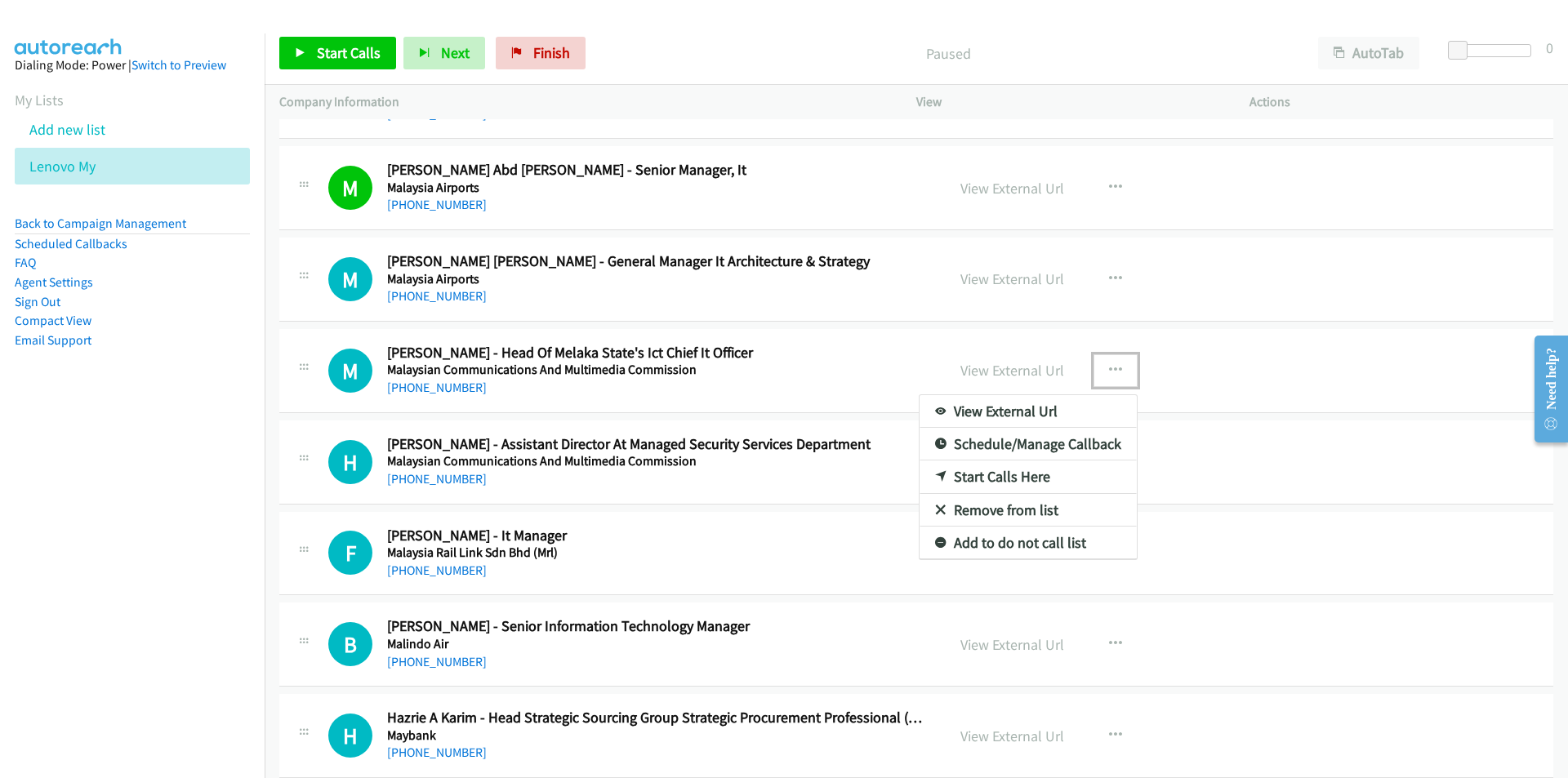
click at [1017, 480] on link "Start Calls Here" at bounding box center [1028, 477] width 217 height 33
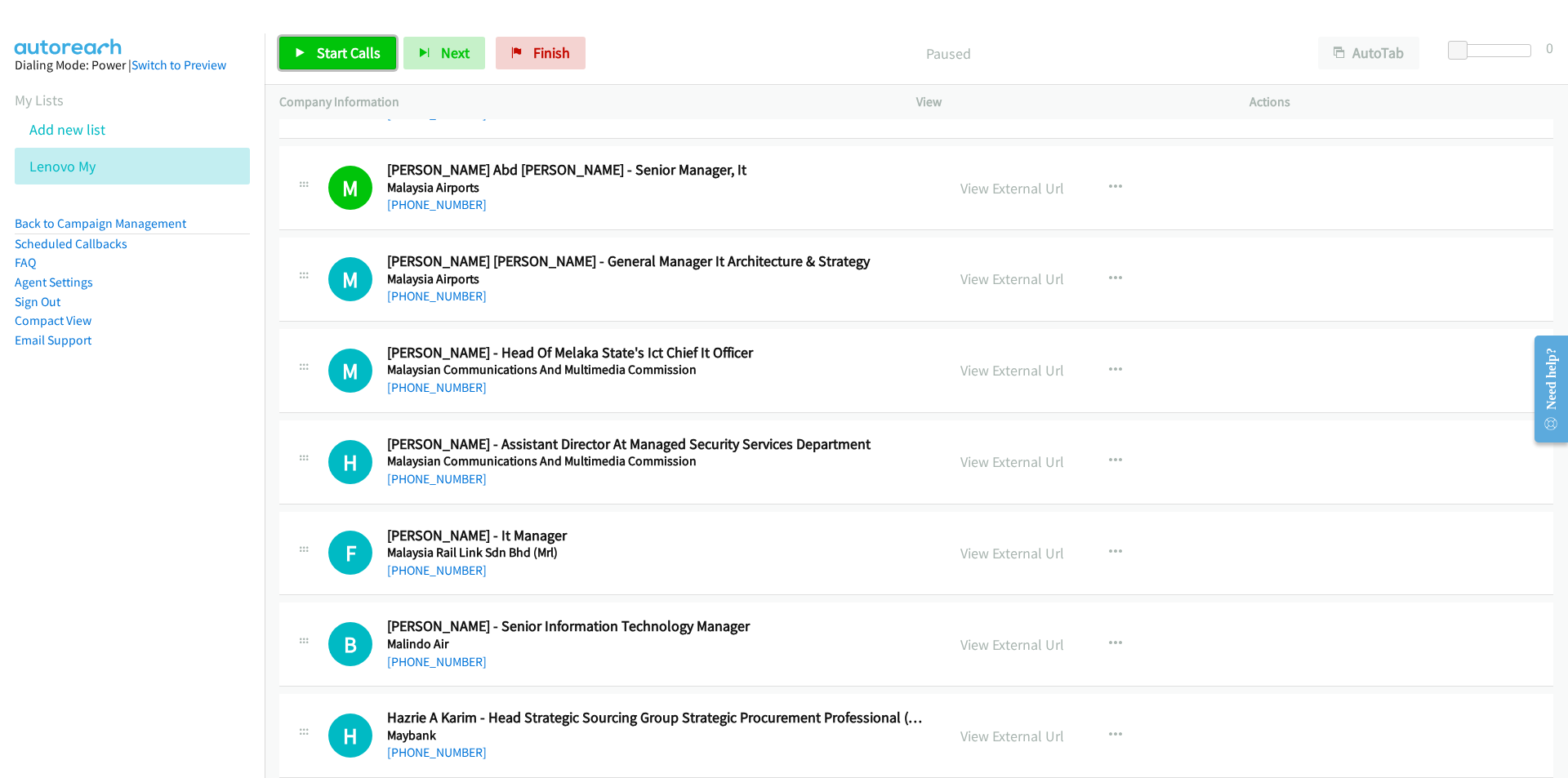
click at [316, 54] on span "Start Calls" at bounding box center [348, 52] width 64 height 18
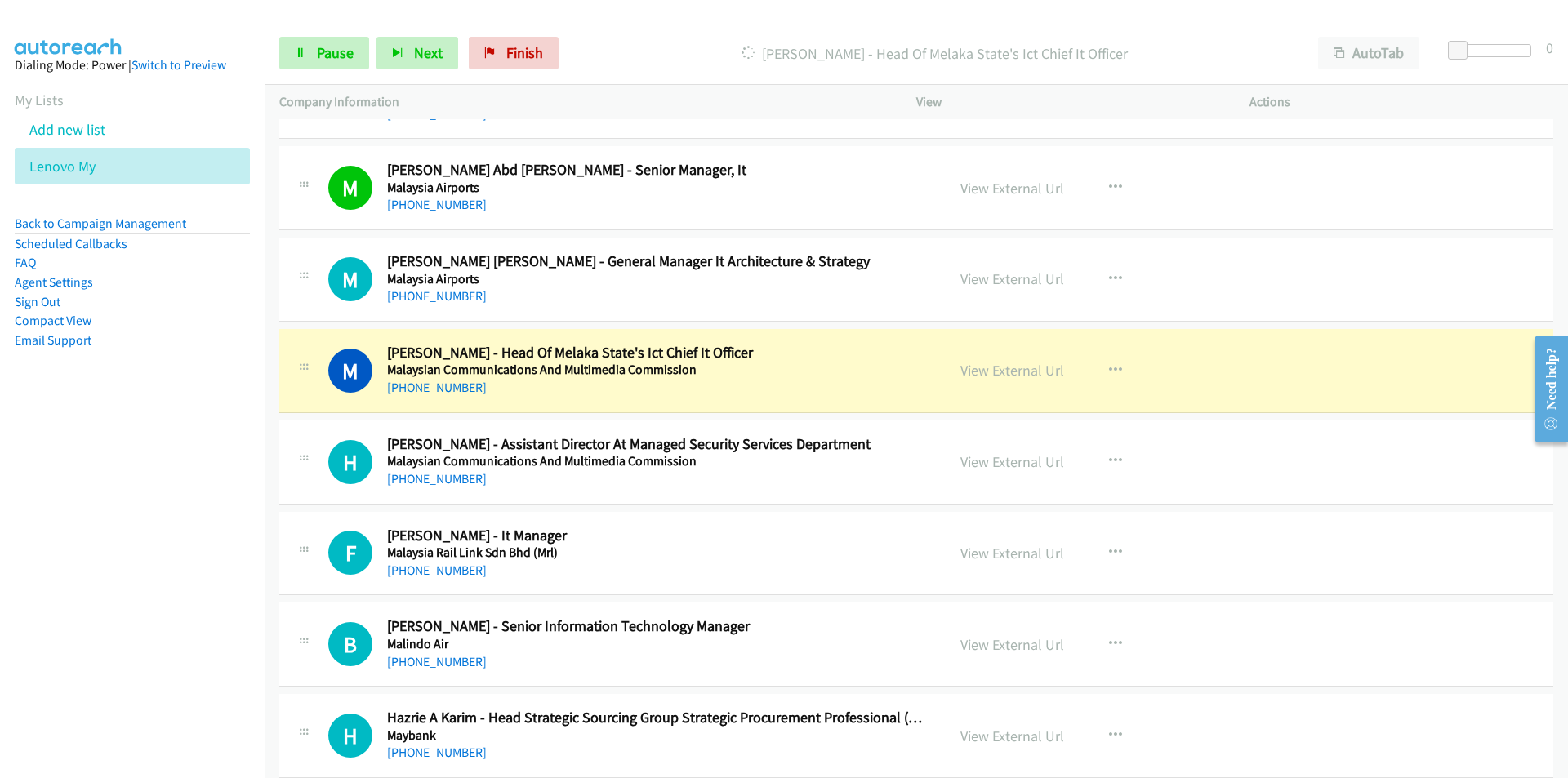
click at [173, 505] on nav "Dialing Mode: Power | Switch to Preview My Lists Add new list Lenovo My Back to…" at bounding box center [132, 422] width 265 height 778
click at [1020, 276] on link "View External Url" at bounding box center [1012, 278] width 104 height 18
click at [229, 606] on nav "Dialing Mode: Power | Switch to Preview My Lists Add new list Lenovo My Back to…" at bounding box center [132, 422] width 265 height 778
click at [311, 55] on link "Pause" at bounding box center [324, 53] width 90 height 33
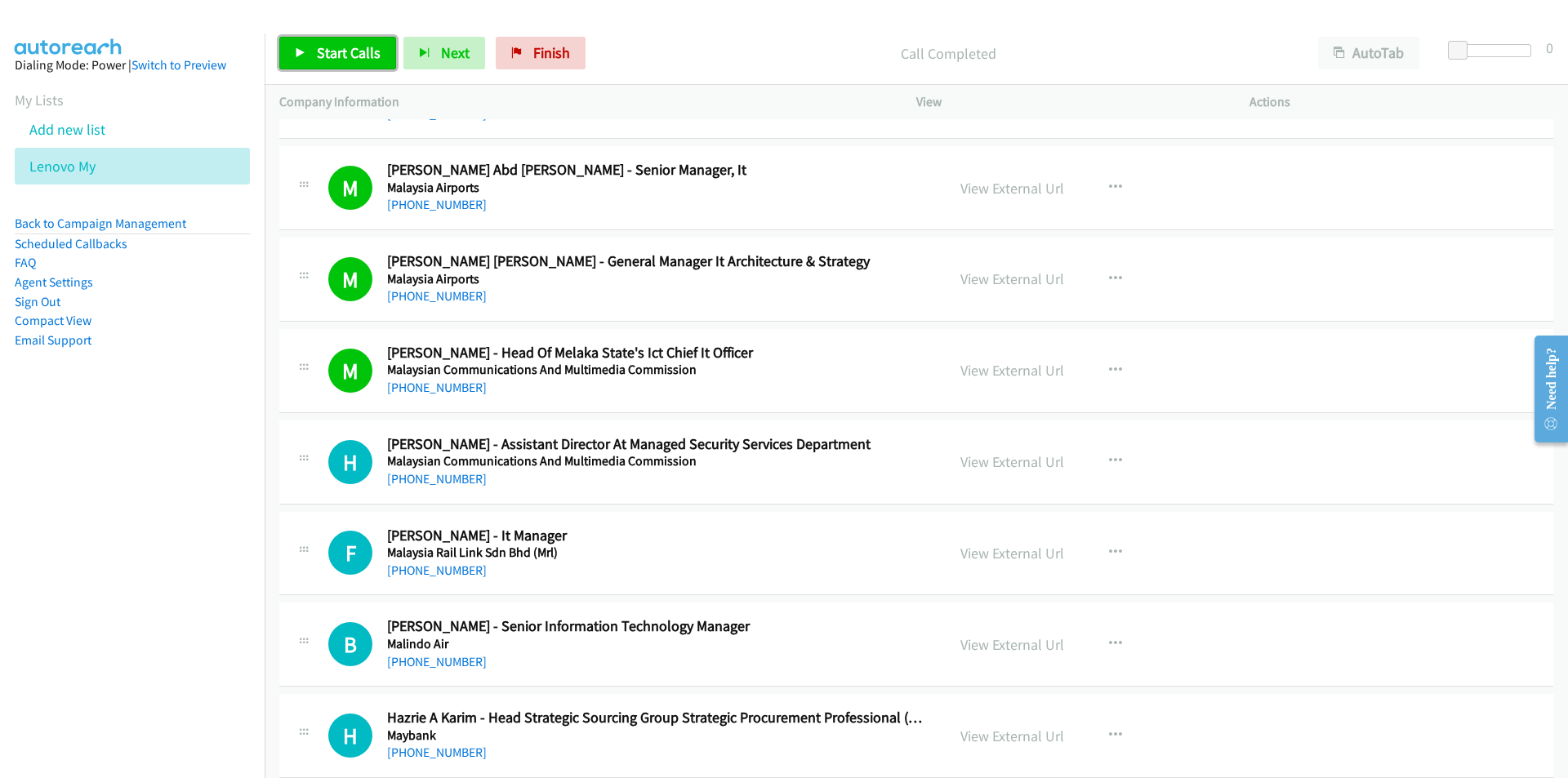
click at [311, 59] on link "Start Calls" at bounding box center [338, 53] width 116 height 33
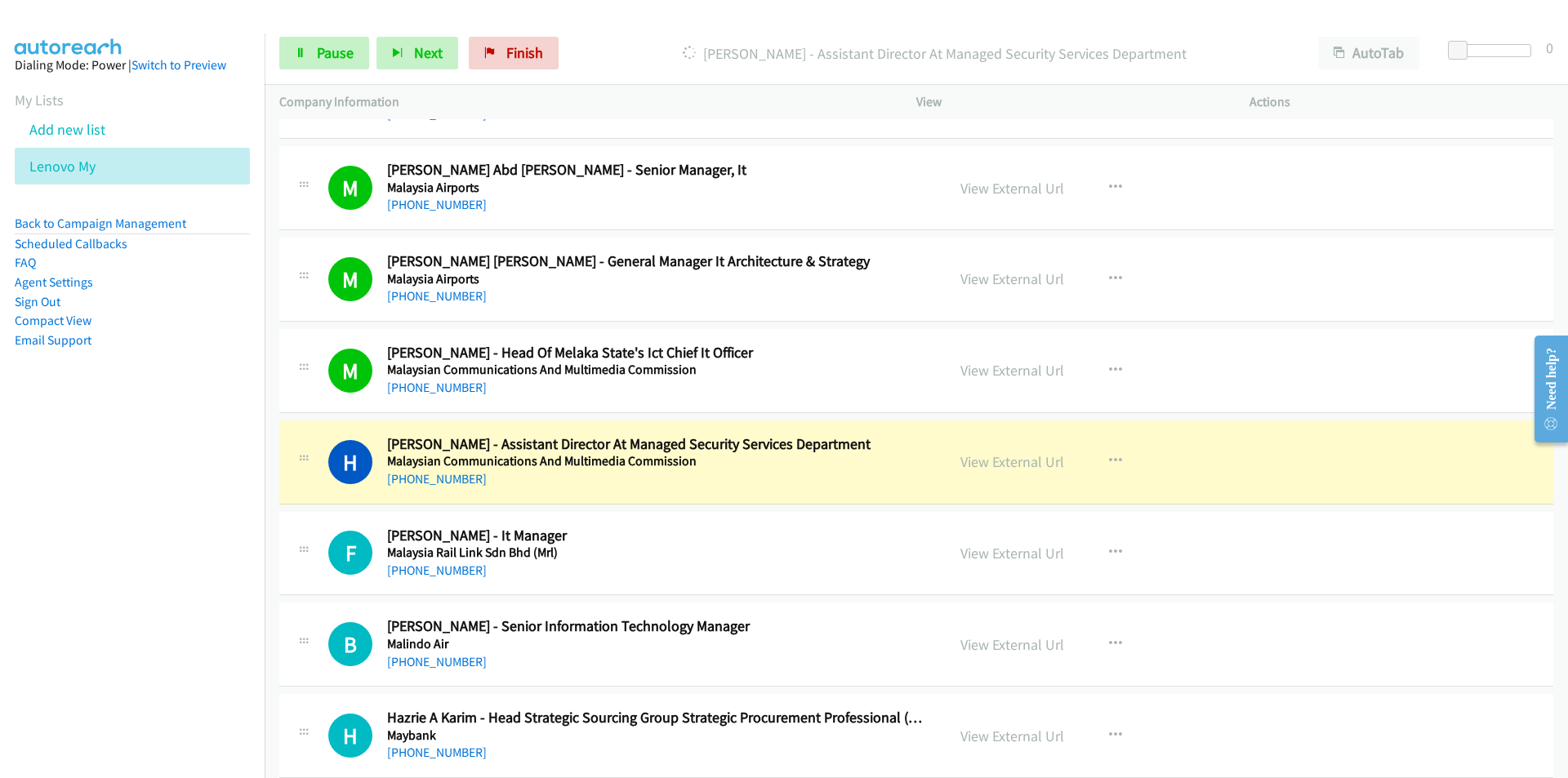
click at [186, 602] on nav "Dialing Mode: Power | Switch to Preview My Lists Add new list Lenovo My Back to…" at bounding box center [132, 422] width 265 height 778
click at [250, 597] on nav "Dialing Mode: Power | Switch to Preview My Lists Add new list Lenovo My Back to…" at bounding box center [132, 422] width 265 height 778
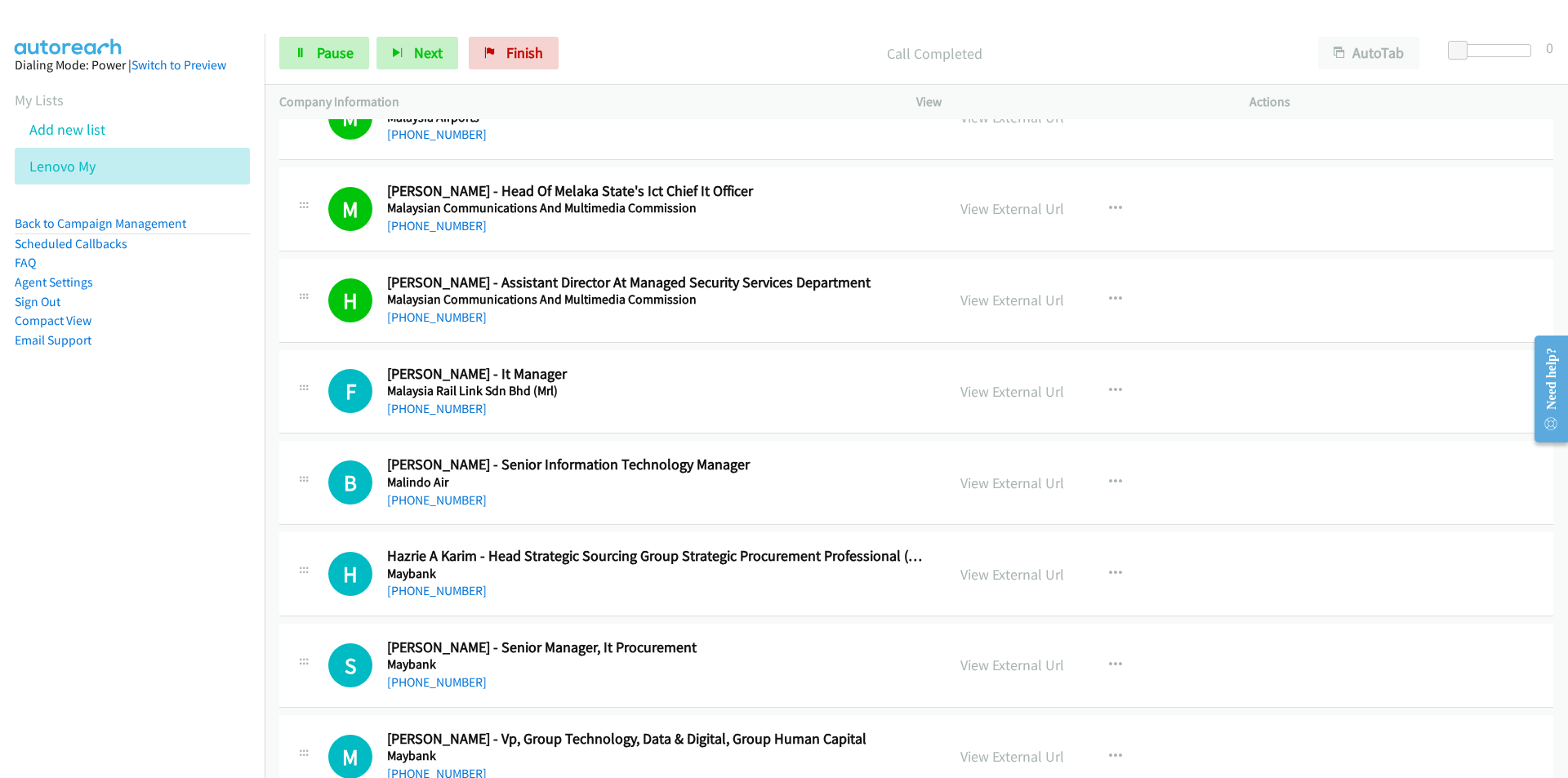
scroll to position [11509, 0]
click at [235, 543] on nav "Dialing Mode: Power | Switch to Preview My Lists Add new list Lenovo My Back to…" at bounding box center [132, 422] width 265 height 778
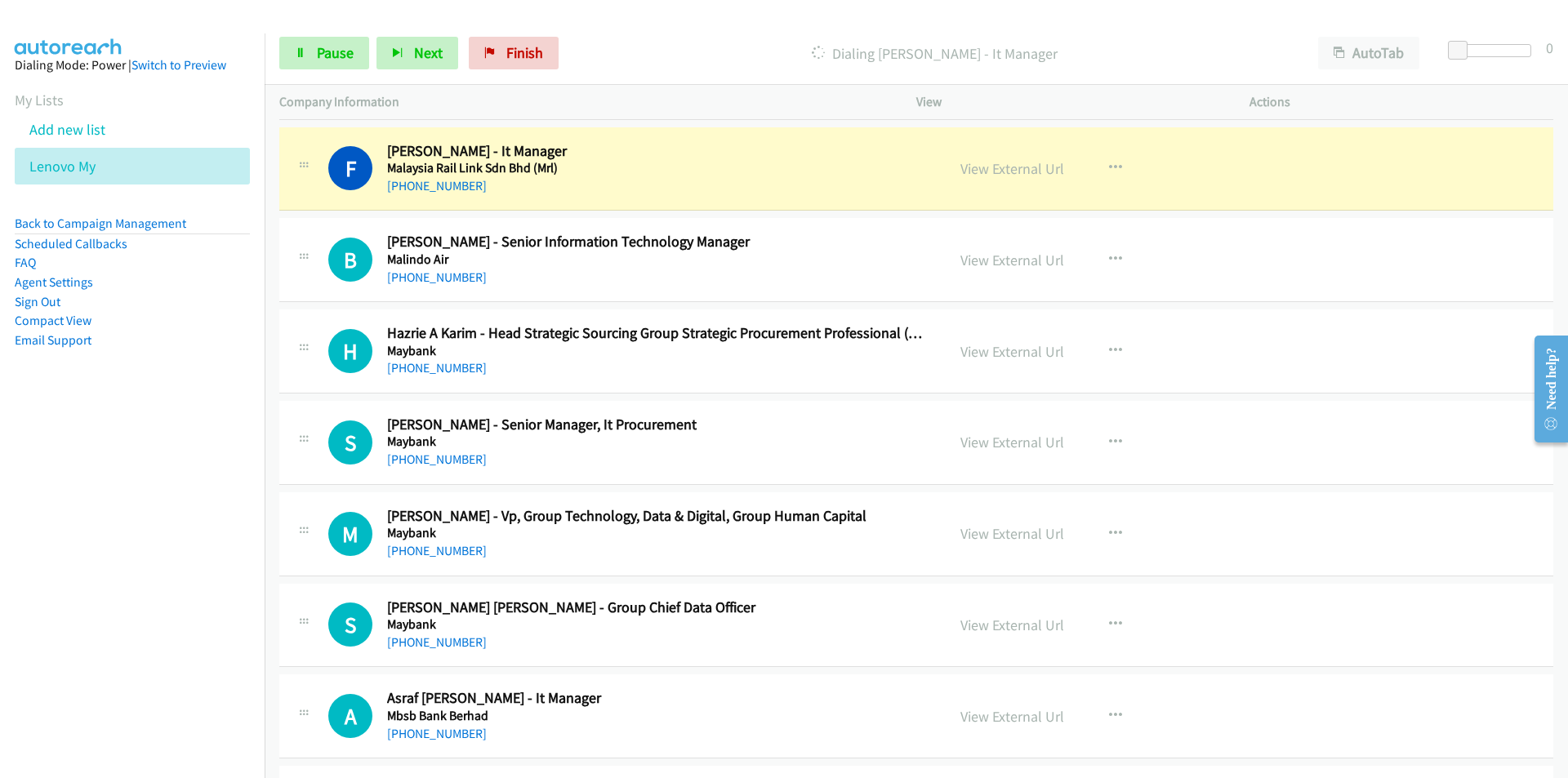
scroll to position [11754, 0]
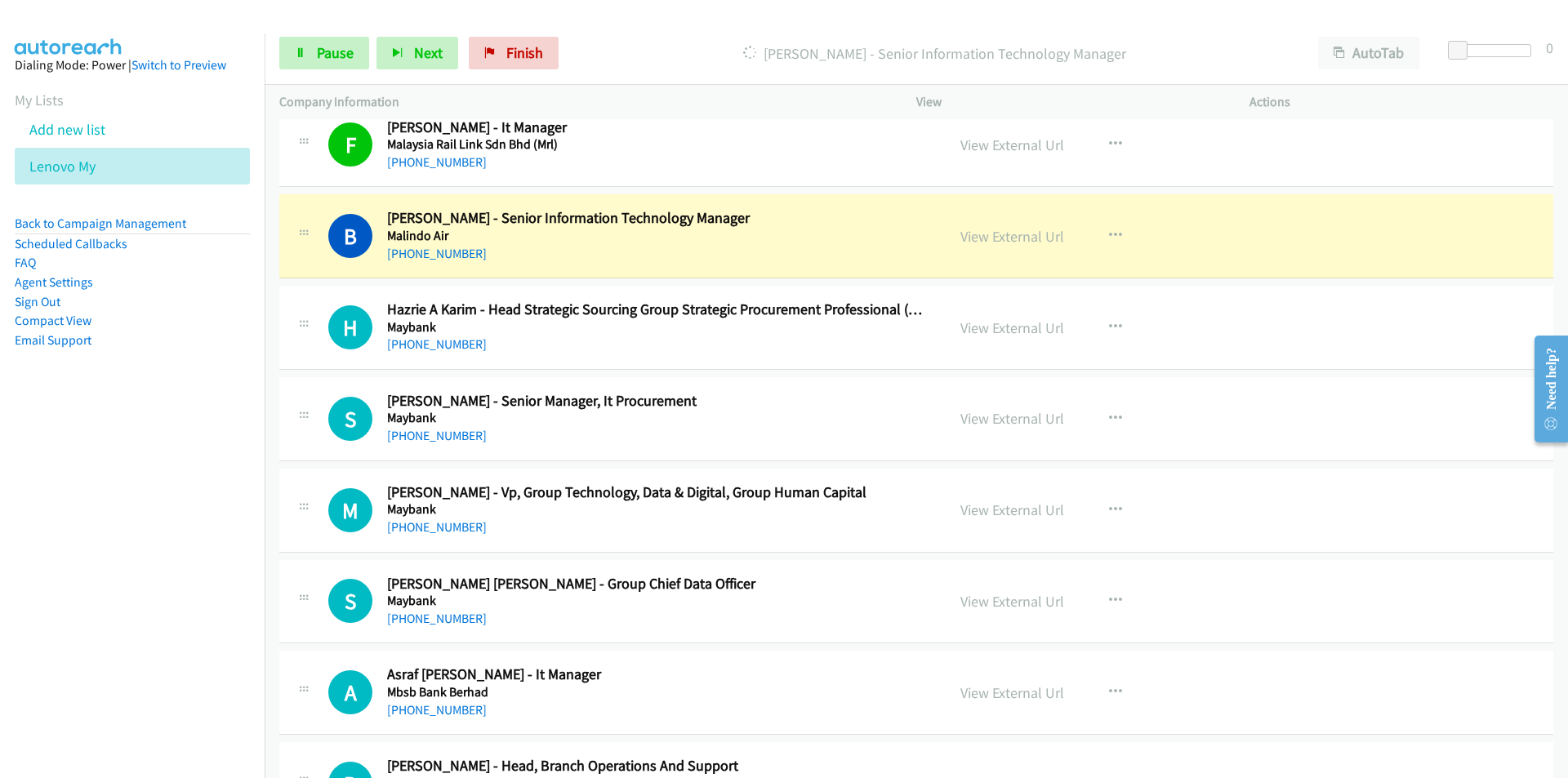
click at [199, 559] on nav "Dialing Mode: Power | Switch to Preview My Lists Add new list Lenovo My Back to…" at bounding box center [132, 422] width 265 height 778
click at [1022, 331] on link "View External Url" at bounding box center [1012, 327] width 104 height 18
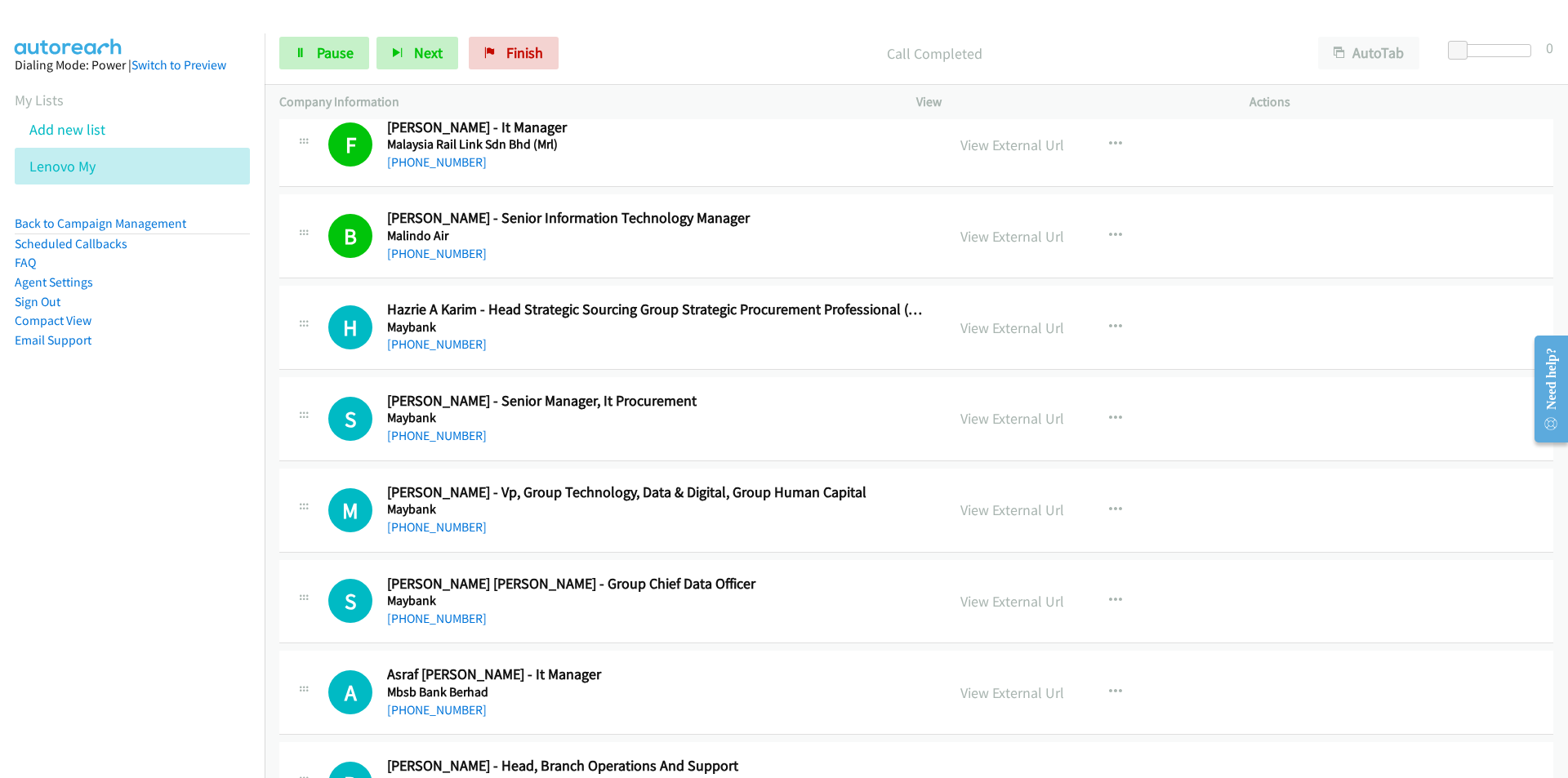
click at [209, 502] on nav "Dialing Mode: Power | Switch to Preview My Lists Add new list Lenovo My Back to…" at bounding box center [132, 422] width 265 height 778
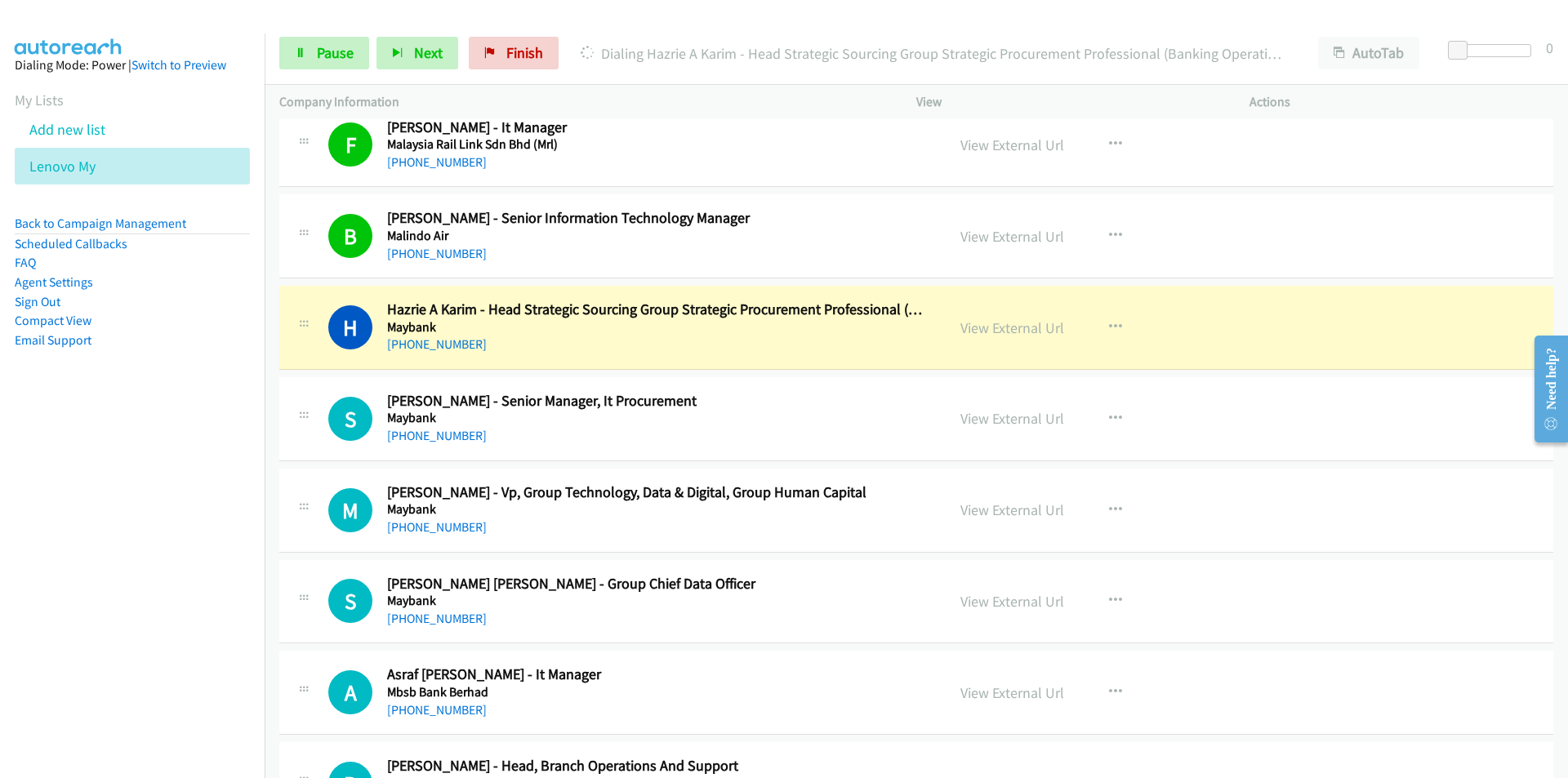
click at [137, 542] on nav "Dialing Mode: Power | Switch to Preview My Lists Add new list Lenovo My Back to…" at bounding box center [132, 422] width 265 height 778
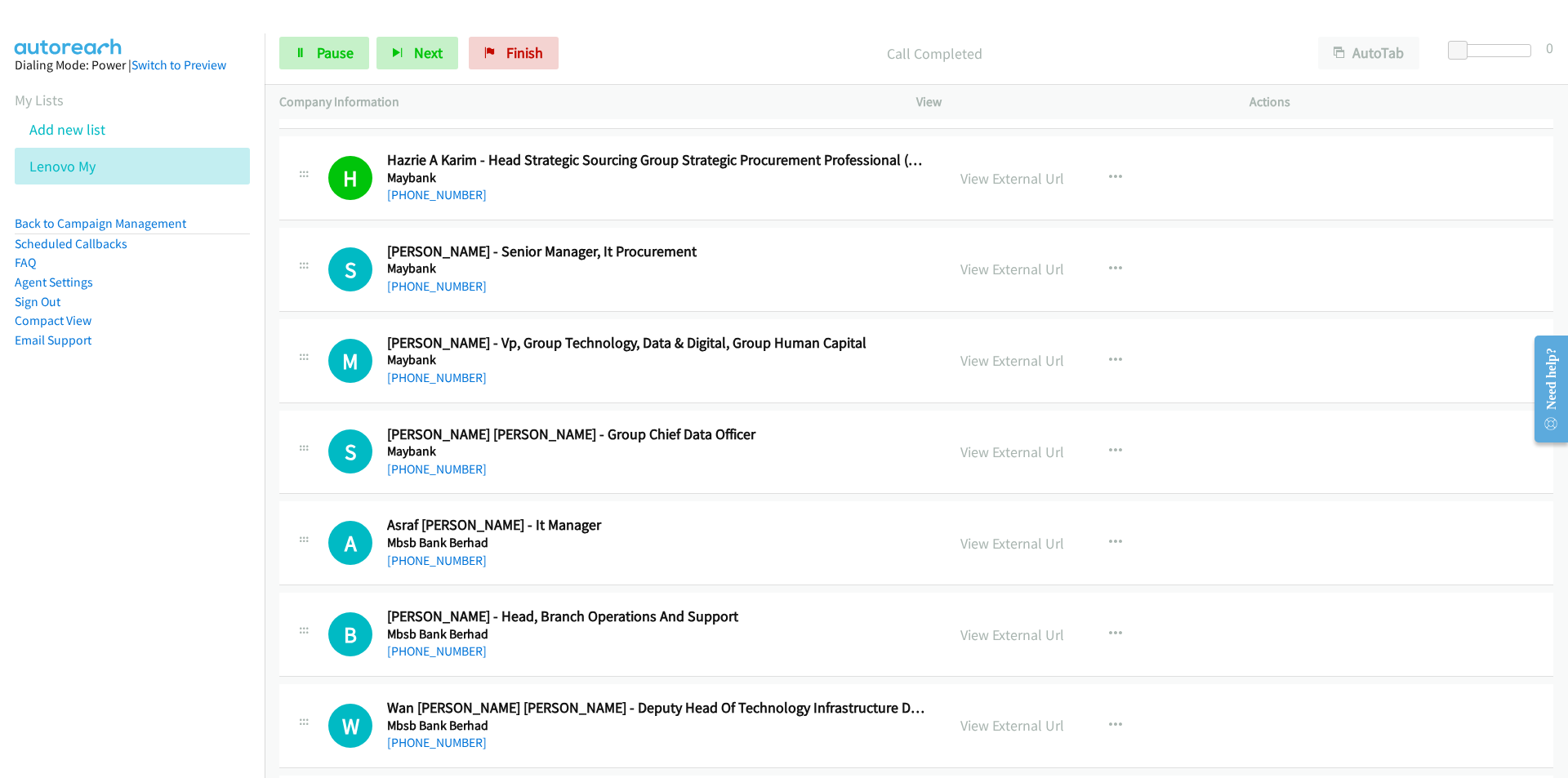
scroll to position [11917, 0]
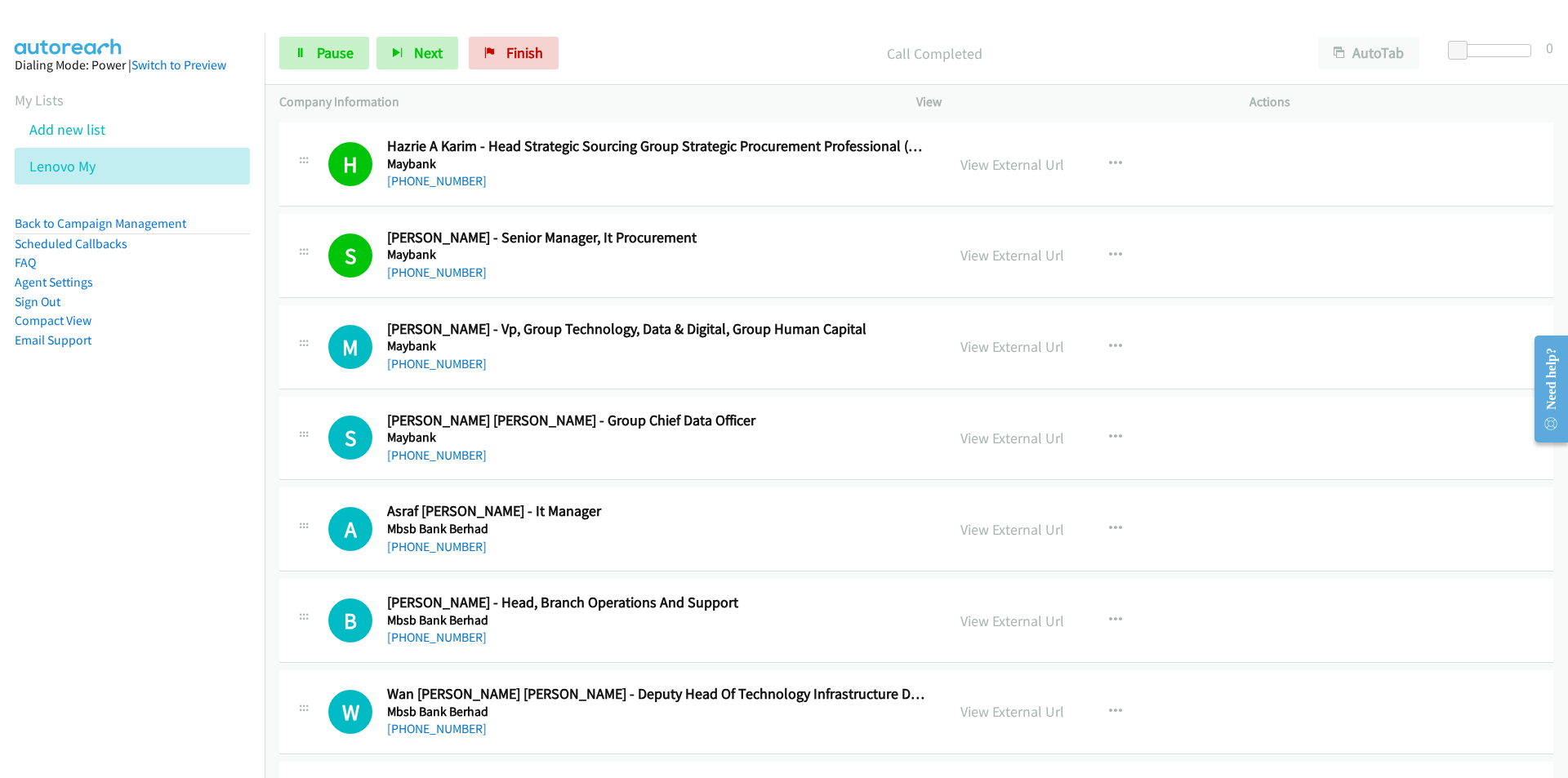
click at [194, 518] on nav "Dialing Mode: Power | Switch to Preview My Lists Add new list Lenovo My Back to…" at bounding box center [132, 422] width 265 height 778
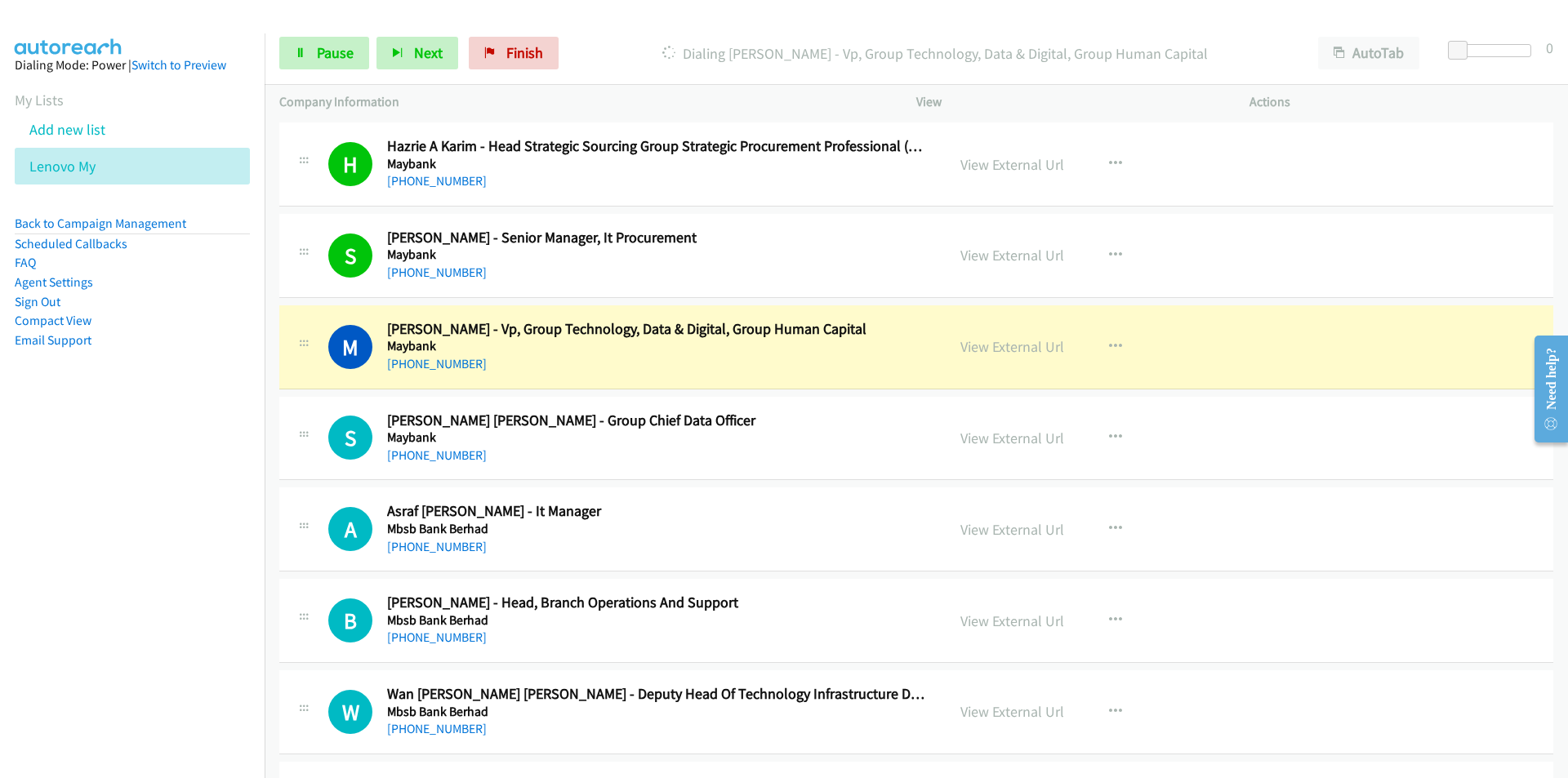
click at [230, 538] on nav "Dialing Mode: Power | Switch to Preview My Lists Add new list Lenovo My Back to…" at bounding box center [132, 422] width 265 height 778
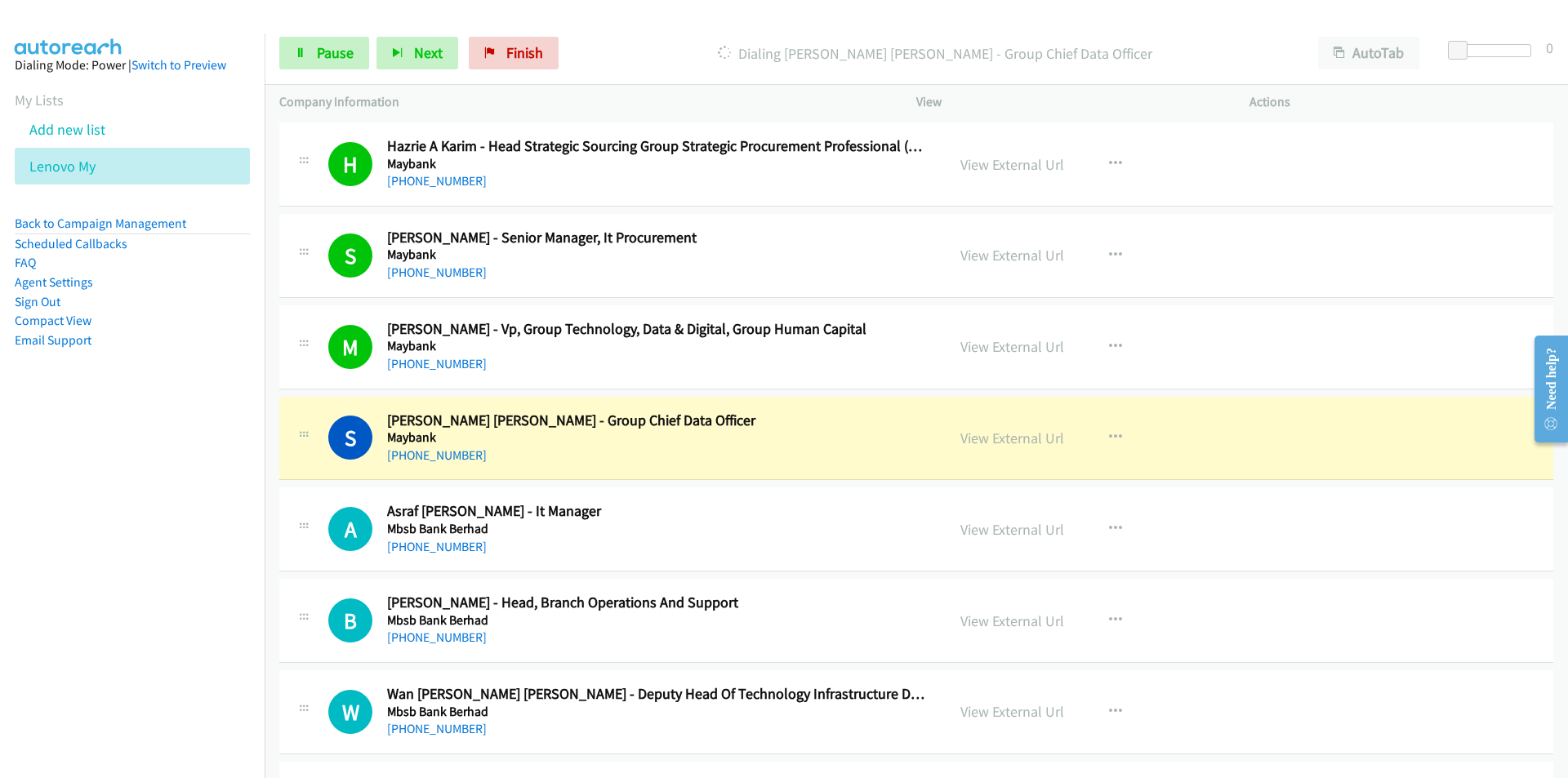
click at [61, 616] on nav "Dialing Mode: Power | Switch to Preview My Lists Add new list Lenovo My Back to…" at bounding box center [132, 422] width 265 height 778
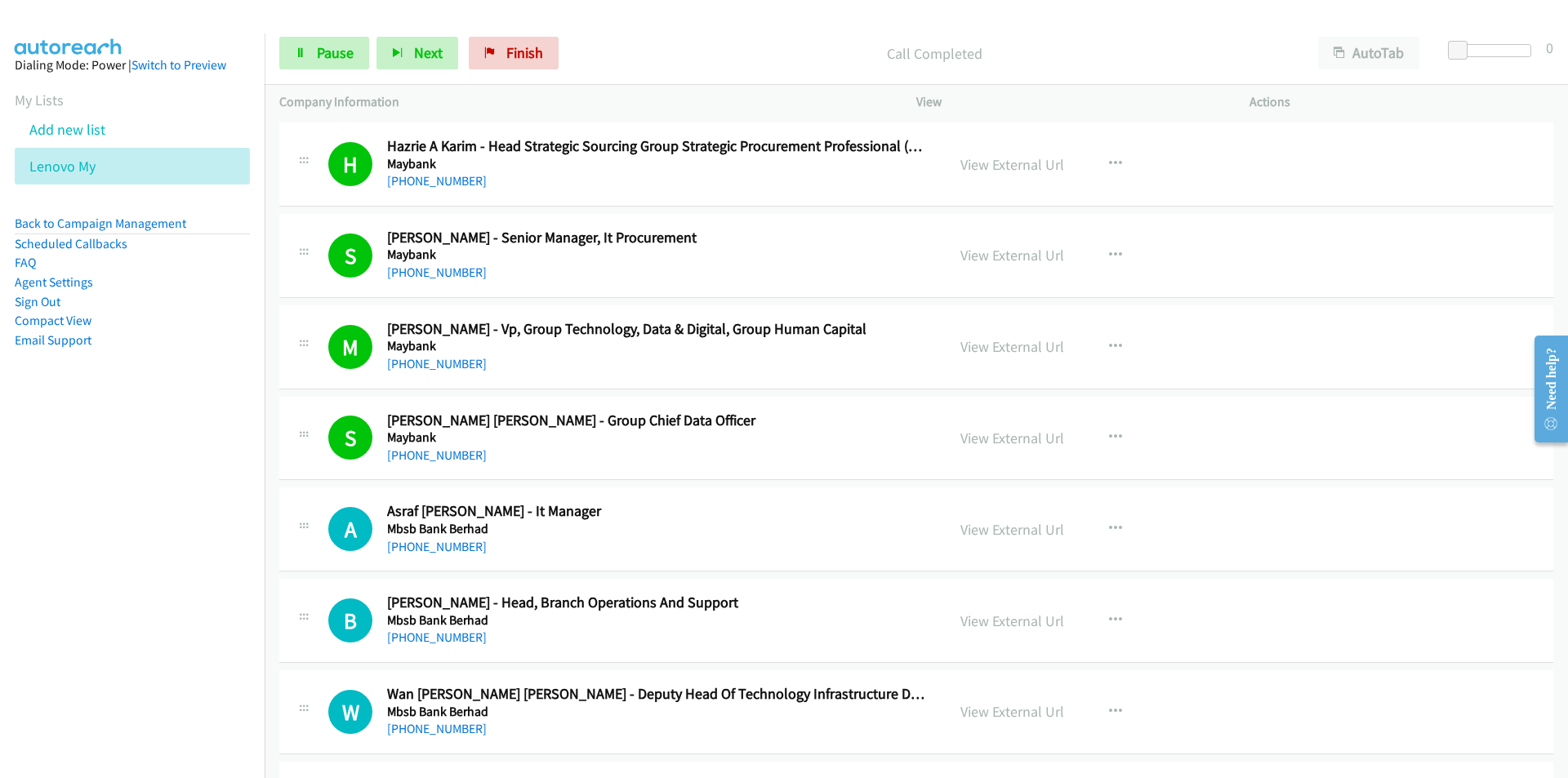
click at [163, 610] on nav "Dialing Mode: Power | Switch to Preview My Lists Add new list Lenovo My Back to…" at bounding box center [132, 422] width 265 height 778
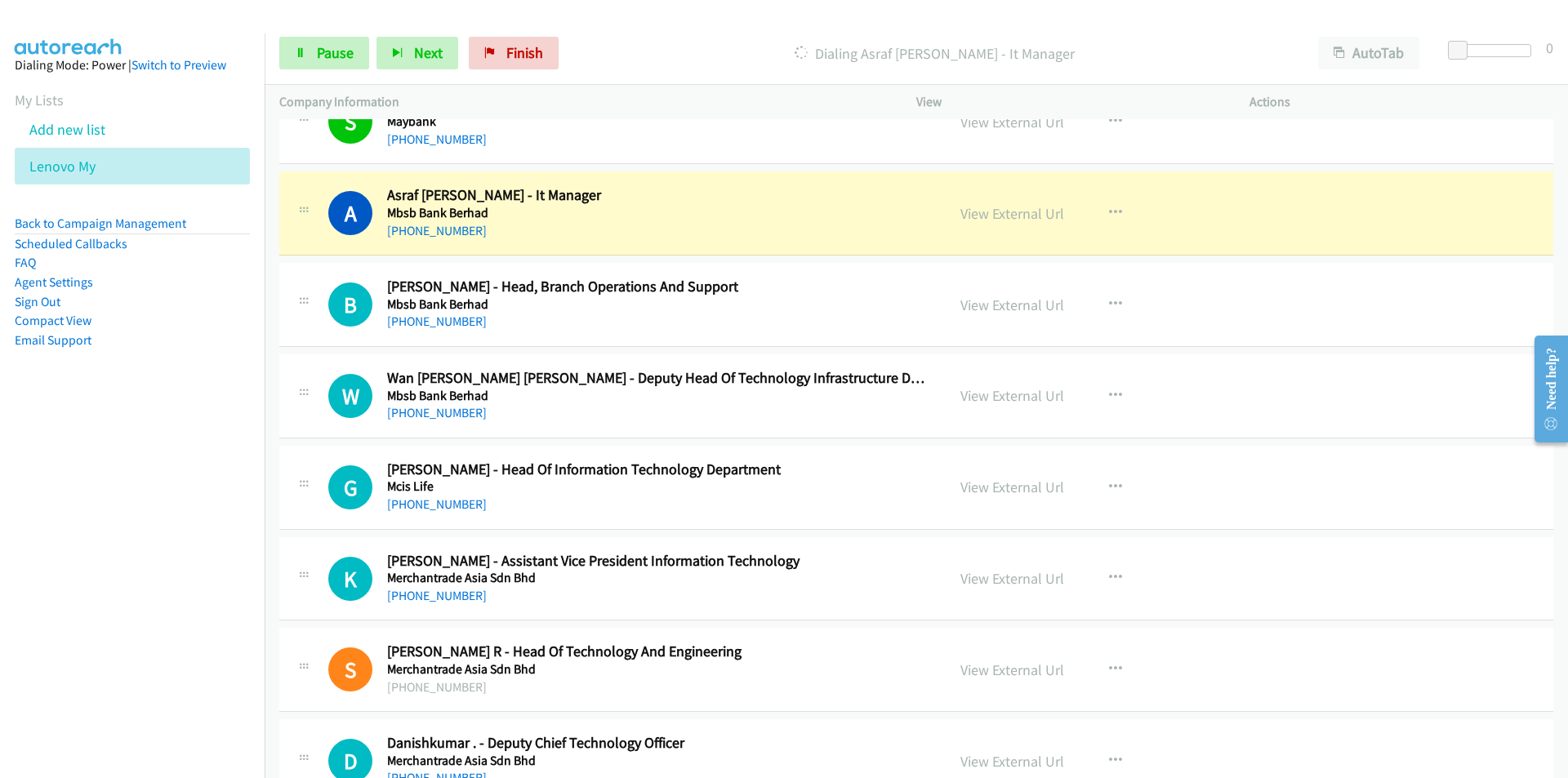
scroll to position [12243, 0]
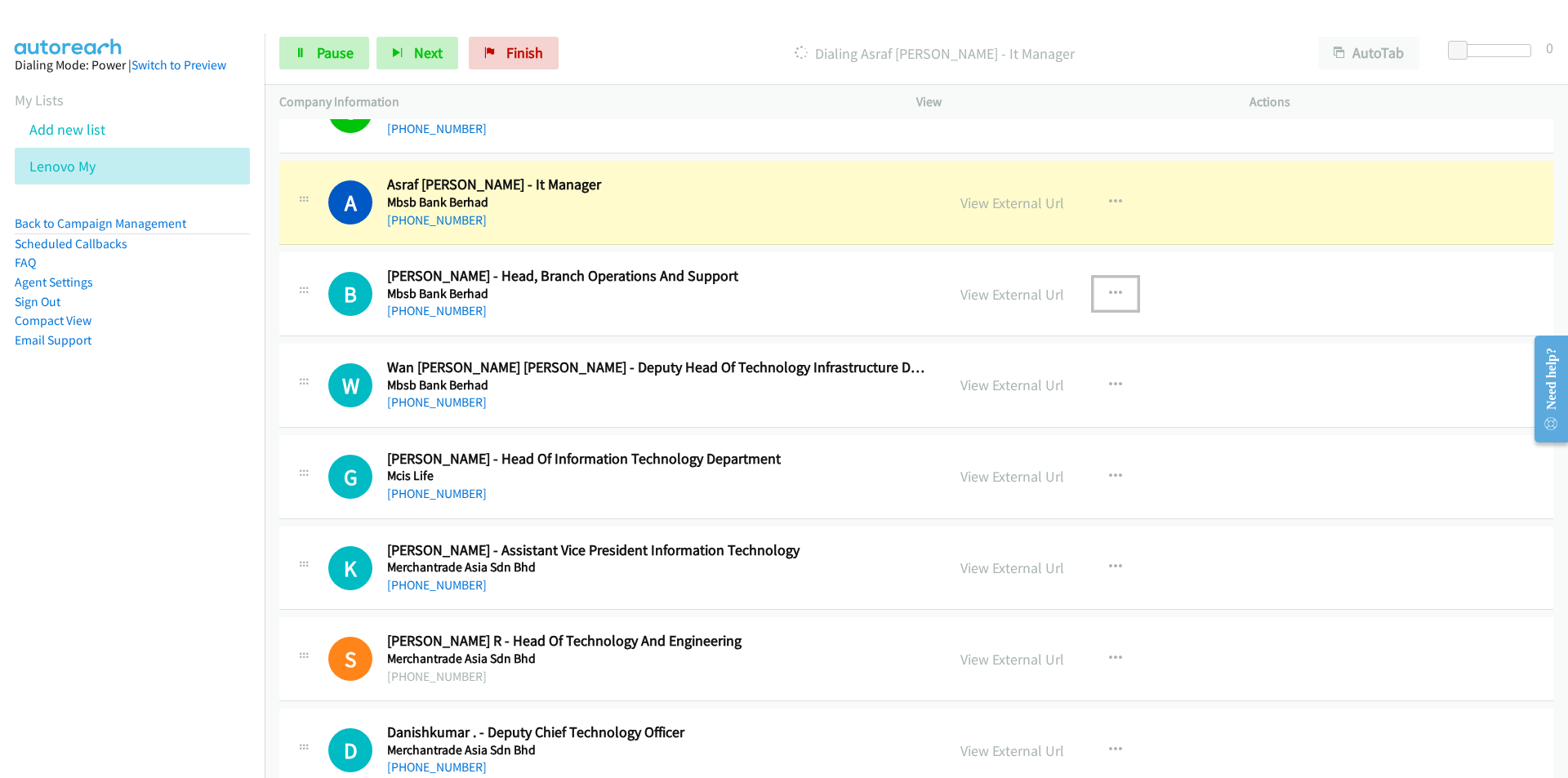
click at [1114, 294] on icon "button" at bounding box center [1115, 293] width 13 height 13
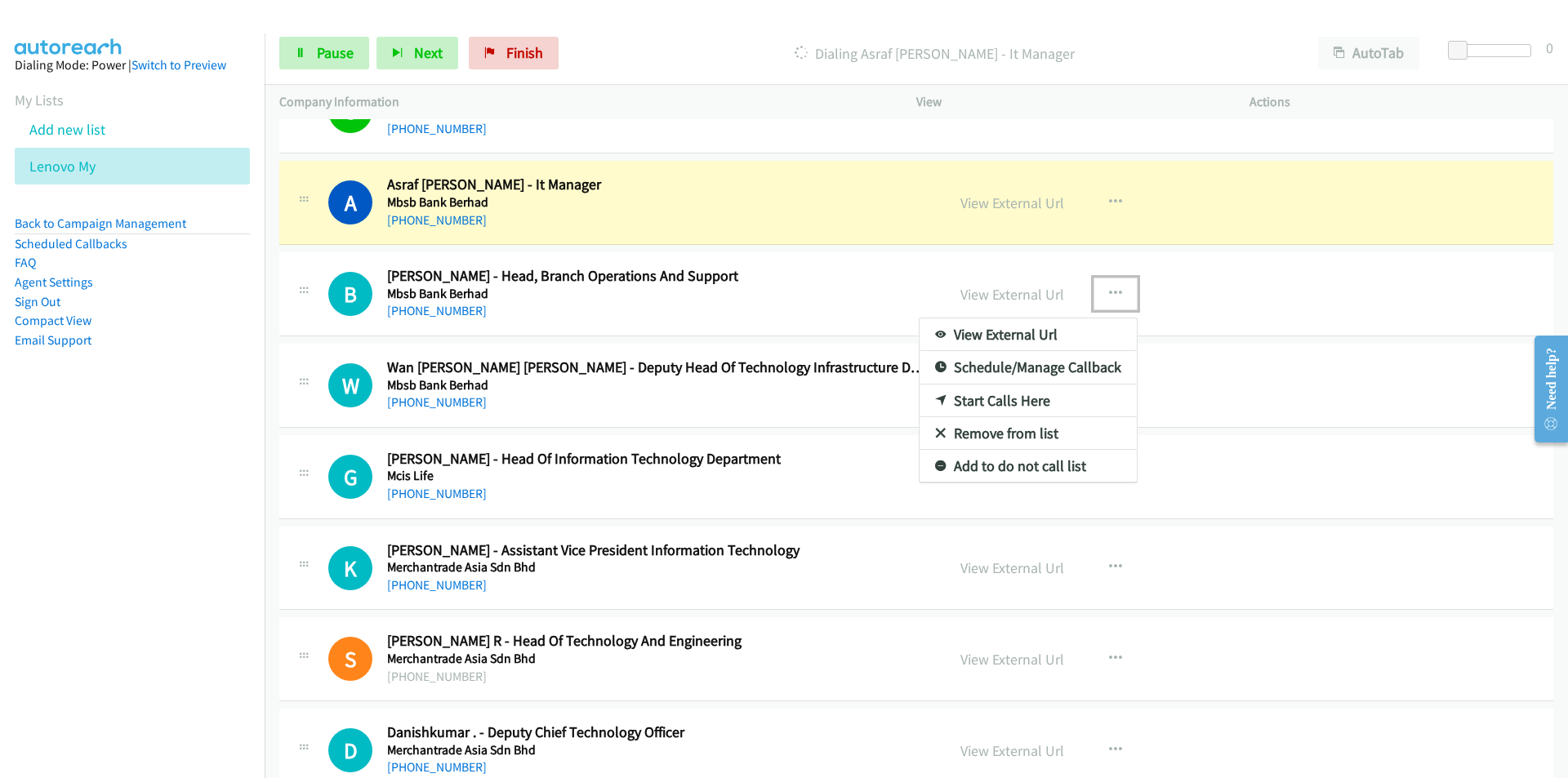
click at [1001, 439] on link "Remove from list" at bounding box center [1028, 434] width 217 height 33
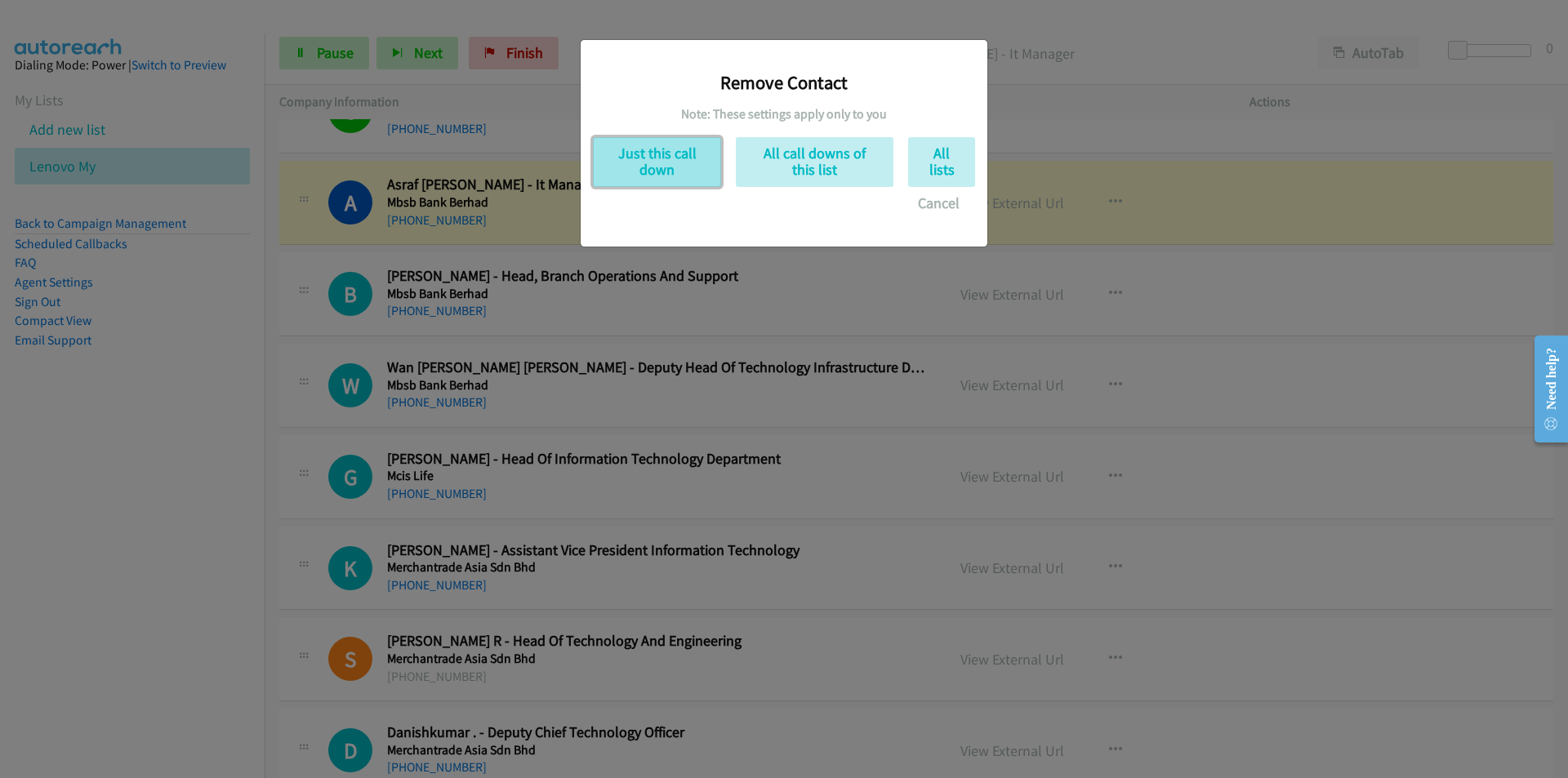
click at [670, 160] on button "Just this call down" at bounding box center [657, 161] width 128 height 49
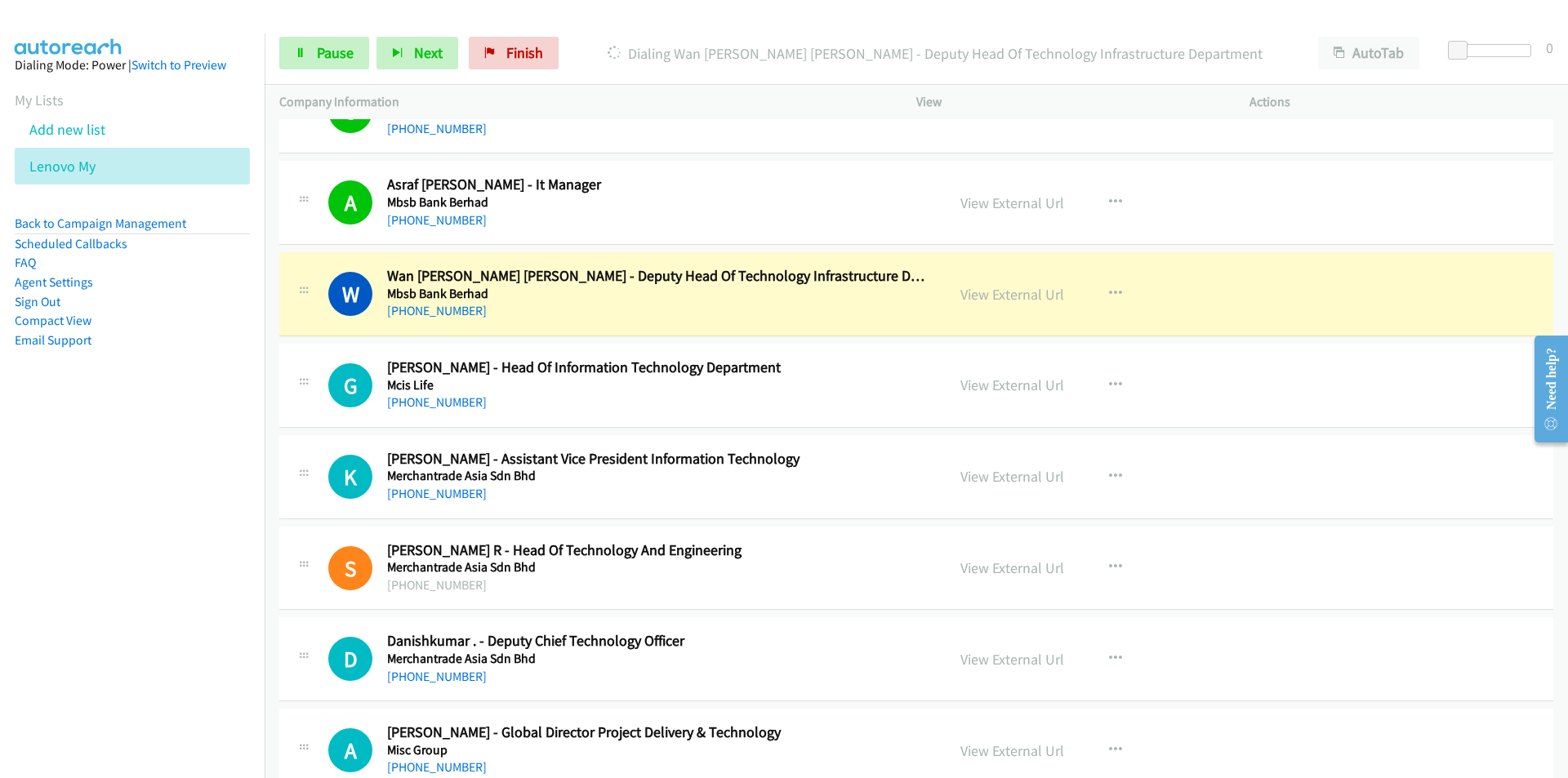
click at [111, 567] on nav "Dialing Mode: Power | Switch to Preview My Lists Add new list Lenovo My Back to…" at bounding box center [132, 422] width 265 height 778
click at [49, 635] on nav "Dialing Mode: Power | Switch to Preview My Lists Add new list Lenovo My Back to…" at bounding box center [132, 422] width 265 height 778
click at [1011, 296] on link "View External Url" at bounding box center [1012, 294] width 104 height 18
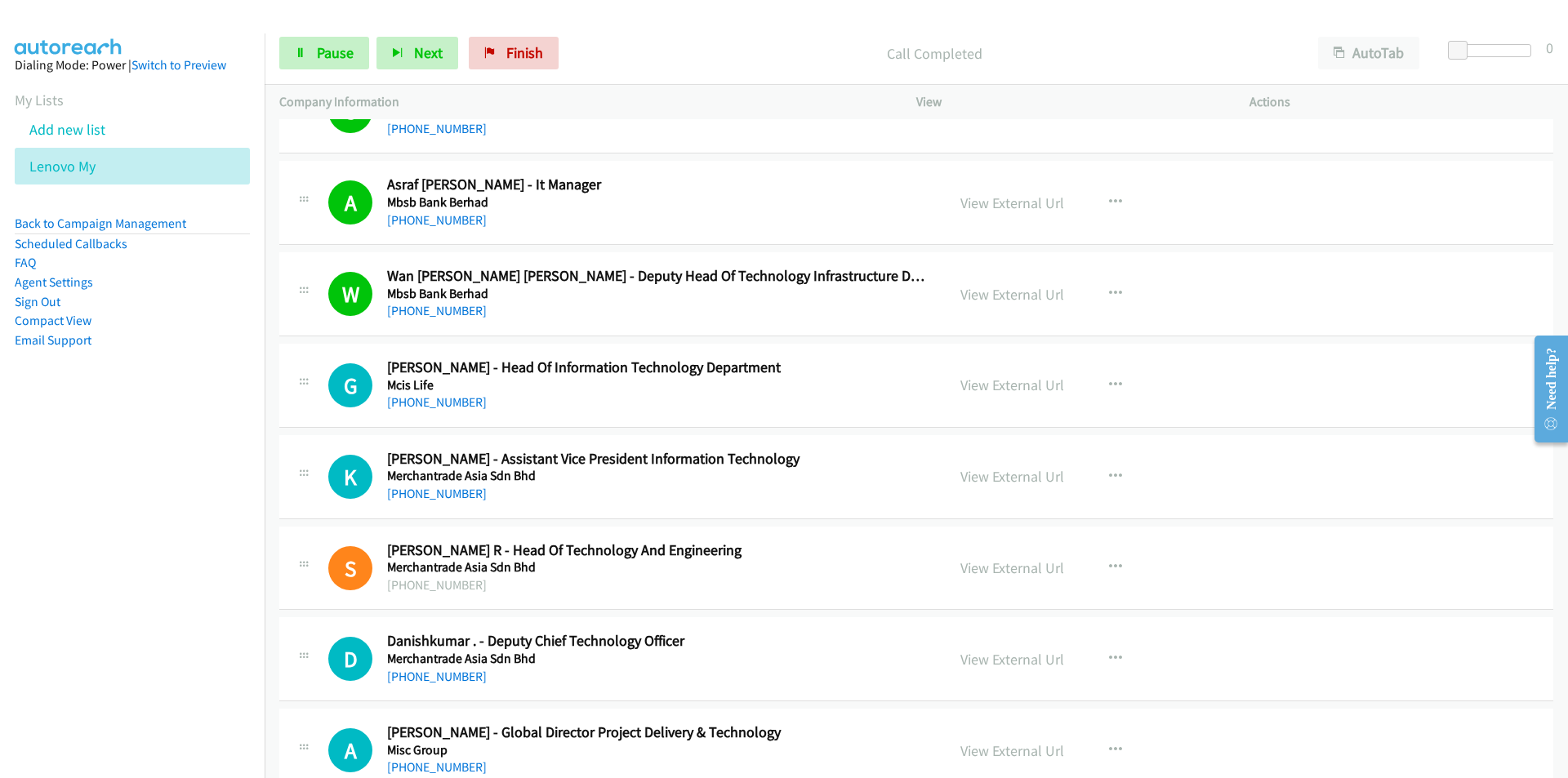
click at [214, 532] on nav "Dialing Mode: Power | Switch to Preview My Lists Add new list Lenovo My Back to…" at bounding box center [132, 422] width 265 height 778
click at [101, 517] on nav "Dialing Mode: Power | Switch to Preview My Lists Add new list Lenovo My Back to…" at bounding box center [132, 422] width 265 height 778
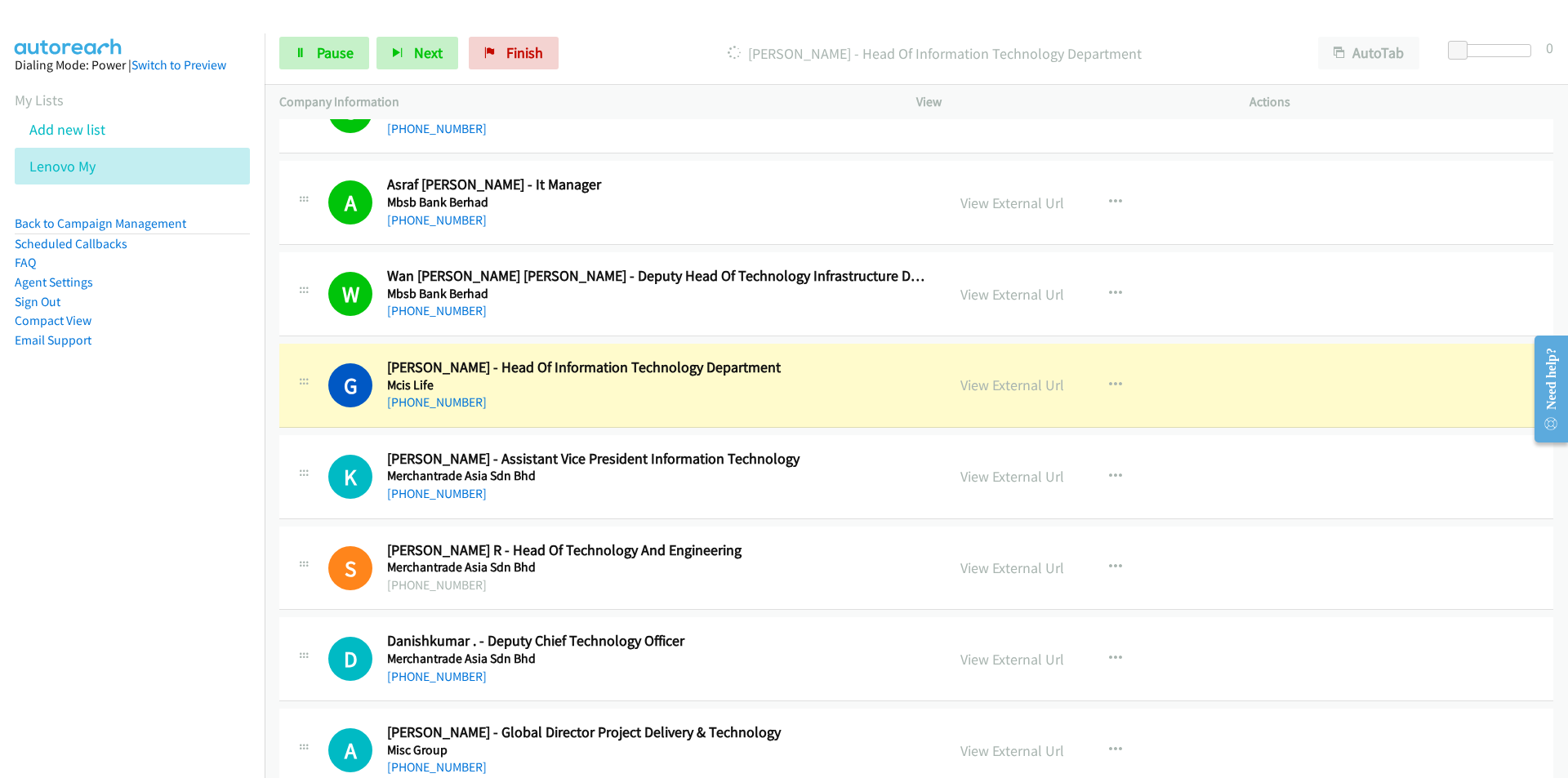
click at [147, 623] on nav "Dialing Mode: Power | Switch to Preview My Lists Add new list Lenovo My Back to…" at bounding box center [132, 422] width 265 height 778
drag, startPoint x: 177, startPoint y: 519, endPoint x: 244, endPoint y: 493, distance: 71.9
click at [177, 519] on nav "Dialing Mode: Power | Switch to Preview My Lists Add new list Lenovo My Back to…" at bounding box center [132, 422] width 265 height 778
click at [1006, 384] on link "View External Url" at bounding box center [1012, 384] width 104 height 18
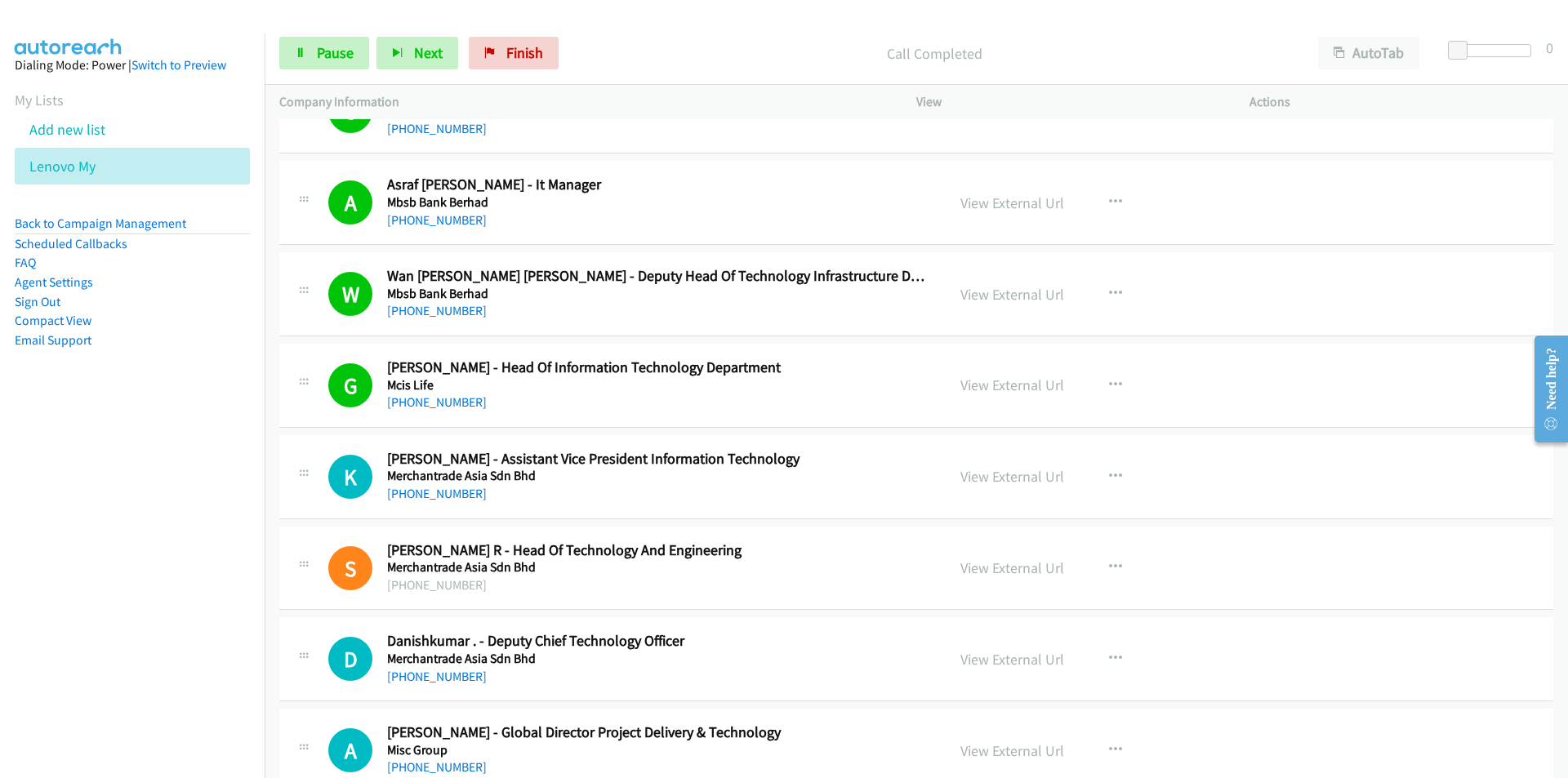
click at [127, 612] on nav "Dialing Mode: Power | Switch to Preview My Lists Add new list Lenovo My Back to…" at bounding box center [132, 422] width 265 height 778
click at [147, 583] on nav "Dialing Mode: Power | Switch to Preview My Lists Add new list Lenovo My Back to…" at bounding box center [132, 422] width 265 height 778
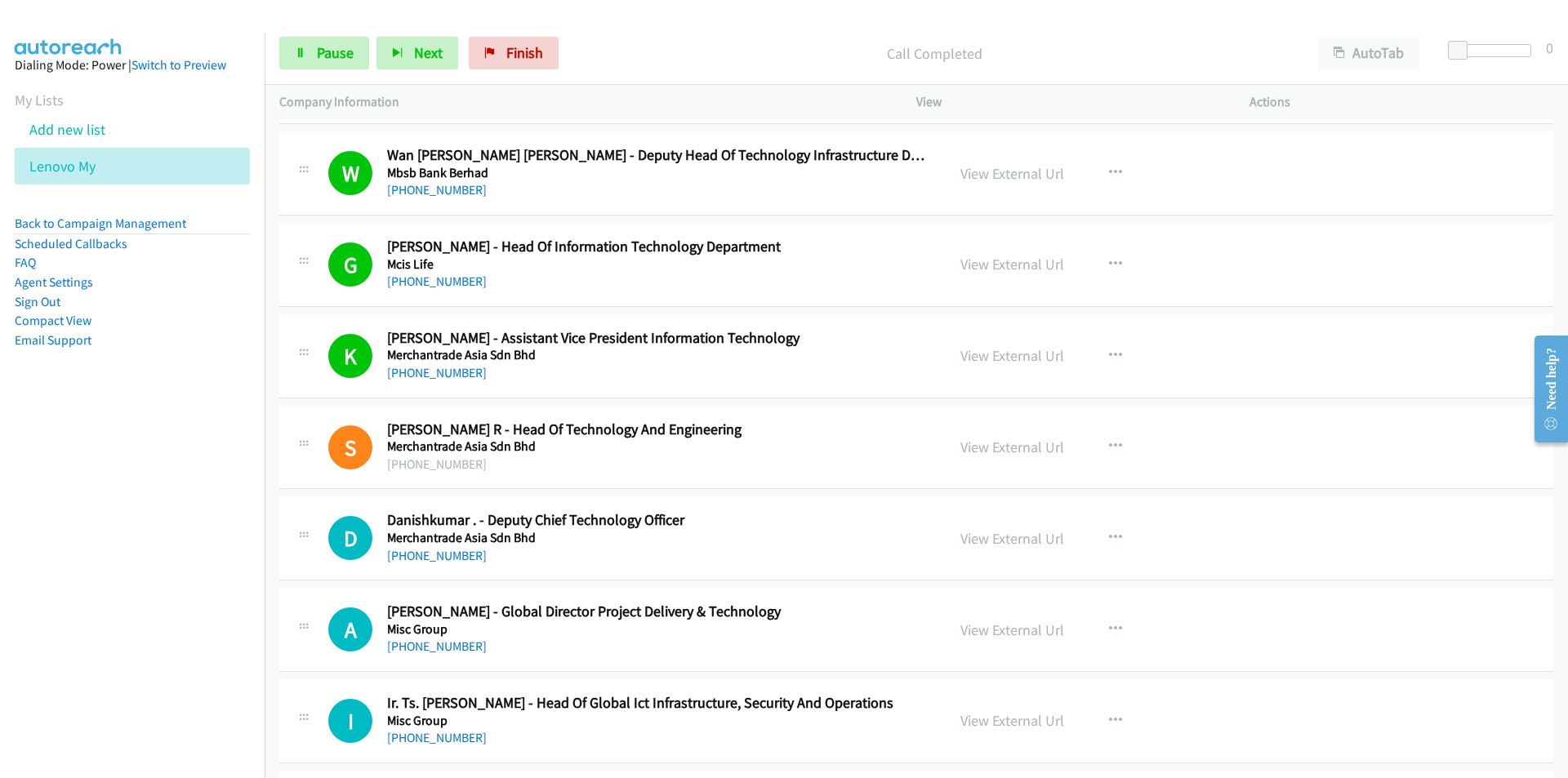
scroll to position [12570, 0]
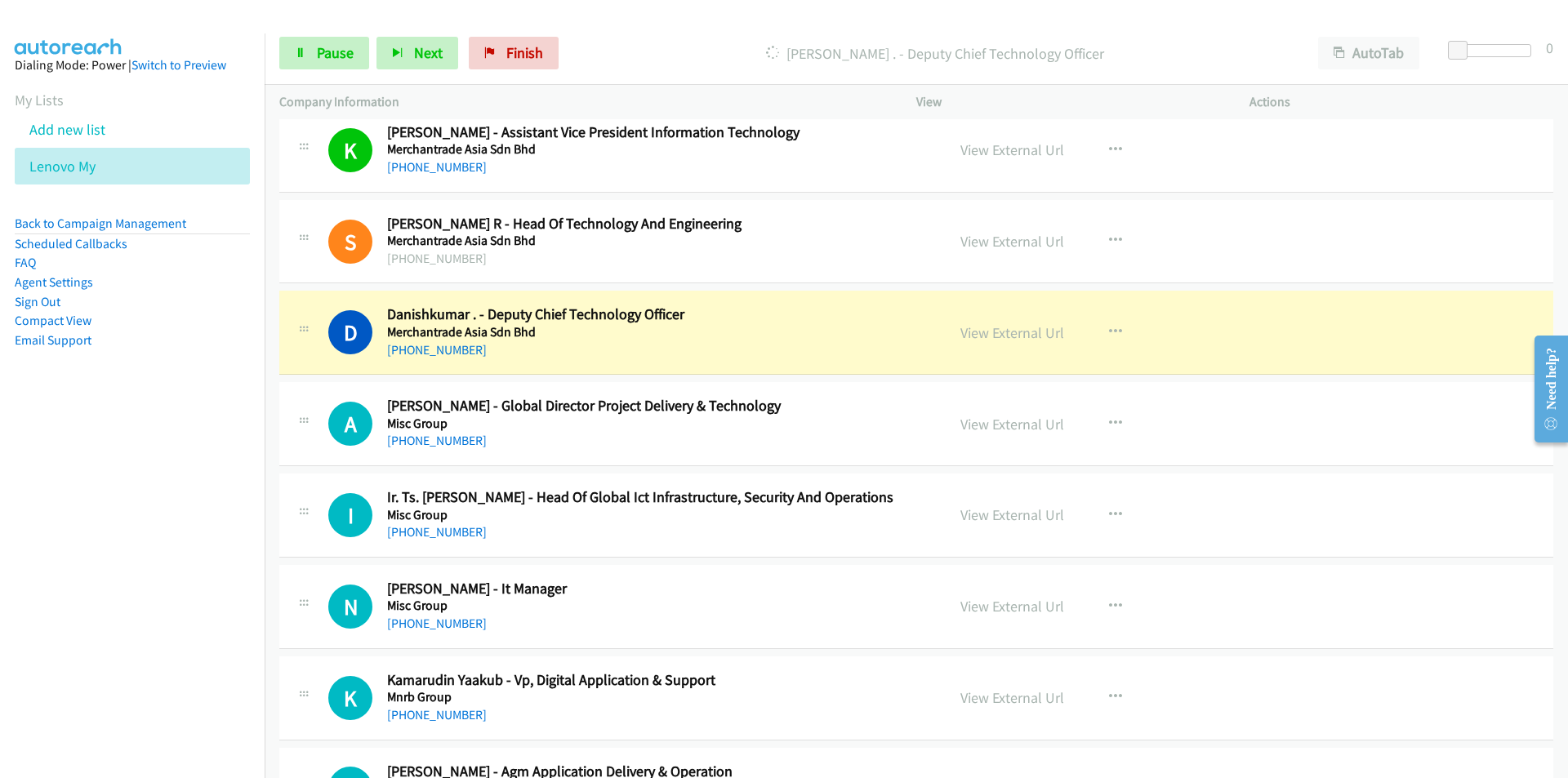
click at [178, 533] on nav "Dialing Mode: Power | Switch to Preview My Lists Add new list Lenovo My Back to…" at bounding box center [132, 422] width 265 height 778
click at [225, 517] on nav "Dialing Mode: Power | Switch to Preview My Lists Add new list Lenovo My Back to…" at bounding box center [132, 422] width 265 height 778
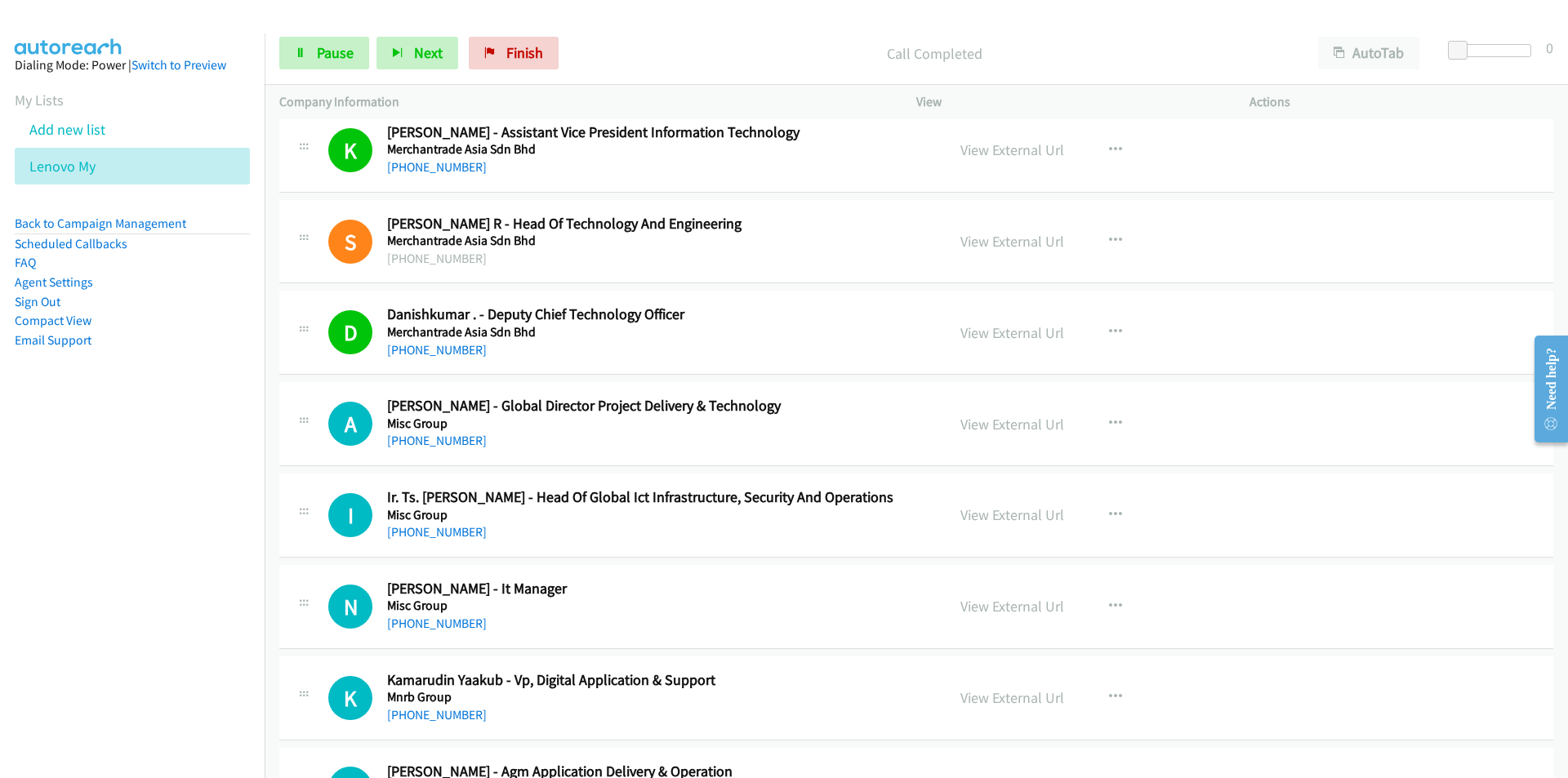
click at [202, 545] on nav "Dialing Mode: Power | Switch to Preview My Lists Add new list Lenovo My Back to…" at bounding box center [132, 422] width 265 height 778
click at [189, 545] on nav "Dialing Mode: Power | Switch to Preview My Lists Add new list Lenovo My Back to…" at bounding box center [132, 422] width 265 height 778
click at [170, 585] on nav "Dialing Mode: Power | Switch to Preview My Lists Add new list Lenovo My Back to…" at bounding box center [132, 422] width 265 height 778
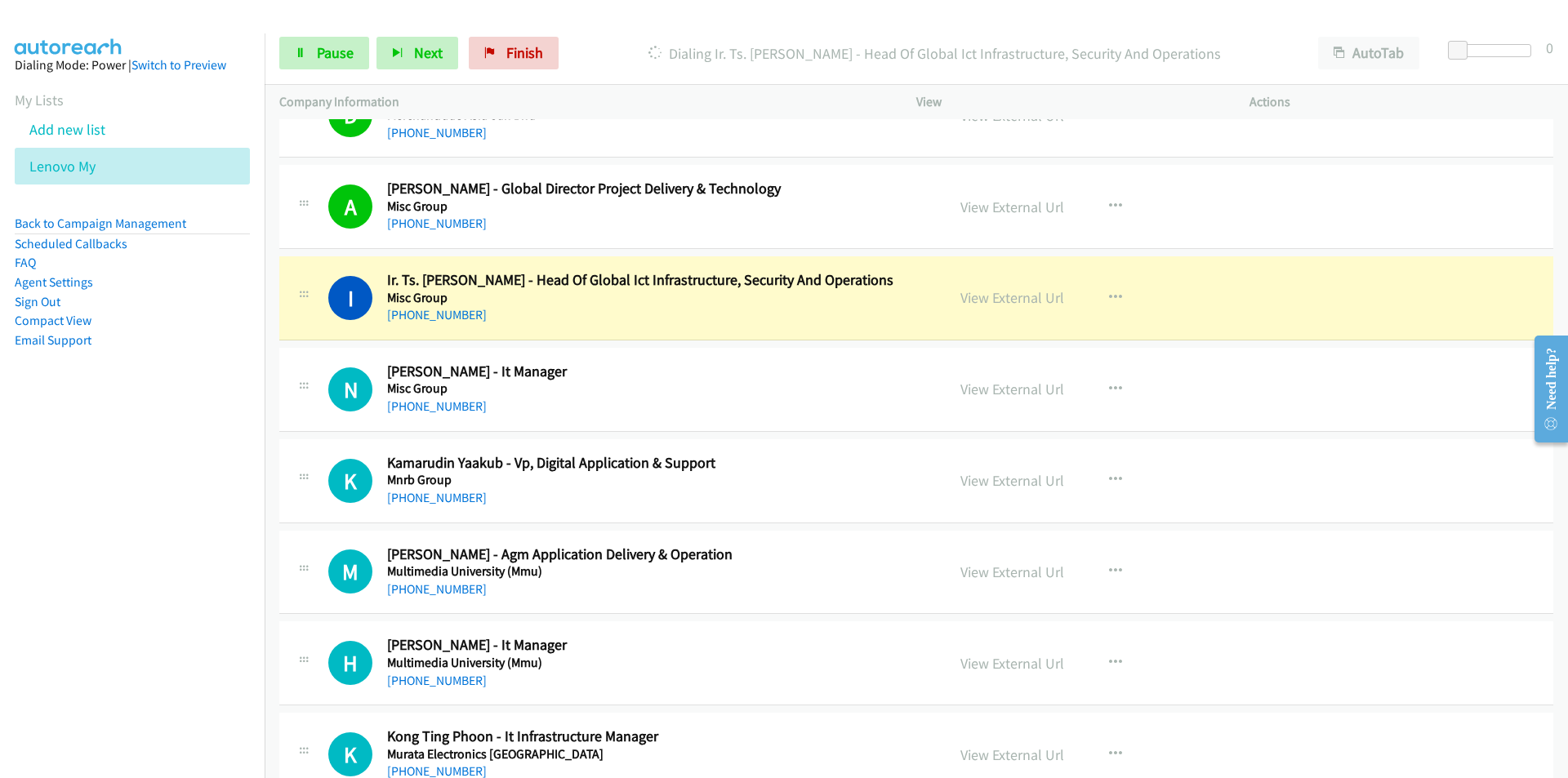
scroll to position [12815, 0]
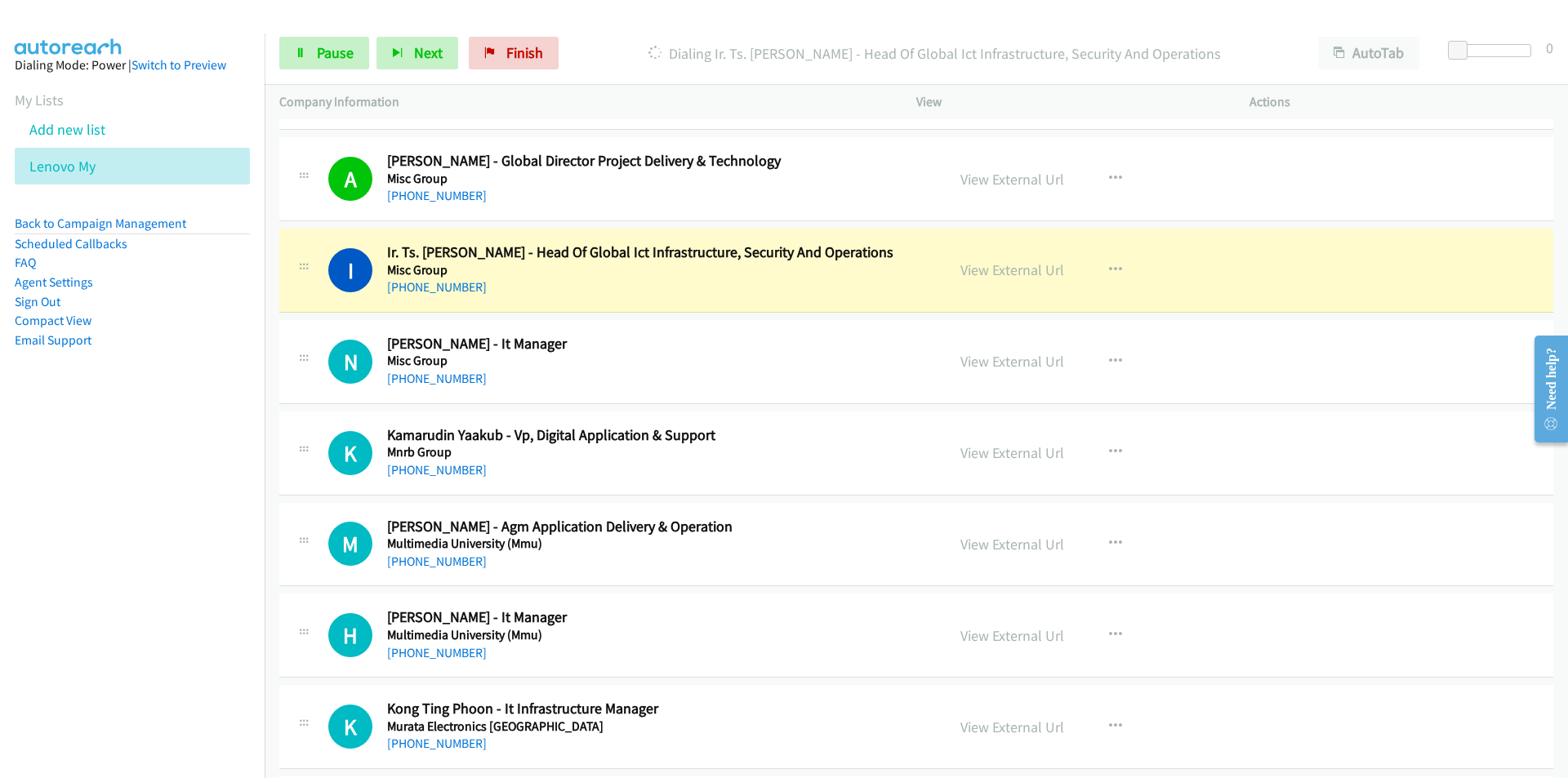
click at [76, 548] on nav "Dialing Mode: Power | Switch to Preview My Lists Add new list Lenovo My Back to…" at bounding box center [132, 422] width 265 height 778
click at [1037, 268] on link "View External Url" at bounding box center [1012, 269] width 104 height 18
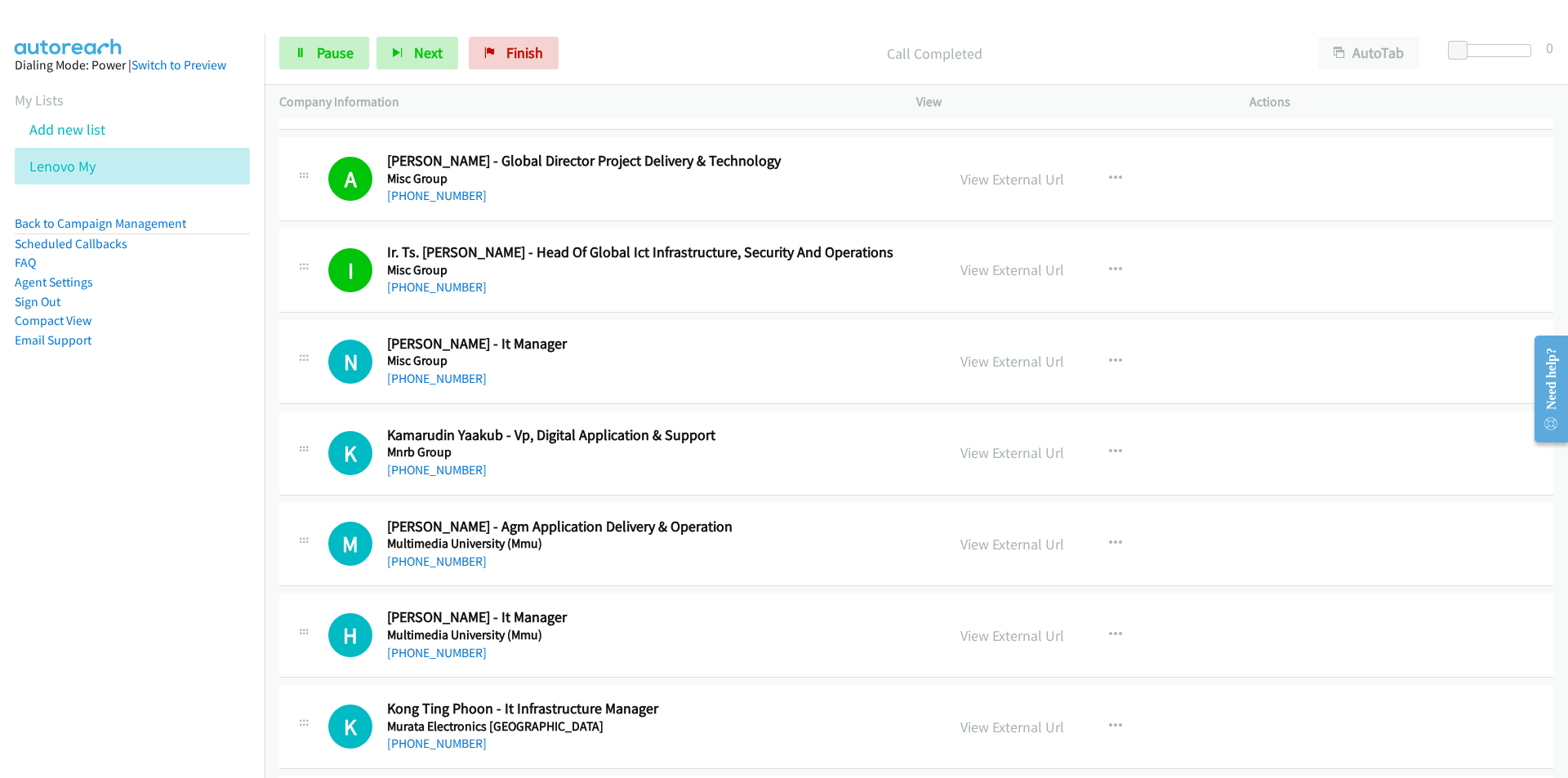
click at [234, 590] on nav "Dialing Mode: Power | Switch to Preview My Lists Add new list Lenovo My Back to…" at bounding box center [132, 422] width 265 height 778
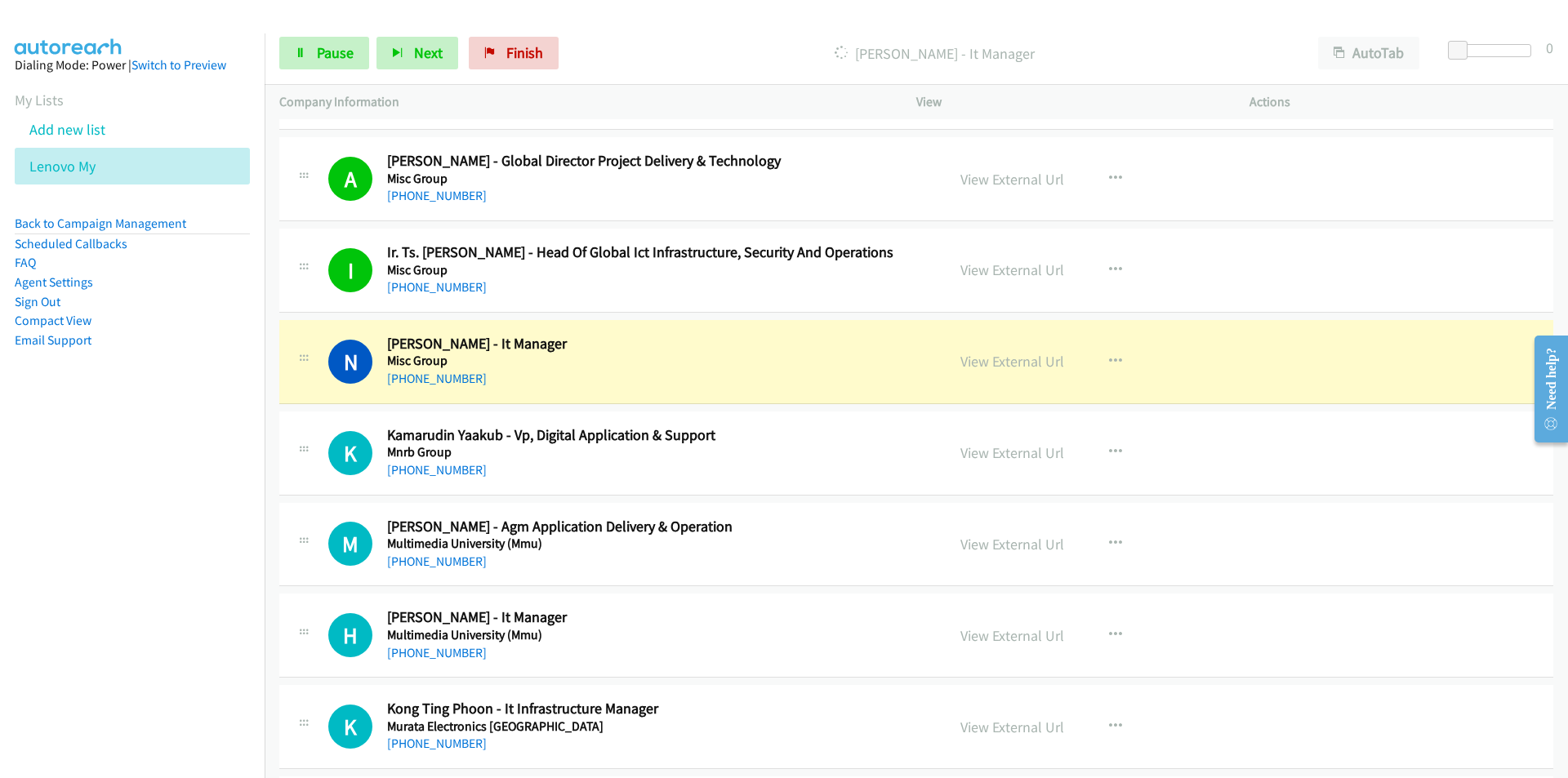
drag, startPoint x: 167, startPoint y: 451, endPoint x: 178, endPoint y: 444, distance: 13.0
click at [167, 451] on nav "Dialing Mode: Power | Switch to Preview My Lists Add new list Lenovo My Back to…" at bounding box center [132, 422] width 265 height 778
click at [994, 363] on link "View External Url" at bounding box center [1012, 361] width 104 height 18
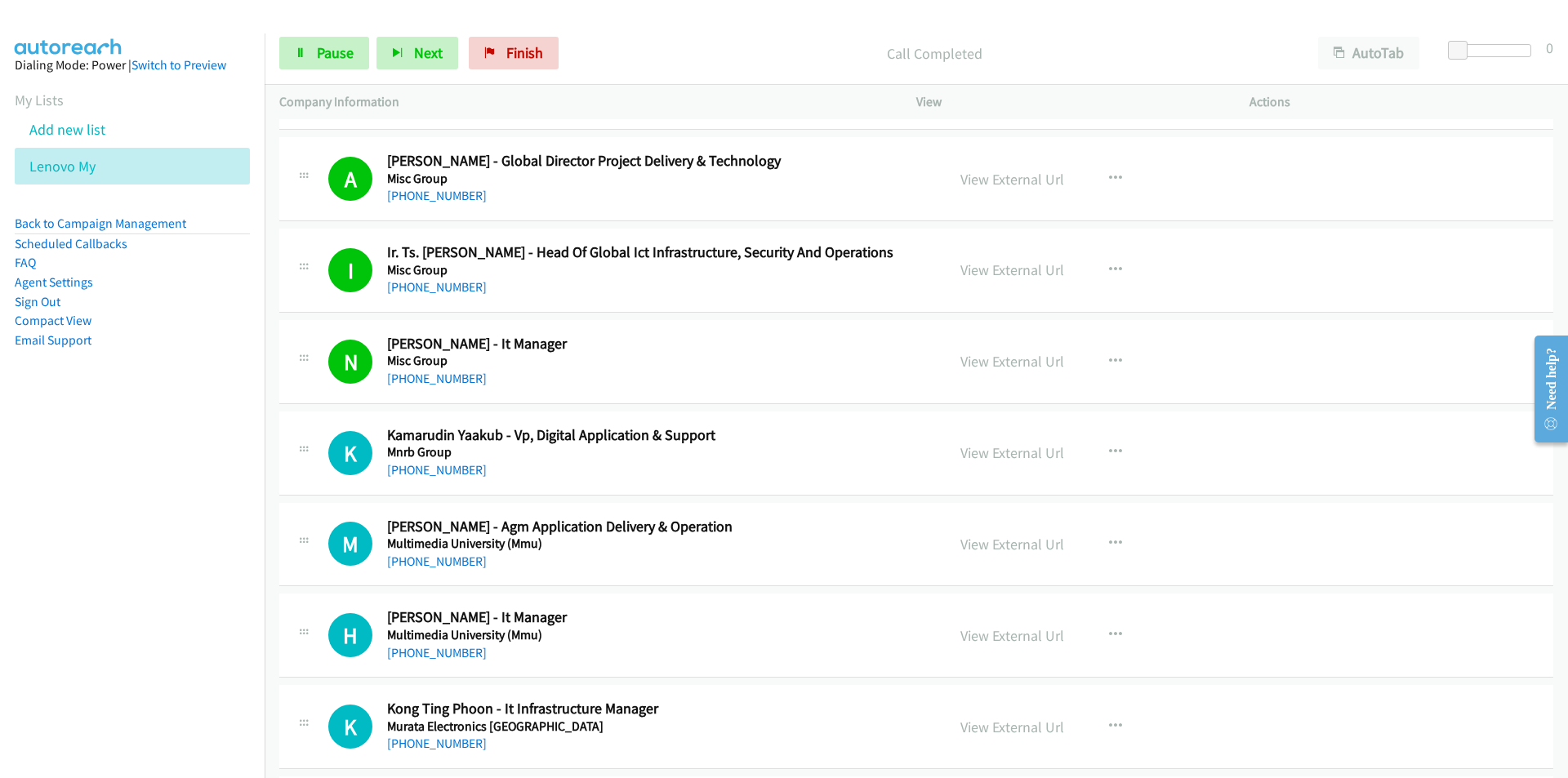
click at [146, 554] on nav "Dialing Mode: Power | Switch to Preview My Lists Add new list Lenovo My Back to…" at bounding box center [132, 422] width 265 height 778
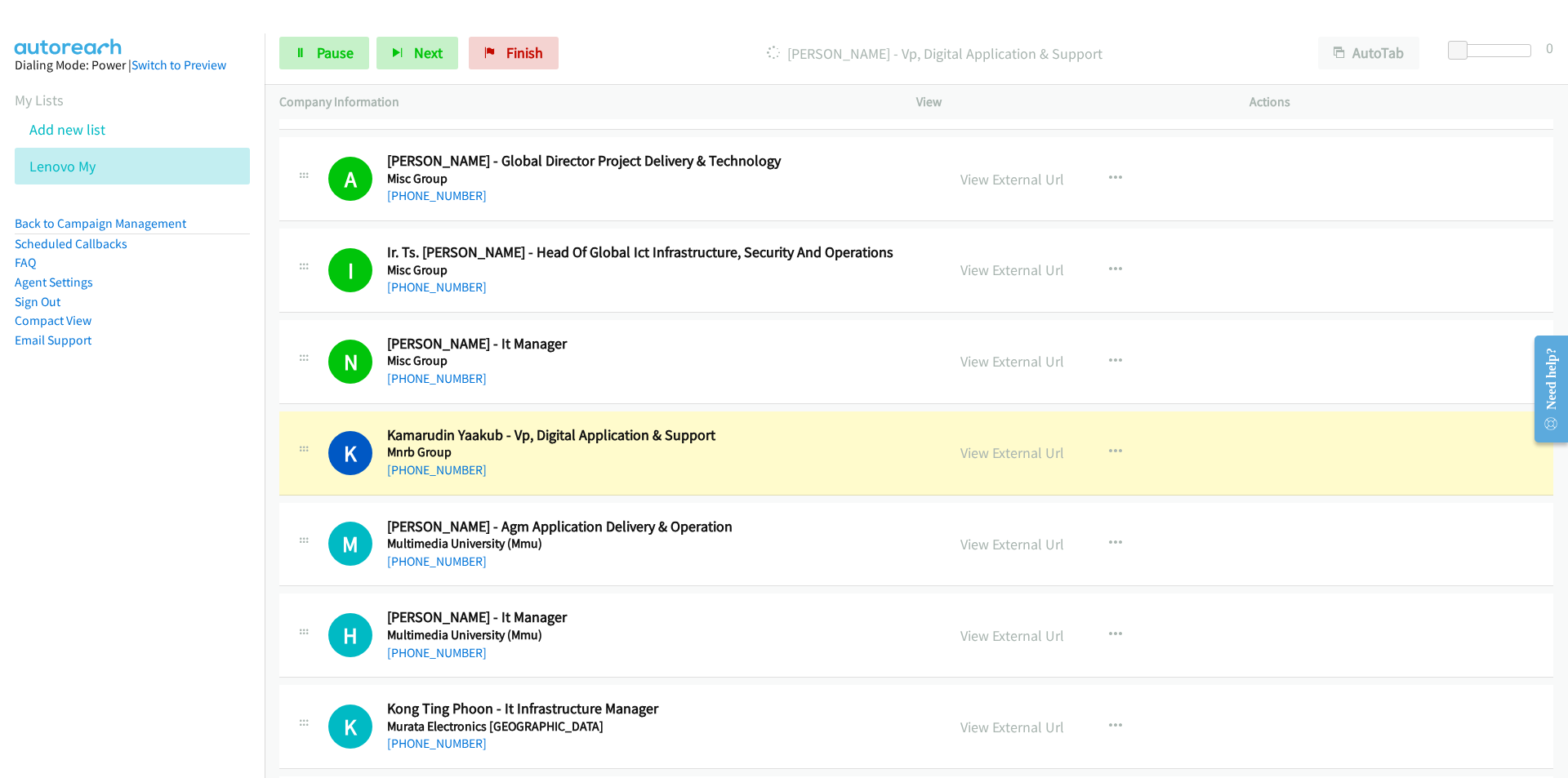
click at [281, 573] on div "M Callback Scheduled [PERSON_NAME] - Agm Application Delivery & Operation Multi…" at bounding box center [916, 544] width 1274 height 84
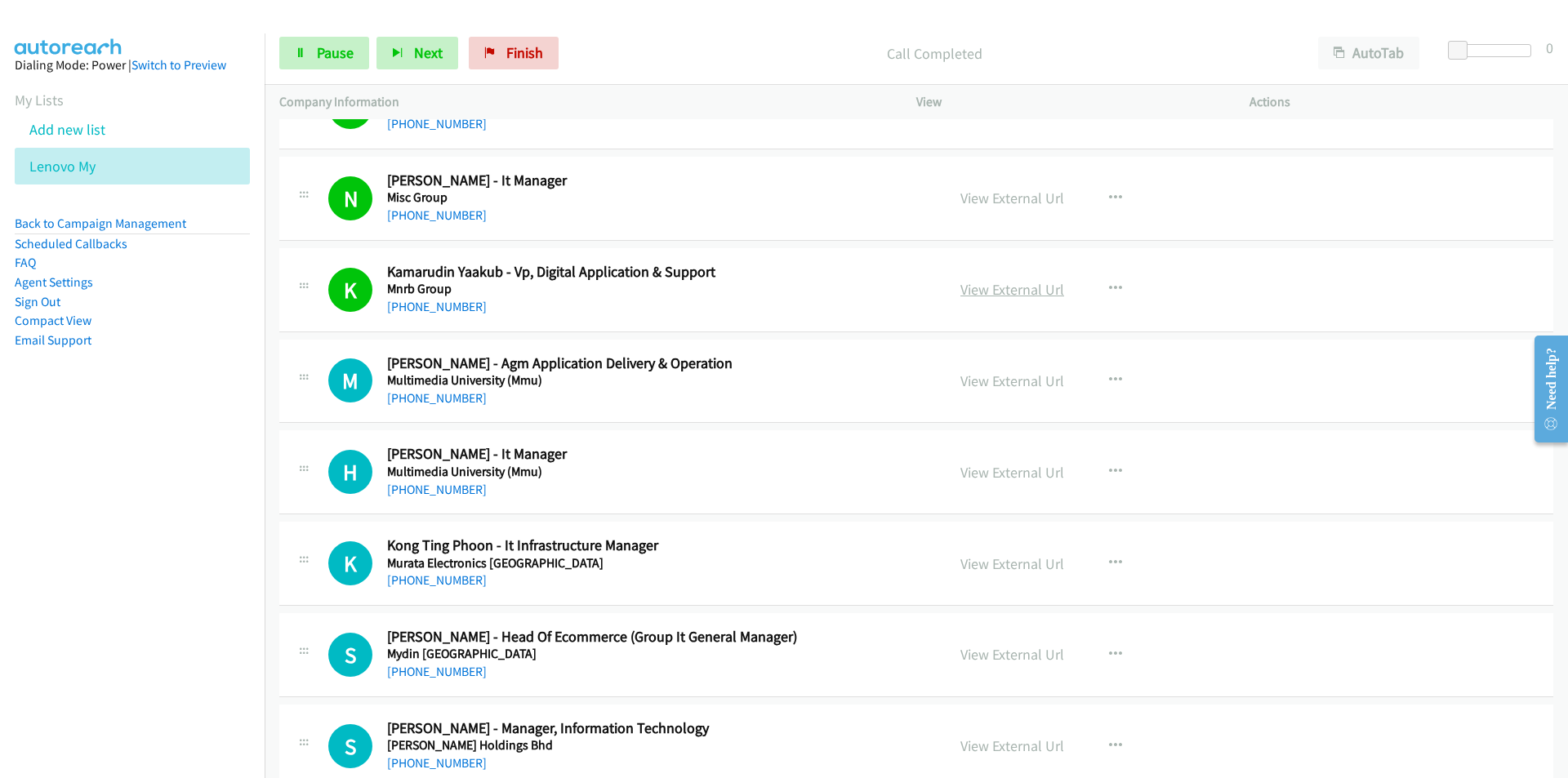
scroll to position [13142, 0]
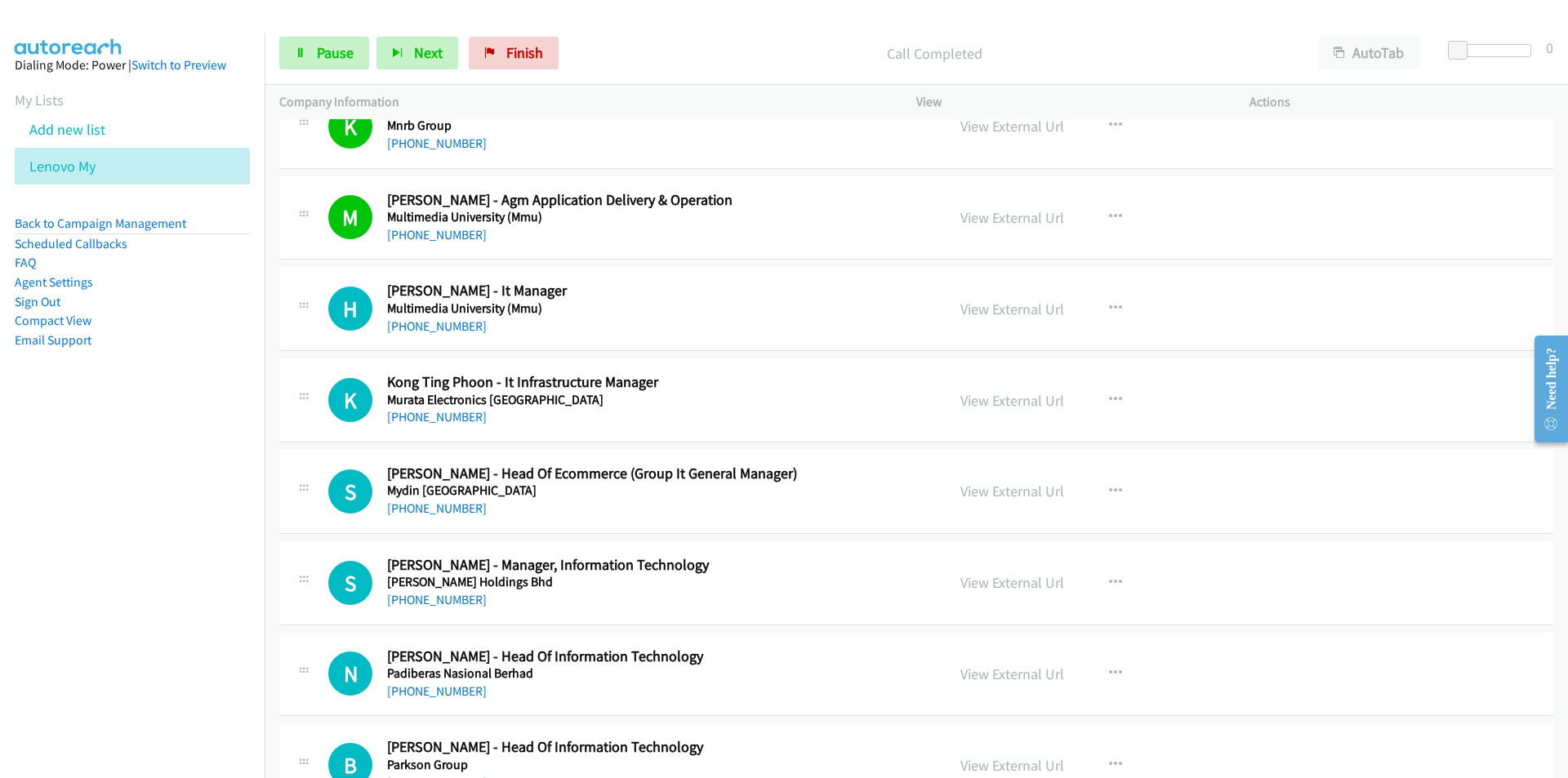
drag, startPoint x: 178, startPoint y: 528, endPoint x: 212, endPoint y: 528, distance: 34.0
click at [178, 528] on nav "Dialing Mode: Power | Switch to Preview My Lists Add new list Lenovo My Back to…" at bounding box center [132, 422] width 265 height 778
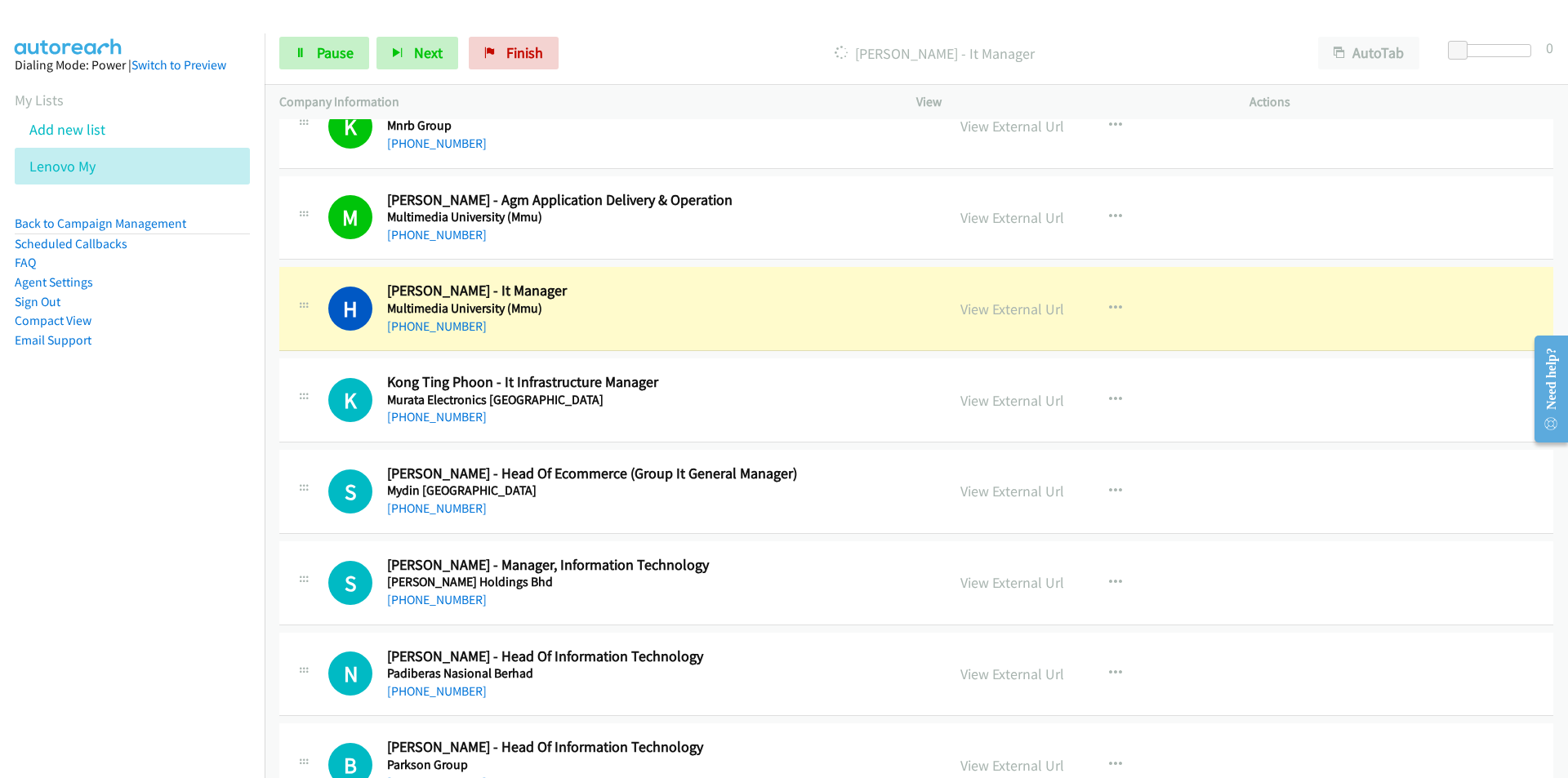
click at [182, 548] on nav "Dialing Mode: Power | Switch to Preview My Lists Add new list Lenovo My Back to…" at bounding box center [132, 422] width 265 height 778
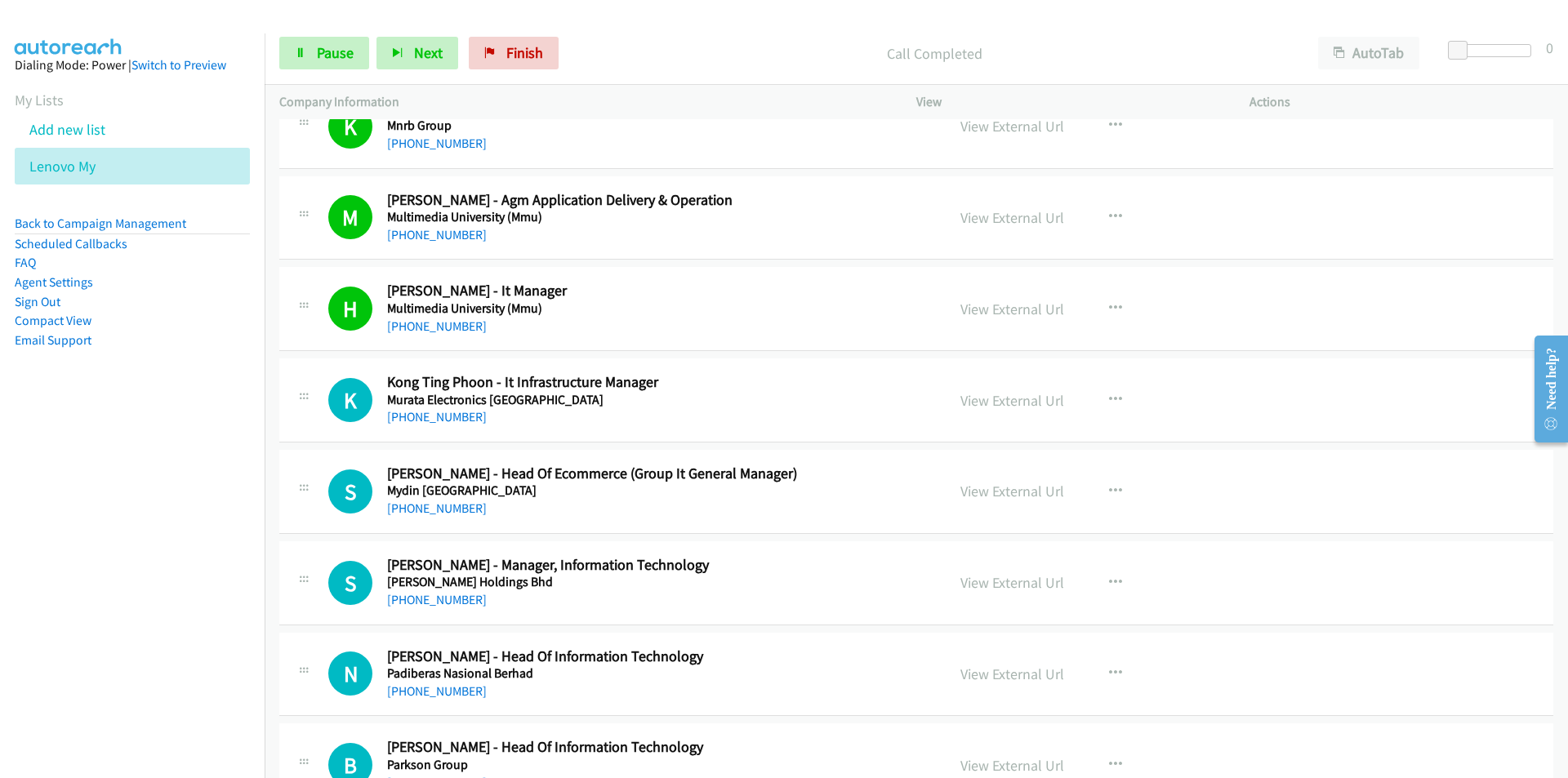
click at [240, 606] on nav "Dialing Mode: Power | Switch to Preview My Lists Add new list Lenovo My Back to…" at bounding box center [132, 422] width 265 height 778
drag, startPoint x: 182, startPoint y: 598, endPoint x: 242, endPoint y: 575, distance: 64.3
click at [182, 598] on nav "Dialing Mode: Power | Switch to Preview My Lists Add new list Lenovo My Back to…" at bounding box center [132, 422] width 265 height 778
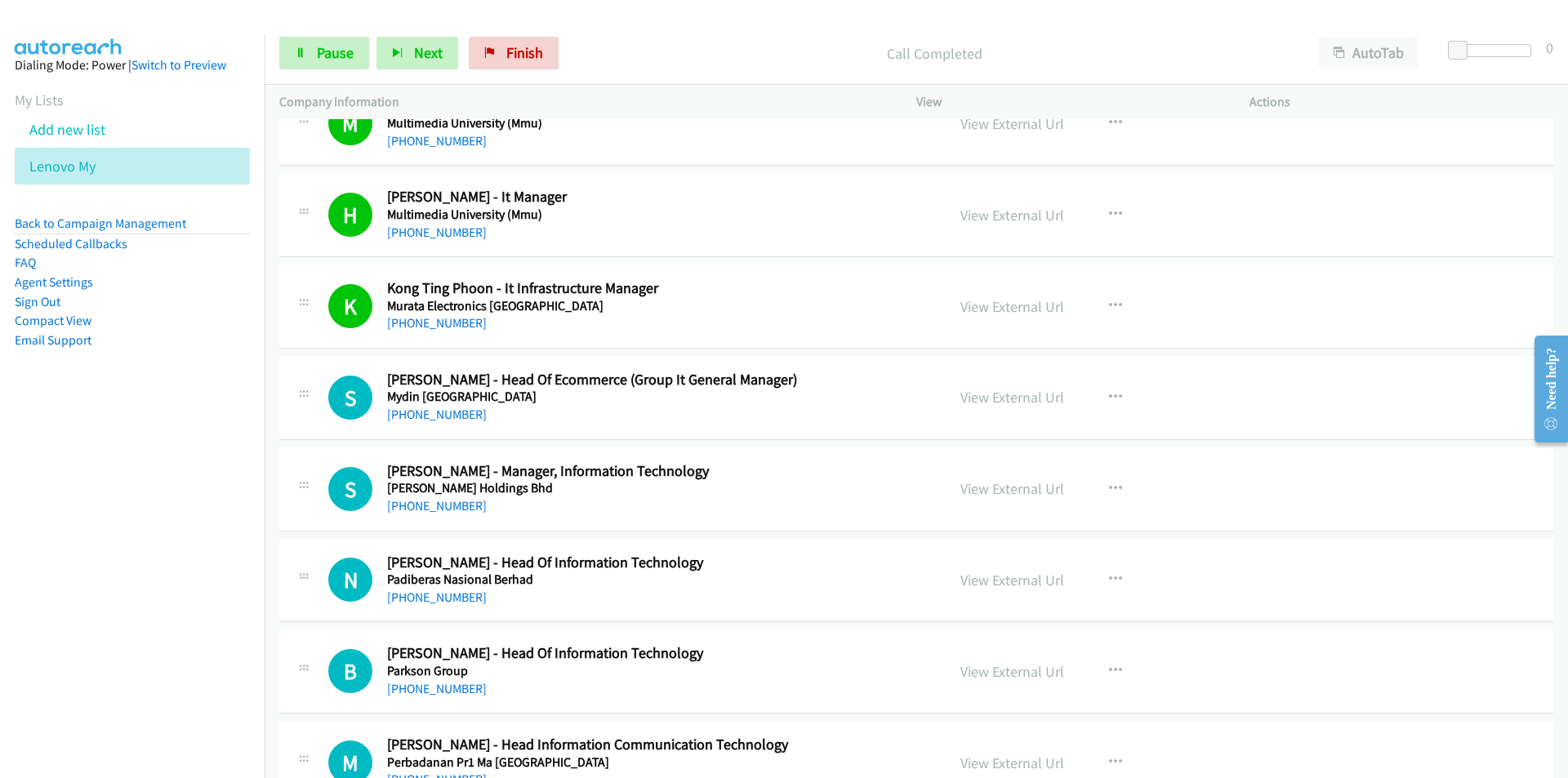
scroll to position [13305, 0]
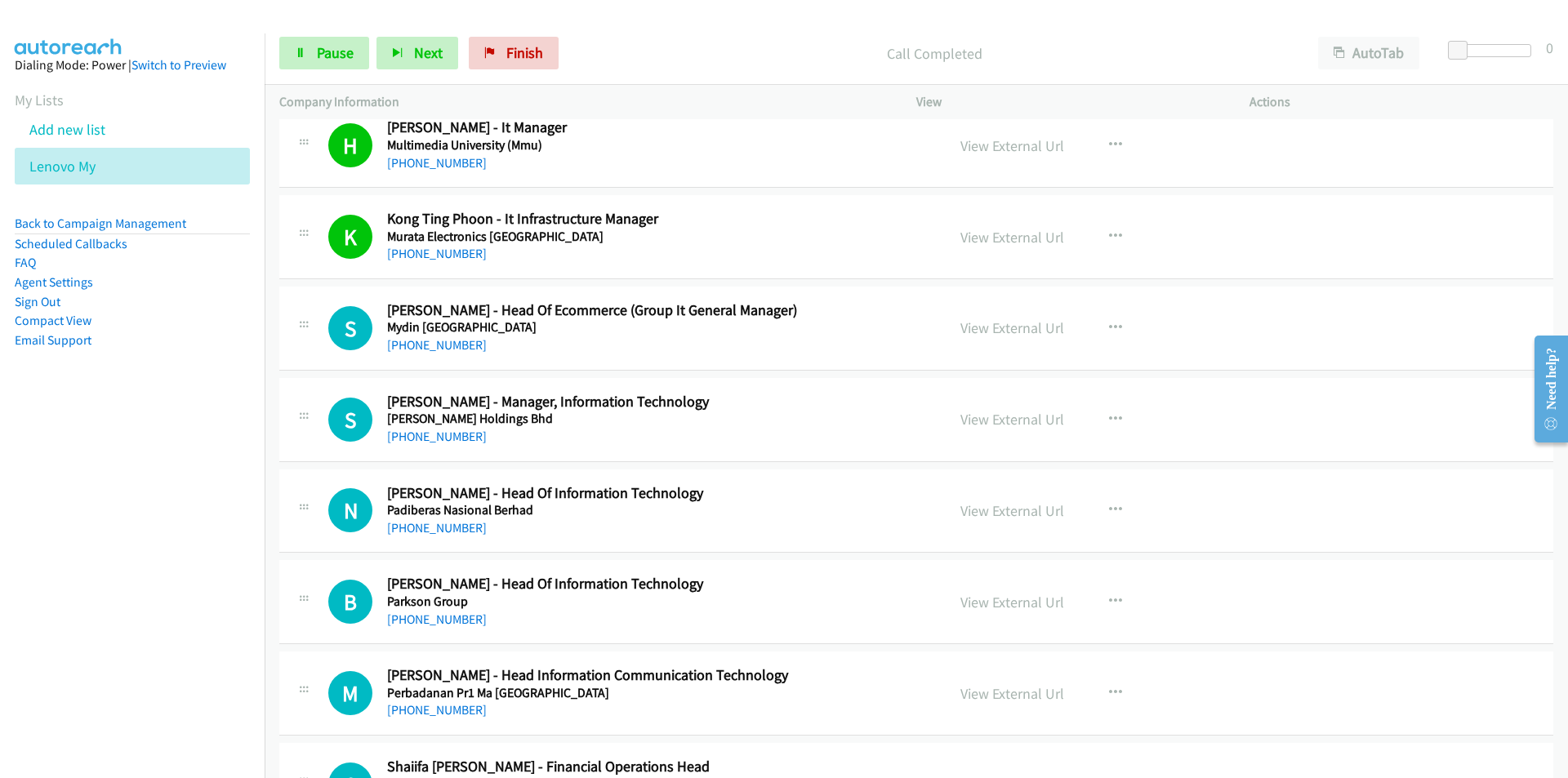
click at [167, 596] on nav "Dialing Mode: Power | Switch to Preview My Lists Add new list Lenovo My Back to…" at bounding box center [132, 422] width 265 height 778
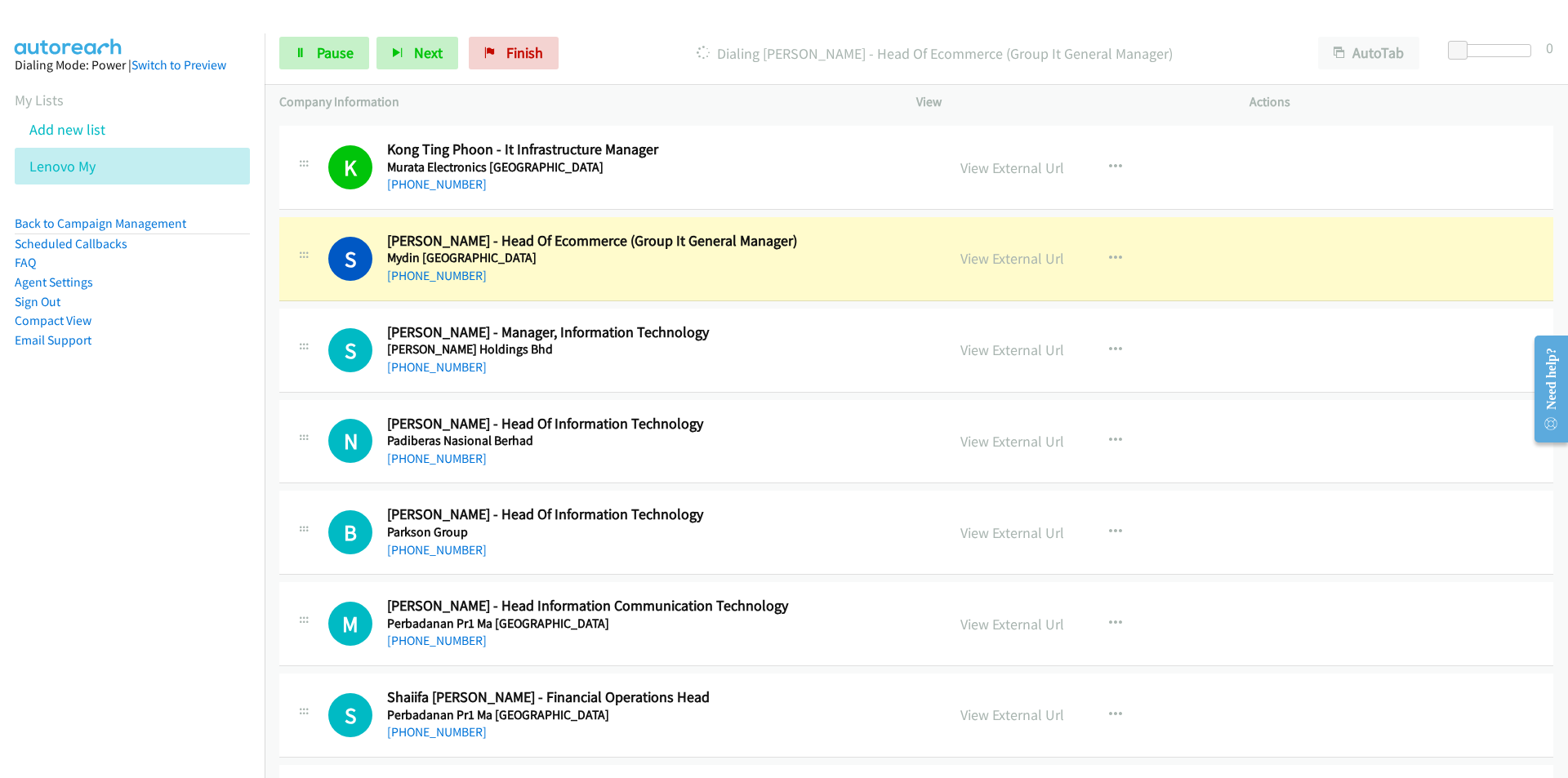
scroll to position [13386, 0]
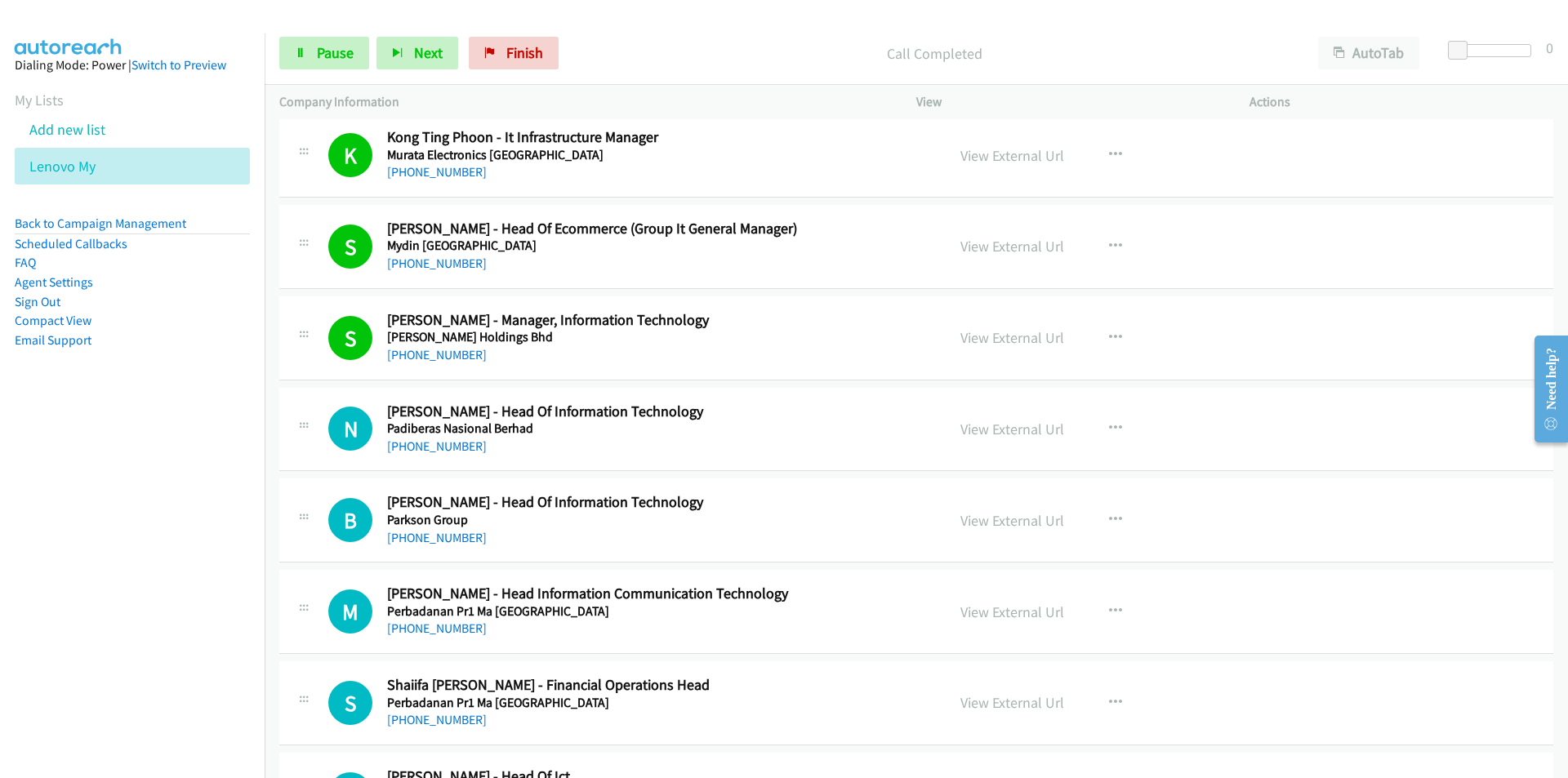
click at [117, 544] on nav "Dialing Mode: Power | Switch to Preview My Lists Add new list Lenovo My Back to…" at bounding box center [132, 422] width 265 height 778
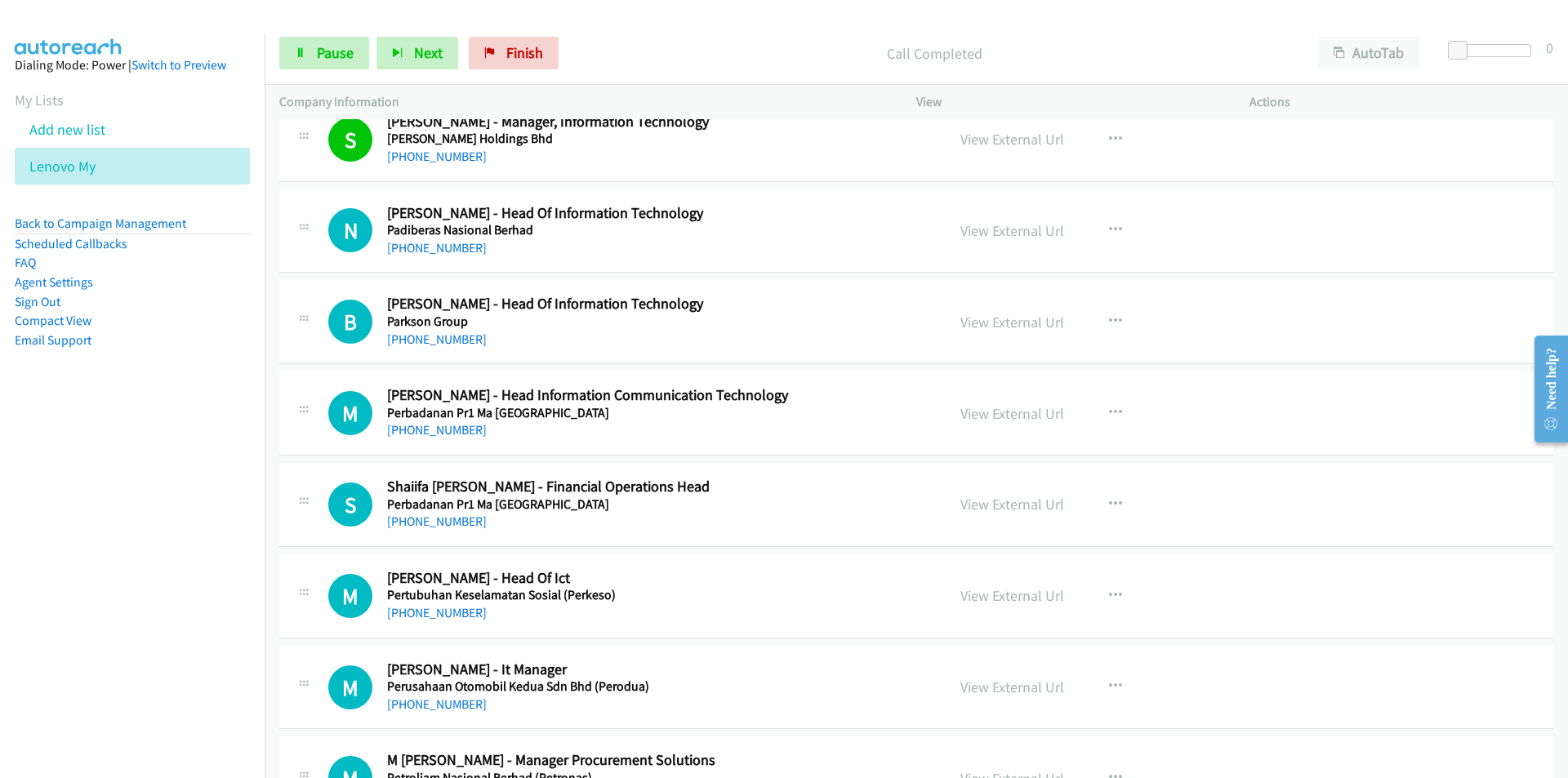
scroll to position [13631, 0]
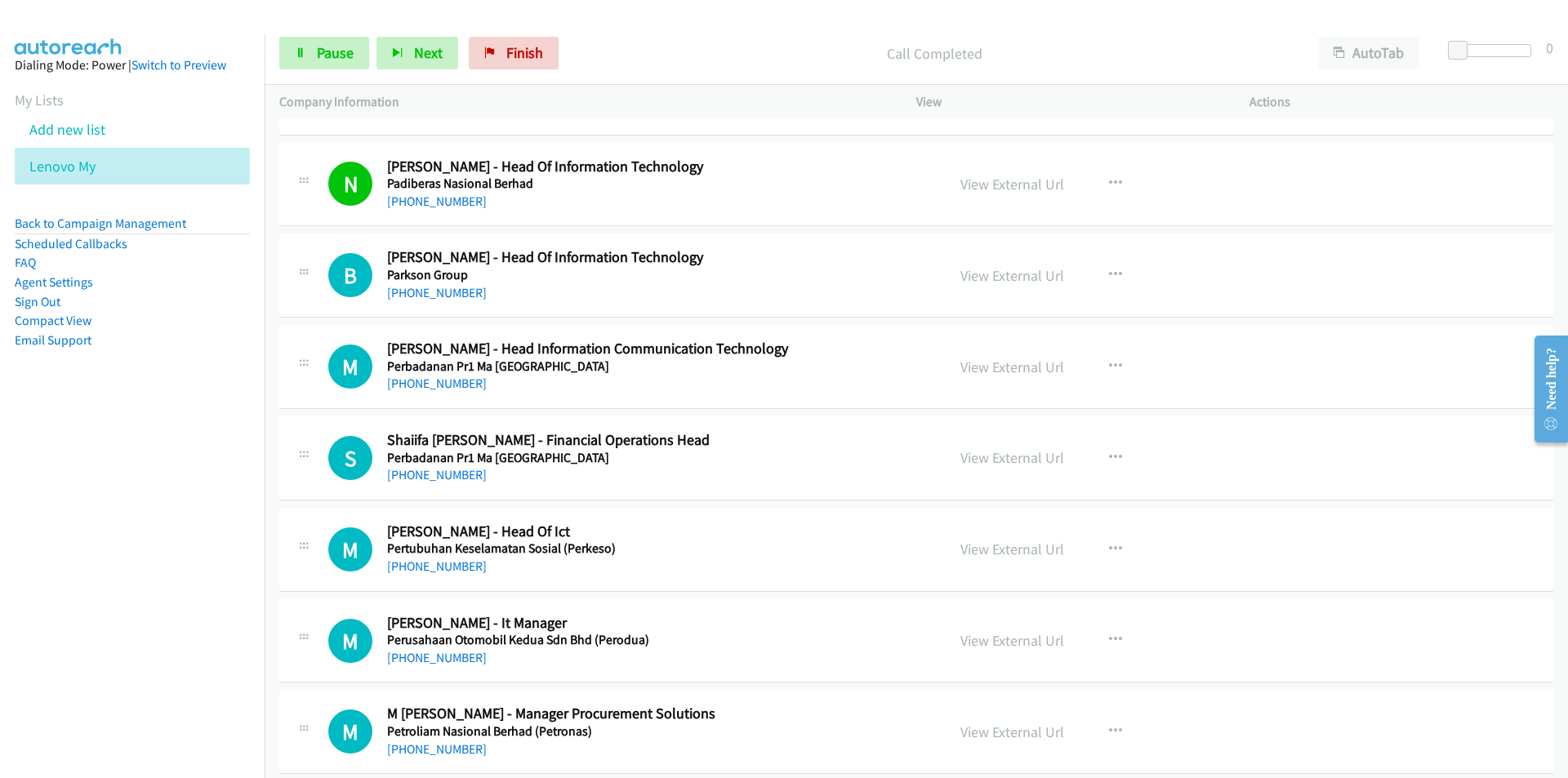
click at [114, 485] on nav "Dialing Mode: Power | Switch to Preview My Lists Add new list Lenovo My Back to…" at bounding box center [132, 422] width 265 height 778
click at [965, 277] on link "View External Url" at bounding box center [1012, 275] width 104 height 18
click at [156, 601] on nav "Dialing Mode: Power | Switch to Preview My Lists Add new list Lenovo My Back to…" at bounding box center [132, 422] width 265 height 778
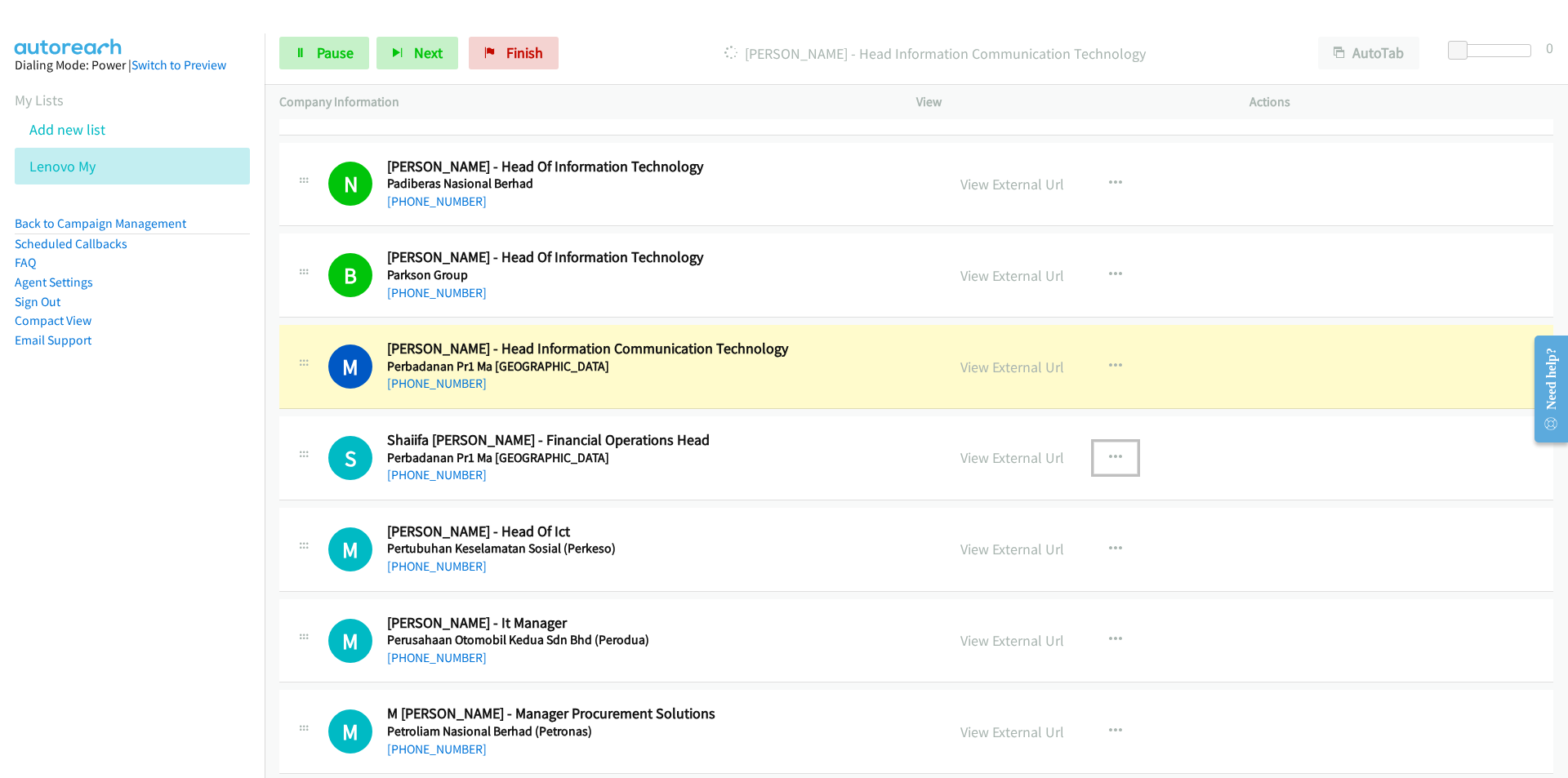
click at [1109, 456] on icon "button" at bounding box center [1115, 457] width 13 height 13
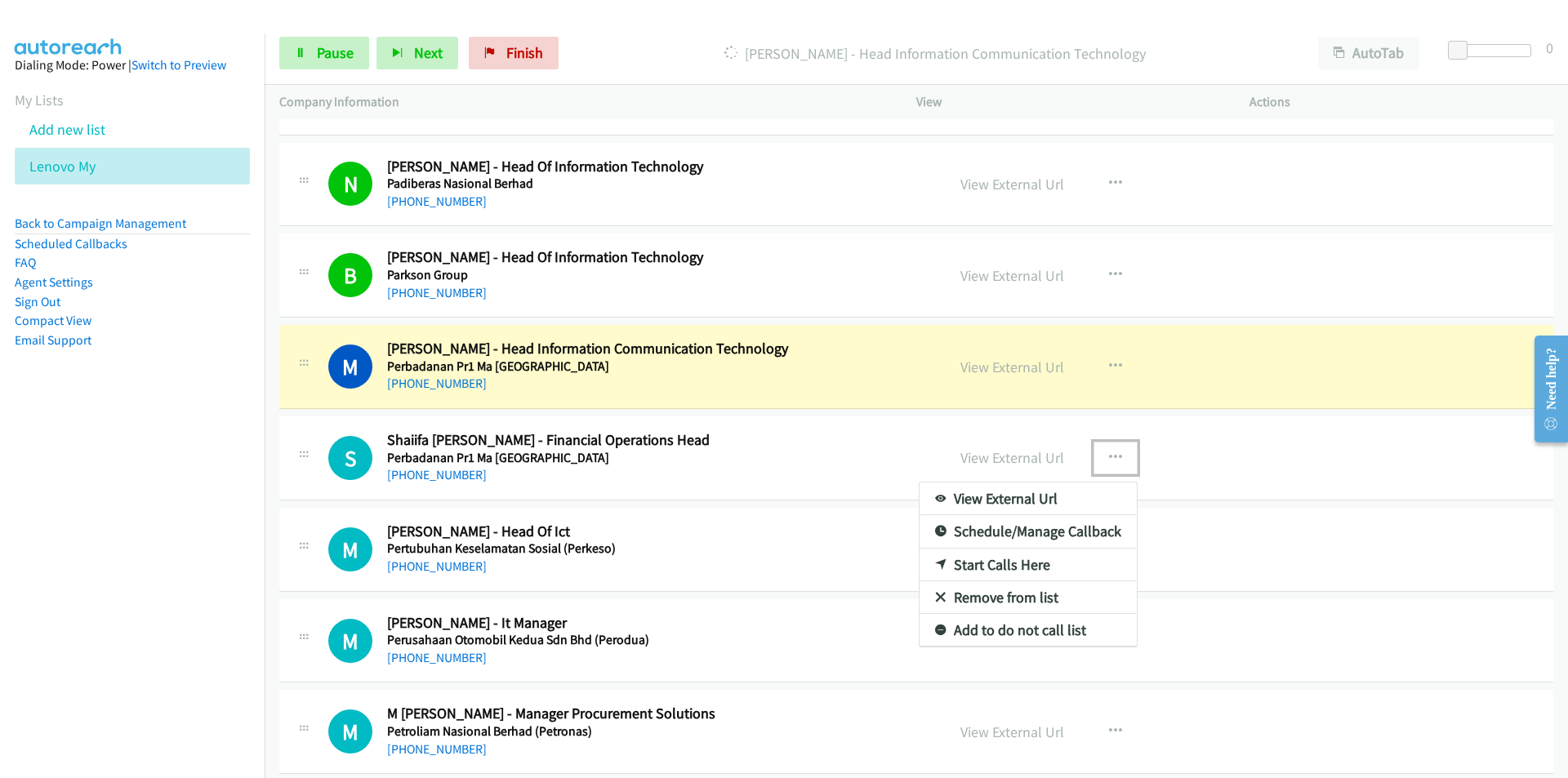
click at [1022, 599] on link "Remove from list" at bounding box center [1028, 598] width 217 height 33
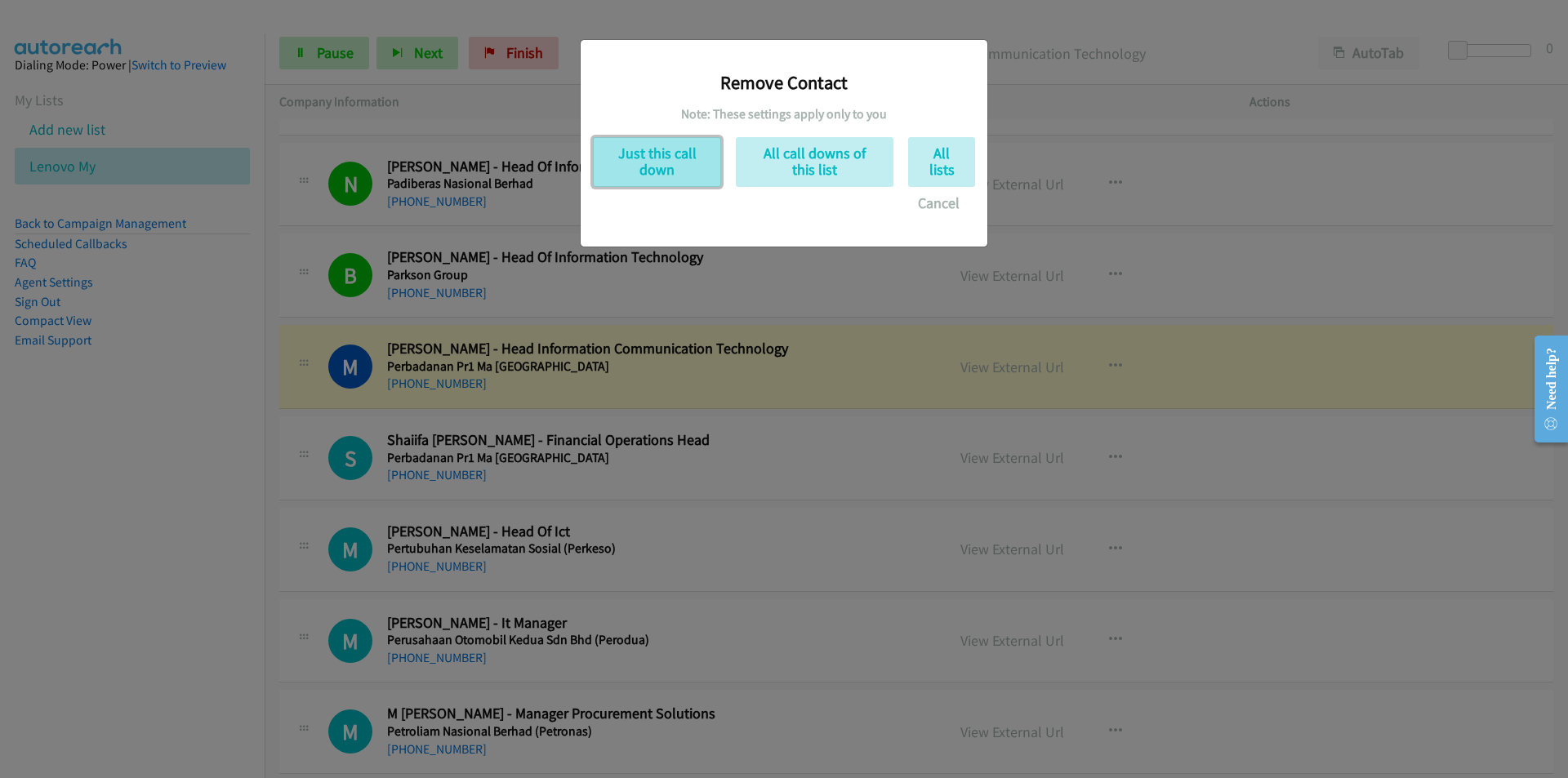
click at [612, 167] on button "Just this call down" at bounding box center [657, 161] width 128 height 49
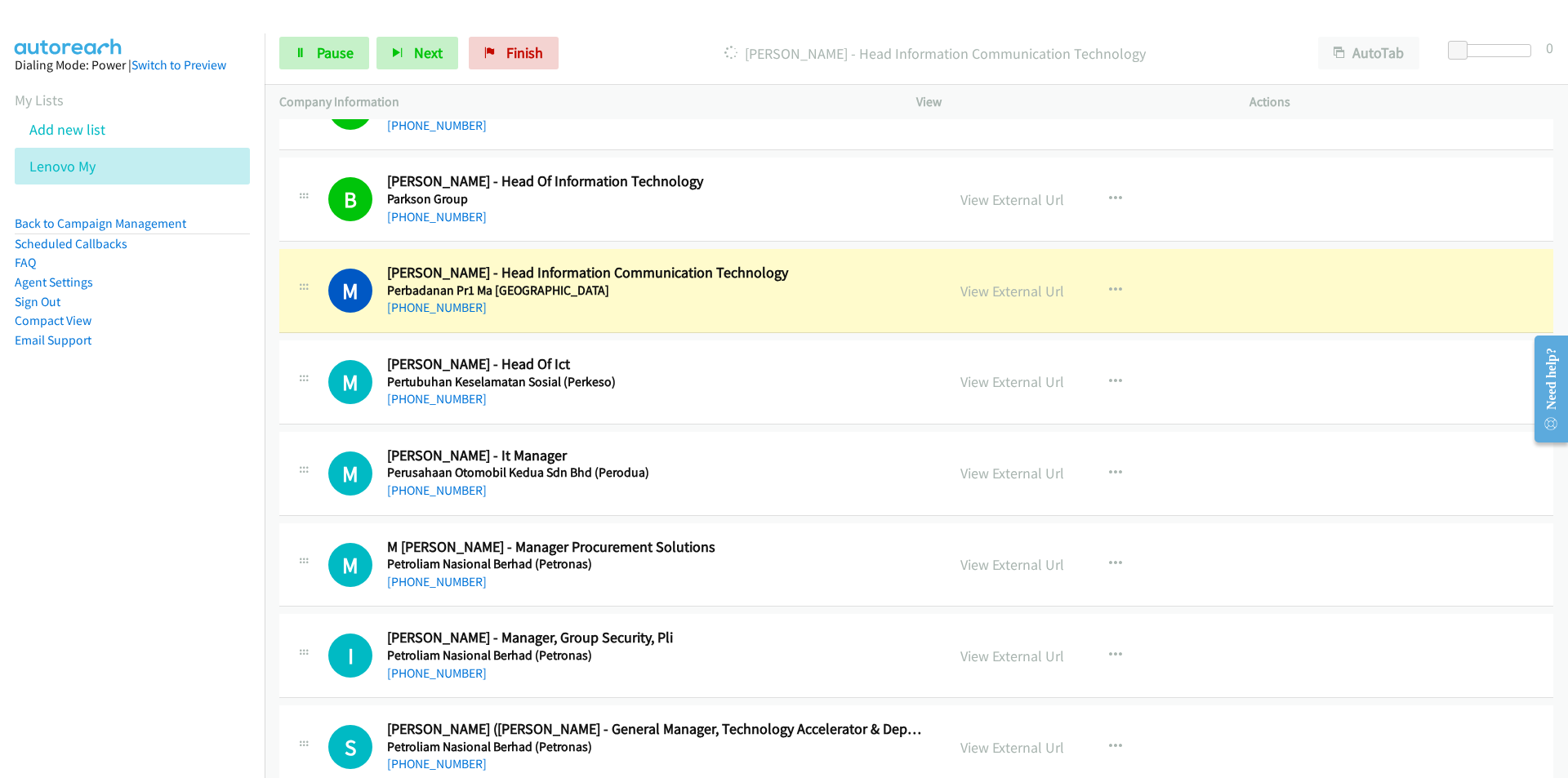
scroll to position [13713, 0]
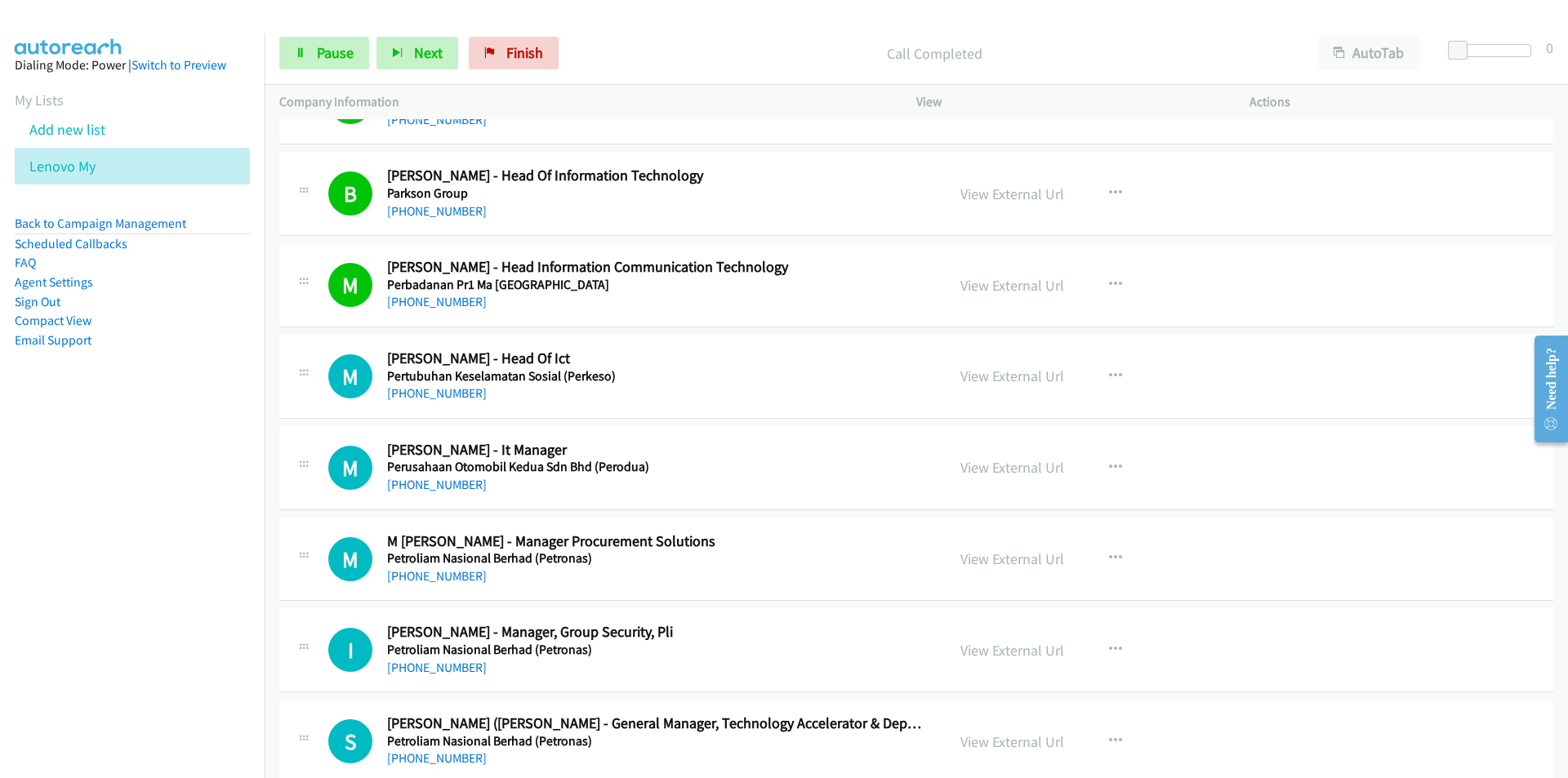
drag, startPoint x: 170, startPoint y: 559, endPoint x: 307, endPoint y: 538, distance: 138.6
click at [175, 559] on nav "Dialing Mode: Power | Switch to Preview My Lists Add new list Lenovo My Back to…" at bounding box center [132, 422] width 265 height 778
drag, startPoint x: 176, startPoint y: 578, endPoint x: 189, endPoint y: 572, distance: 14.3
click at [176, 578] on nav "Dialing Mode: Power | Switch to Preview My Lists Add new list Lenovo My Back to…" at bounding box center [132, 422] width 265 height 778
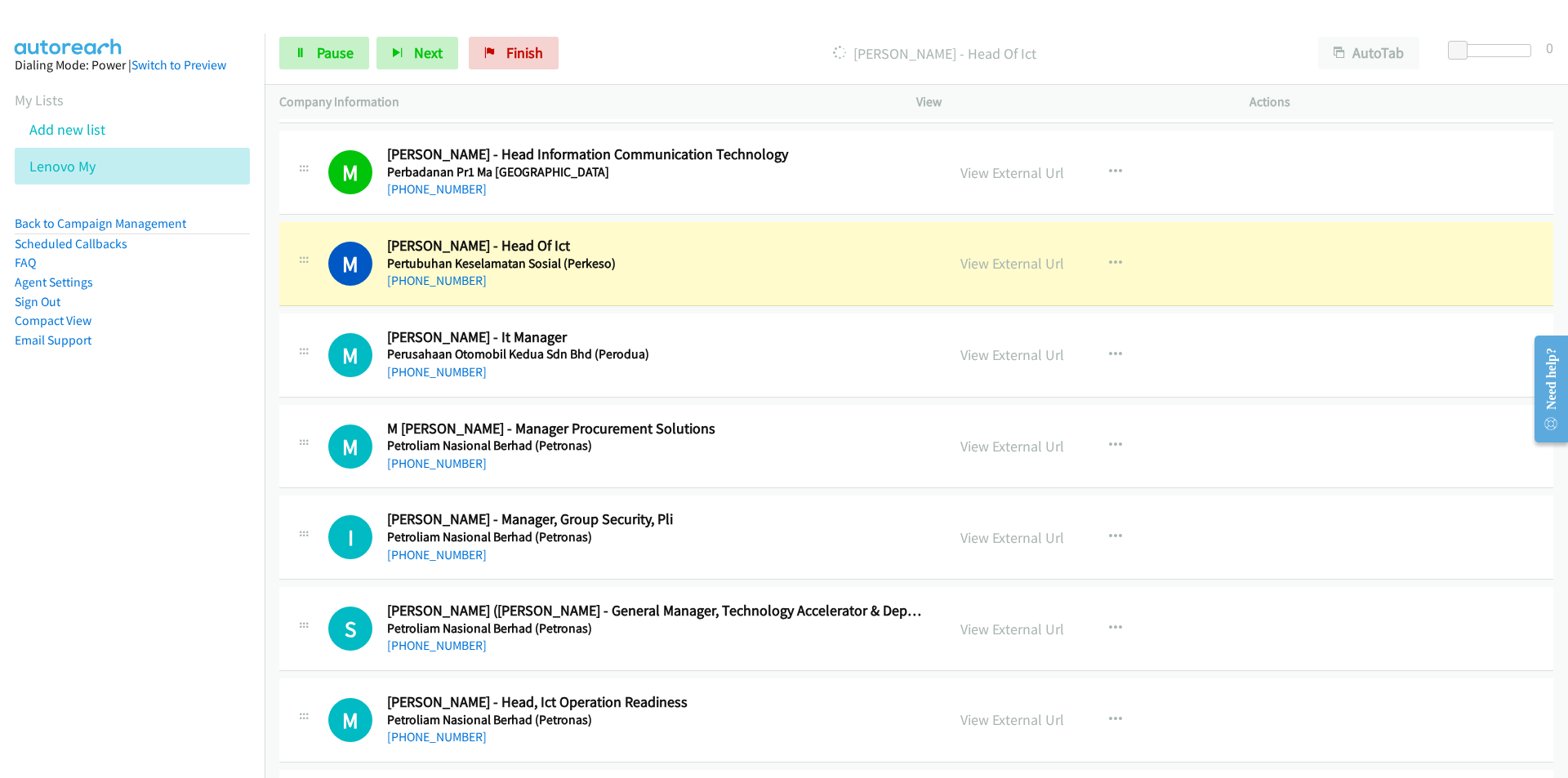
scroll to position [13876, 0]
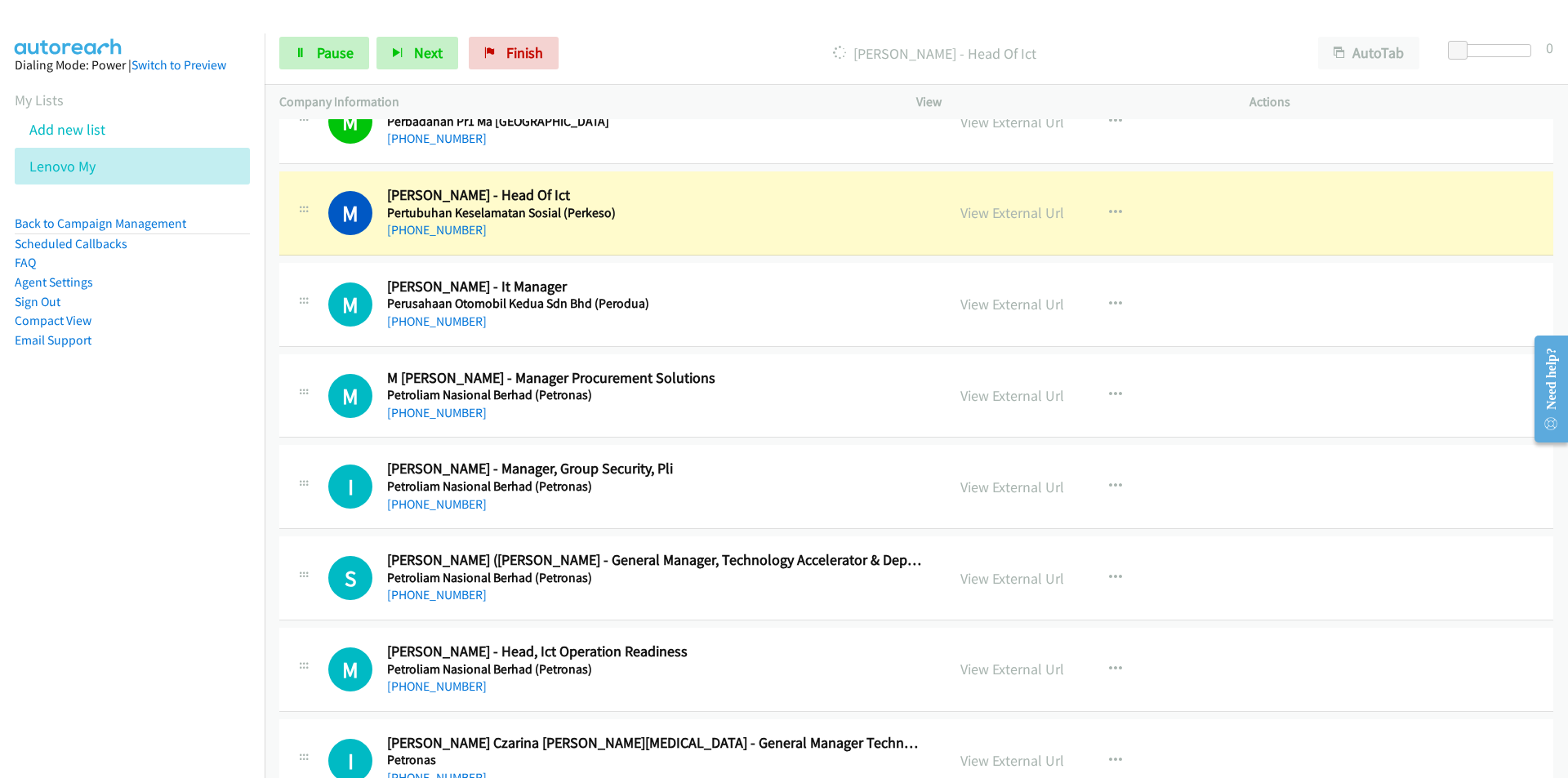
drag, startPoint x: 188, startPoint y: 412, endPoint x: 240, endPoint y: 386, distance: 58.1
click at [188, 412] on aside "Dialing Mode: Power | Switch to Preview My Lists Add new list Lenovo My Back to…" at bounding box center [132, 228] width 265 height 390
click at [1024, 215] on link "View External Url" at bounding box center [1012, 212] width 104 height 18
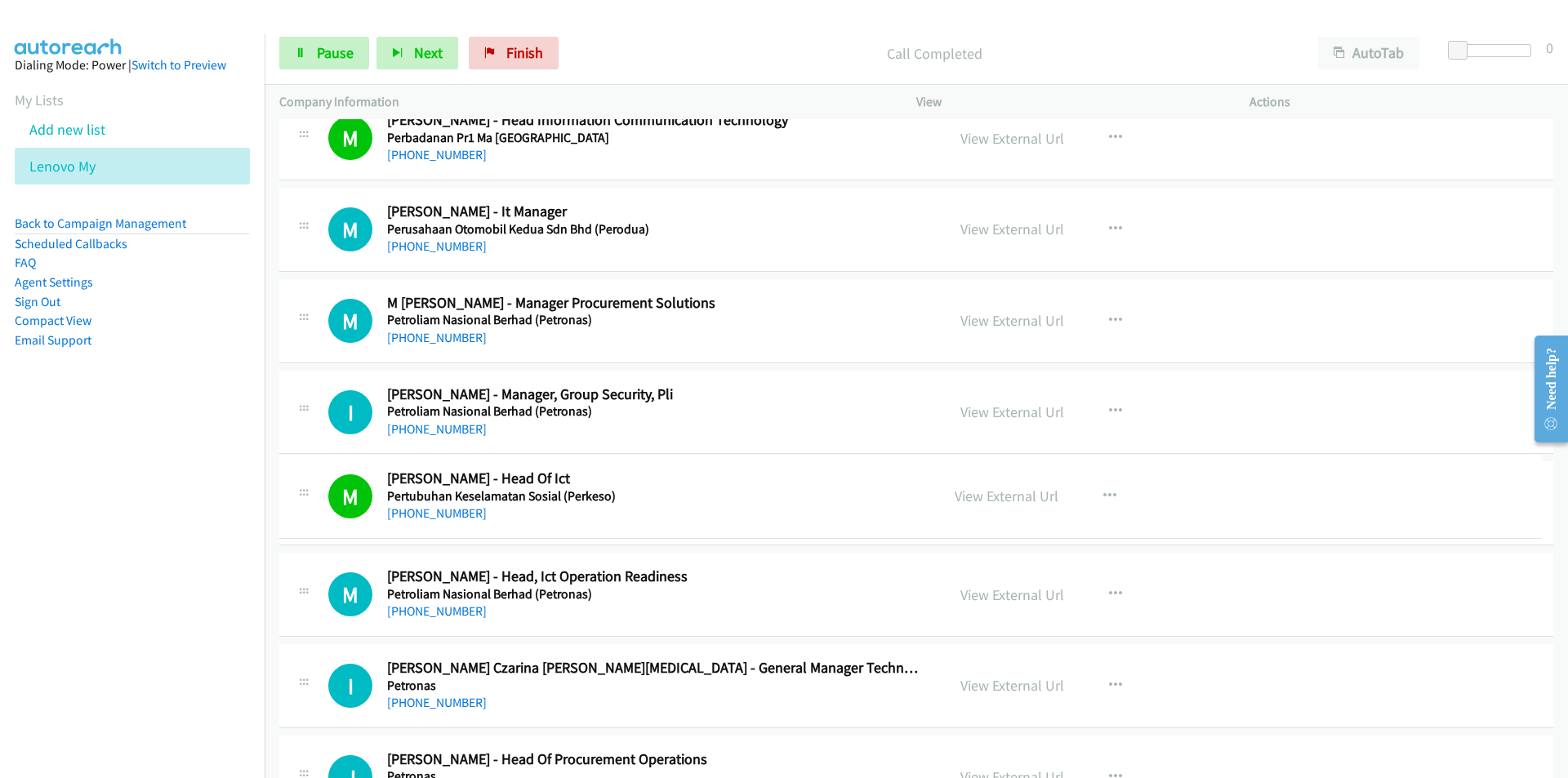
scroll to position [13859, 0]
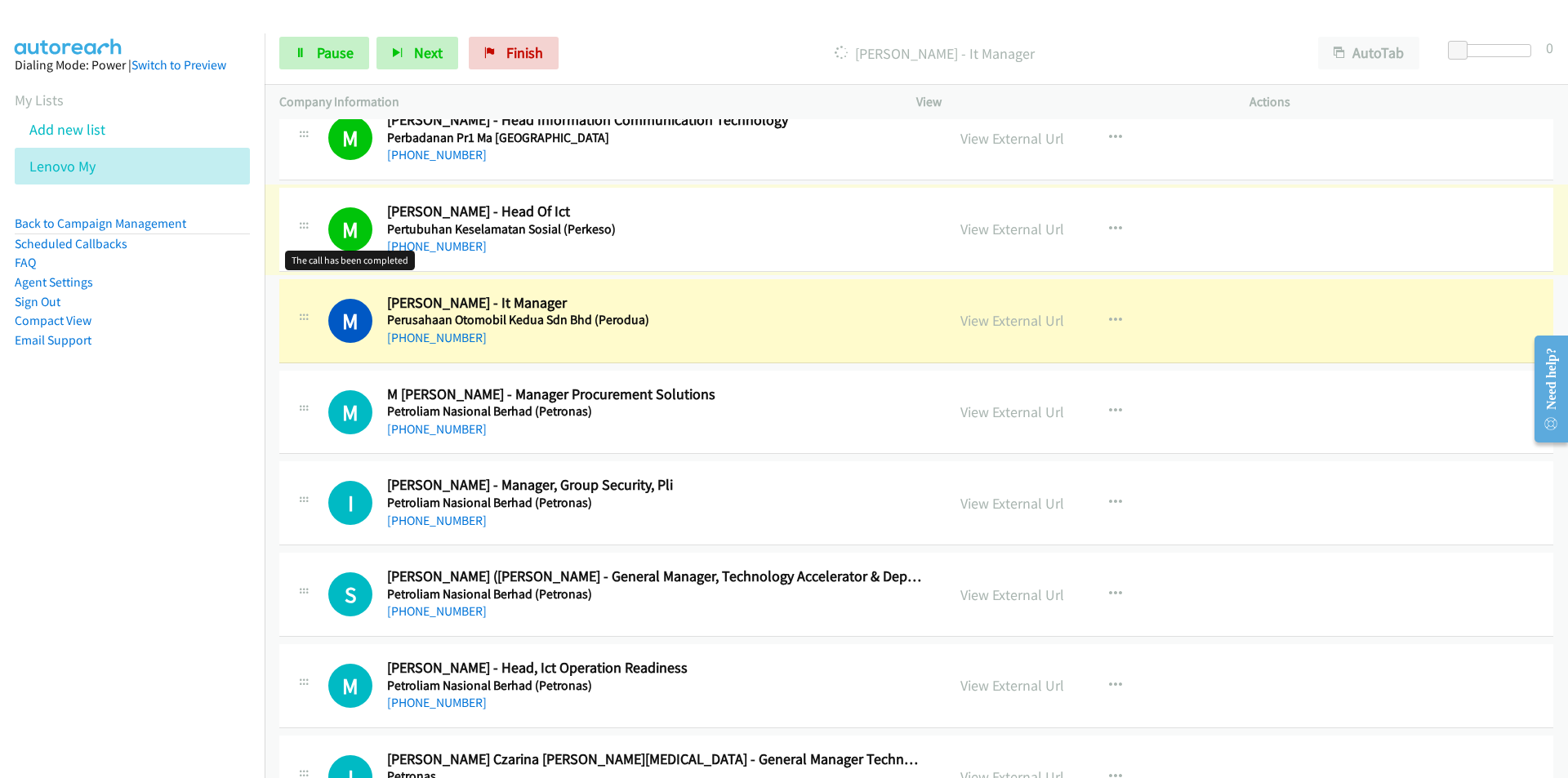
click at [147, 445] on nav "Dialing Mode: Power | Switch to Preview My Lists Add new list Lenovo My Back to…" at bounding box center [132, 422] width 265 height 778
click at [216, 455] on nav "Dialing Mode: Power | Switch to Preview My Lists Add new list Lenovo My Back to…" at bounding box center [132, 422] width 265 height 778
click at [1009, 326] on link "View External Url" at bounding box center [1012, 320] width 104 height 18
click at [329, 49] on span "Pause" at bounding box center [335, 52] width 37 height 18
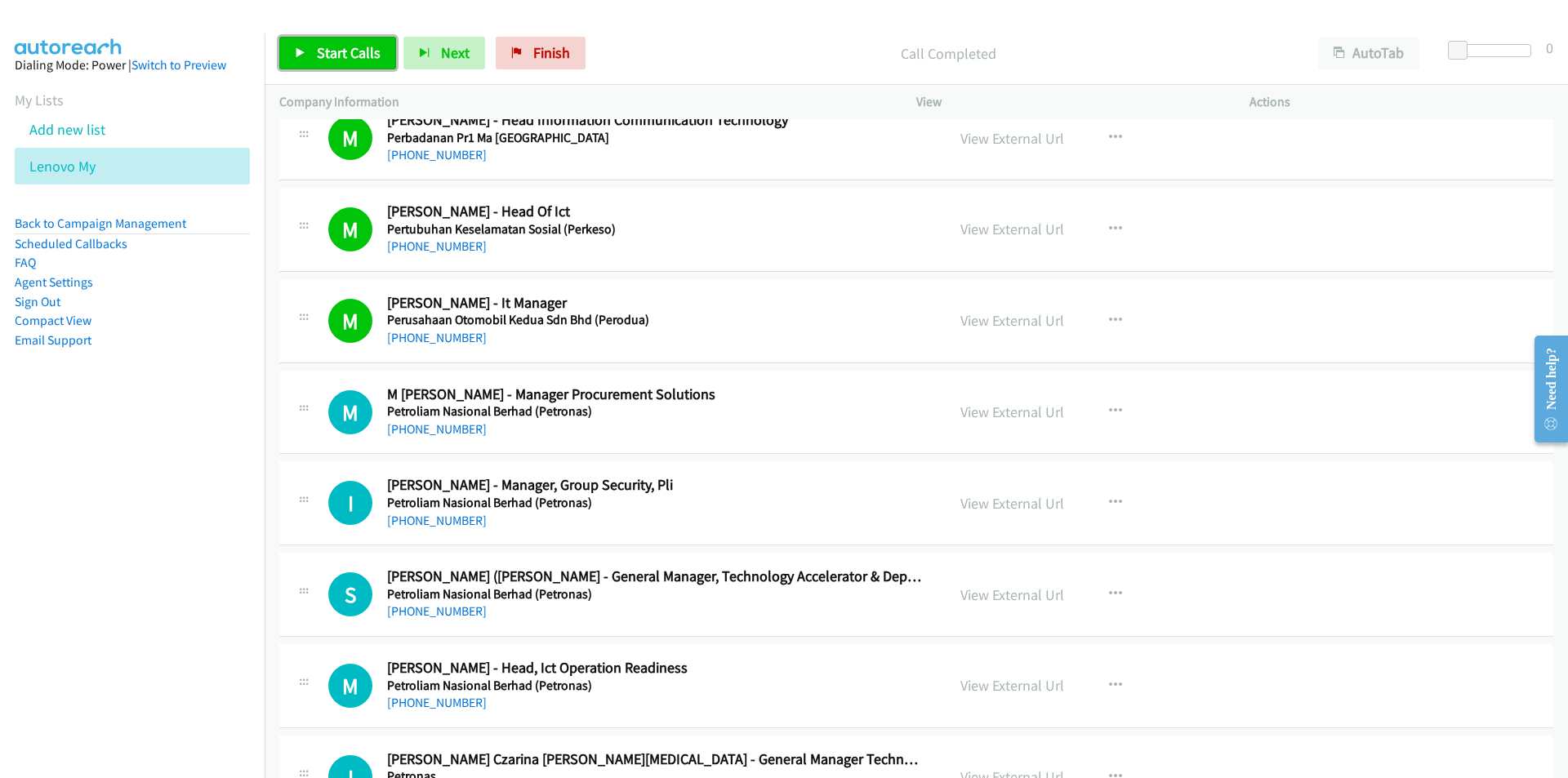
click at [306, 53] on icon at bounding box center [301, 54] width 12 height 12
click at [128, 591] on nav "Dialing Mode: Power | Switch to Preview My Lists Add new list Lenovo My Back to…" at bounding box center [132, 422] width 265 height 778
click at [303, 49] on icon at bounding box center [301, 54] width 12 height 12
click at [232, 602] on nav "Dialing Mode: Power | Switch to Preview My Lists Add new list Lenovo My Back to…" at bounding box center [132, 422] width 265 height 778
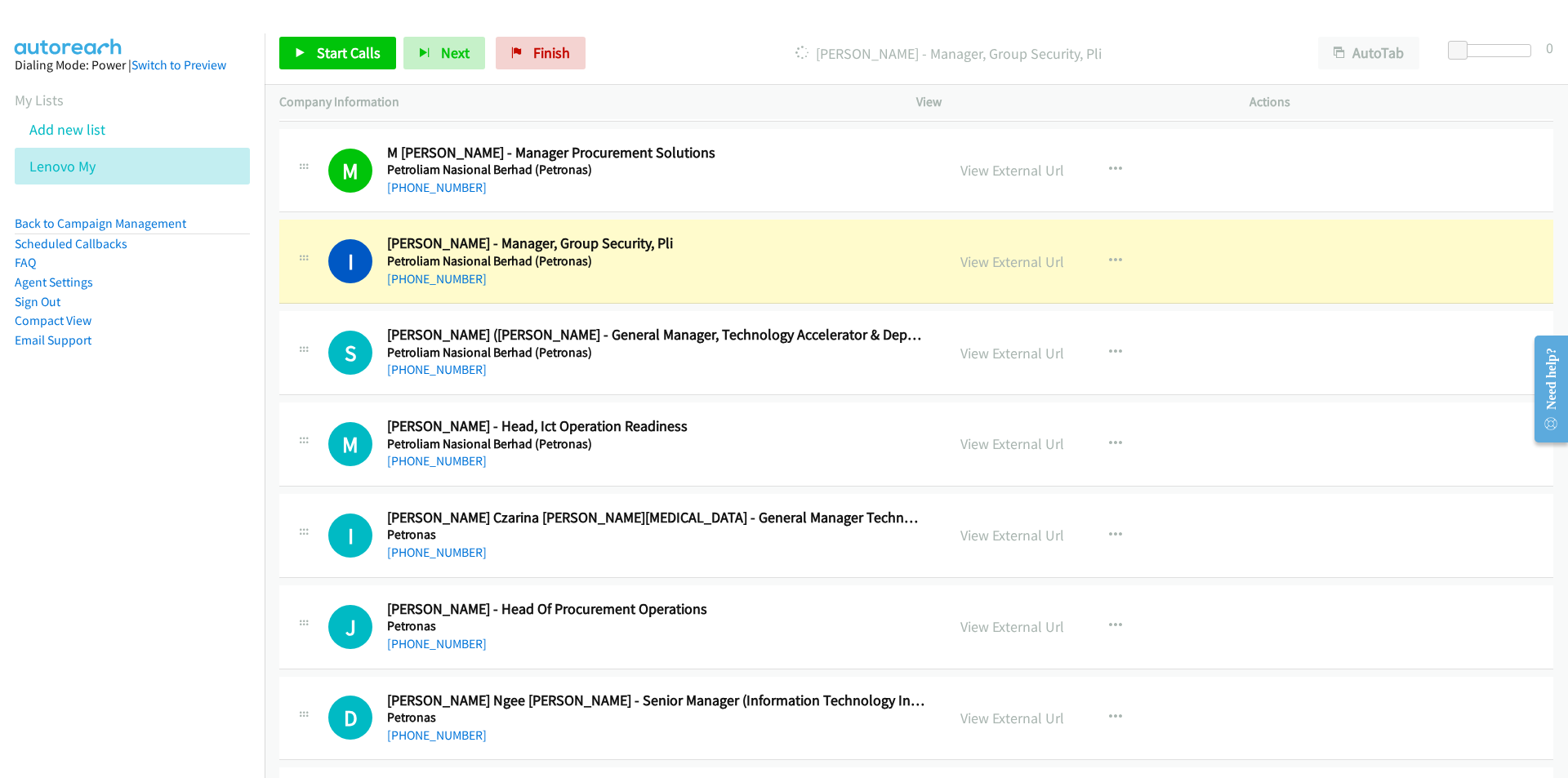
scroll to position [14105, 0]
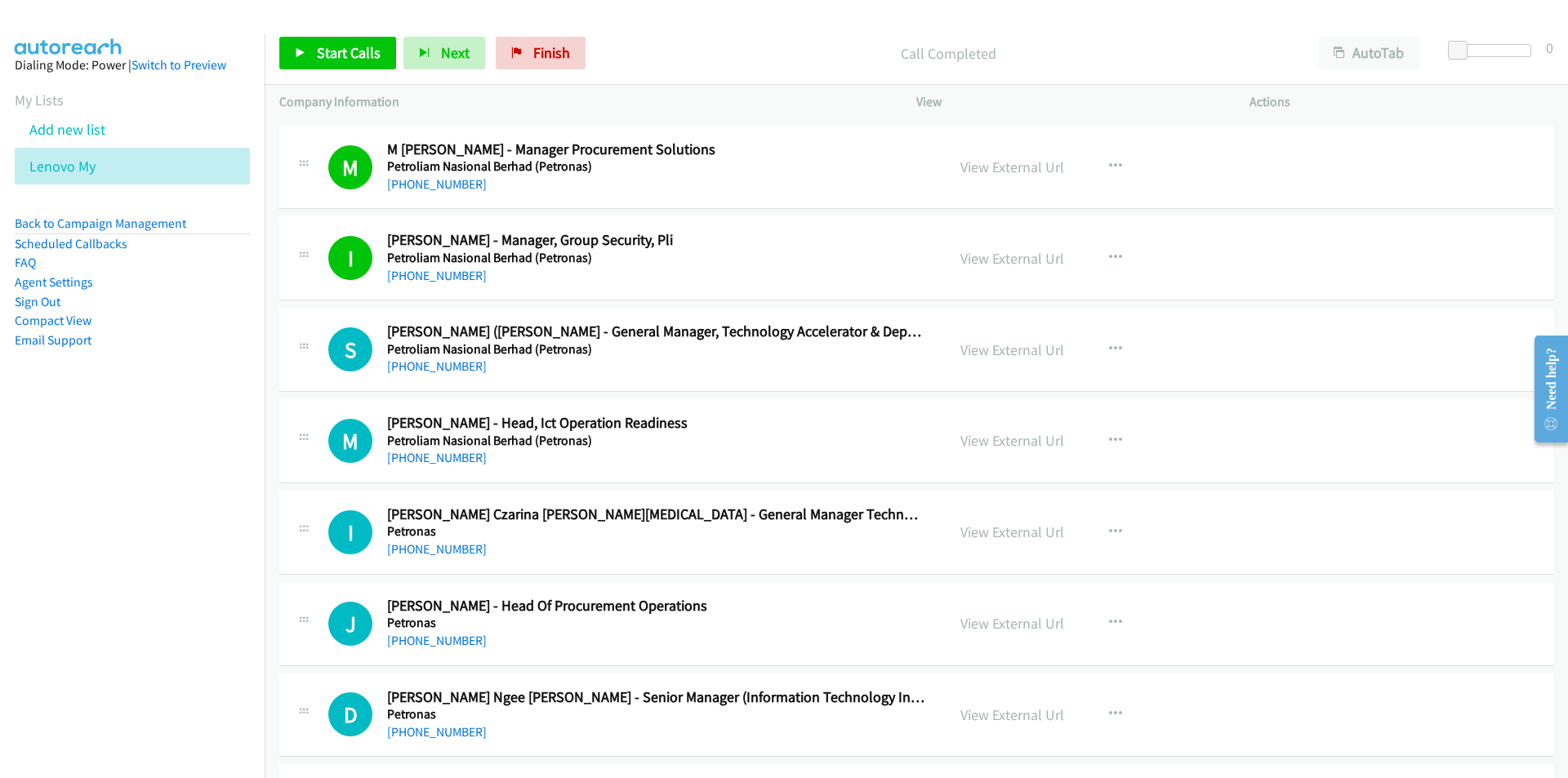
click at [143, 497] on nav "Dialing Mode: Power | Switch to Preview My Lists Add new list Lenovo My Back to…" at bounding box center [132, 422] width 265 height 778
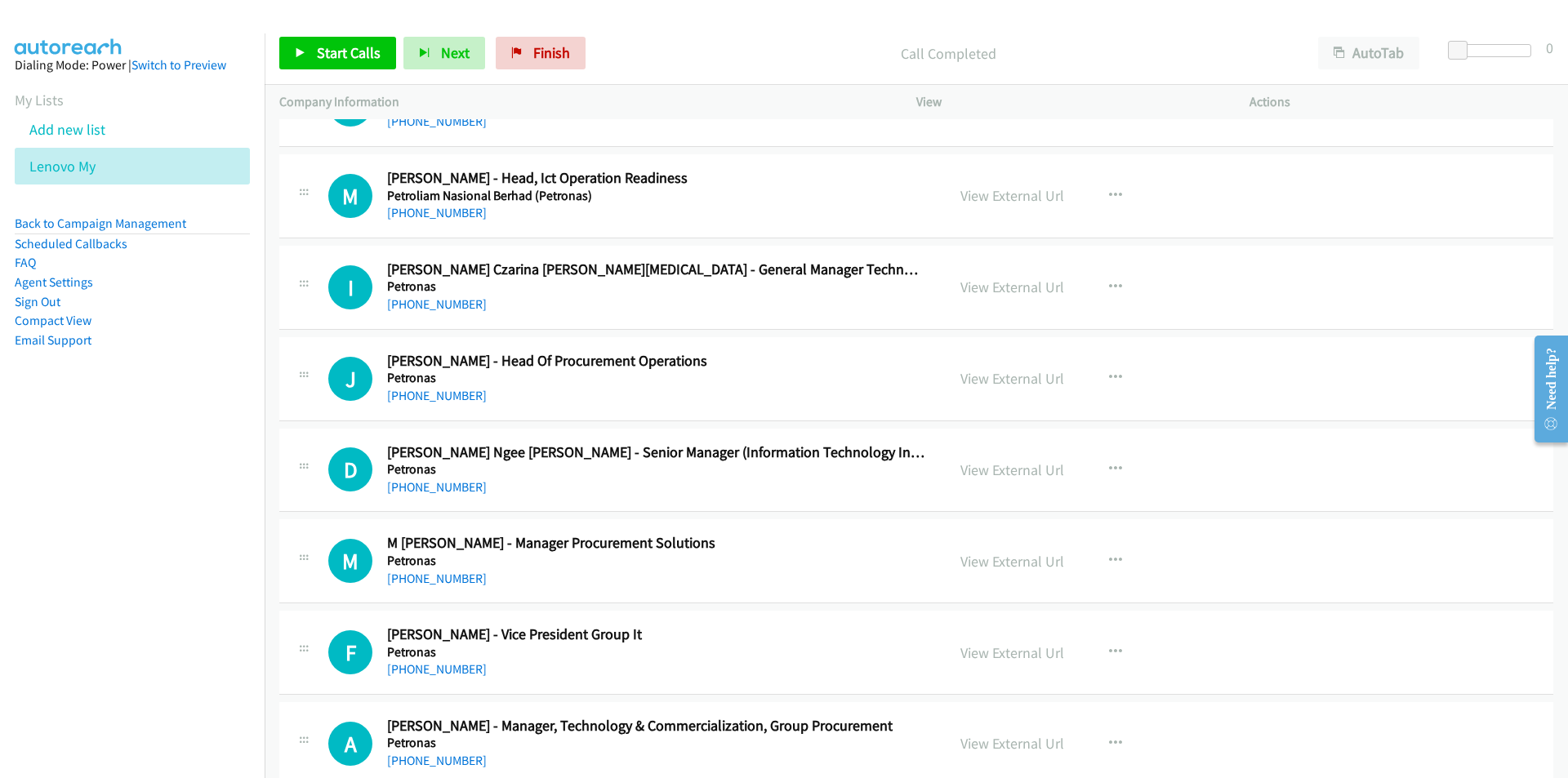
scroll to position [14431, 0]
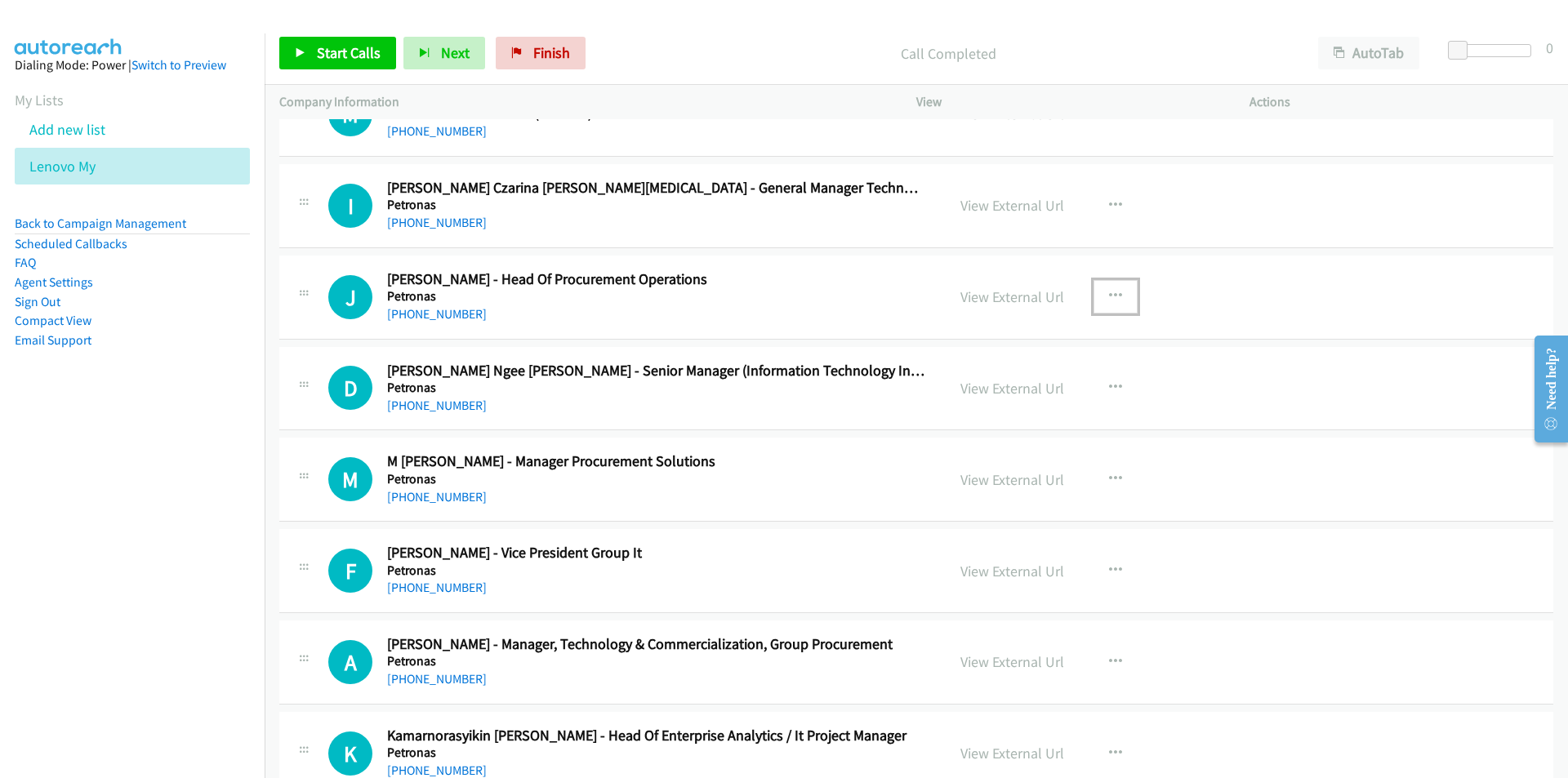
click at [1113, 290] on icon "button" at bounding box center [1115, 296] width 13 height 13
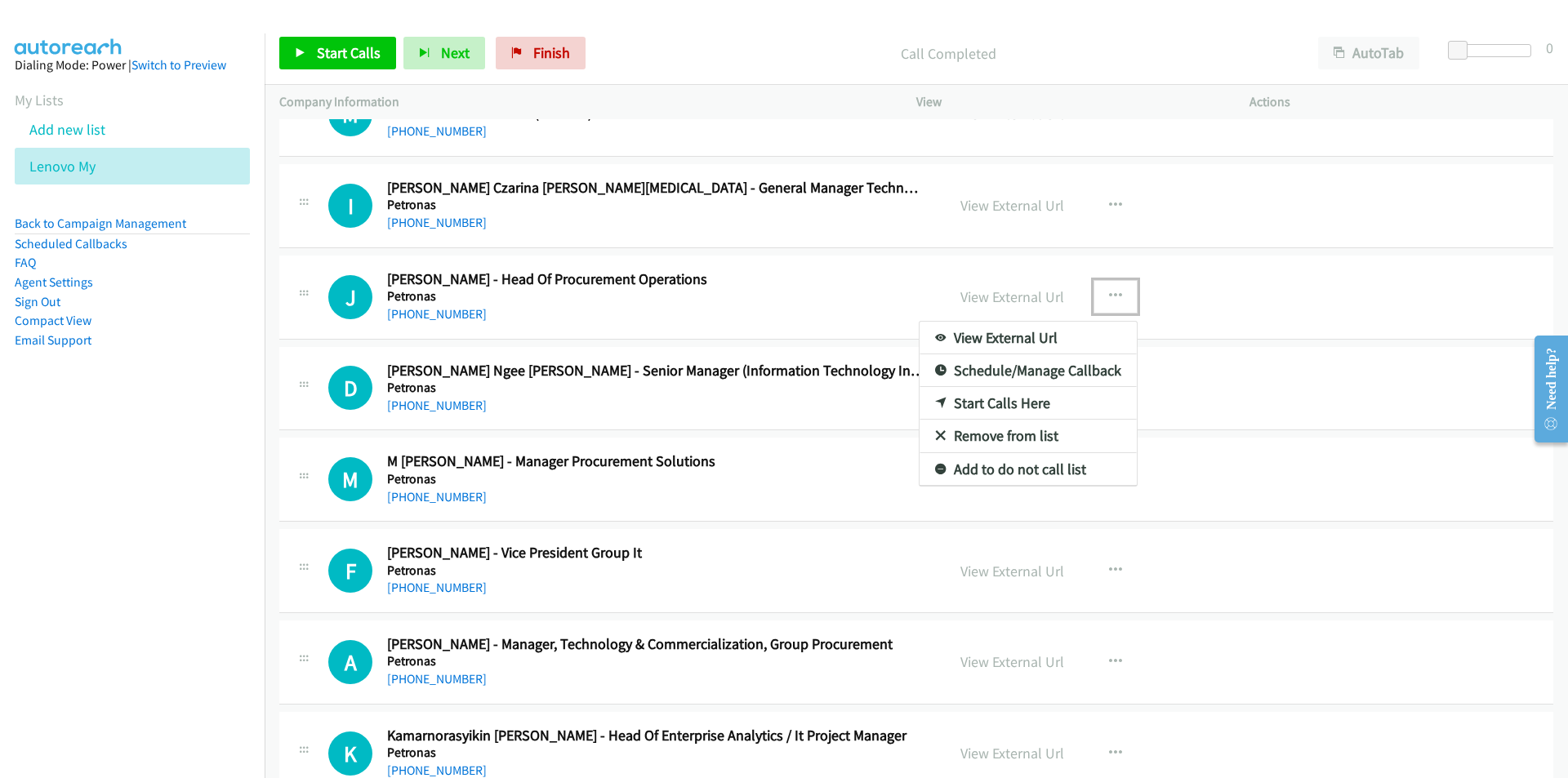
click at [981, 398] on link "Start Calls Here" at bounding box center [1028, 404] width 217 height 33
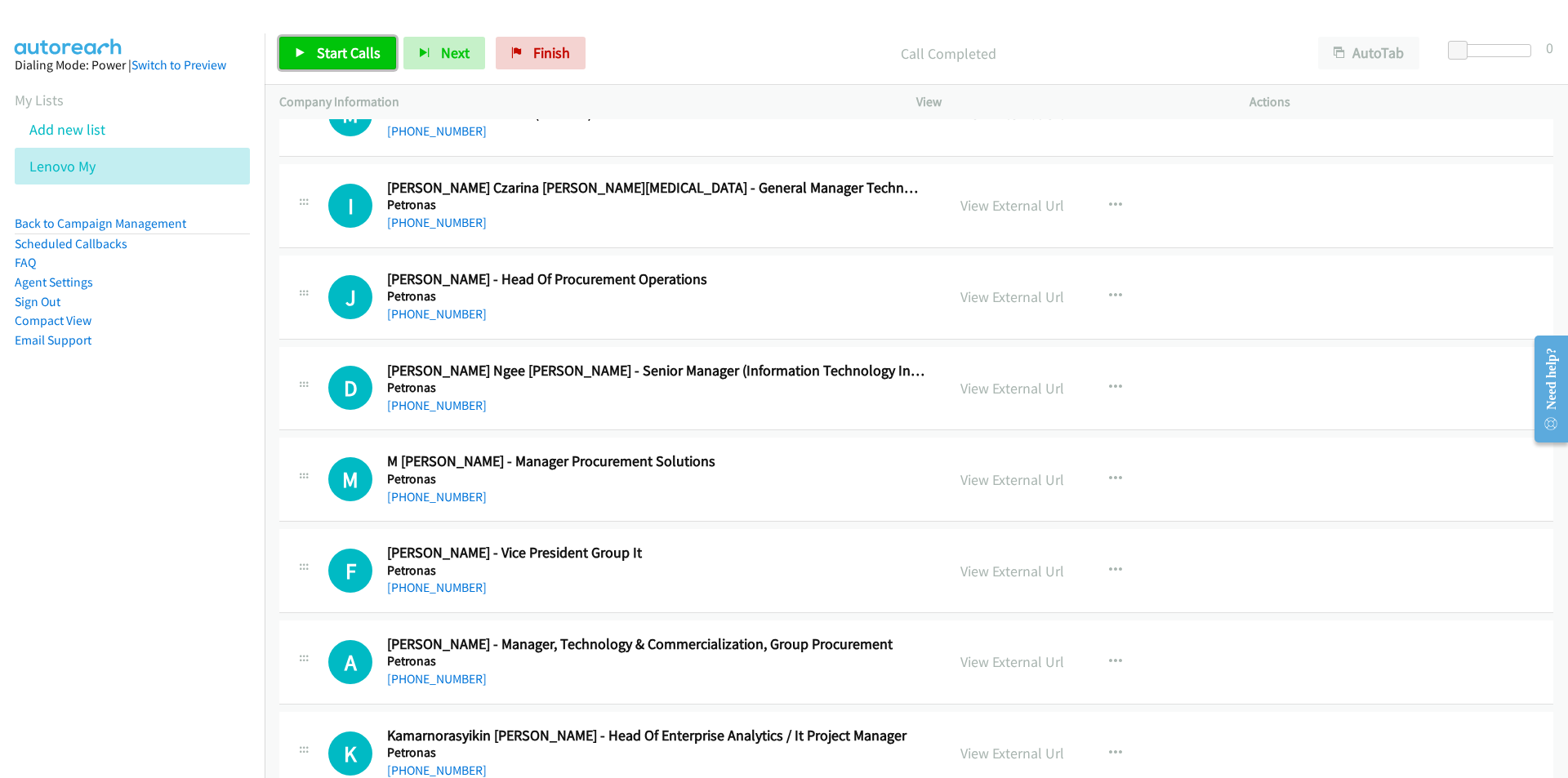
click at [332, 45] on span "Start Calls" at bounding box center [348, 52] width 64 height 18
click at [161, 586] on nav "Dialing Mode: Power | Switch to Preview My Lists Add new list Lenovo My Back to…" at bounding box center [132, 422] width 265 height 778
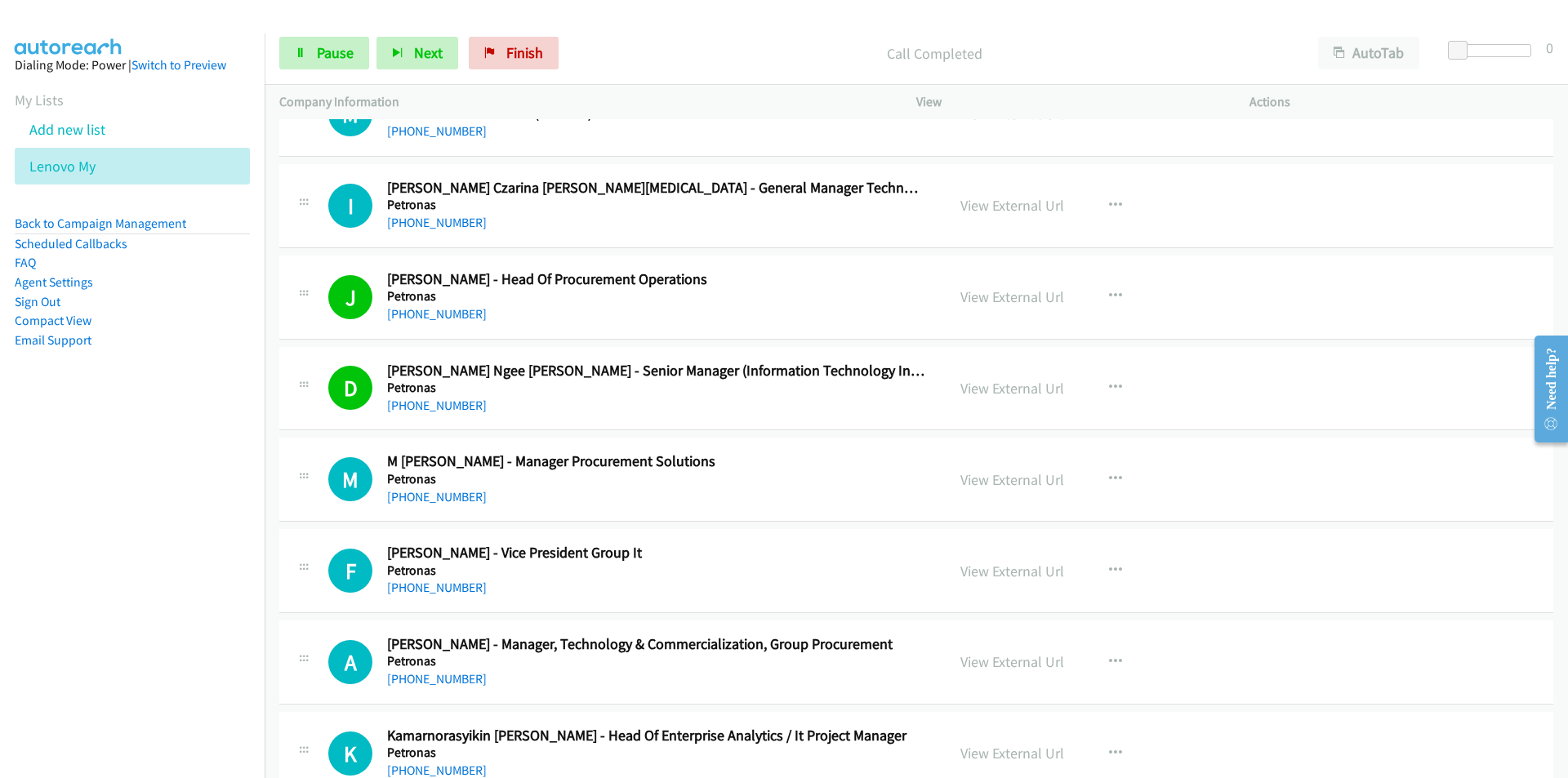
click at [217, 539] on nav "Dialing Mode: Power | Switch to Preview My Lists Add new list Lenovo My Back to…" at bounding box center [132, 422] width 265 height 778
click at [187, 533] on nav "Dialing Mode: Power | Switch to Preview My Lists Add new list Lenovo My Back to…" at bounding box center [132, 422] width 265 height 778
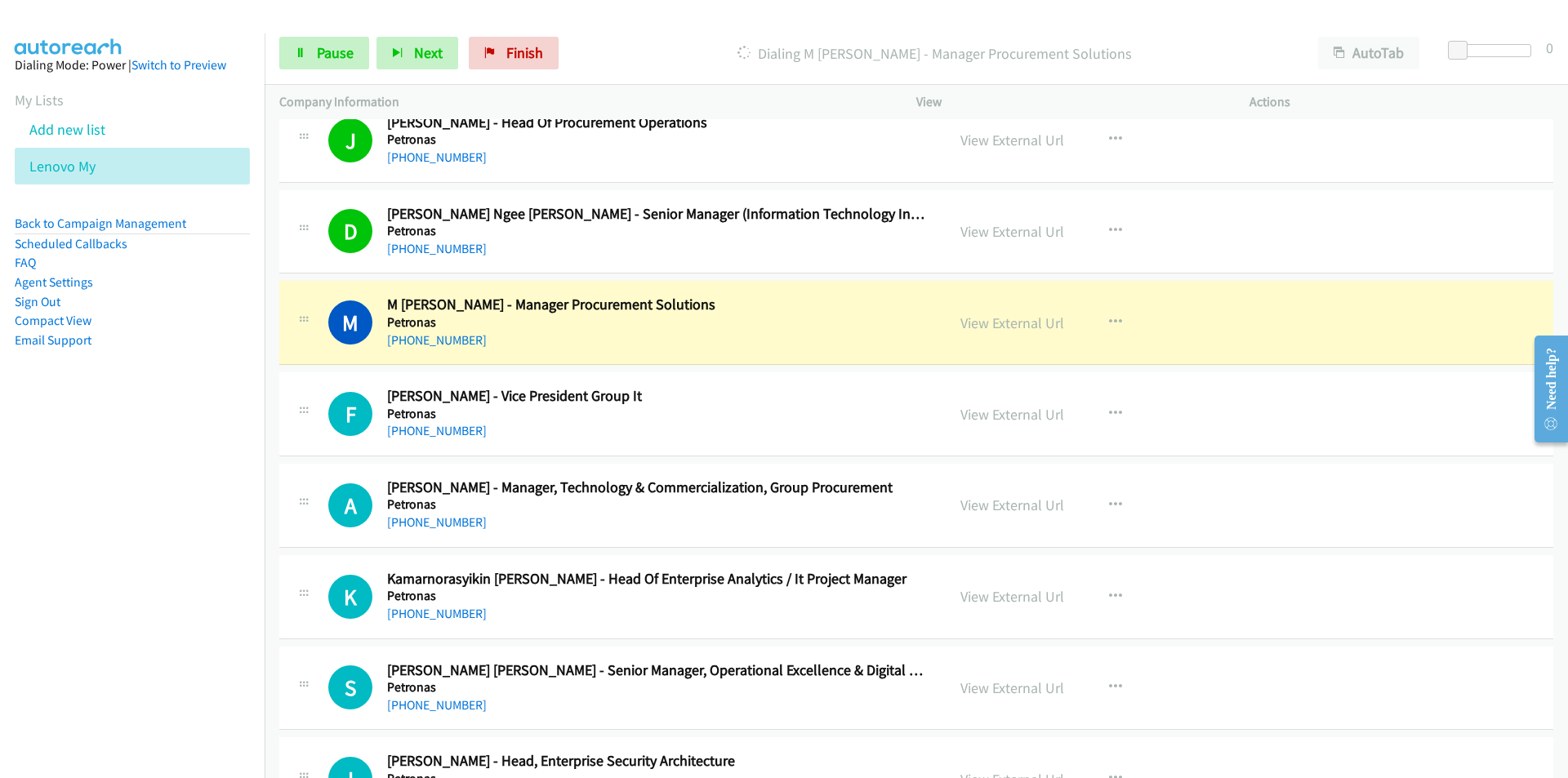
scroll to position [14595, 0]
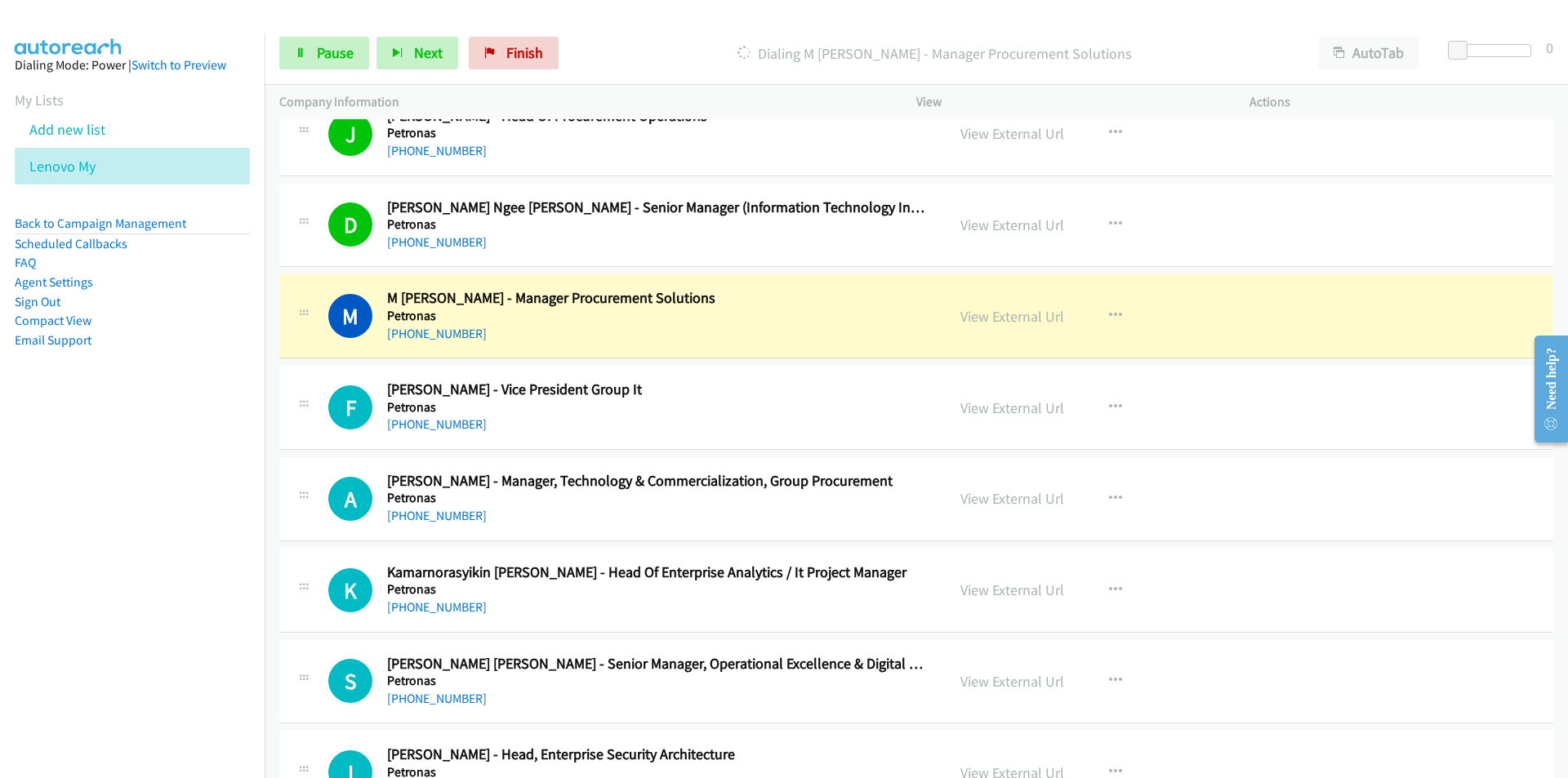
click at [120, 666] on nav "Dialing Mode: Power | Switch to Preview My Lists Add new list Lenovo My Back to…" at bounding box center [132, 422] width 265 height 778
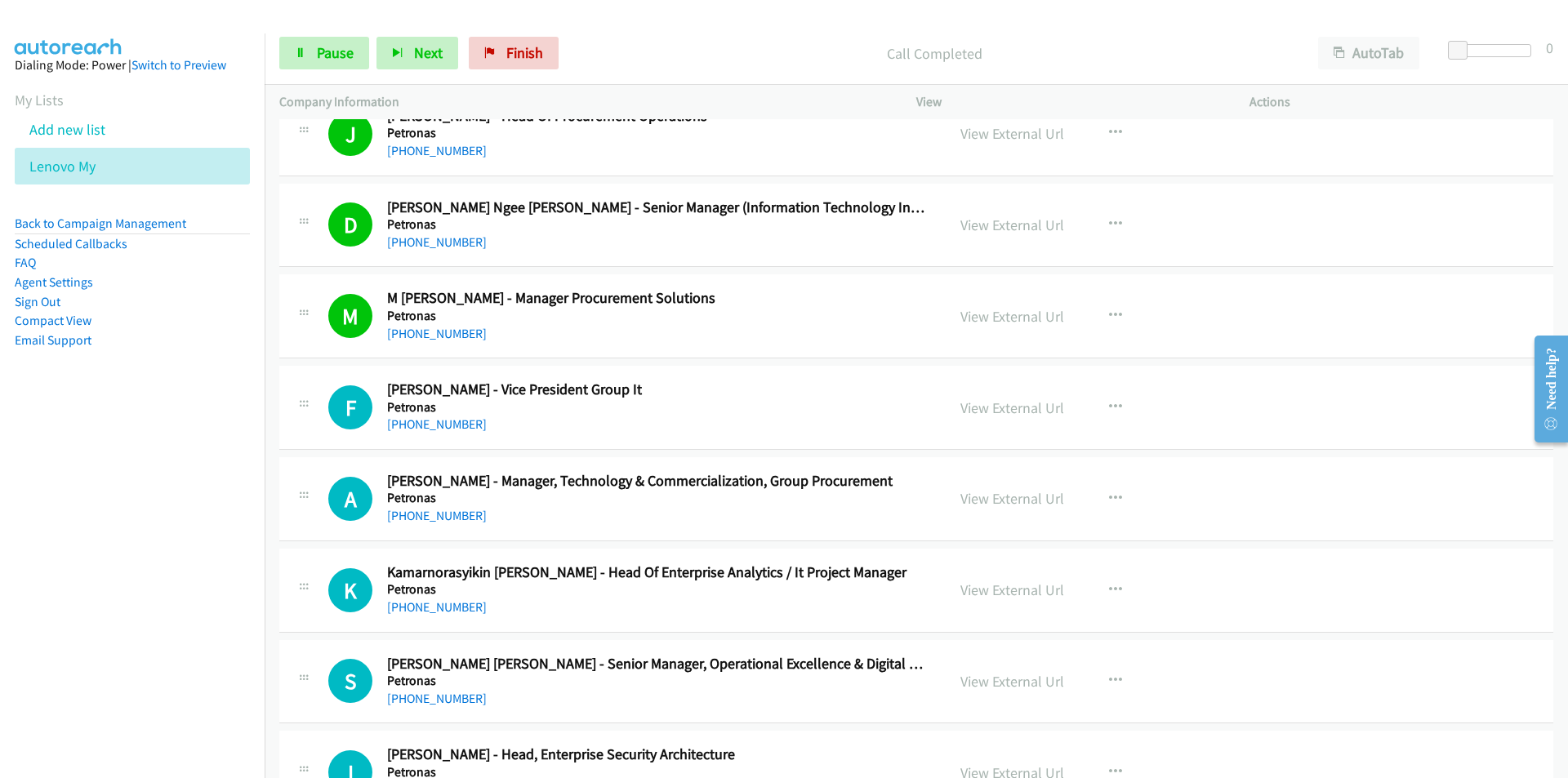
drag, startPoint x: 198, startPoint y: 553, endPoint x: 226, endPoint y: 541, distance: 30.5
click at [198, 553] on nav "Dialing Mode: Power | Switch to Preview My Lists Add new list Lenovo My Back to…" at bounding box center [132, 422] width 265 height 778
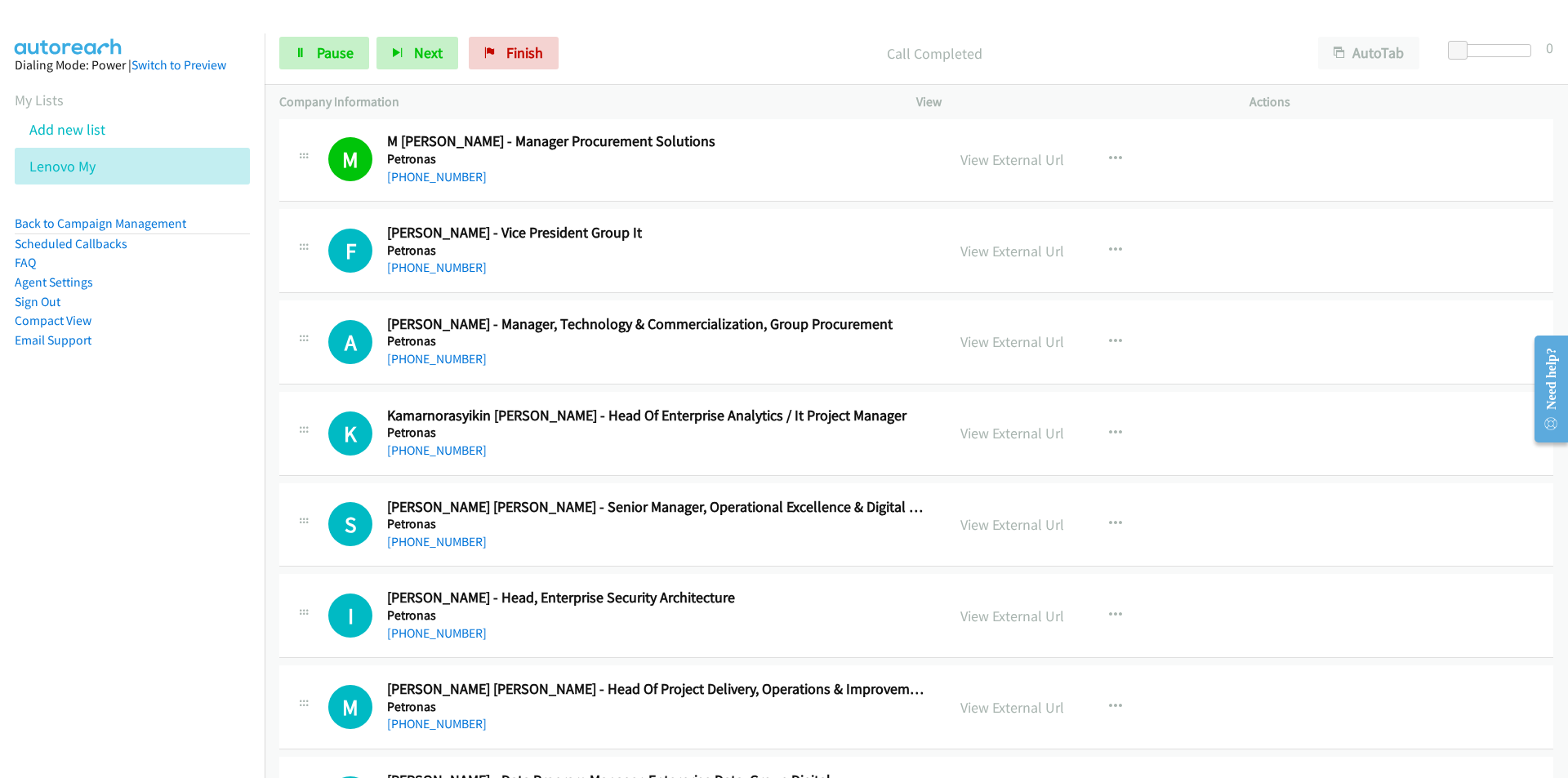
scroll to position [14758, 0]
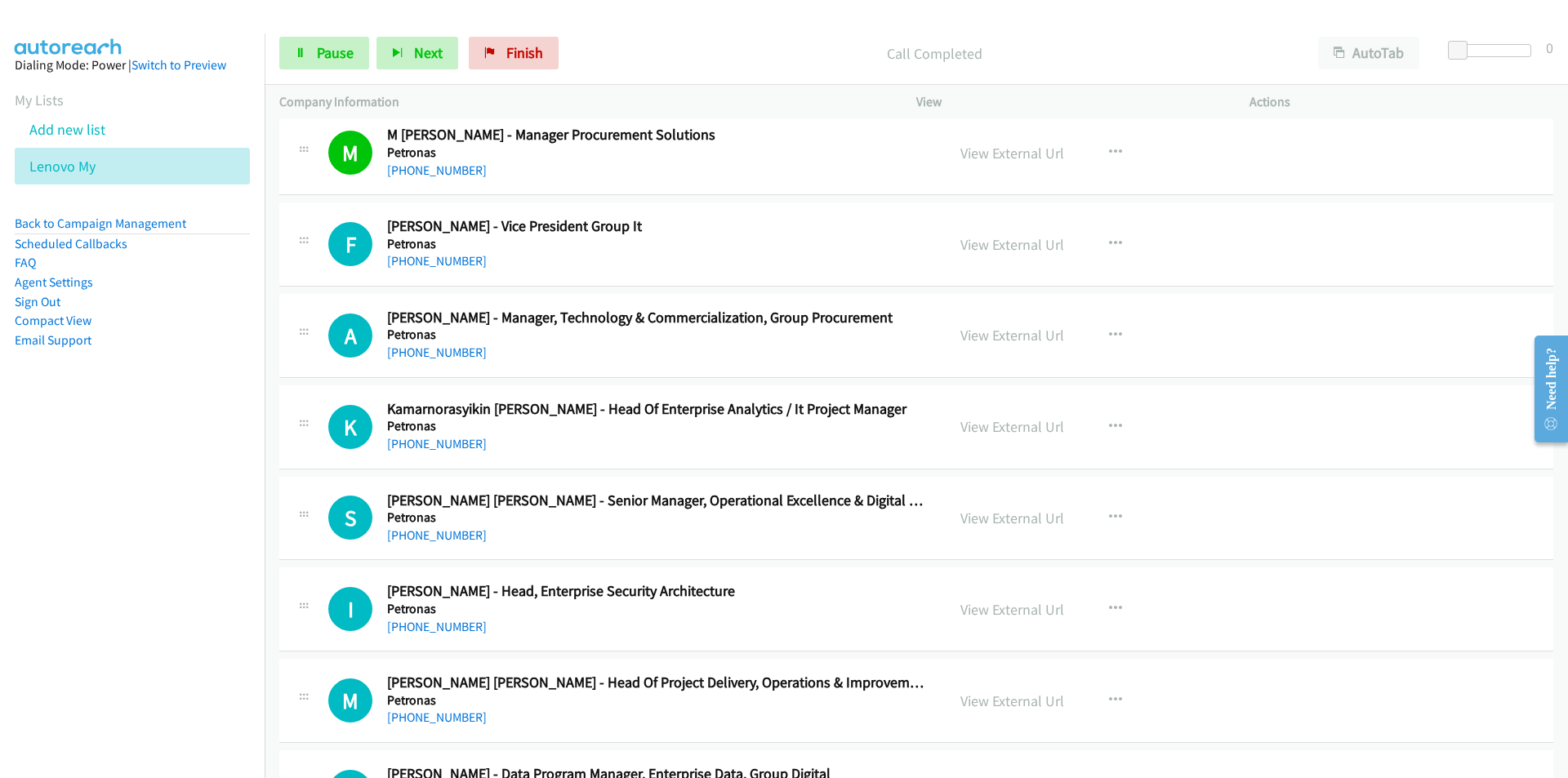
click at [187, 577] on nav "Dialing Mode: Power | Switch to Preview My Lists Add new list Lenovo My Back to…" at bounding box center [132, 422] width 265 height 778
click at [1110, 513] on icon "button" at bounding box center [1115, 517] width 13 height 13
click at [1002, 657] on link "Remove from list" at bounding box center [1028, 658] width 217 height 33
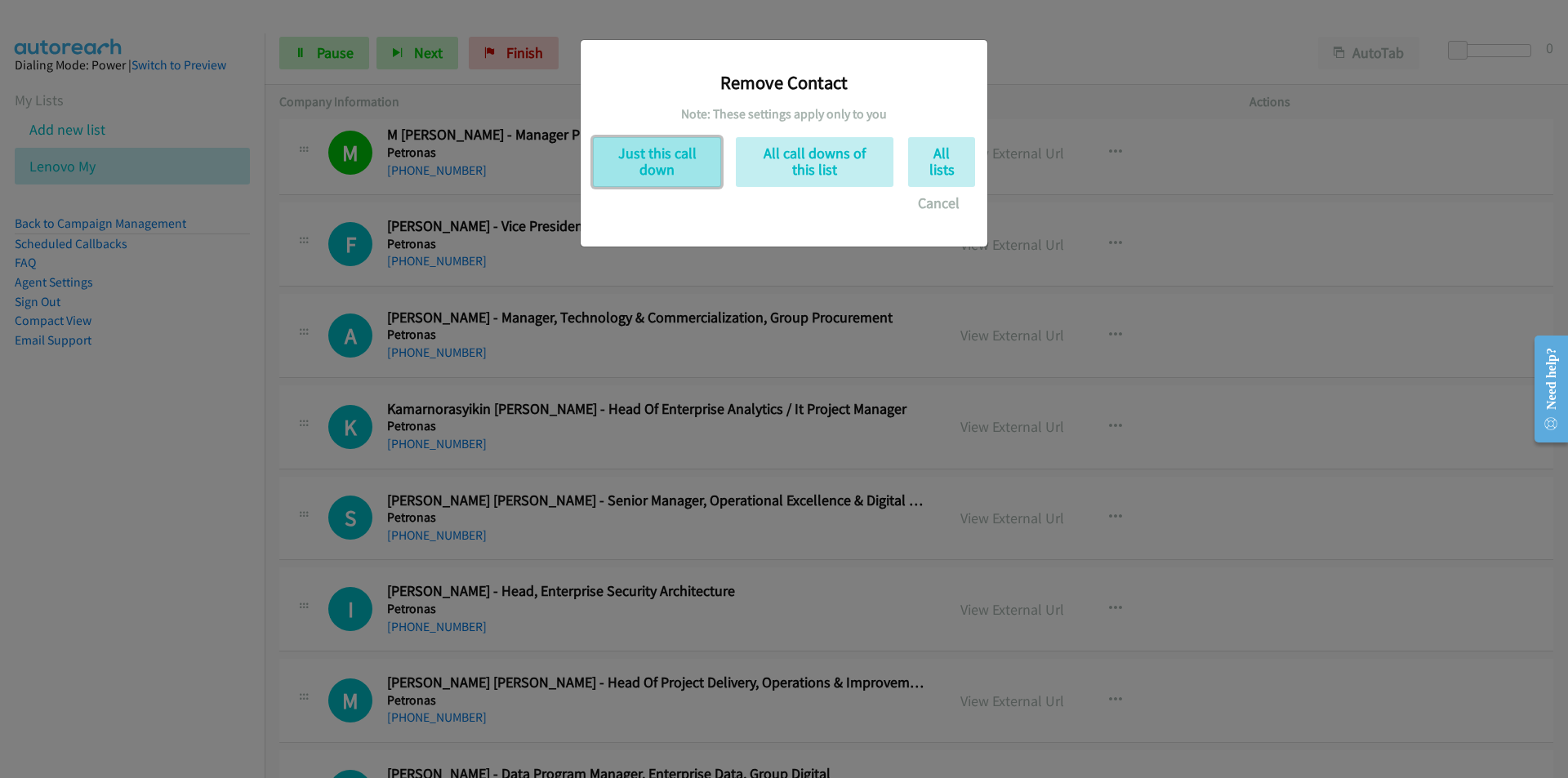
click at [684, 158] on button "Just this call down" at bounding box center [657, 161] width 128 height 49
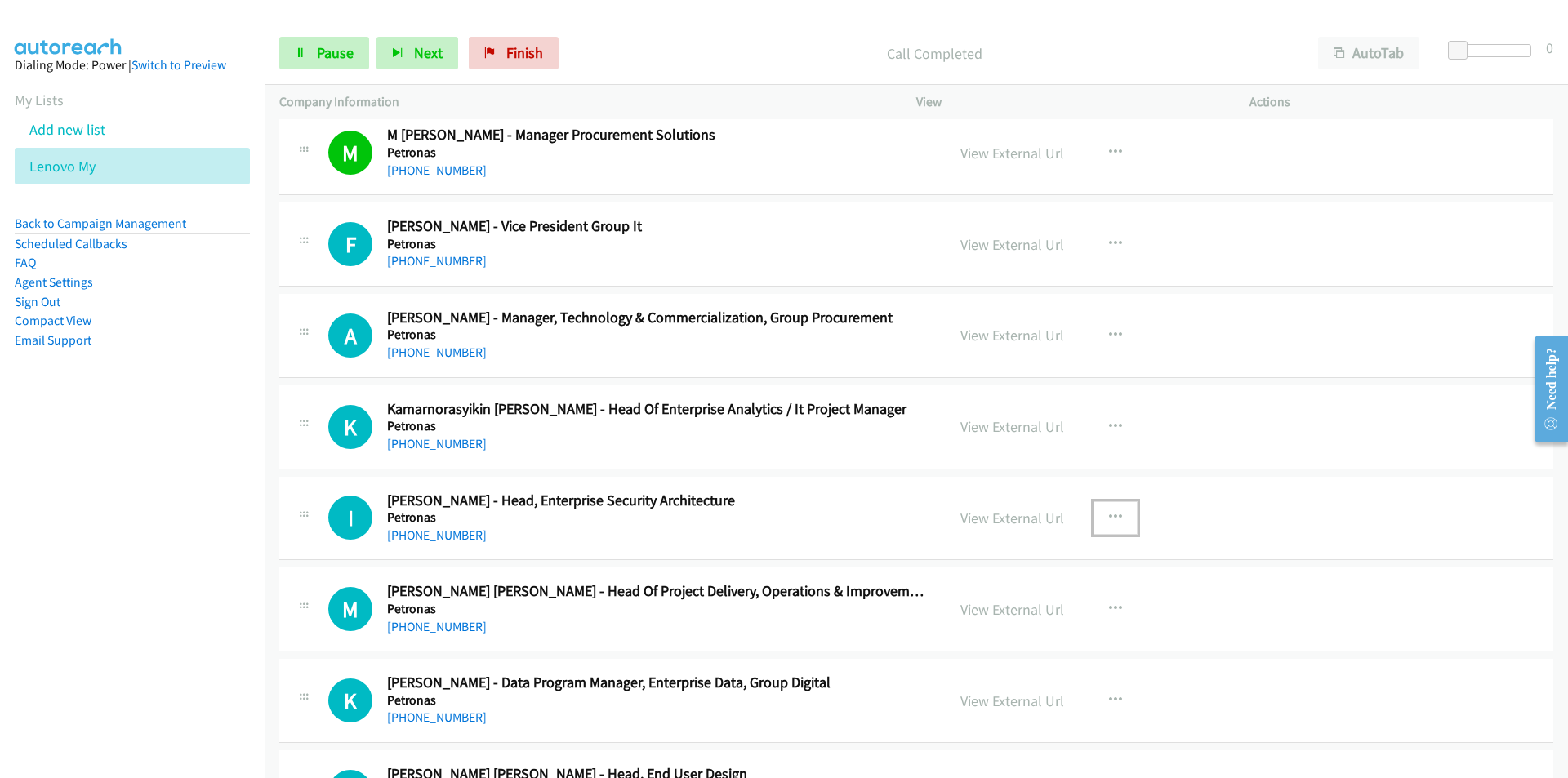
click at [1109, 512] on icon "button" at bounding box center [1115, 517] width 13 height 13
click at [972, 655] on link "Remove from list" at bounding box center [1028, 658] width 217 height 33
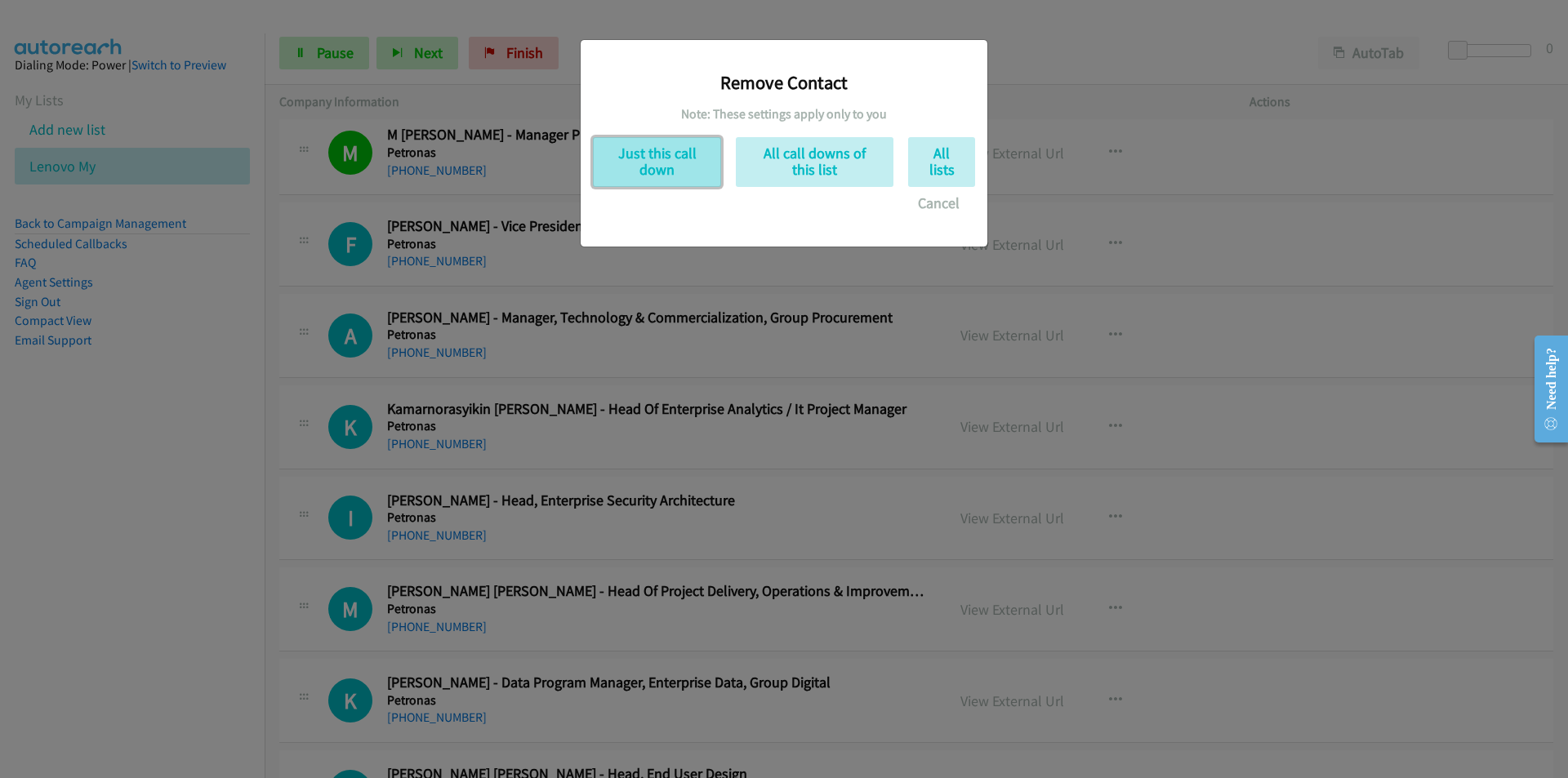
click at [670, 165] on button "Just this call down" at bounding box center [657, 161] width 128 height 49
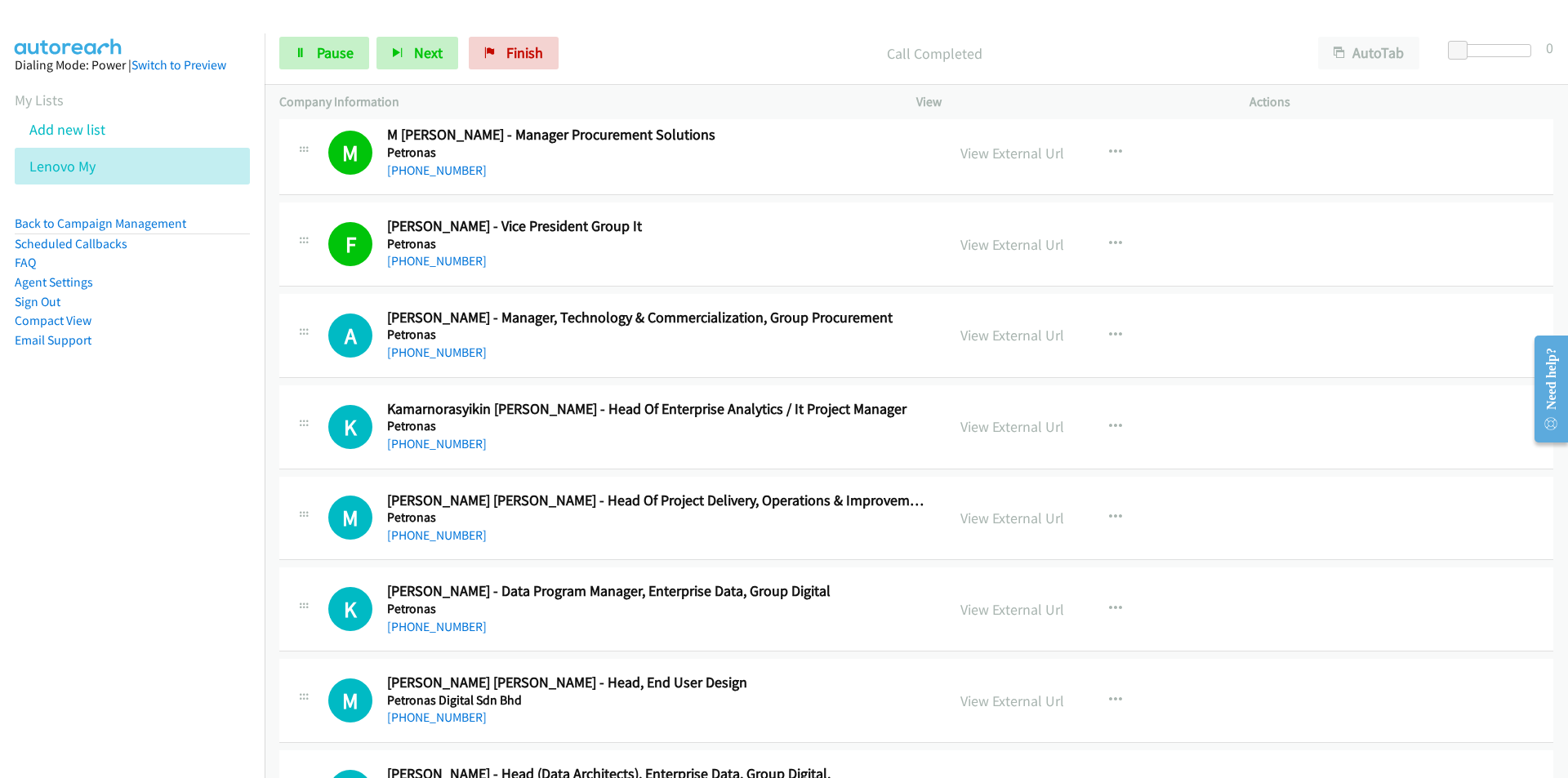
click at [127, 485] on nav "Dialing Mode: Power | Switch to Preview My Lists Add new list Lenovo My Back to…" at bounding box center [132, 422] width 265 height 778
click at [190, 563] on nav "Dialing Mode: Power | Switch to Preview My Lists Add new list Lenovo My Back to…" at bounding box center [132, 422] width 265 height 778
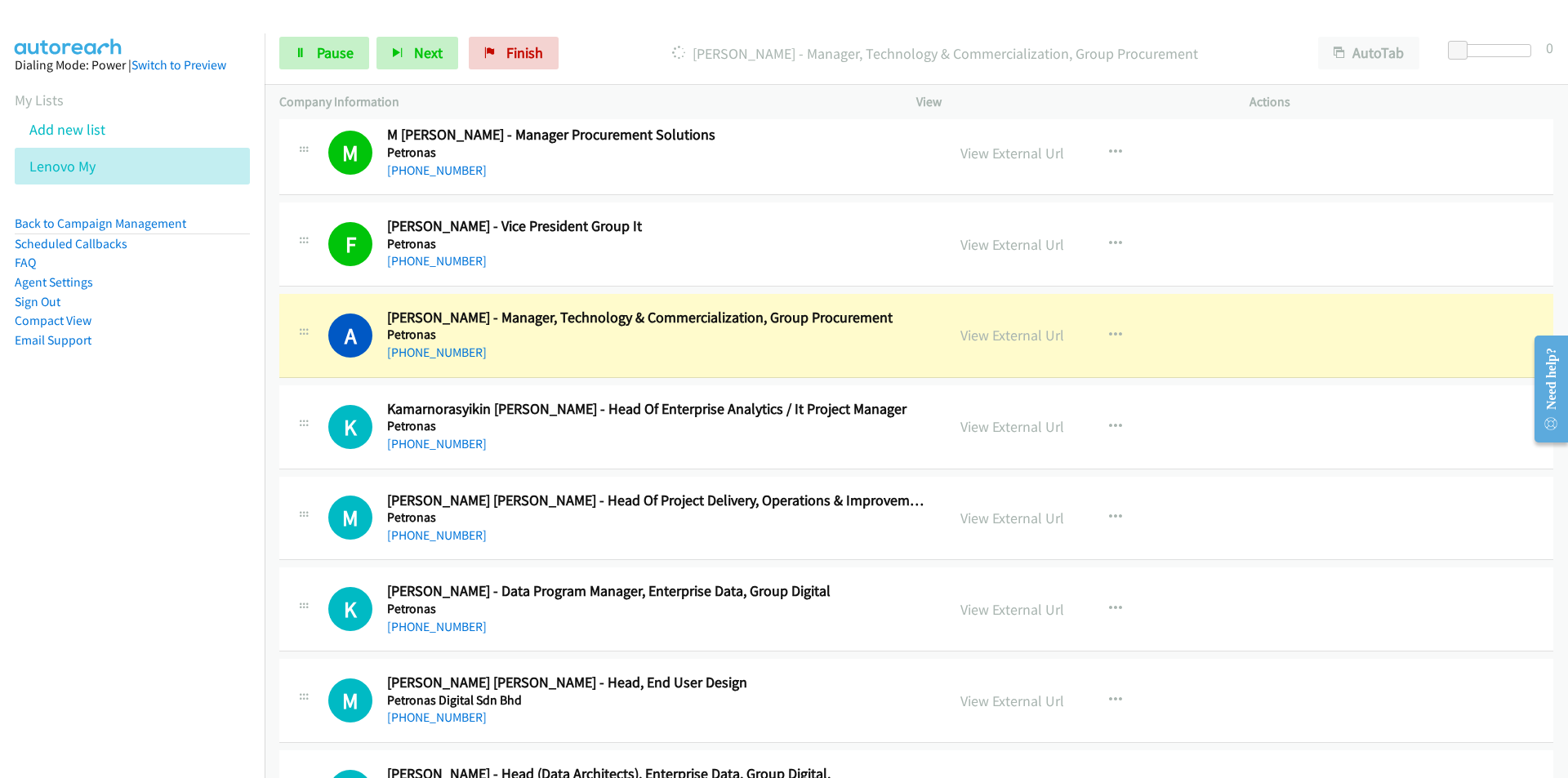
click at [162, 642] on nav "Dialing Mode: Power | Switch to Preview My Lists Add new list Lenovo My Back to…" at bounding box center [132, 422] width 265 height 778
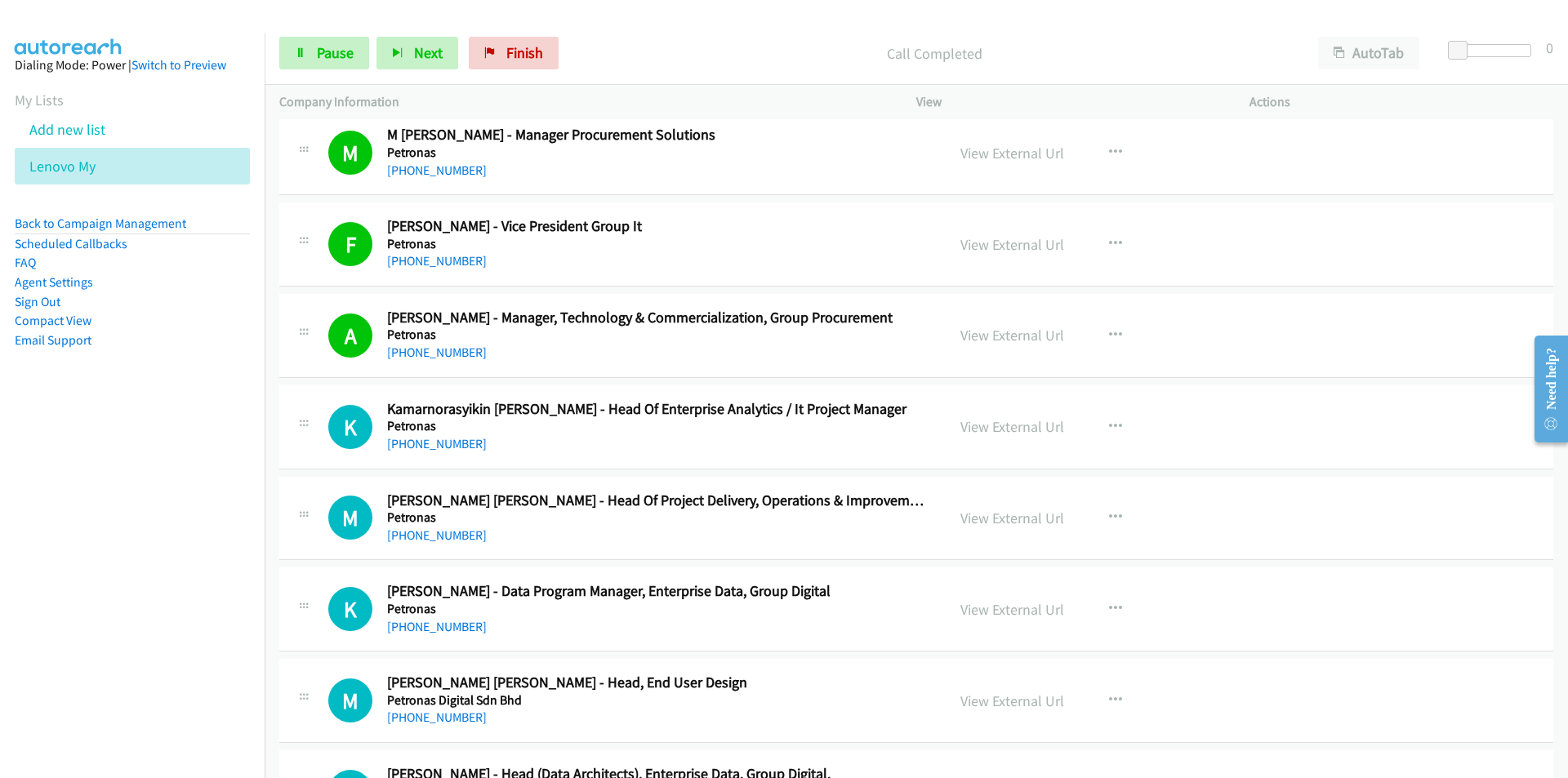
drag, startPoint x: 199, startPoint y: 477, endPoint x: 221, endPoint y: 480, distance: 22.2
click at [199, 477] on nav "Dialing Mode: Power | Switch to Preview My Lists Add new list Lenovo My Back to…" at bounding box center [132, 422] width 265 height 778
drag, startPoint x: 221, startPoint y: 538, endPoint x: 299, endPoint y: 537, distance: 78.0
click at [222, 538] on nav "Dialing Mode: Power | Switch to Preview My Lists Add new list Lenovo My Back to…" at bounding box center [132, 422] width 265 height 778
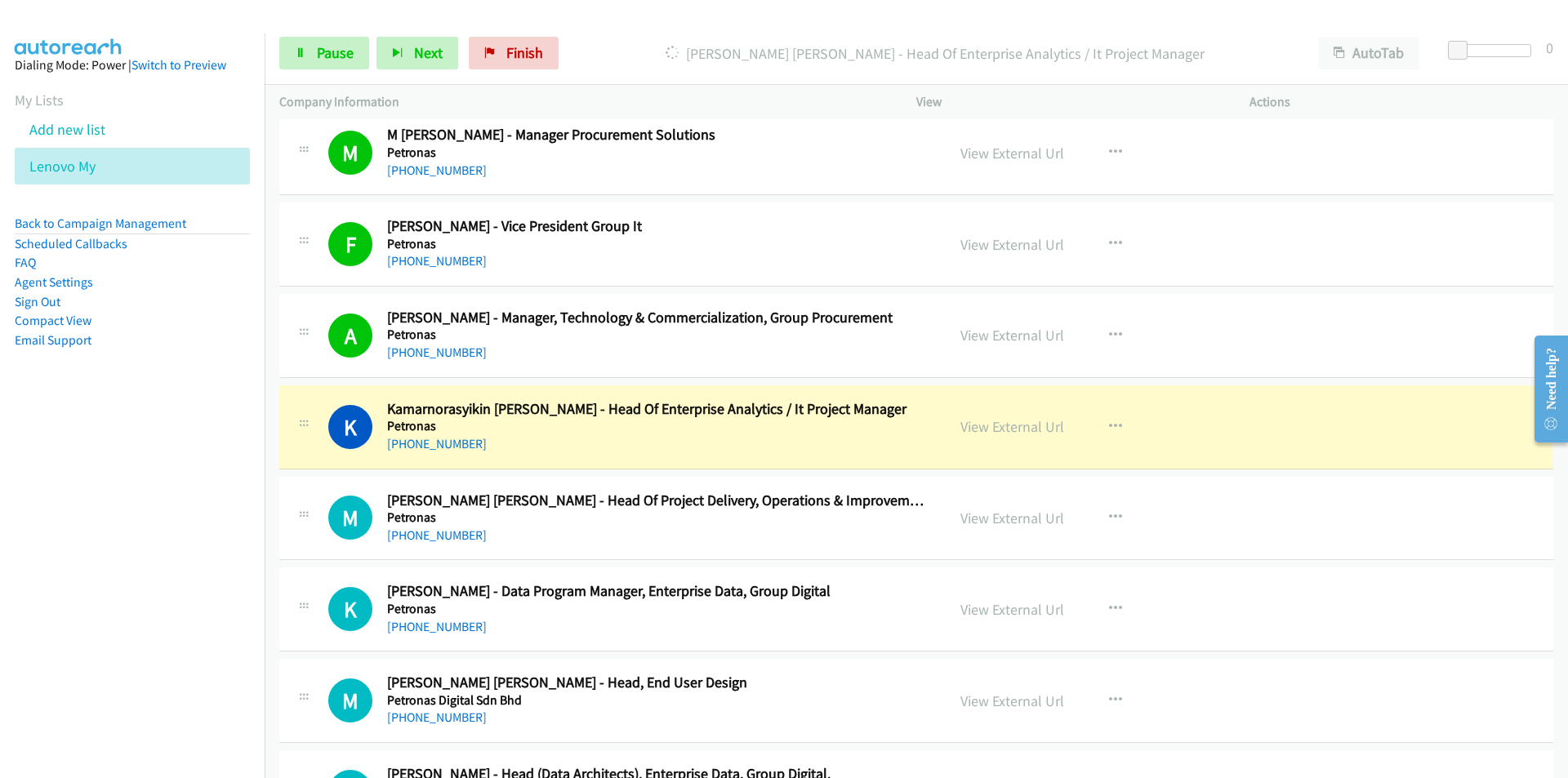
click at [204, 606] on nav "Dialing Mode: Power | Switch to Preview My Lists Add new list Lenovo My Back to…" at bounding box center [132, 422] width 265 height 778
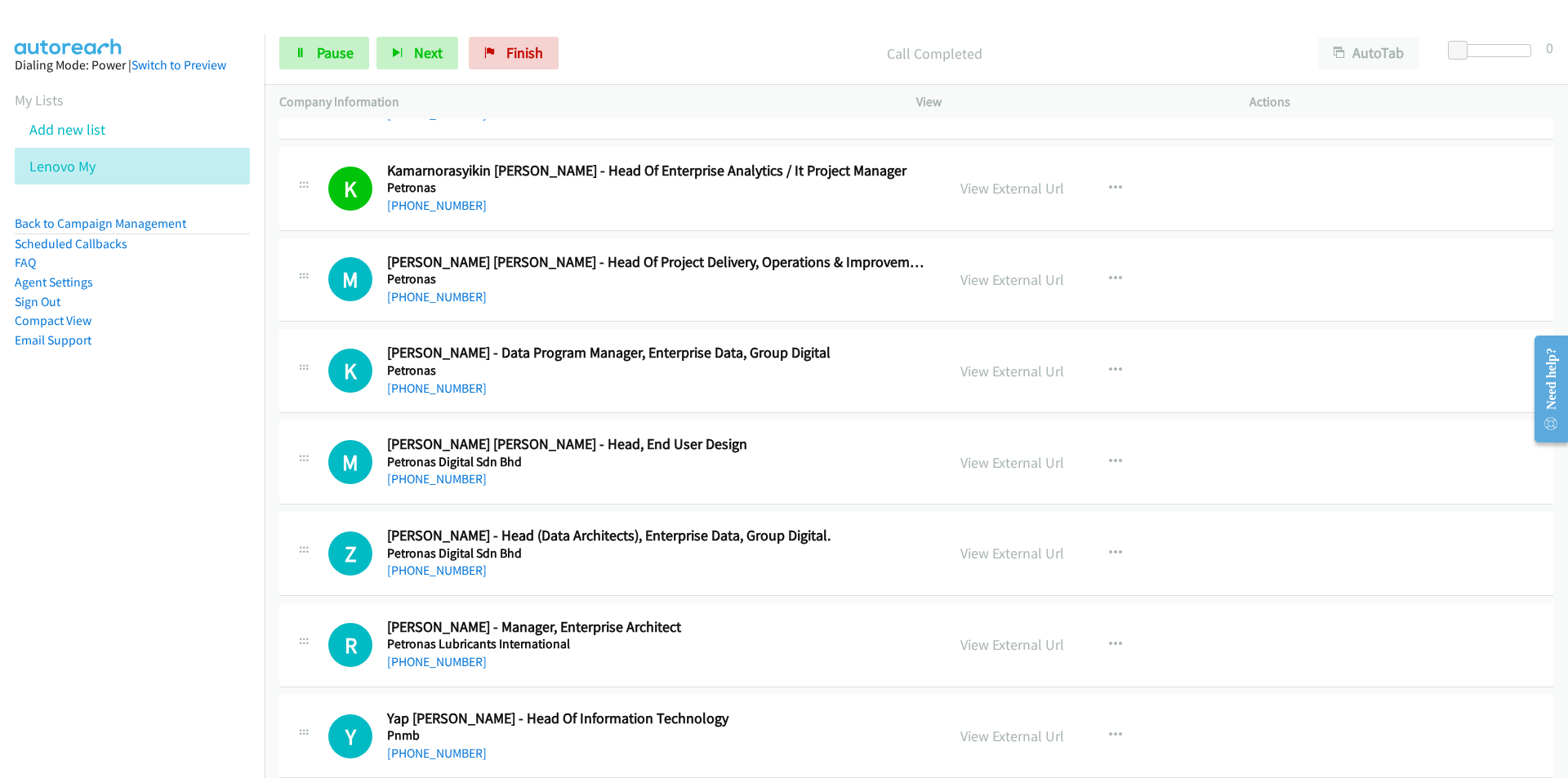
scroll to position [15002, 0]
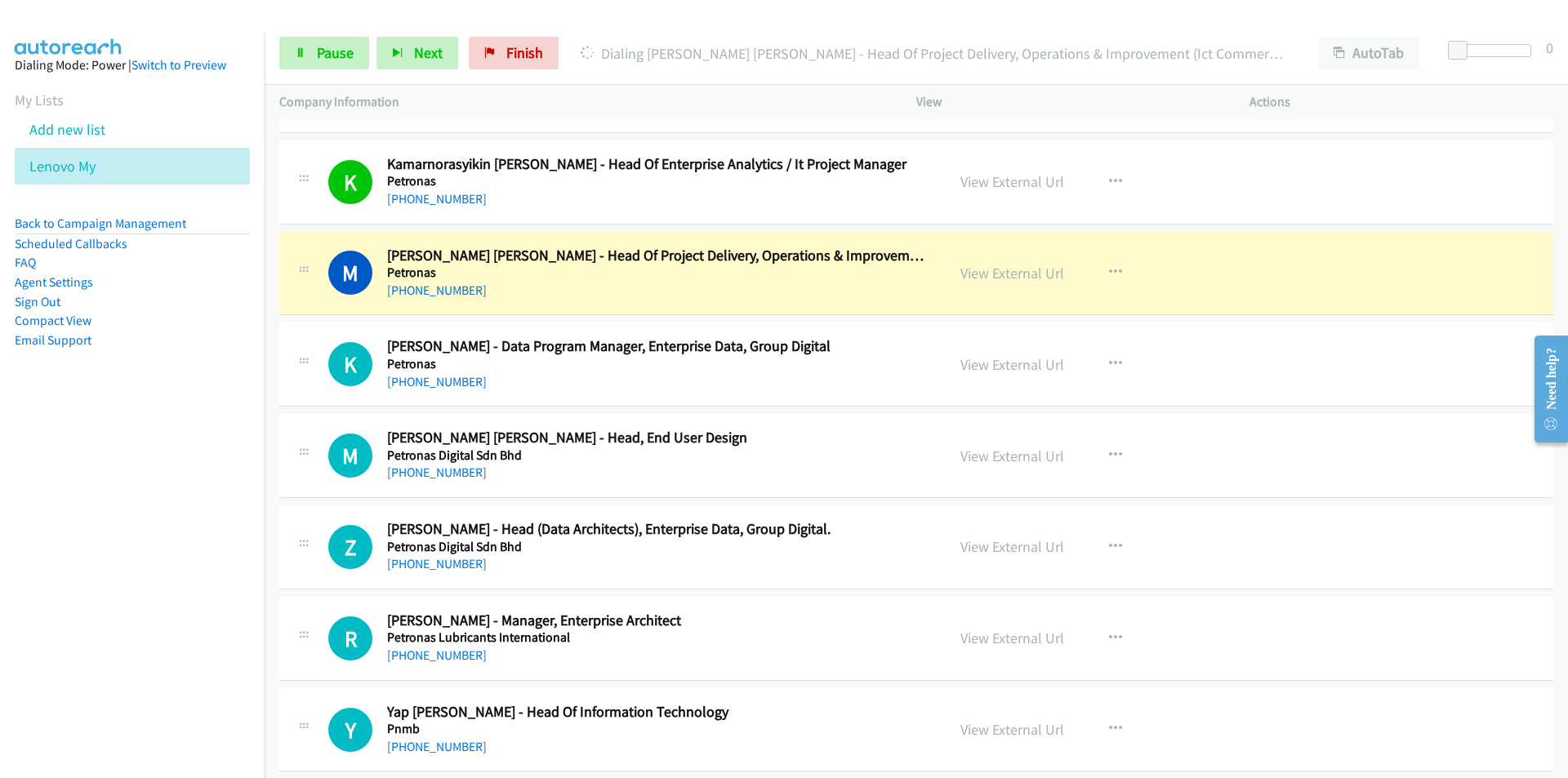
drag, startPoint x: 0, startPoint y: 532, endPoint x: 22, endPoint y: 526, distance: 22.8
click at [0, 532] on nav "Dialing Mode: Power | Switch to Preview My Lists Add new list Lenovo My Back to…" at bounding box center [132, 422] width 265 height 778
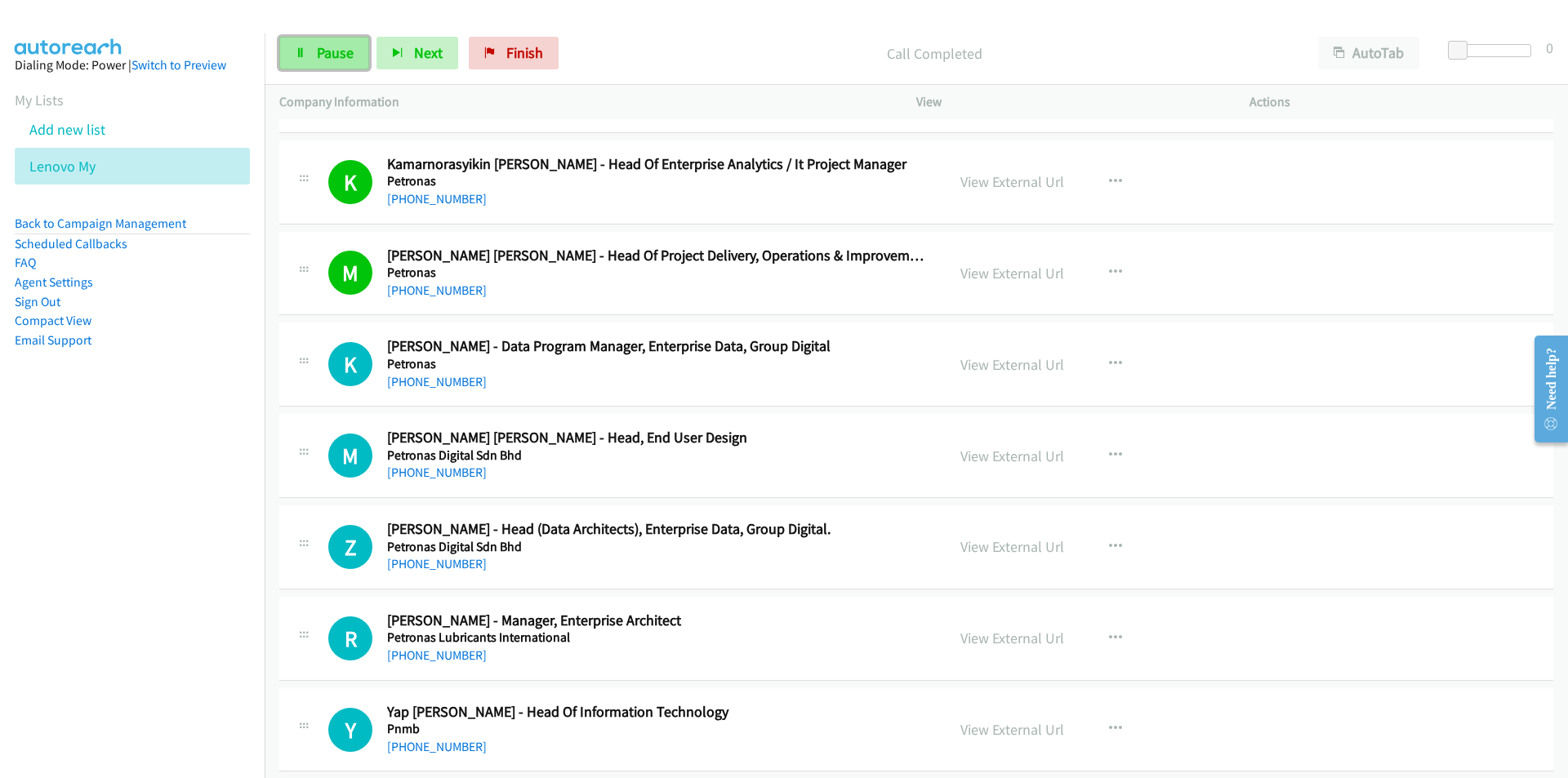
click at [330, 53] on span "Pause" at bounding box center [335, 52] width 37 height 18
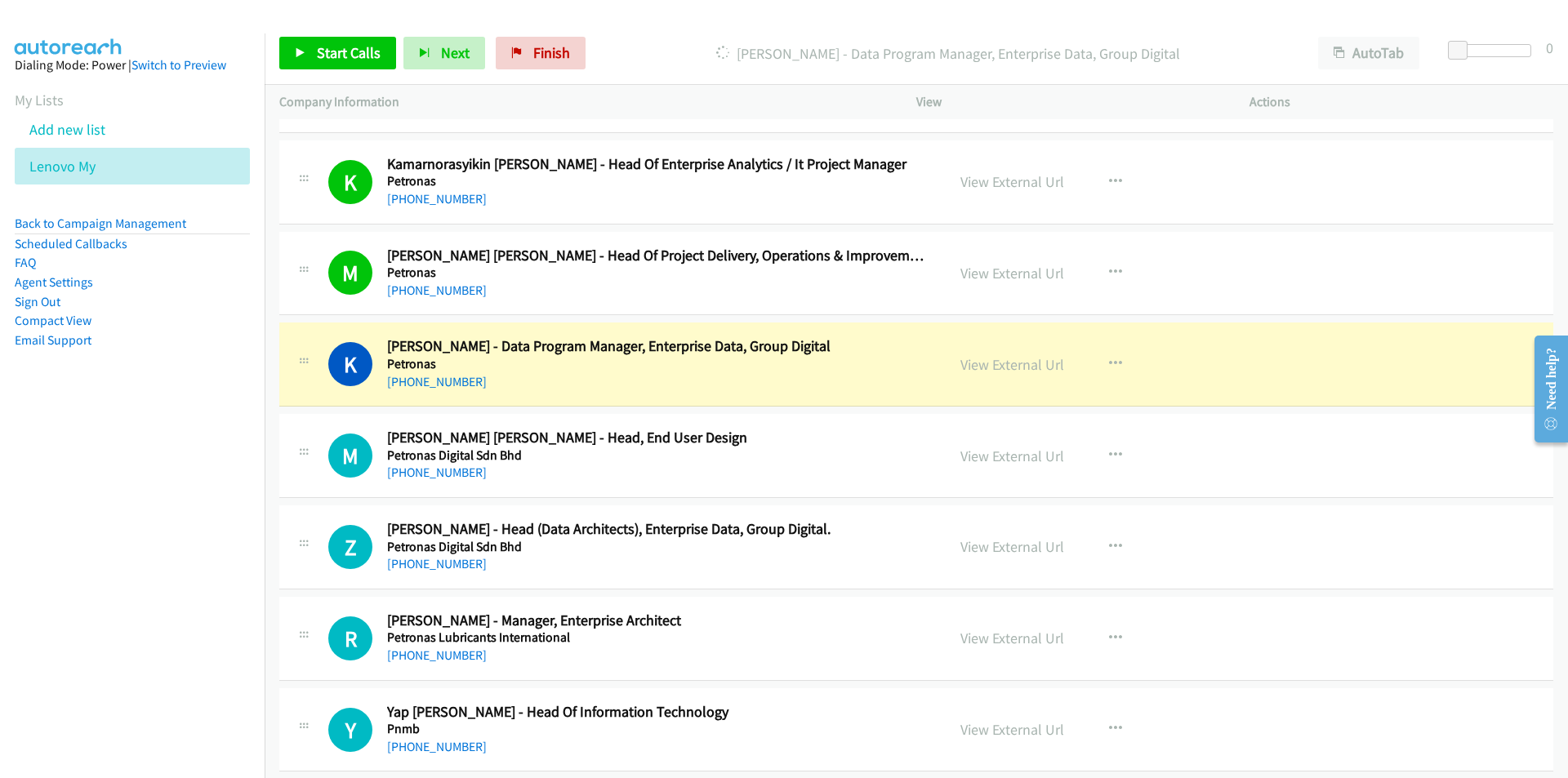
drag, startPoint x: 187, startPoint y: 601, endPoint x: 196, endPoint y: 598, distance: 9.5
click at [187, 601] on nav "Dialing Mode: Power | Switch to Preview My Lists Add new list Lenovo My Back to…" at bounding box center [132, 422] width 265 height 778
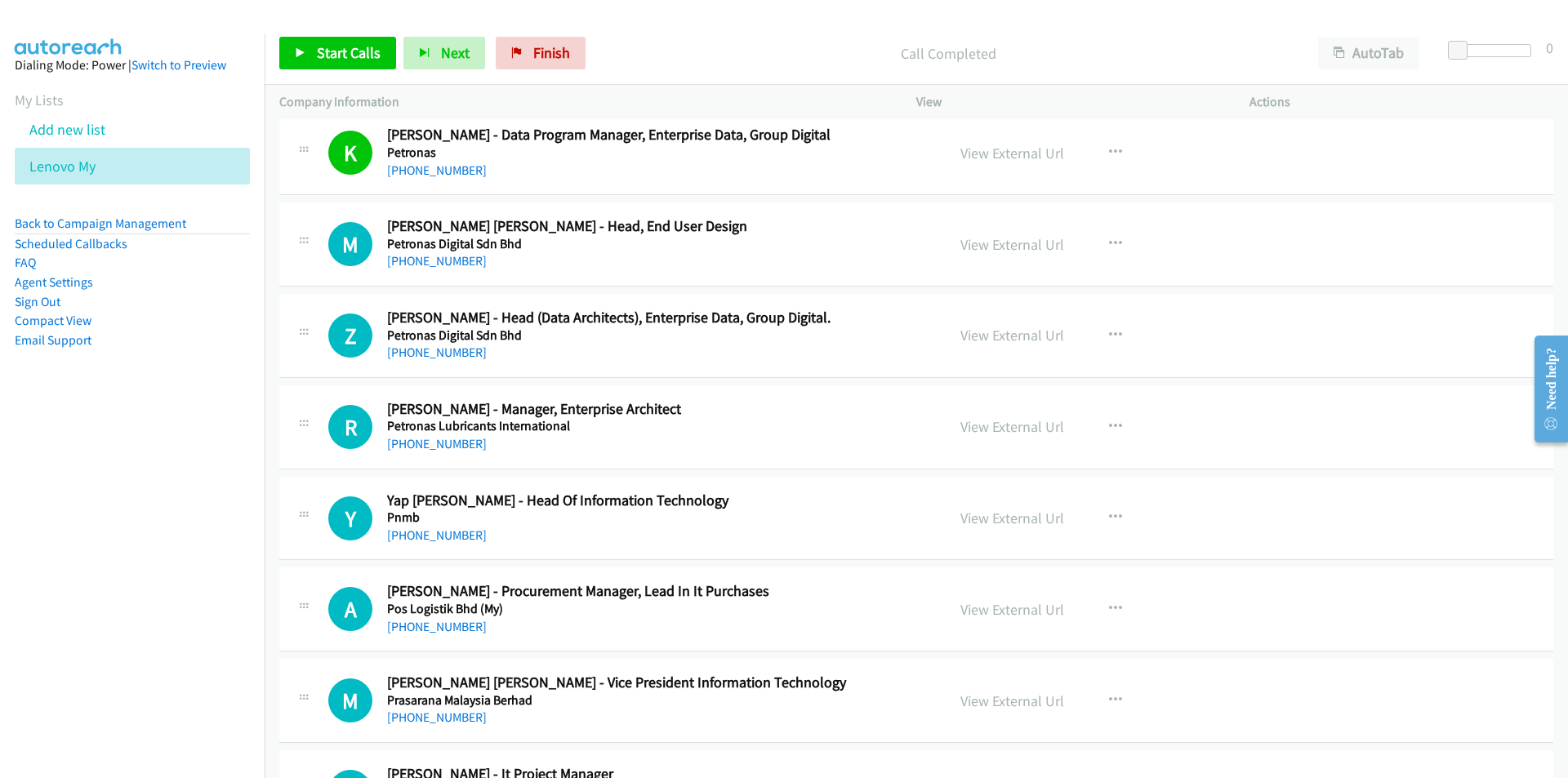
scroll to position [15411, 0]
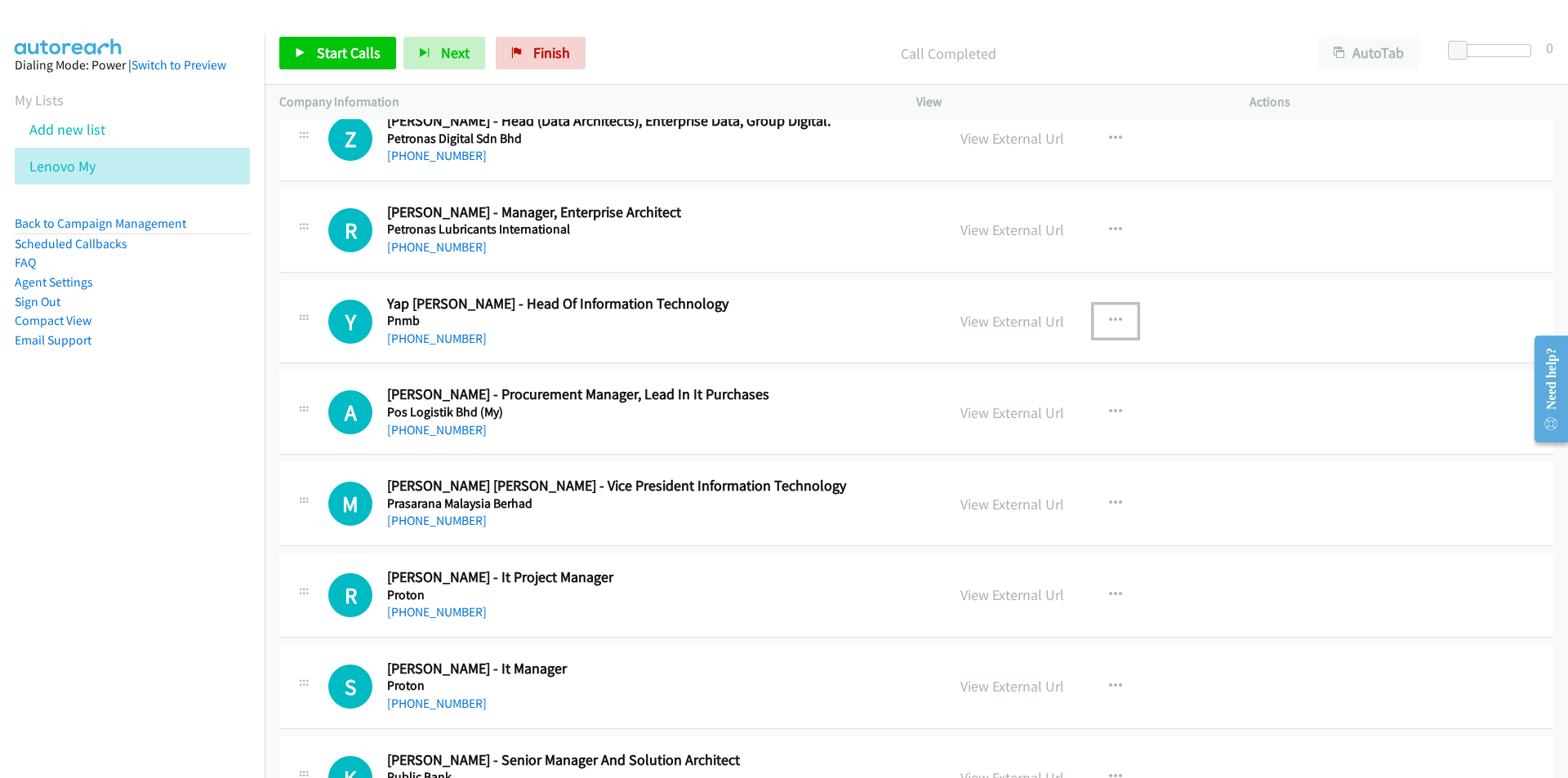
click at [1118, 321] on button "button" at bounding box center [1115, 321] width 44 height 33
click at [1032, 425] on link "Start Calls Here" at bounding box center [1028, 428] width 217 height 33
click at [366, 49] on span "Start Calls" at bounding box center [348, 52] width 64 height 18
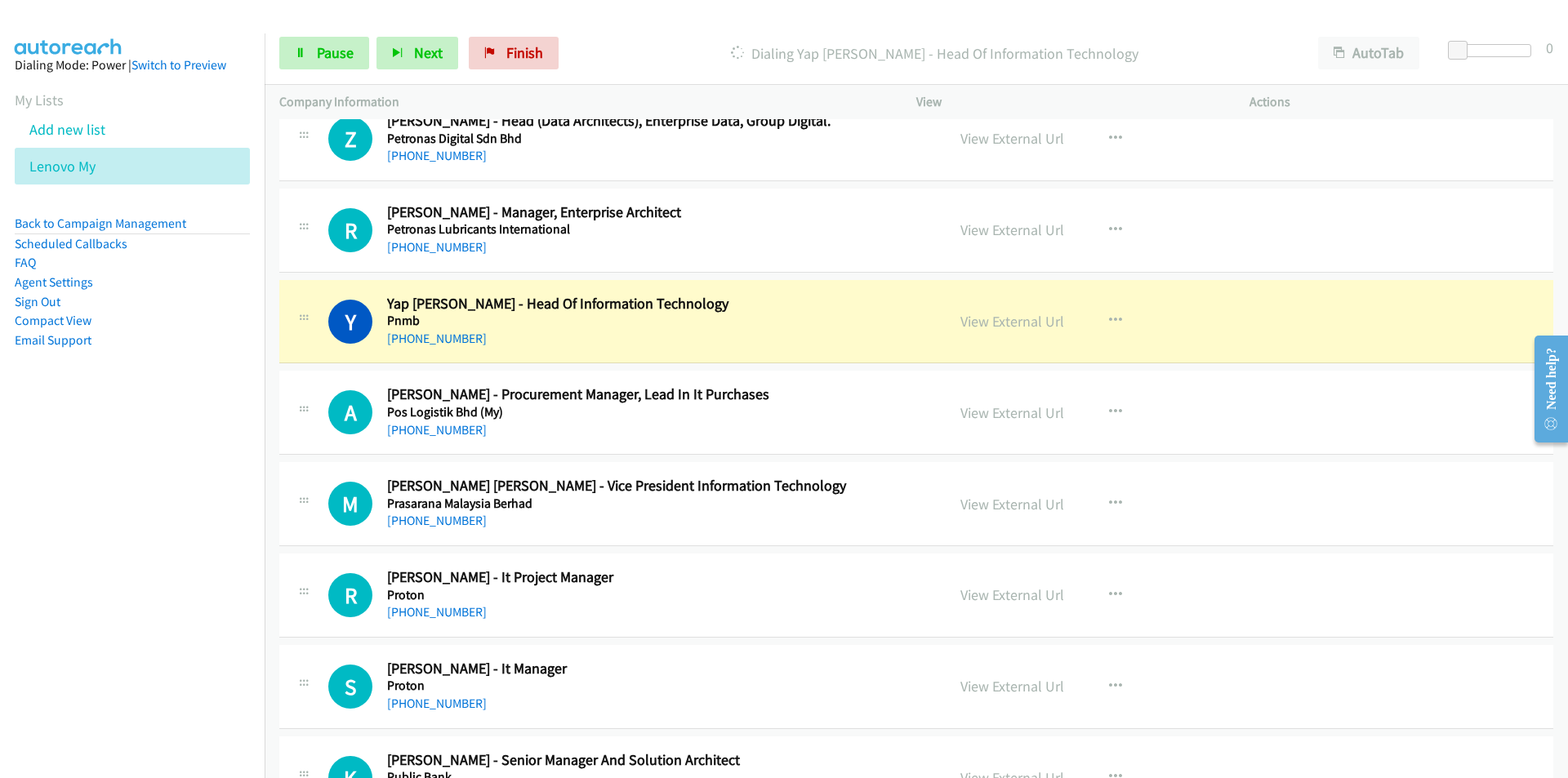
click at [176, 495] on nav "Dialing Mode: Power | Switch to Preview My Lists Add new list Lenovo My Back to…" at bounding box center [132, 422] width 265 height 778
drag, startPoint x: 74, startPoint y: 564, endPoint x: 487, endPoint y: 445, distance: 429.8
click at [75, 563] on nav "Dialing Mode: Power | Switch to Preview My Lists Add new list Lenovo My Back to…" at bounding box center [132, 422] width 265 height 778
click at [1010, 326] on link "View External Url" at bounding box center [1012, 320] width 104 height 18
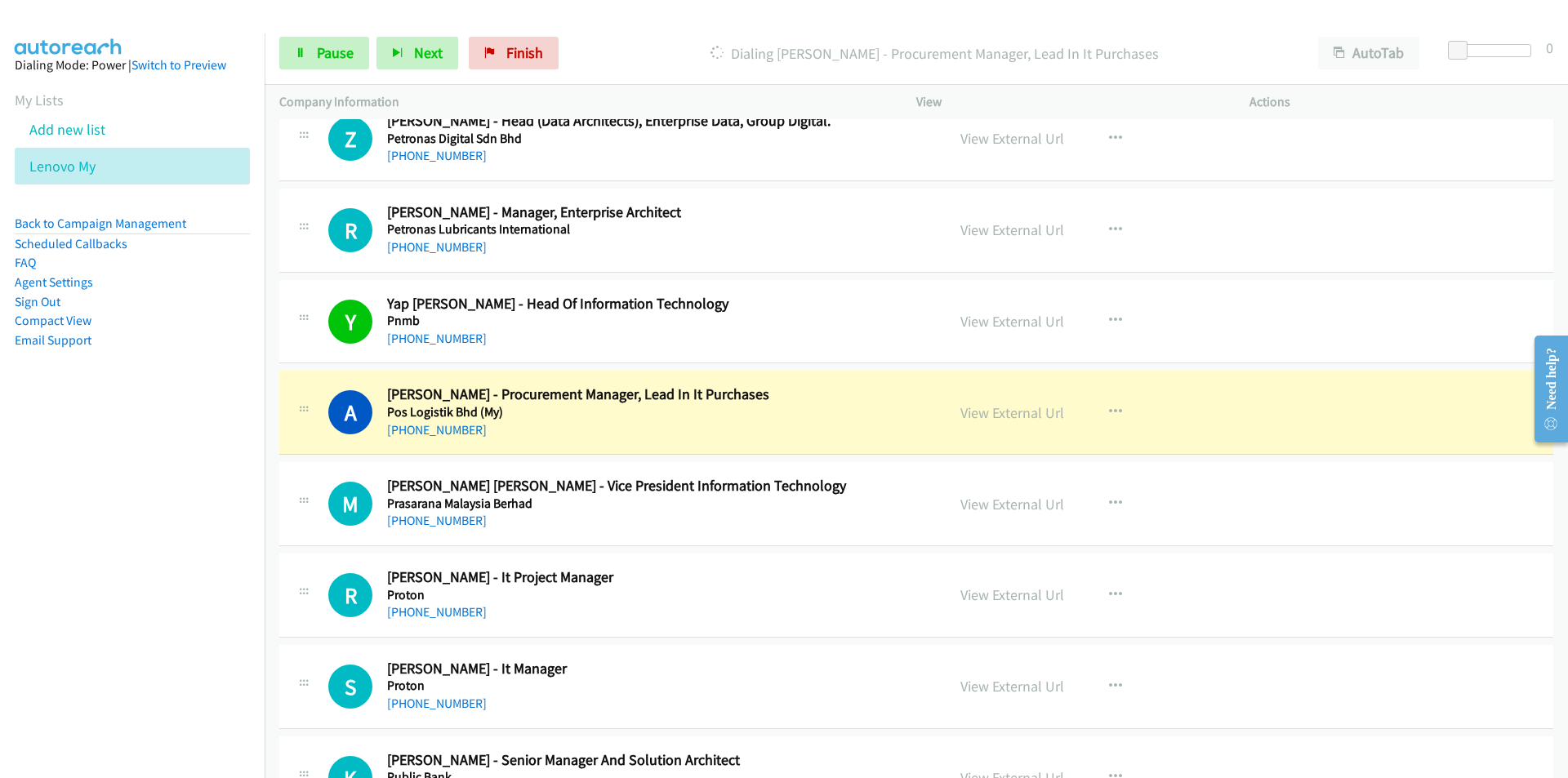
click at [117, 501] on nav "Dialing Mode: Power | Switch to Preview My Lists Add new list Lenovo My Back to…" at bounding box center [132, 422] width 265 height 778
click at [148, 584] on nav "Dialing Mode: Power | Switch to Preview My Lists Add new list Lenovo My Back to…" at bounding box center [132, 422] width 265 height 778
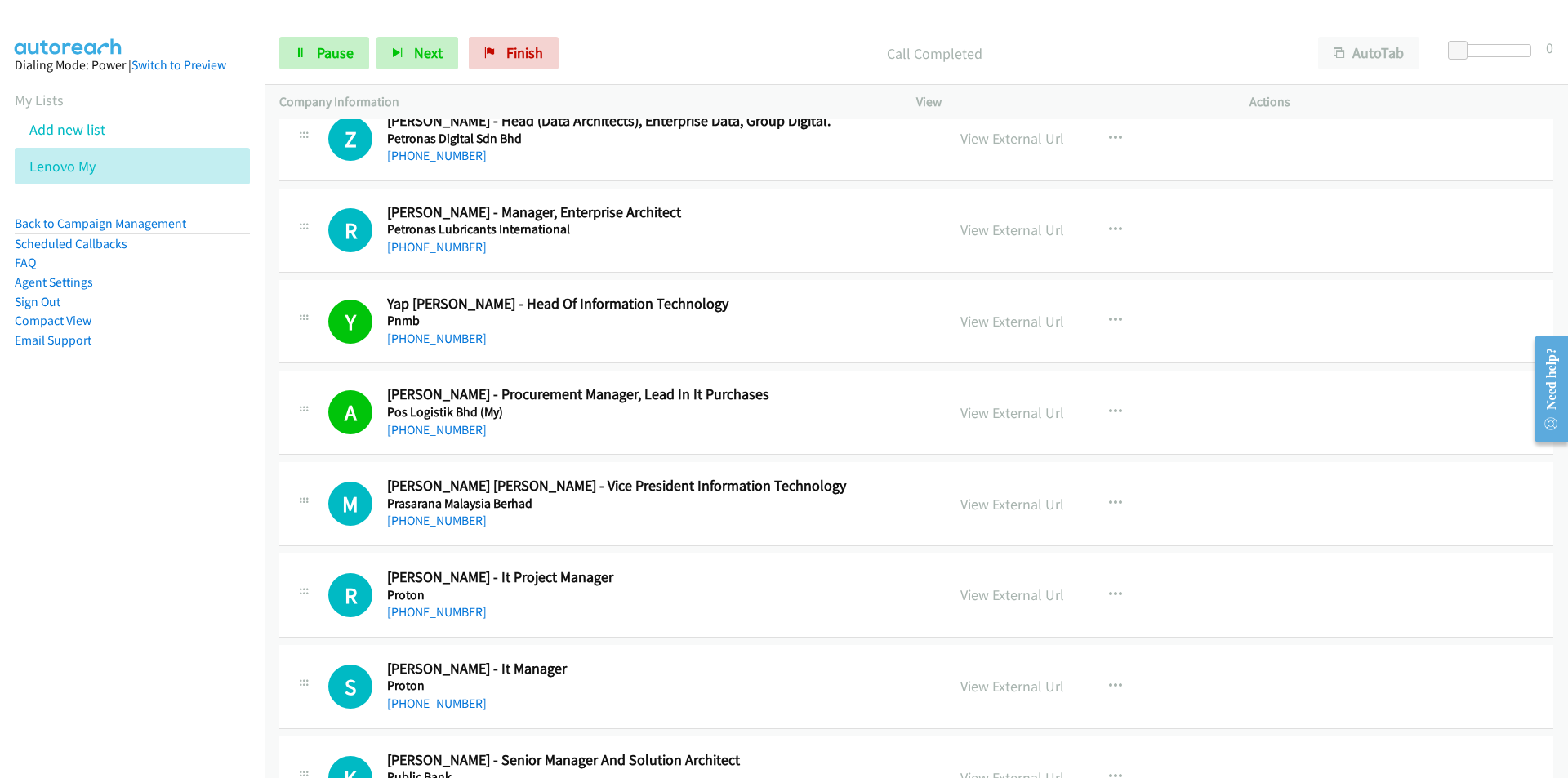
click at [160, 607] on nav "Dialing Mode: Power | Switch to Preview My Lists Add new list Lenovo My Back to…" at bounding box center [132, 422] width 265 height 778
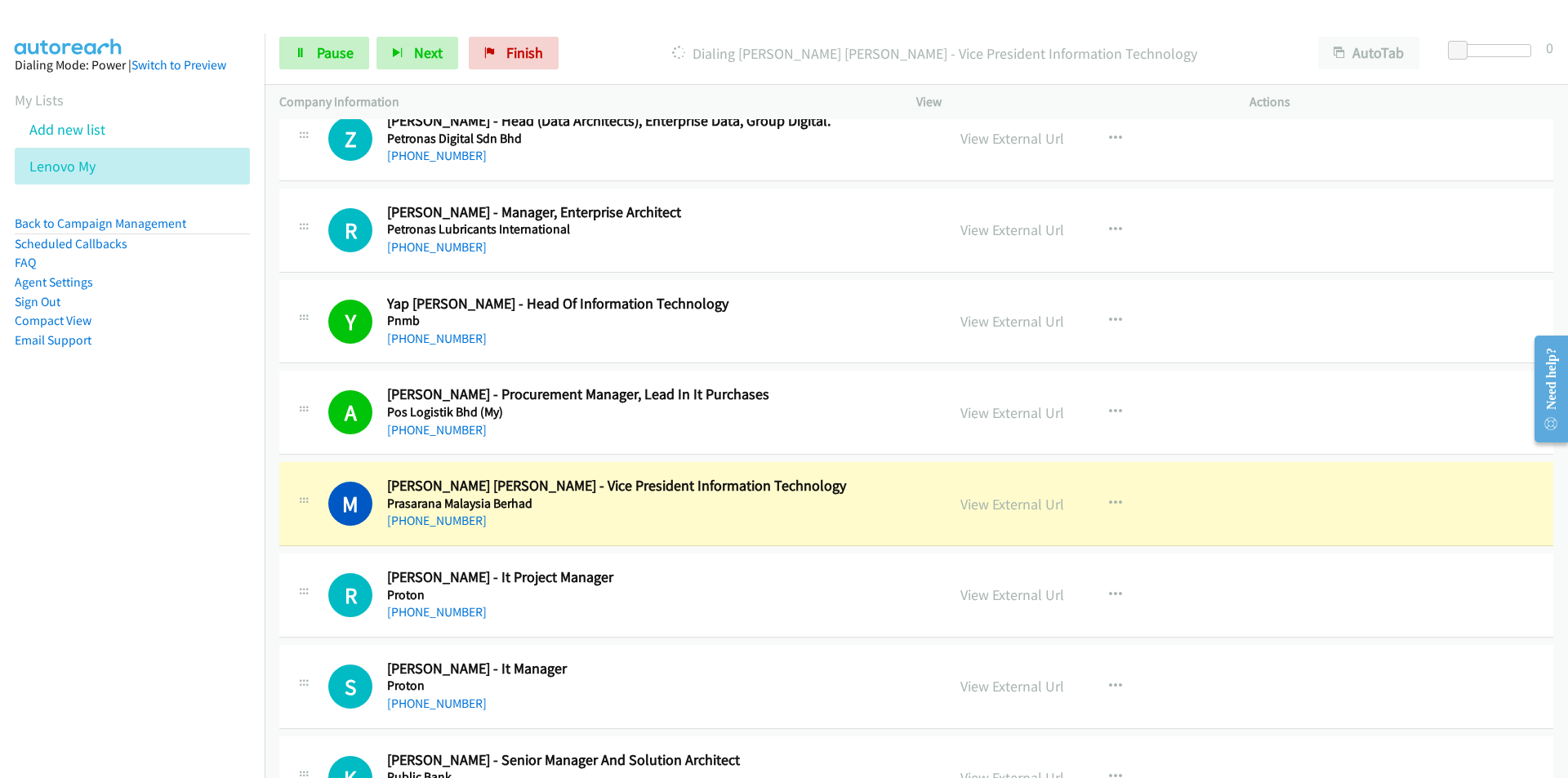
click at [147, 666] on nav "Dialing Mode: Power | Switch to Preview My Lists Add new list Lenovo My Back to…" at bounding box center [132, 422] width 265 height 778
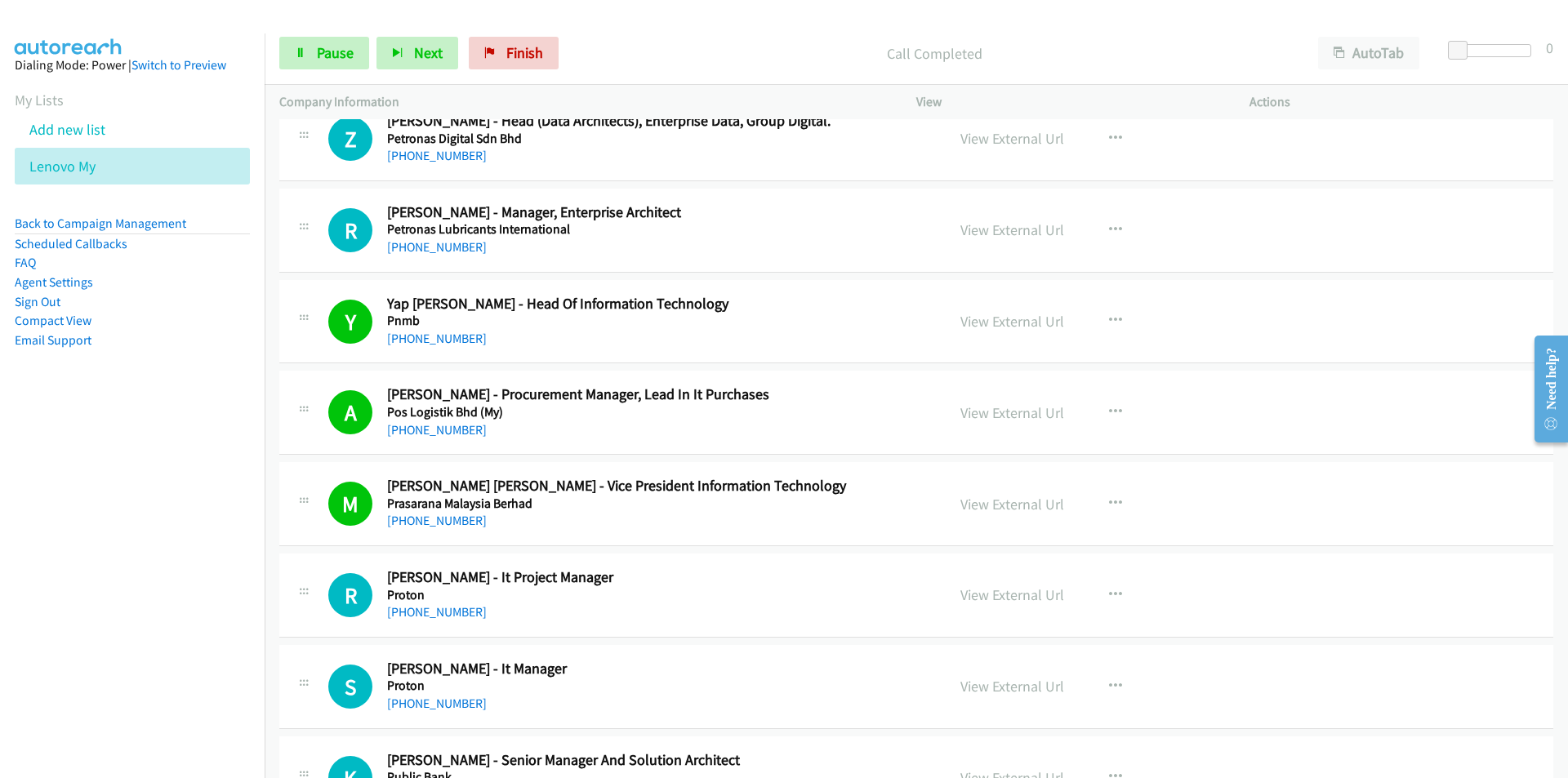
click at [178, 574] on nav "Dialing Mode: Power | Switch to Preview My Lists Add new list Lenovo My Back to…" at bounding box center [132, 422] width 265 height 778
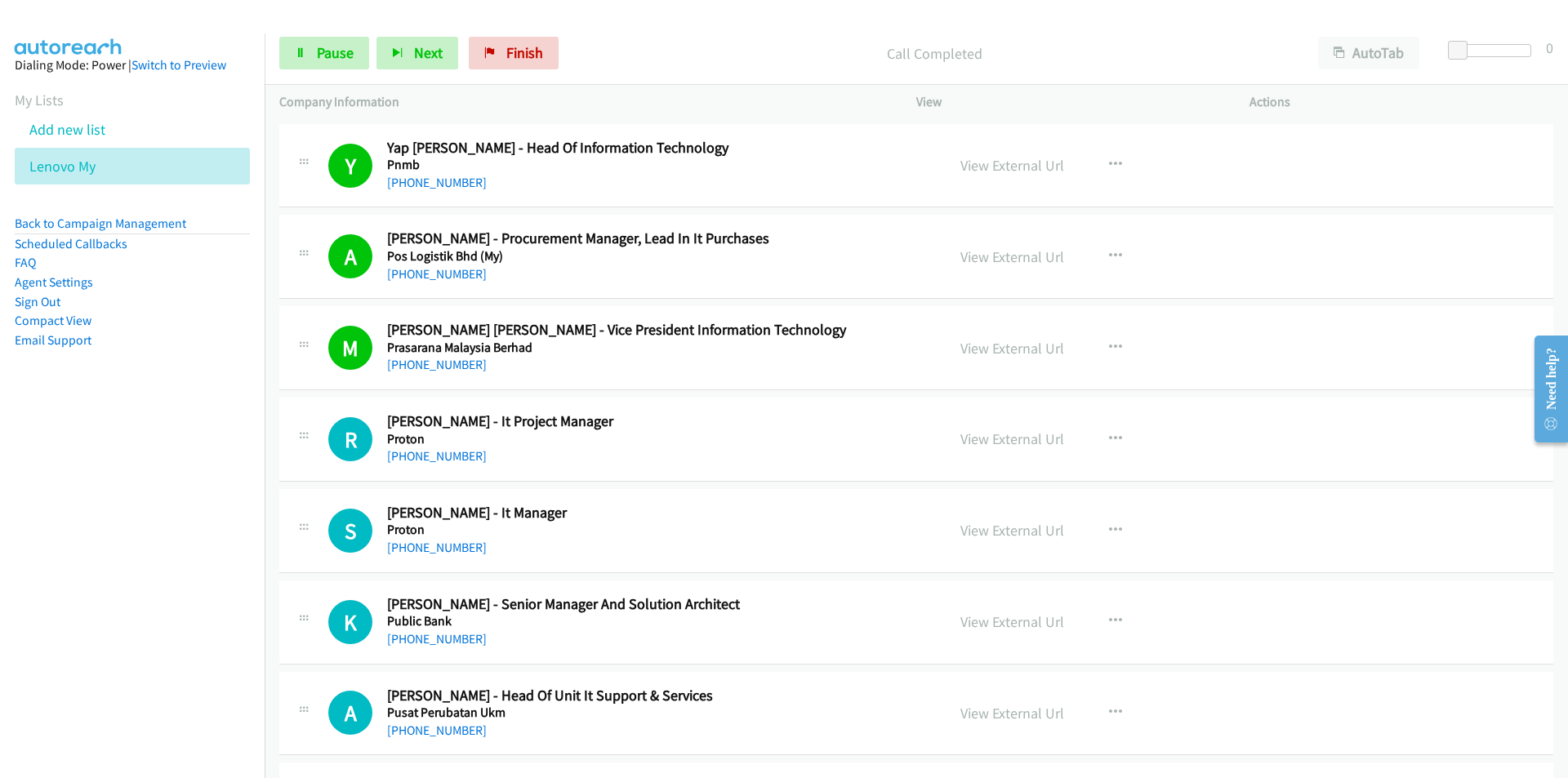
scroll to position [15574, 0]
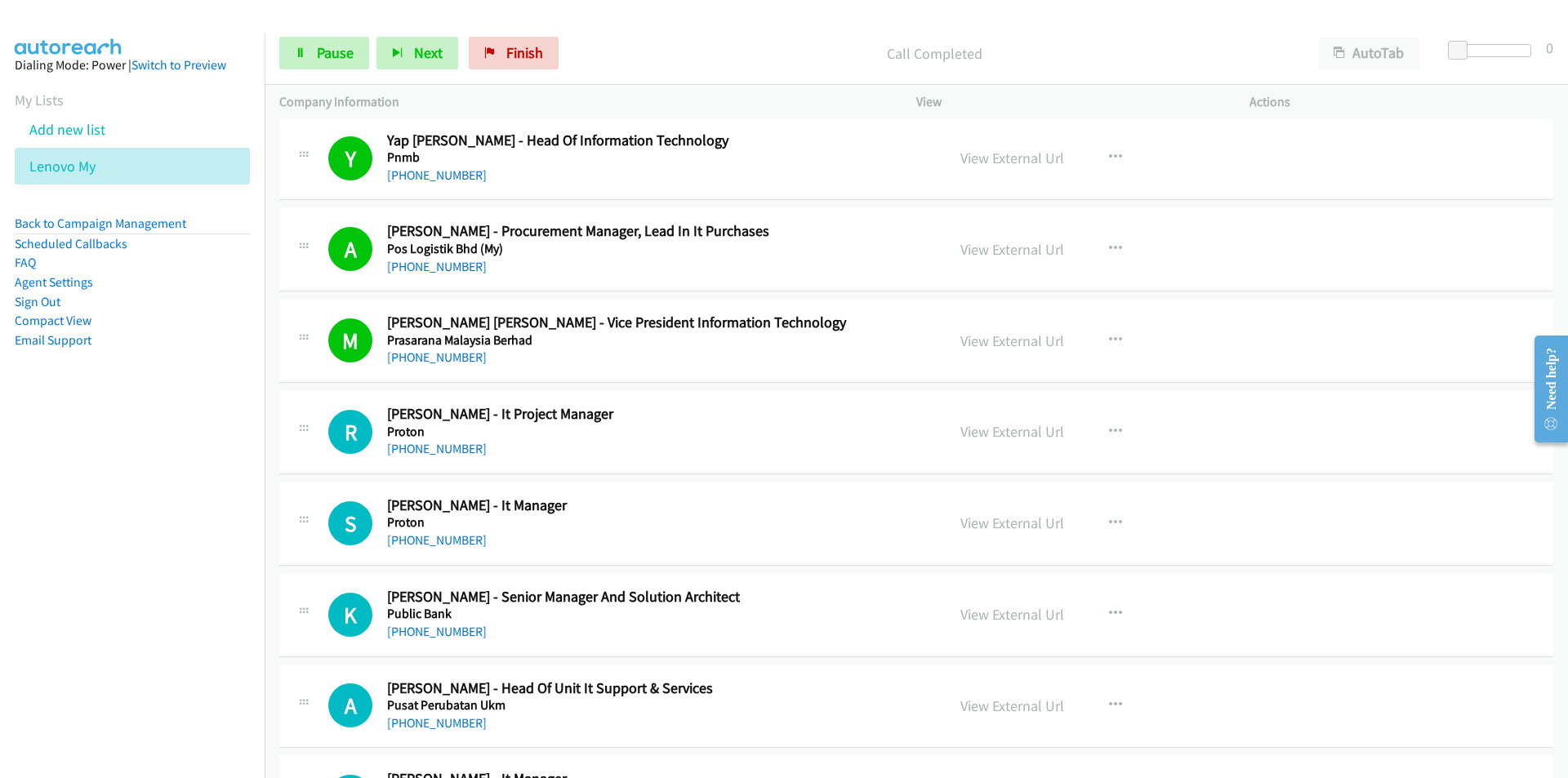
click at [106, 577] on nav "Dialing Mode: Power | Switch to Preview My Lists Add new list Lenovo My Back to…" at bounding box center [132, 422] width 265 height 778
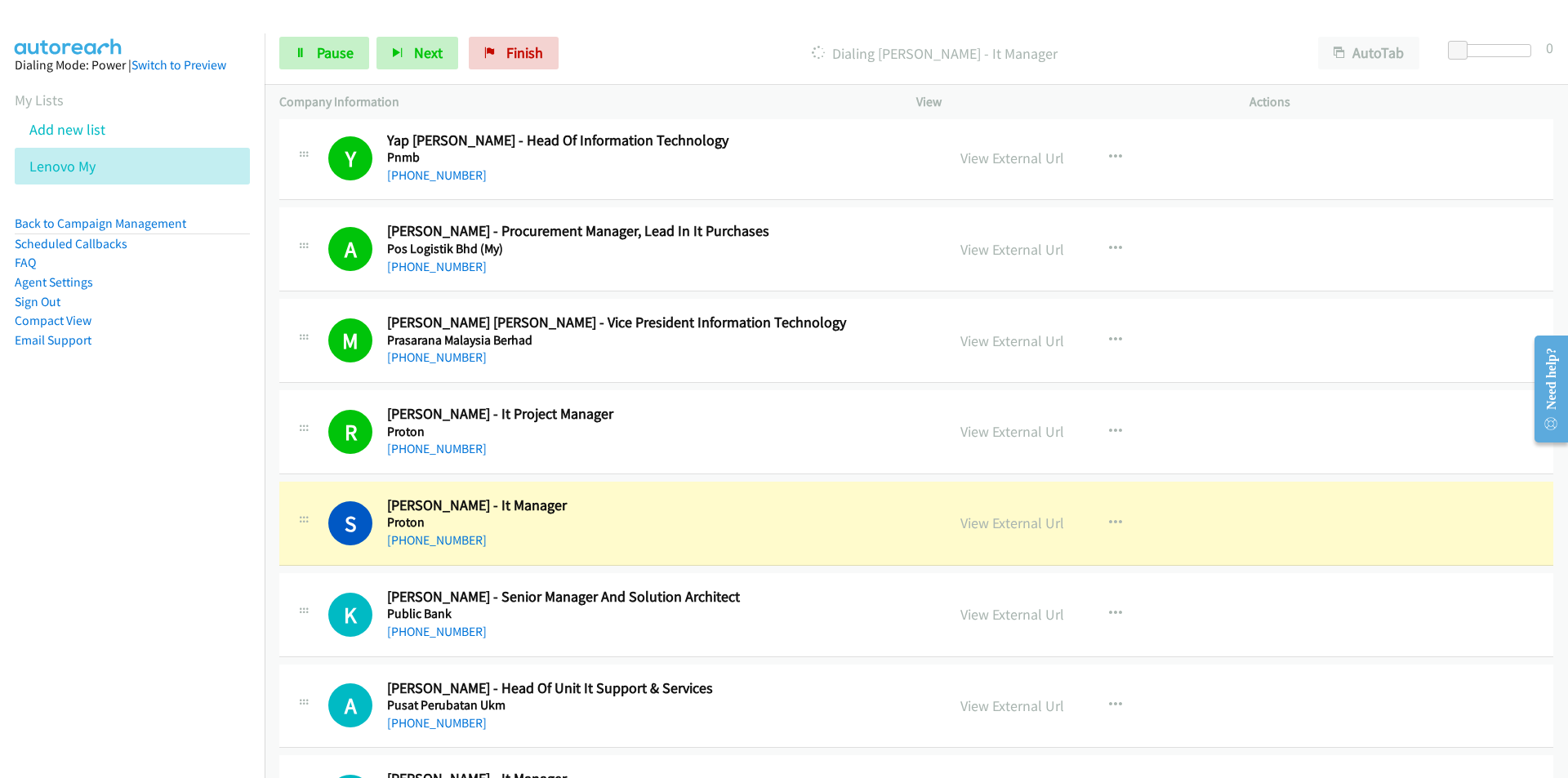
click at [140, 536] on nav "Dialing Mode: Power | Switch to Preview My Lists Add new list Lenovo My Back to…" at bounding box center [132, 422] width 265 height 778
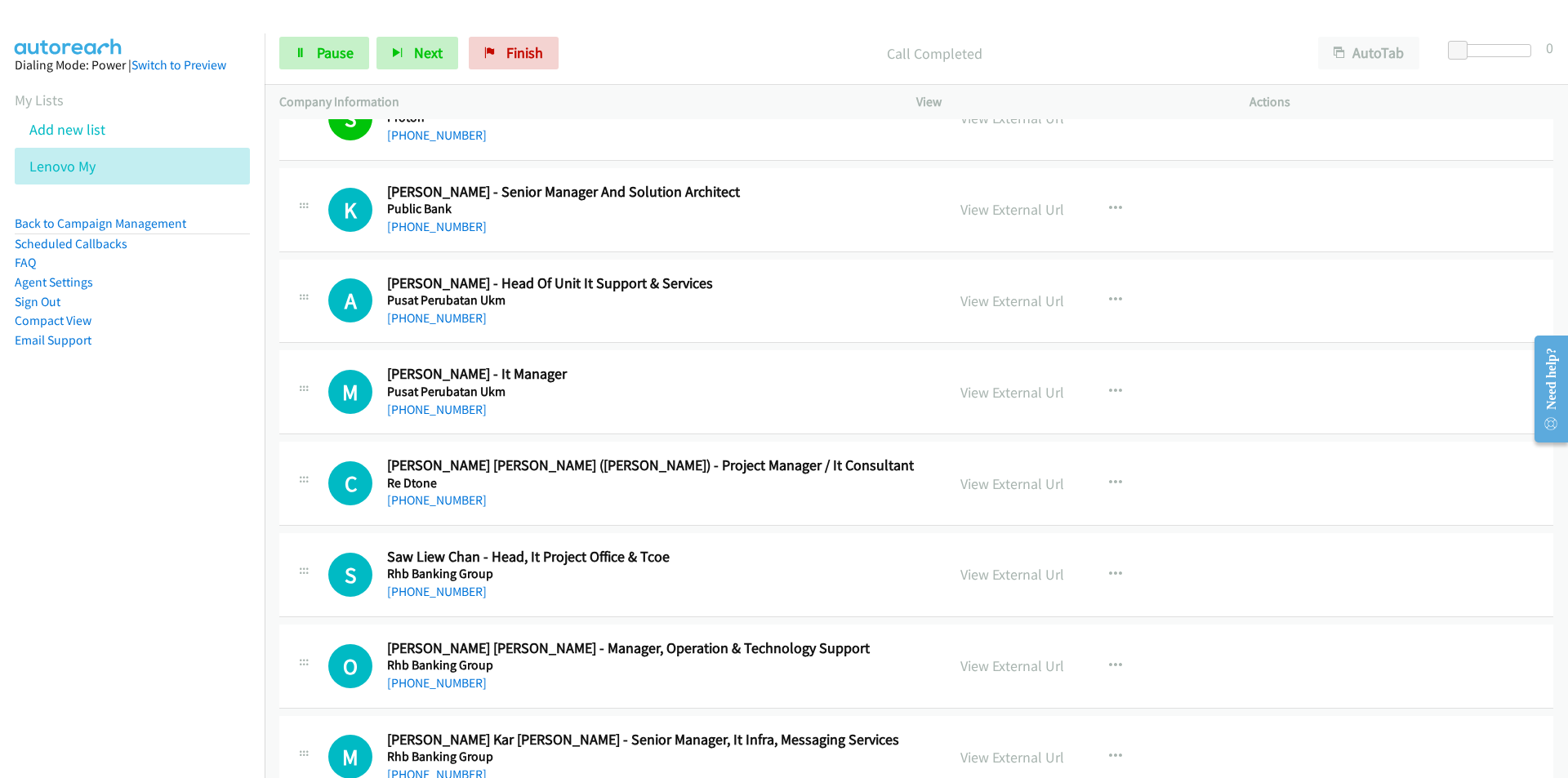
scroll to position [15982, 0]
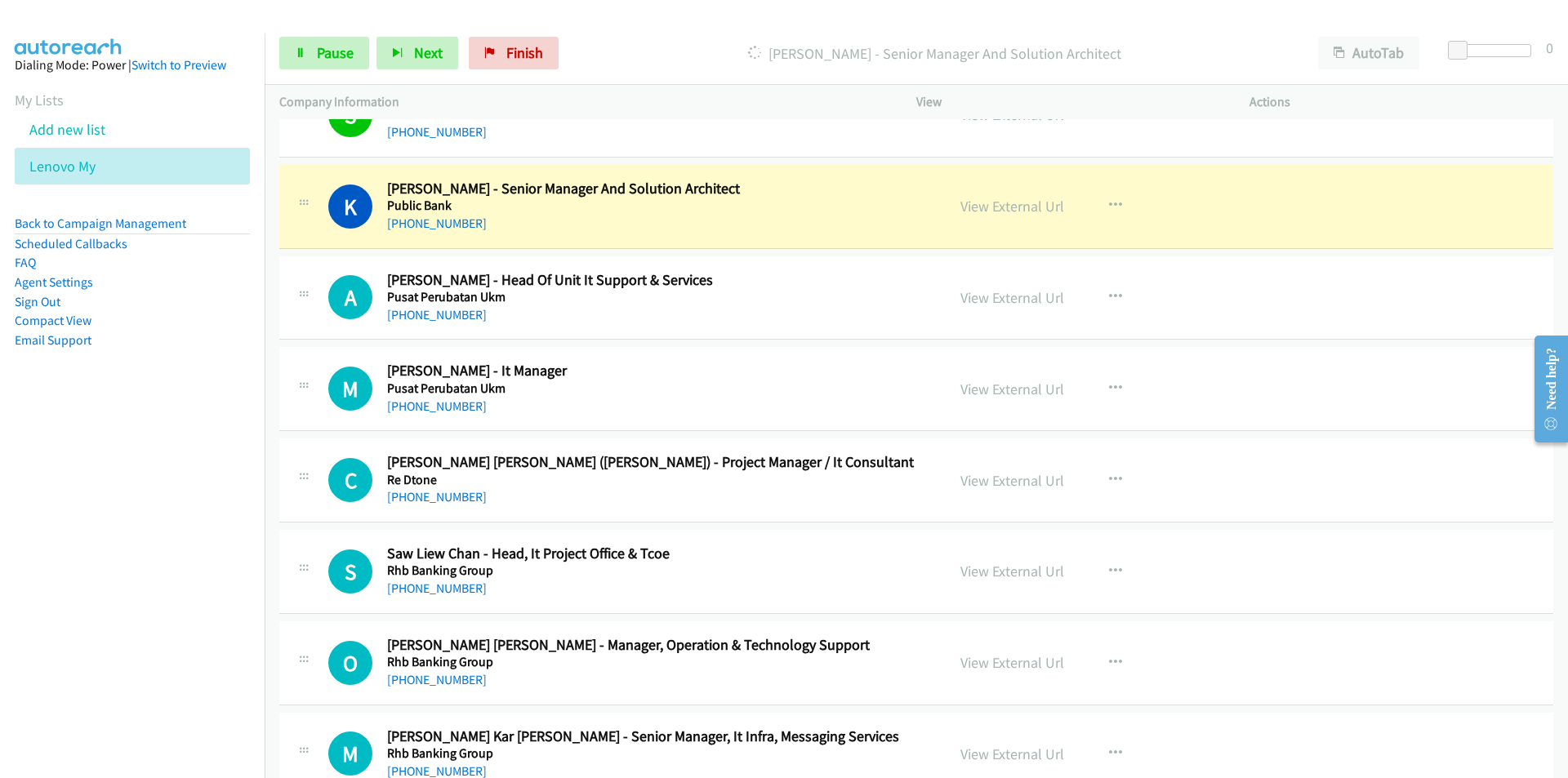
click at [126, 418] on aside "Dialing Mode: Power | Switch to Preview My Lists Add new list Lenovo My Back to…" at bounding box center [132, 228] width 265 height 390
click at [1005, 200] on link "View External Url" at bounding box center [1012, 206] width 104 height 18
click at [171, 505] on nav "Dialing Mode: Power | Switch to Preview My Lists Add new list Lenovo My Back to…" at bounding box center [132, 422] width 265 height 778
click at [1003, 202] on link "View External Url" at bounding box center [1012, 206] width 104 height 18
click at [115, 551] on nav "Dialing Mode: Power | Switch to Preview My Lists Add new list Lenovo My Back to…" at bounding box center [132, 422] width 265 height 778
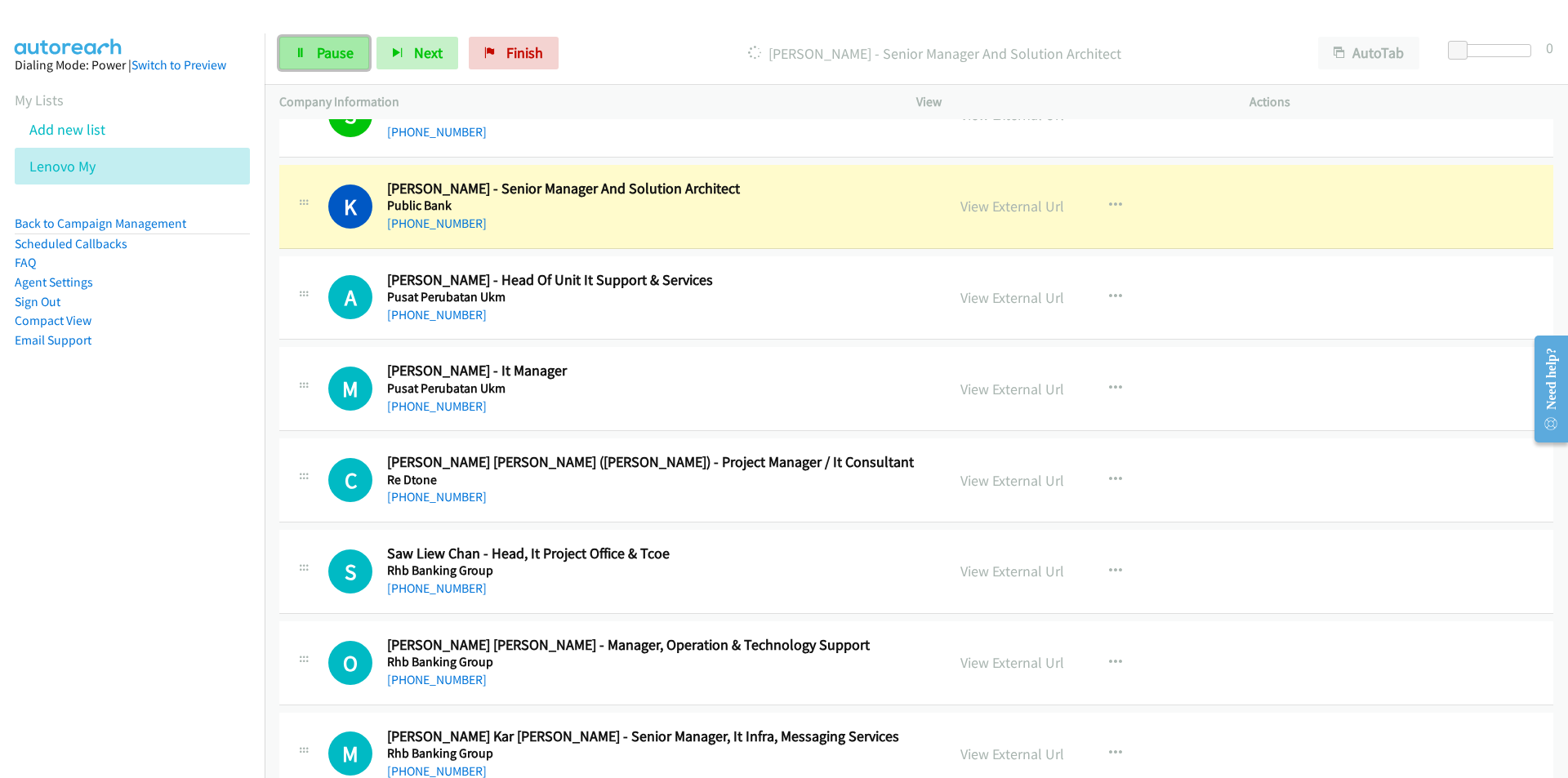
click at [285, 58] on link "Pause" at bounding box center [324, 53] width 90 height 33
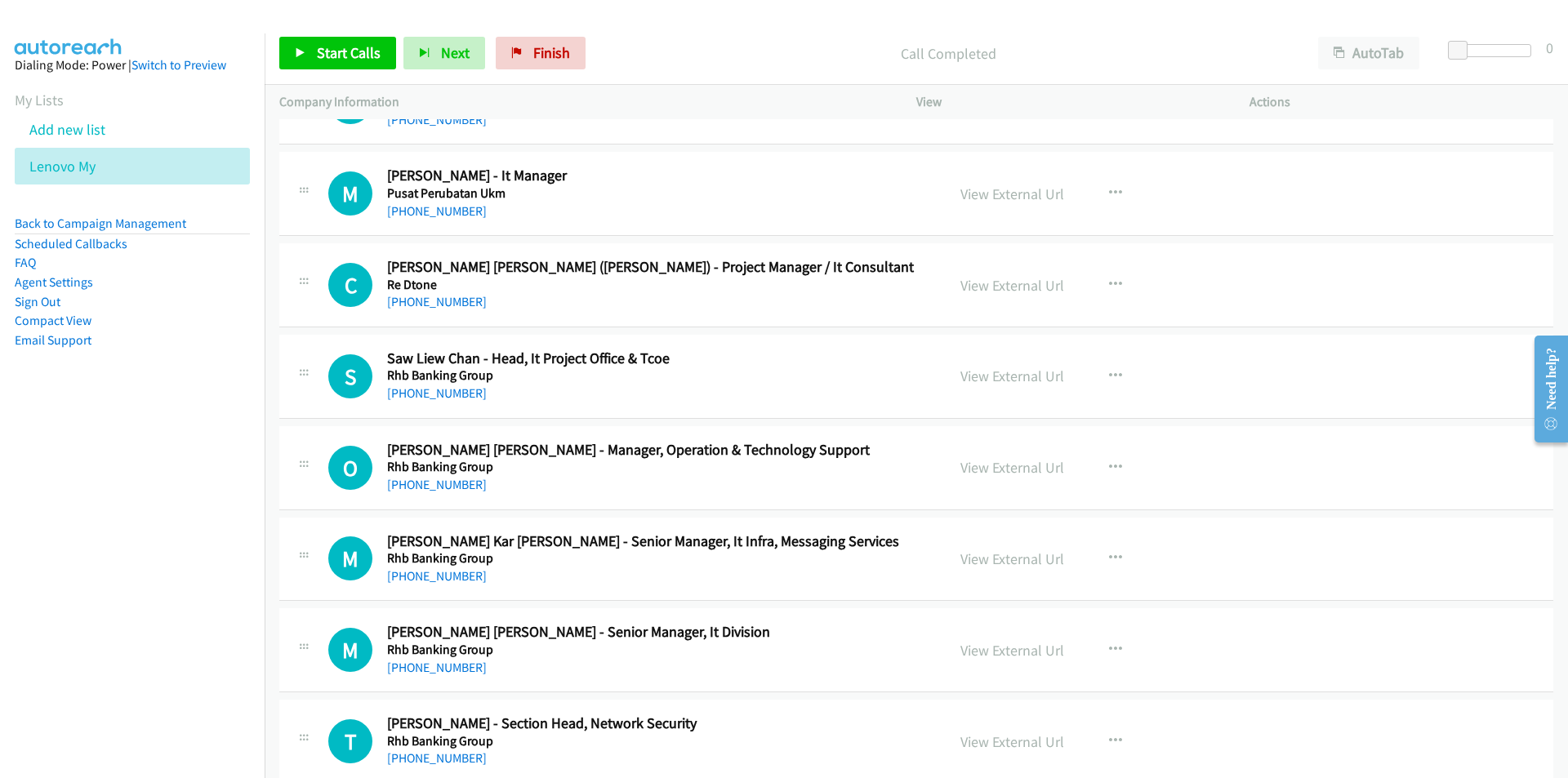
scroll to position [15819, 0]
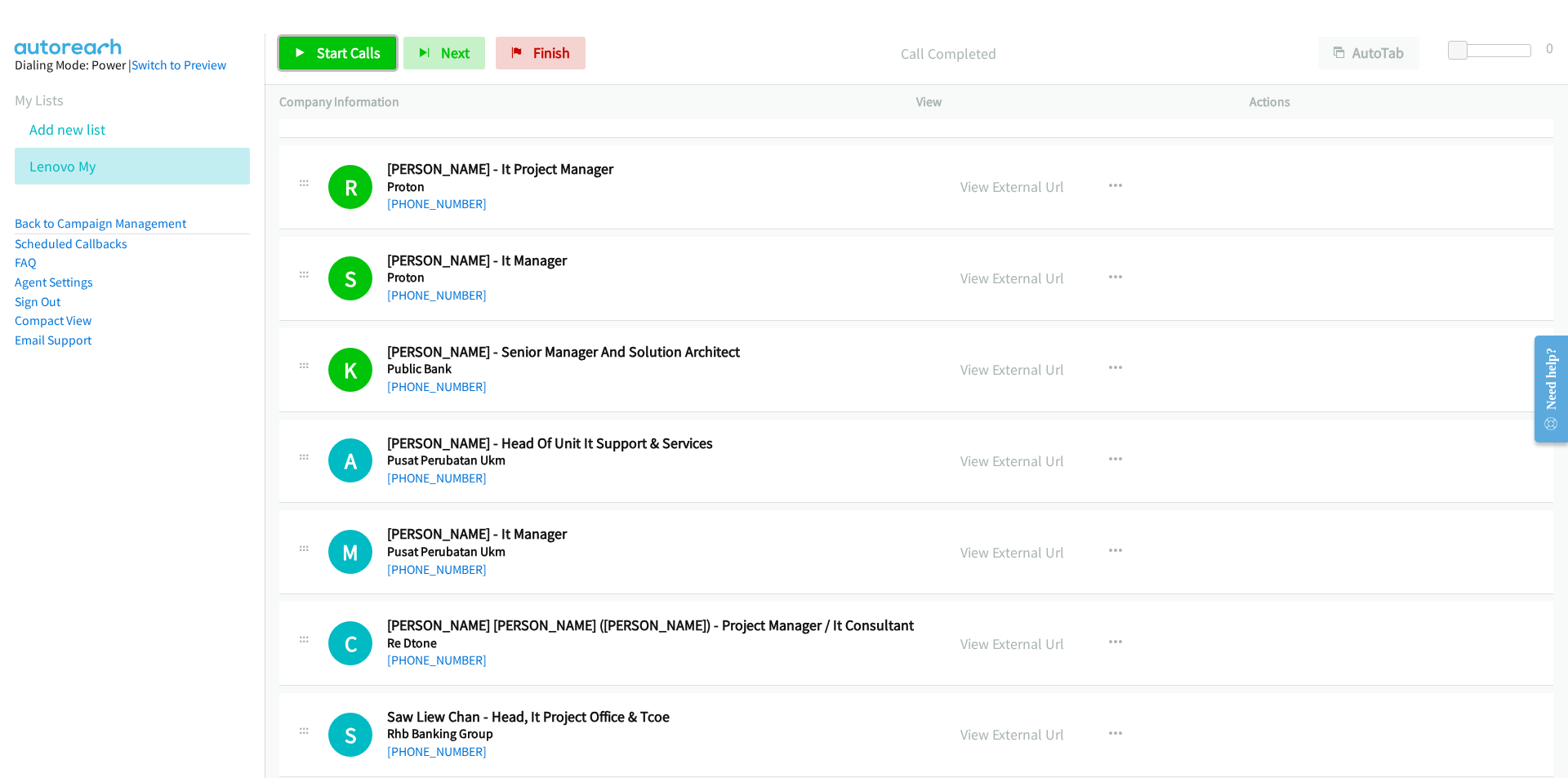
click at [345, 53] on span "Start Calls" at bounding box center [348, 52] width 64 height 18
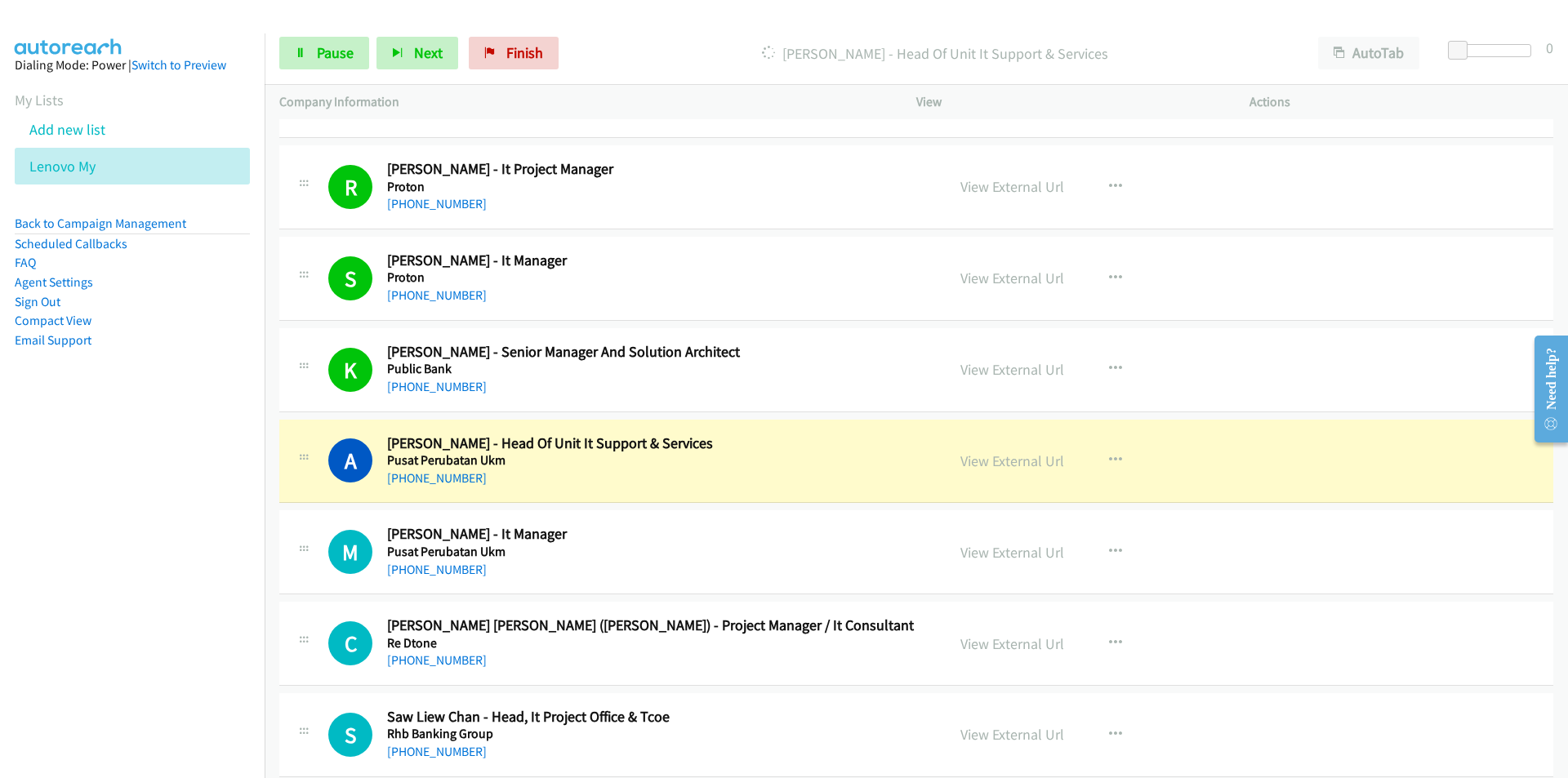
click at [240, 669] on nav "Dialing Mode: Power | Switch to Preview My Lists Add new list Lenovo My Back to…" at bounding box center [132, 422] width 265 height 778
click at [1014, 461] on link "View External Url" at bounding box center [1012, 460] width 104 height 18
click at [315, 55] on link "Pause" at bounding box center [324, 53] width 90 height 33
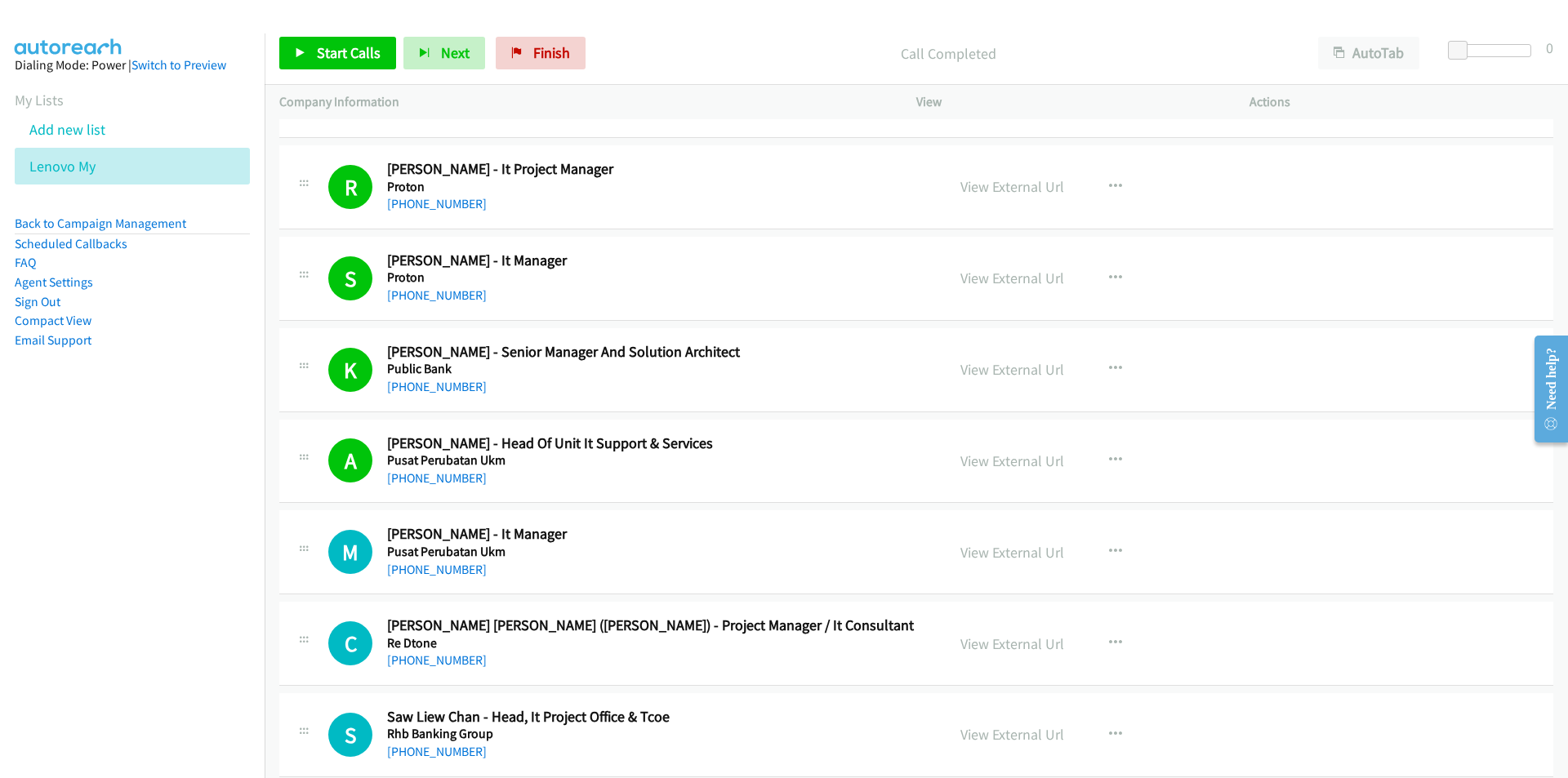
drag, startPoint x: 150, startPoint y: 506, endPoint x: 192, endPoint y: 514, distance: 42.8
click at [150, 506] on nav "Dialing Mode: Power | Switch to Preview My Lists Add new list Lenovo My Back to…" at bounding box center [132, 422] width 265 height 778
click at [142, 505] on nav "Dialing Mode: Power | Switch to Preview My Lists Add new list Lenovo My Back to…" at bounding box center [132, 422] width 265 height 778
drag, startPoint x: 193, startPoint y: 535, endPoint x: 933, endPoint y: 119, distance: 848.9
click at [198, 533] on nav "Dialing Mode: Power | Switch to Preview My Lists Add new list Lenovo My Back to…" at bounding box center [132, 422] width 265 height 778
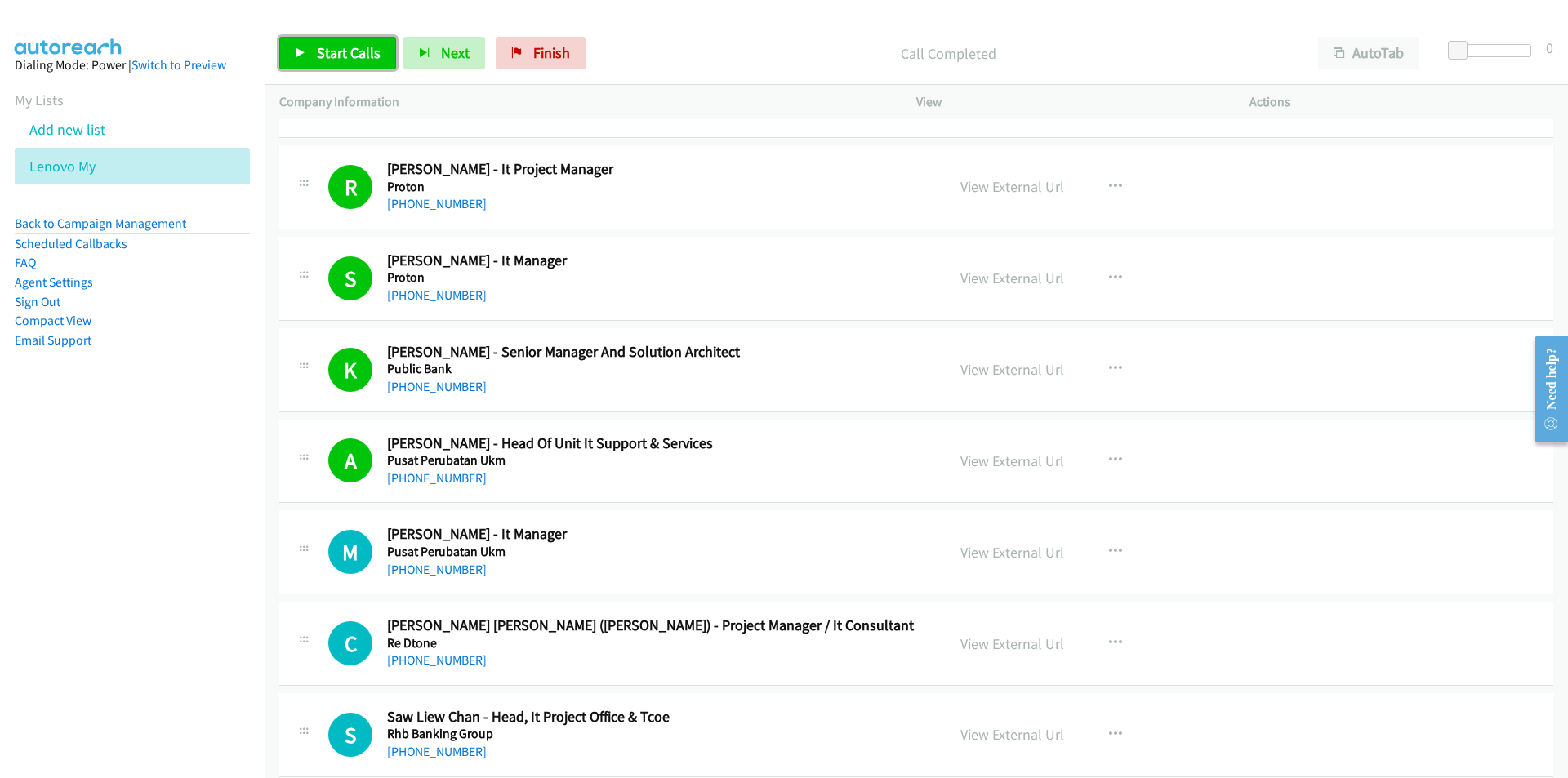
click at [340, 54] on span "Start Calls" at bounding box center [348, 52] width 64 height 18
click at [142, 610] on nav "Dialing Mode: Power | Switch to Preview My Lists Add new list Lenovo My Back to…" at bounding box center [132, 422] width 265 height 778
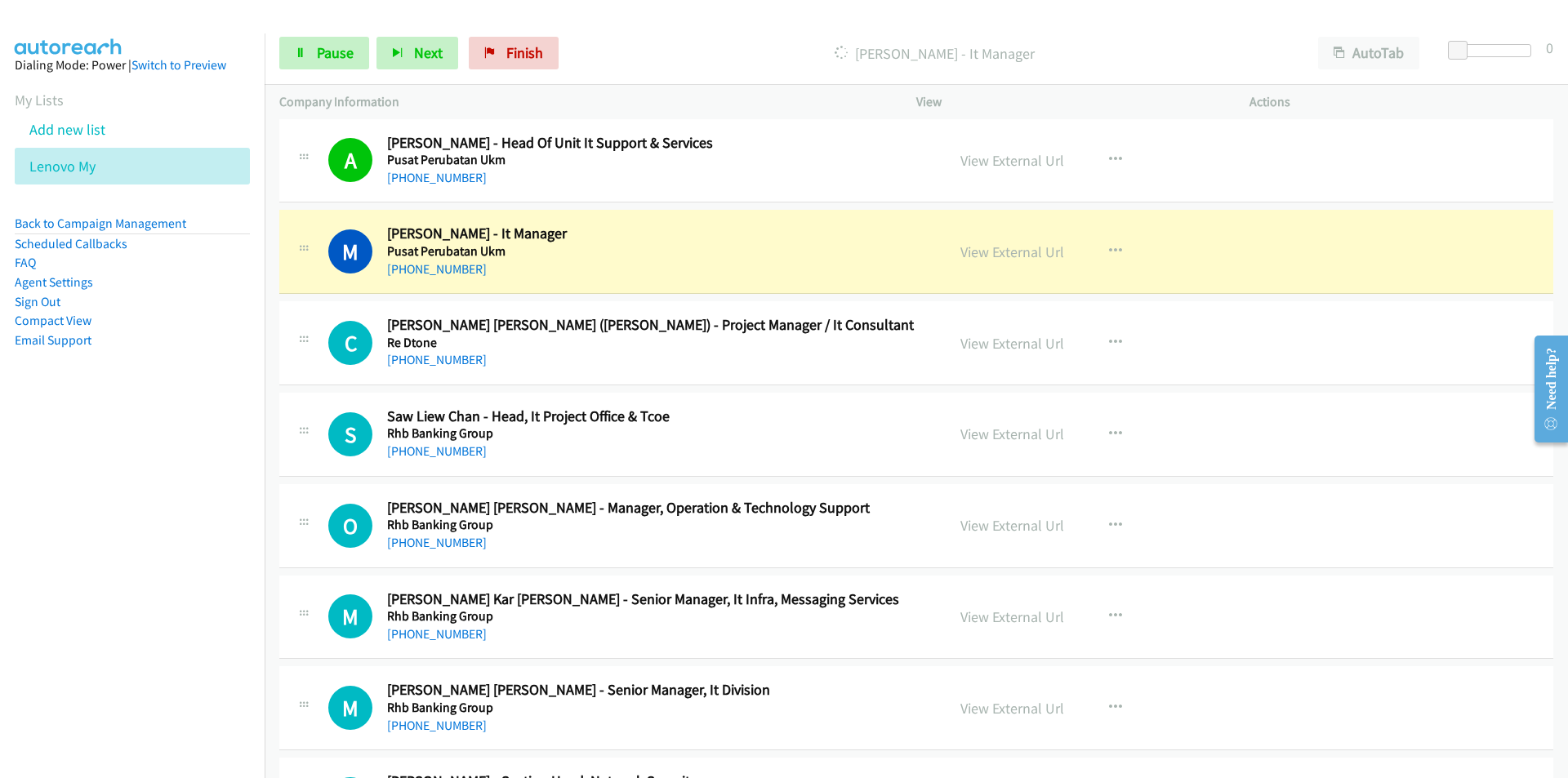
scroll to position [16145, 0]
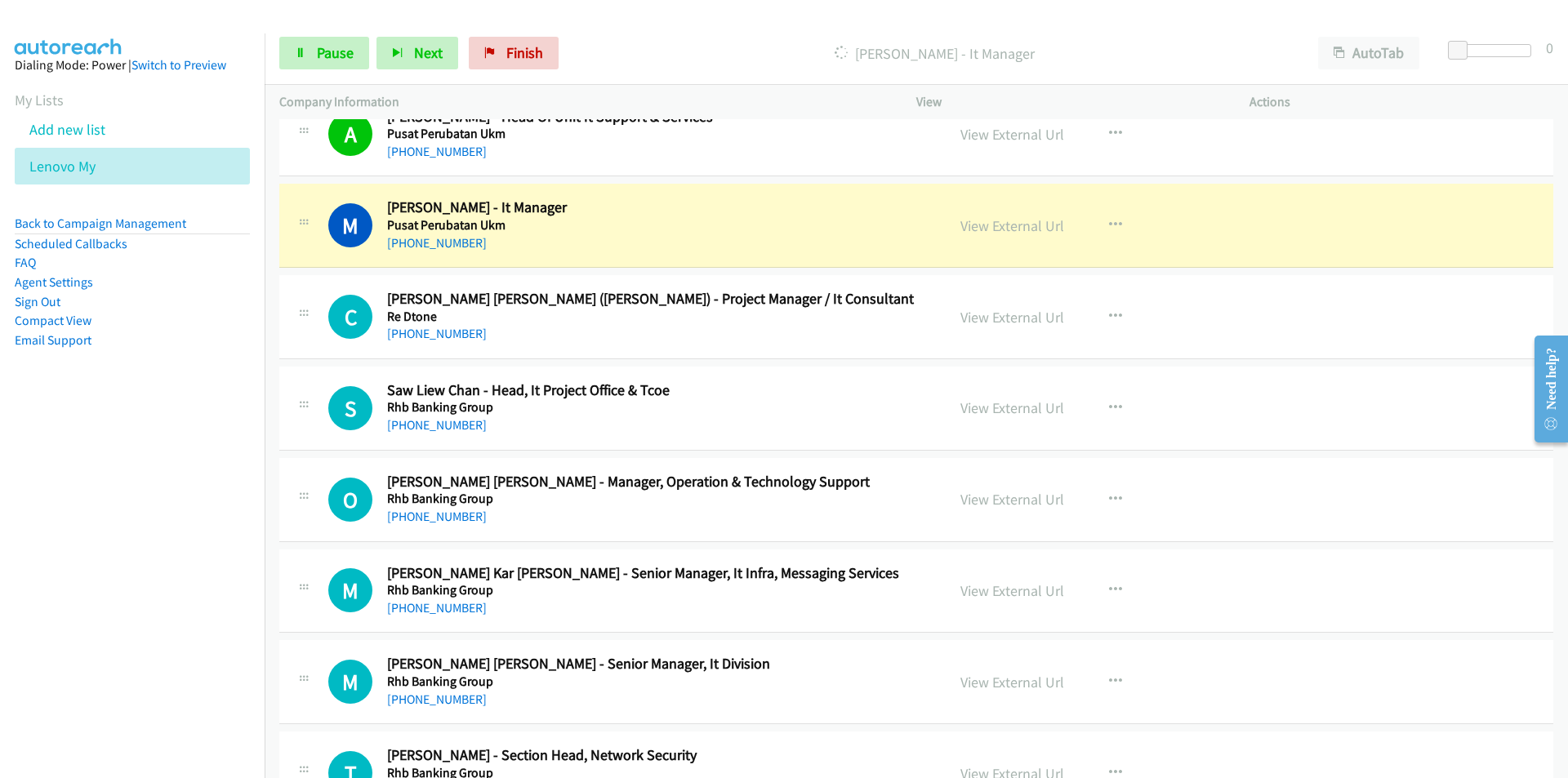
click at [162, 628] on nav "Dialing Mode: Power | Switch to Preview My Lists Add new list Lenovo My Back to…" at bounding box center [132, 422] width 265 height 778
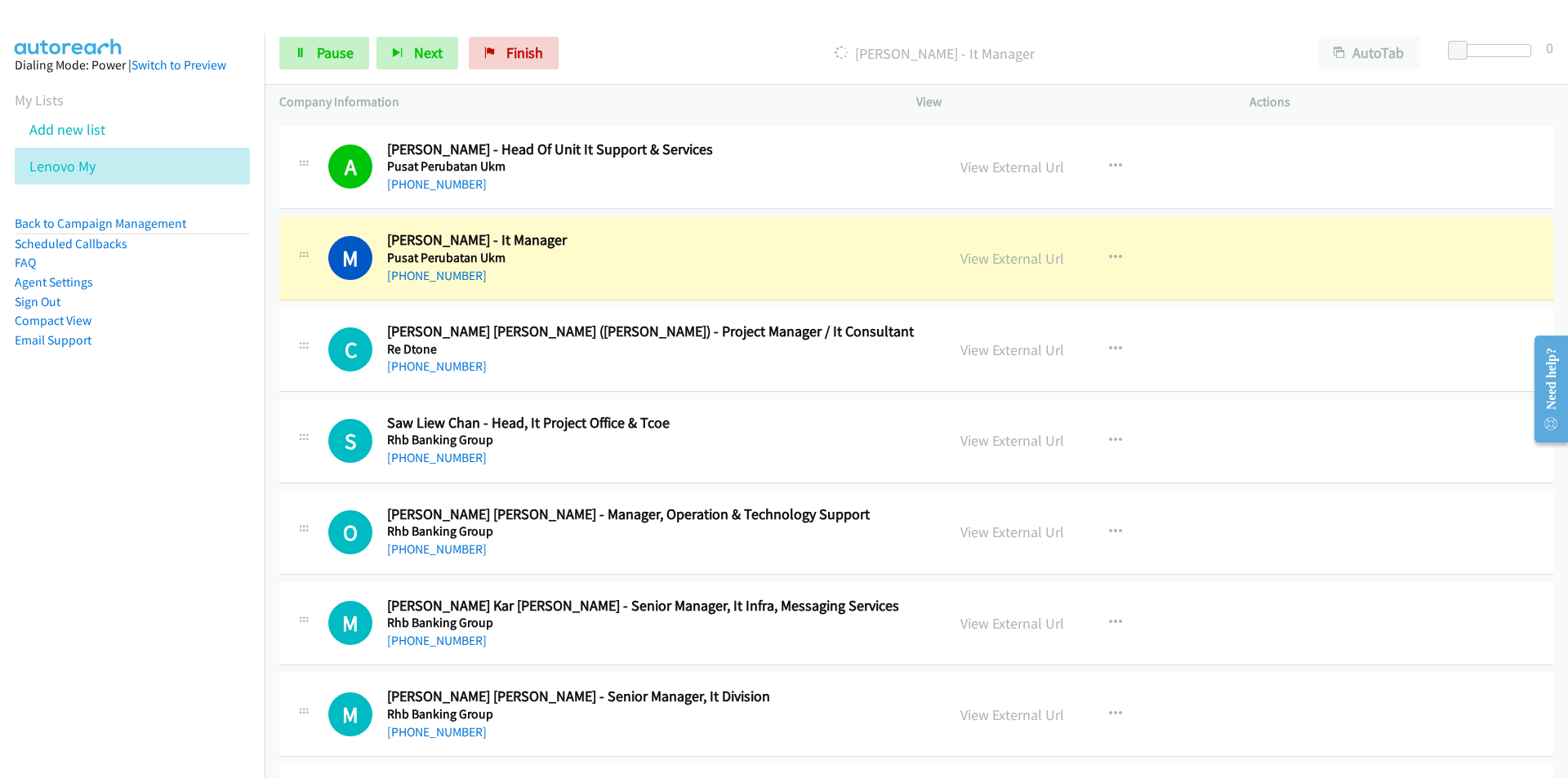
scroll to position [15982, 0]
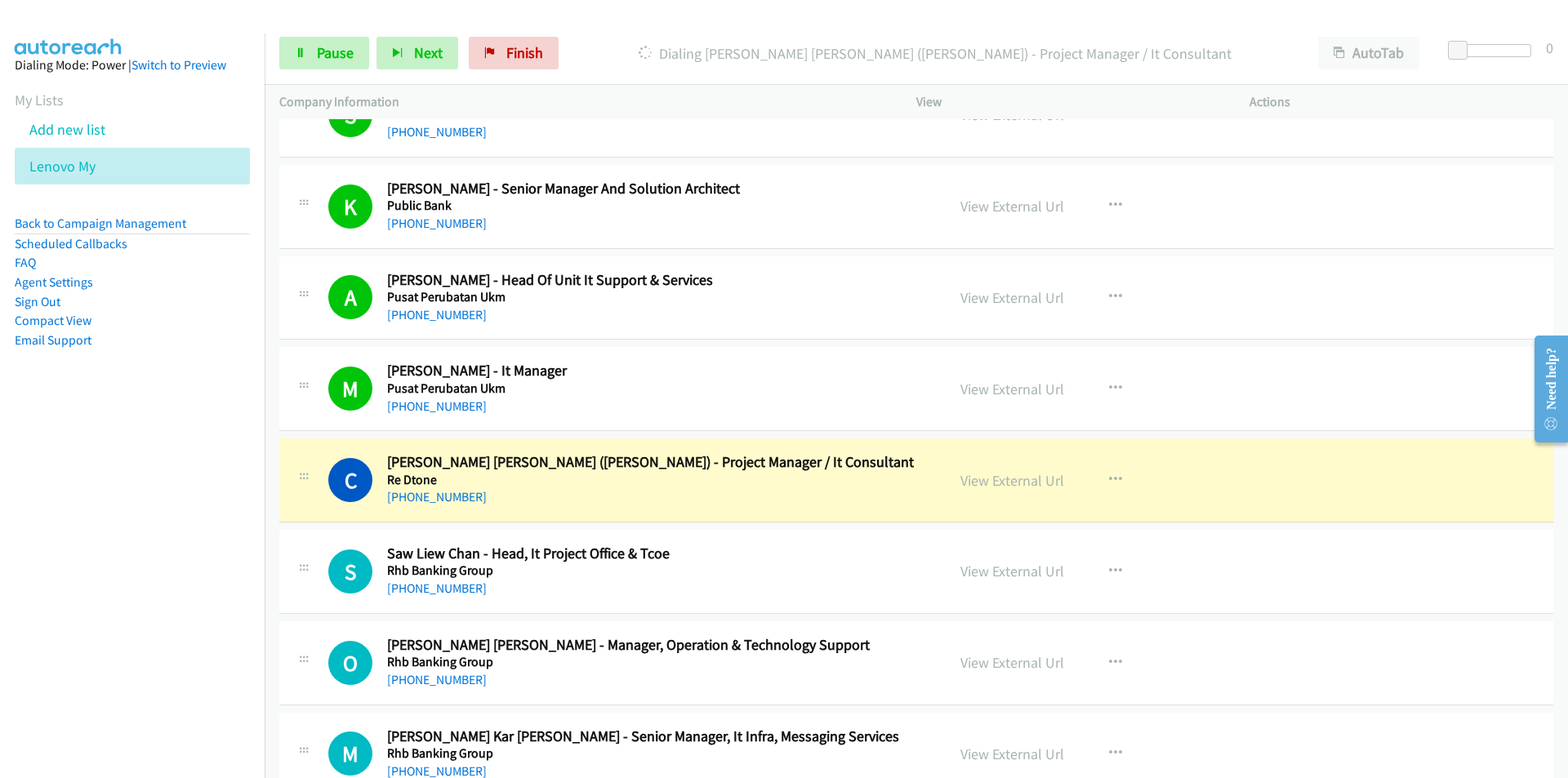
click at [153, 579] on nav "Dialing Mode: Power | Switch to Preview My Lists Add new list Lenovo My Back to…" at bounding box center [132, 422] width 265 height 778
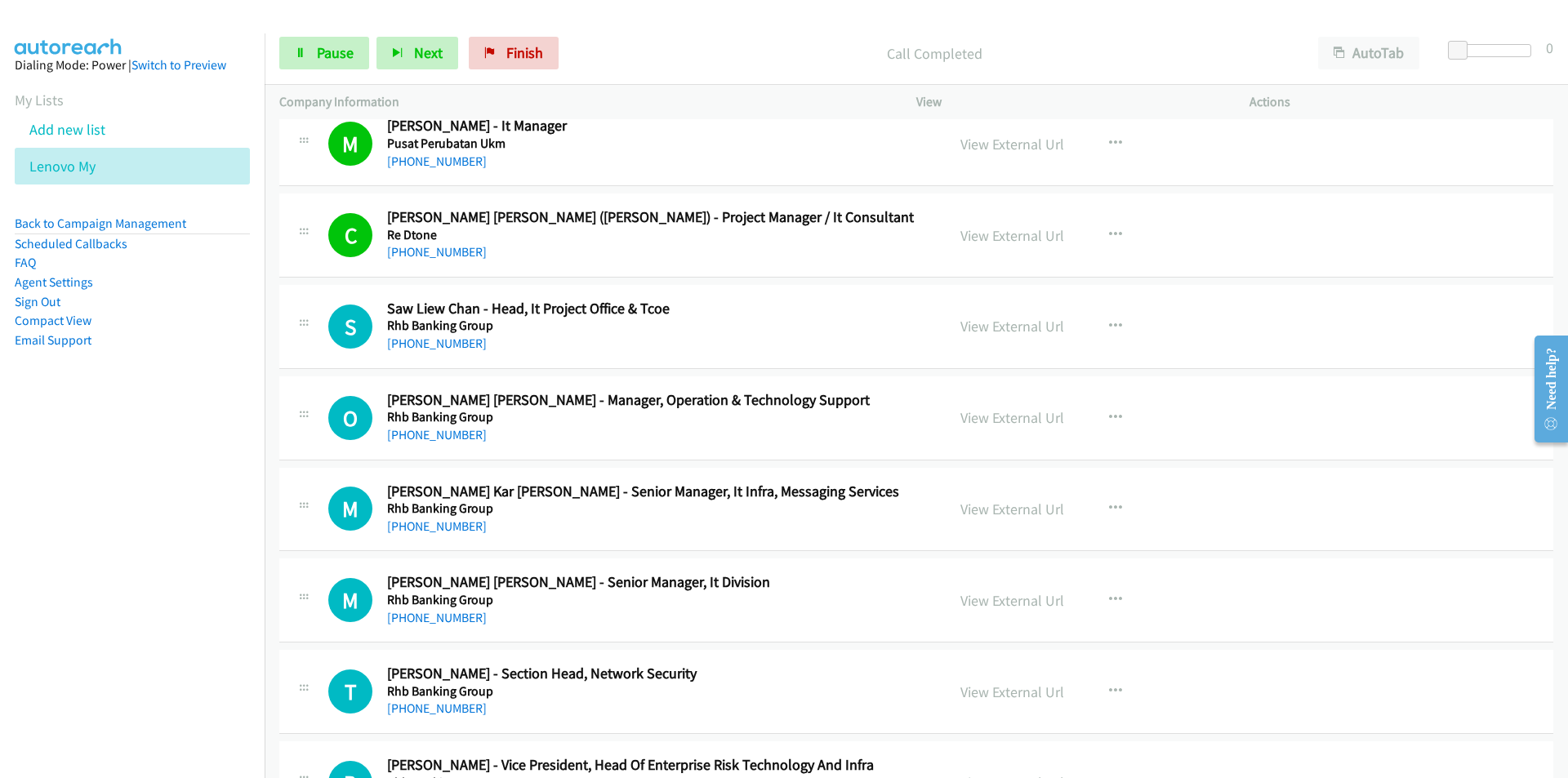
scroll to position [16309, 0]
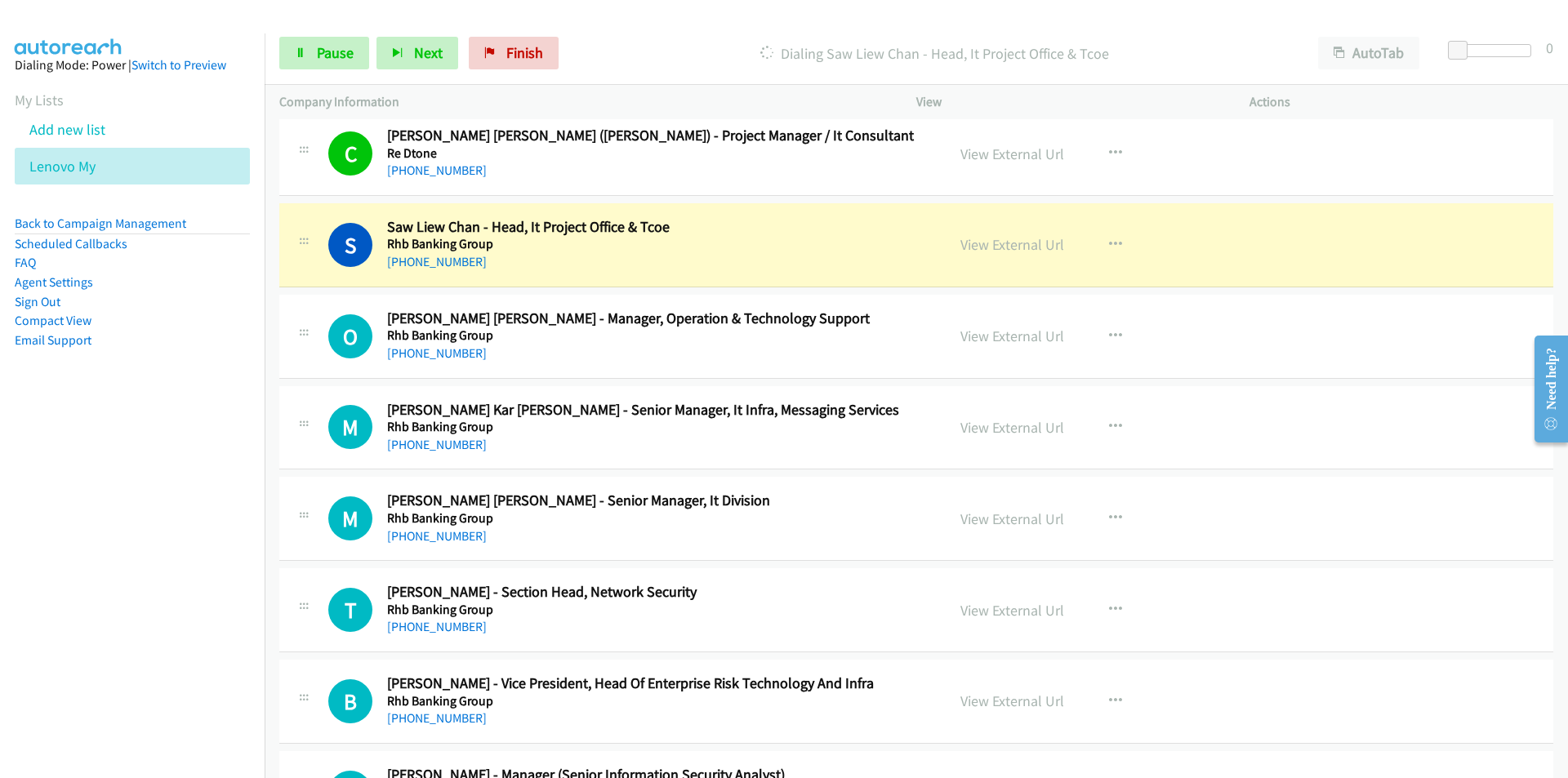
click at [180, 568] on nav "Dialing Mode: Power | Switch to Preview My Lists Add new list Lenovo My Back to…" at bounding box center [132, 422] width 265 height 778
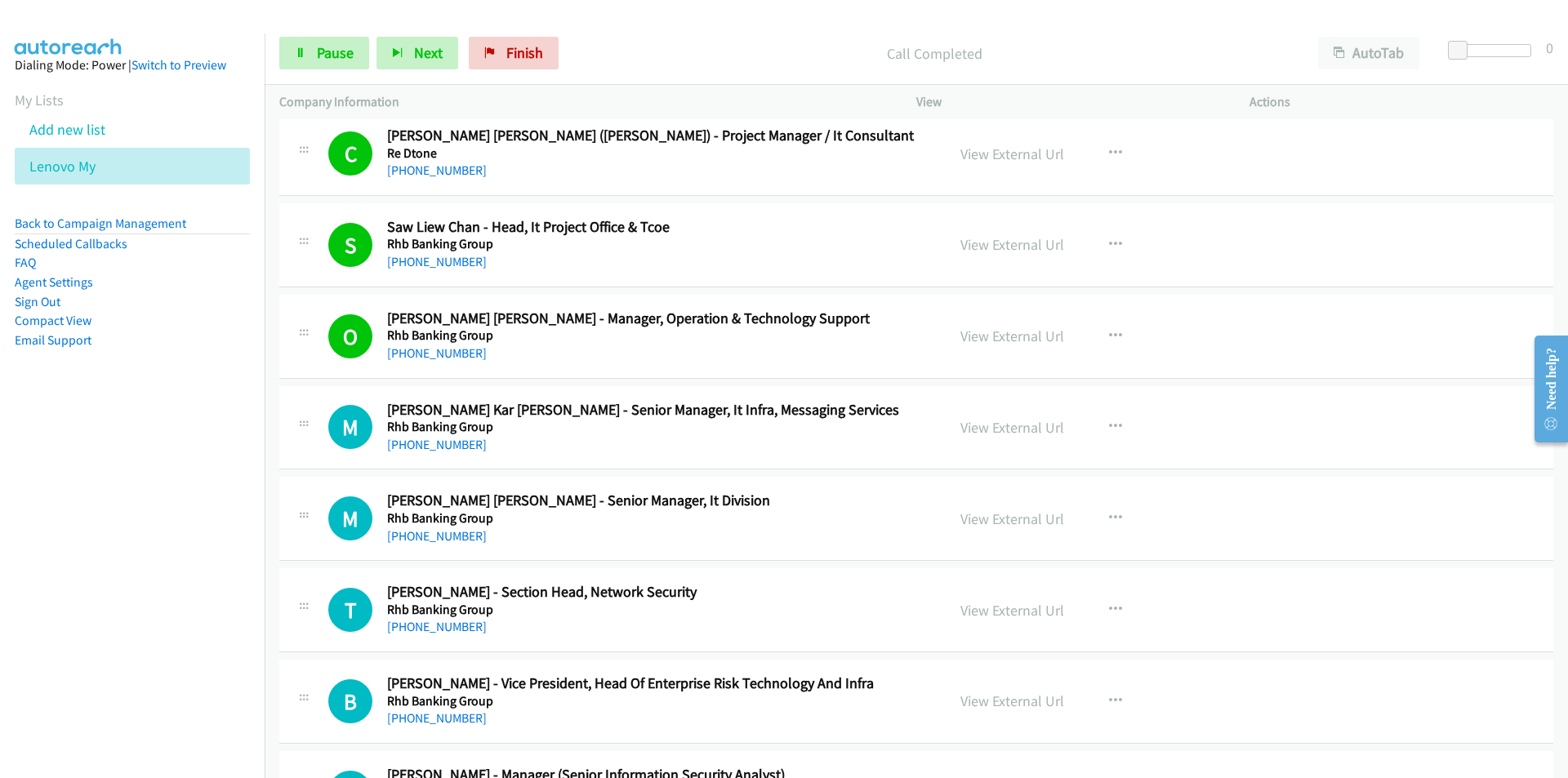
click at [136, 580] on nav "Dialing Mode: Power | Switch to Preview My Lists Add new list Lenovo My Back to…" at bounding box center [132, 422] width 265 height 778
drag, startPoint x: 238, startPoint y: 600, endPoint x: 272, endPoint y: 605, distance: 34.4
click at [238, 600] on nav "Dialing Mode: Power | Switch to Preview My Lists Add new list Lenovo My Back to…" at bounding box center [132, 422] width 265 height 778
click at [1006, 429] on link "View External Url" at bounding box center [1012, 427] width 104 height 18
click at [152, 610] on nav "Dialing Mode: Power | Switch to Preview My Lists Add new list Lenovo My Back to…" at bounding box center [132, 422] width 265 height 778
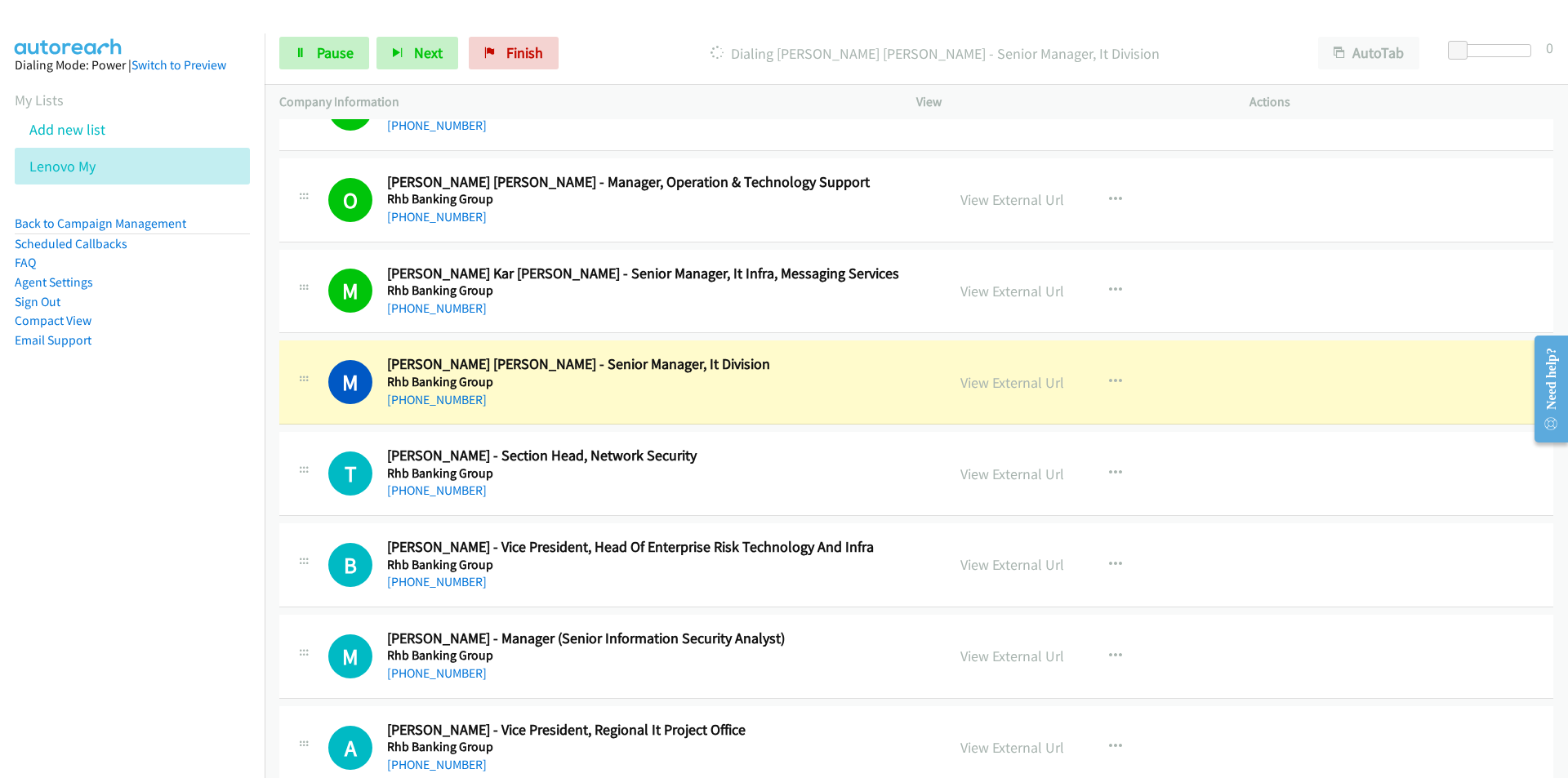
scroll to position [16553, 0]
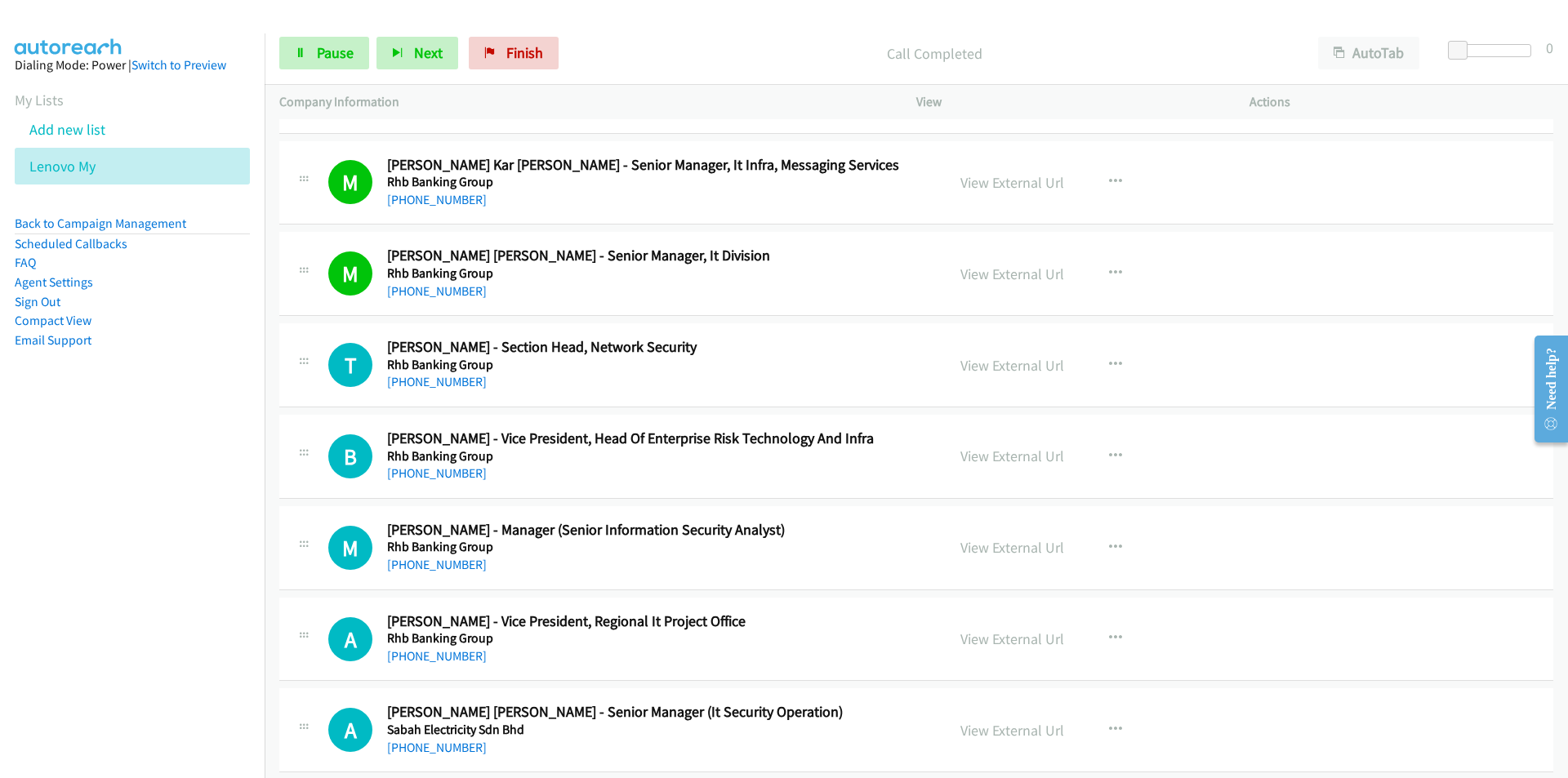
click at [118, 579] on nav "Dialing Mode: Power | Switch to Preview My Lists Add new list Lenovo My Back to…" at bounding box center [132, 422] width 265 height 778
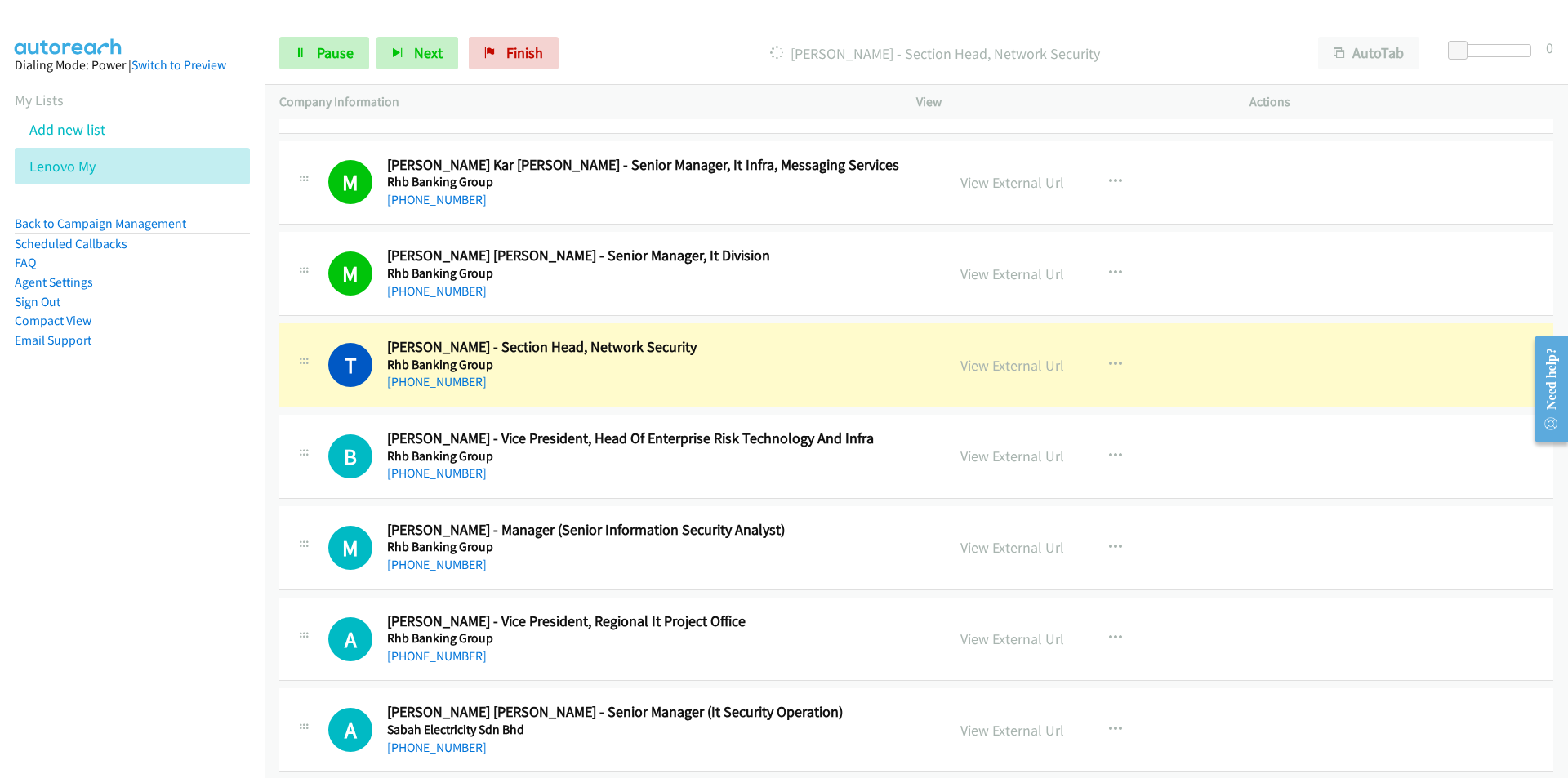
click at [120, 561] on nav "Dialing Mode: Power | Switch to Preview My Lists Add new list Lenovo My Back to…" at bounding box center [132, 422] width 265 height 778
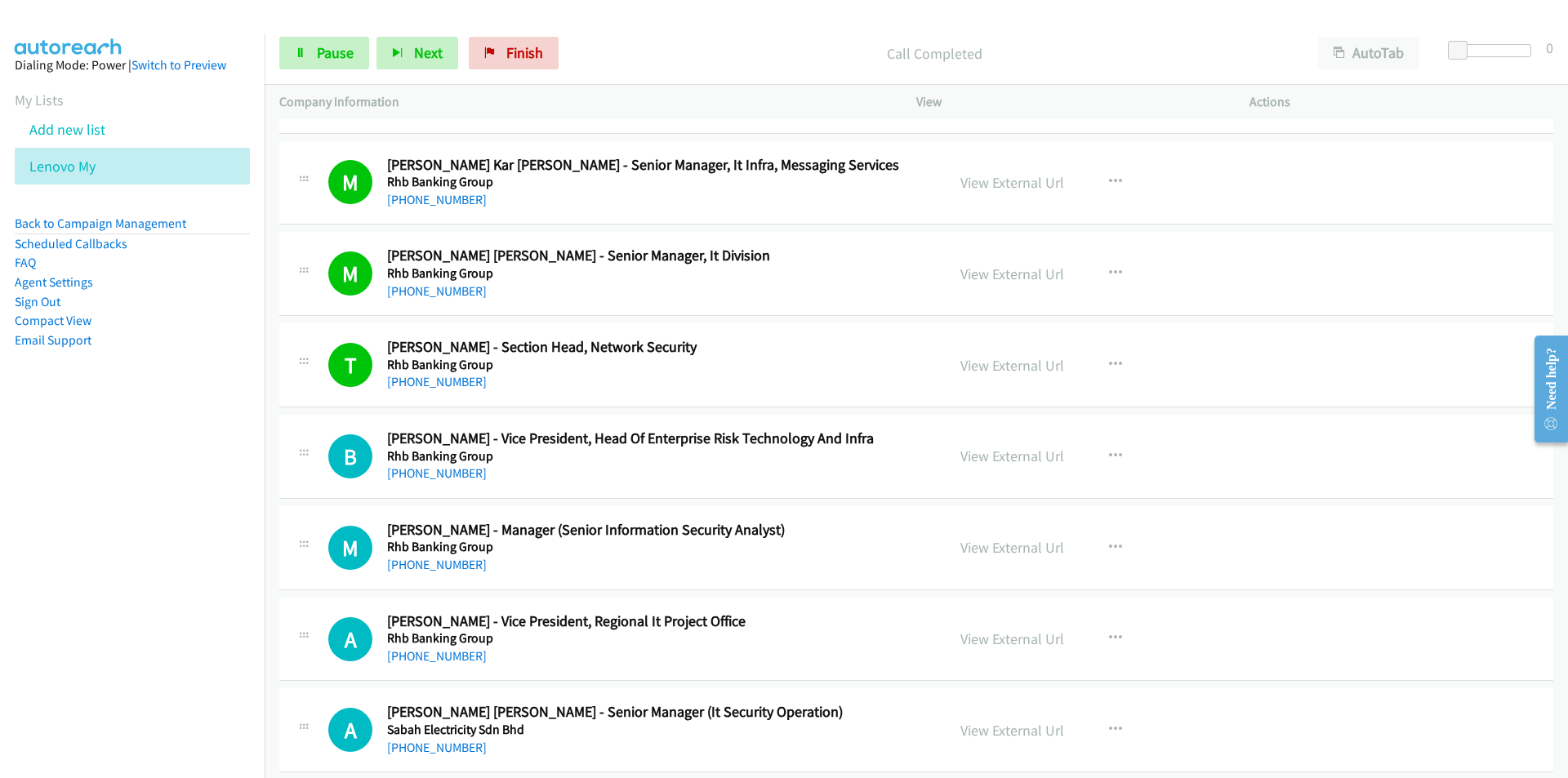
click at [196, 537] on nav "Dialing Mode: Power | Switch to Preview My Lists Add new list Lenovo My Back to…" at bounding box center [132, 422] width 265 height 778
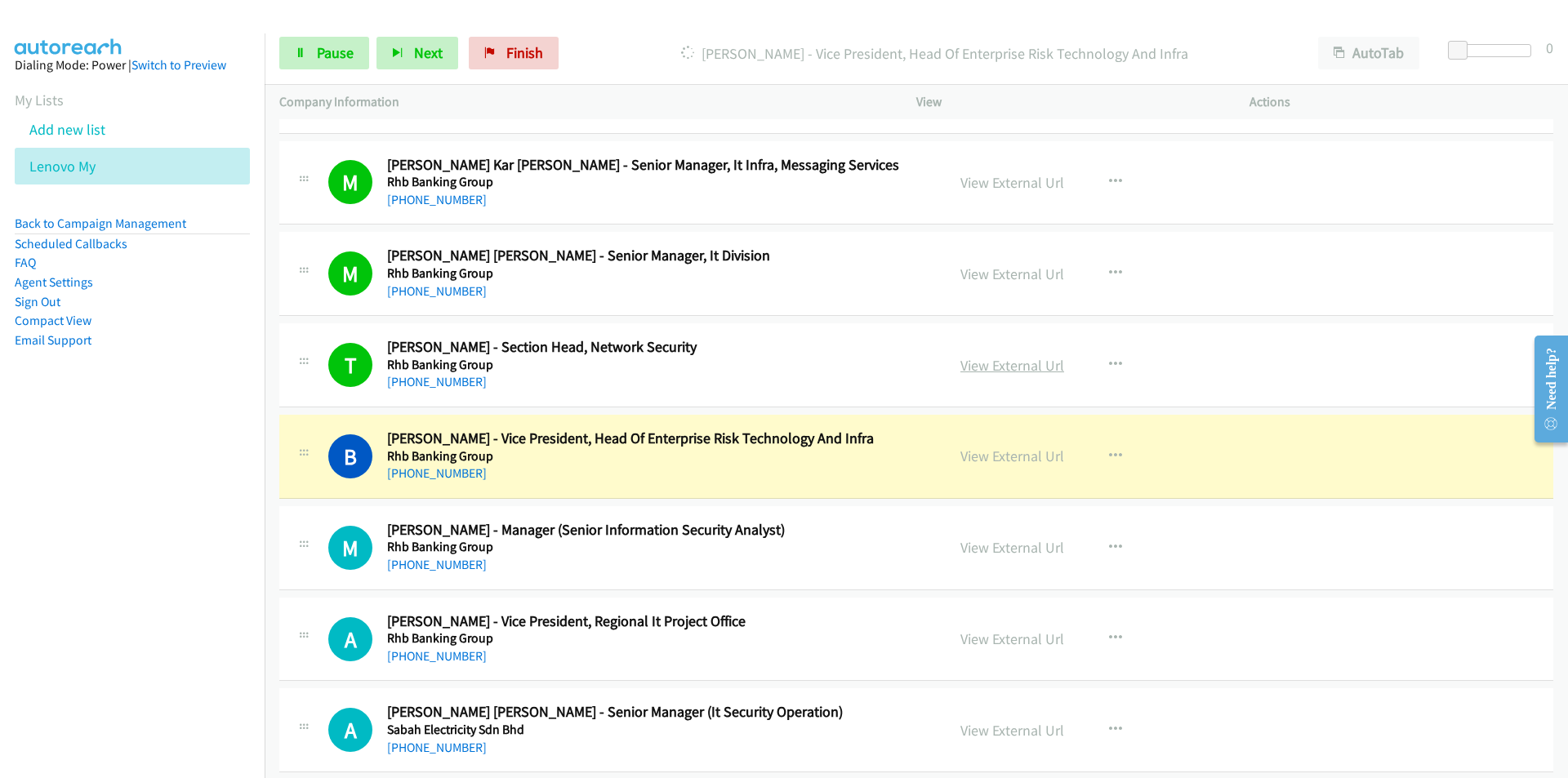
click at [1022, 367] on link "View External Url" at bounding box center [1012, 365] width 104 height 18
click at [307, 49] on link "Pause" at bounding box center [324, 53] width 90 height 33
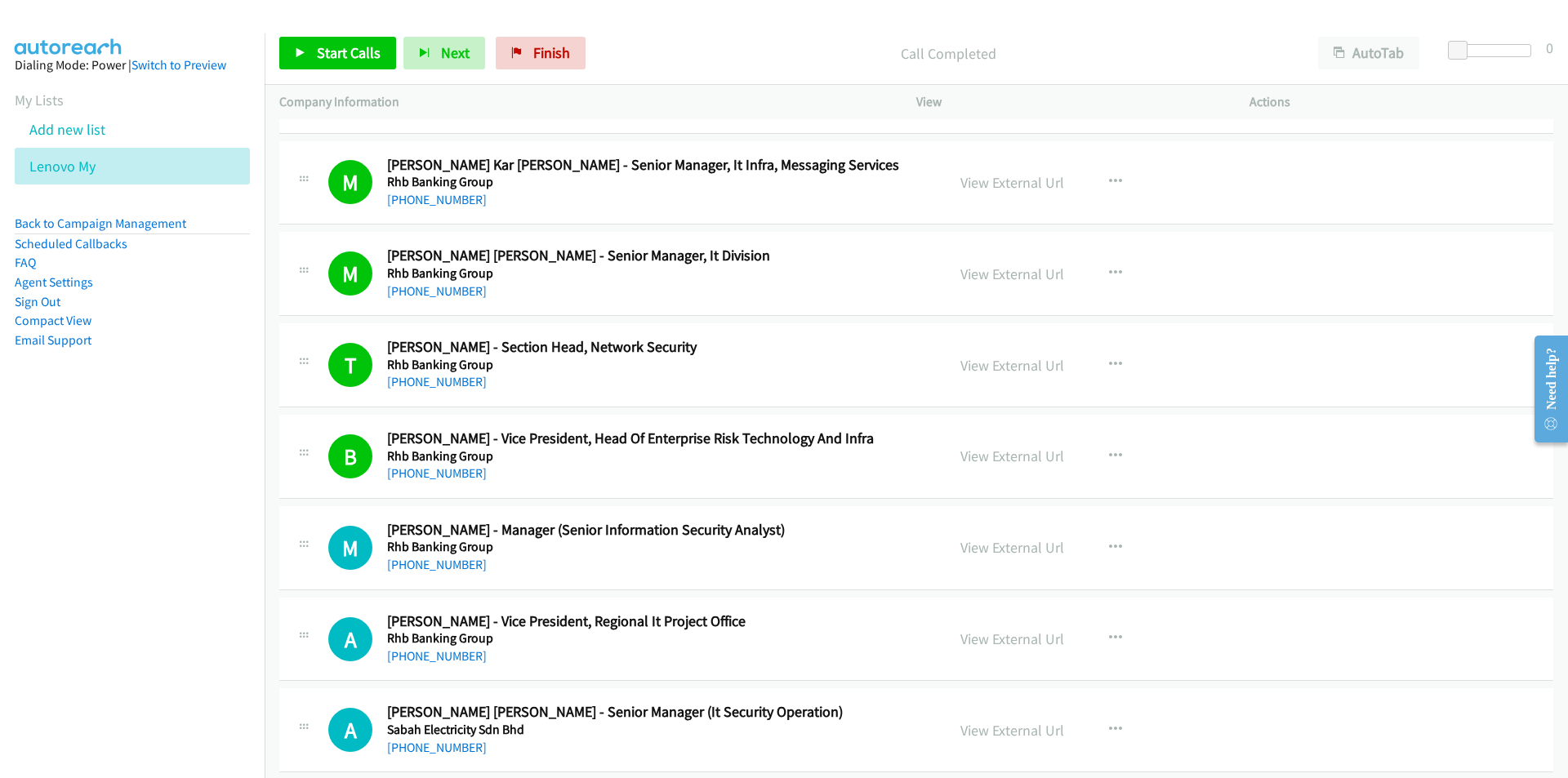
drag, startPoint x: 233, startPoint y: 610, endPoint x: 394, endPoint y: 590, distance: 162.2
click at [233, 610] on nav "Dialing Mode: Power | Switch to Preview My Lists Add new list Lenovo My Back to…" at bounding box center [132, 422] width 265 height 778
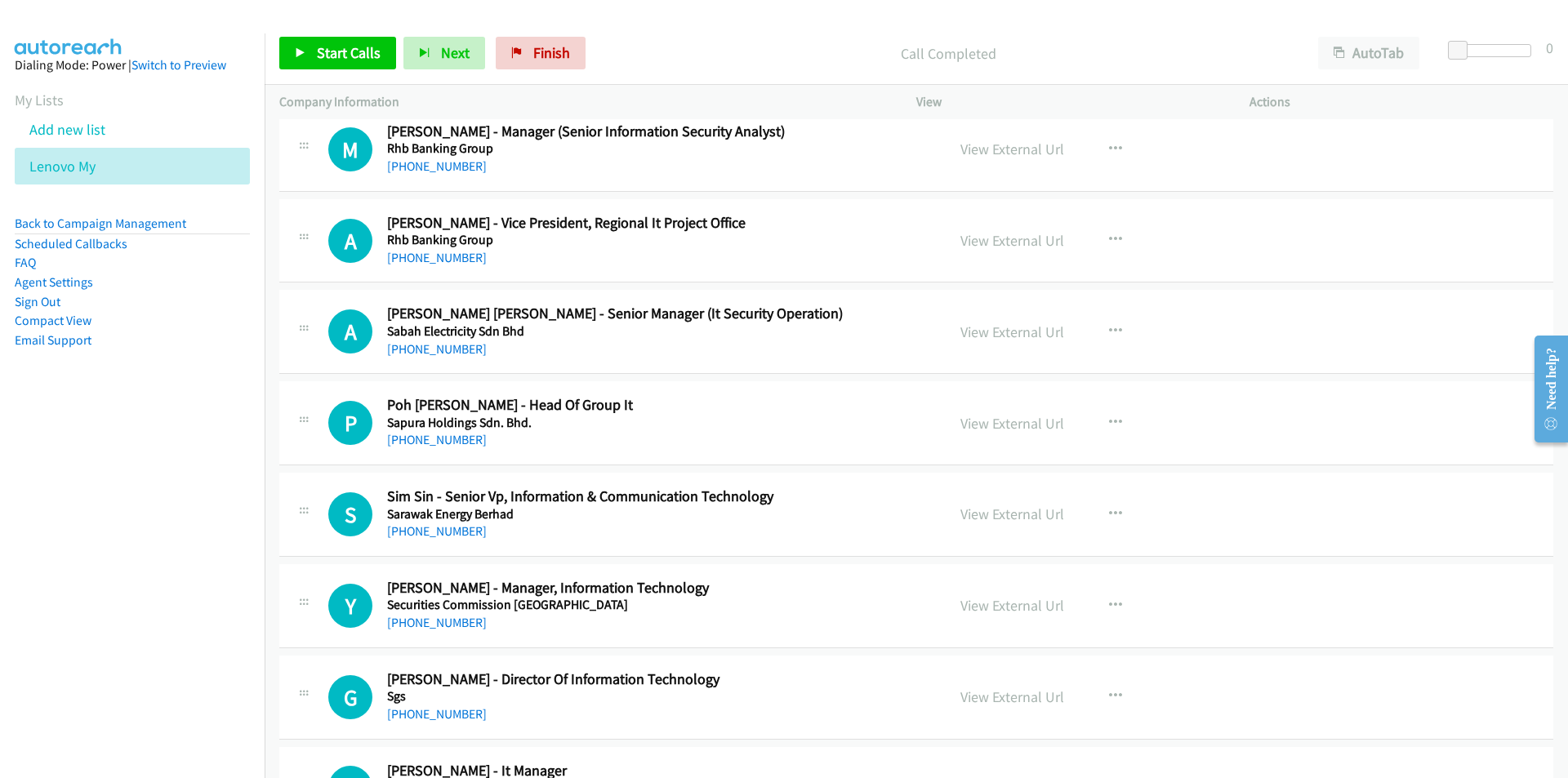
scroll to position [16962, 0]
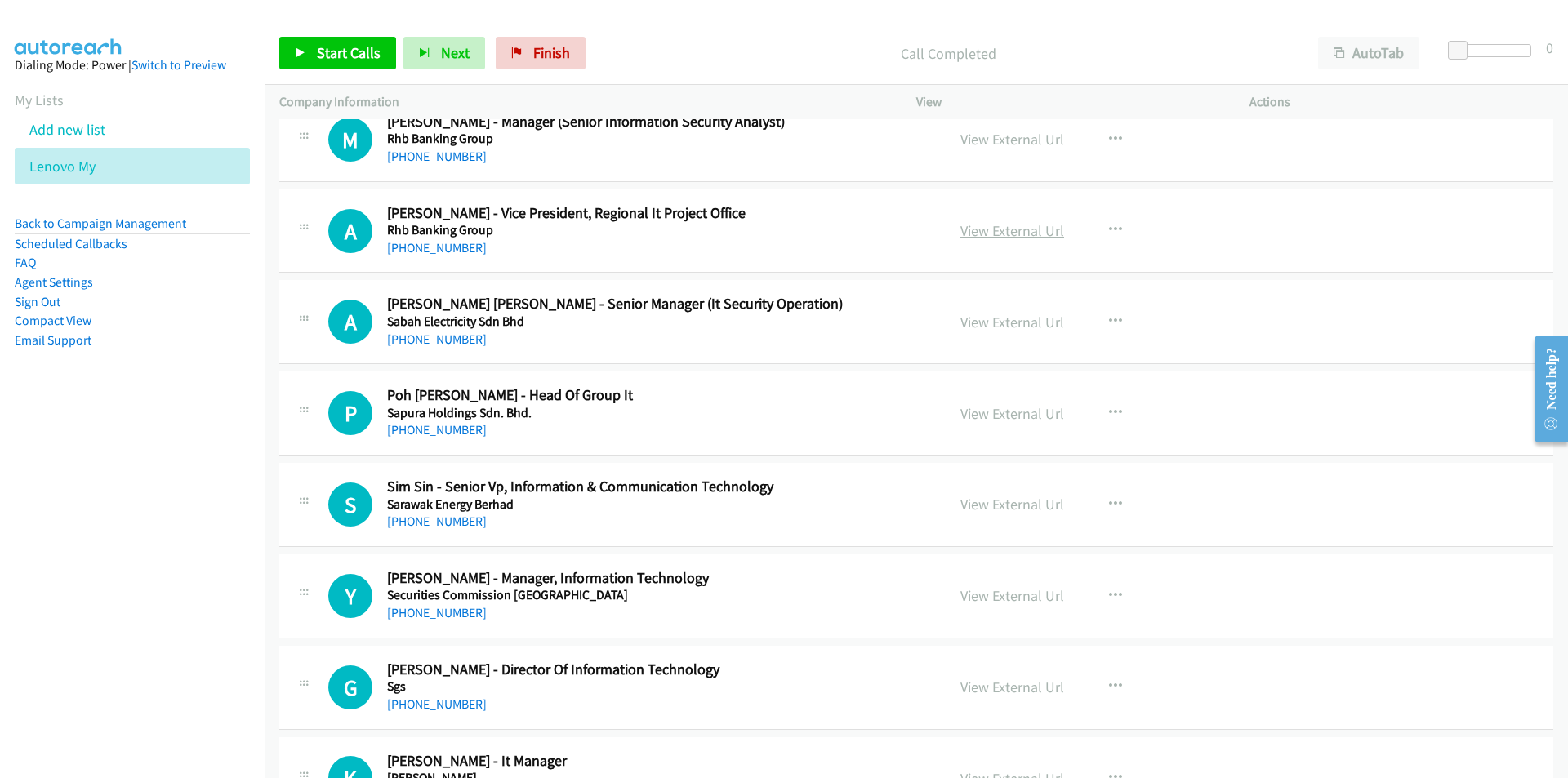
click at [1037, 230] on link "View External Url" at bounding box center [1012, 230] width 104 height 18
click at [327, 65] on link "Start Calls" at bounding box center [338, 53] width 116 height 33
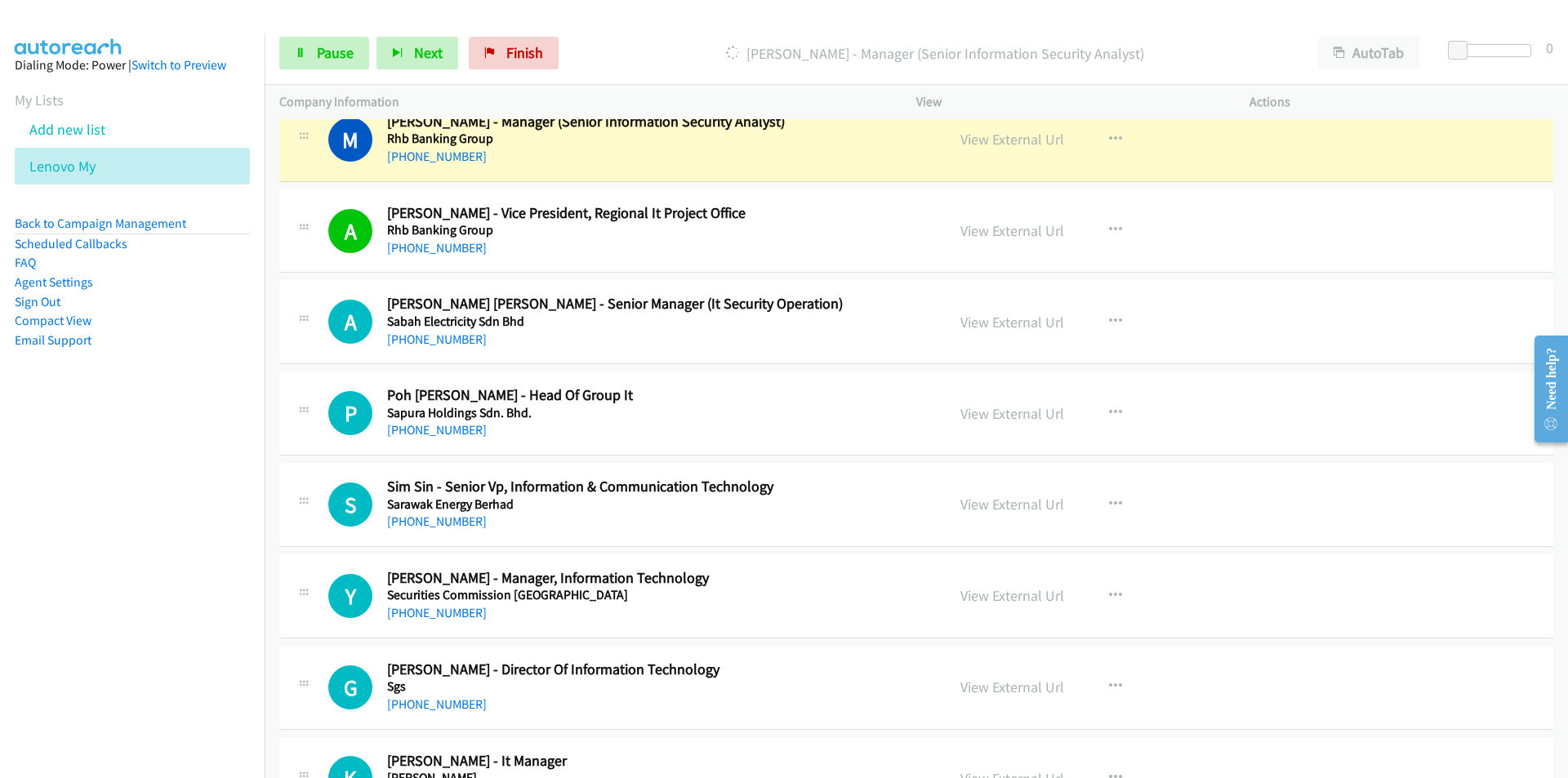
click at [168, 603] on nav "Dialing Mode: Power | Switch to Preview My Lists Add new list Lenovo My Back to…" at bounding box center [132, 422] width 265 height 778
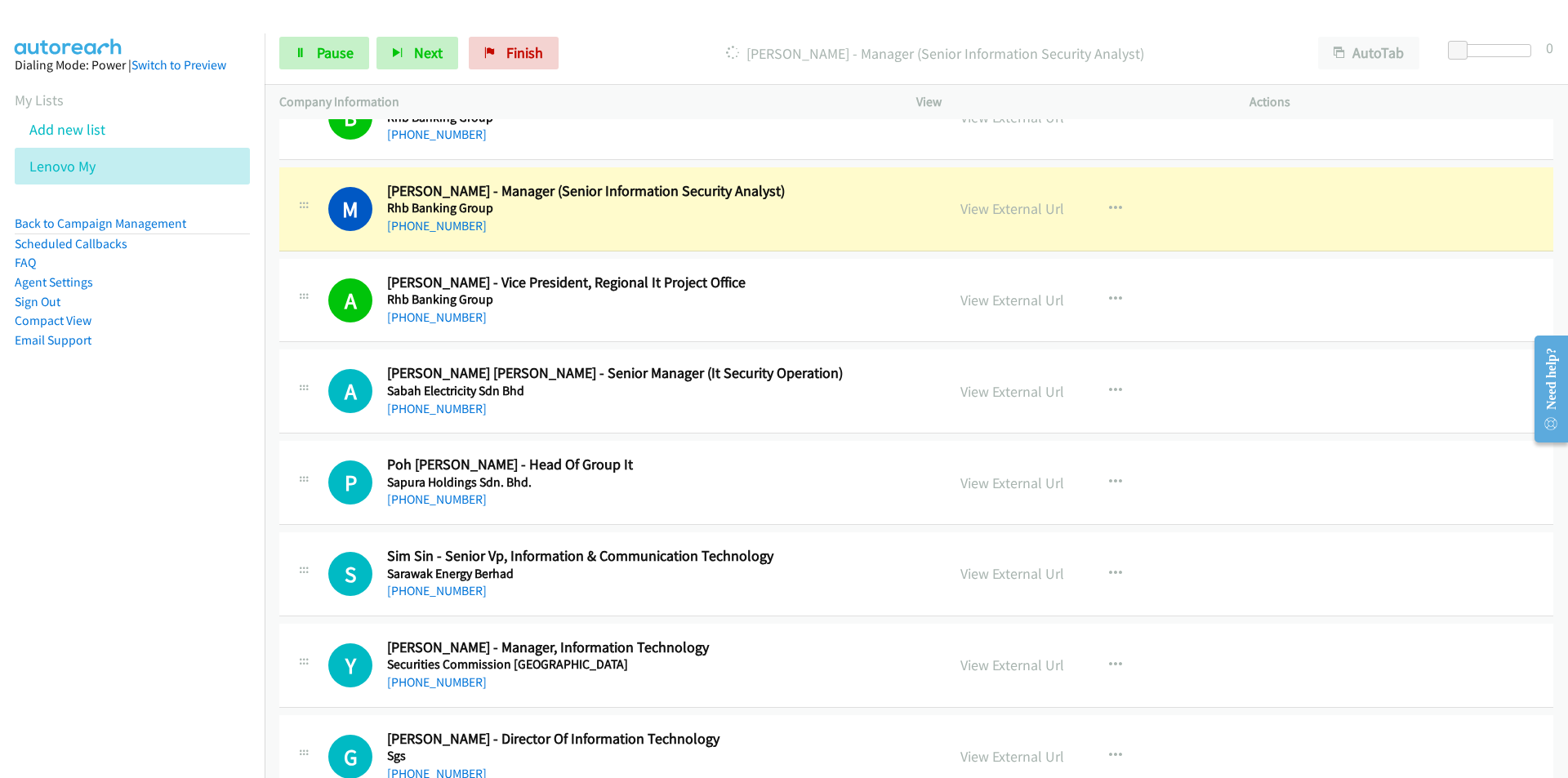
scroll to position [16880, 0]
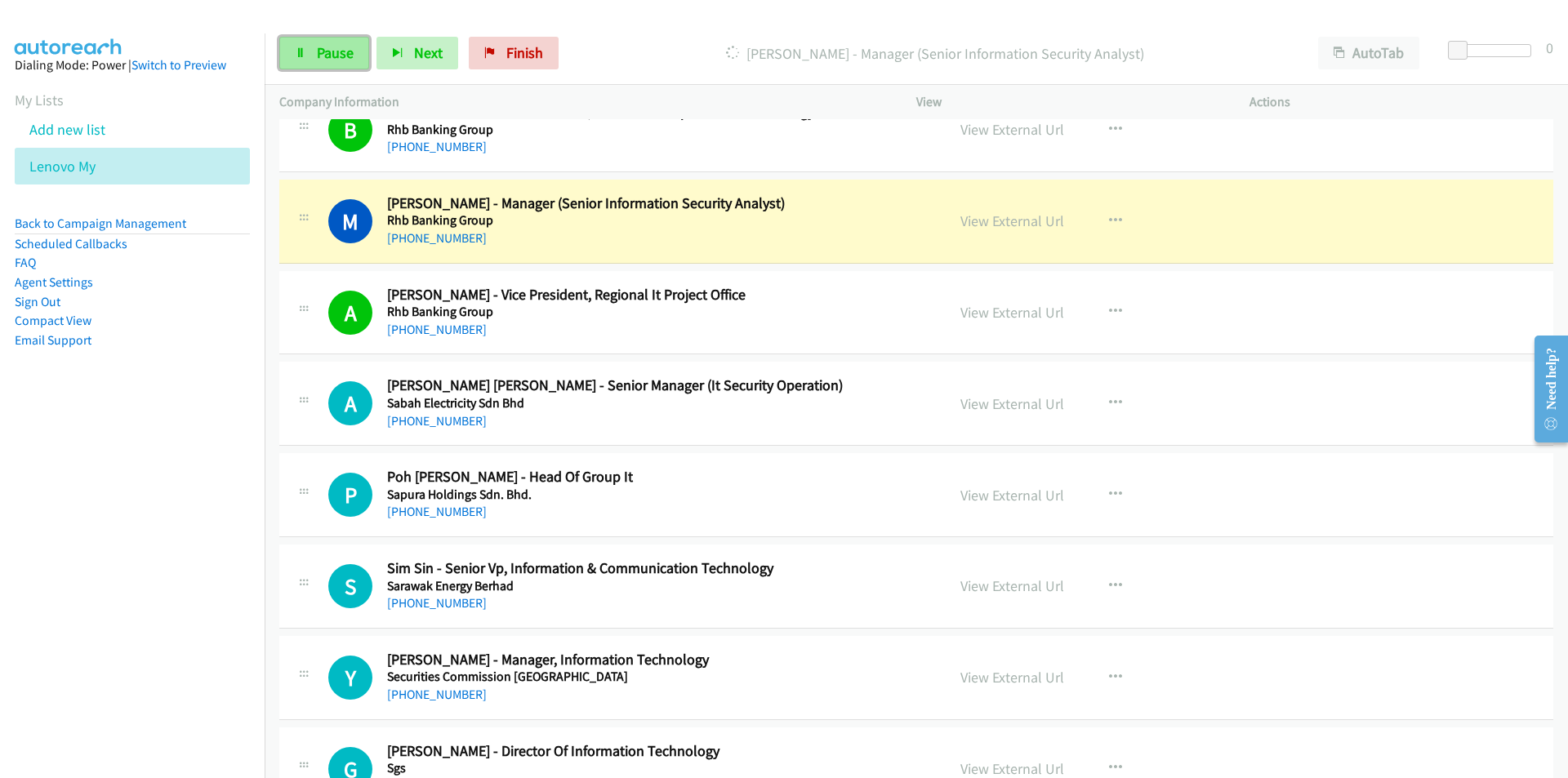
click at [316, 62] on link "Pause" at bounding box center [324, 53] width 90 height 33
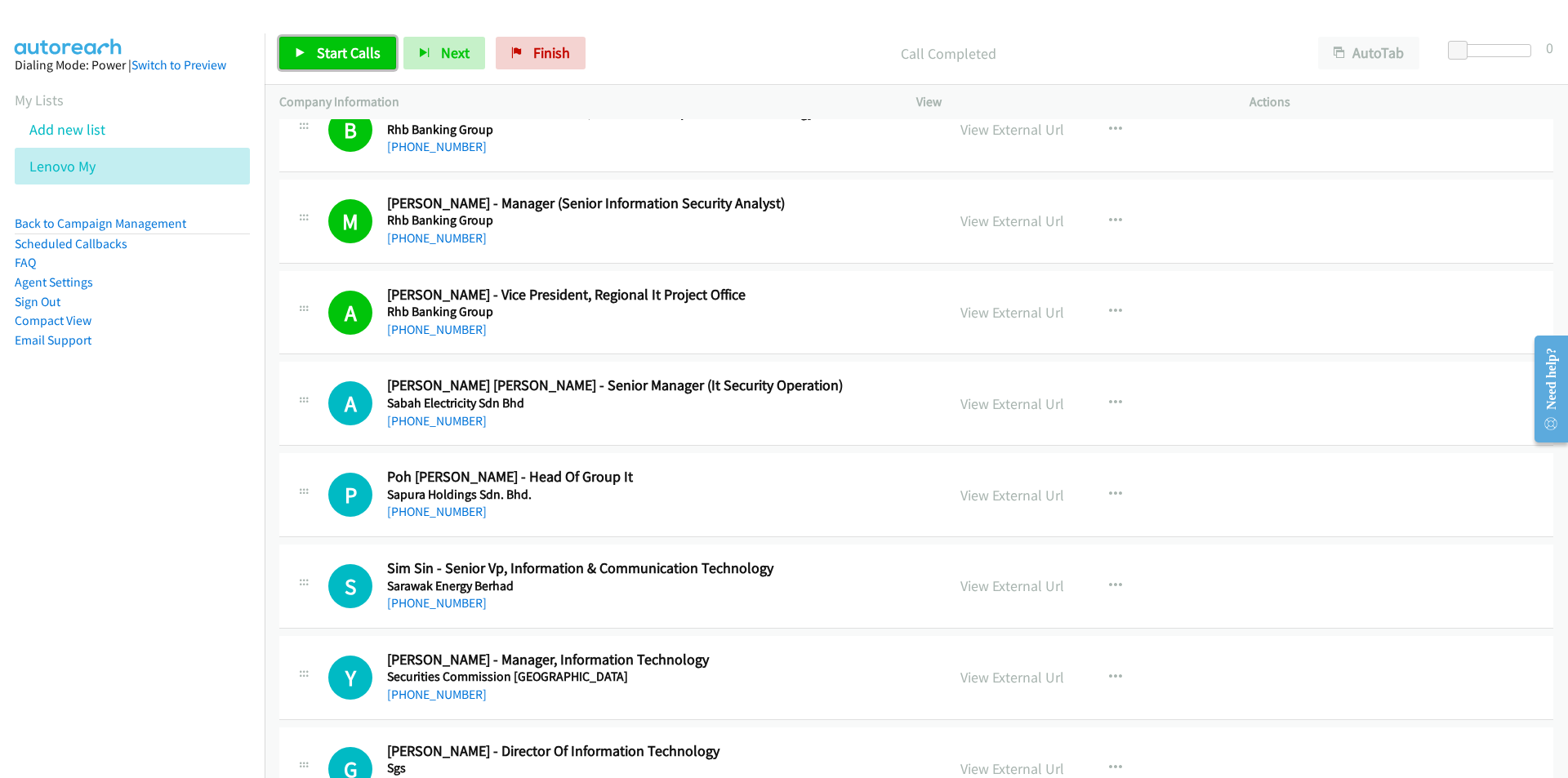
click at [307, 56] on link "Start Calls" at bounding box center [338, 53] width 116 height 33
click at [207, 503] on nav "Dialing Mode: Power | Switch to Preview My Lists Add new list Lenovo My Back to…" at bounding box center [132, 422] width 265 height 778
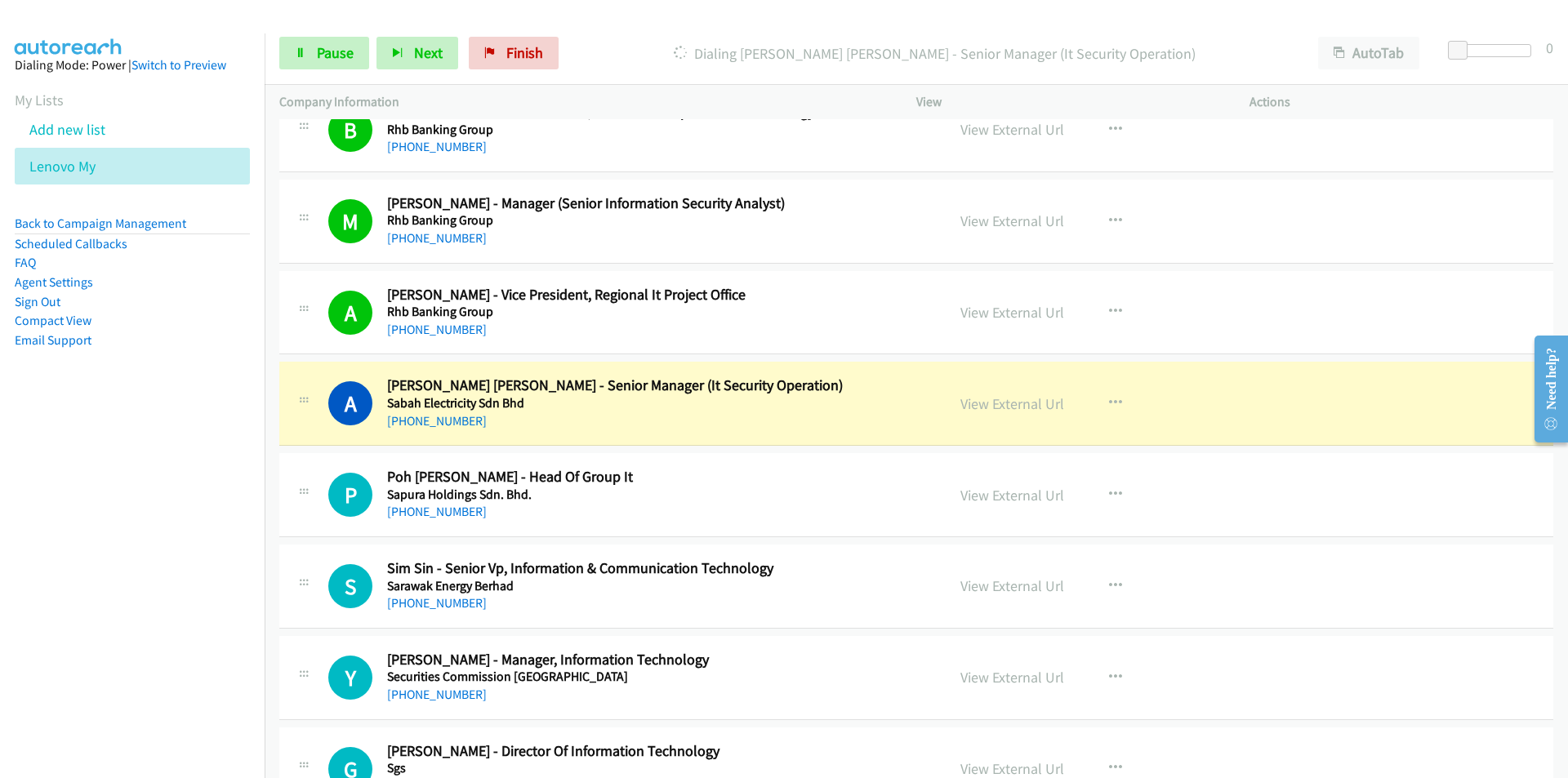
click at [139, 517] on nav "Dialing Mode: Power | Switch to Preview My Lists Add new list Lenovo My Back to…" at bounding box center [132, 422] width 265 height 778
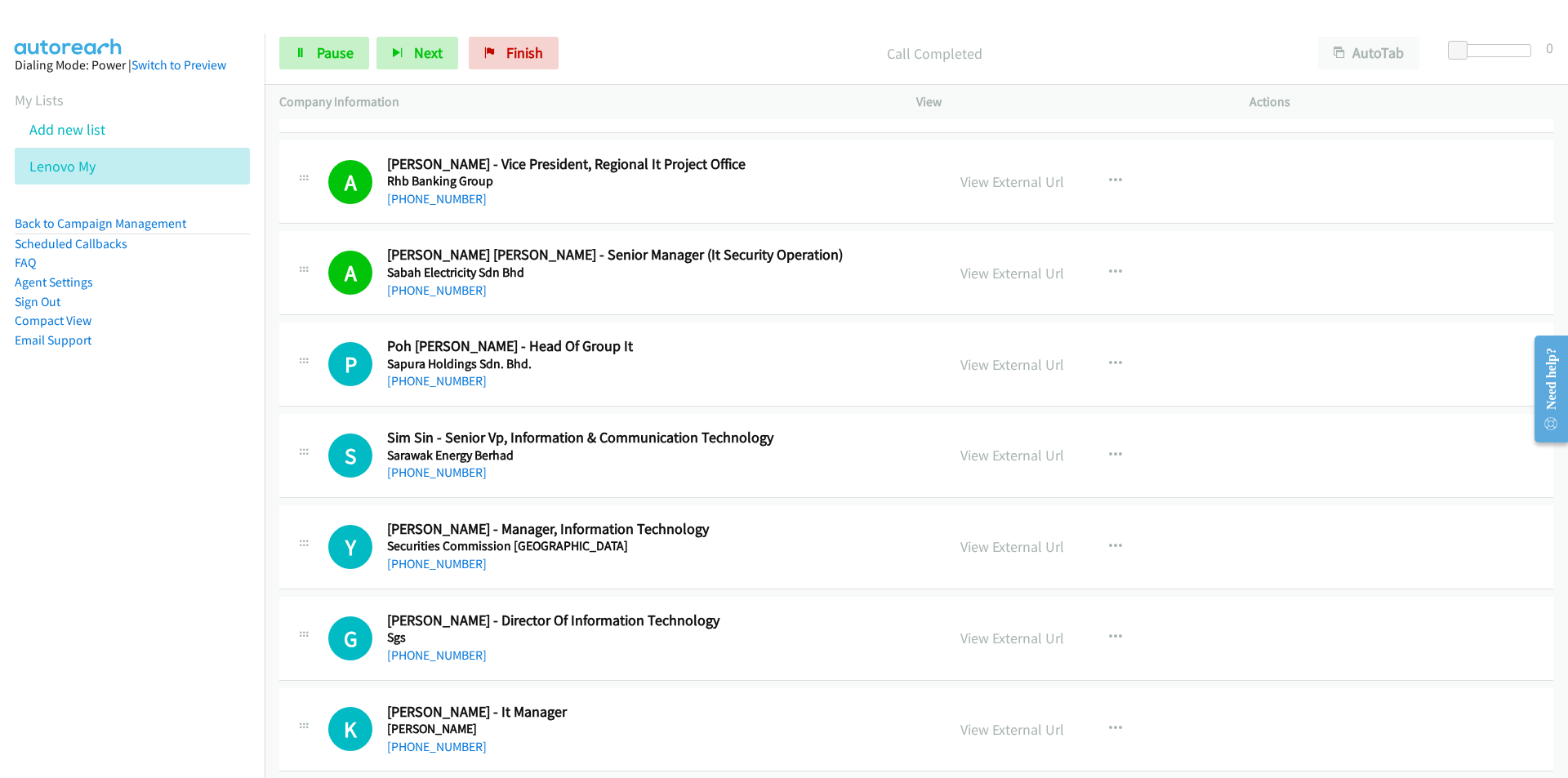
scroll to position [17125, 0]
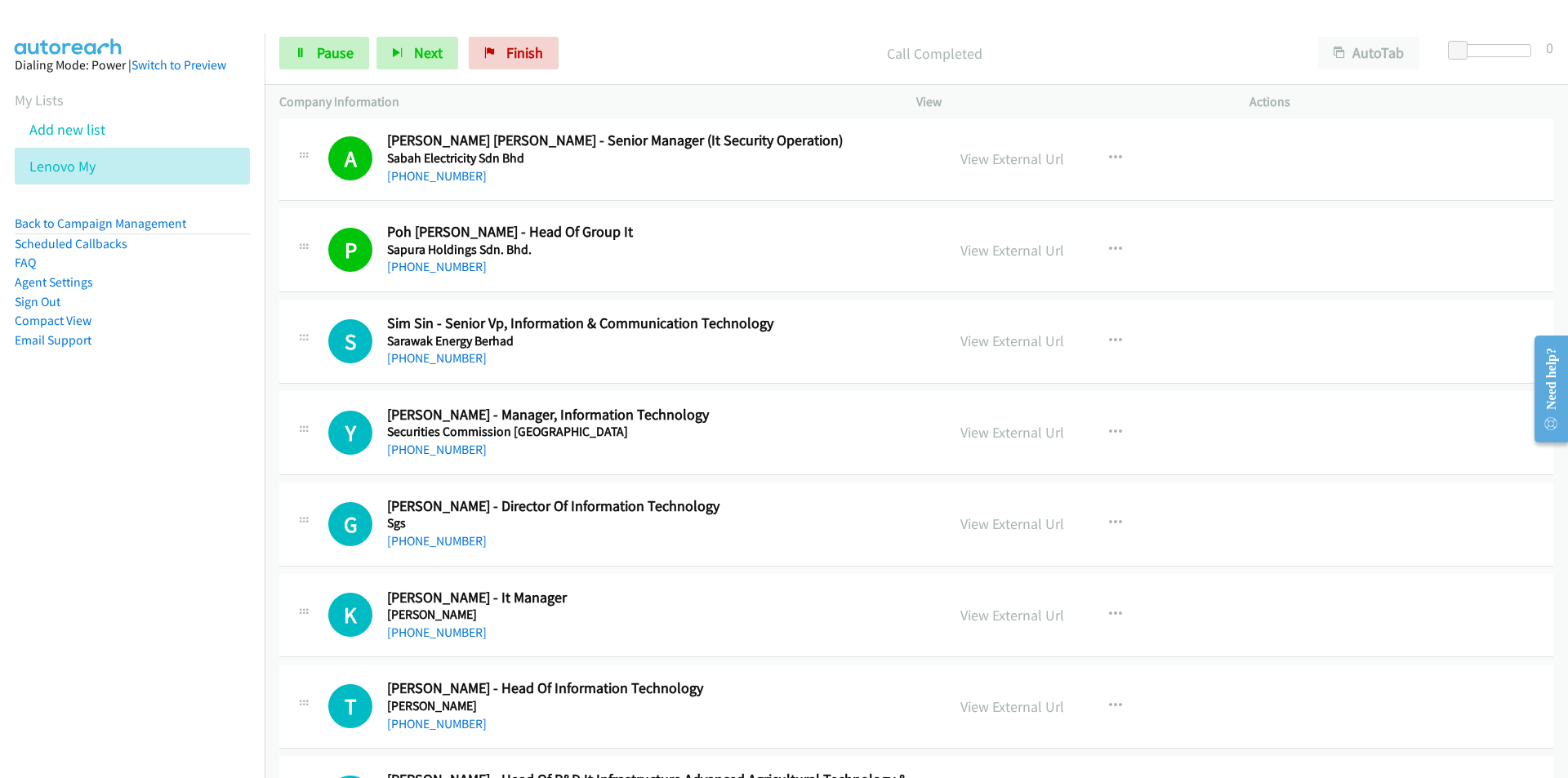
click at [206, 441] on nav "Dialing Mode: Power | Switch to Preview My Lists Add new list Lenovo My Back to…" at bounding box center [132, 422] width 265 height 778
click at [203, 507] on nav "Dialing Mode: Power | Switch to Preview My Lists Add new list Lenovo My Back to…" at bounding box center [132, 422] width 265 height 778
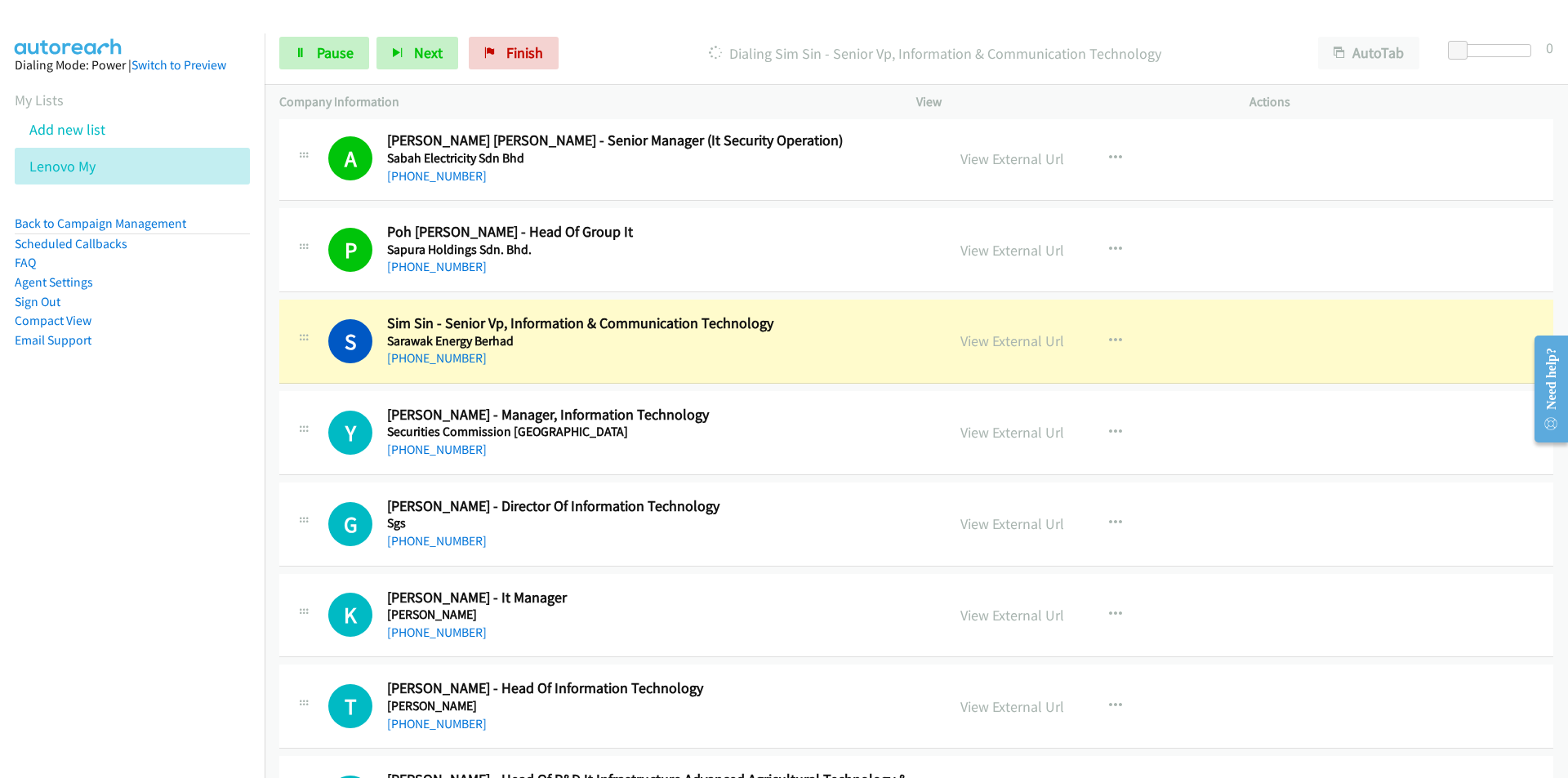
click at [157, 589] on nav "Dialing Mode: Power | Switch to Preview My Lists Add new list Lenovo My Back to…" at bounding box center [132, 422] width 265 height 778
drag, startPoint x: 235, startPoint y: 489, endPoint x: 298, endPoint y: 489, distance: 63.0
click at [235, 489] on nav "Dialing Mode: Power | Switch to Preview My Lists Add new list Lenovo My Back to…" at bounding box center [132, 422] width 265 height 778
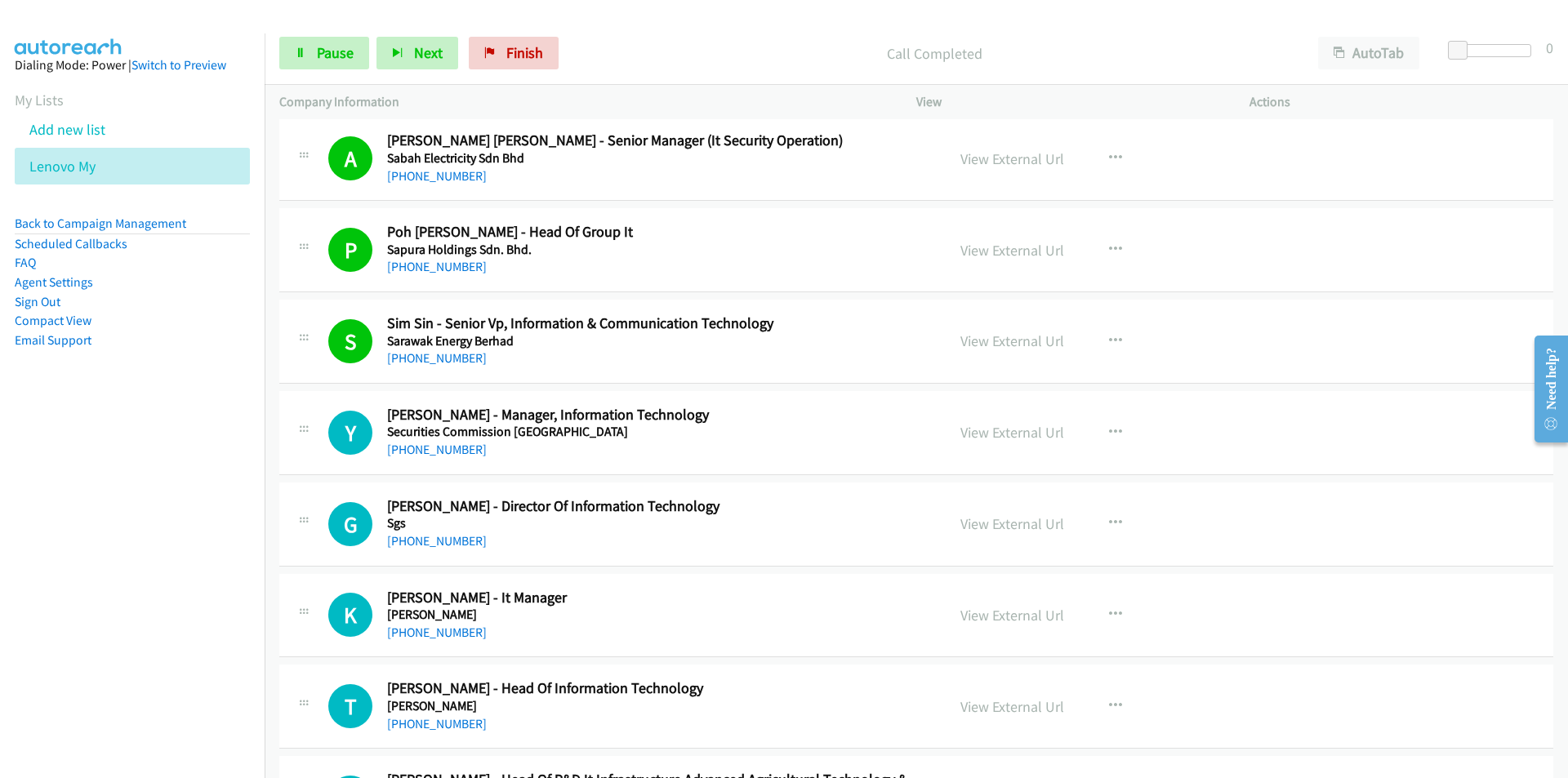
click at [0, 541] on nav "Dialing Mode: Power | Switch to Preview My Lists Add new list Lenovo My Back to…" at bounding box center [132, 422] width 265 height 778
click at [157, 604] on nav "Dialing Mode: Power | Switch to Preview My Lists Add new list Lenovo My Back to…" at bounding box center [132, 422] width 265 height 778
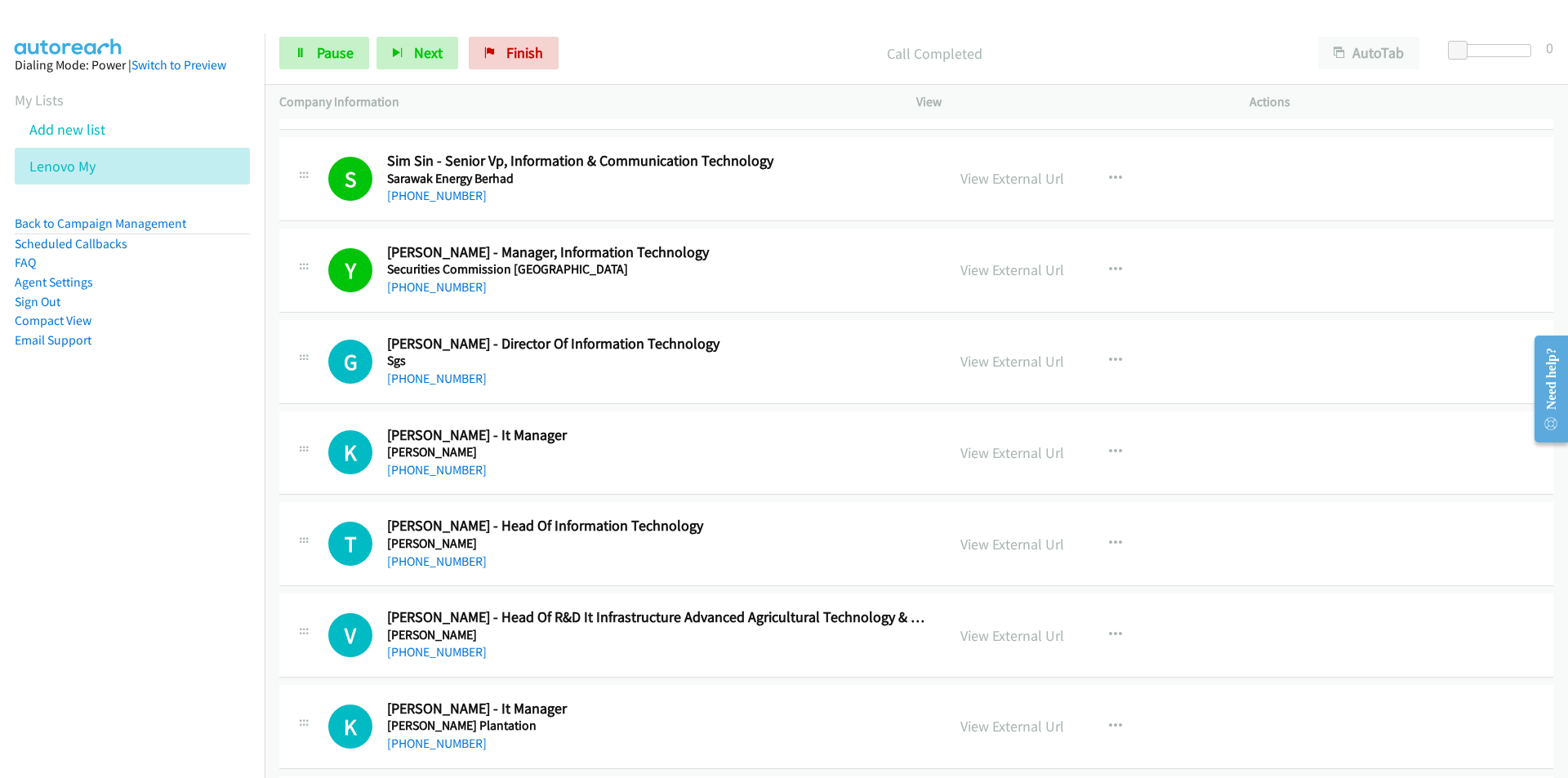
scroll to position [17288, 0]
click at [1033, 360] on link "View External Url" at bounding box center [1012, 360] width 104 height 18
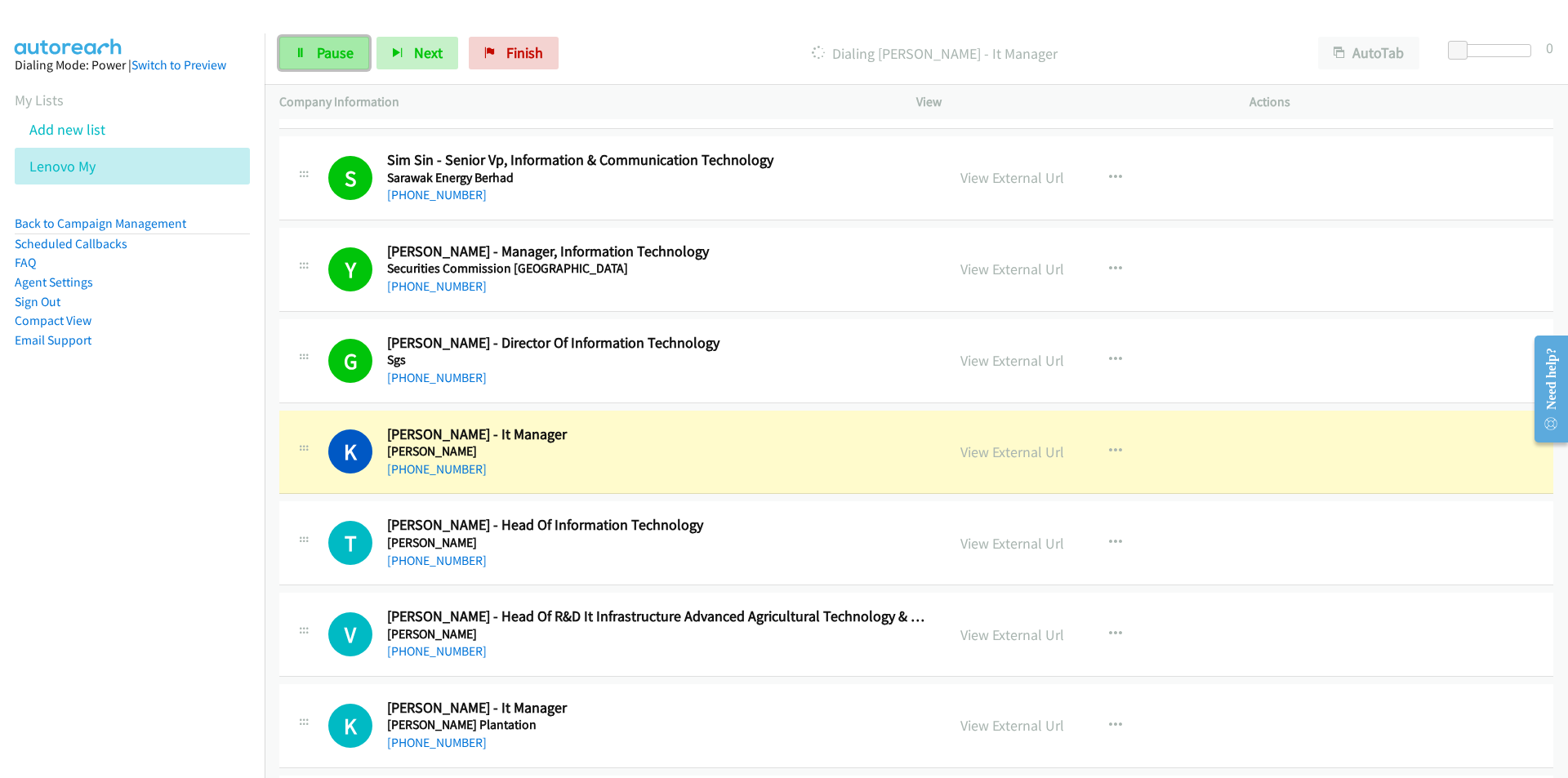
click at [336, 50] on span "Pause" at bounding box center [335, 52] width 37 height 18
click at [136, 634] on nav "Dialing Mode: Power | Switch to Preview My Lists Add new list Lenovo My Back to…" at bounding box center [132, 422] width 265 height 778
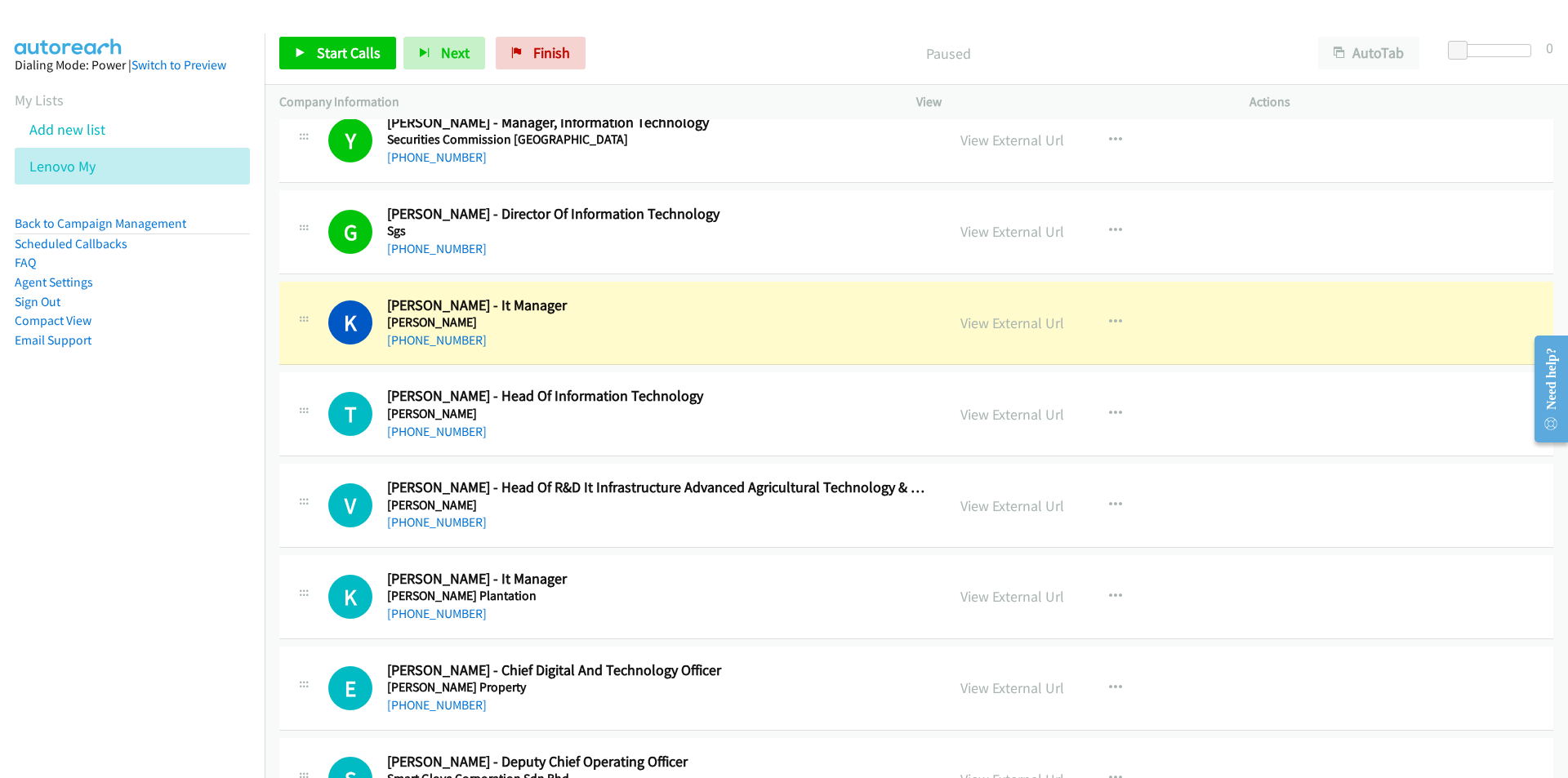
scroll to position [17452, 0]
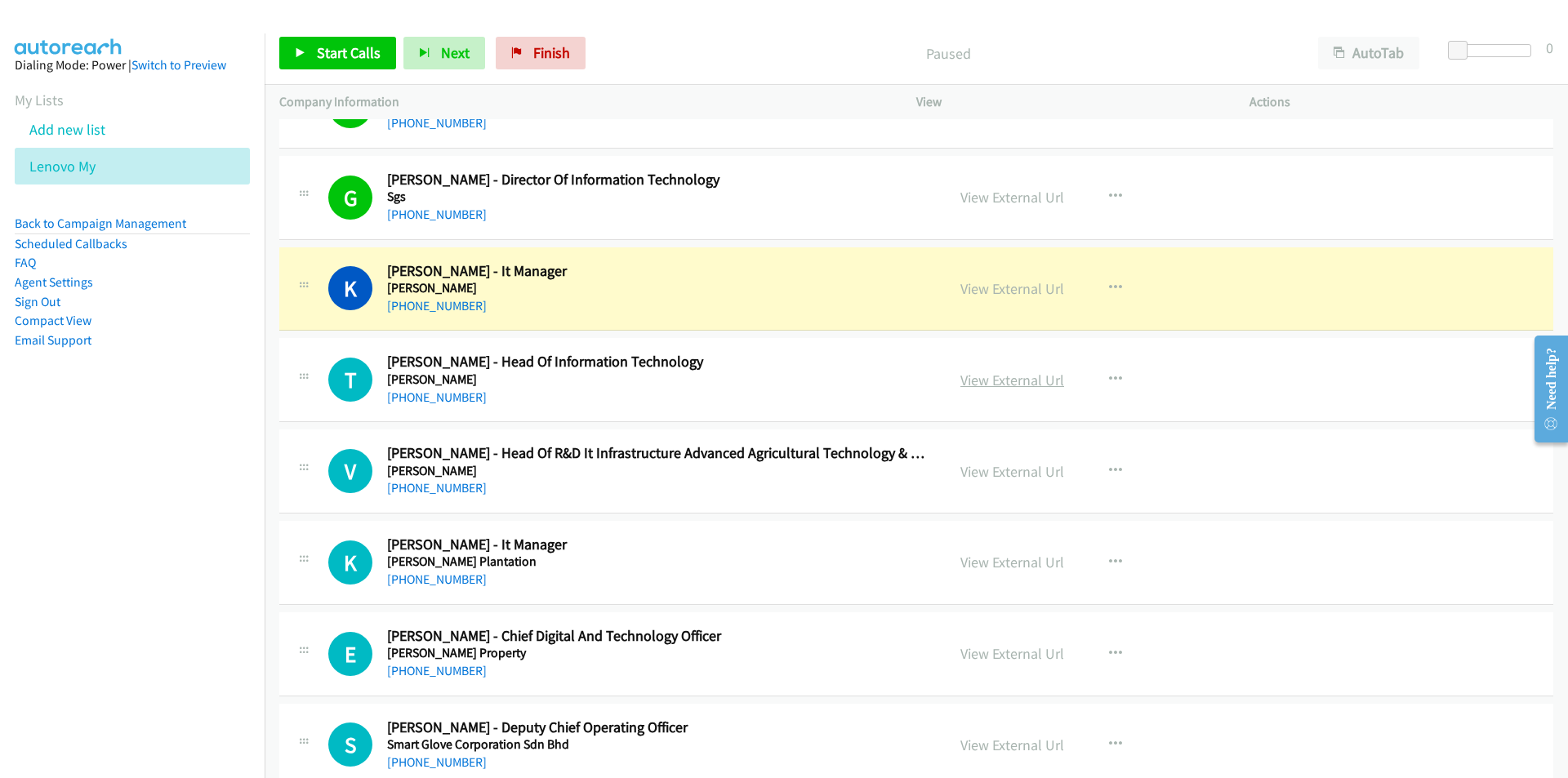
click at [1016, 380] on link "View External Url" at bounding box center [1012, 379] width 104 height 18
click at [1018, 473] on link "View External Url" at bounding box center [1012, 470] width 104 height 18
drag, startPoint x: 182, startPoint y: 586, endPoint x: 224, endPoint y: 552, distance: 54.0
click at [182, 586] on nav "Dialing Mode: Power | Switch to Preview My Lists Add new list Lenovo My Back to…" at bounding box center [132, 422] width 265 height 778
click at [991, 291] on link "View External Url" at bounding box center [1012, 288] width 104 height 18
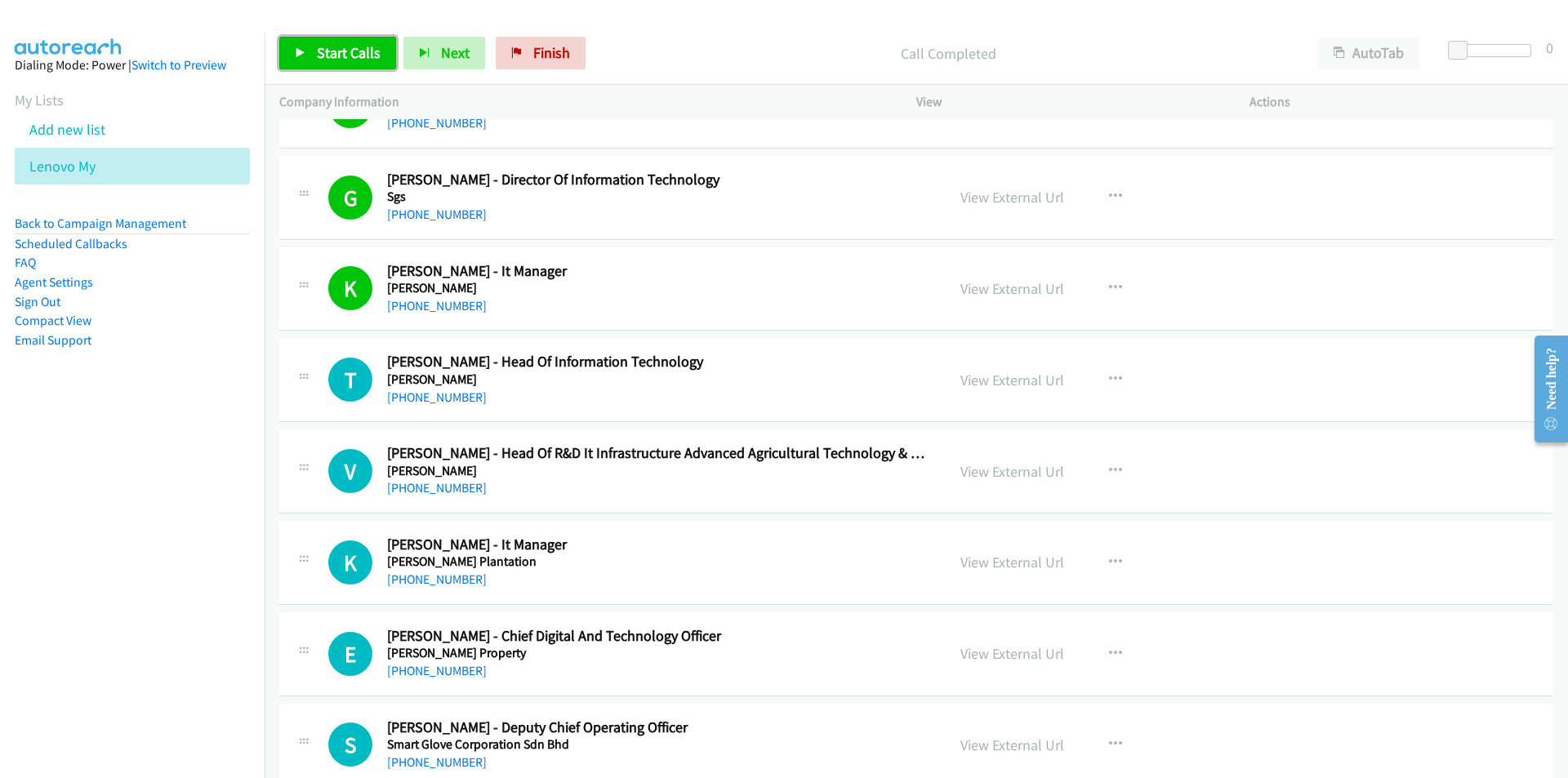
click at [304, 49] on icon at bounding box center [301, 54] width 12 height 12
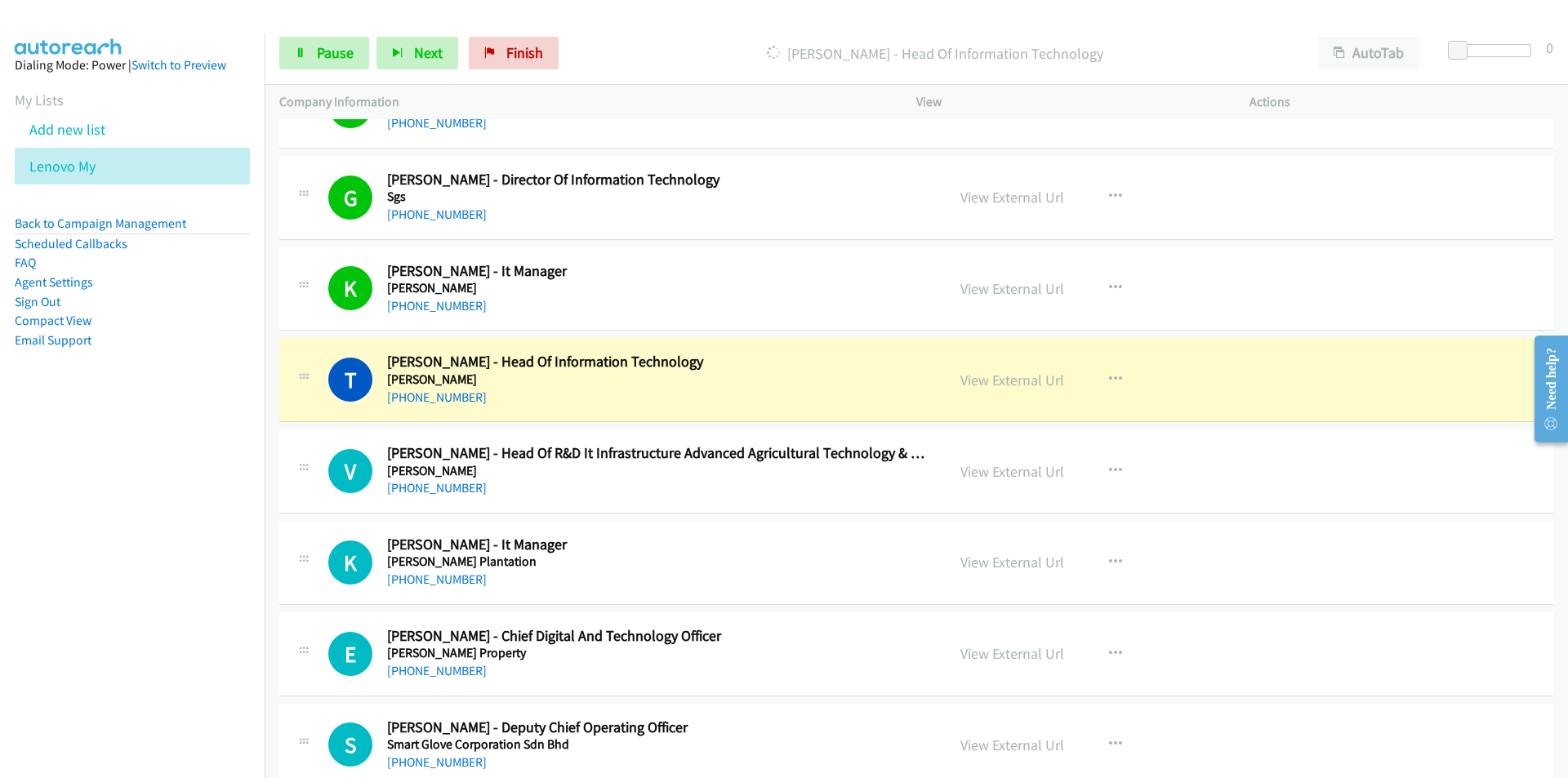
click at [213, 538] on nav "Dialing Mode: Power | Switch to Preview My Lists Add new list Lenovo My Back to…" at bounding box center [132, 422] width 265 height 778
click at [330, 49] on span "Pause" at bounding box center [335, 52] width 37 height 18
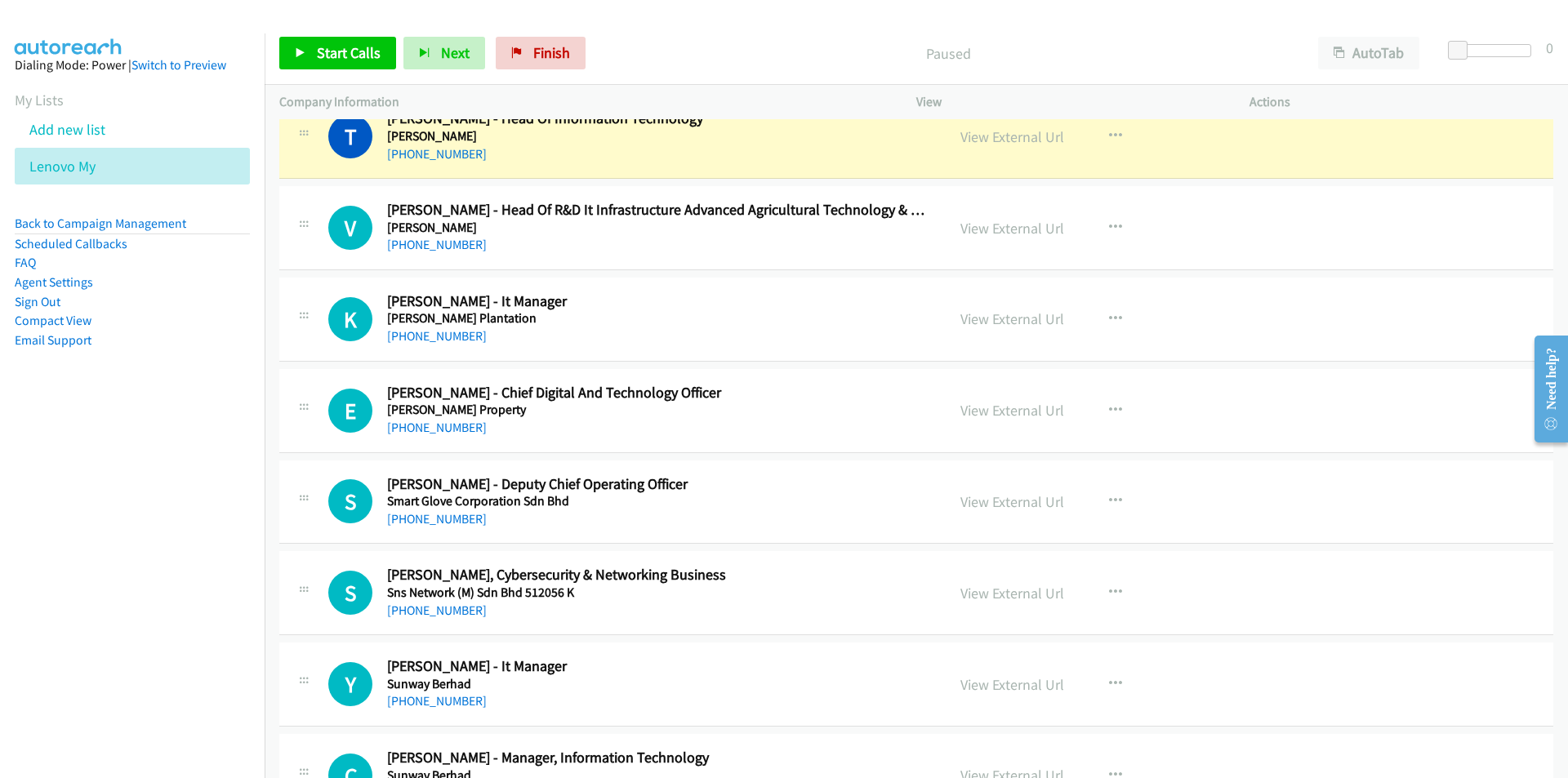
scroll to position [17696, 0]
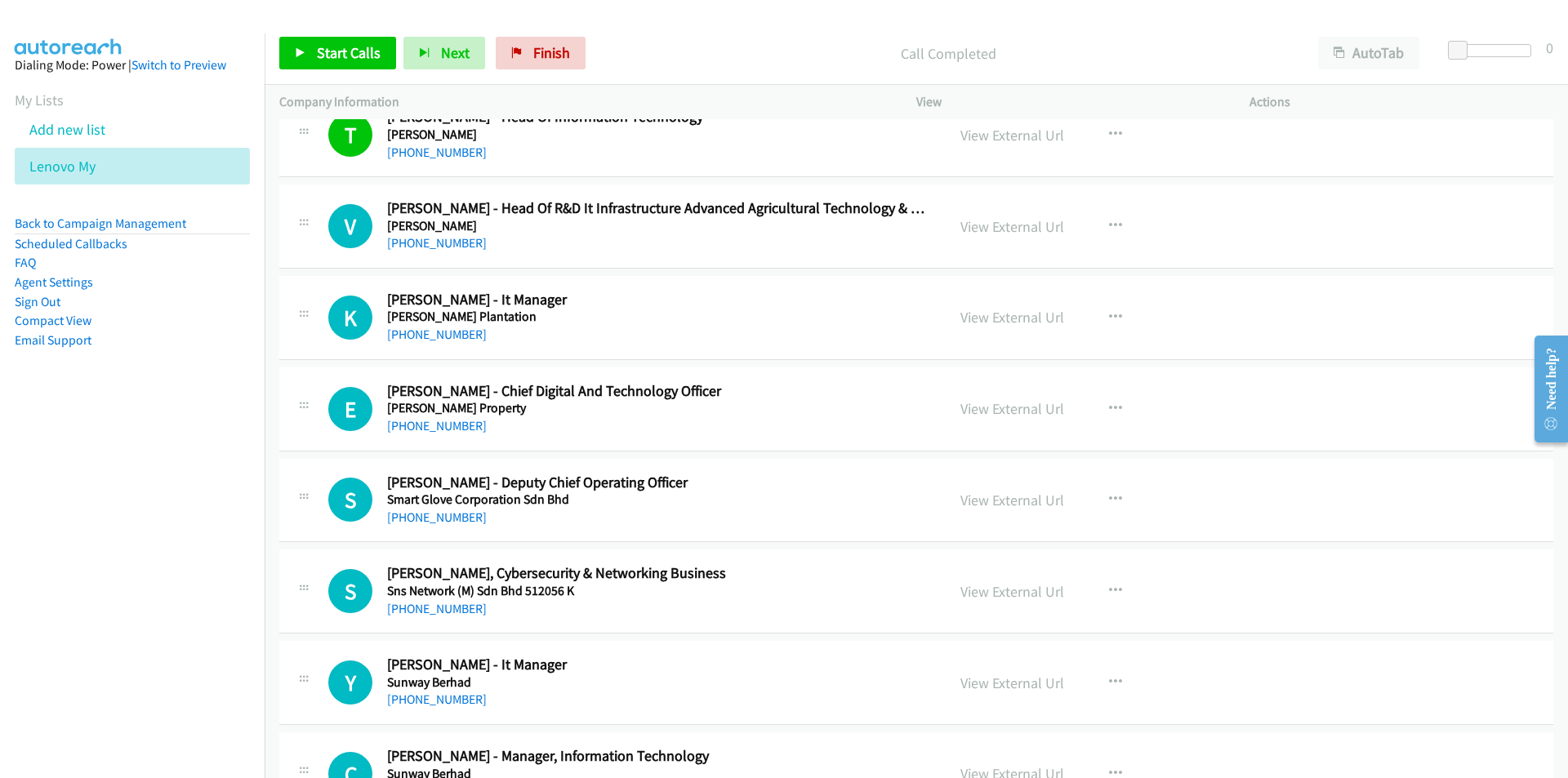
click at [187, 513] on nav "Dialing Mode: Power | Switch to Preview My Lists Add new list Lenovo My Back to…" at bounding box center [132, 422] width 265 height 778
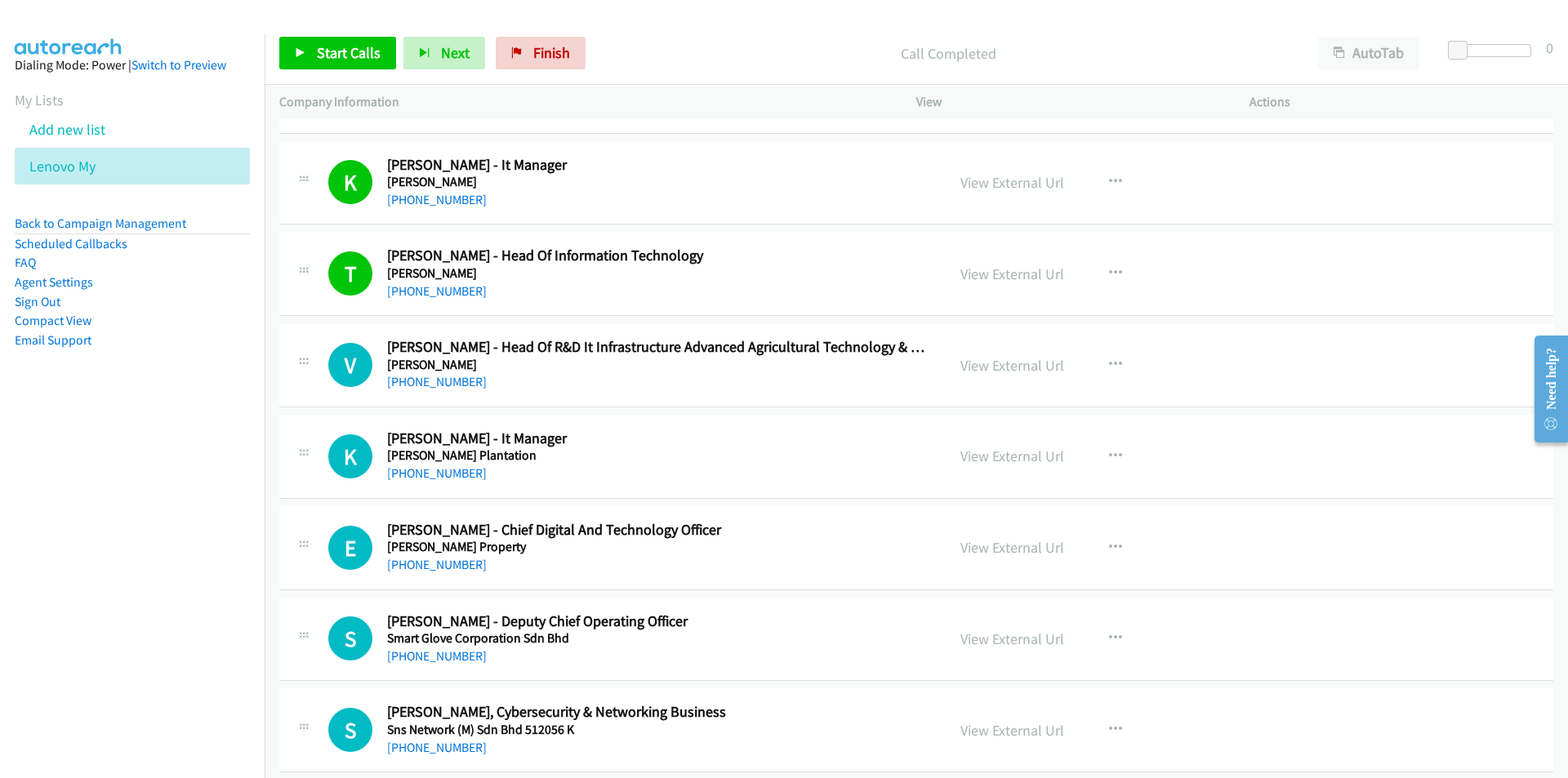
scroll to position [17615, 0]
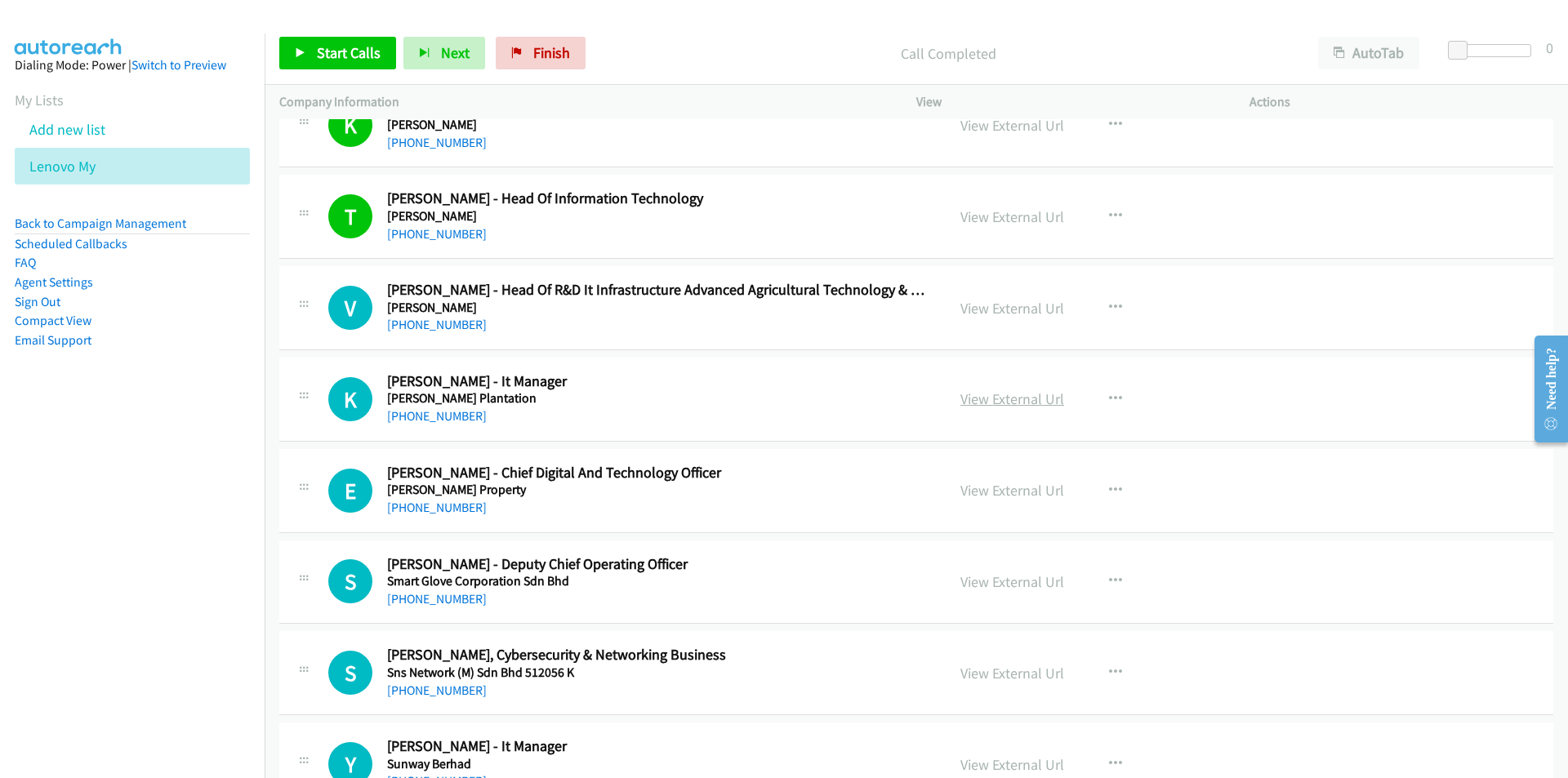
click at [1002, 404] on link "View External Url" at bounding box center [1012, 398] width 104 height 18
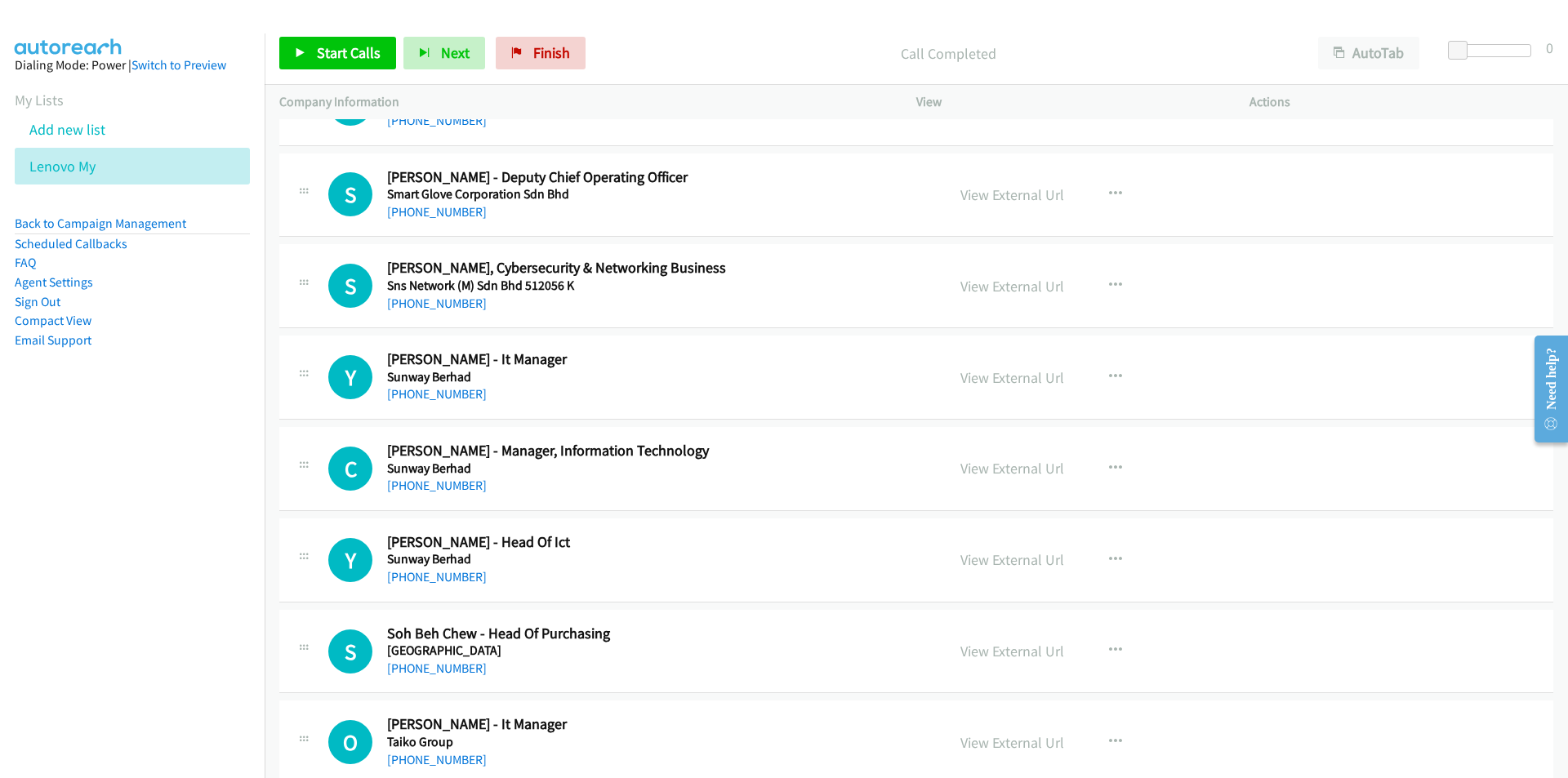
scroll to position [18023, 0]
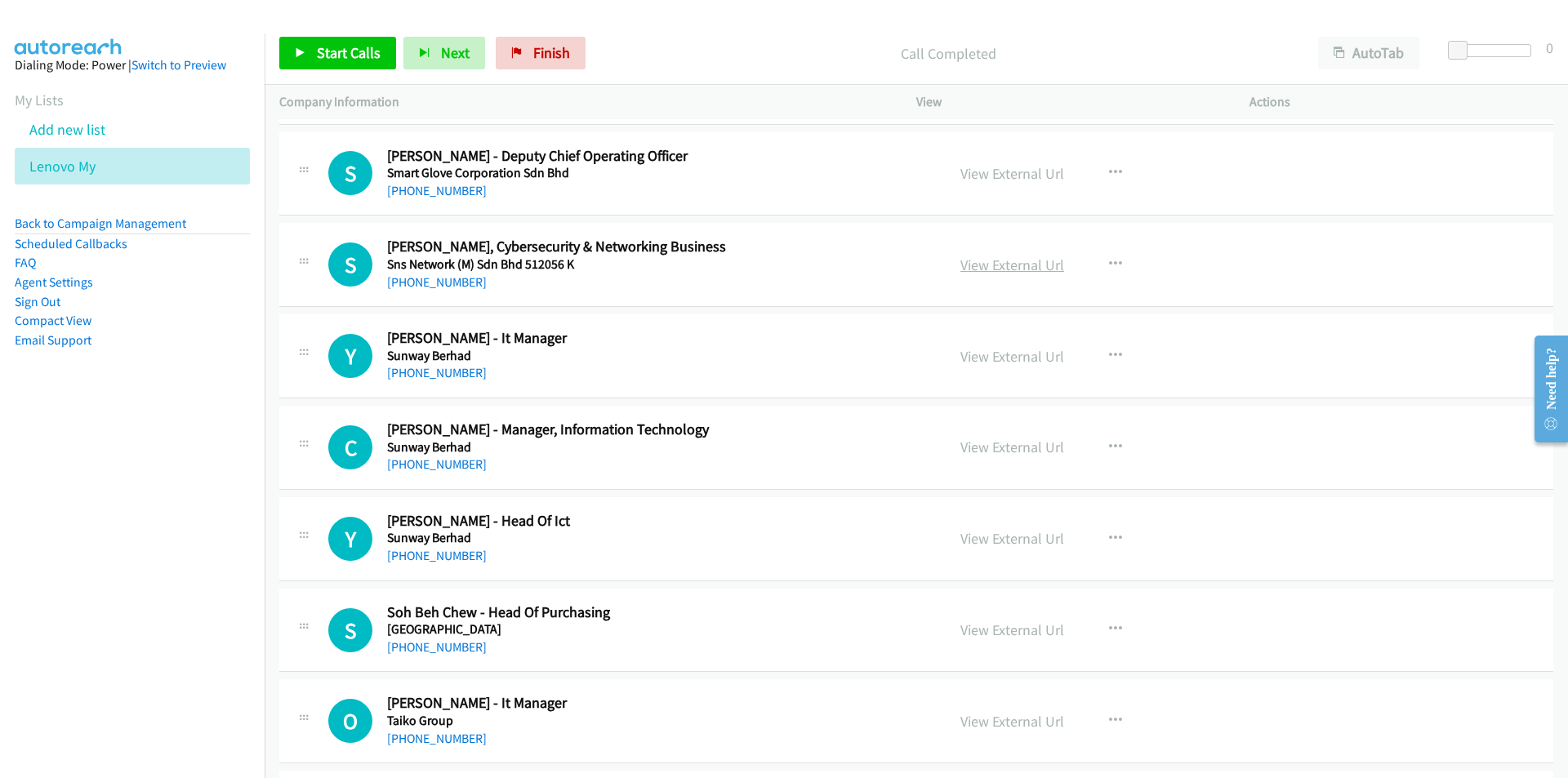
click at [997, 267] on link "View External Url" at bounding box center [1012, 264] width 104 height 18
click at [1023, 363] on link "View External Url" at bounding box center [1012, 356] width 104 height 18
click at [1023, 451] on link "View External Url" at bounding box center [1012, 446] width 104 height 18
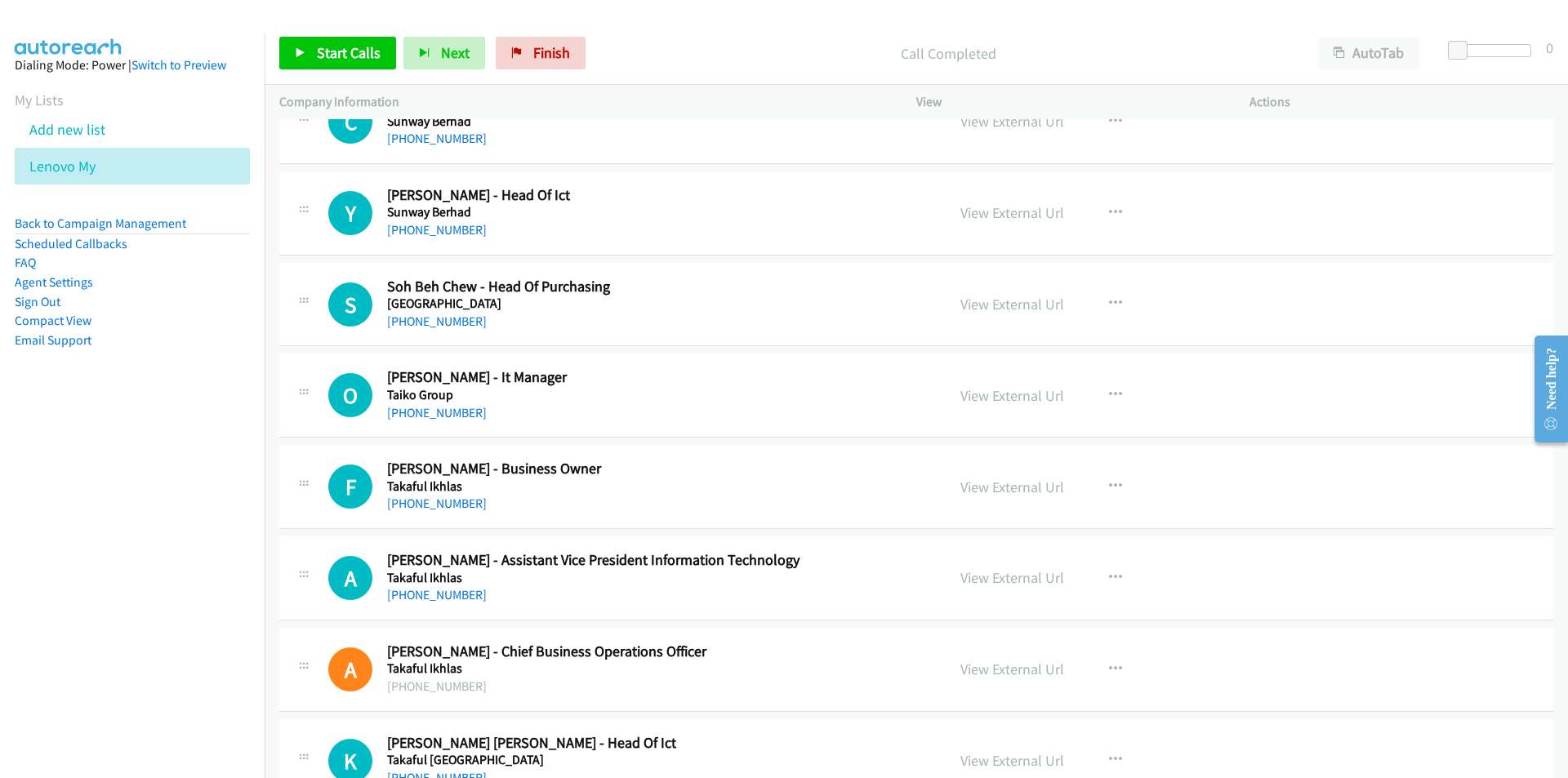
scroll to position [18349, 0]
click at [1004, 390] on link "View External Url" at bounding box center [1012, 394] width 104 height 18
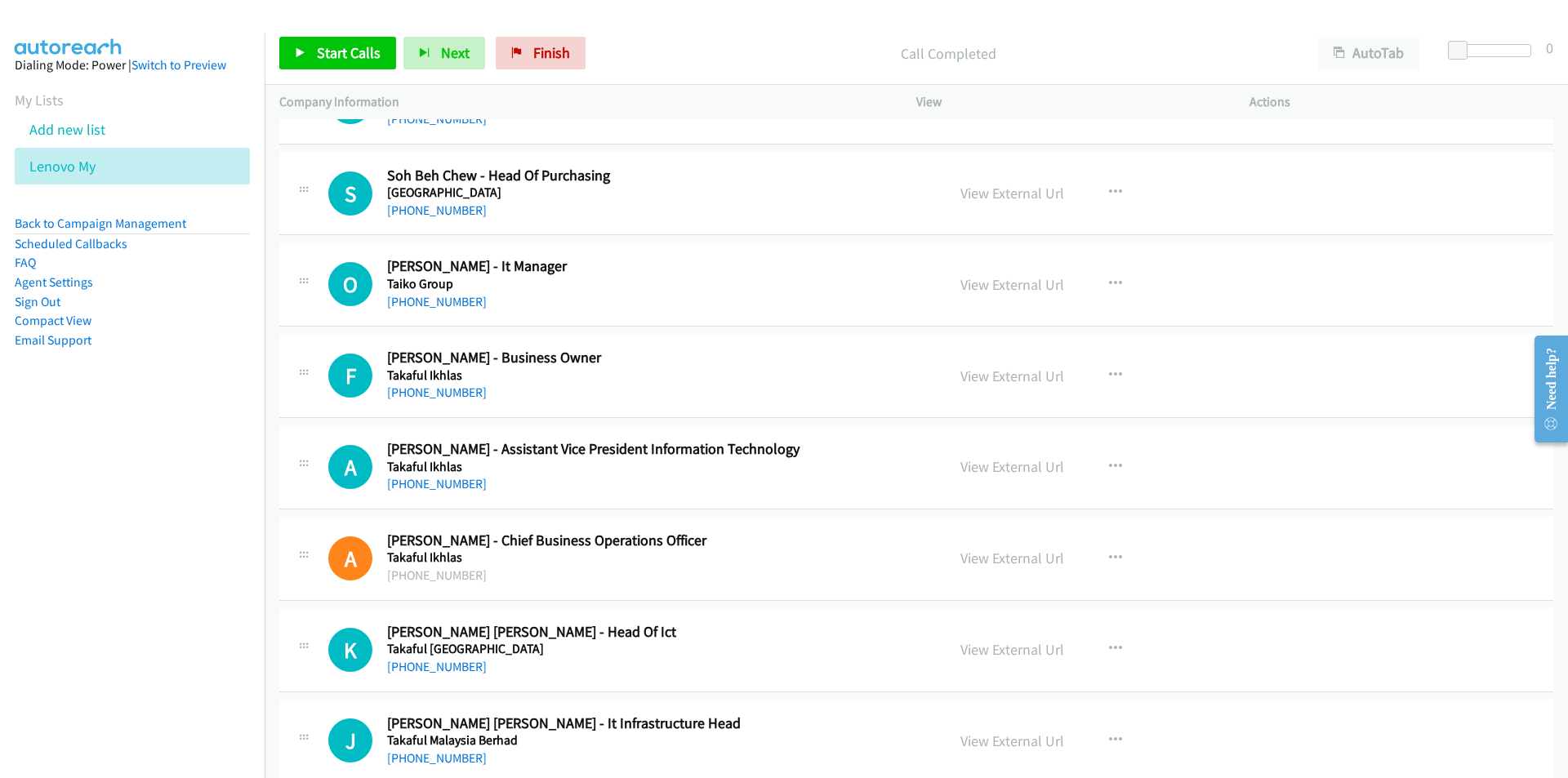
scroll to position [18594, 0]
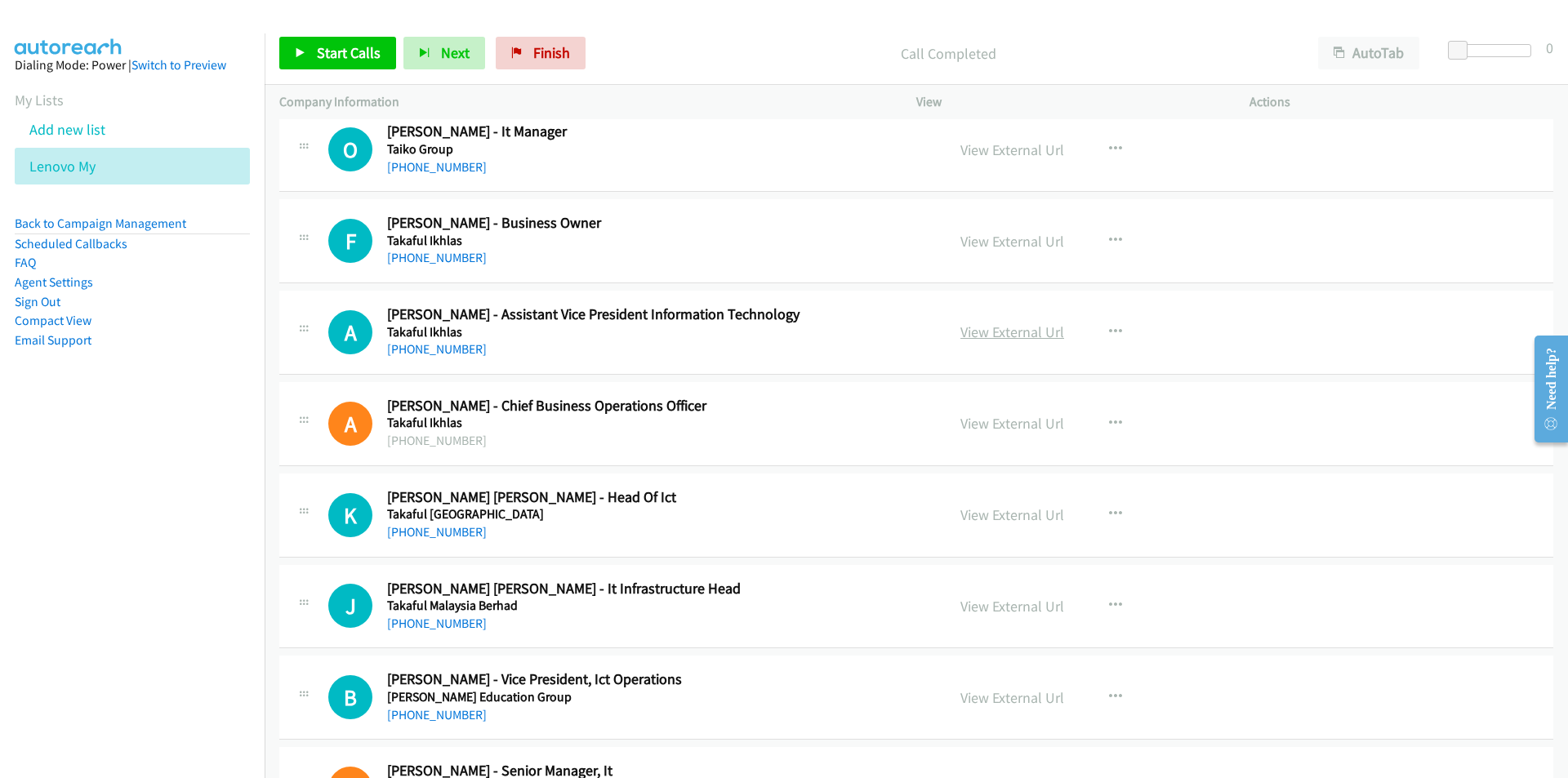
click at [1014, 335] on link "View External Url" at bounding box center [1012, 331] width 104 height 18
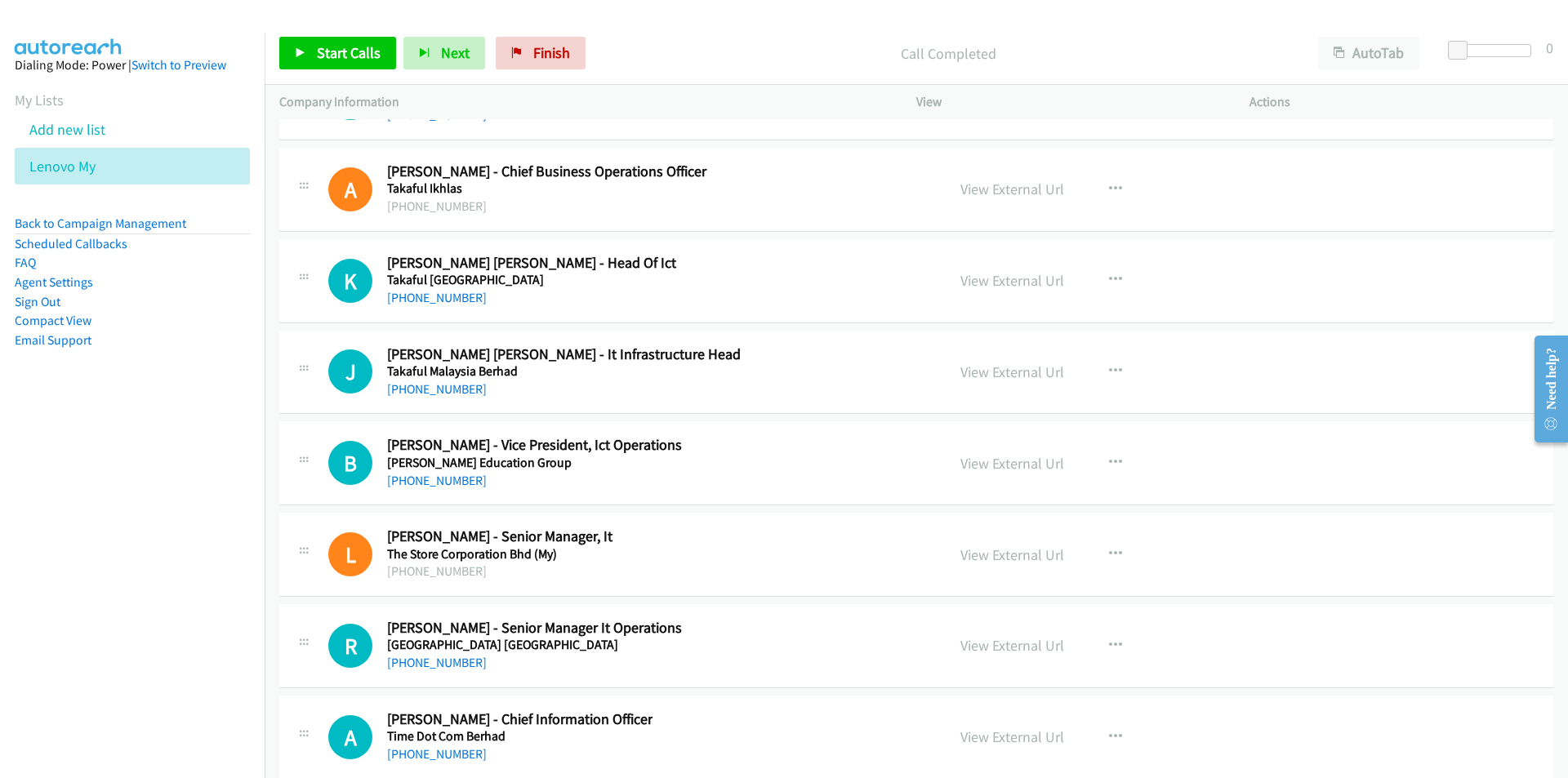
scroll to position [18839, 0]
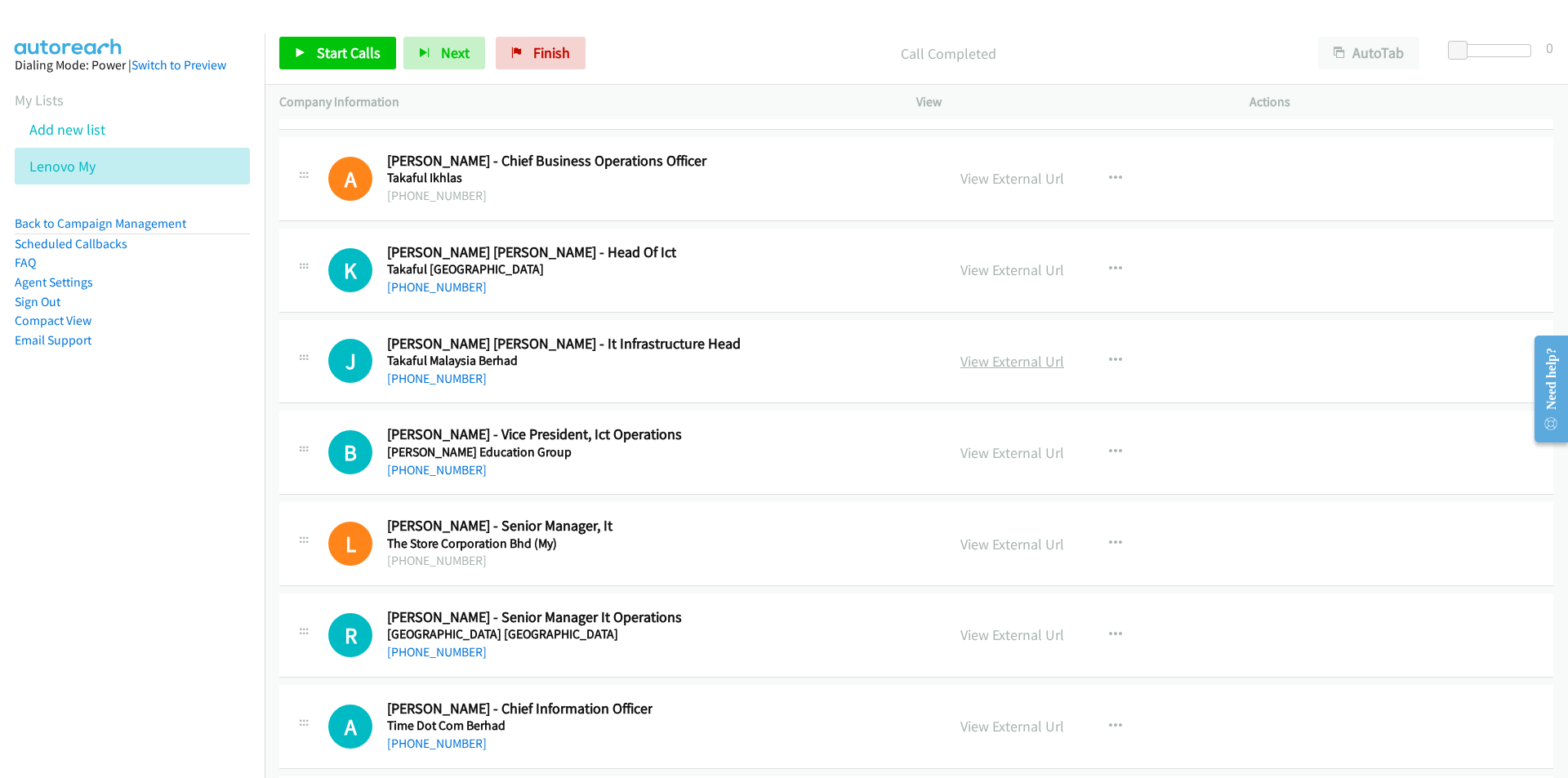
click at [1032, 360] on link "View External Url" at bounding box center [1012, 361] width 104 height 18
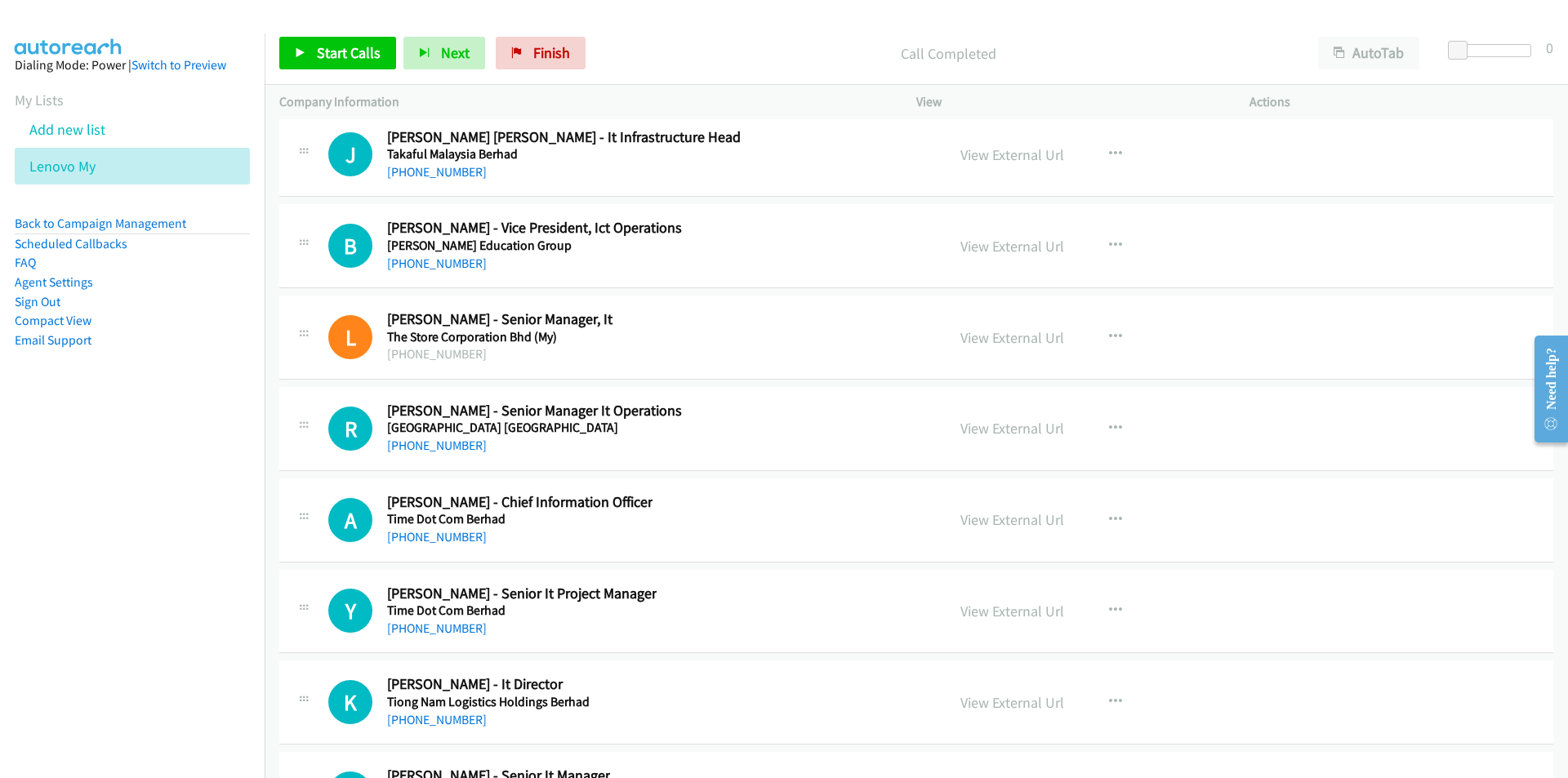
scroll to position [19084, 0]
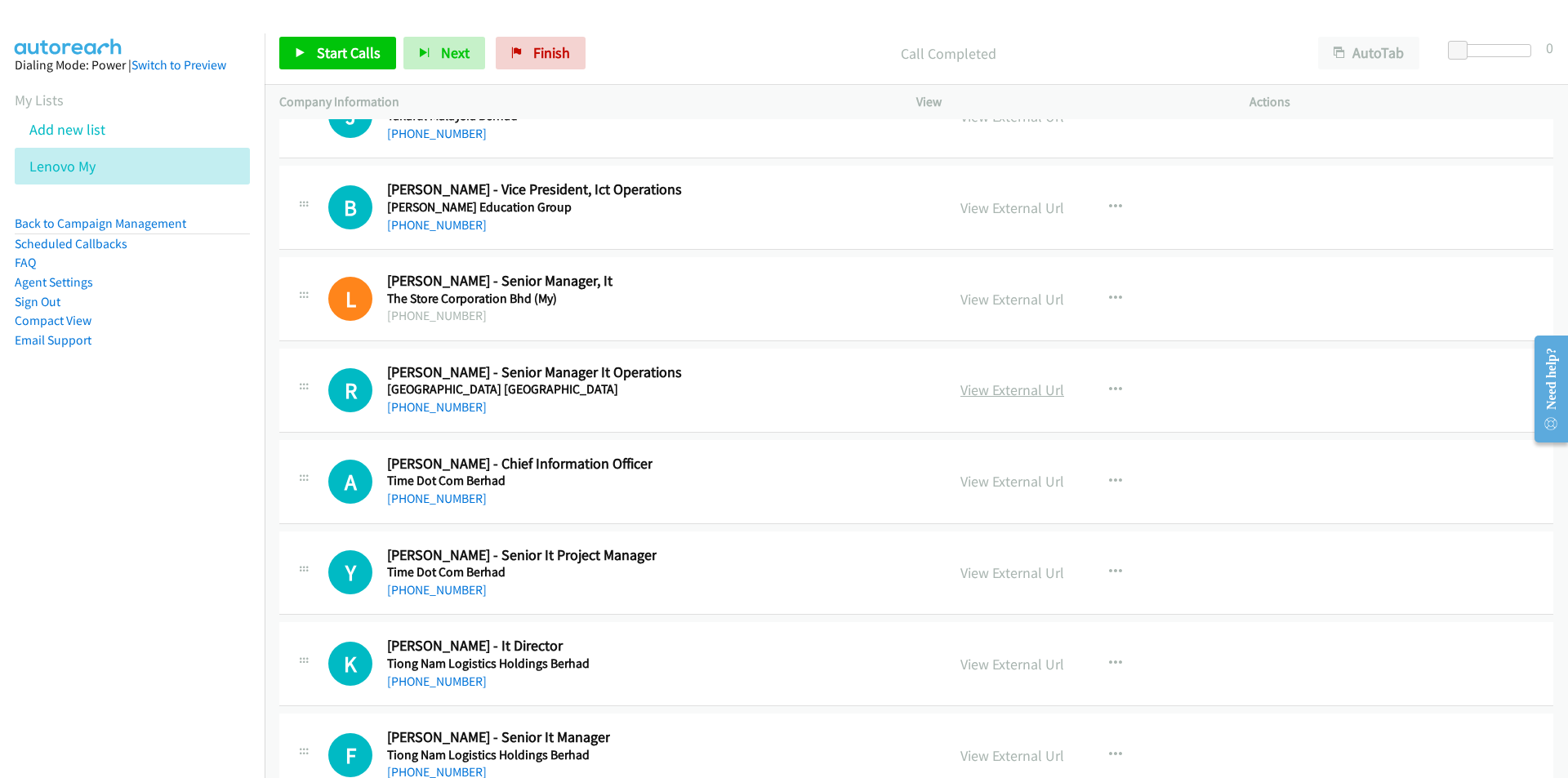
click at [1035, 394] on link "View External Url" at bounding box center [1012, 389] width 104 height 18
click at [1017, 666] on link "View External Url" at bounding box center [1012, 664] width 104 height 18
click at [1045, 570] on link "View External Url" at bounding box center [1012, 572] width 104 height 18
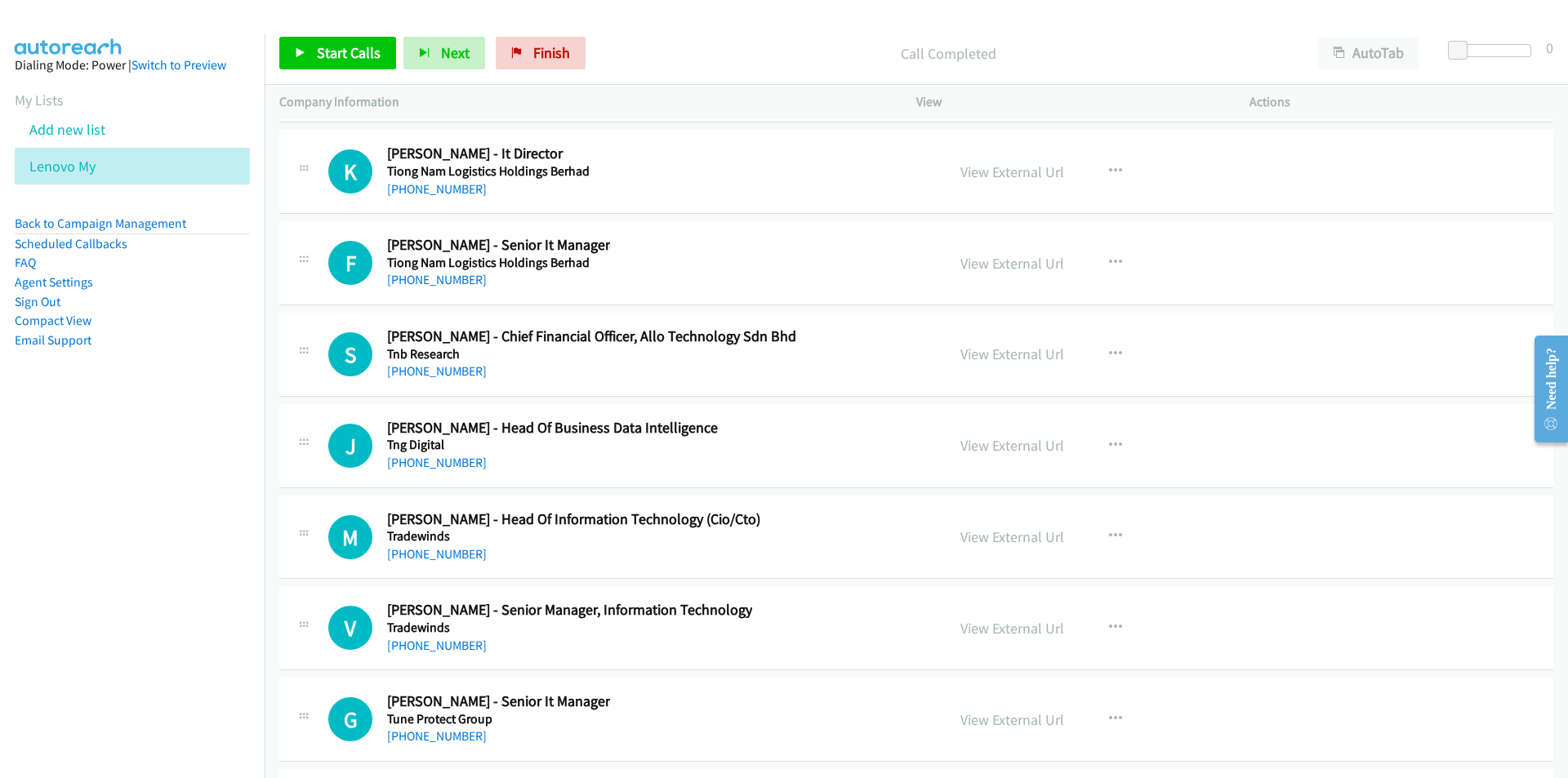
scroll to position [19573, 0]
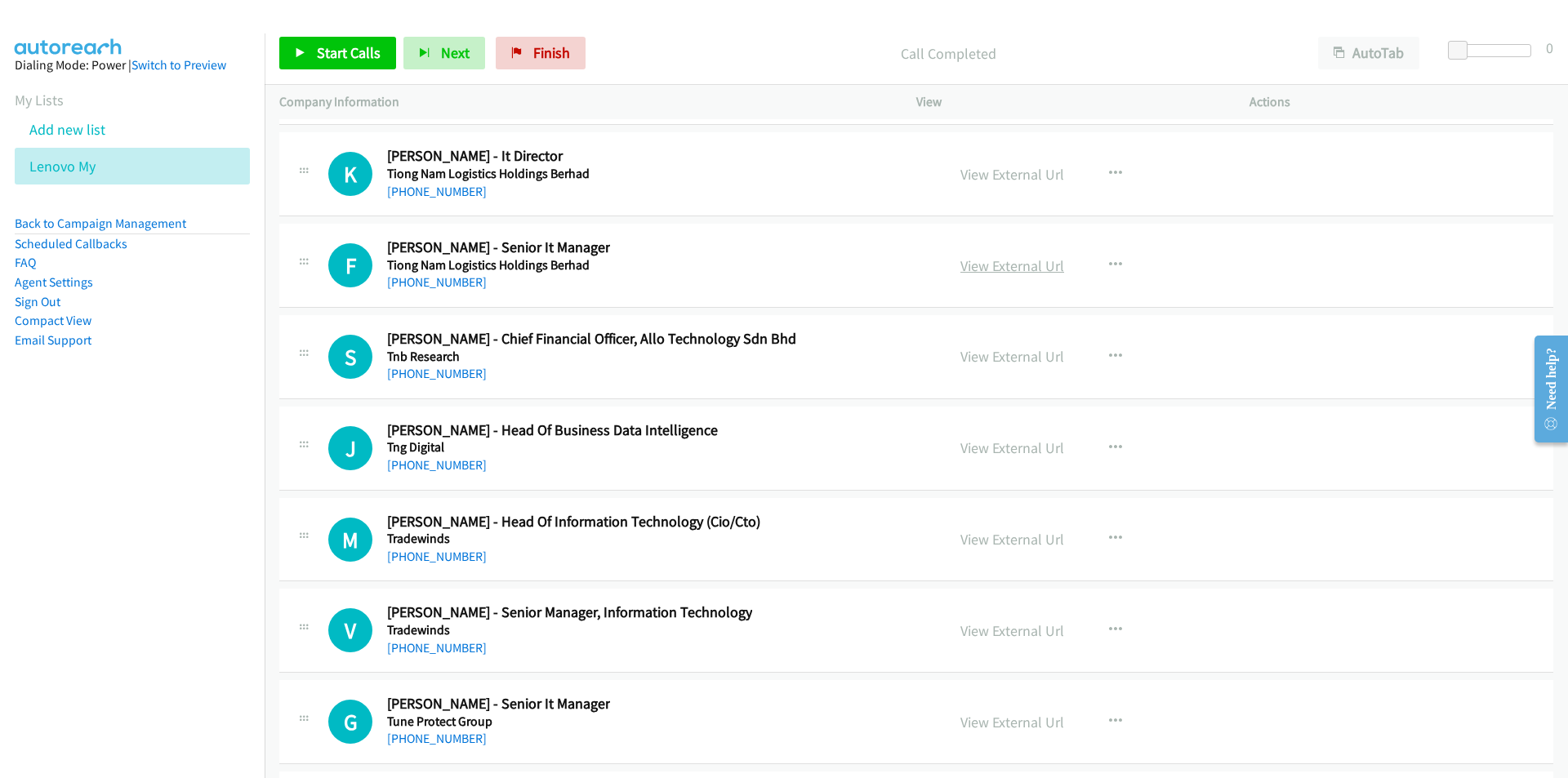
click at [996, 265] on link "View External Url" at bounding box center [1012, 265] width 104 height 18
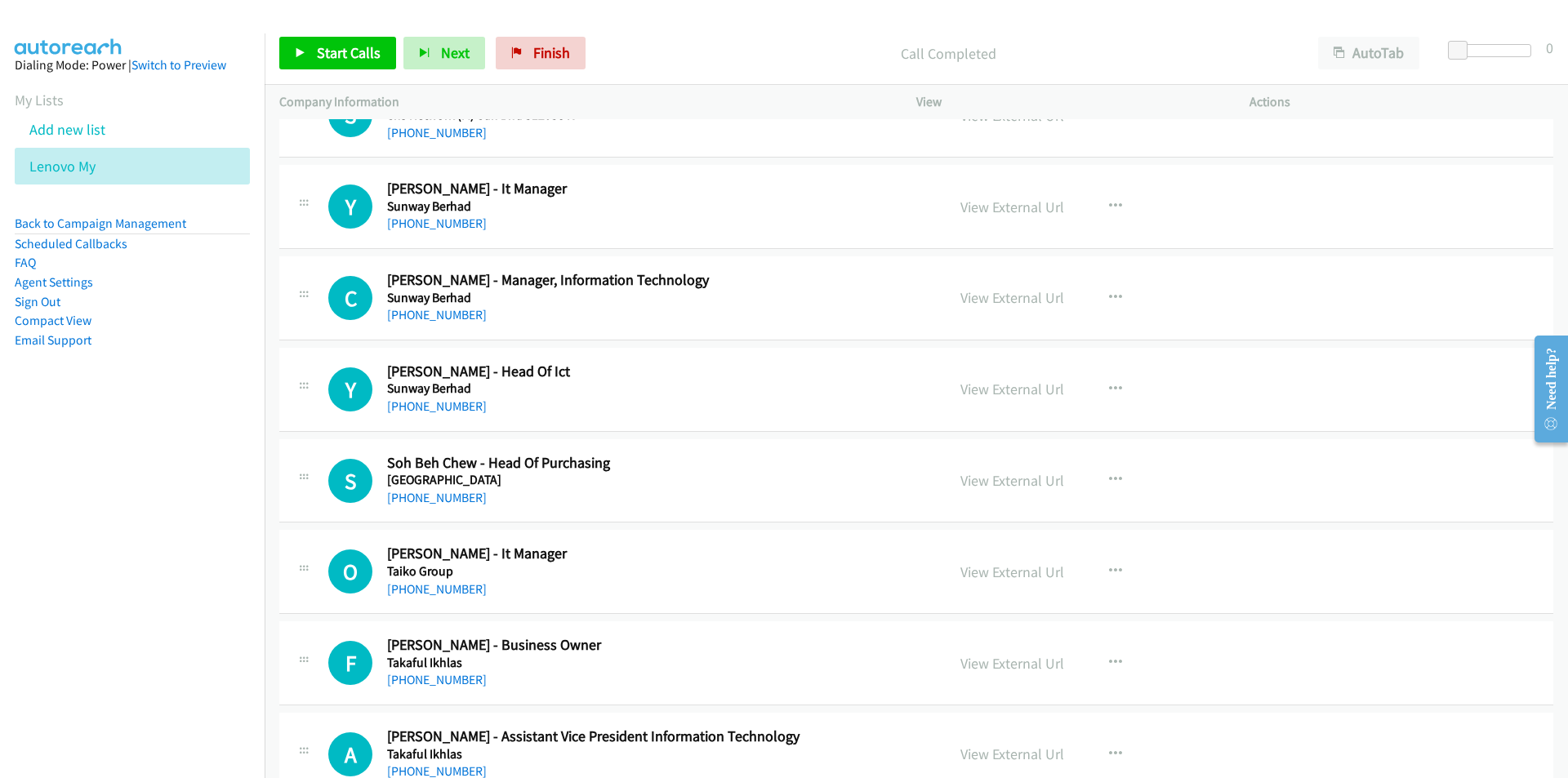
scroll to position [18186, 0]
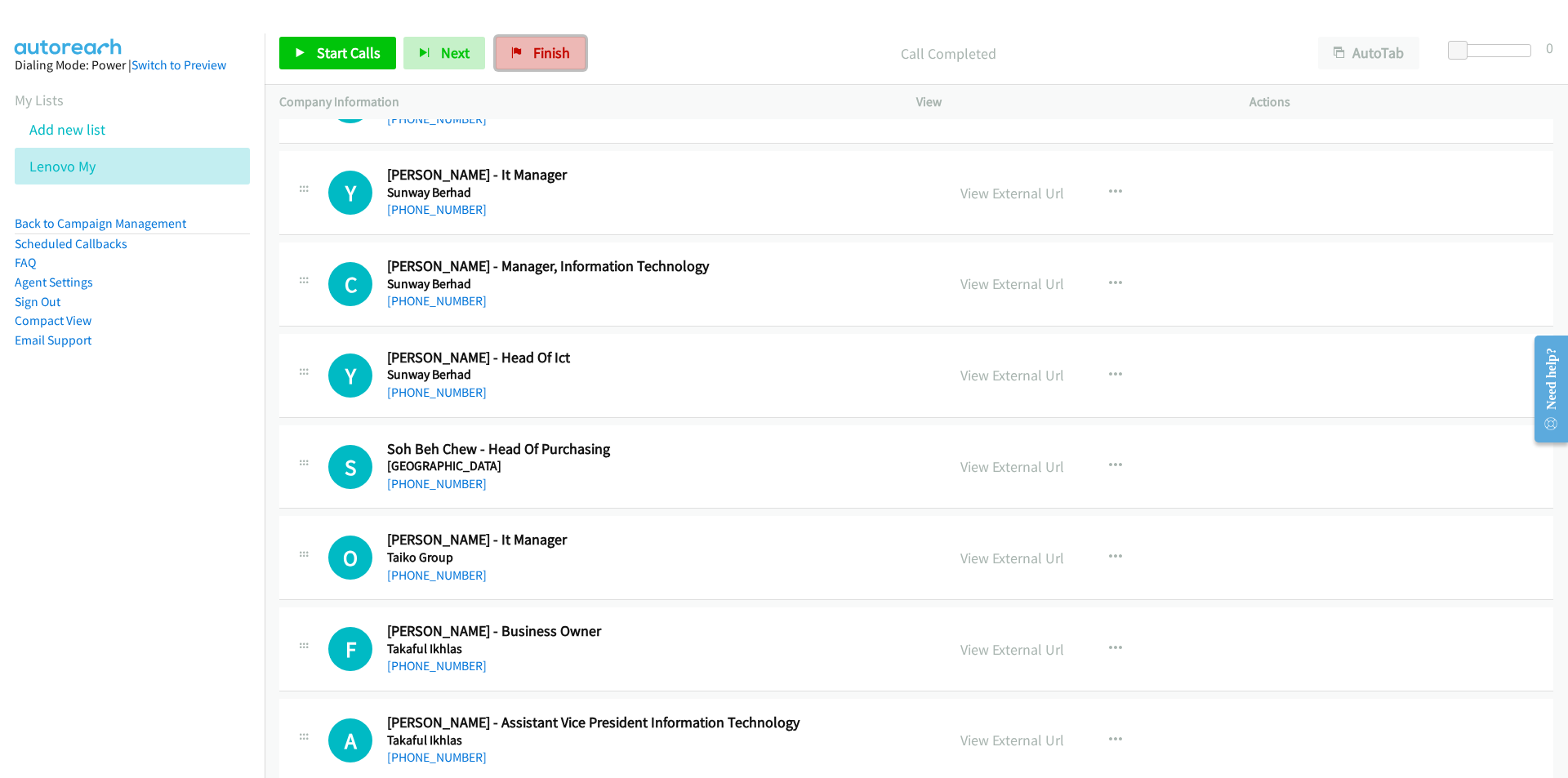
click at [528, 49] on link "Finish" at bounding box center [540, 53] width 90 height 33
